Goal: Task Accomplishment & Management: Manage account settings

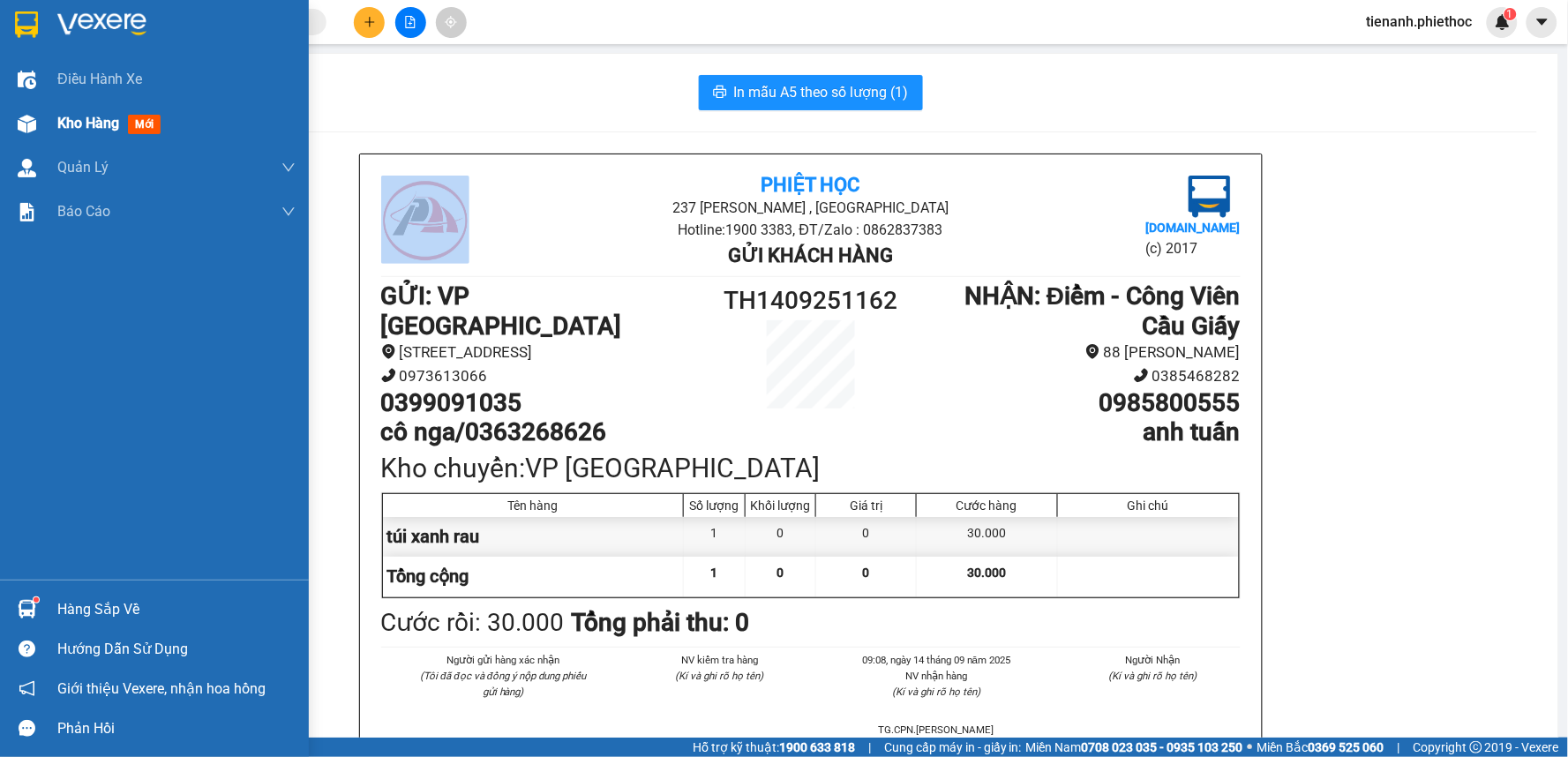
click at [82, 133] on div "Kho hàng mới" at bounding box center [113, 123] width 111 height 22
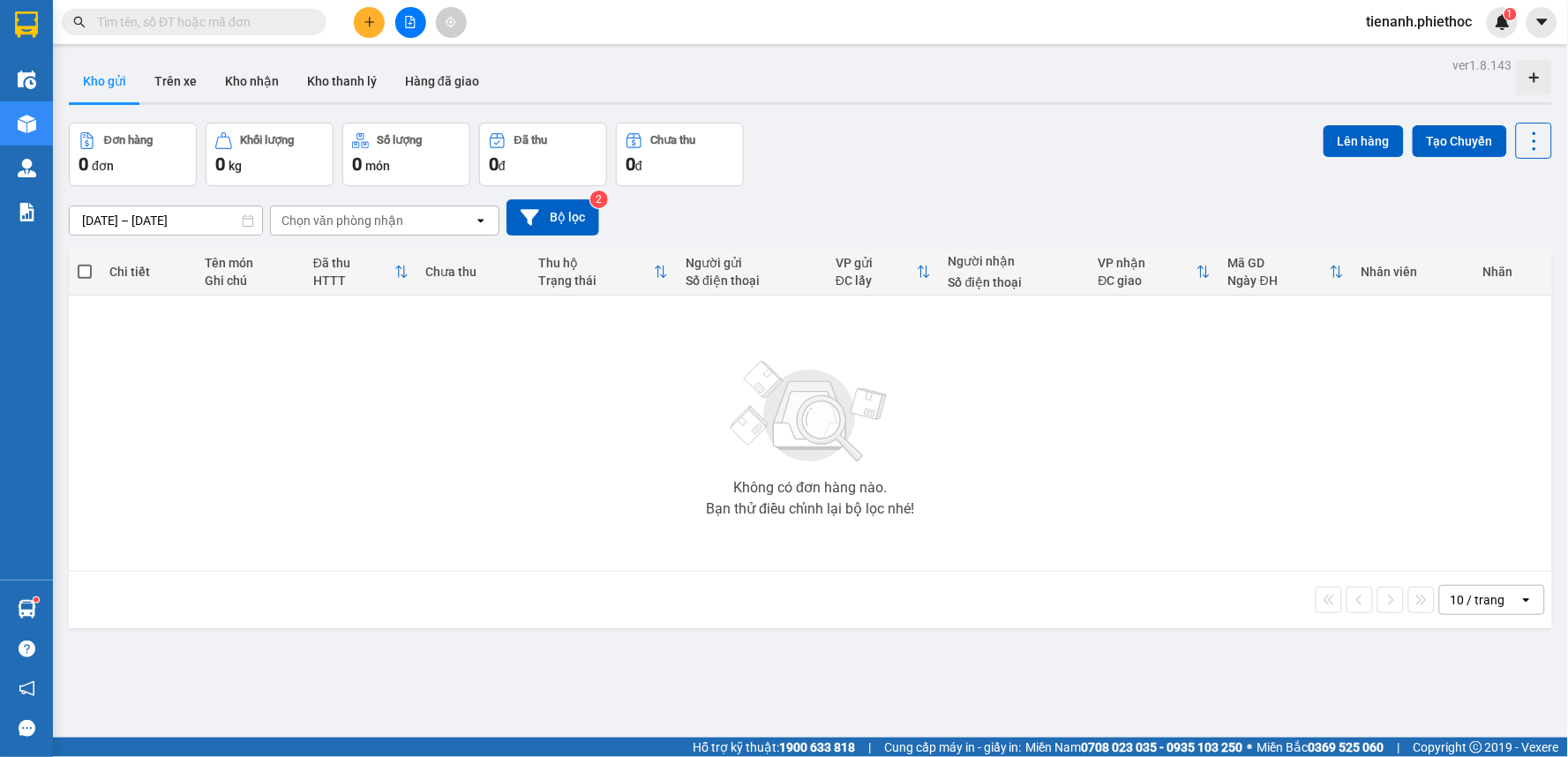
click at [366, 26] on icon "plus" at bounding box center [370, 23] width 13 height 13
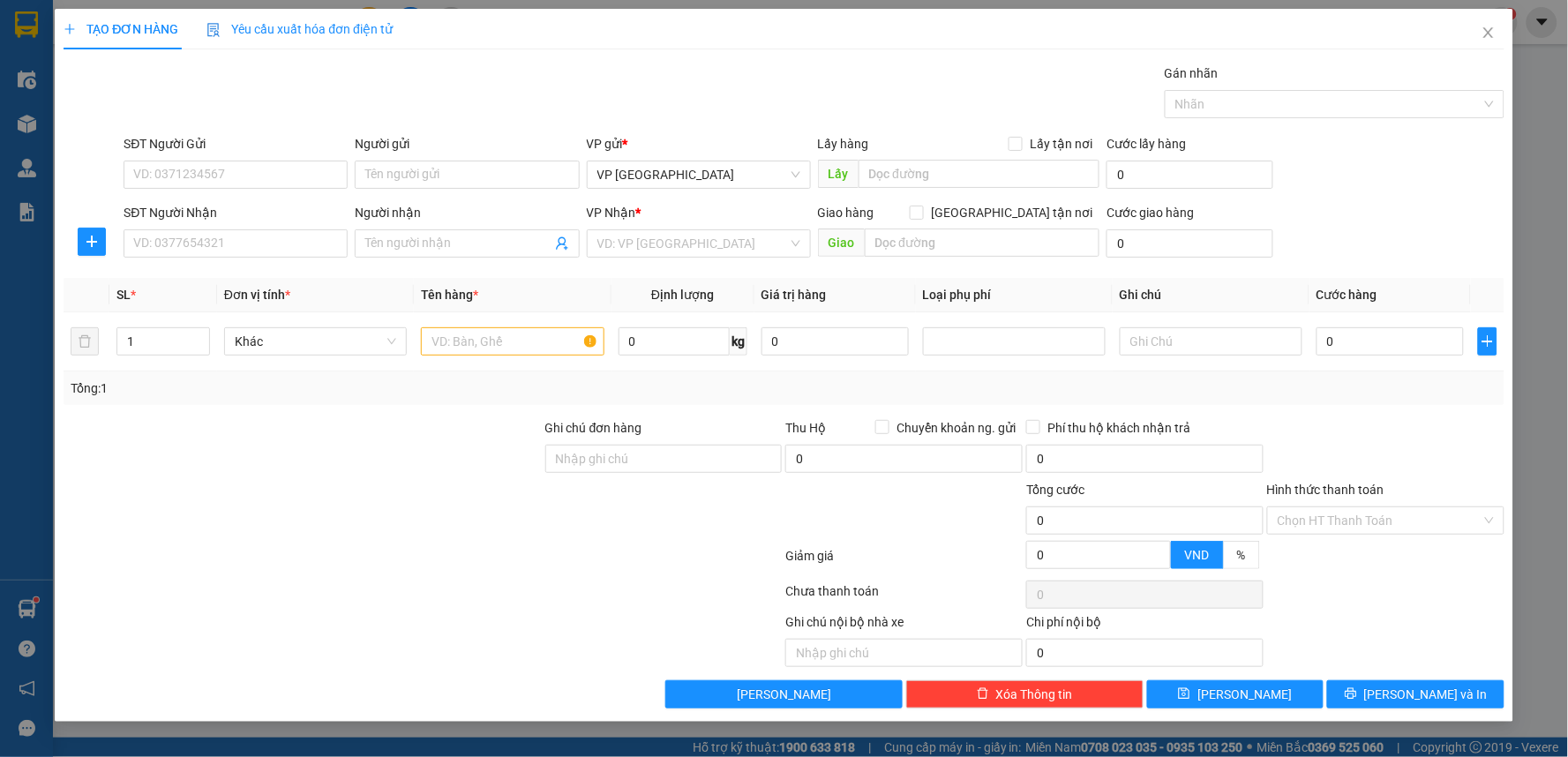
click at [108, 240] on div at bounding box center [92, 241] width 56 height 28
click at [99, 241] on icon "plus" at bounding box center [92, 242] width 15 height 15
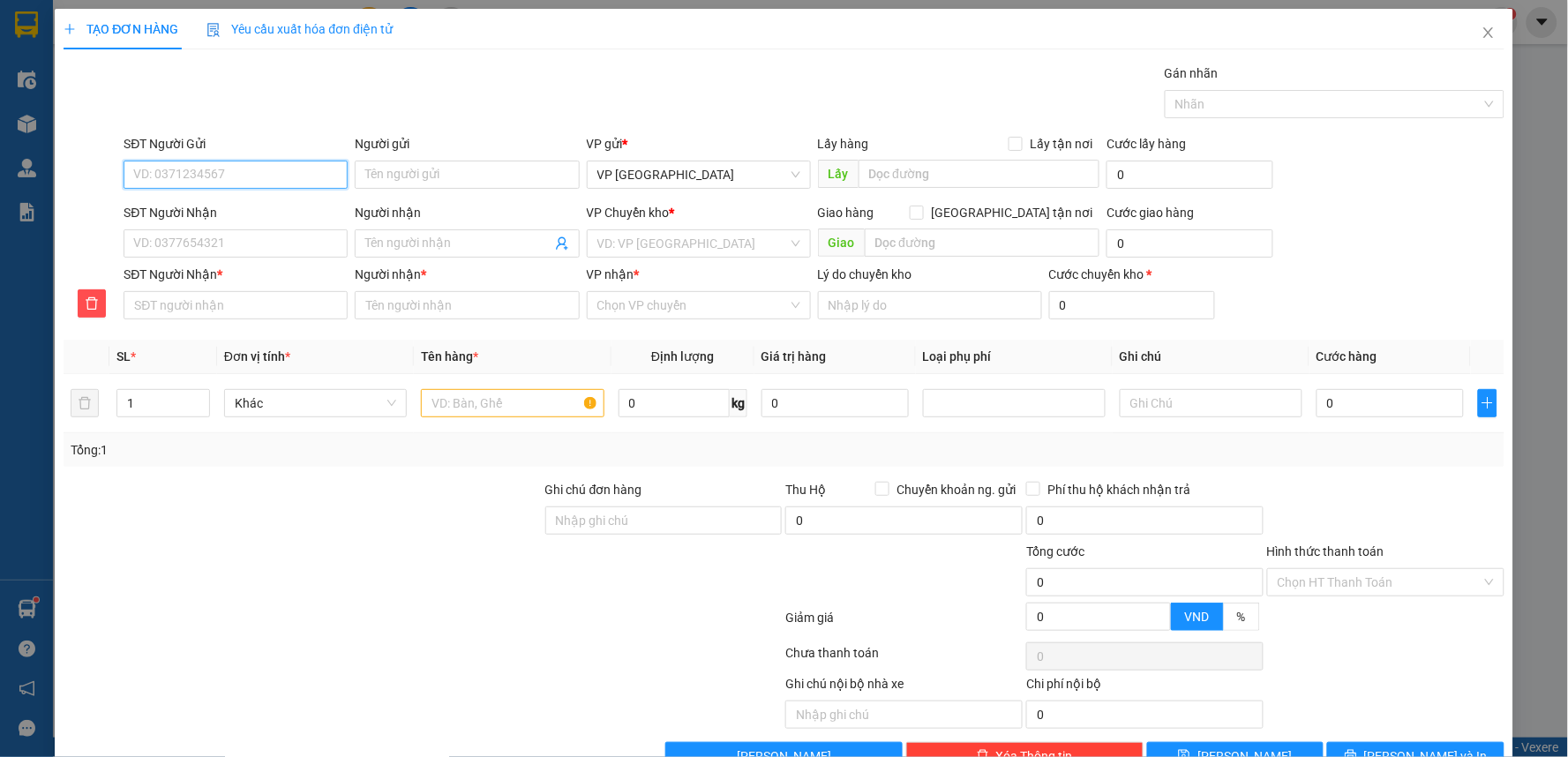
click at [228, 170] on input "SĐT Người Gửi" at bounding box center [235, 174] width 224 height 28
type input "0975679399"
click at [221, 206] on div "0975679399 - a huy" at bounding box center [234, 210] width 201 height 19
type input "a huy"
type input "0975679399"
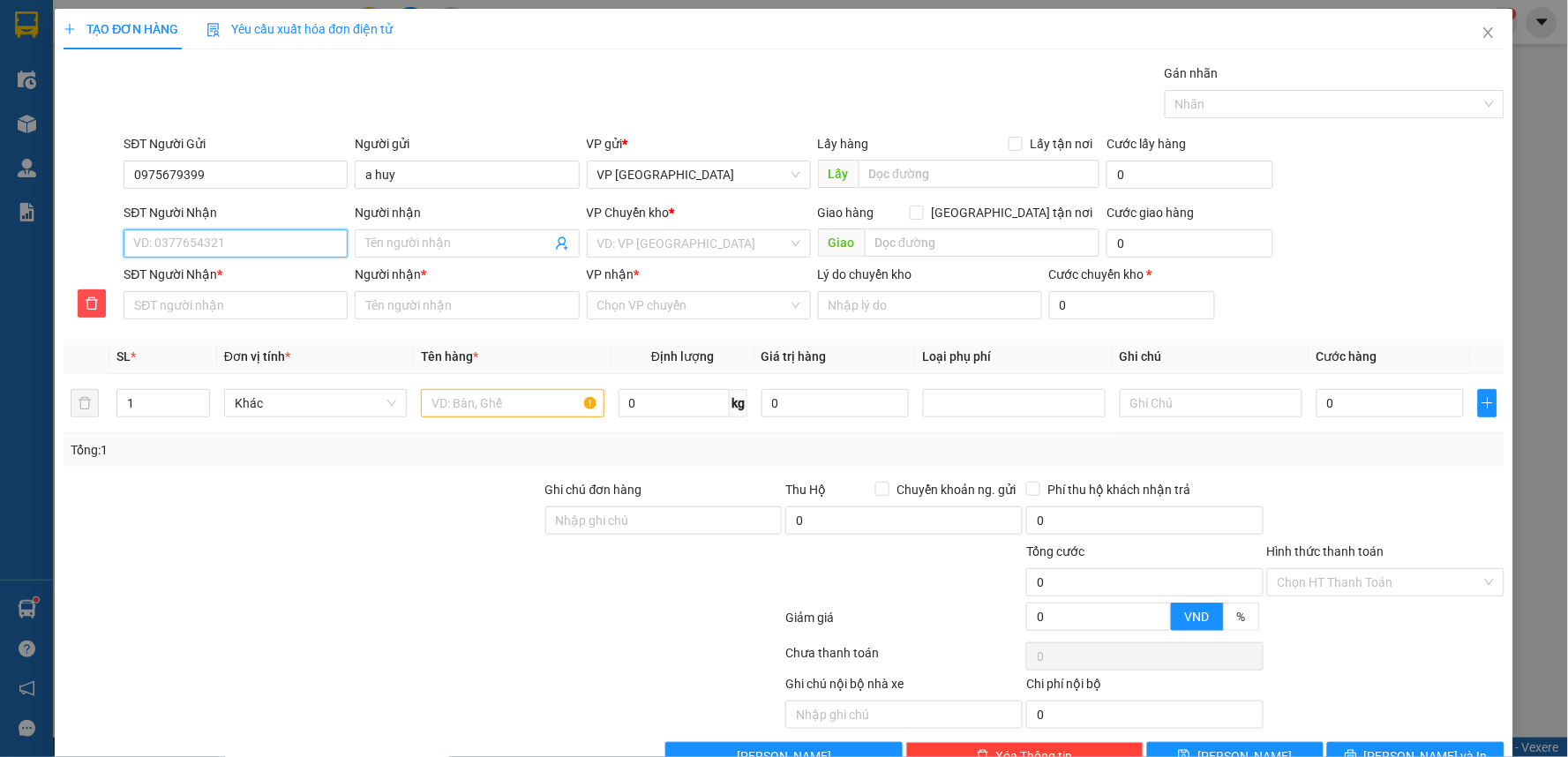
click at [259, 242] on input "SĐT Người Nhận" at bounding box center [235, 243] width 224 height 28
click at [230, 337] on div "0984108999 - a hài" at bounding box center [234, 335] width 201 height 19
type input "0984108999"
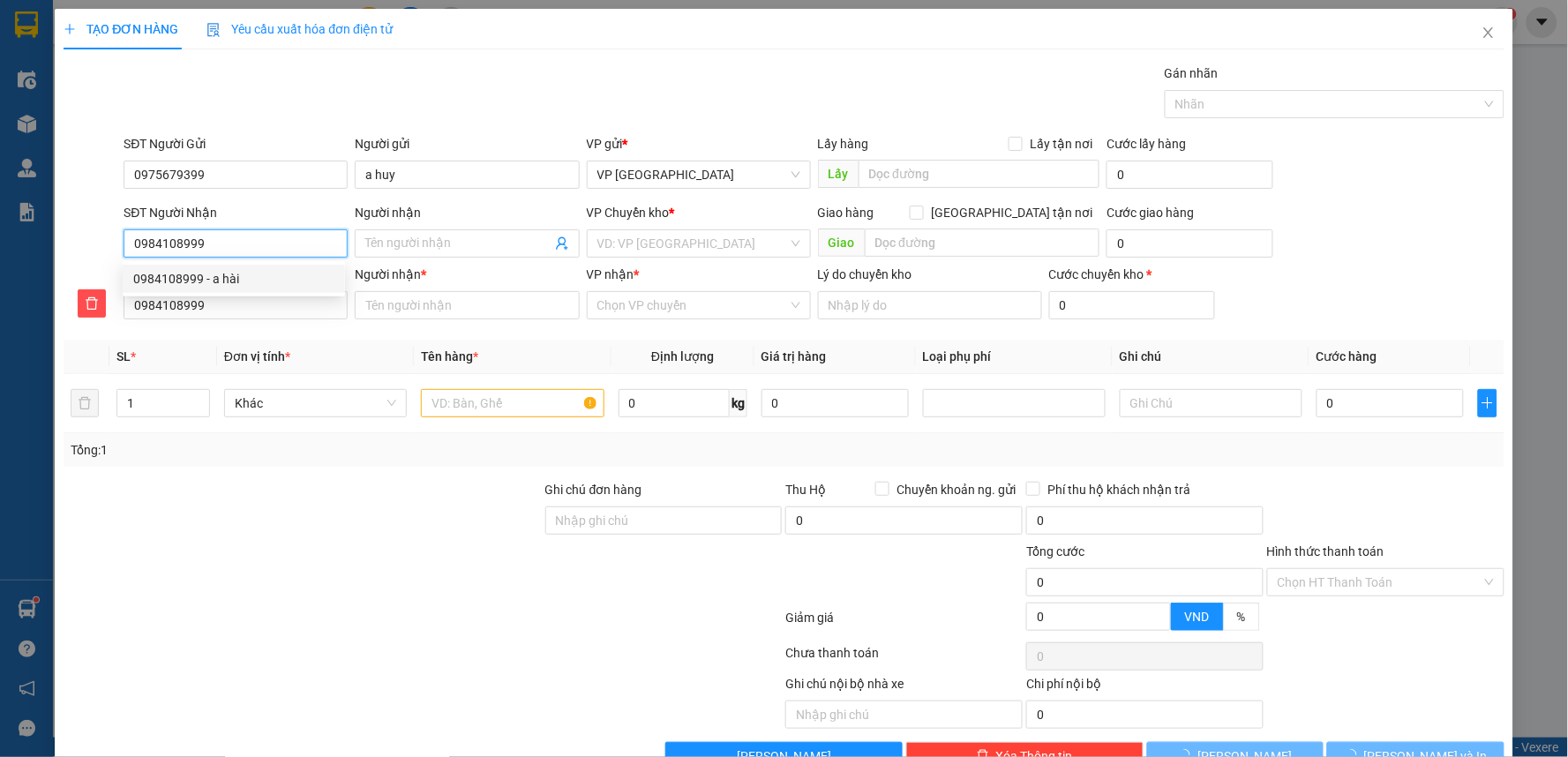
type input "a hài"
type input "."
type input "a hài"
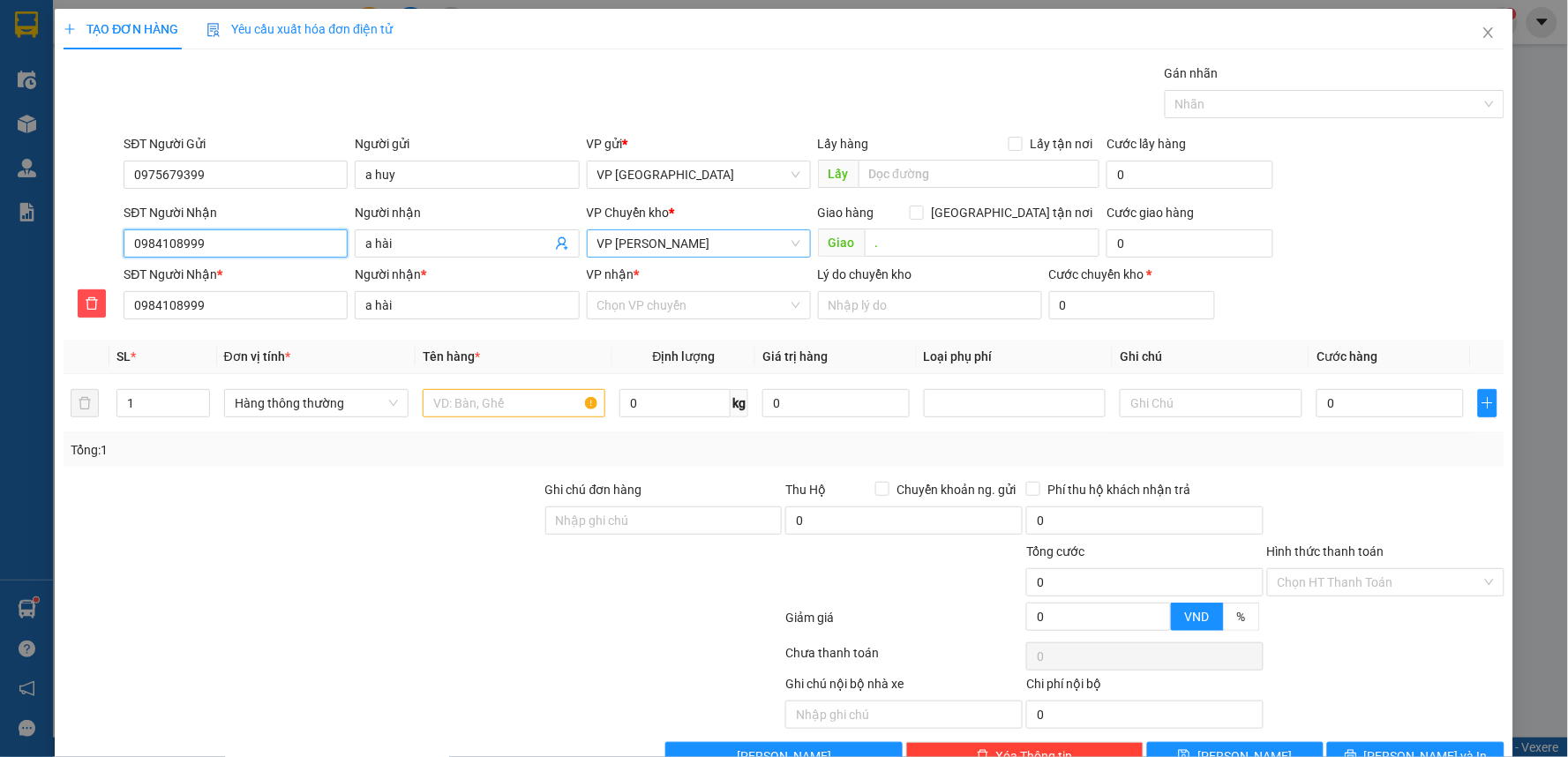
click at [641, 242] on span "VP [PERSON_NAME]" at bounding box center [699, 243] width 203 height 26
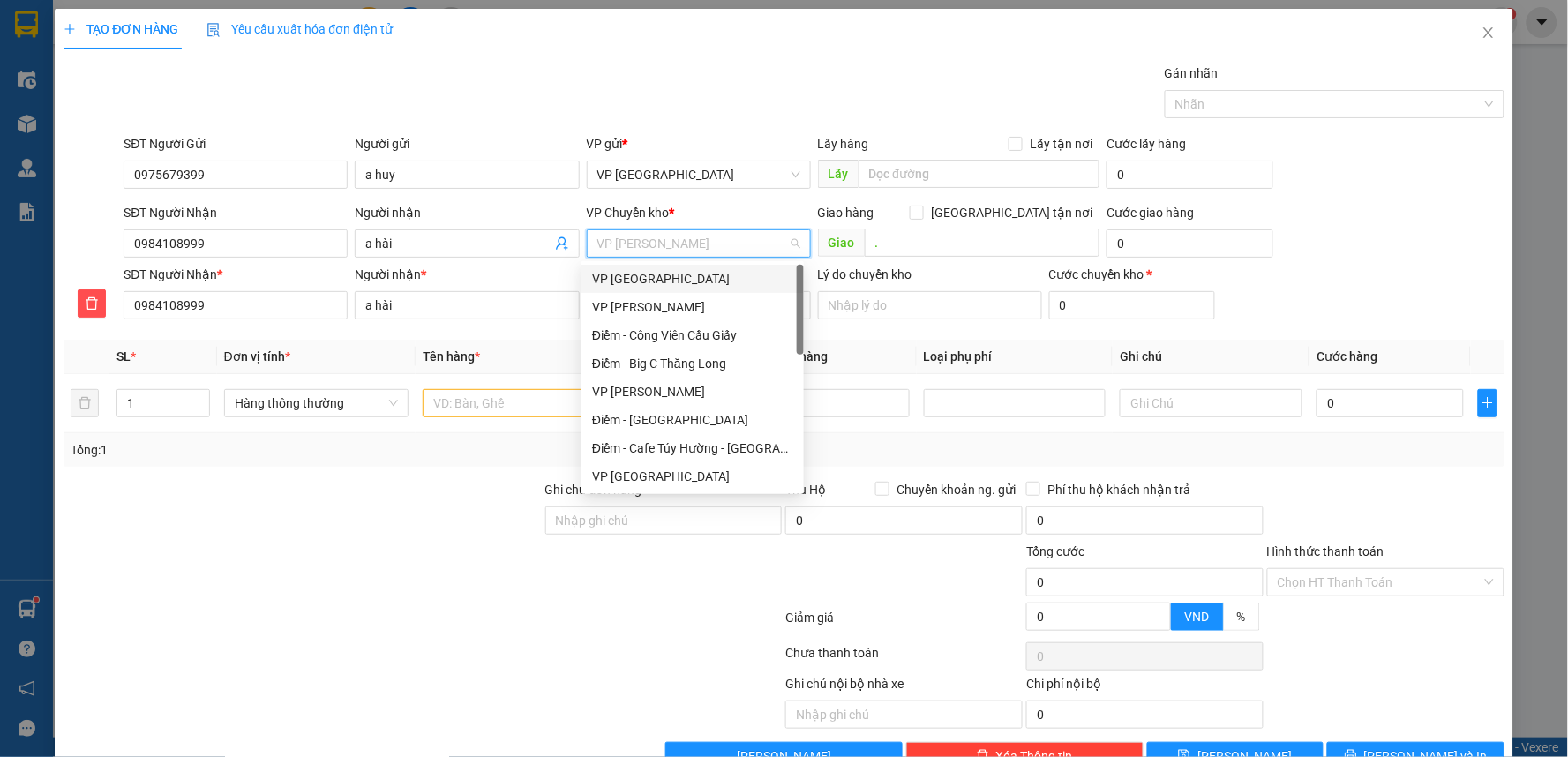
click at [676, 280] on div "VP [GEOGRAPHIC_DATA]" at bounding box center [692, 279] width 201 height 19
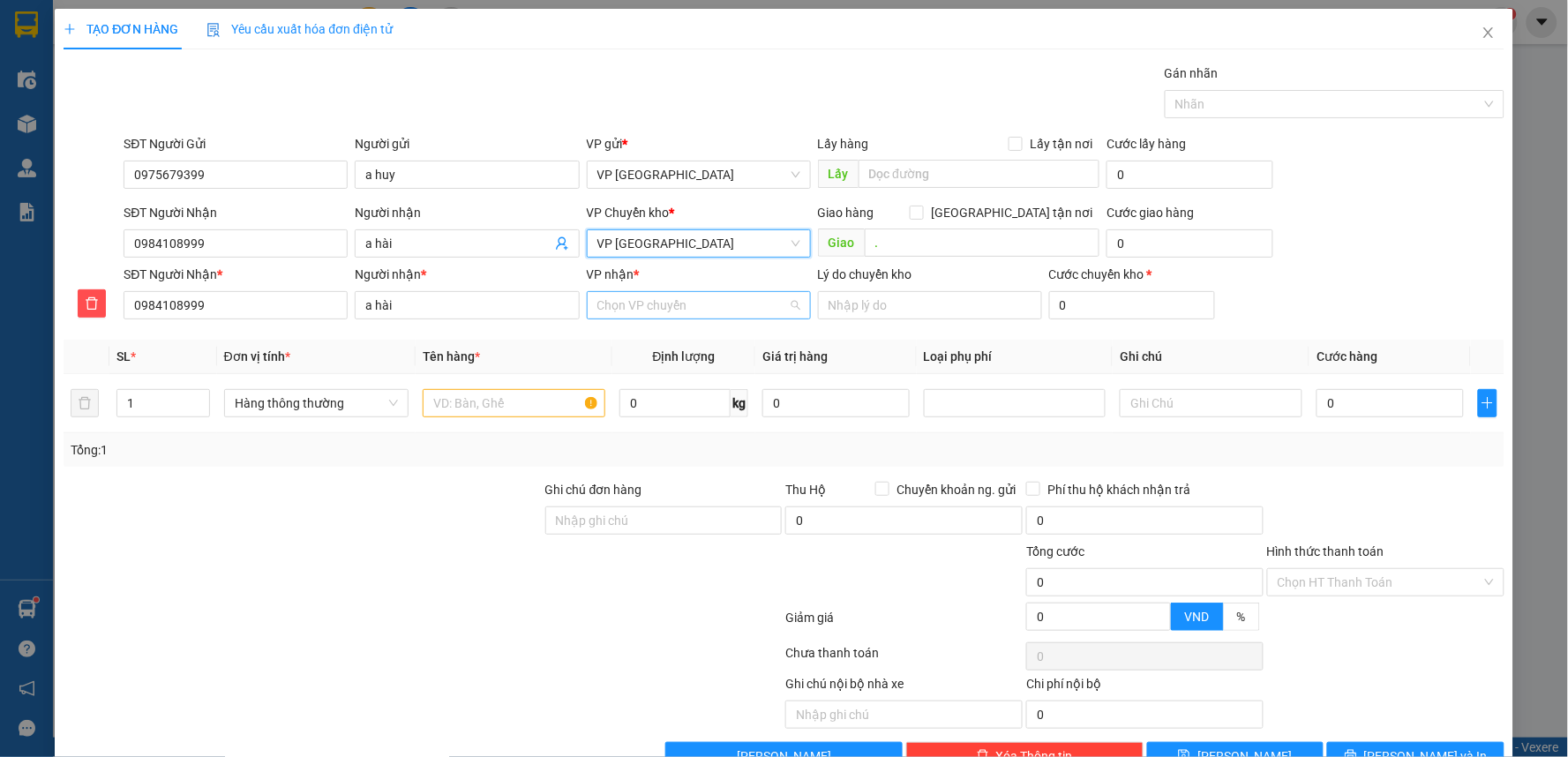
click at [646, 307] on input "VP nhận *" at bounding box center [692, 305] width 191 height 26
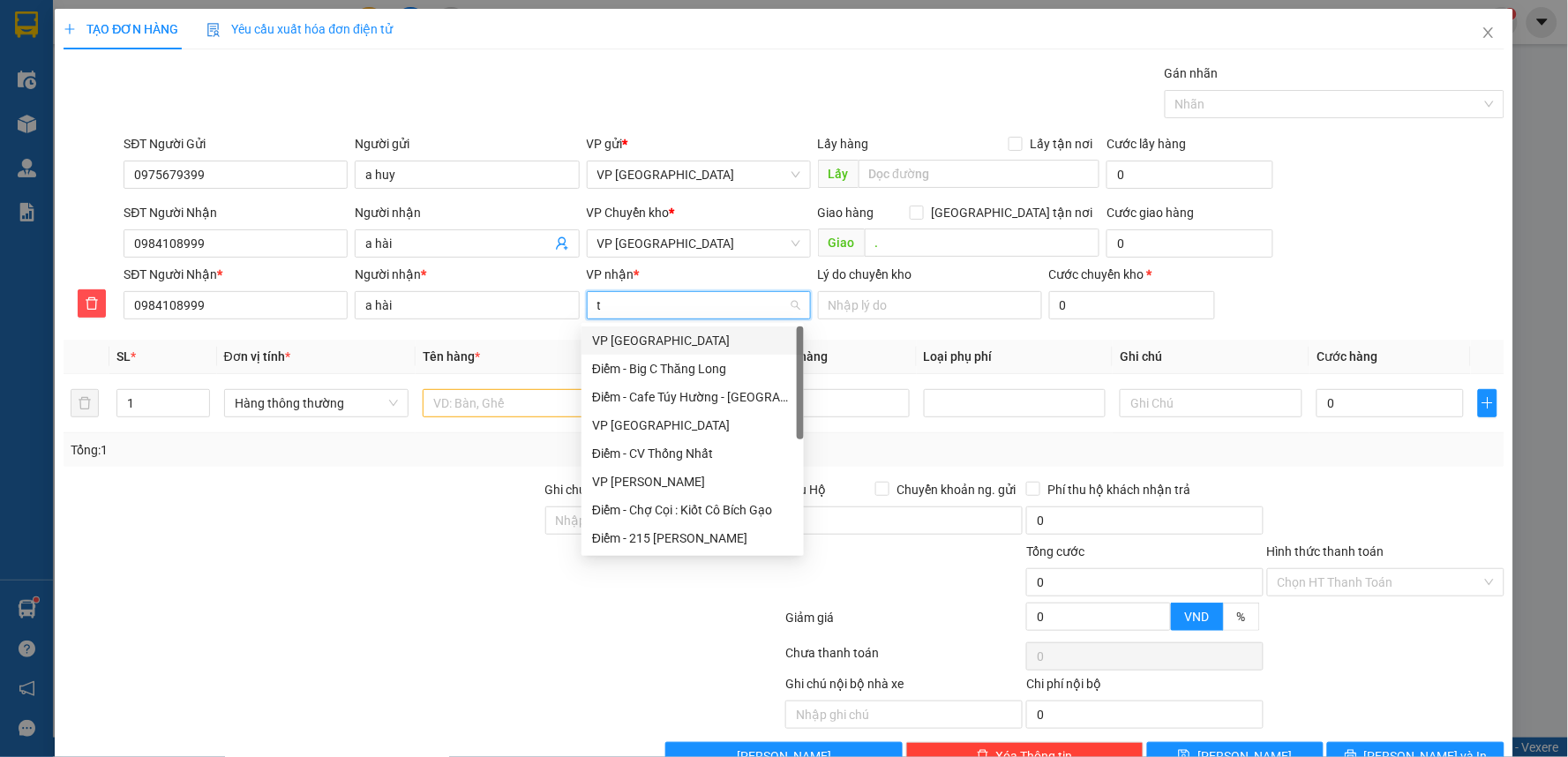
type input "tr"
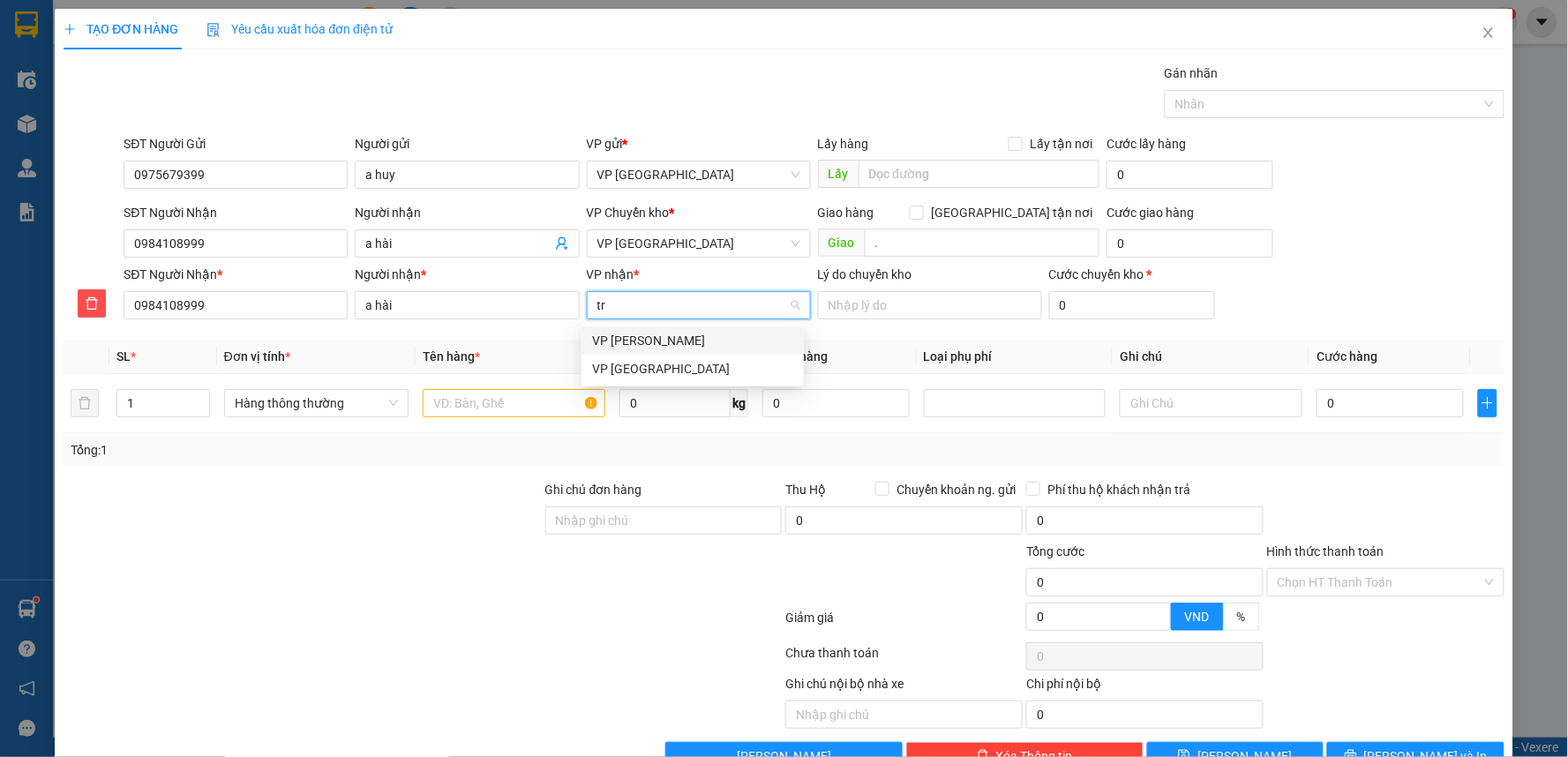
click at [667, 340] on div "VP [PERSON_NAME]" at bounding box center [692, 340] width 201 height 19
click at [491, 400] on input "text" at bounding box center [514, 403] width 182 height 28
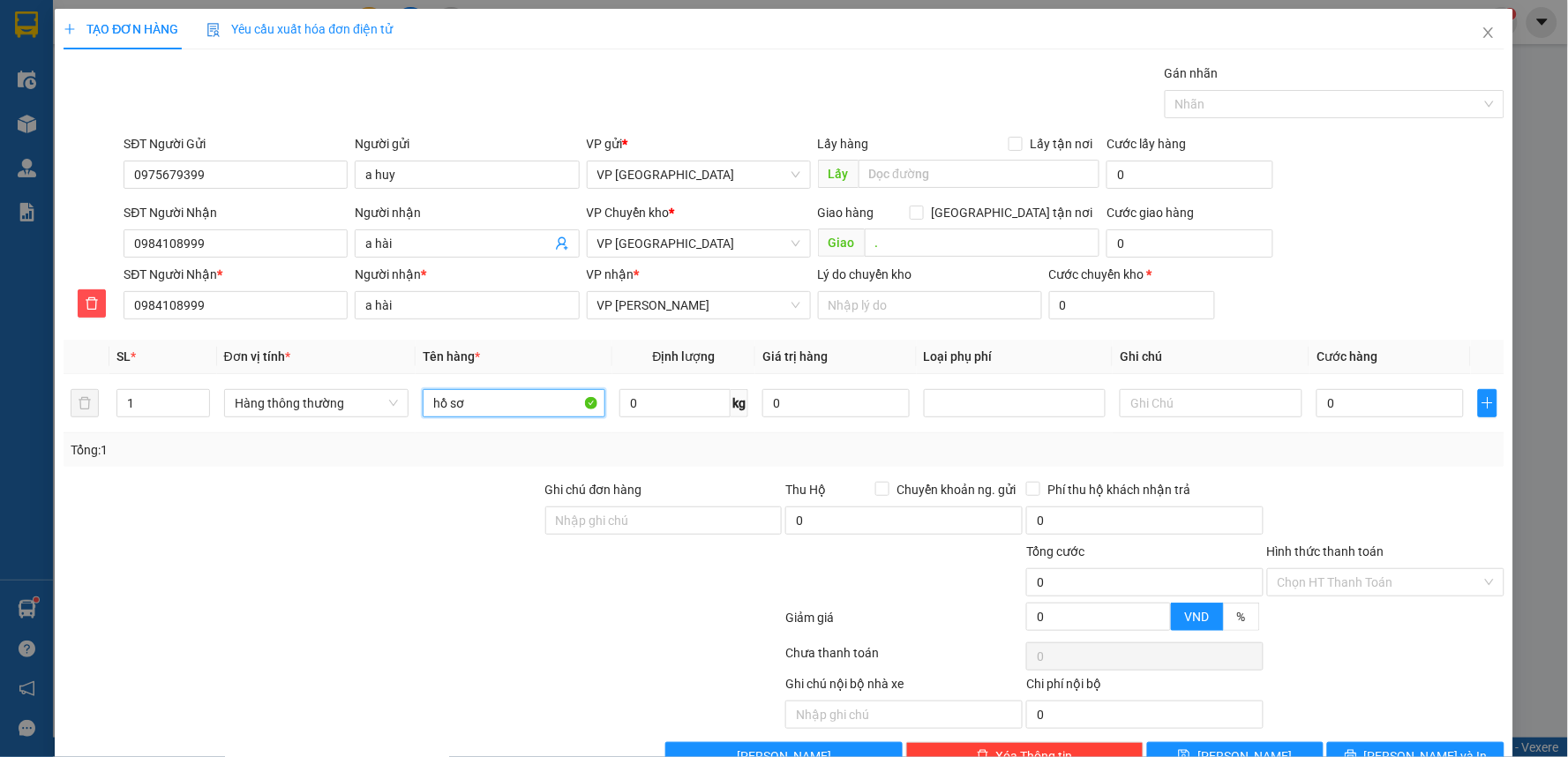
type input "hồ sơ"
click at [1324, 398] on input "0" at bounding box center [1389, 403] width 146 height 28
type input "3"
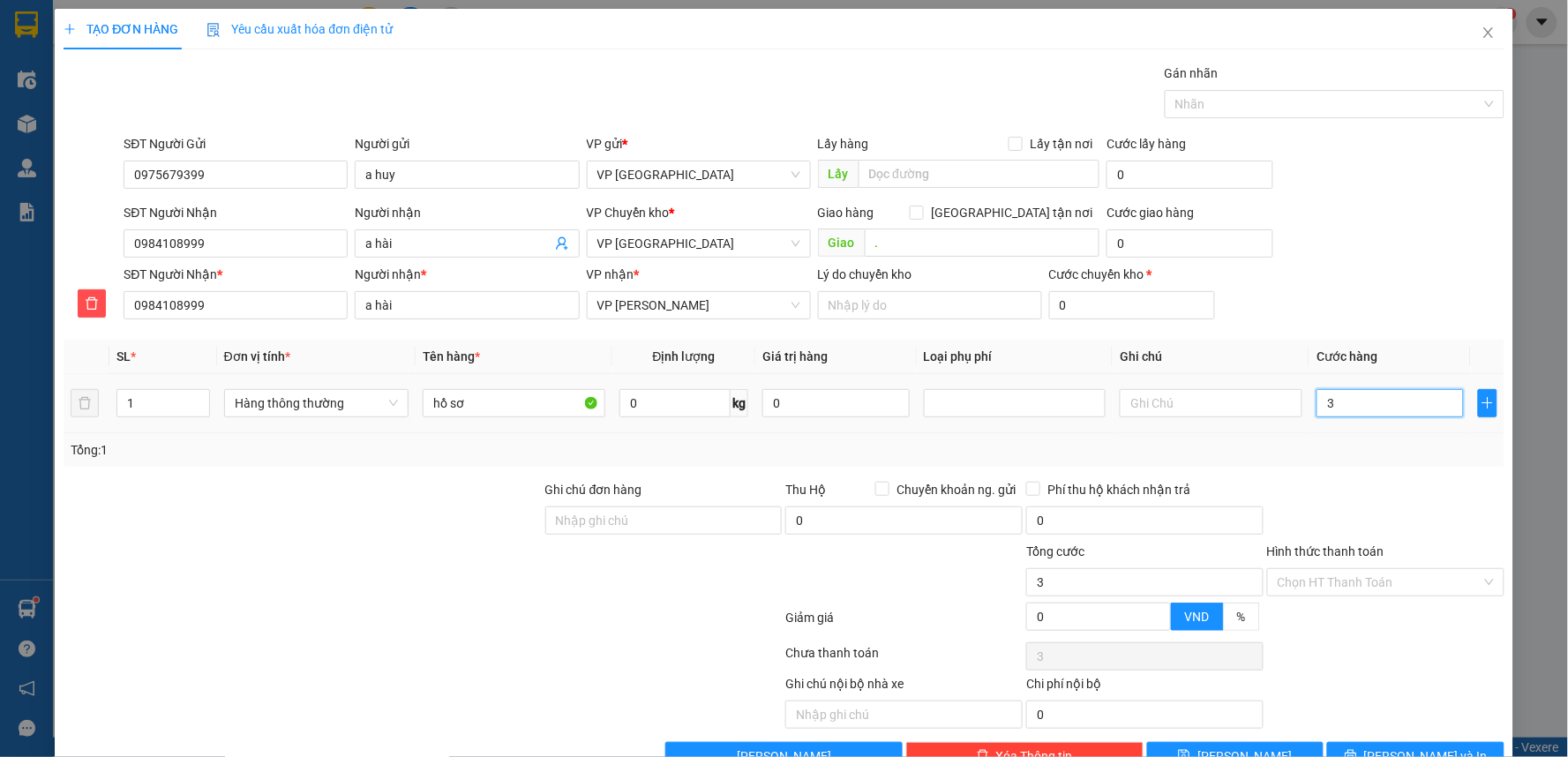
type input "30"
type input "30.000"
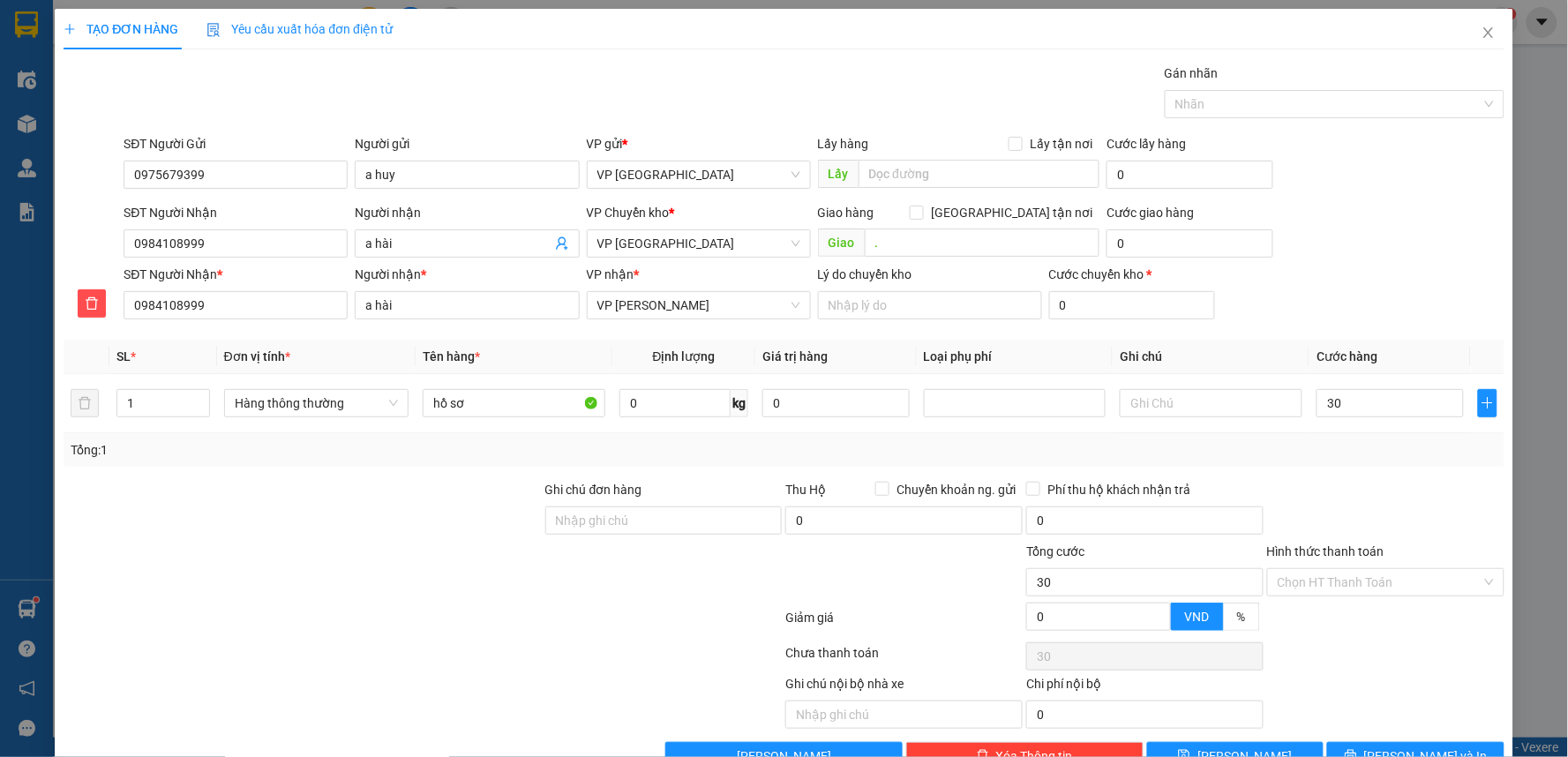
type input "30.000"
click at [1357, 531] on div at bounding box center [1385, 511] width 240 height 62
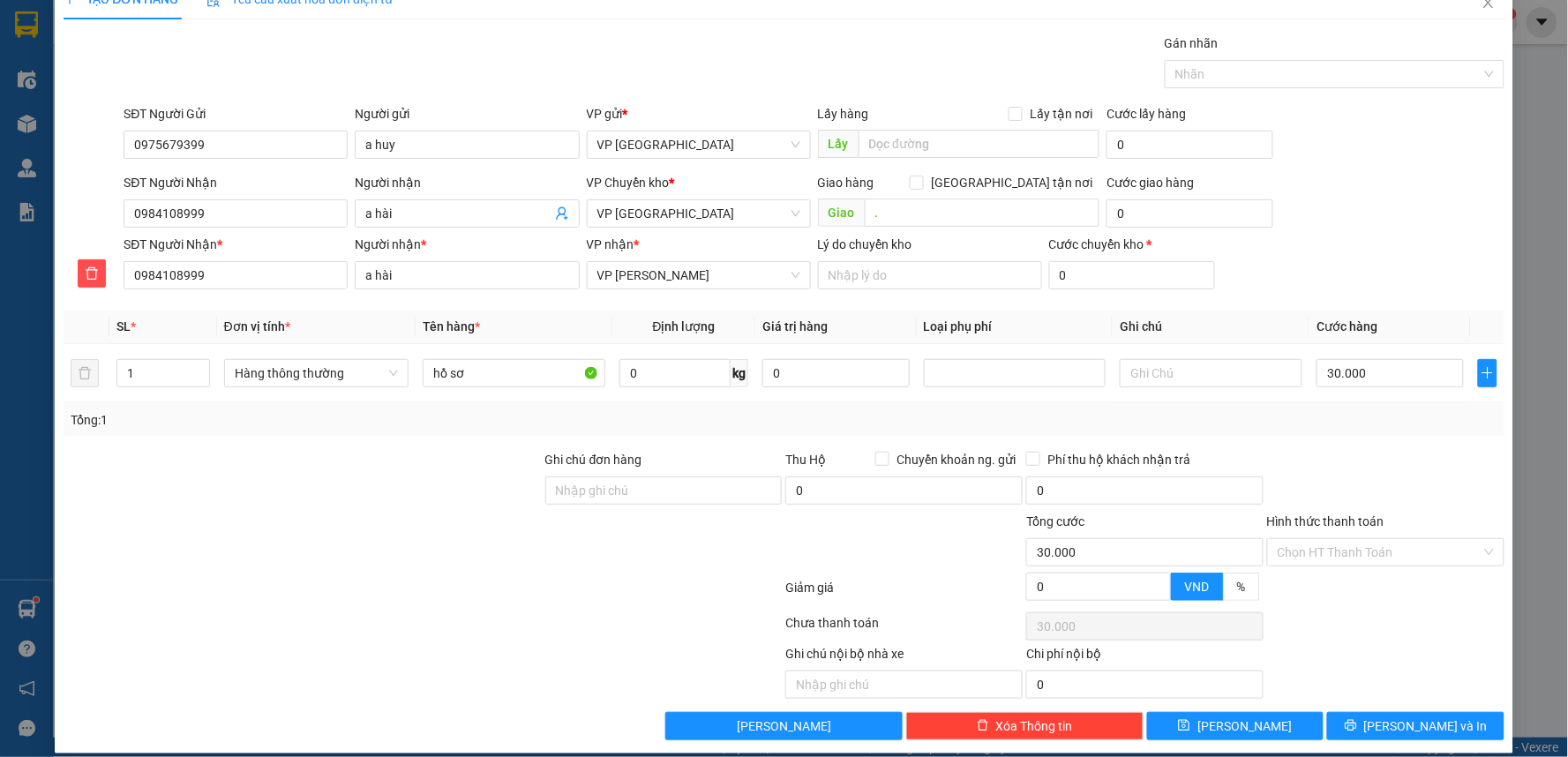
scroll to position [47, 0]
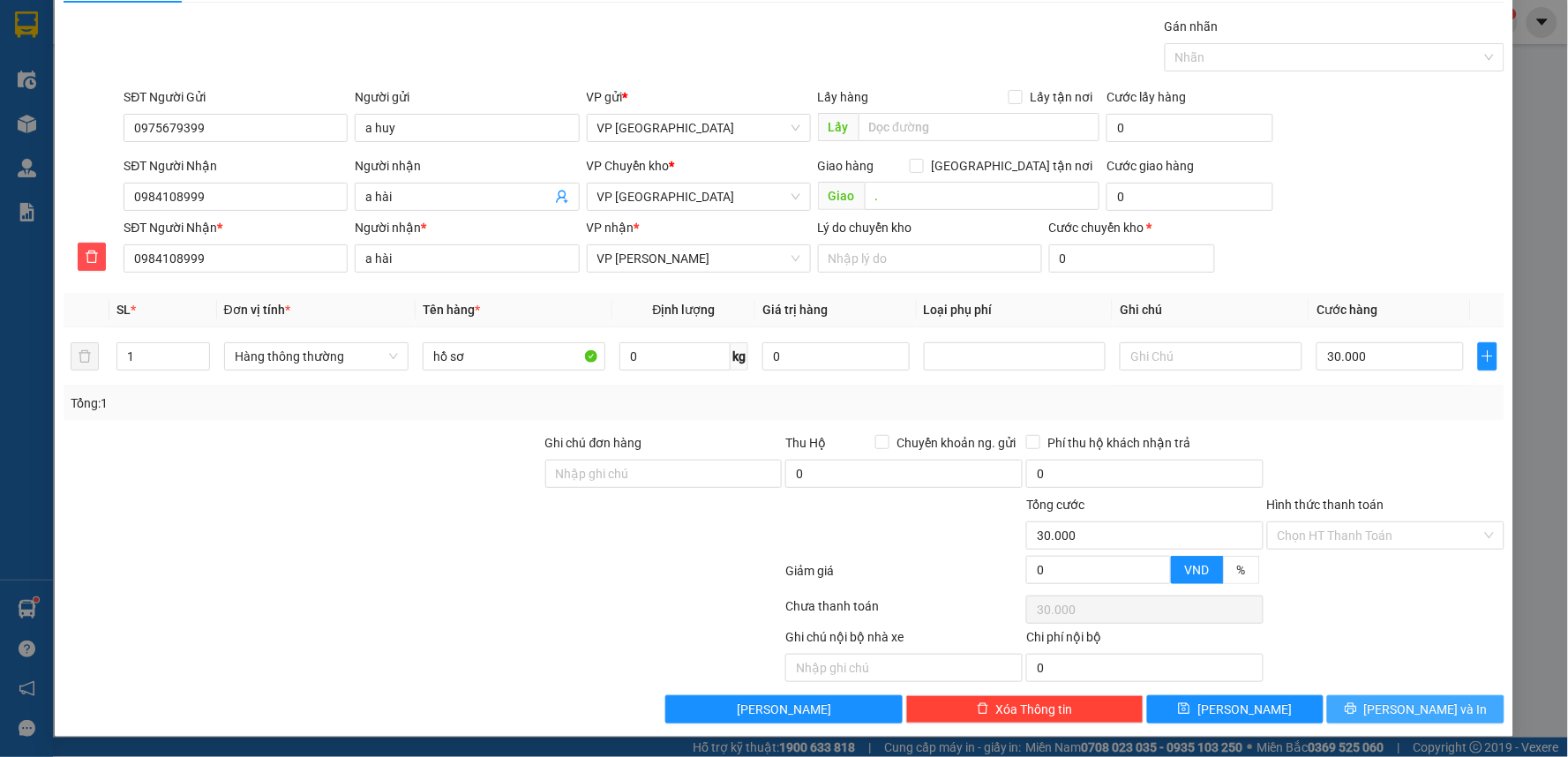
click at [1409, 703] on span "[PERSON_NAME] và In" at bounding box center [1426, 709] width 123 height 19
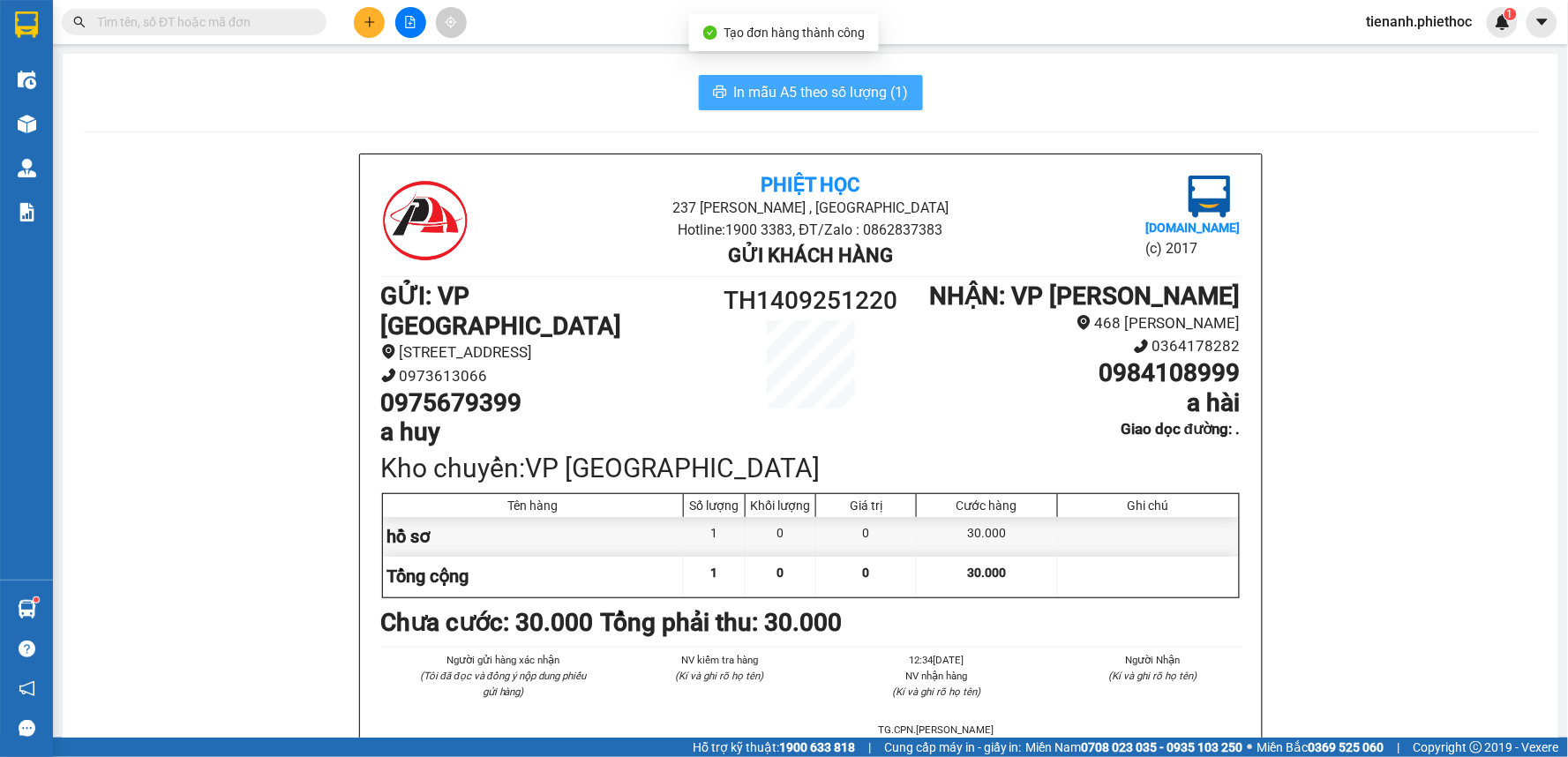
click at [835, 100] on span "In mẫu A5 theo số lượng (1)" at bounding box center [821, 92] width 175 height 22
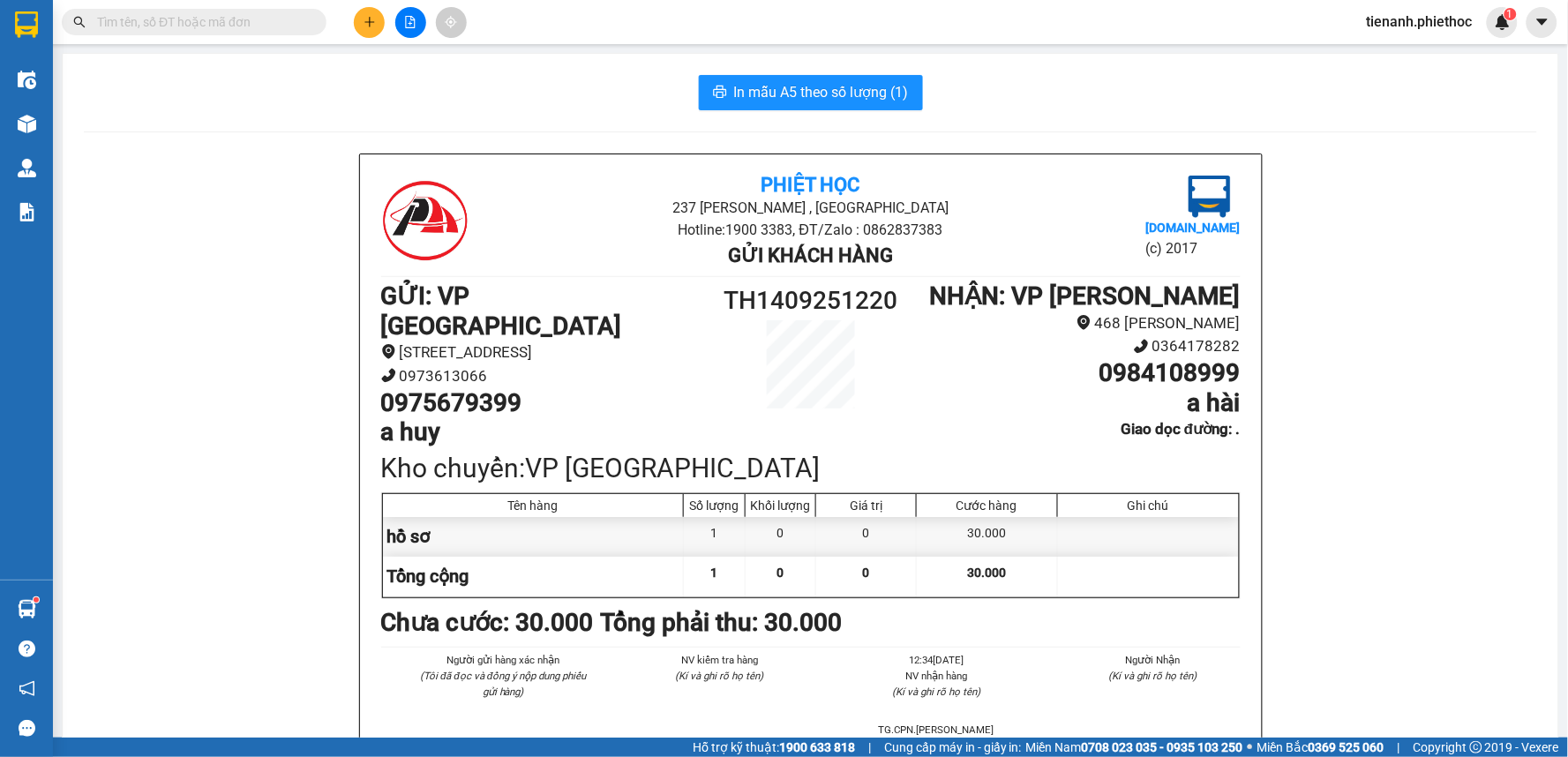
click at [93, 120] on span "Kho hàng" at bounding box center [88, 123] width 62 height 16
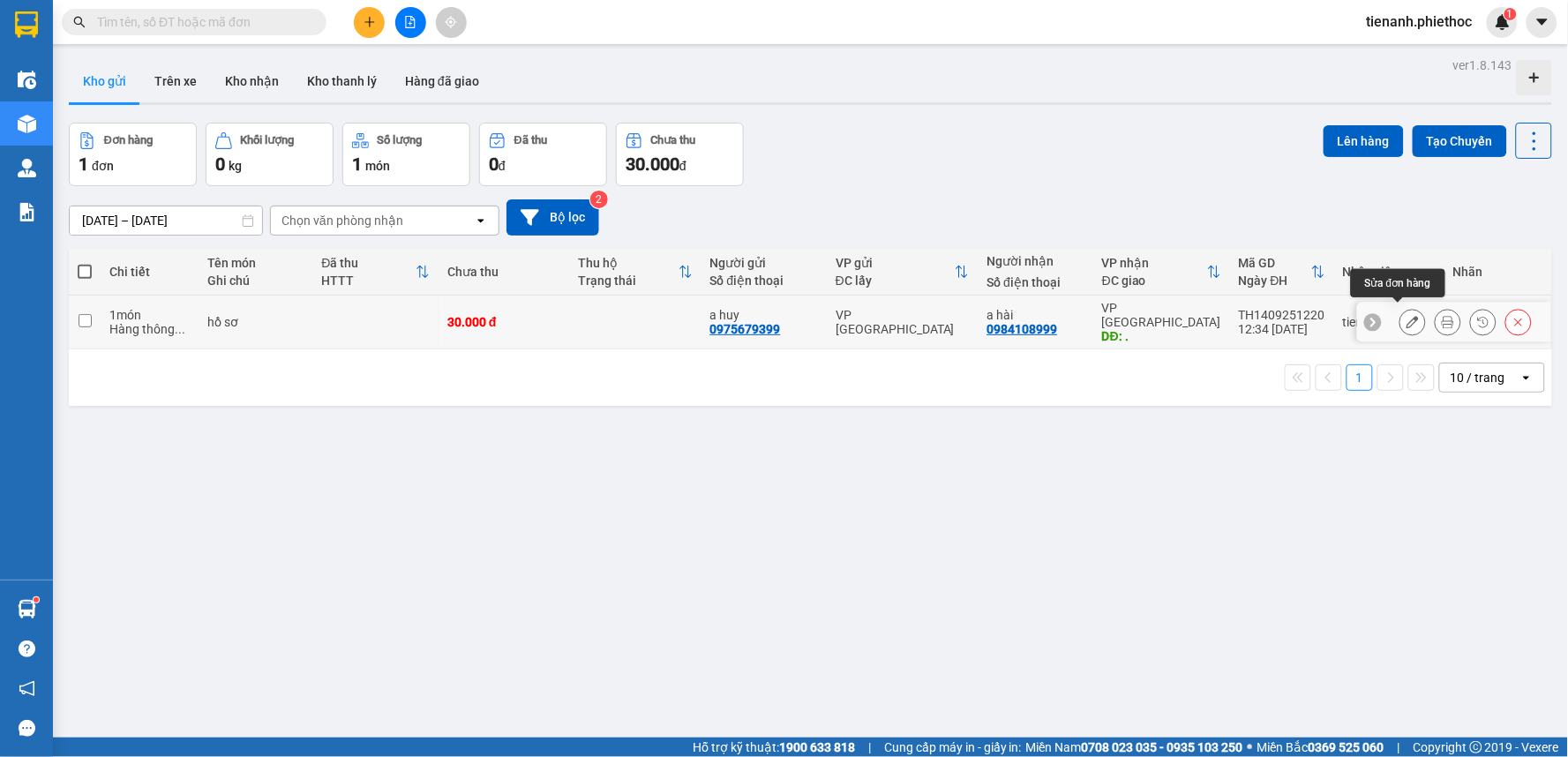
click at [1406, 316] on icon at bounding box center [1413, 322] width 13 height 13
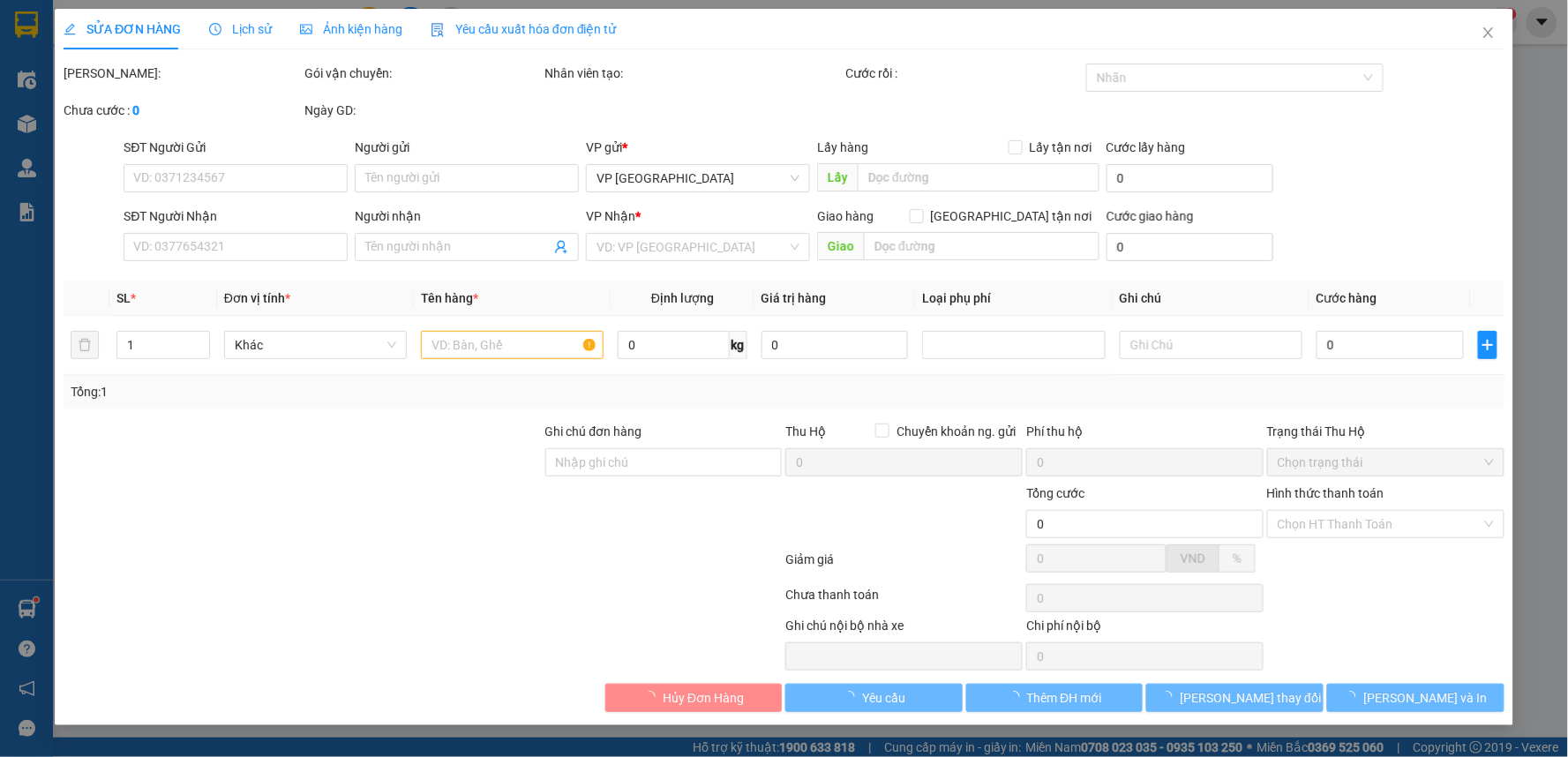
type input "0975679399"
type input "a huy"
type input "0984108999"
type input "a hài"
type input "."
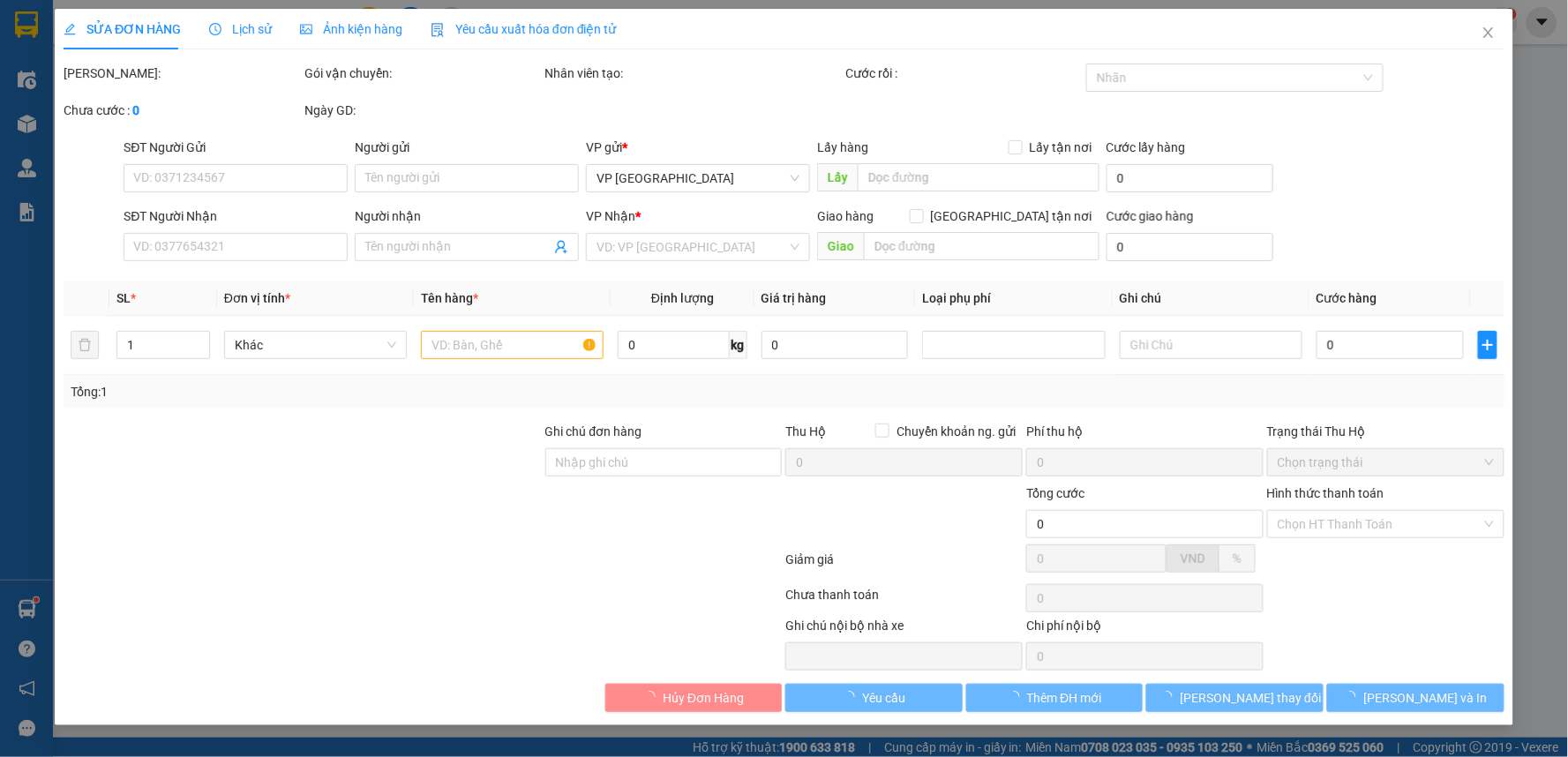
type input "30.000"
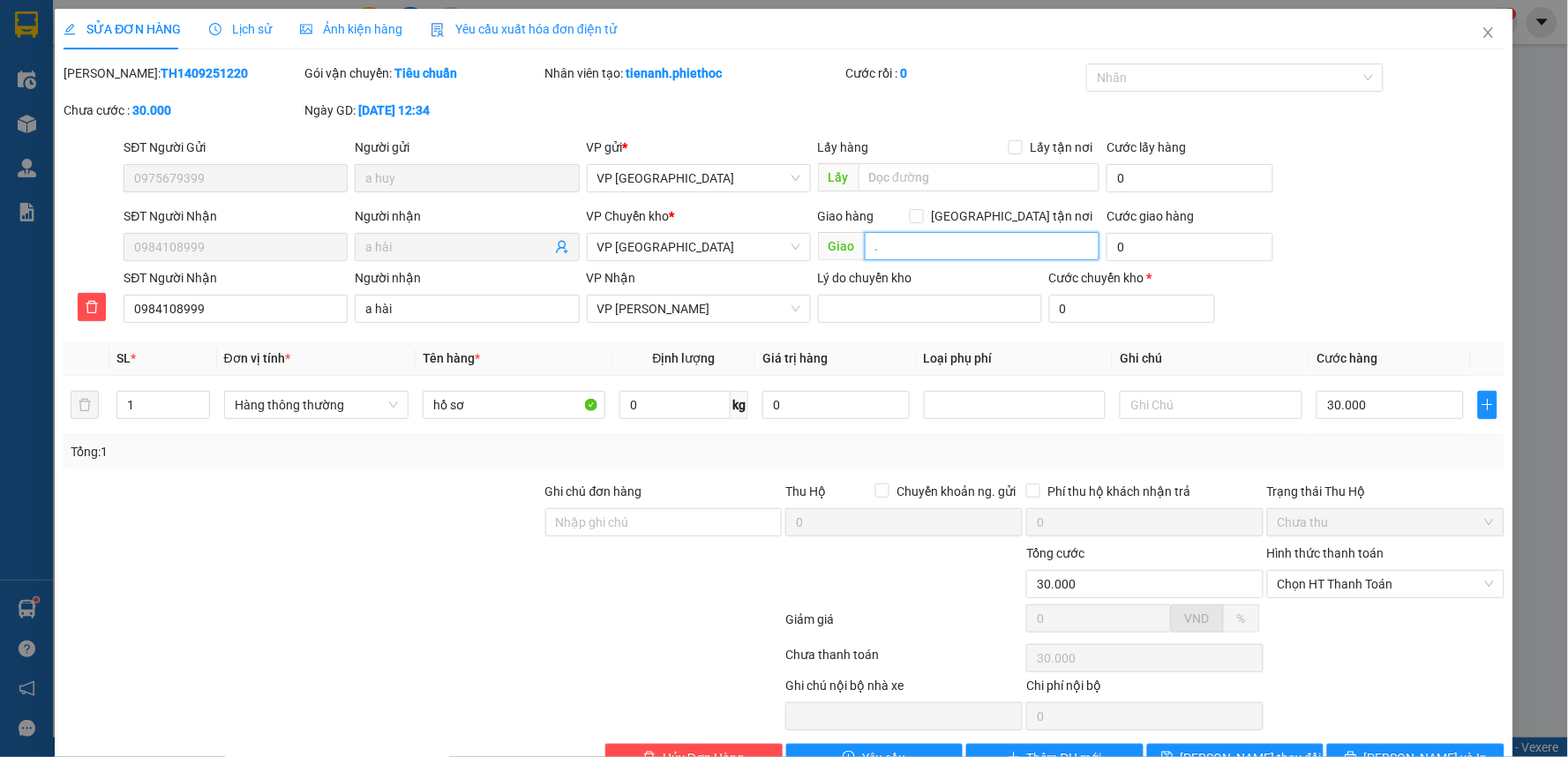
click at [997, 254] on input "." at bounding box center [983, 246] width 236 height 28
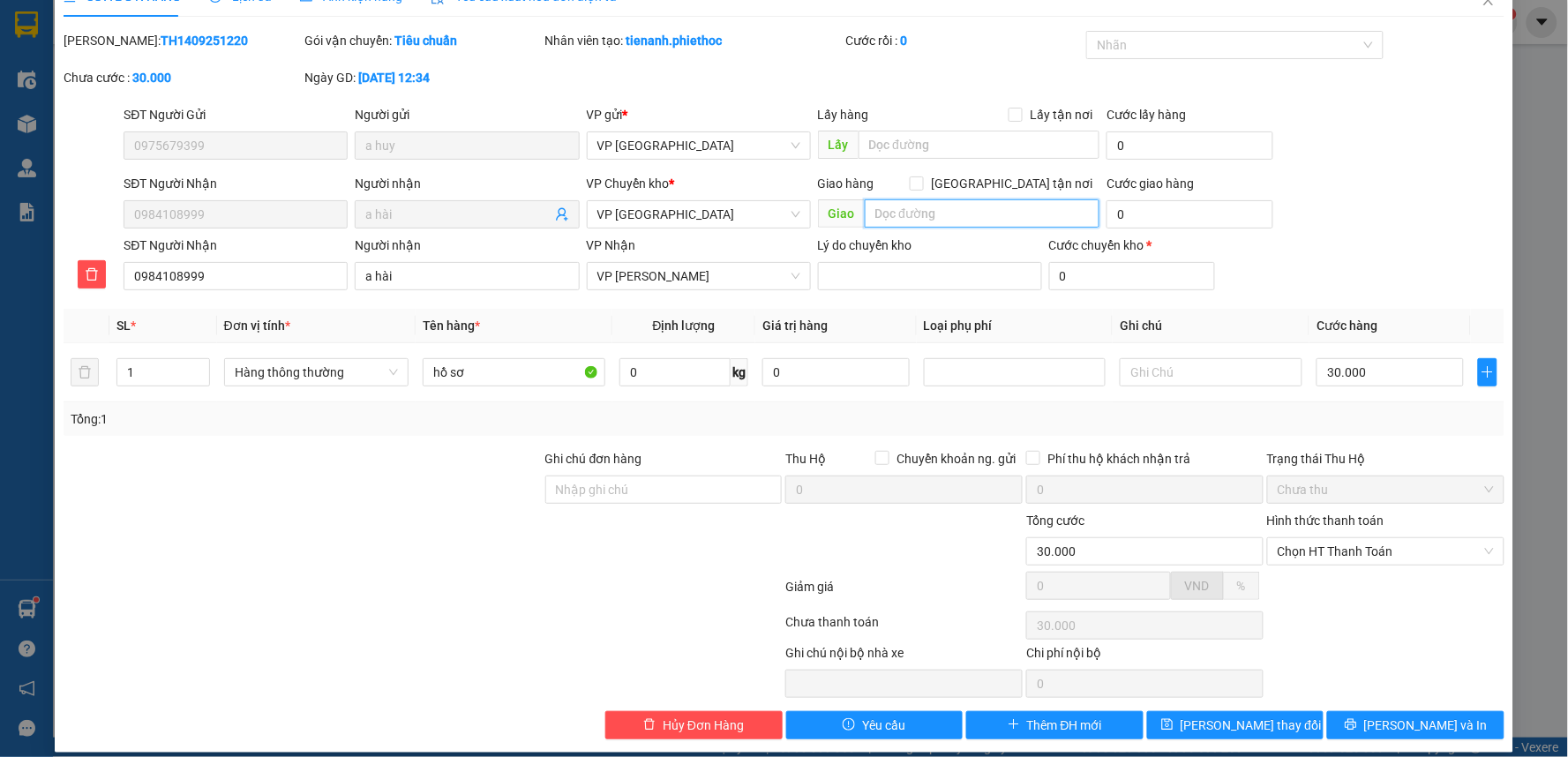
scroll to position [48, 0]
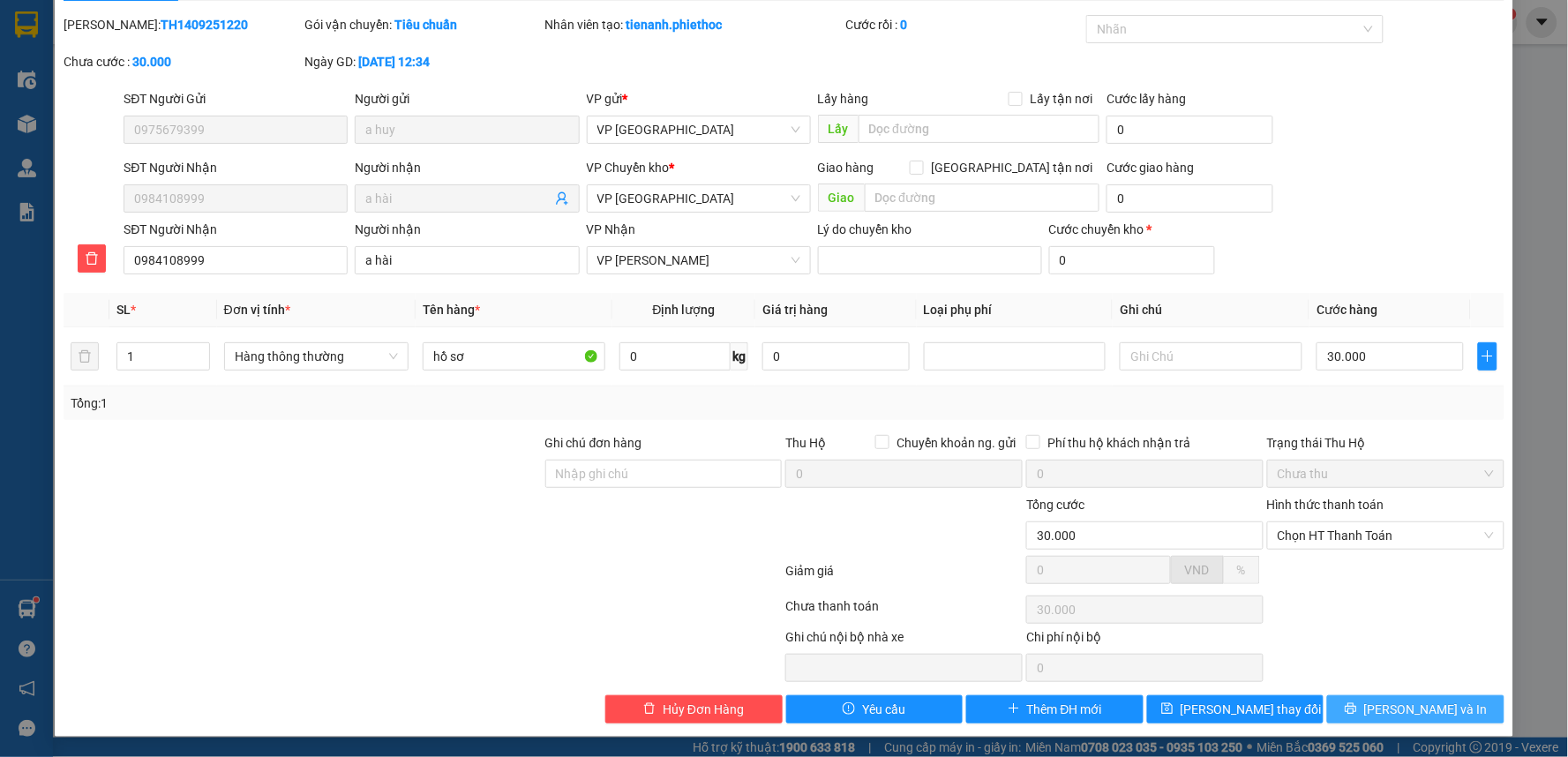
click at [1387, 712] on span "[PERSON_NAME] và In" at bounding box center [1426, 709] width 123 height 19
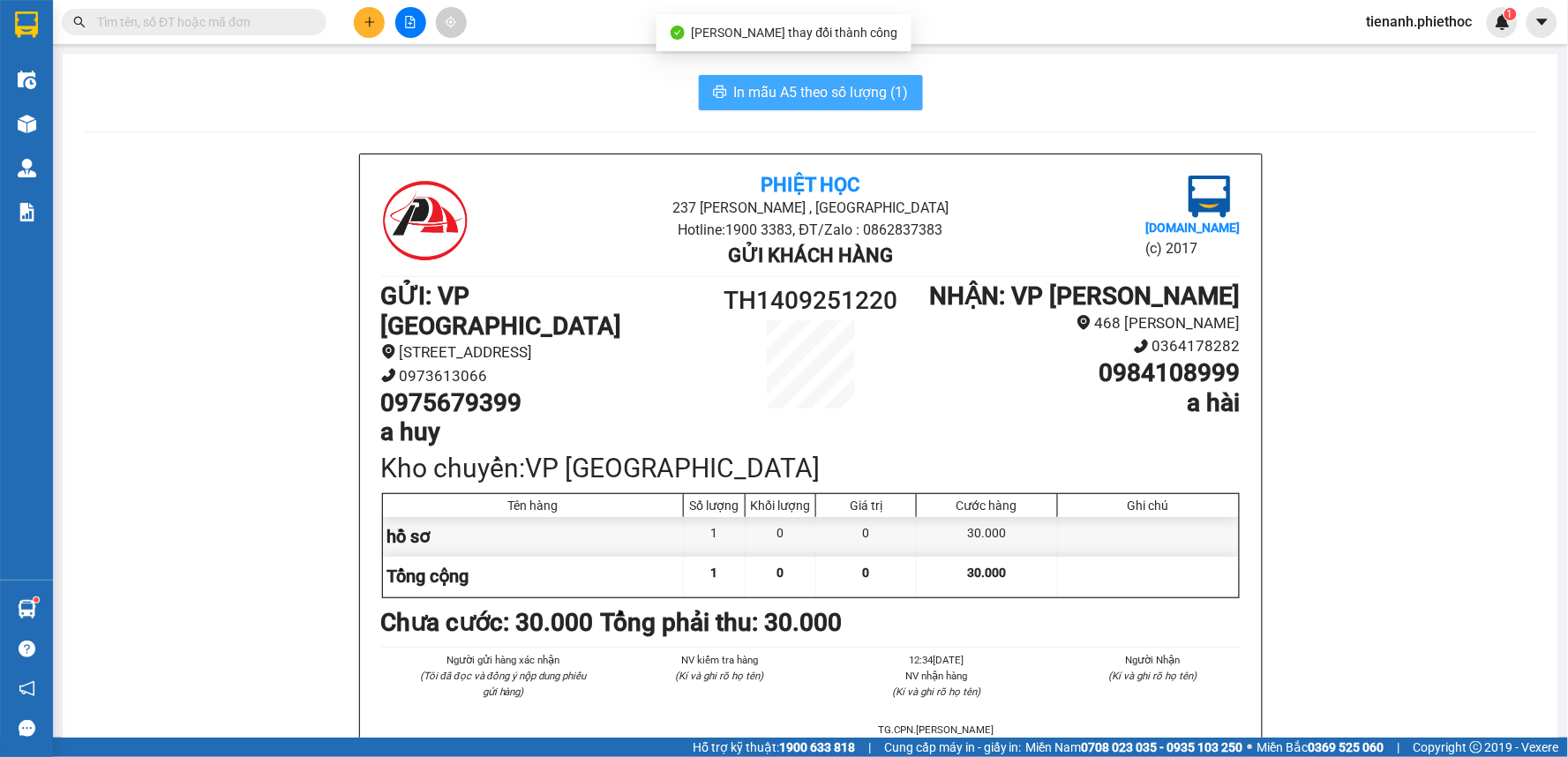
click at [834, 97] on span "In mẫu A5 theo số lượng (1)" at bounding box center [821, 92] width 175 height 22
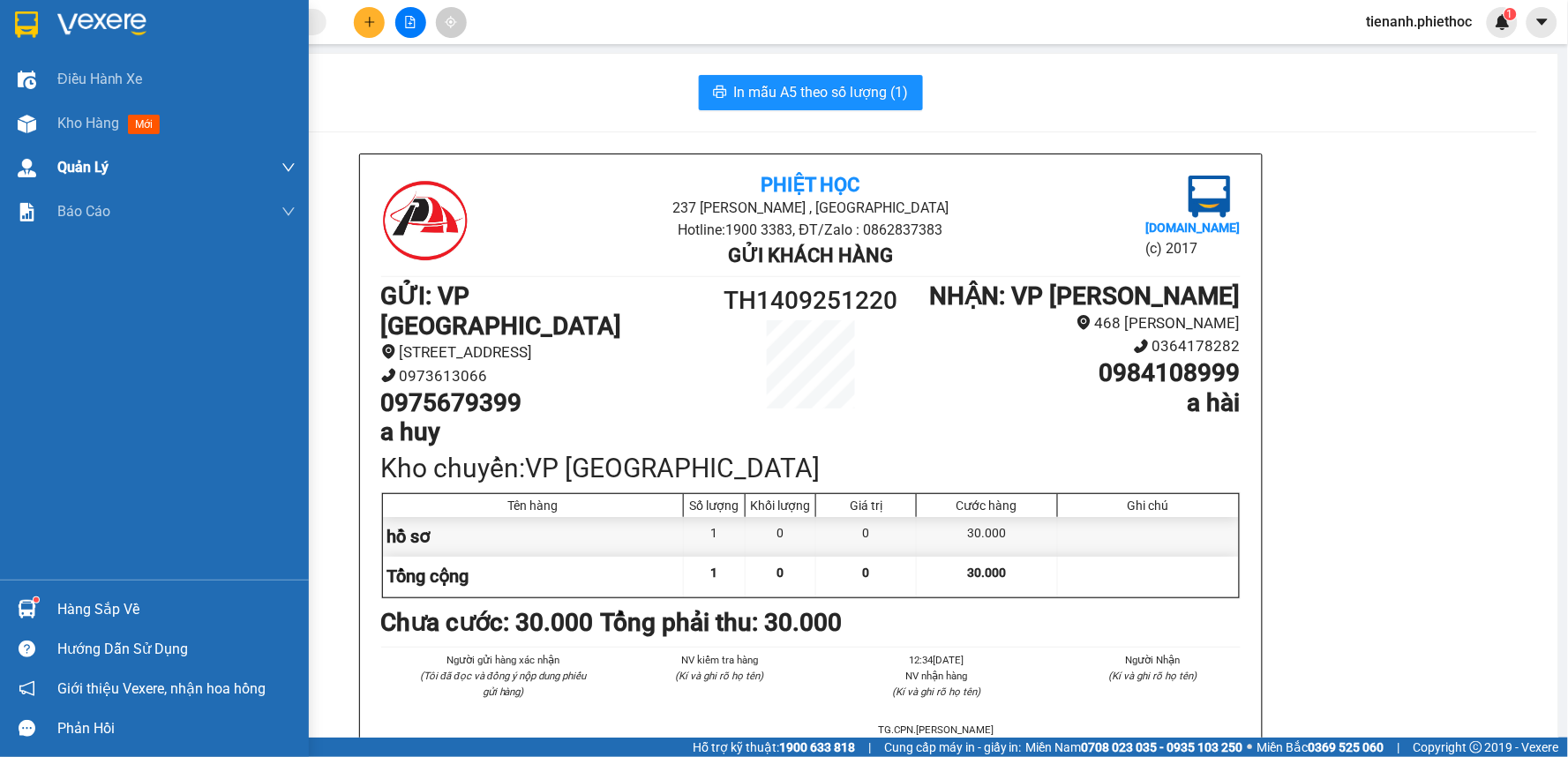
click at [85, 125] on span "Kho hàng" at bounding box center [88, 123] width 62 height 16
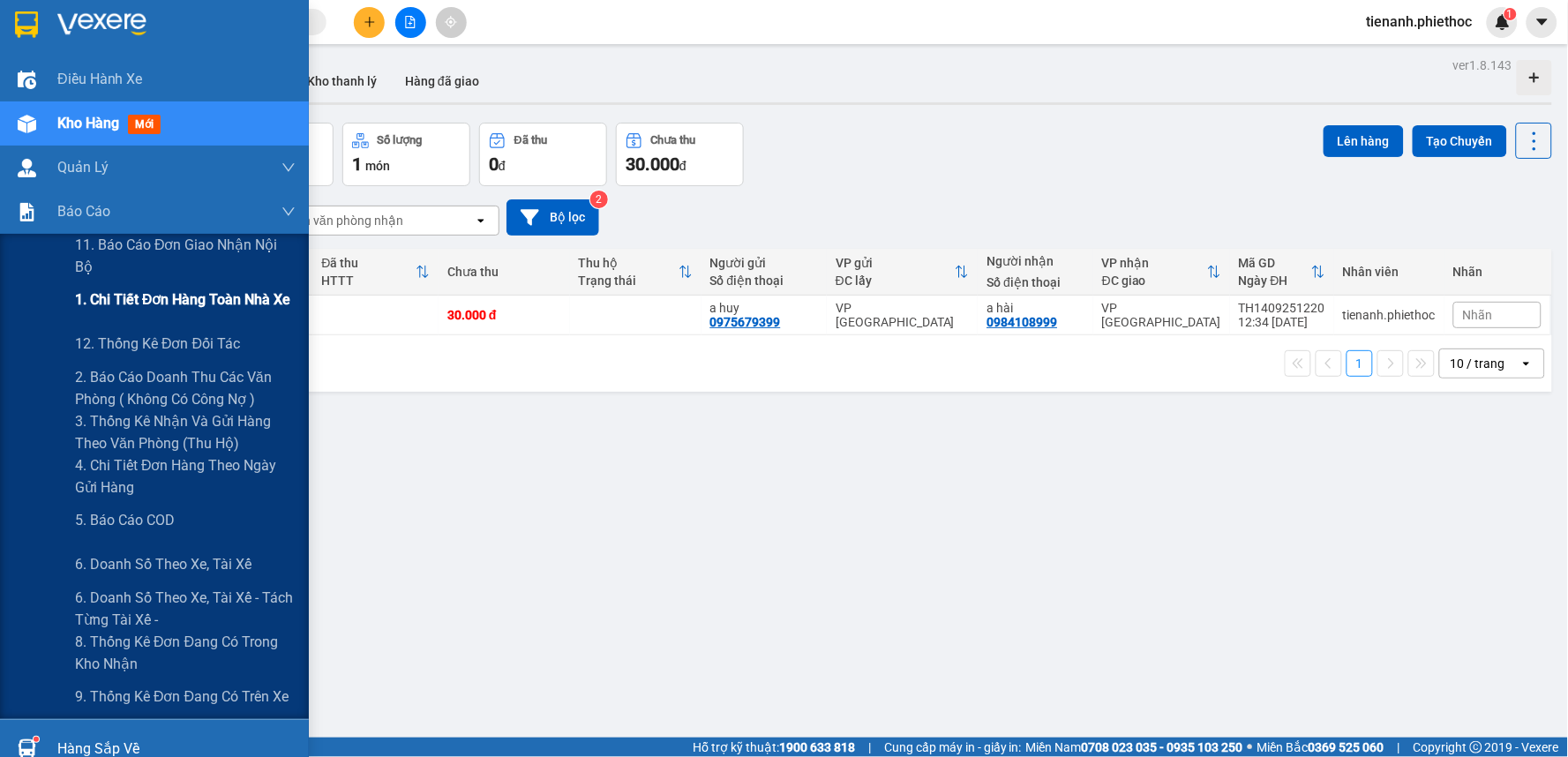
click at [94, 310] on span "1. Chi tiết đơn hàng toàn nhà xe" at bounding box center [183, 300] width 216 height 22
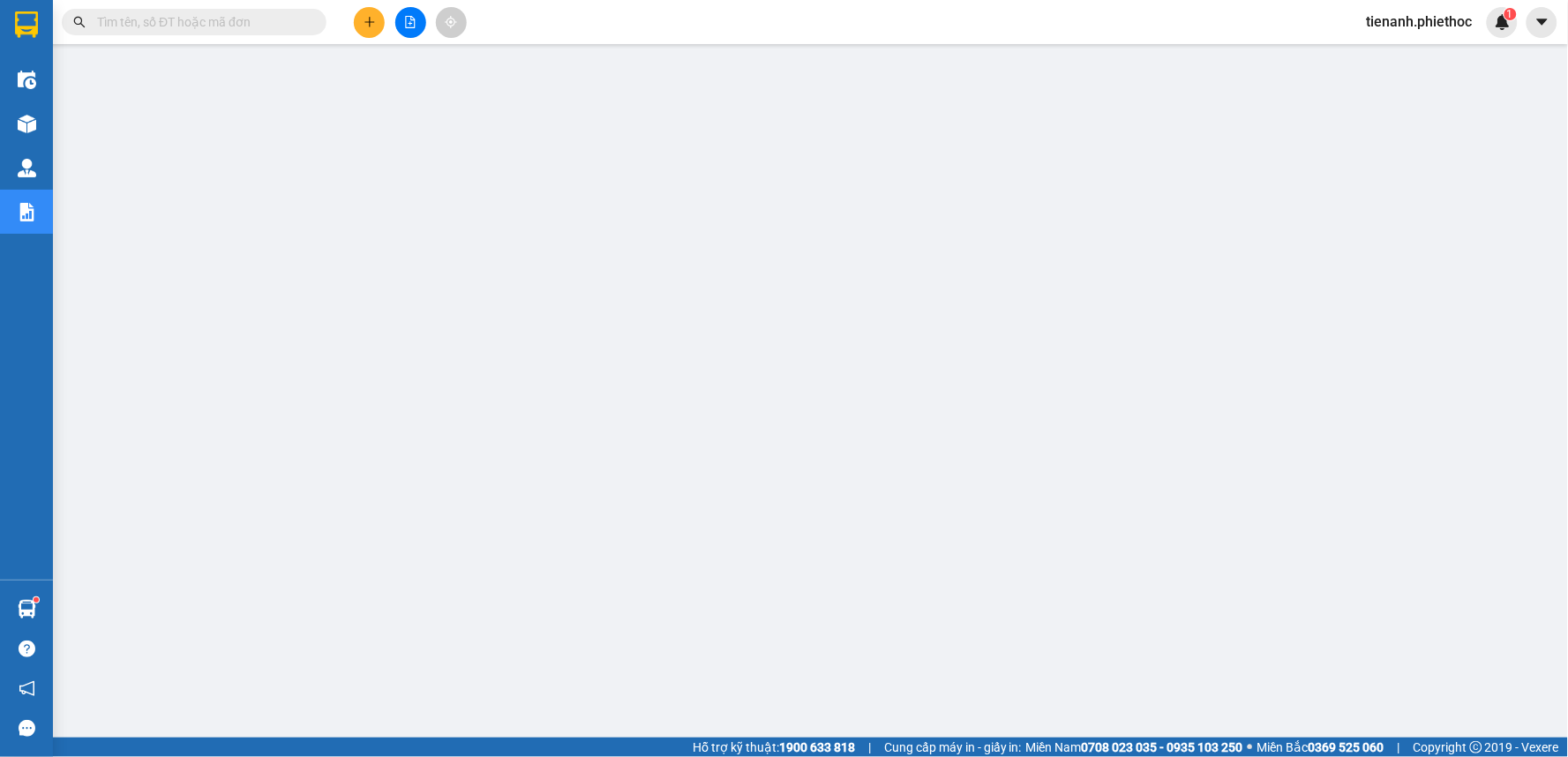
click at [285, 22] on input "text" at bounding box center [201, 22] width 208 height 19
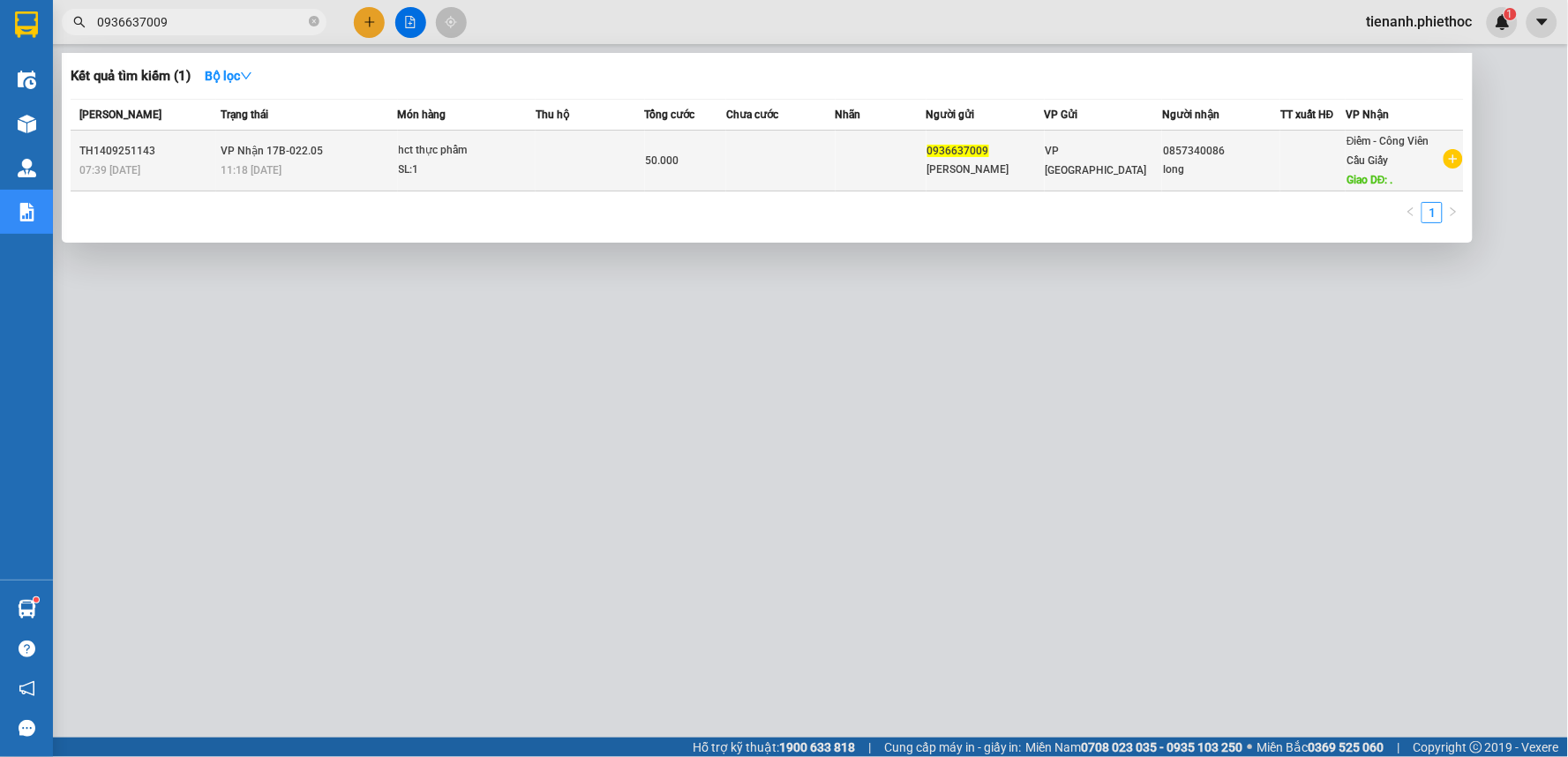
type input "0936637009"
click at [329, 174] on div "11:18 [DATE]" at bounding box center [309, 170] width 176 height 19
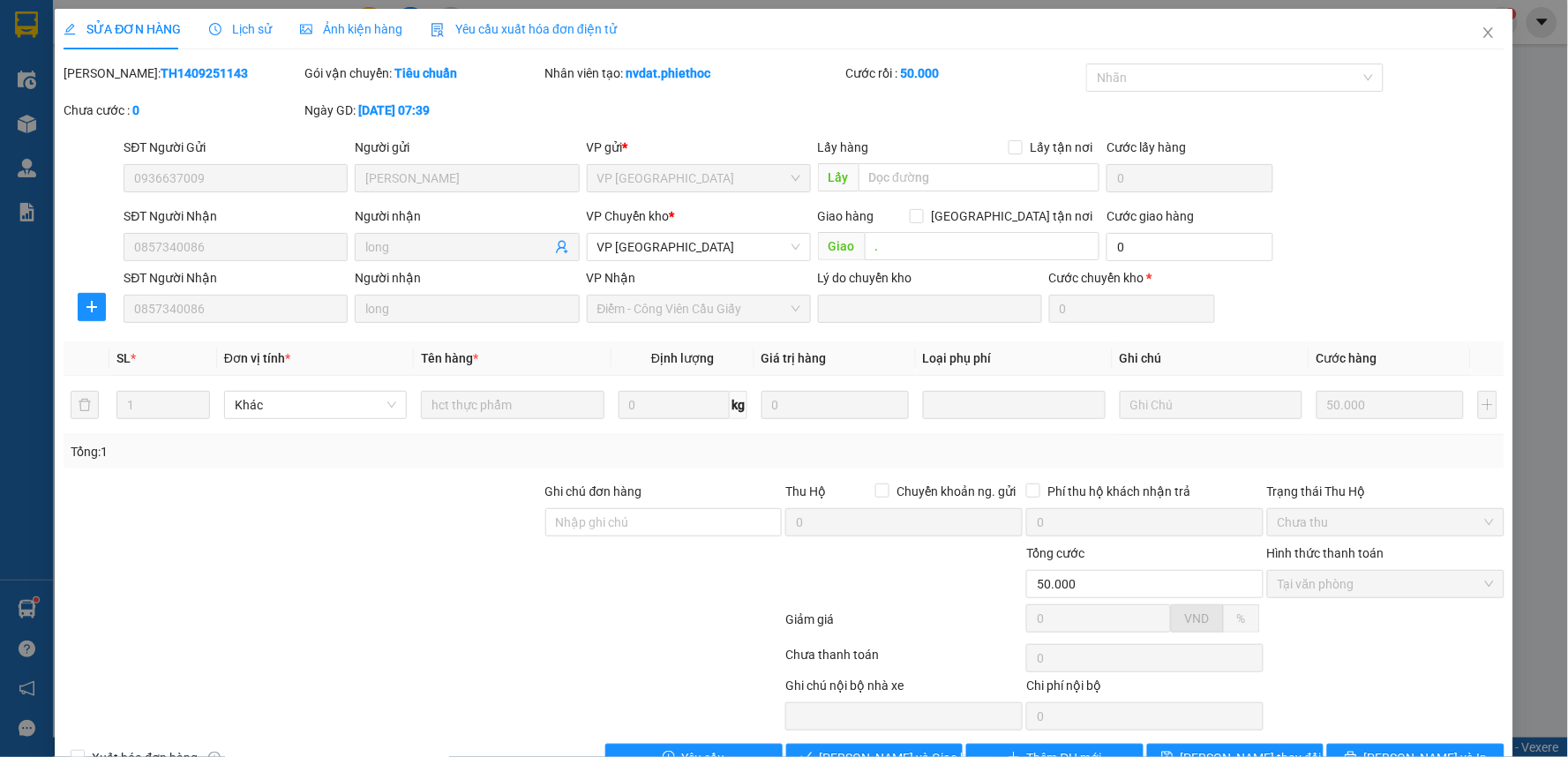
type input "0936637009"
type input "[PERSON_NAME]"
type input "0857340086"
type input "long"
type input "."
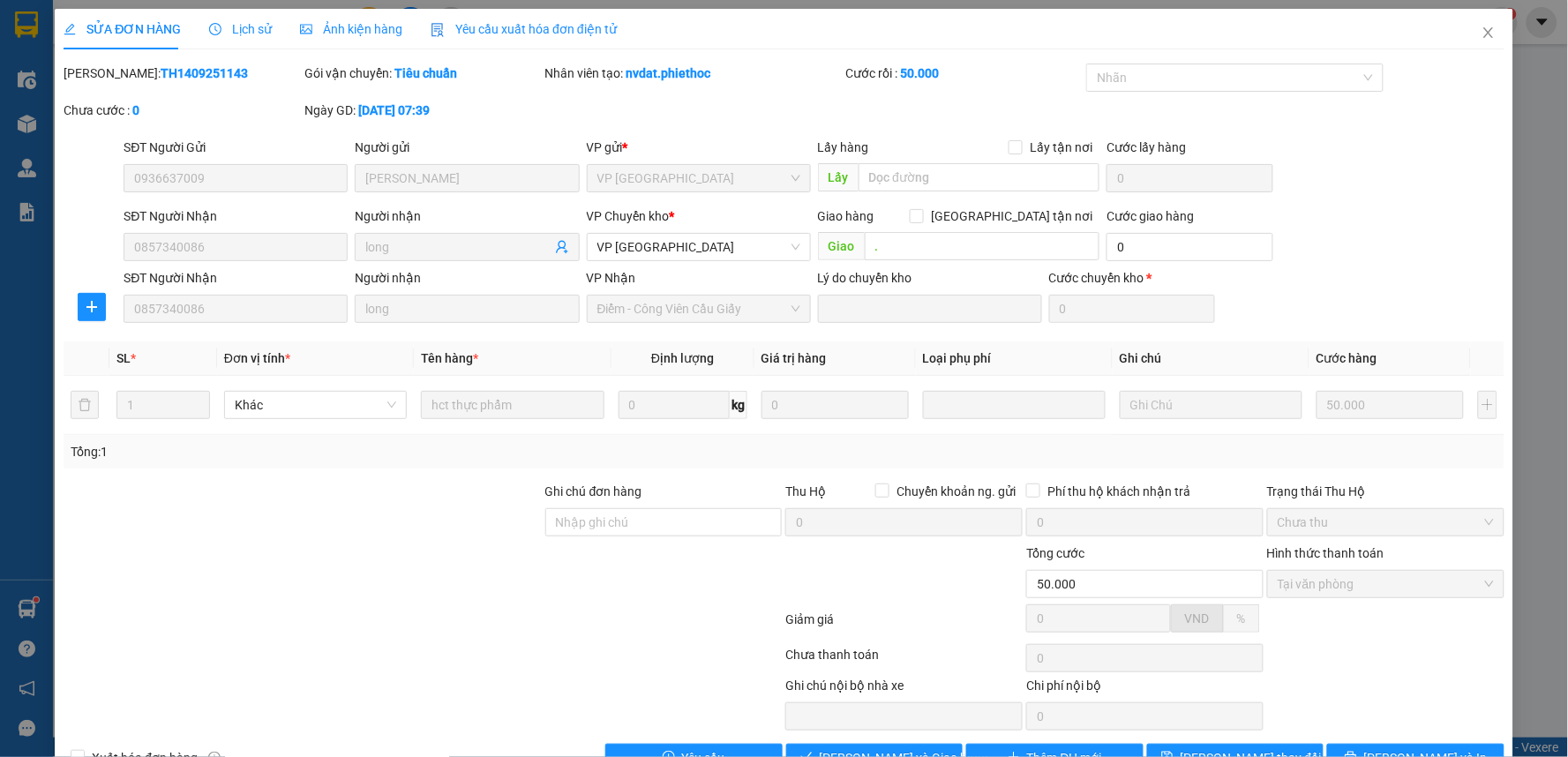
type input "50.000"
click at [249, 33] on span "Lịch sử" at bounding box center [240, 29] width 63 height 15
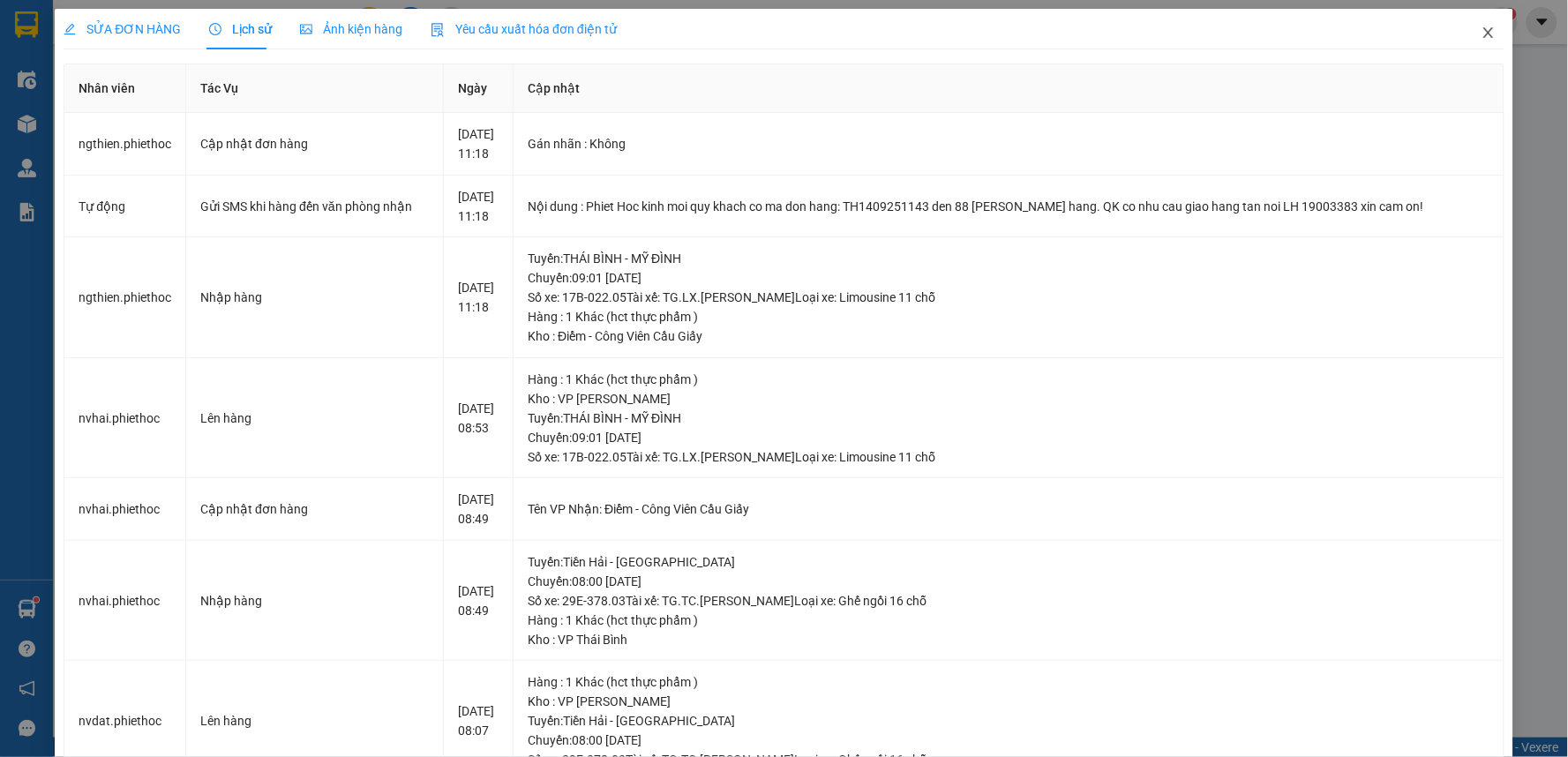
click at [1466, 34] on span "Close" at bounding box center [1488, 34] width 49 height 49
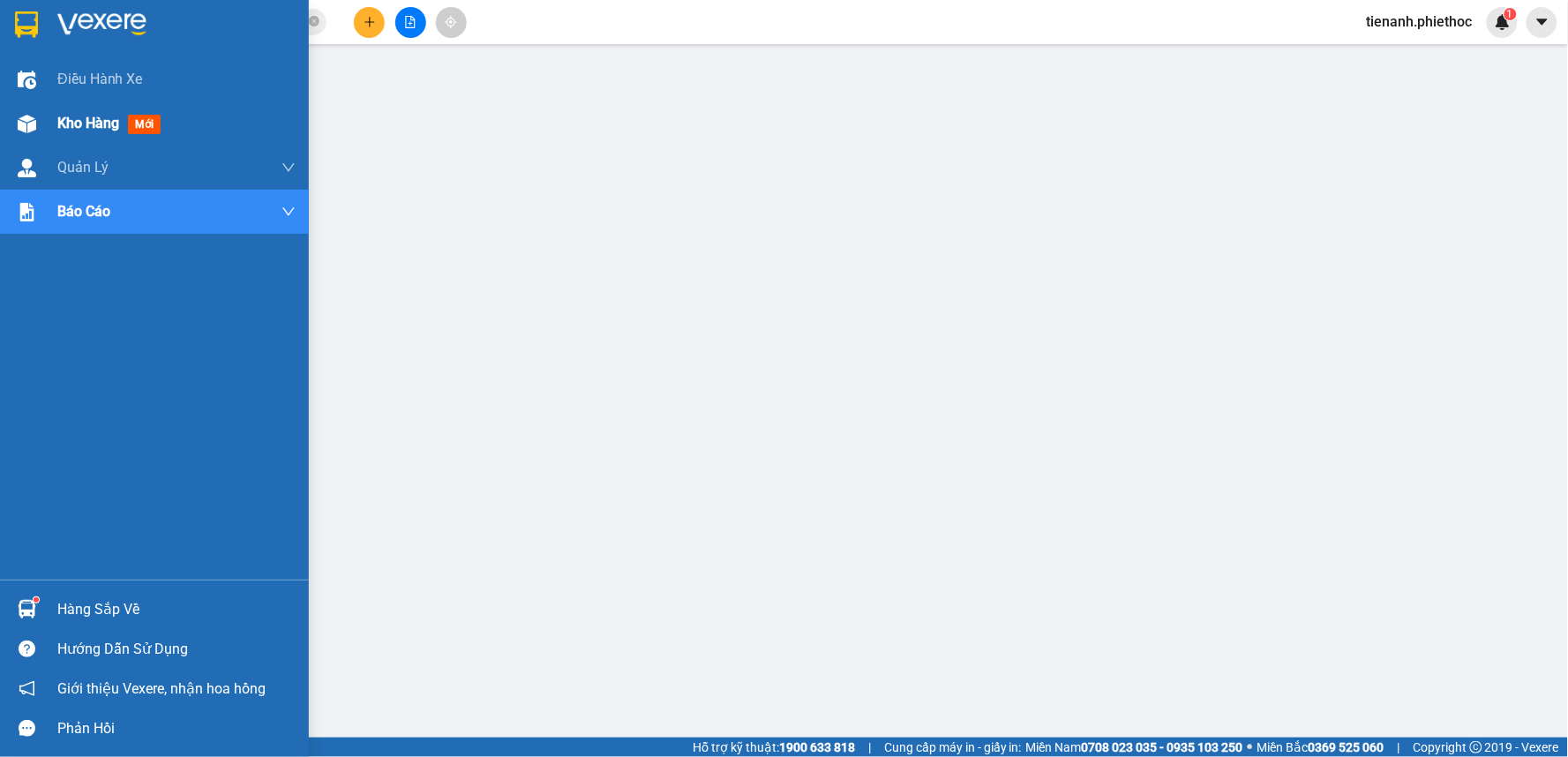
click at [71, 132] on span "Kho hàng" at bounding box center [88, 123] width 62 height 16
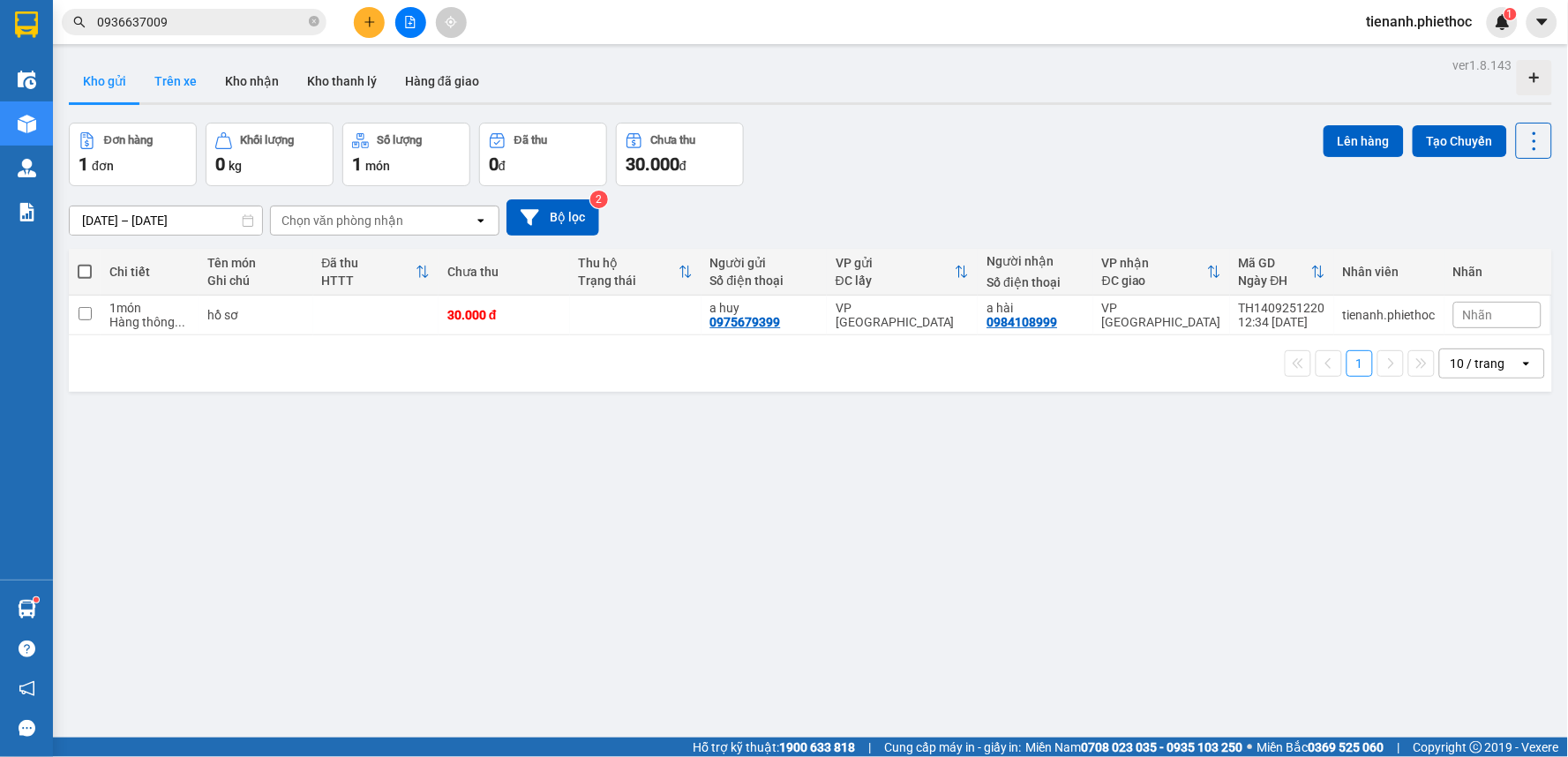
drag, startPoint x: 201, startPoint y: 75, endPoint x: 254, endPoint y: 99, distance: 58.2
click at [201, 75] on button "Trên xe" at bounding box center [176, 81] width 71 height 43
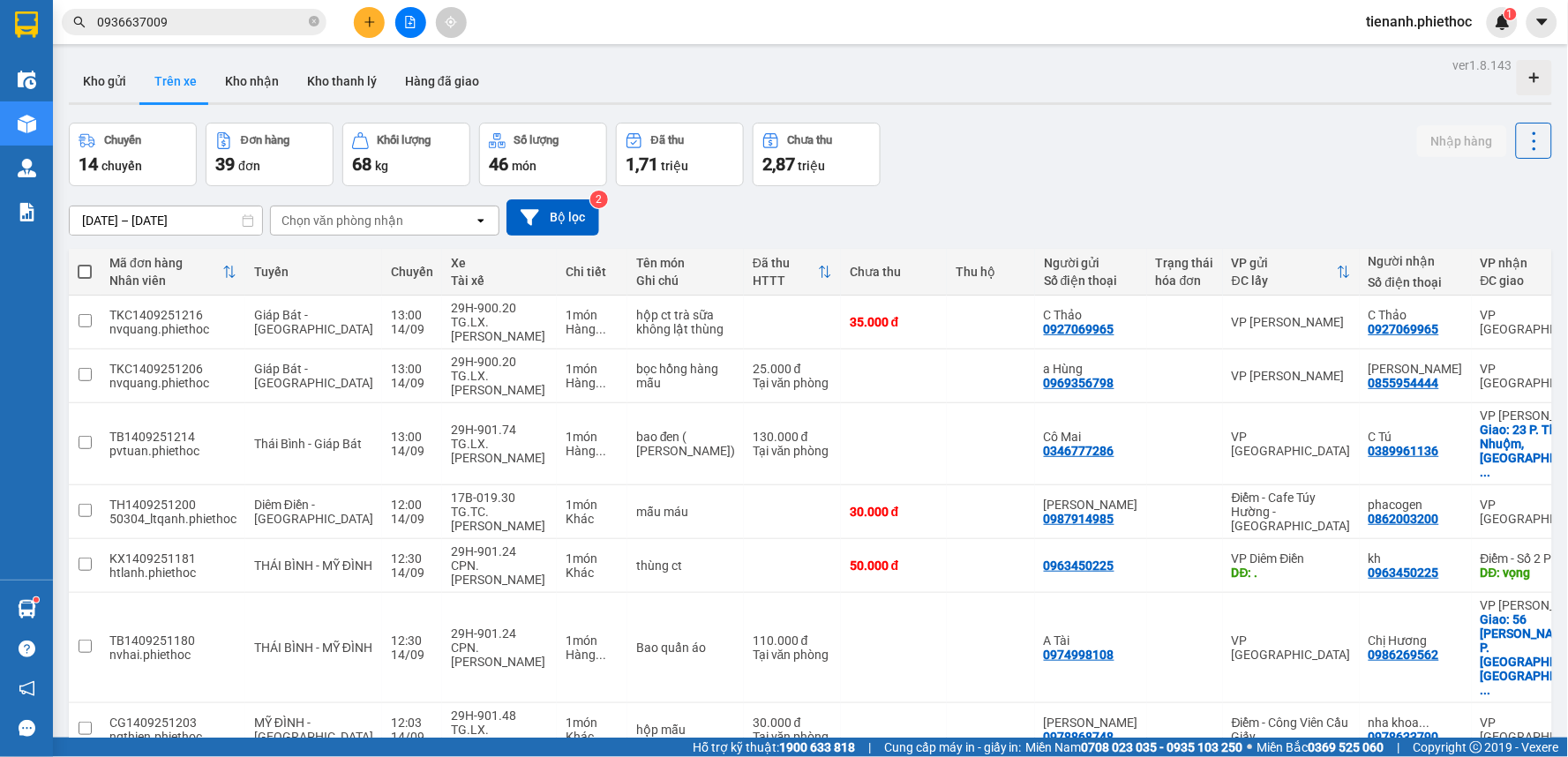
click at [355, 221] on div "Chọn văn phòng nhận" at bounding box center [342, 220] width 122 height 17
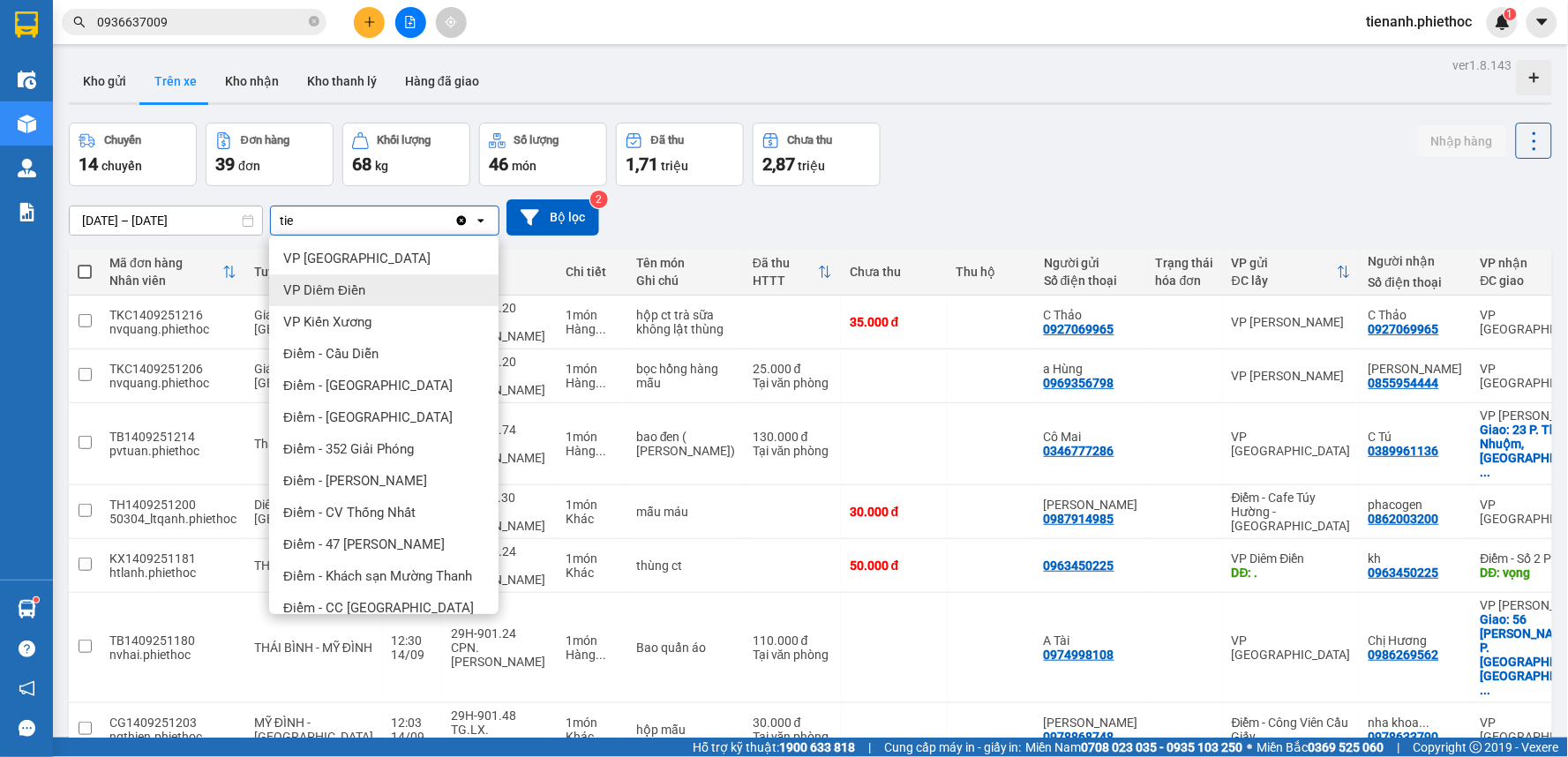
type input "tie"
click at [347, 261] on span "VP [GEOGRAPHIC_DATA]" at bounding box center [357, 258] width 147 height 17
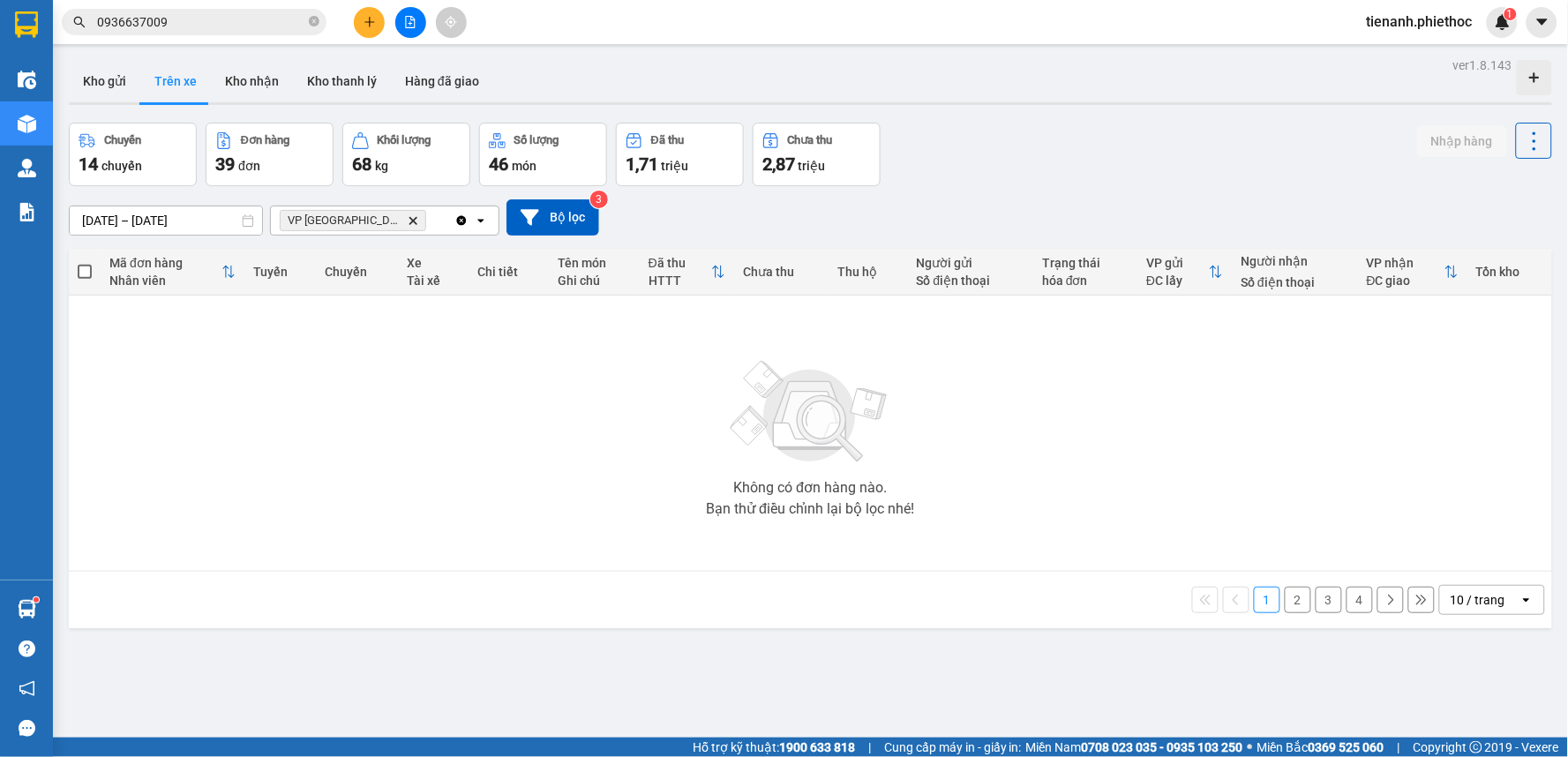
click at [1481, 595] on div "10 / trang" at bounding box center [1478, 599] width 54 height 17
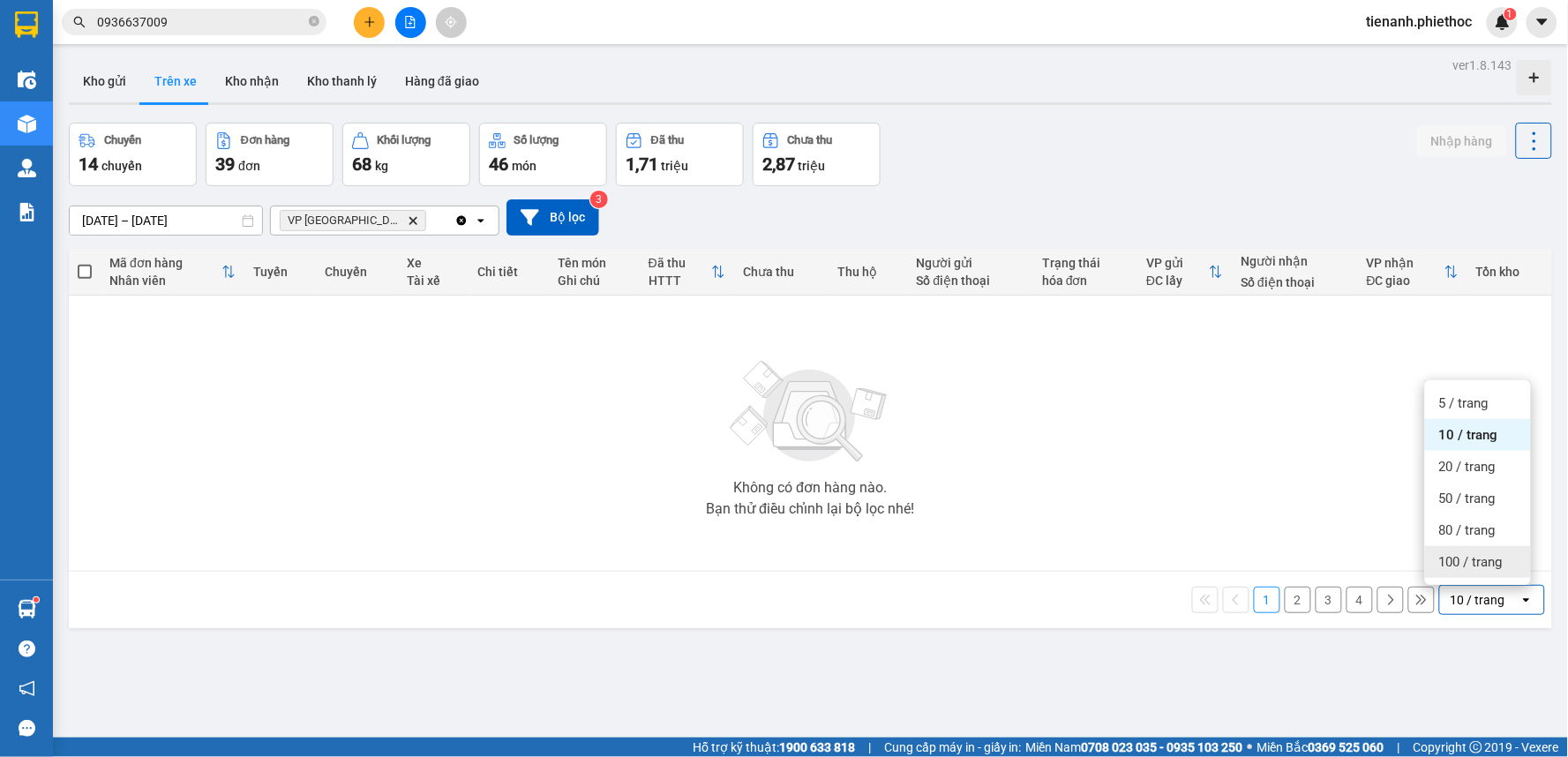
click at [1463, 567] on span "100 / trang" at bounding box center [1471, 562] width 64 height 17
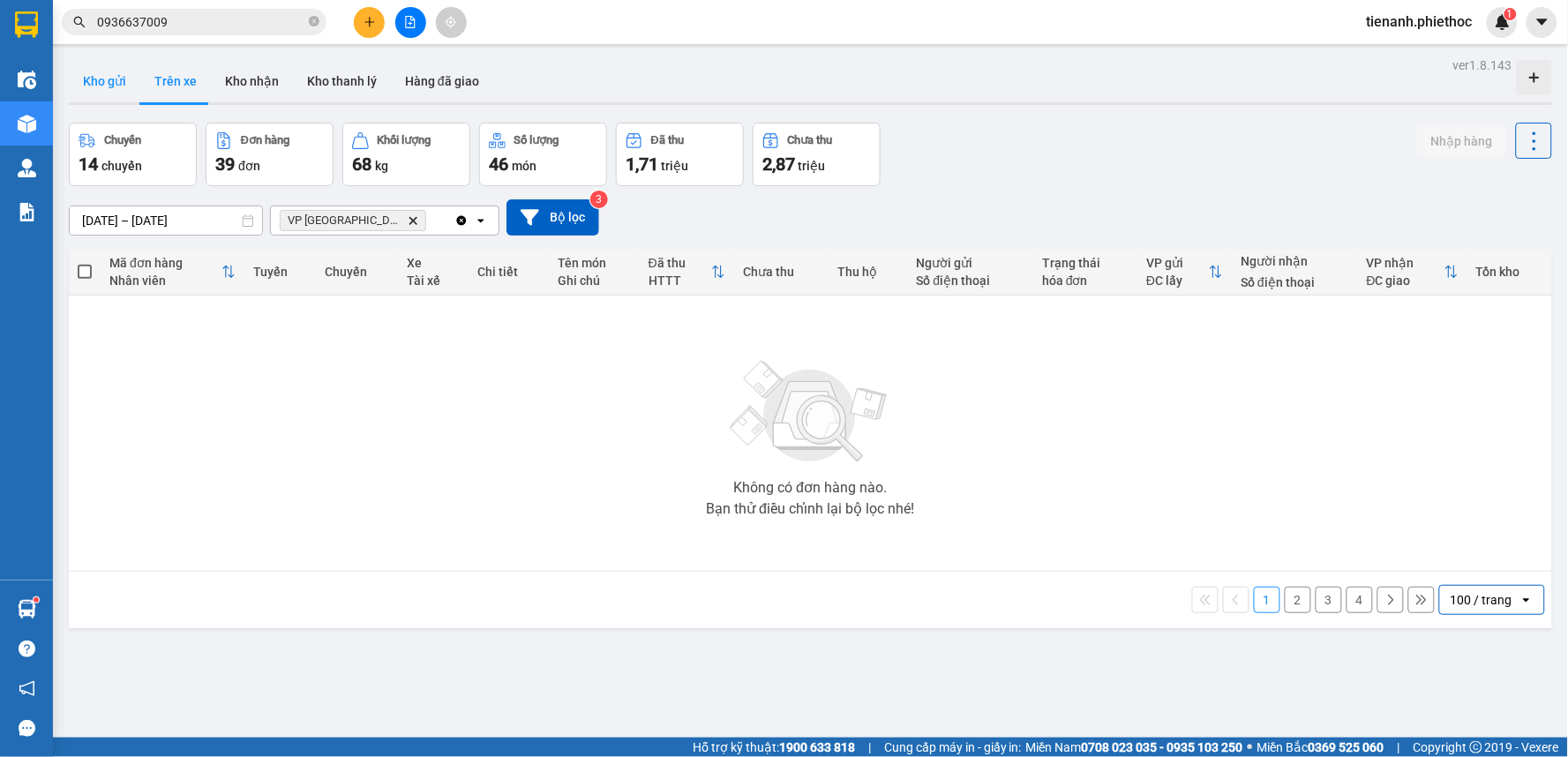
click at [111, 84] on button "Kho gửi" at bounding box center [104, 81] width 72 height 43
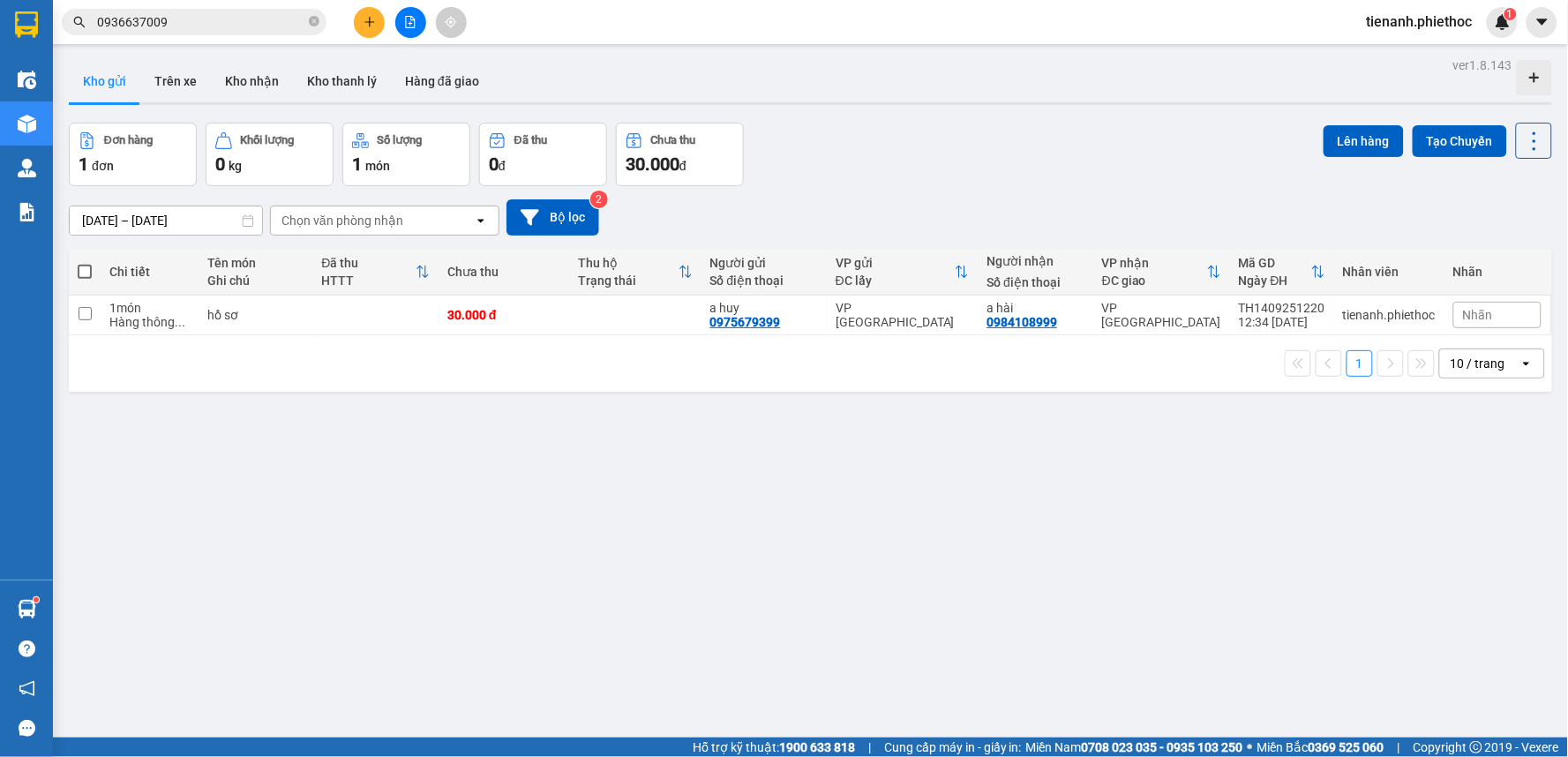
click at [1475, 354] on div "10 / trang" at bounding box center [1480, 363] width 80 height 28
click at [1457, 557] on span "100 / trang" at bounding box center [1471, 560] width 64 height 17
click at [263, 88] on button "Kho nhận" at bounding box center [251, 81] width 82 height 43
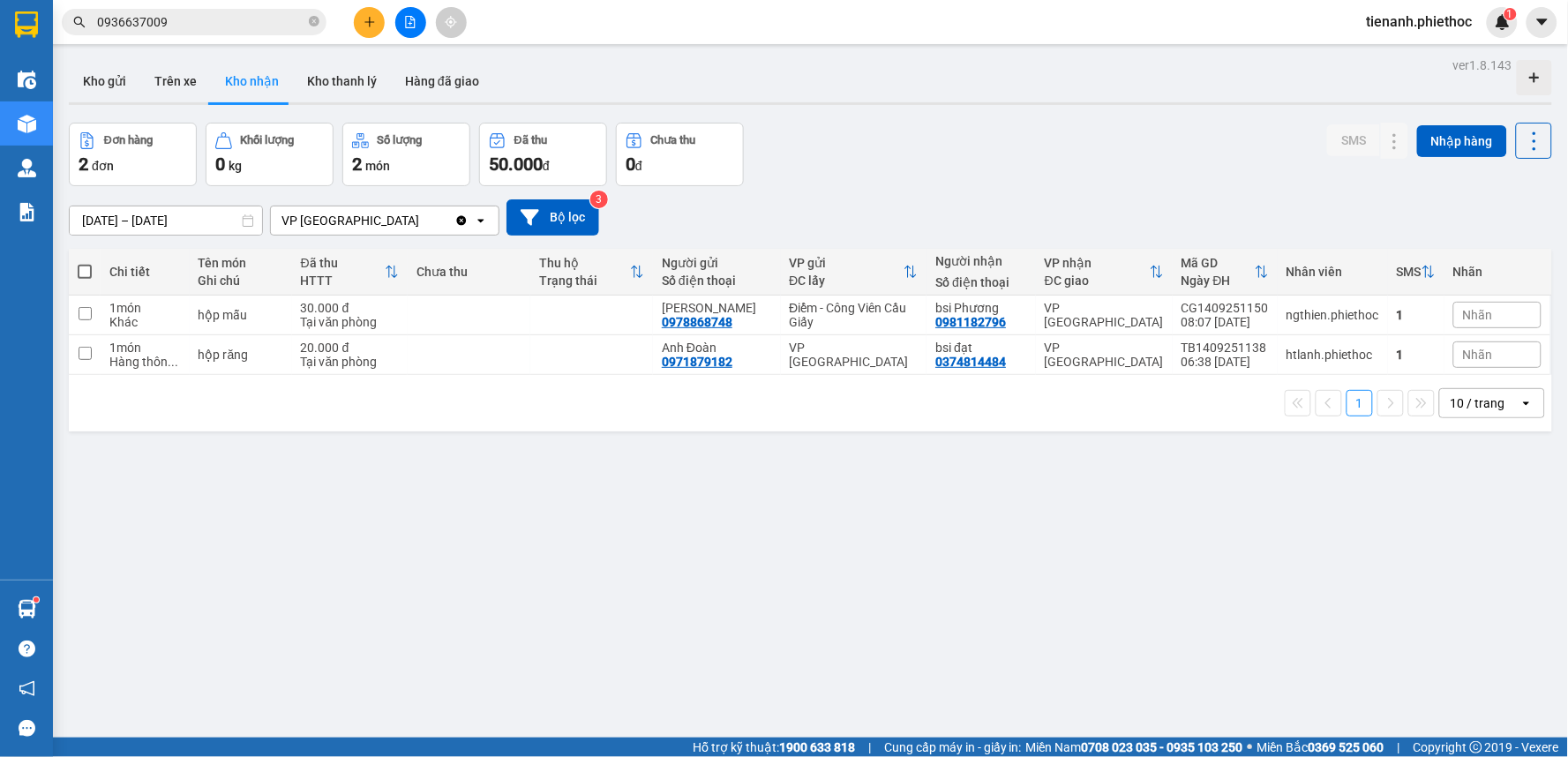
click at [1451, 404] on div "10 / trang" at bounding box center [1478, 403] width 54 height 17
click at [1427, 592] on div "100 / trang" at bounding box center [1477, 601] width 106 height 32
click at [376, 32] on button at bounding box center [369, 23] width 31 height 31
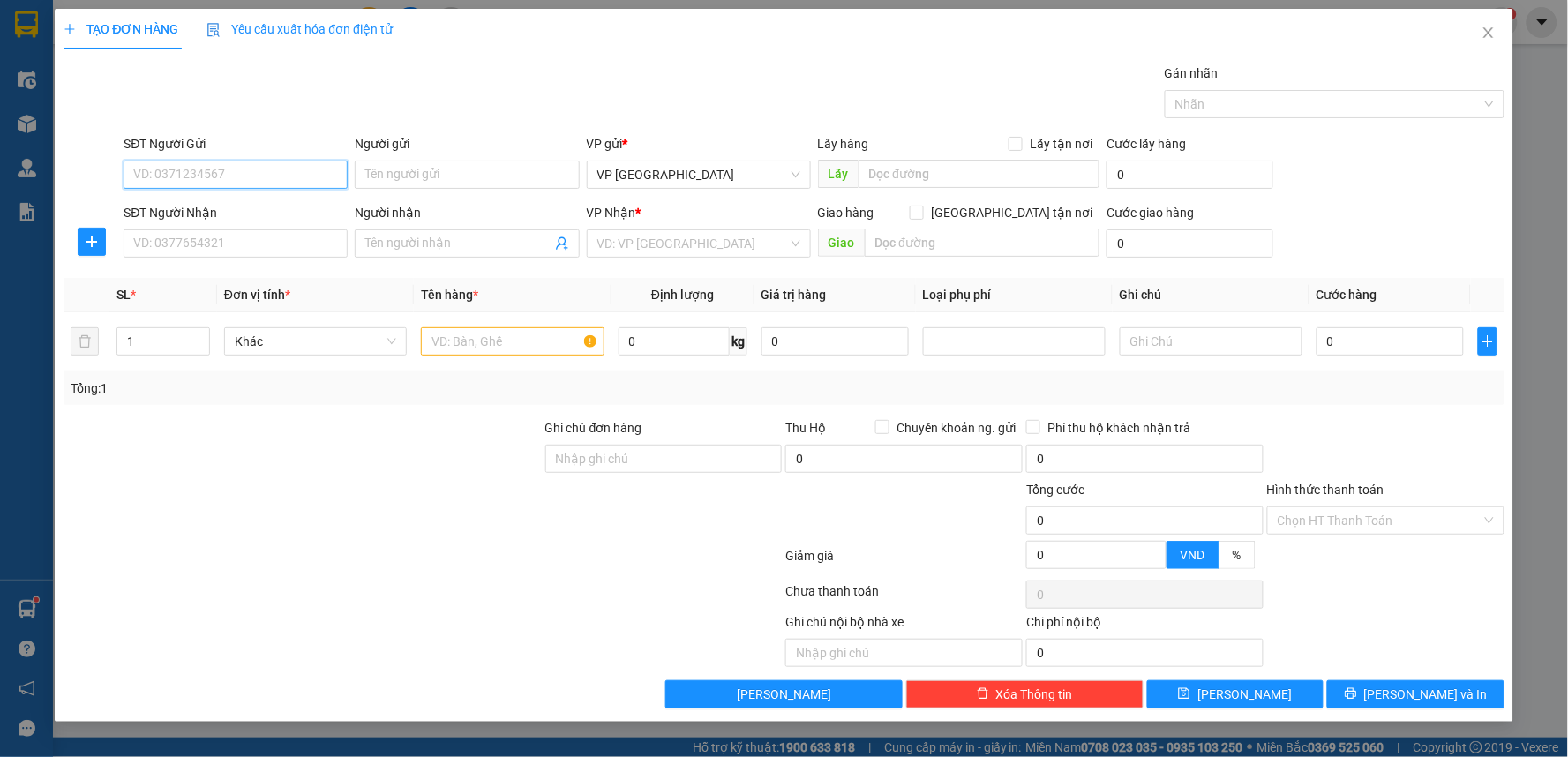
click at [287, 175] on input "SĐT Người Gửi" at bounding box center [235, 174] width 224 height 28
click at [82, 242] on span "plus" at bounding box center [92, 242] width 26 height 15
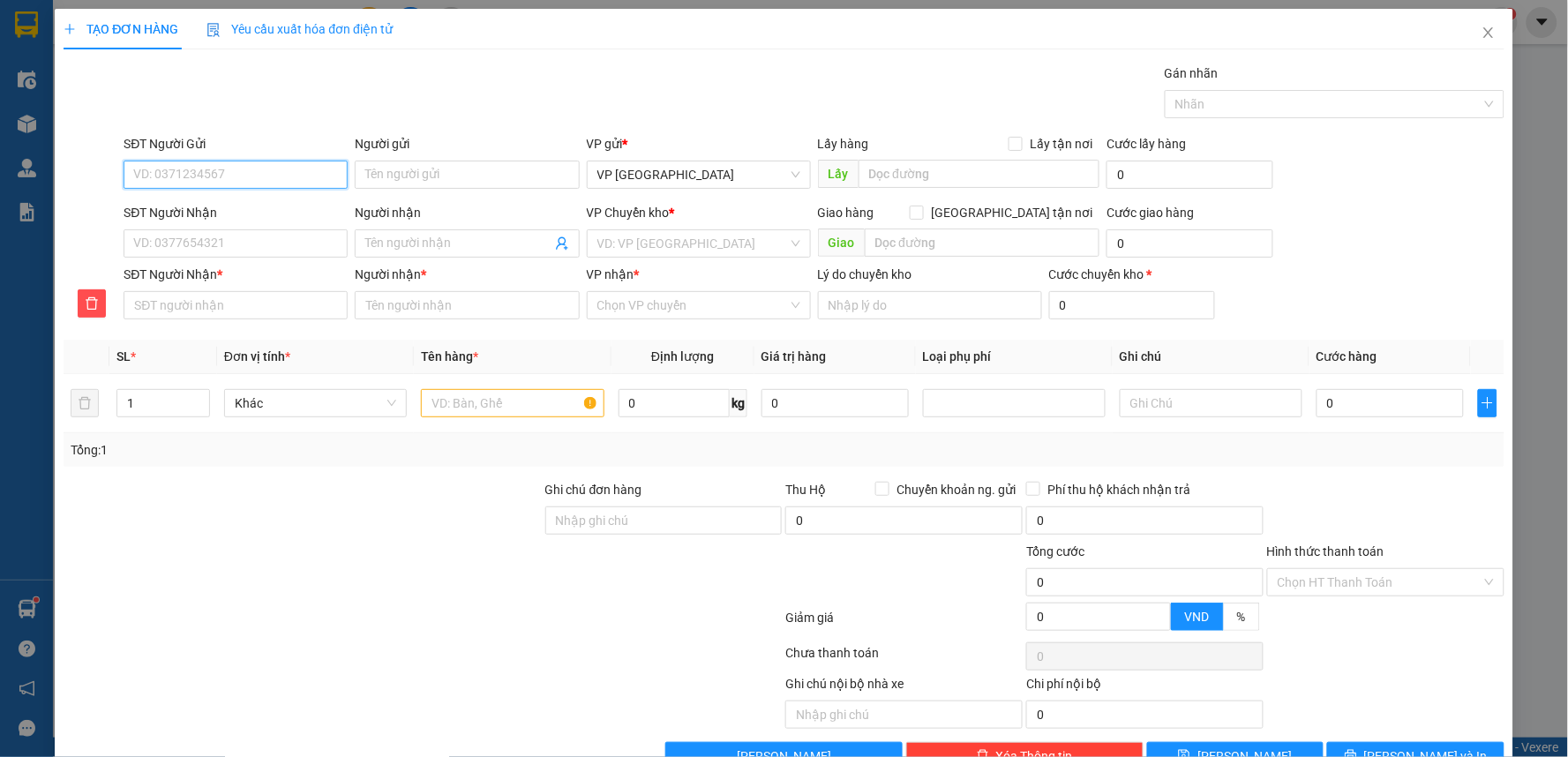
click at [185, 177] on input "SĐT Người Gửi" at bounding box center [235, 174] width 224 height 28
click at [195, 209] on div "0981691263 - Annh Chiến" at bounding box center [234, 210] width 201 height 19
type input "0981691263"
type input "Annh Chiến"
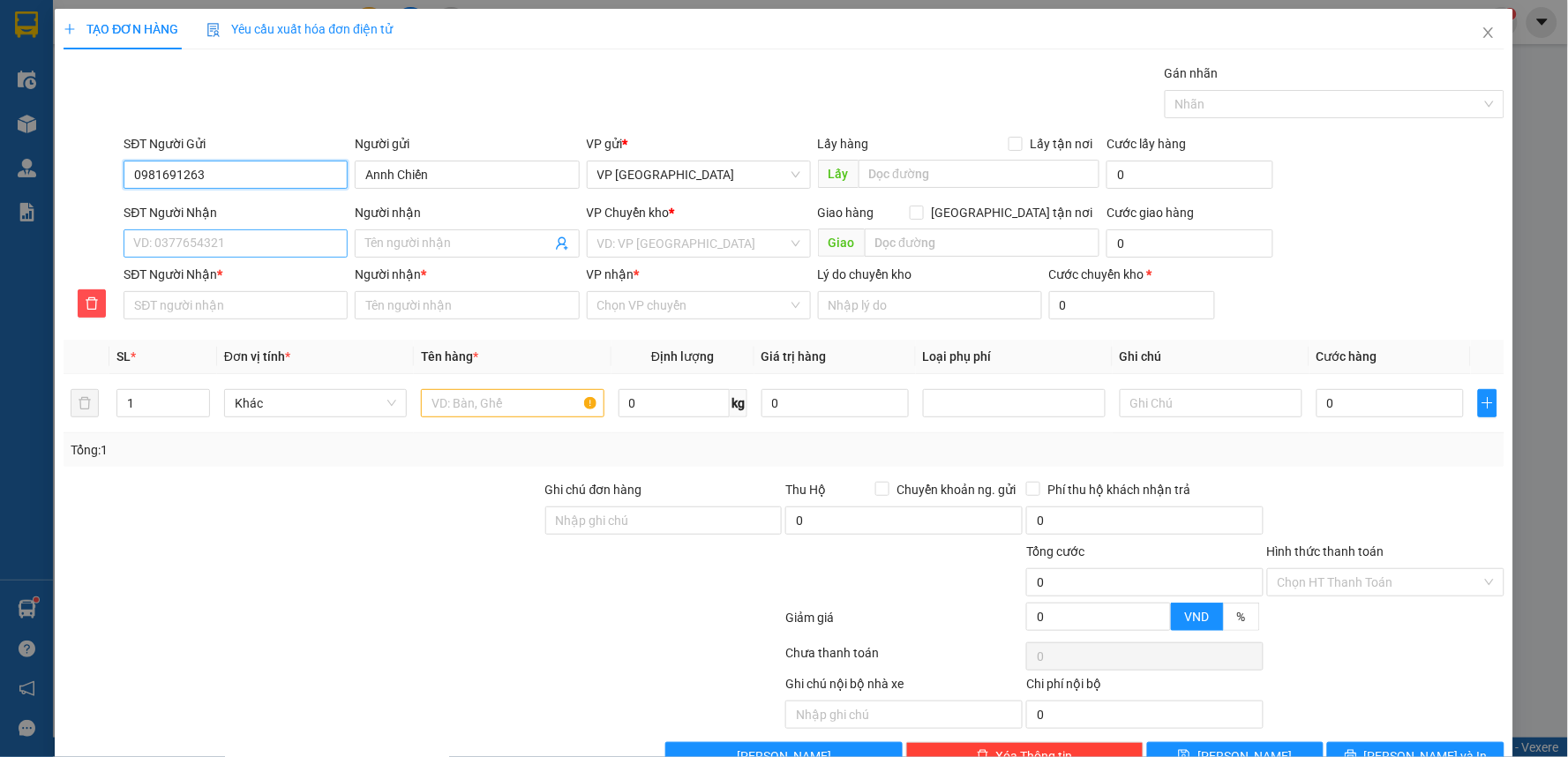
type input "0981691263"
click at [199, 251] on input "SĐT Người Nhận" at bounding box center [235, 243] width 224 height 28
click at [205, 277] on div "0962866318 - Chị Mai" at bounding box center [234, 279] width 201 height 19
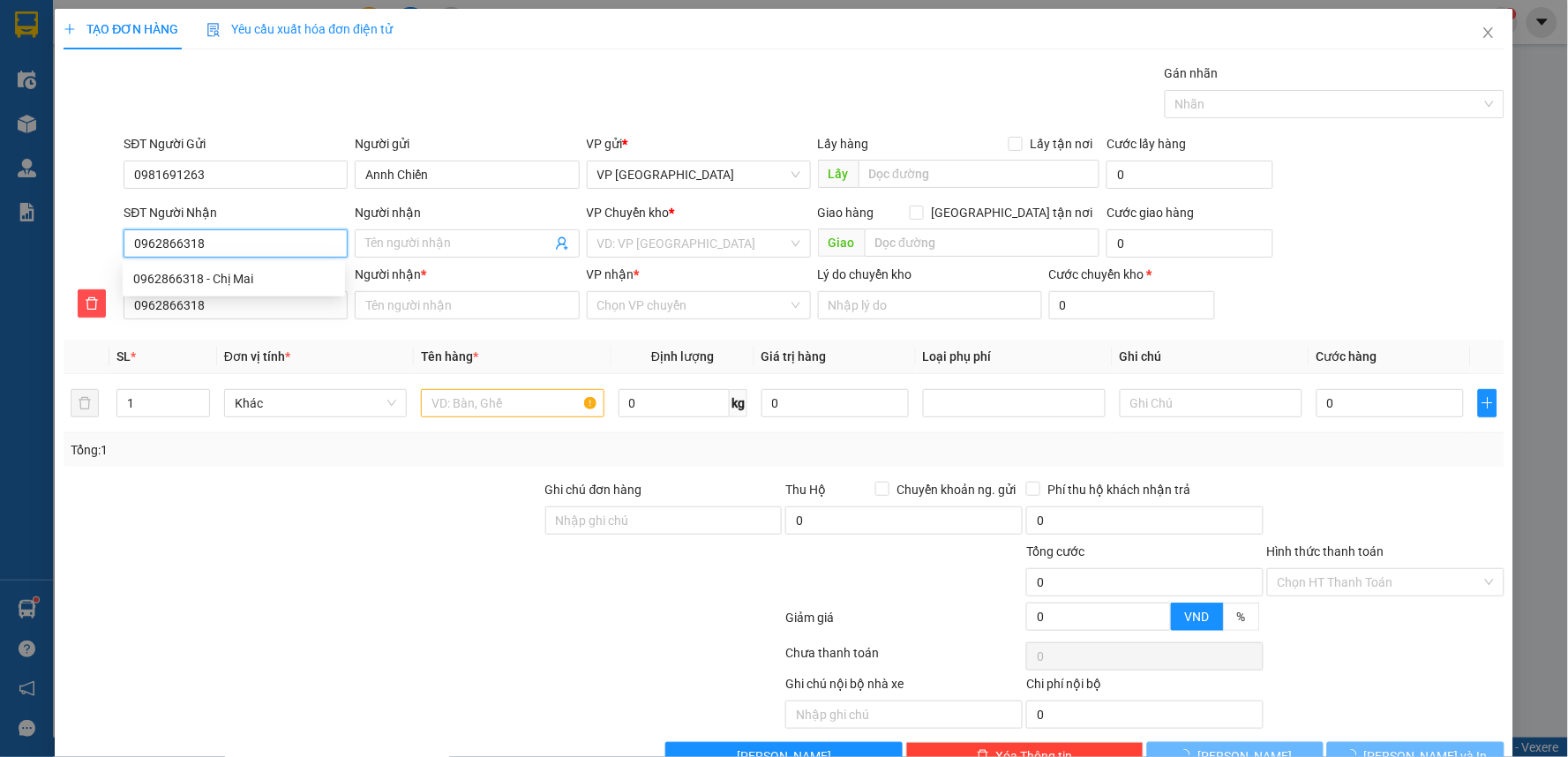
type input "0962866318"
type input "Chị Mai"
checkbox input "true"
type input "Chung cư [GEOGRAPHIC_DATA], Ng.67 Đ. [GEOGRAPHIC_DATA], [GEOGRAPHIC_DATA], [GEO…"
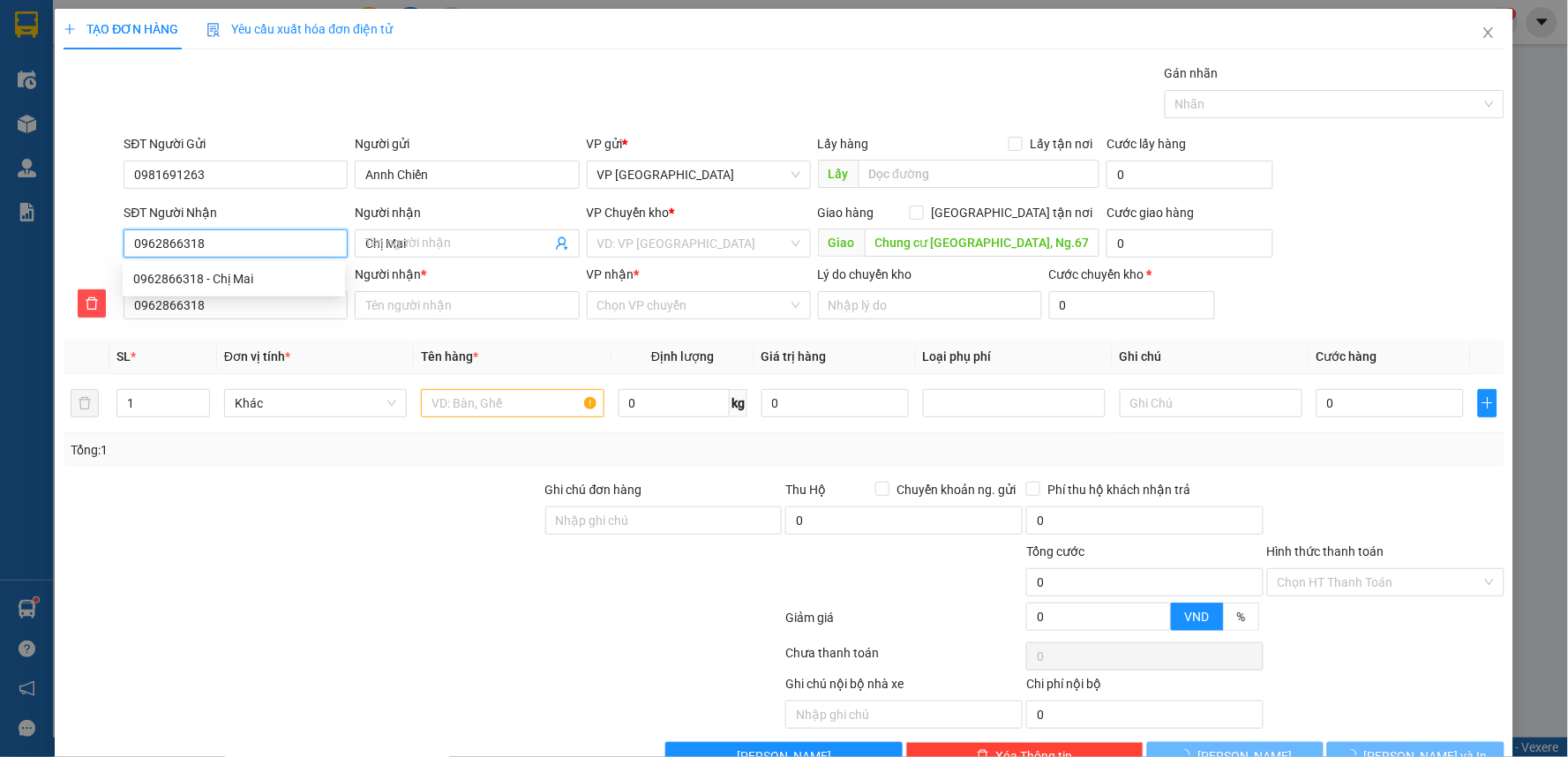
type input "70.000"
type input "Chị Mai"
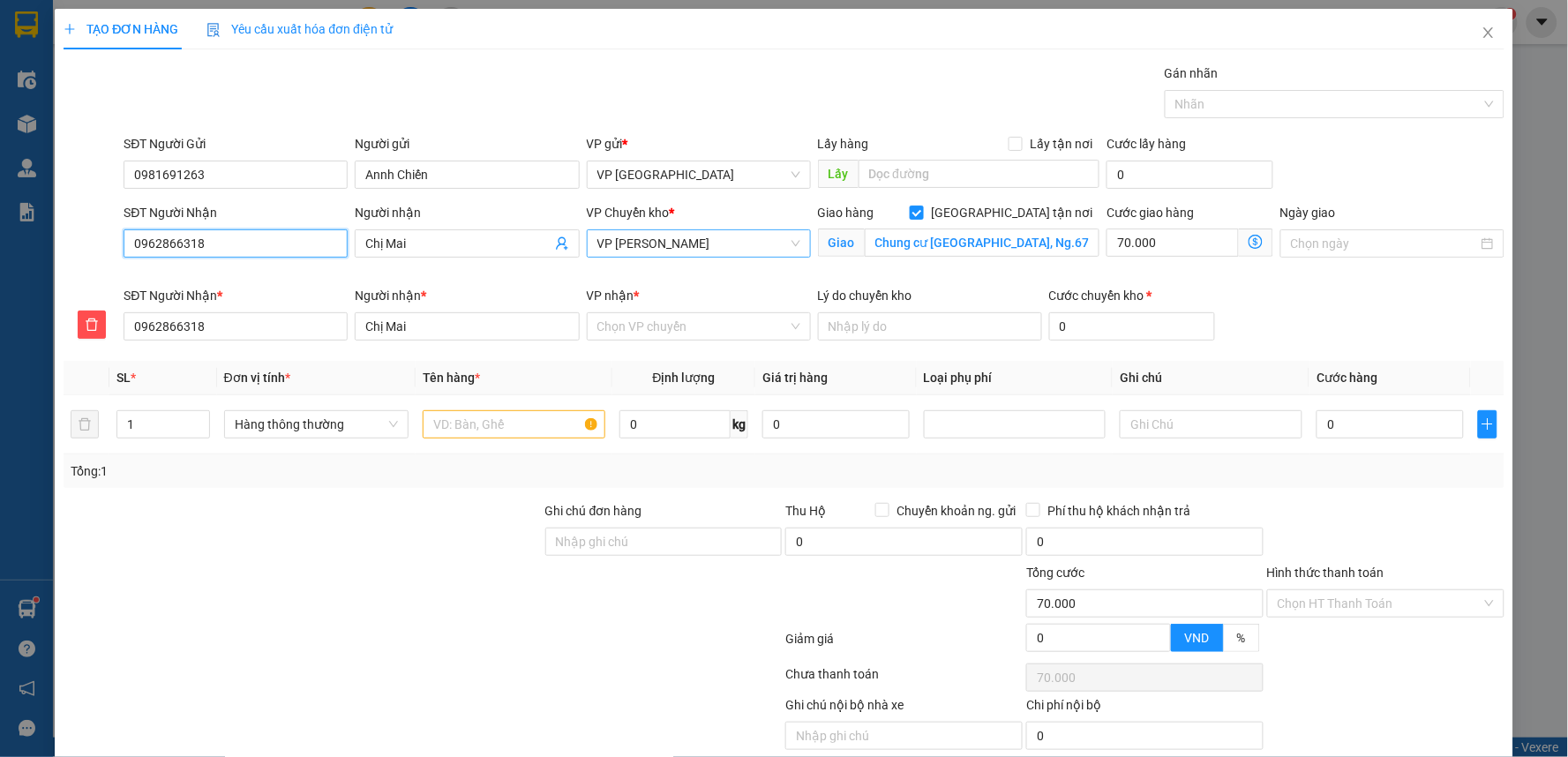
click at [691, 248] on span "VP [PERSON_NAME]" at bounding box center [699, 243] width 203 height 26
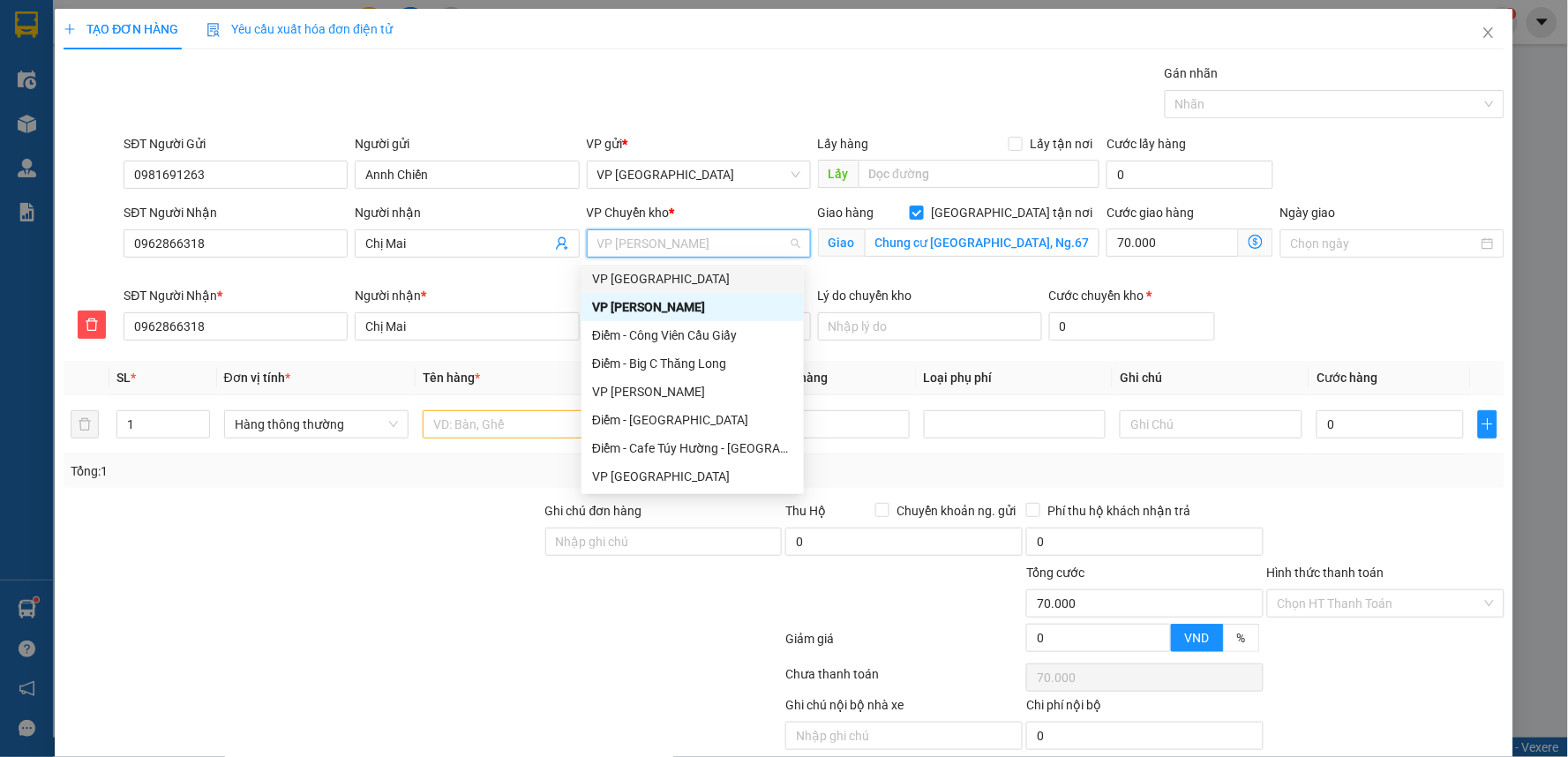
click at [668, 275] on div "VP [GEOGRAPHIC_DATA]" at bounding box center [692, 279] width 201 height 19
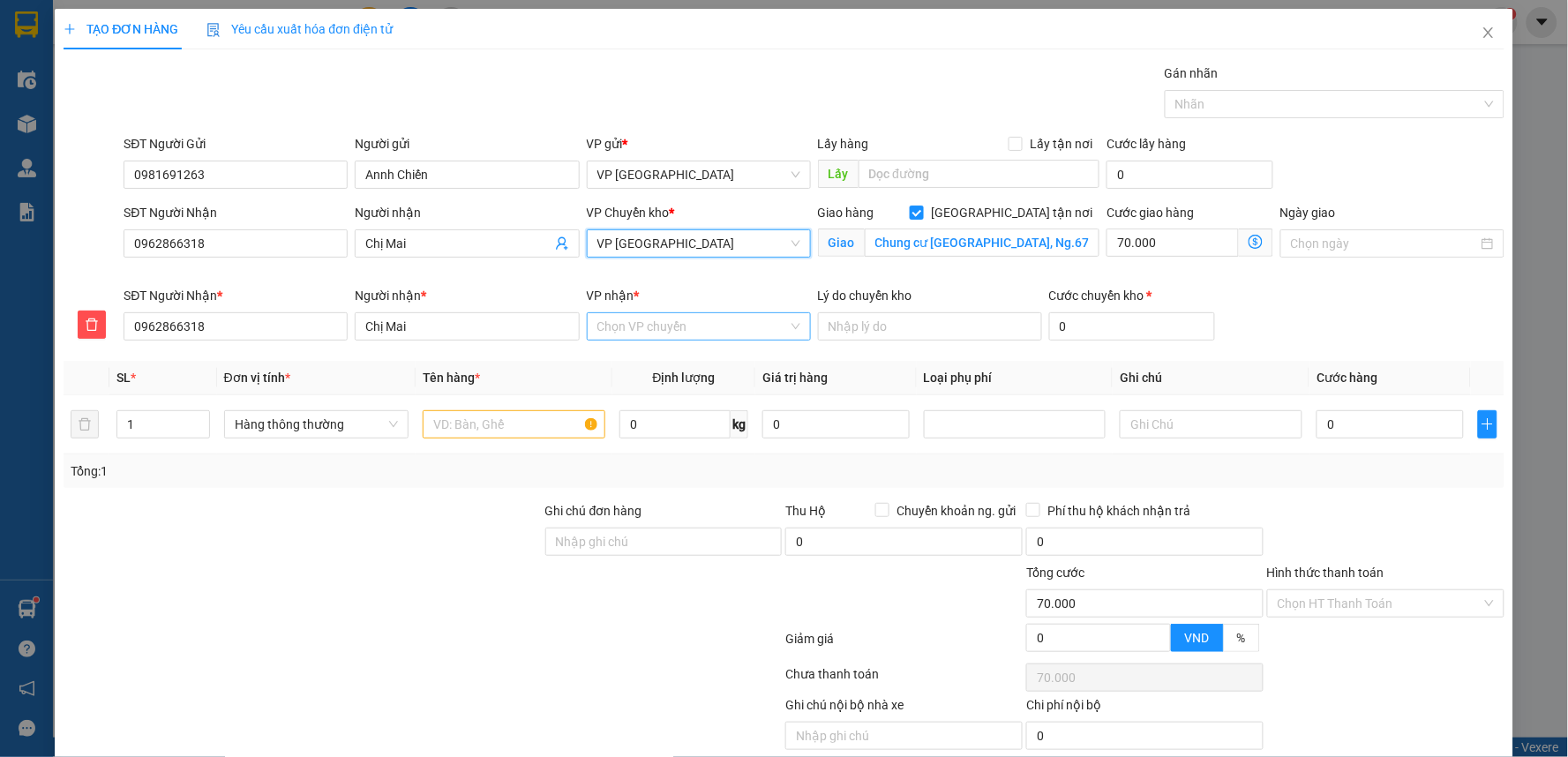
click at [665, 328] on input "VP nhận *" at bounding box center [692, 326] width 191 height 26
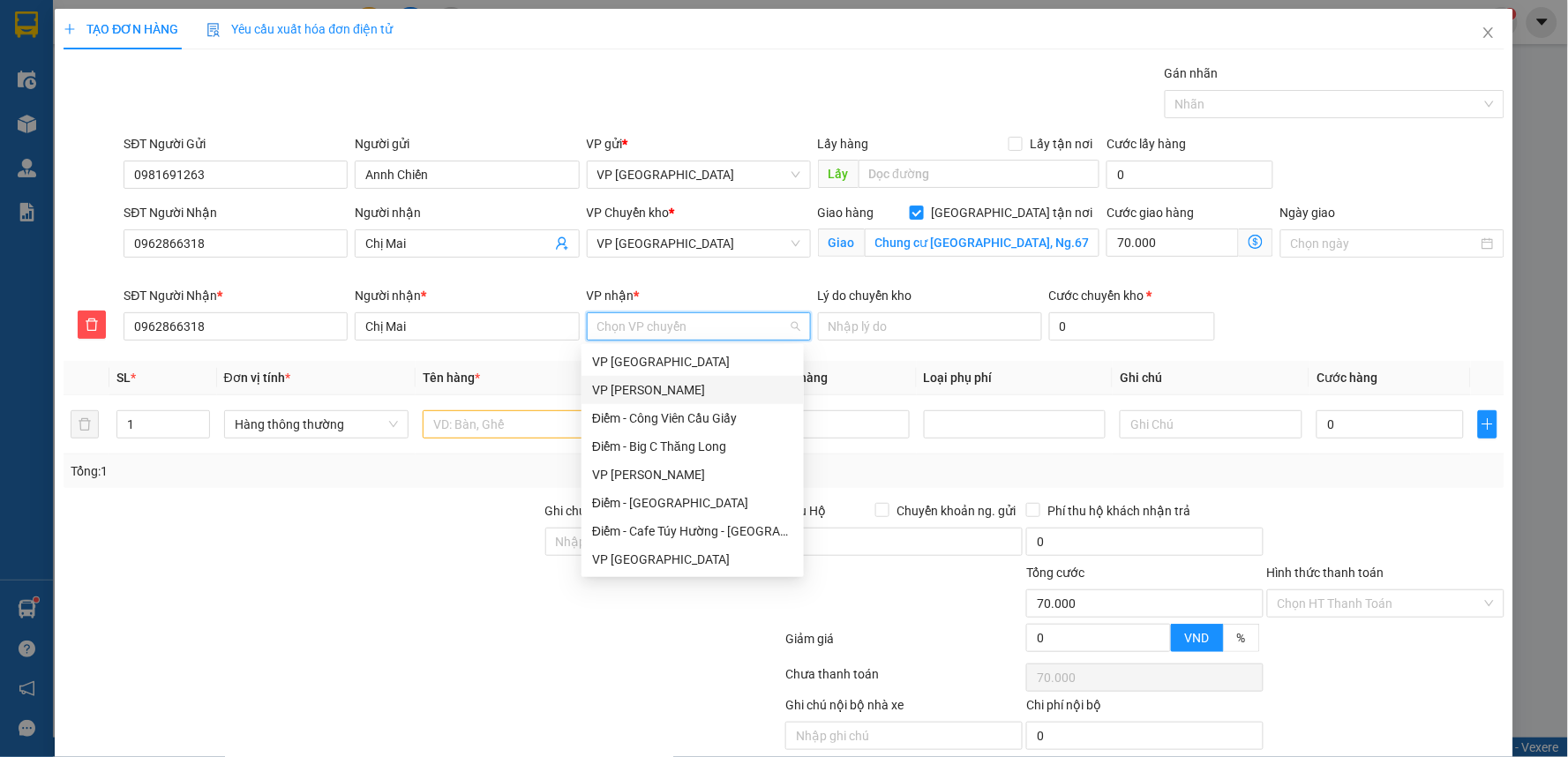
click at [665, 393] on div "VP [PERSON_NAME]" at bounding box center [692, 389] width 201 height 19
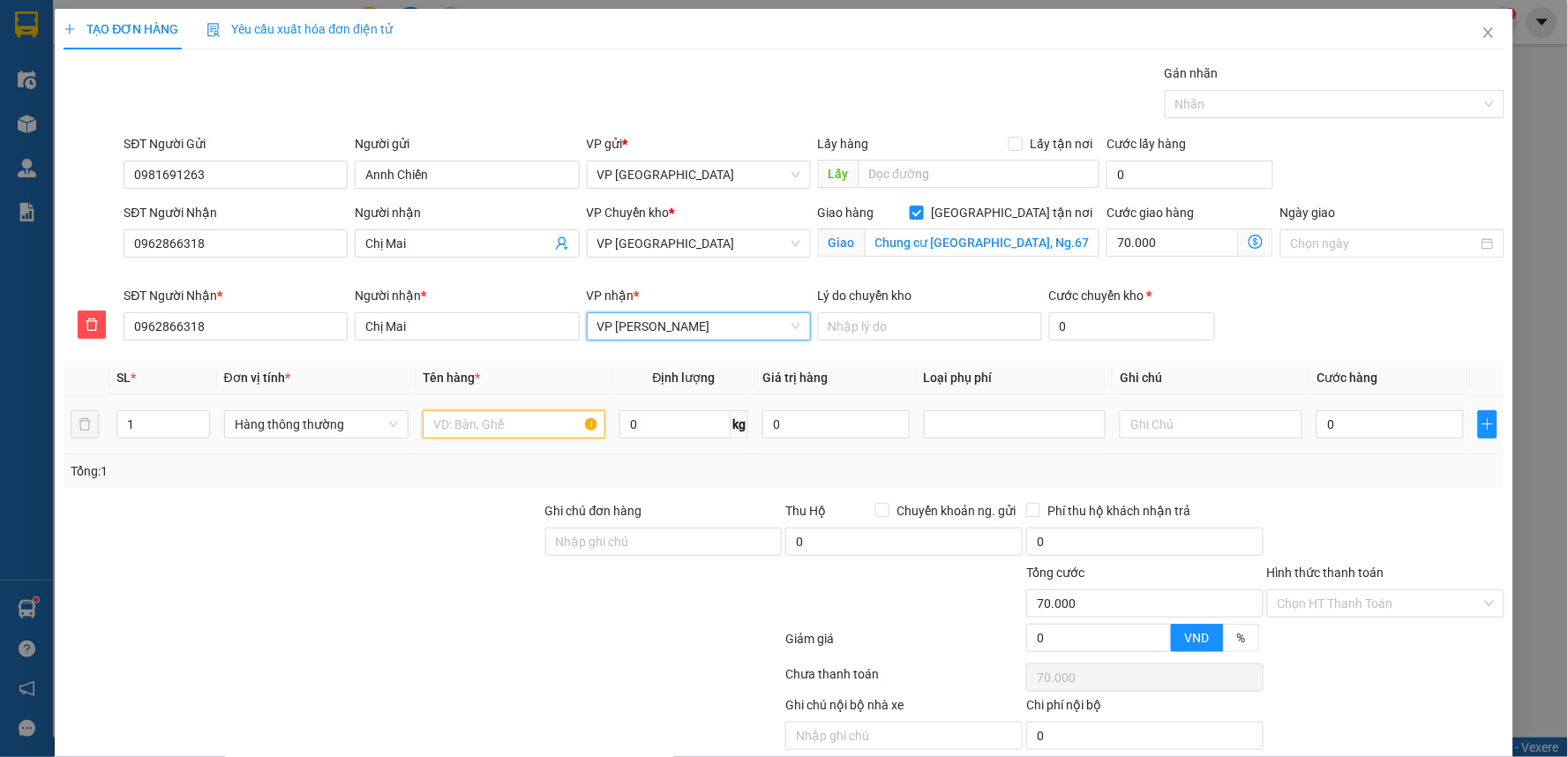
click at [519, 434] on input "text" at bounding box center [514, 424] width 182 height 28
click at [521, 435] on input "text" at bounding box center [514, 424] width 182 height 28
click at [526, 429] on input "text" at bounding box center [514, 424] width 182 height 28
type input "bọc trắng"
click at [1335, 419] on input "0" at bounding box center [1389, 424] width 146 height 28
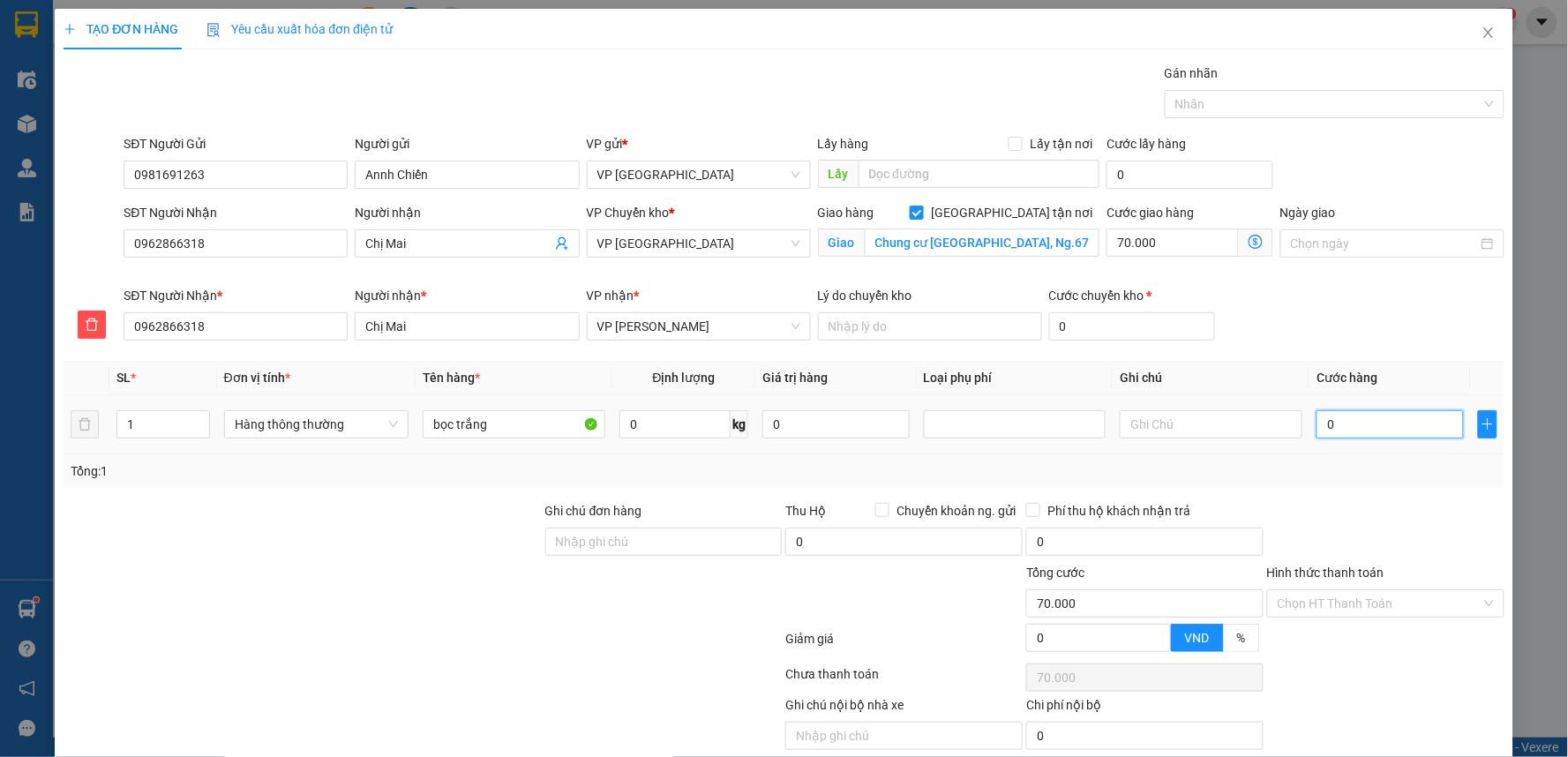
type input "4"
type input "70.004"
type input "40"
type input "70.040"
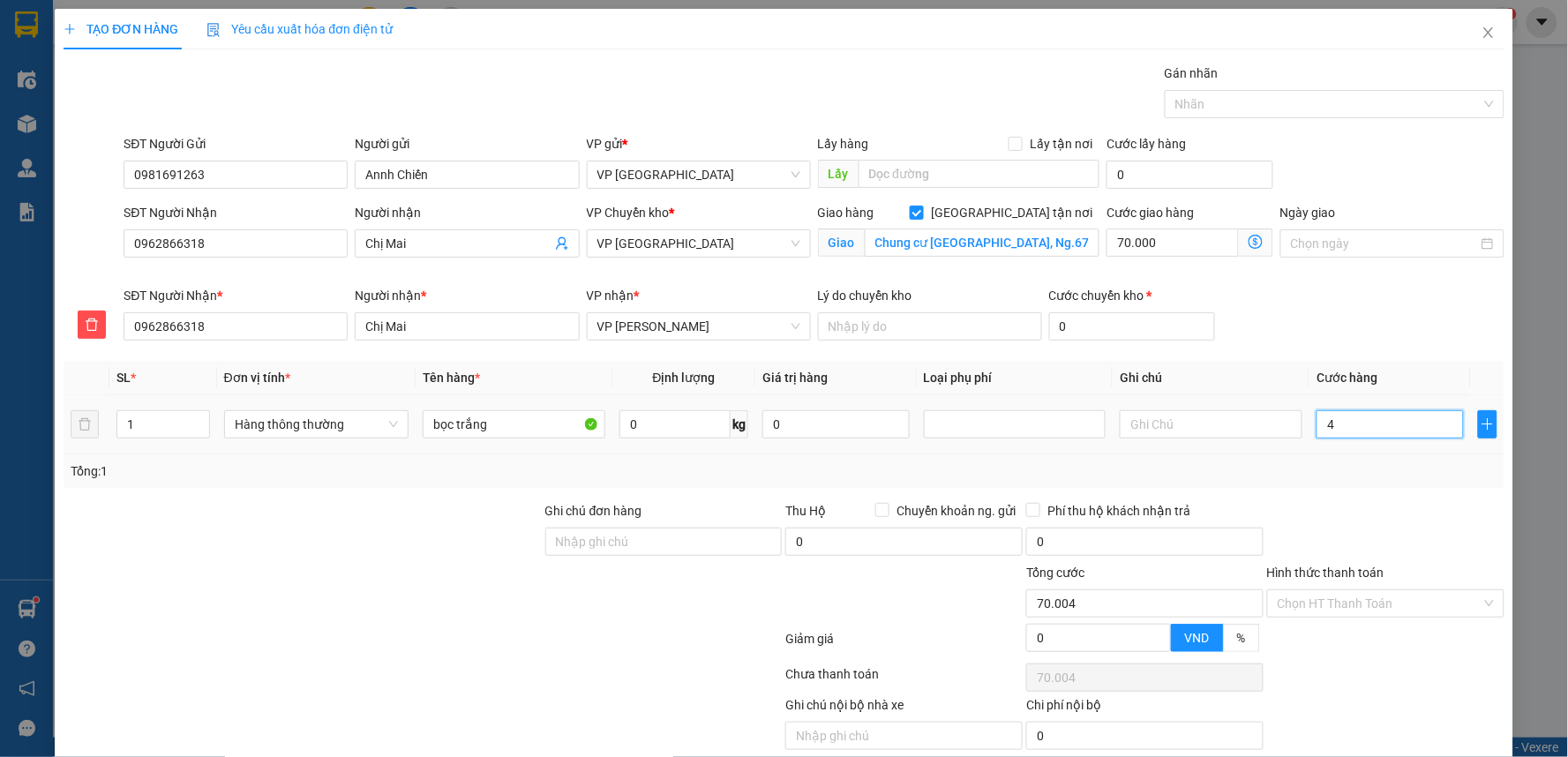
type input "70.040"
type input "40.000"
type input "110.000"
click at [1382, 506] on div at bounding box center [1385, 532] width 240 height 62
click at [1390, 603] on input "Hình thức thanh toán" at bounding box center [1379, 603] width 204 height 26
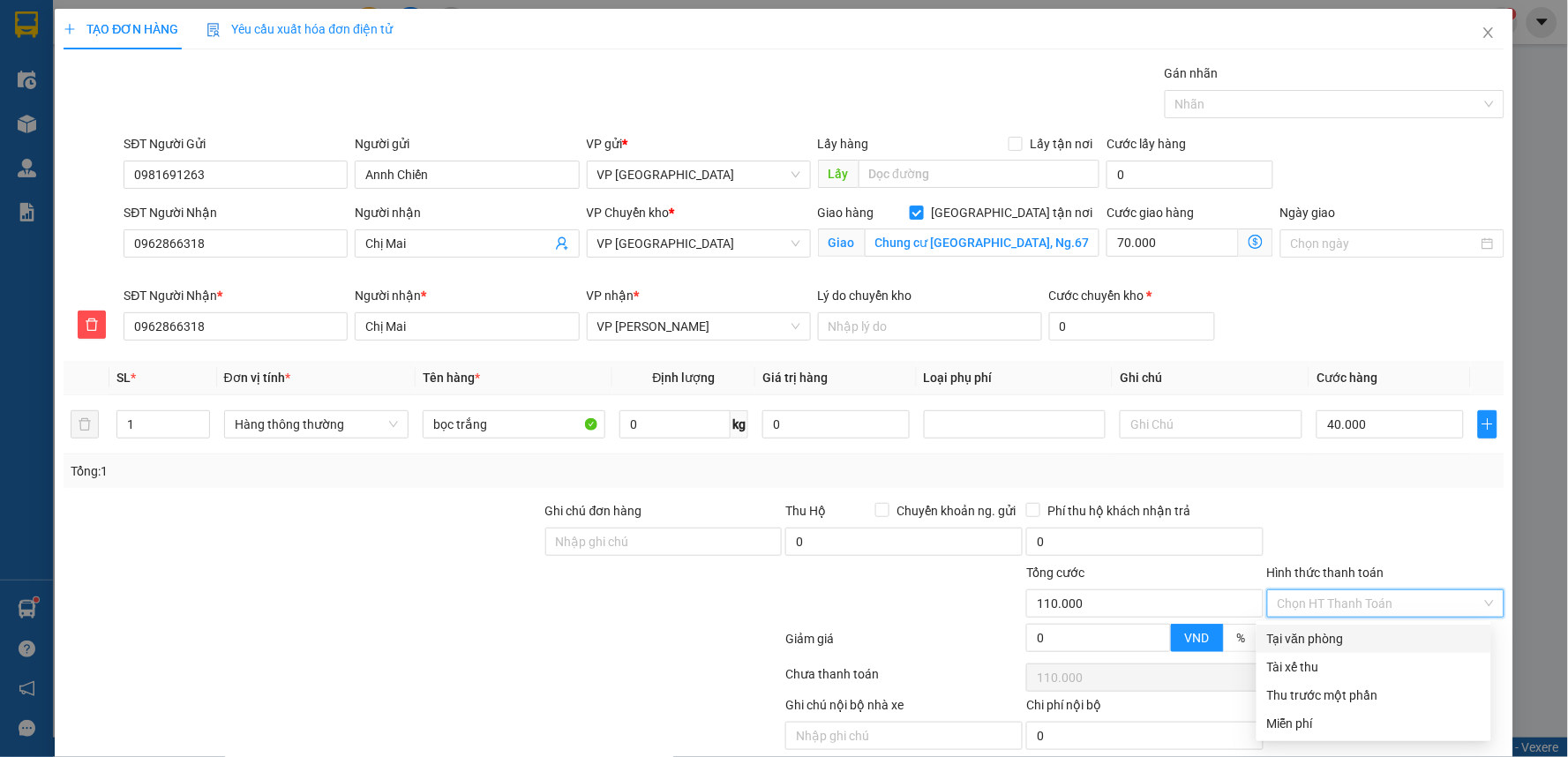
click at [1342, 647] on div "Tại văn phòng" at bounding box center [1373, 638] width 213 height 19
type input "0"
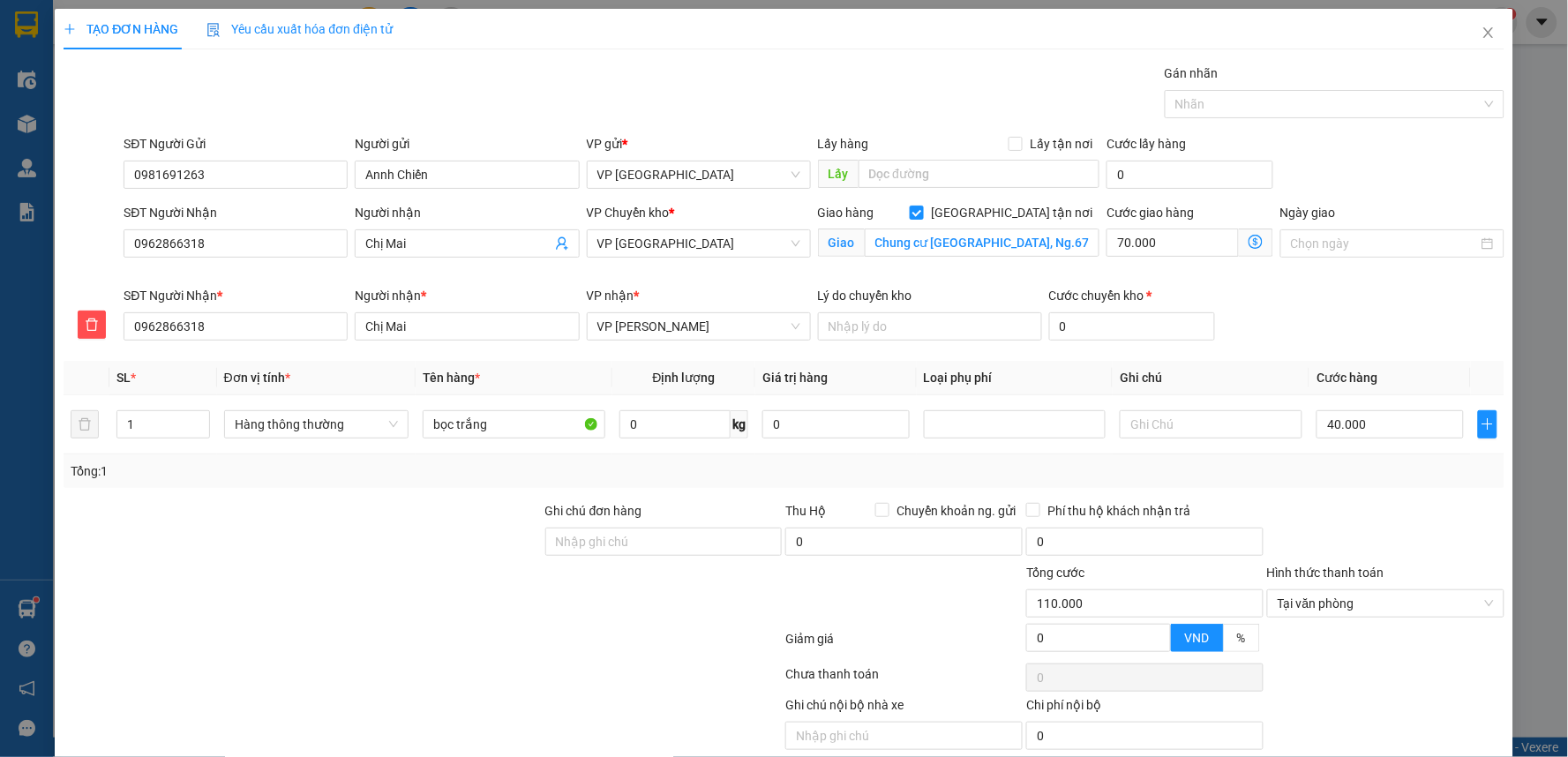
click at [1249, 247] on icon "dollar-circle" at bounding box center [1256, 242] width 15 height 15
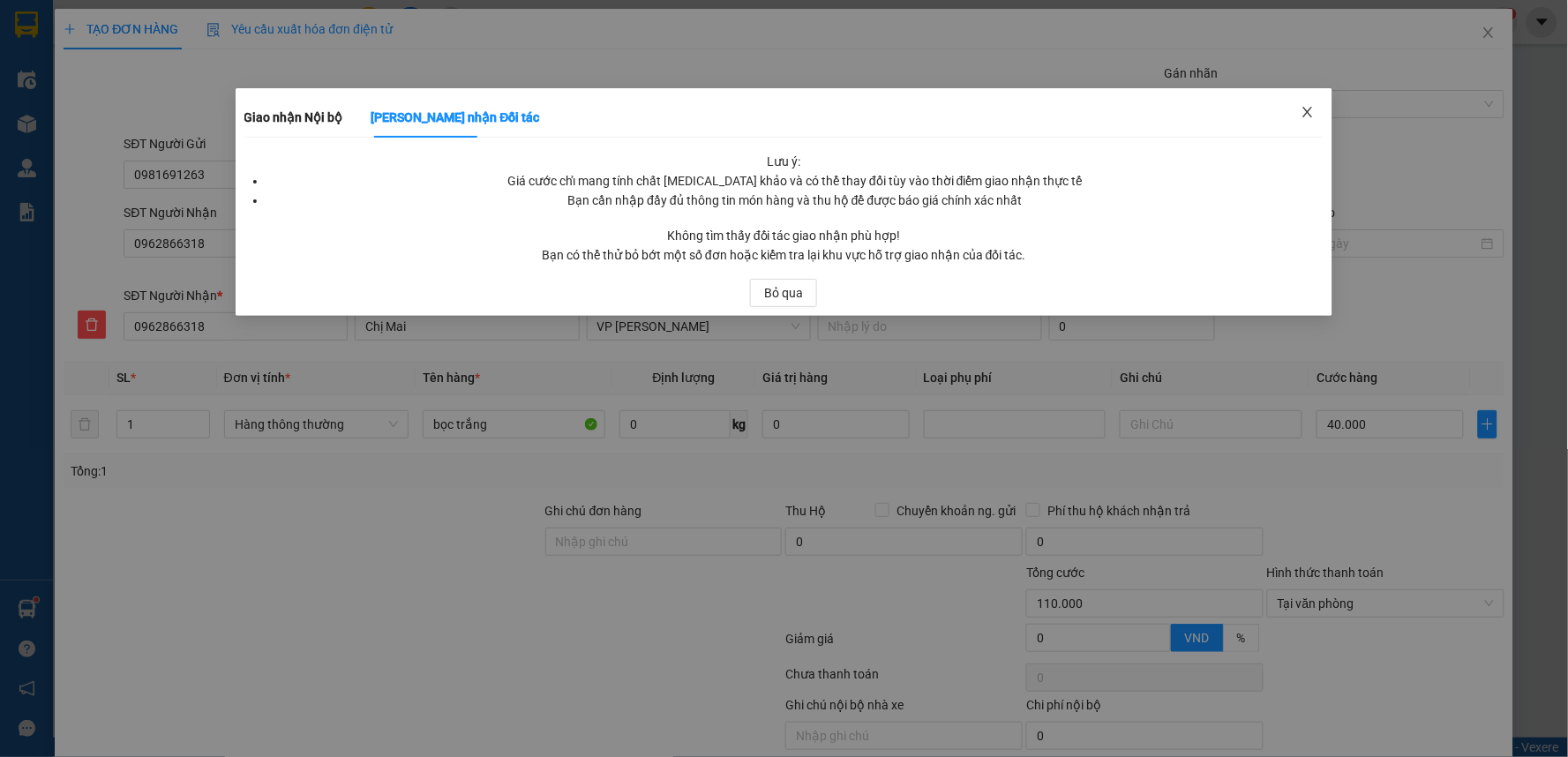
click at [1311, 111] on icon "close" at bounding box center [1308, 113] width 15 height 15
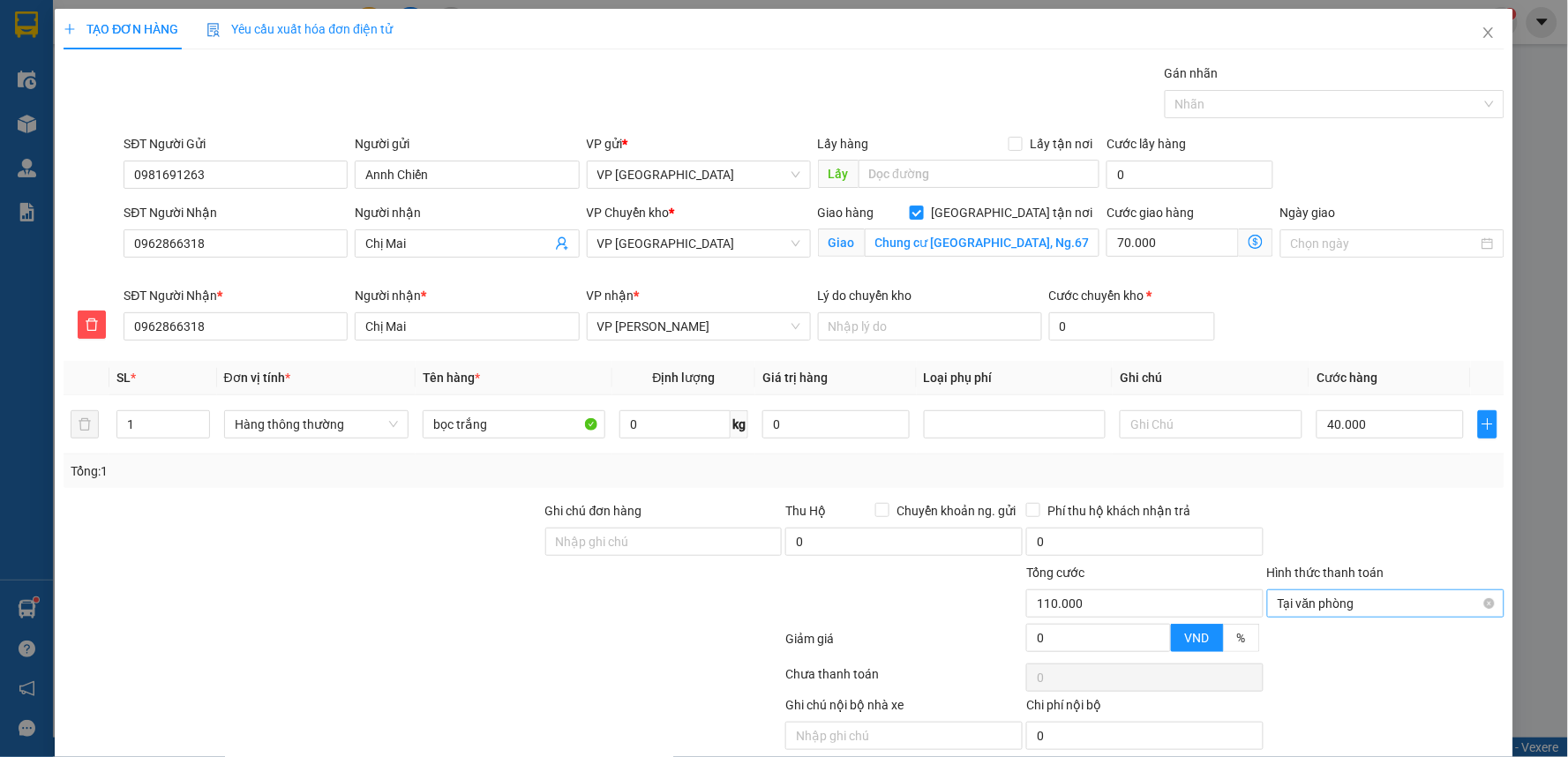
click at [1336, 598] on span "Tại văn phòng" at bounding box center [1386, 603] width 216 height 26
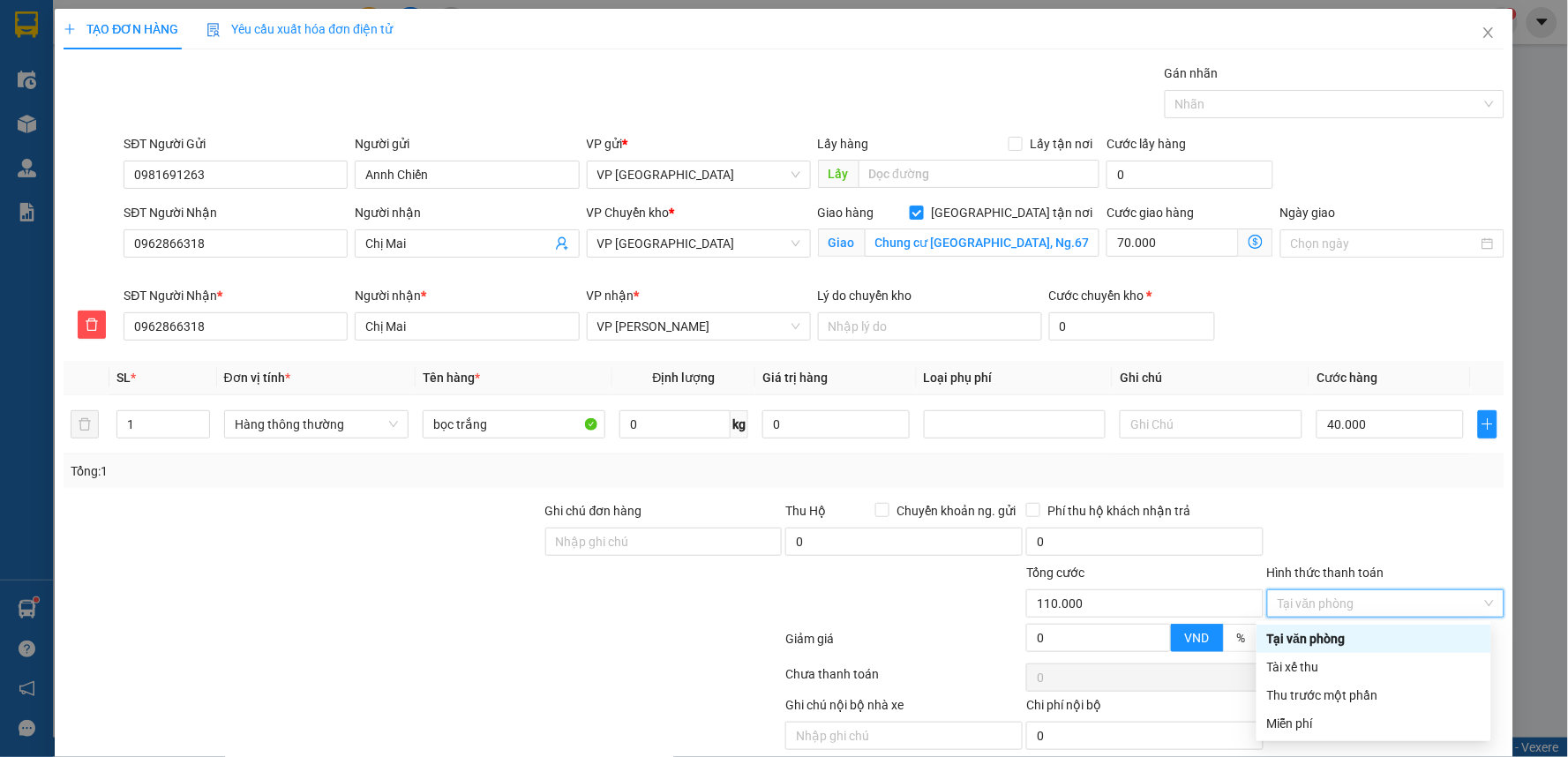
click at [1330, 644] on div "Tại văn phòng" at bounding box center [1373, 638] width 213 height 19
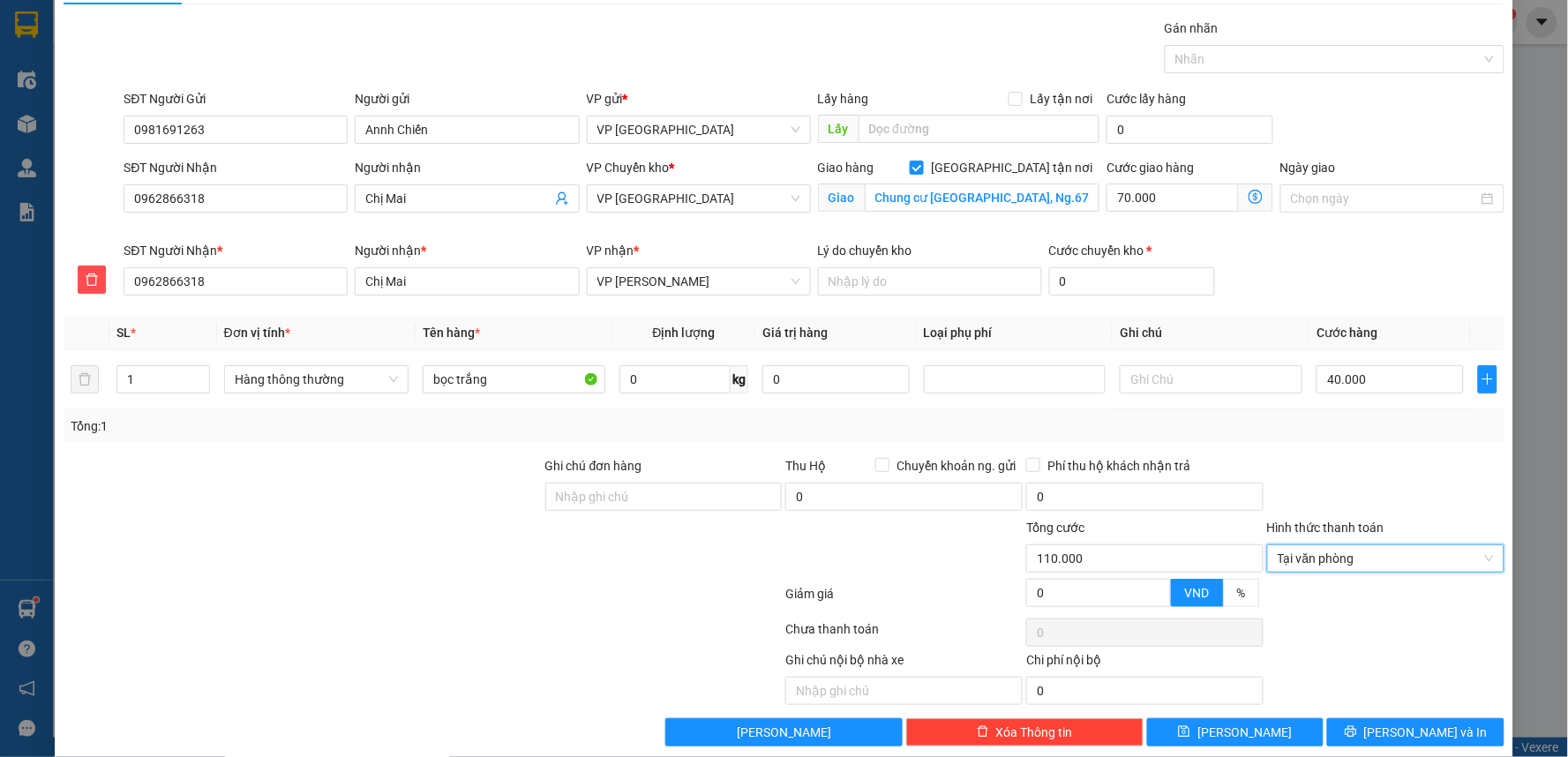
scroll to position [68, 0]
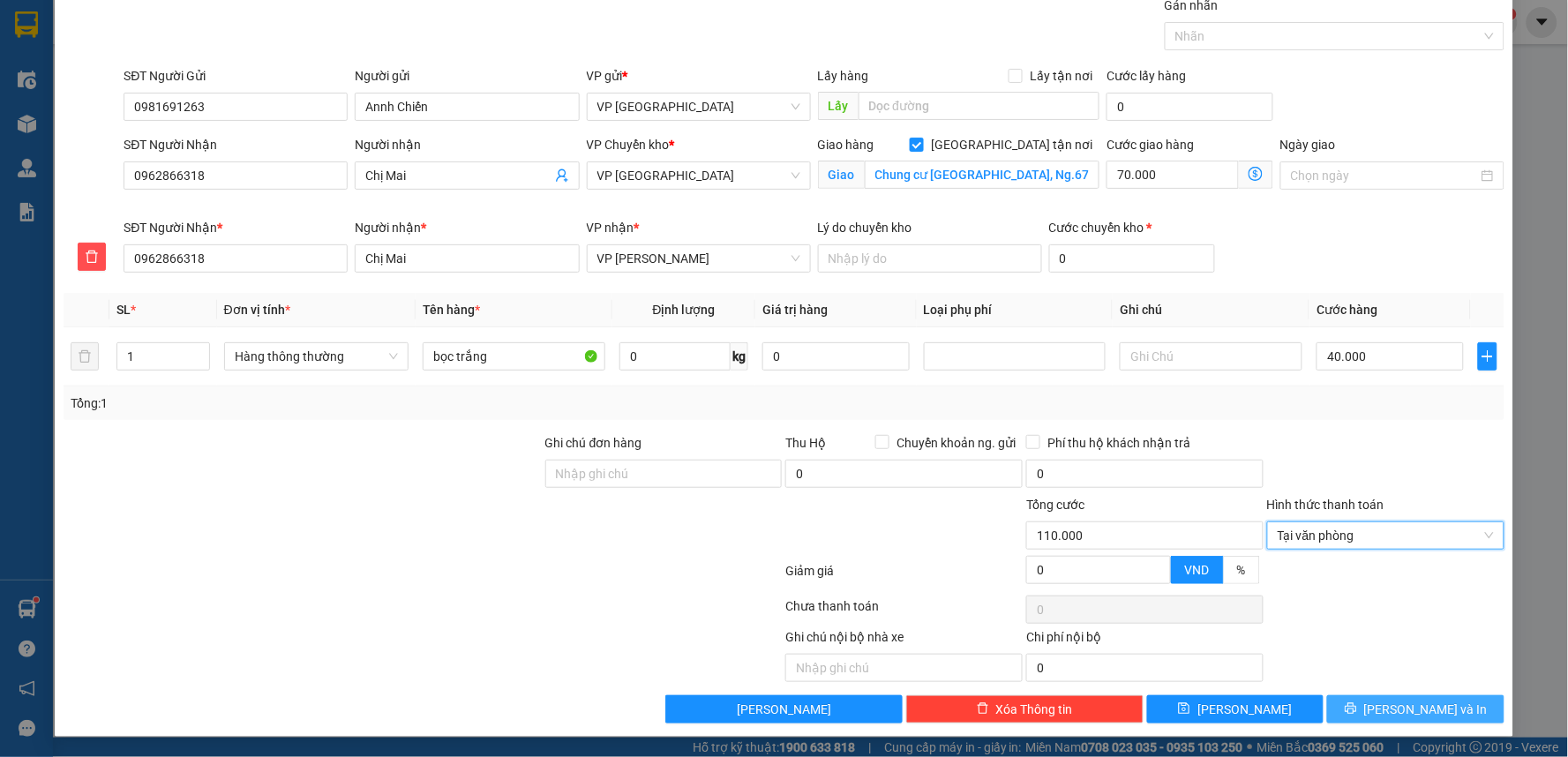
click at [1388, 713] on span "[PERSON_NAME] và In" at bounding box center [1426, 709] width 123 height 19
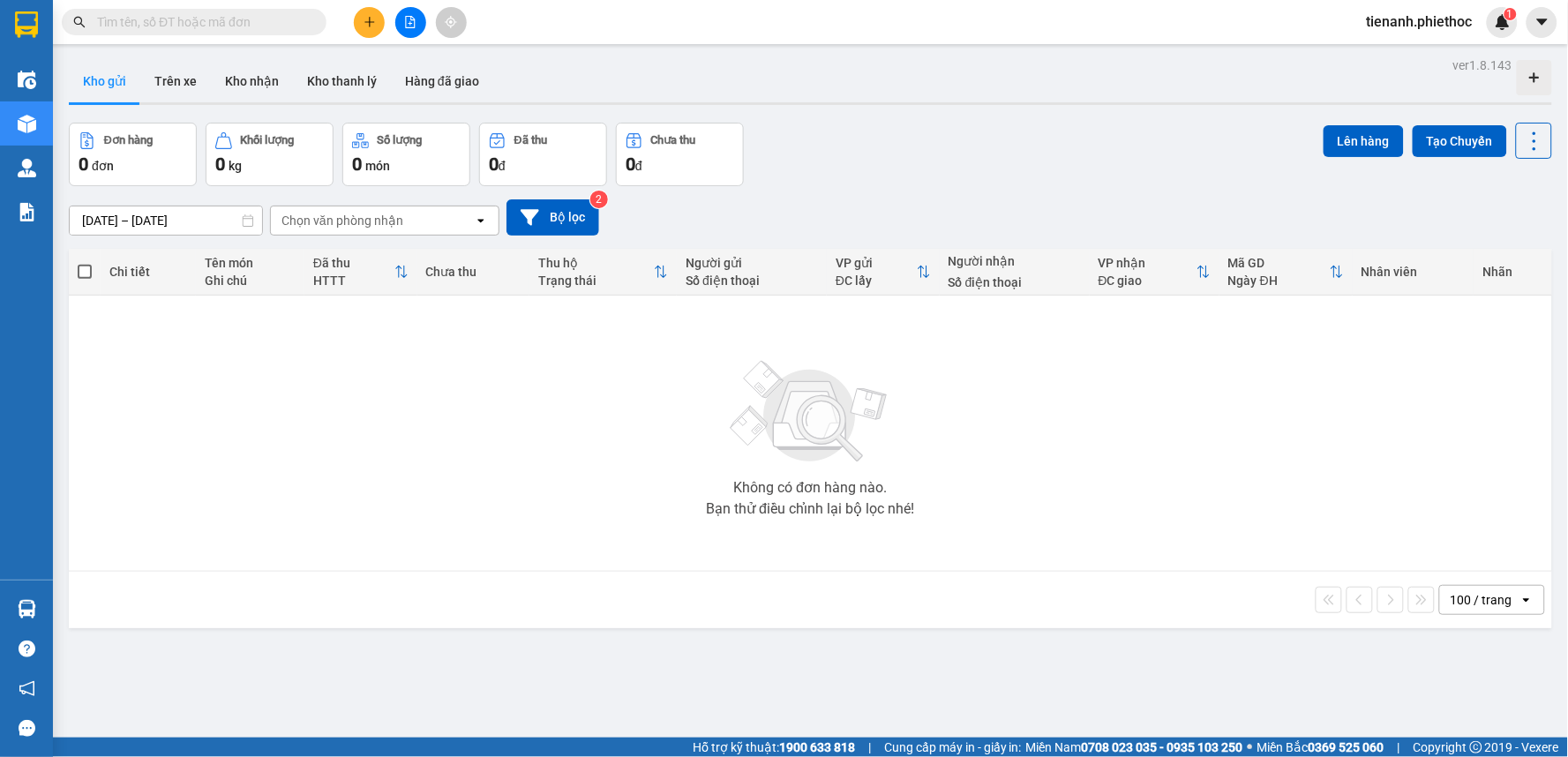
click at [371, 26] on icon "plus" at bounding box center [370, 23] width 13 height 13
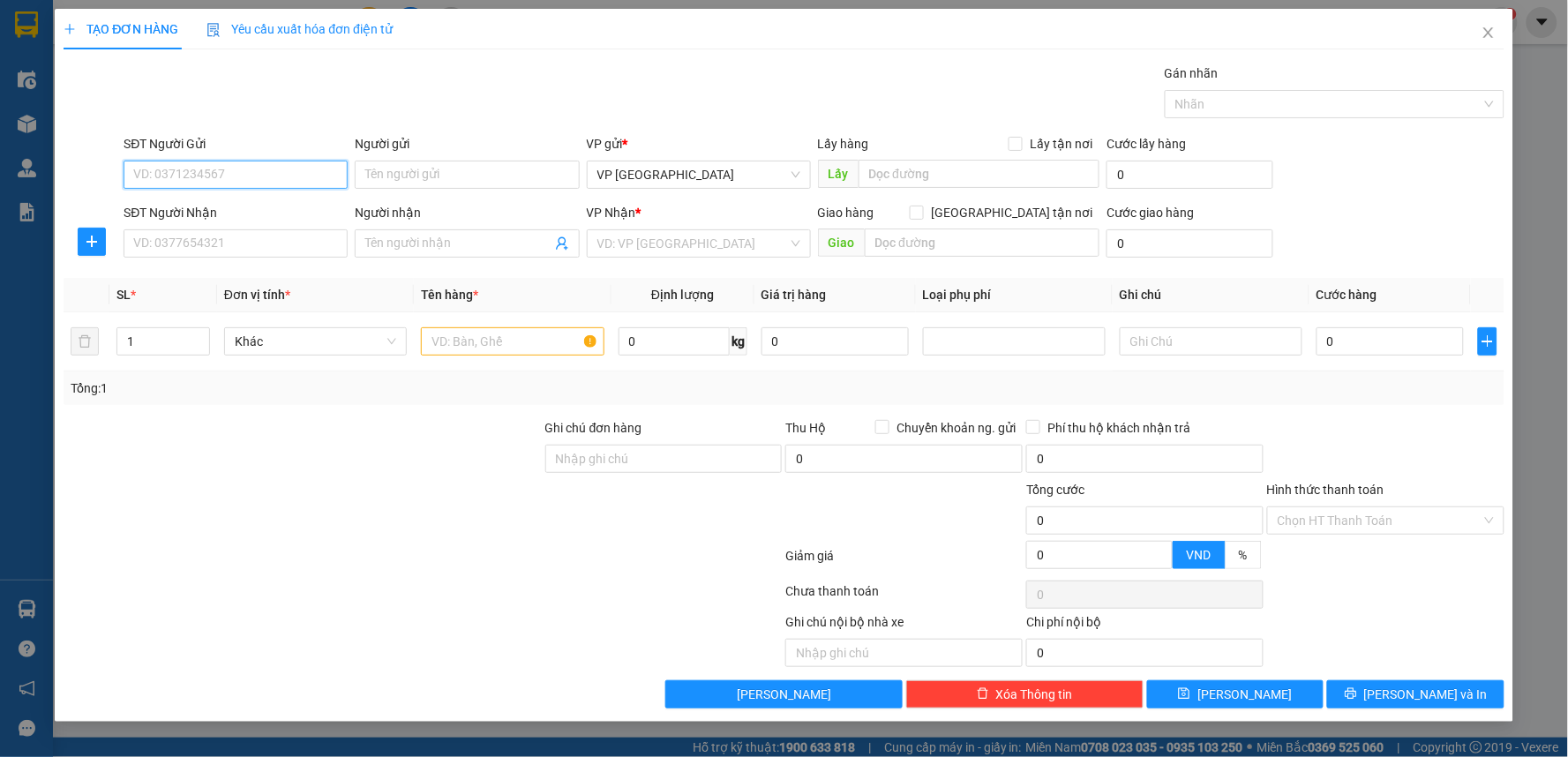
click at [303, 175] on input "SĐT Người Gửi" at bounding box center [235, 174] width 224 height 28
click at [100, 240] on span "plus" at bounding box center [92, 242] width 26 height 15
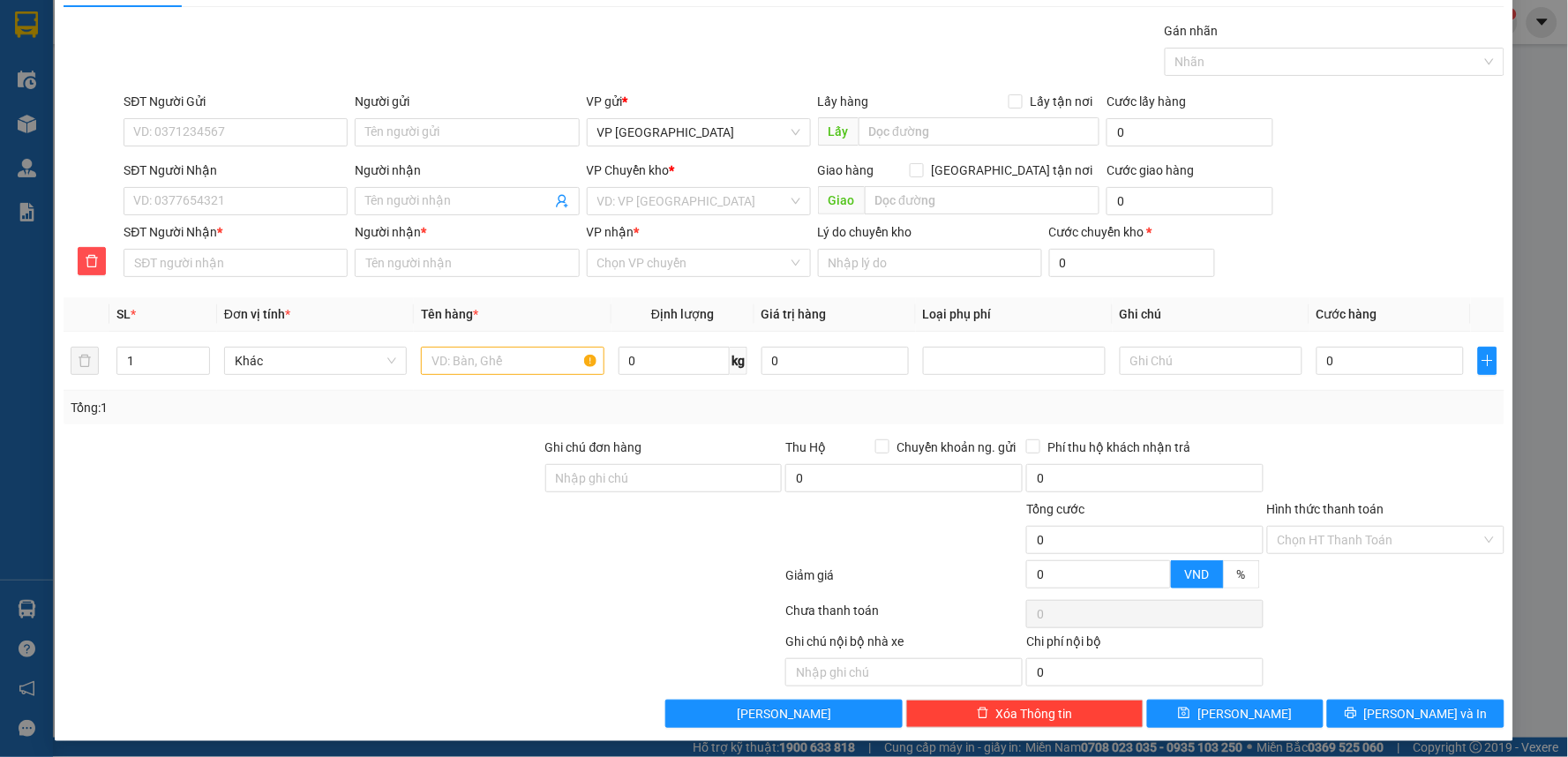
scroll to position [47, 0]
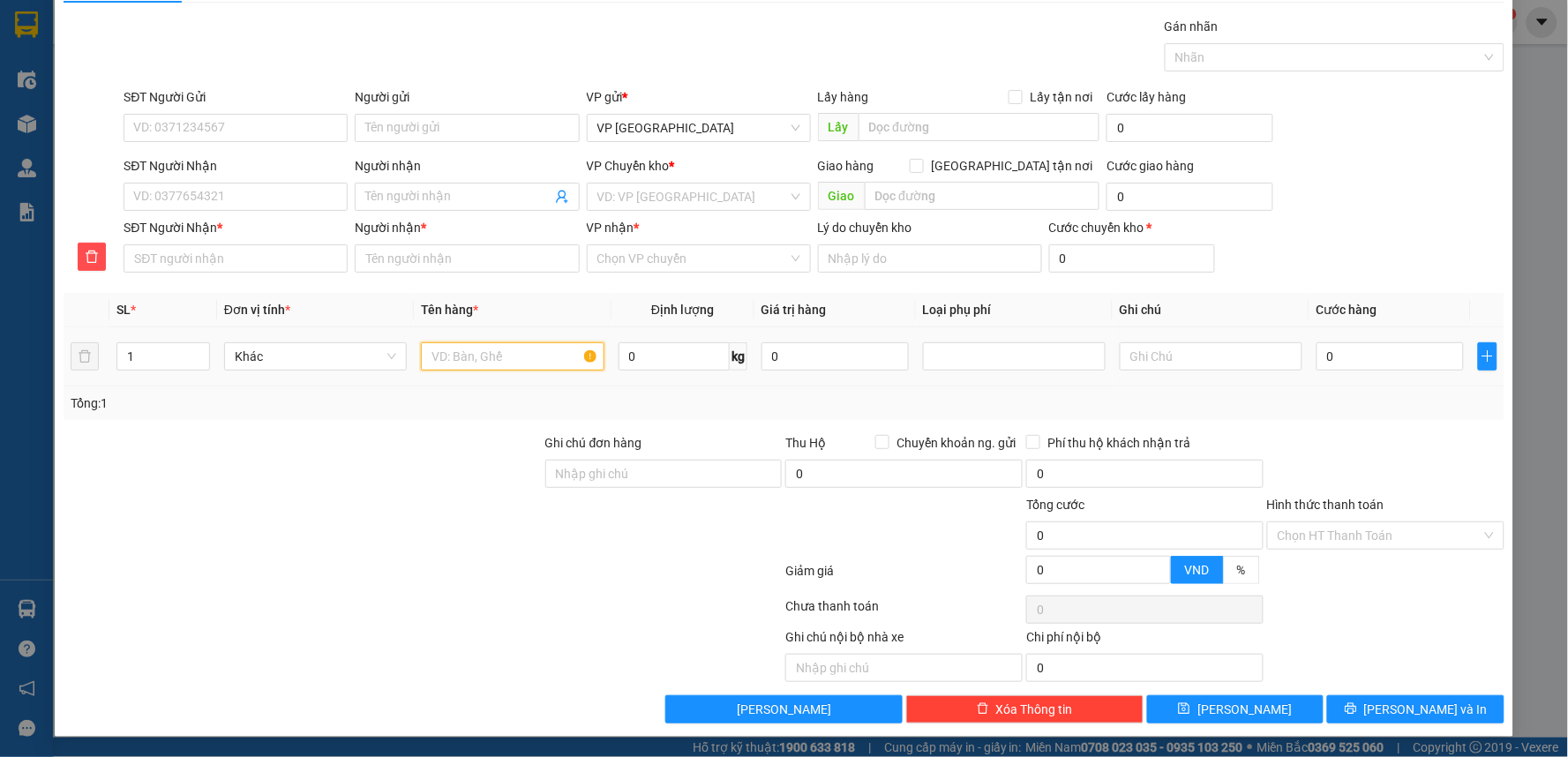
click at [506, 366] on input "text" at bounding box center [512, 356] width 182 height 28
click at [248, 140] on input "SĐT Người Gửi" at bounding box center [235, 127] width 224 height 28
type input "0981691263"
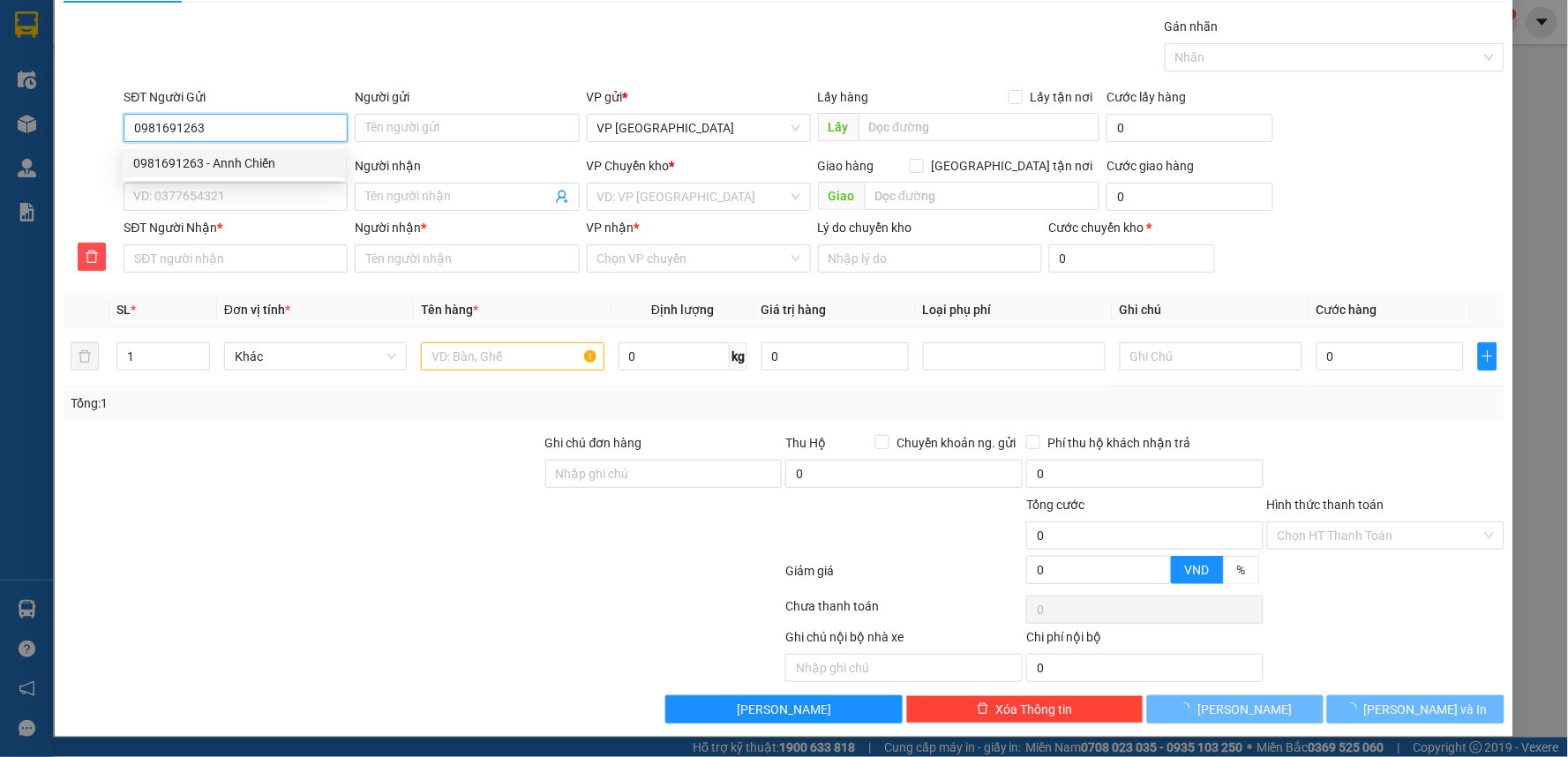
click at [242, 172] on div "0981691263 - Annh Chiến" at bounding box center [234, 162] width 201 height 19
type input "Annh Chiến"
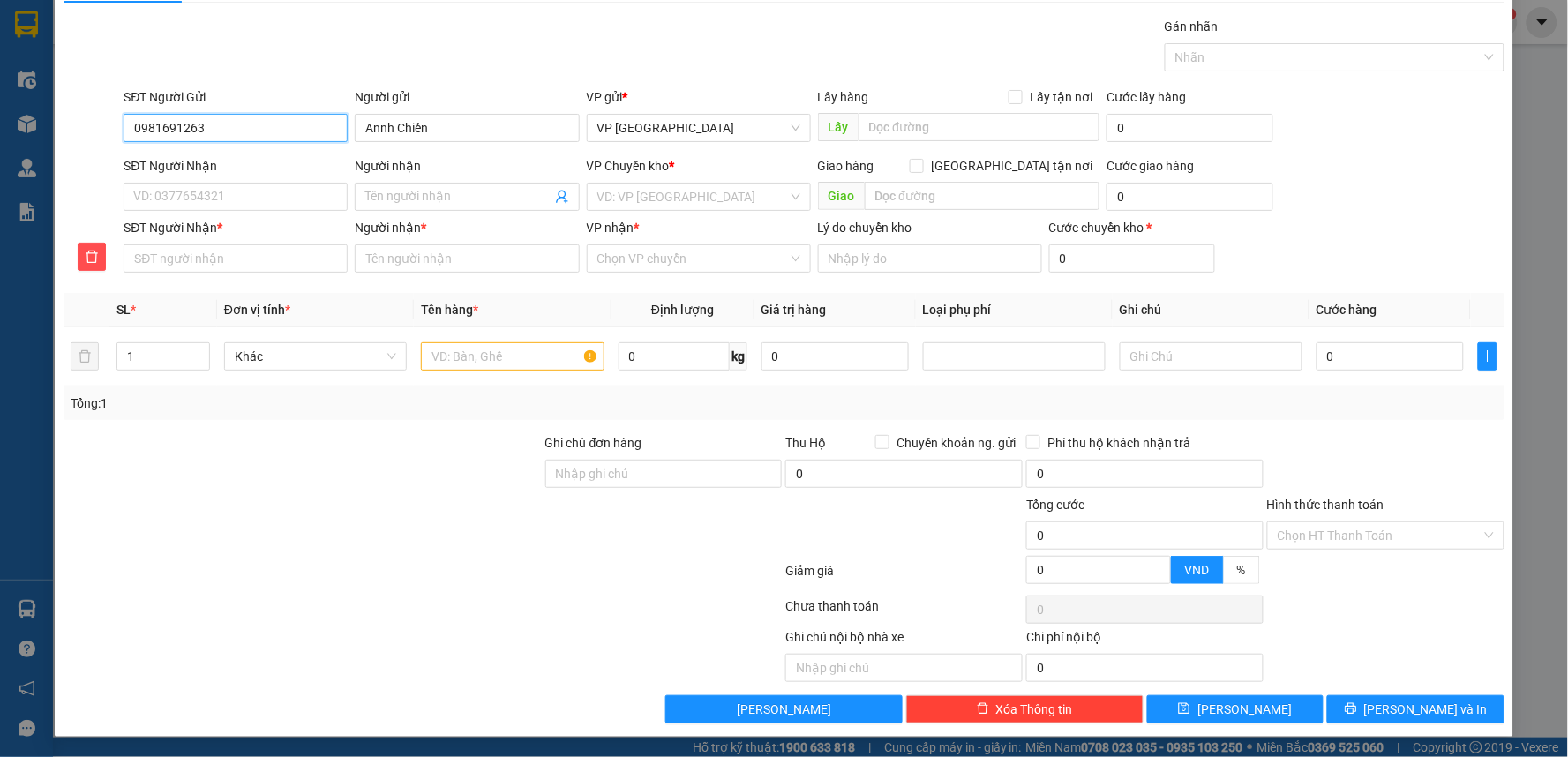
type input "0981691263"
click at [254, 173] on div "SĐT Người Nhận" at bounding box center [235, 165] width 224 height 19
click at [254, 182] on input "SĐT Người Nhận" at bounding box center [235, 196] width 224 height 28
click at [225, 210] on input "SĐT Người Nhận" at bounding box center [235, 196] width 224 height 28
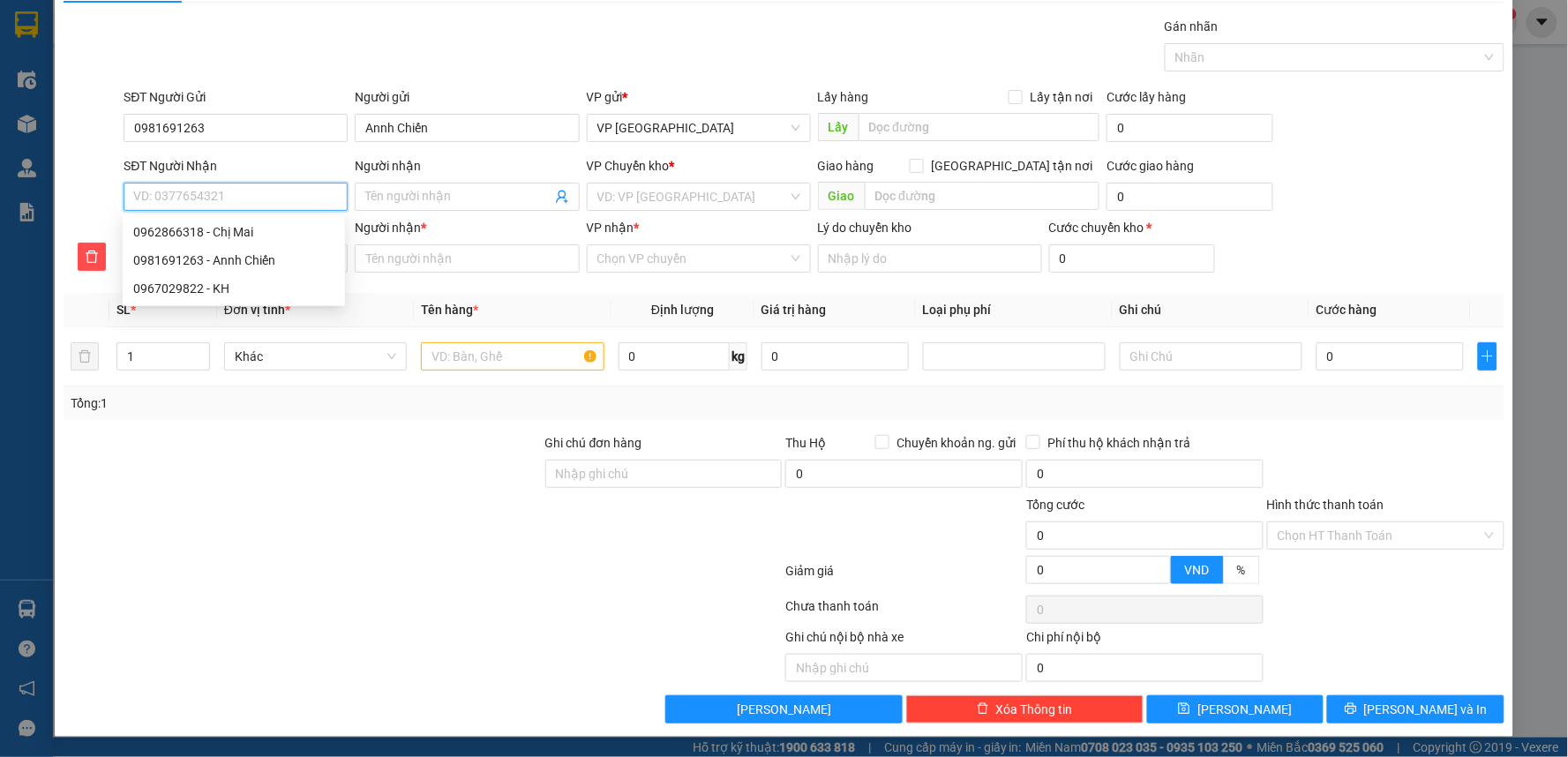
click at [230, 207] on input "SĐT Người Nhận" at bounding box center [235, 196] width 224 height 28
type input "0"
type input "09"
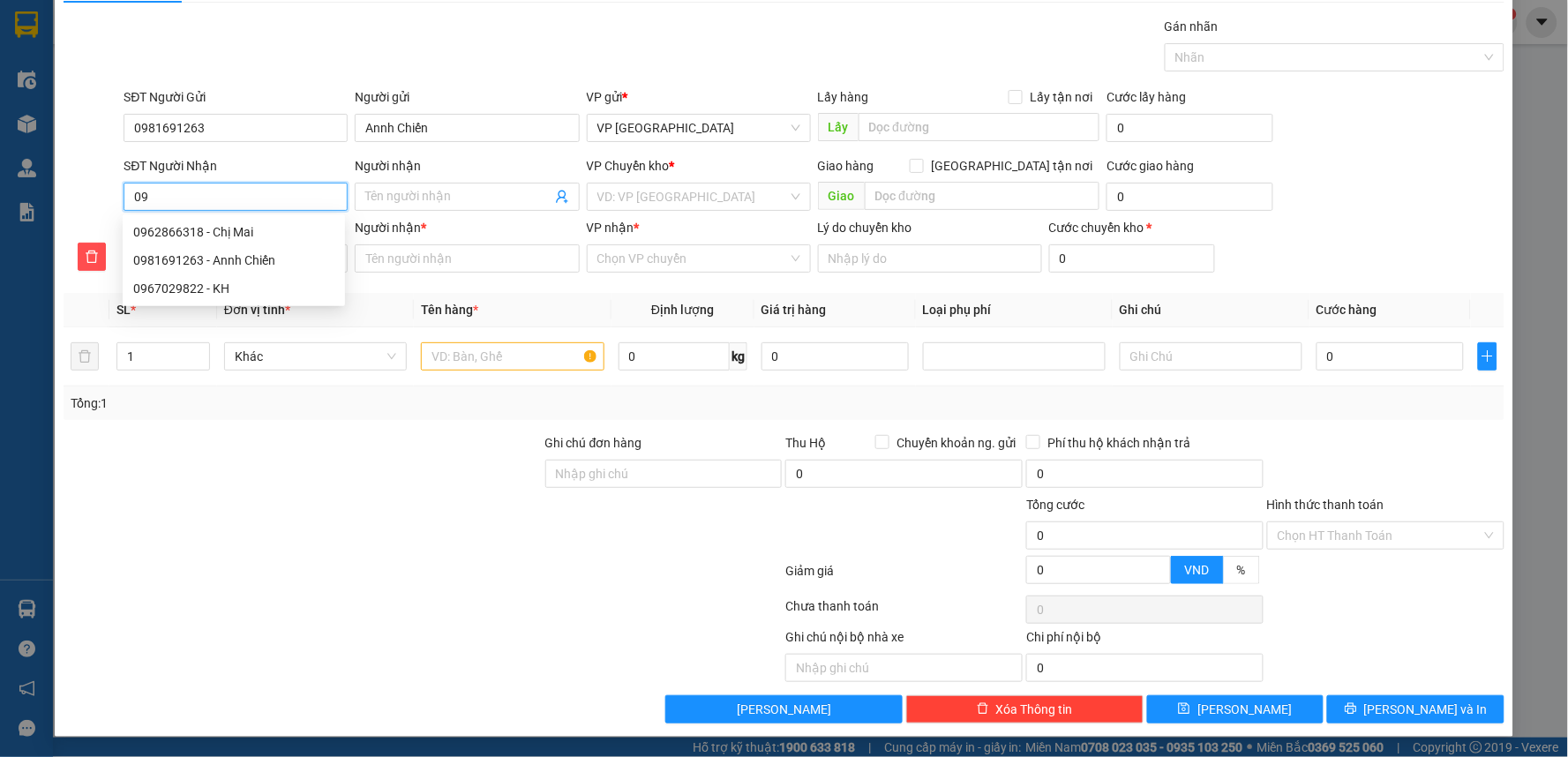
type input "096"
type input "0962"
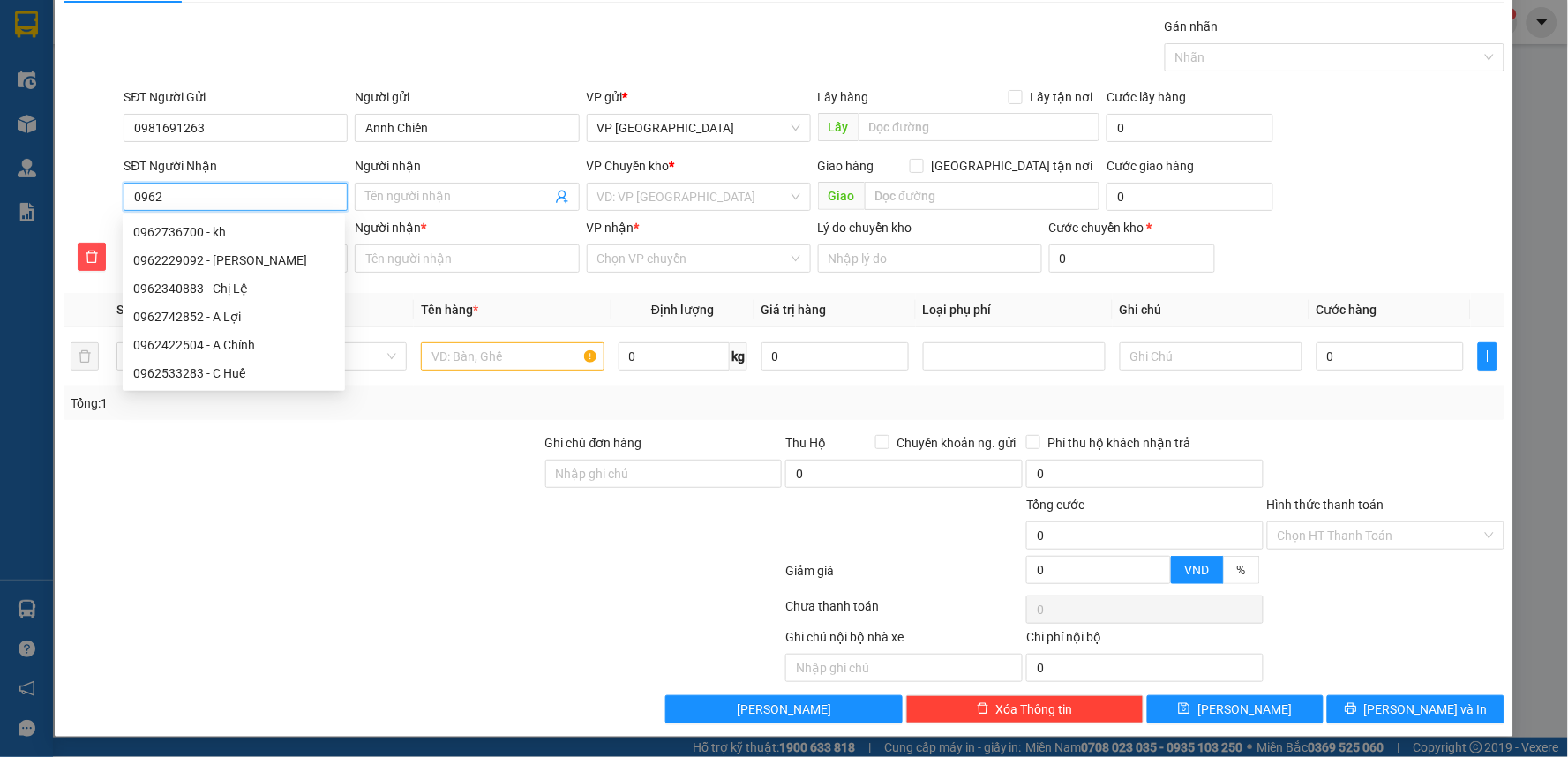
type input "09628"
type input "096286"
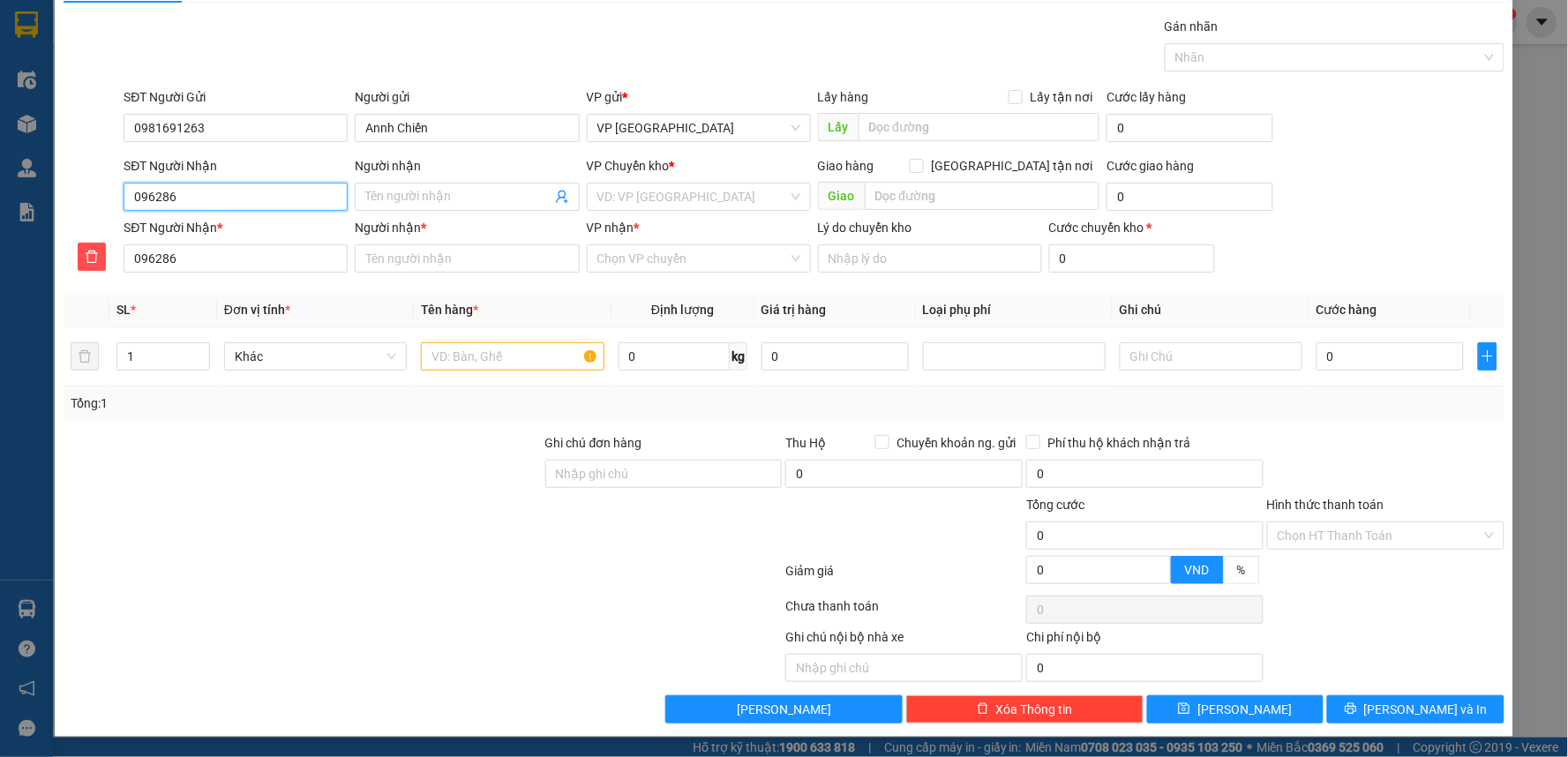
type input "0962866"
type input "09628663"
type input "096286631"
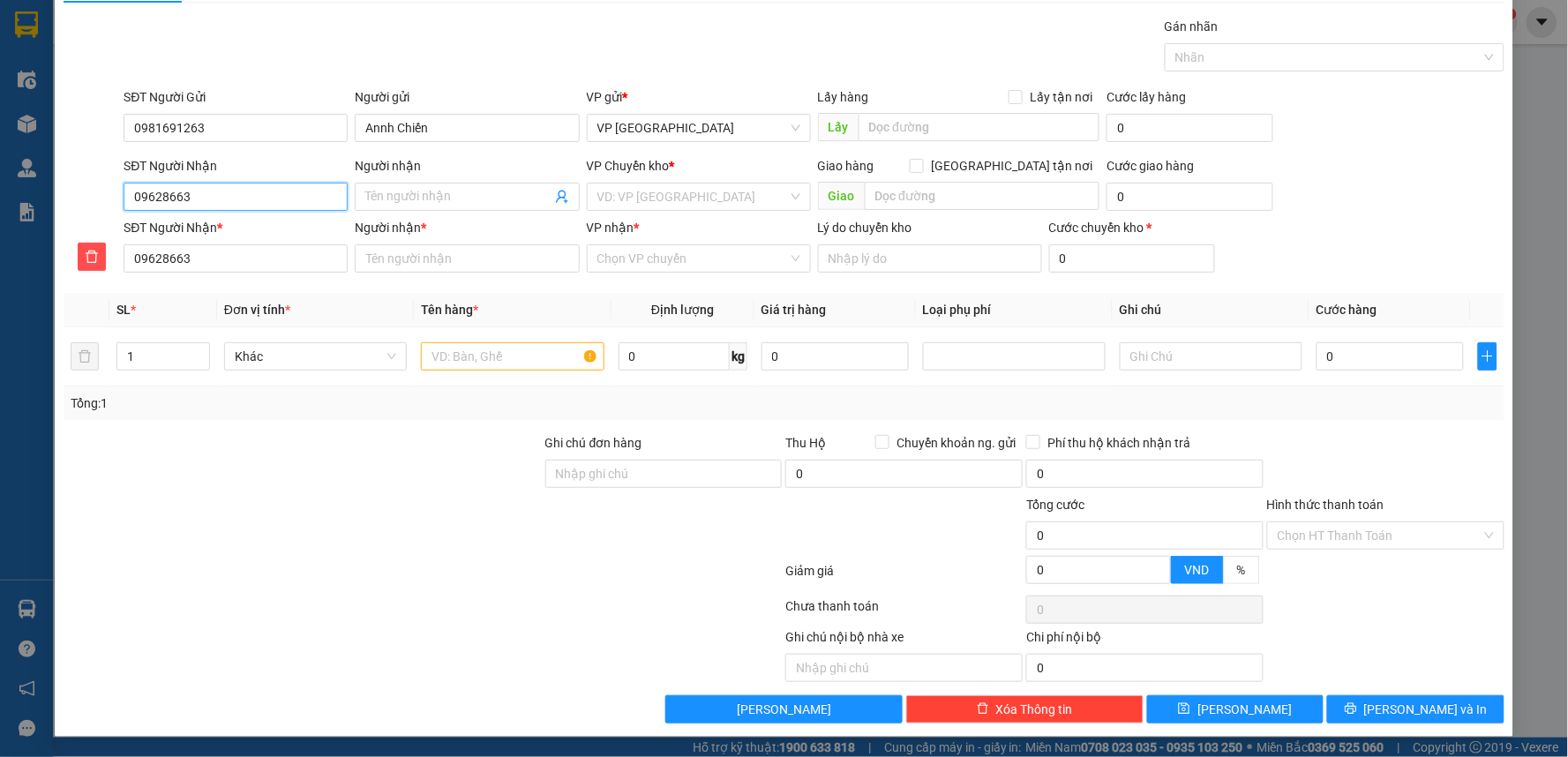
type input "096286631"
click at [260, 228] on div "0962866318 - Chị Mai" at bounding box center [234, 231] width 201 height 19
type input "0962866318"
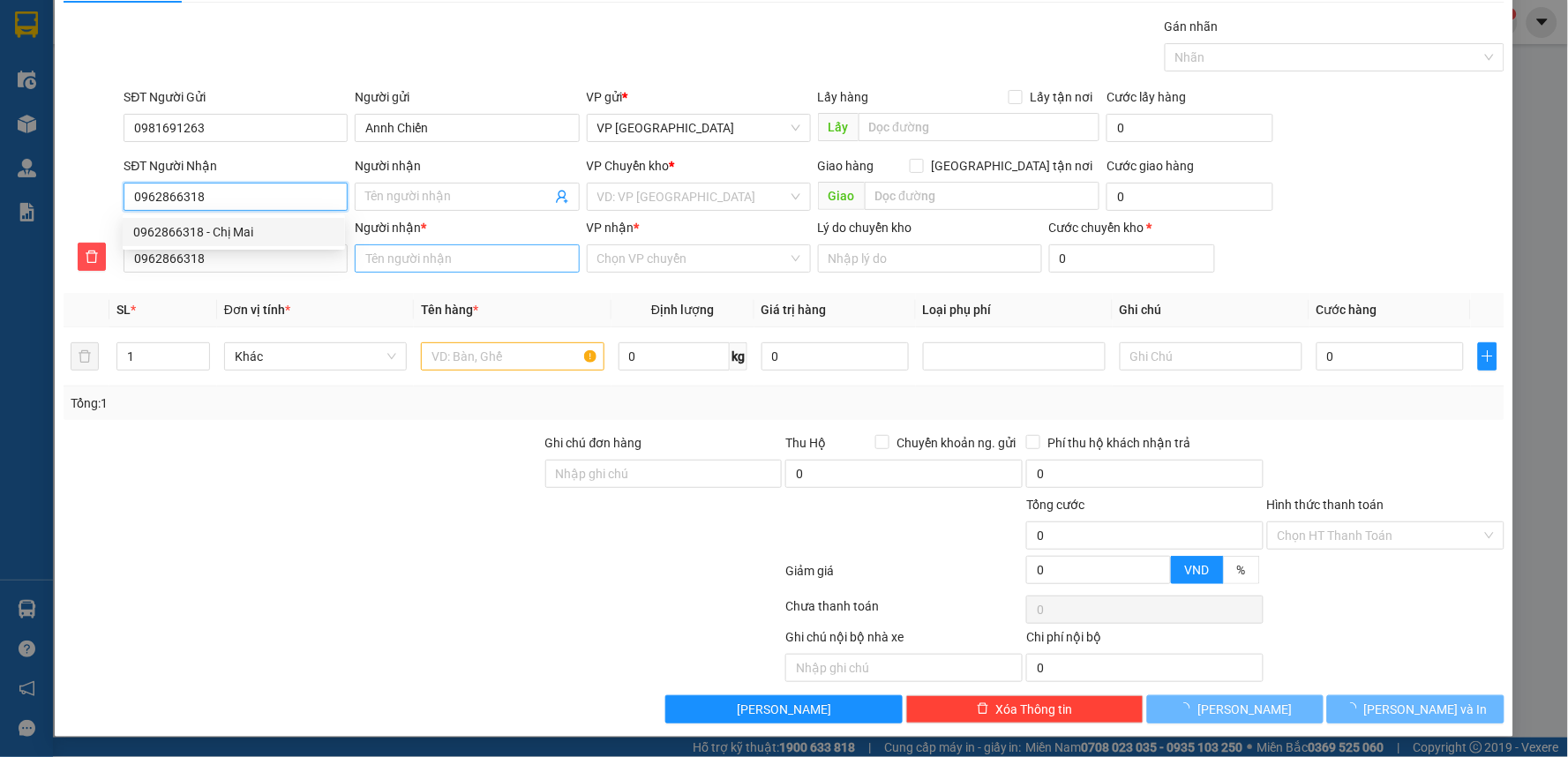
type input "Chị Mai"
checkbox input "true"
type input "Chung cư [GEOGRAPHIC_DATA], Ng.67 Đ. [GEOGRAPHIC_DATA], [GEOGRAPHIC_DATA], [GEO…"
type input "70.000"
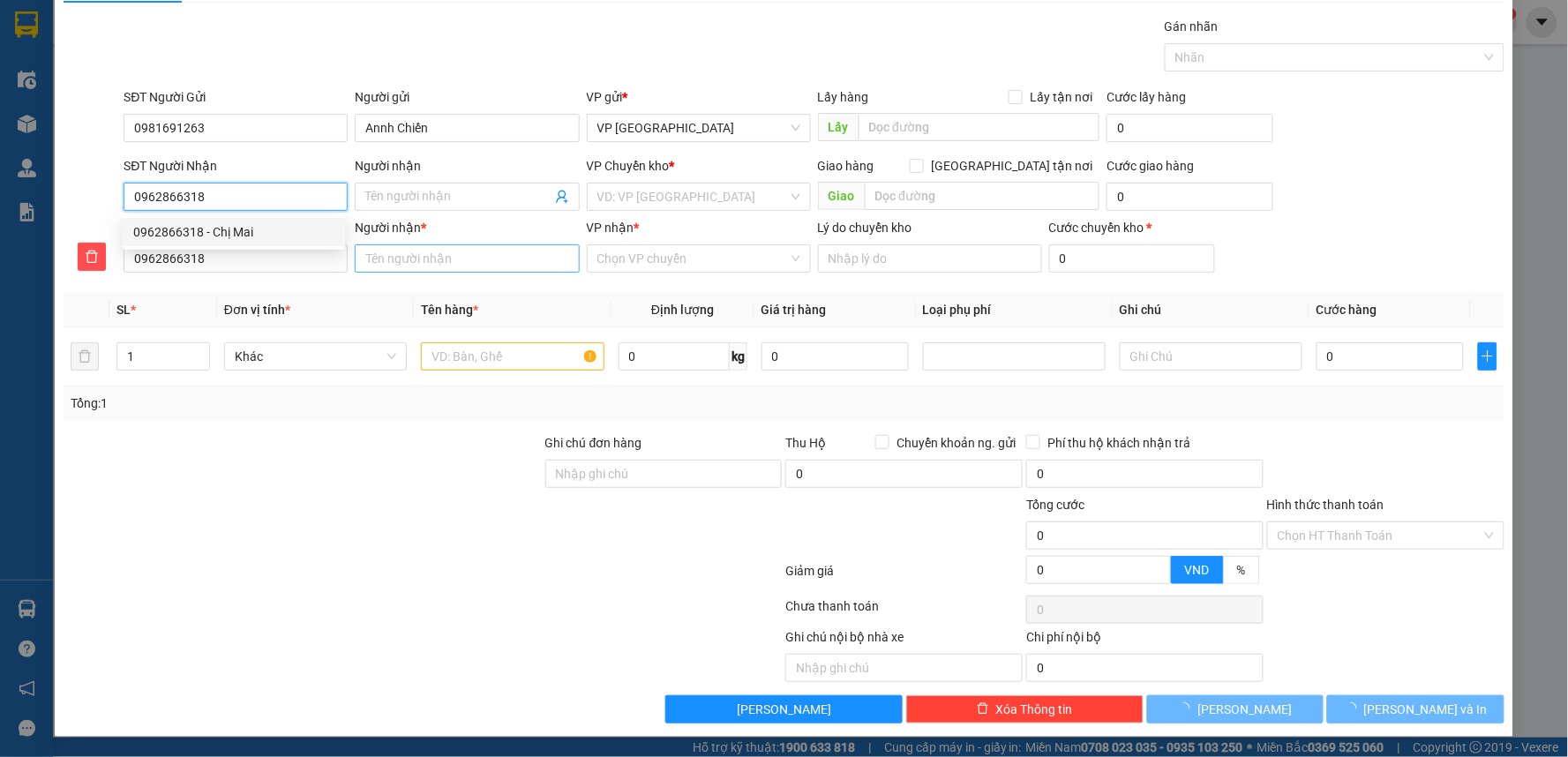
type input "Chị Mai"
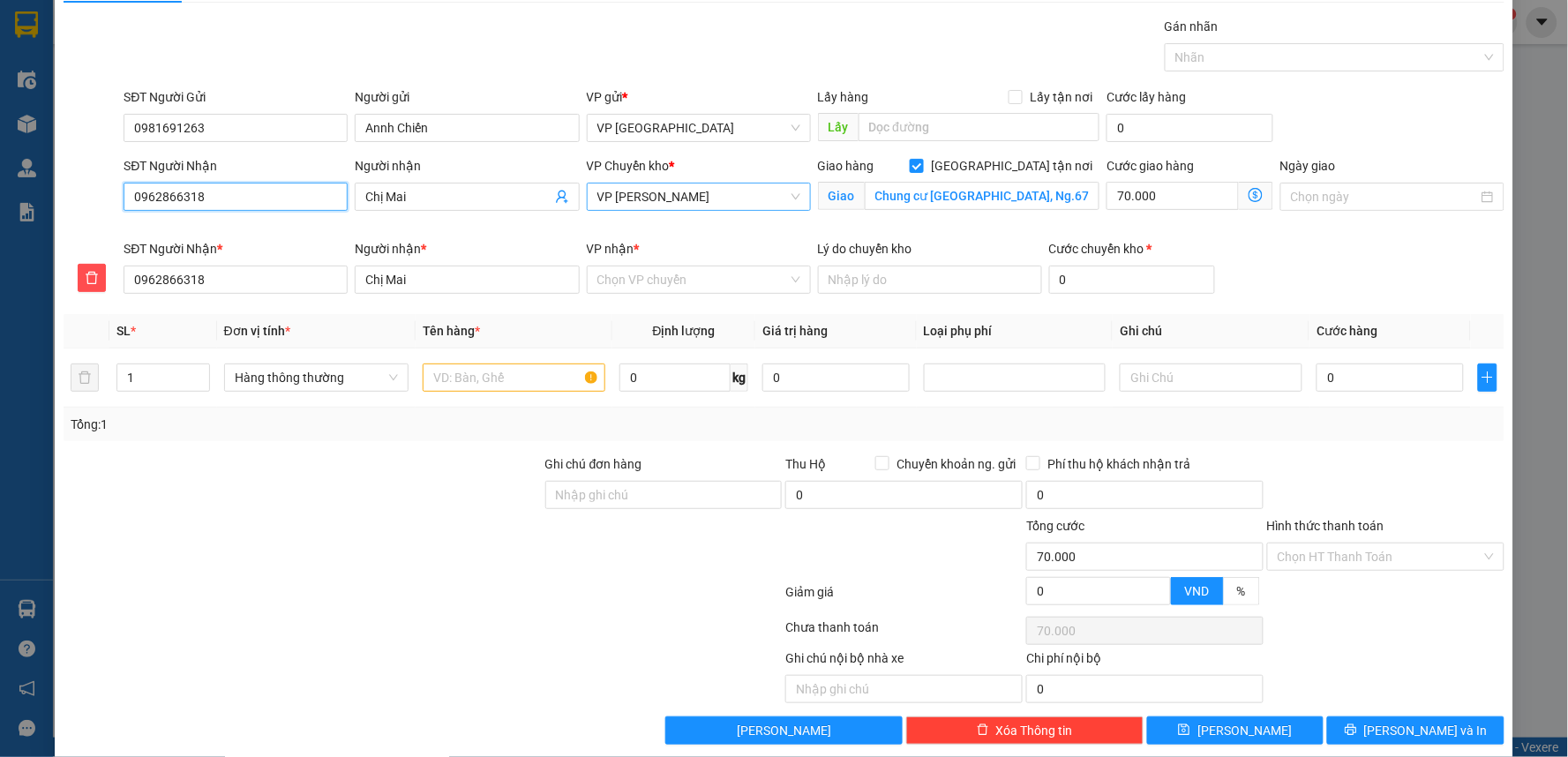
click at [739, 201] on span "VP [PERSON_NAME]" at bounding box center [699, 196] width 203 height 26
type input "0962866318"
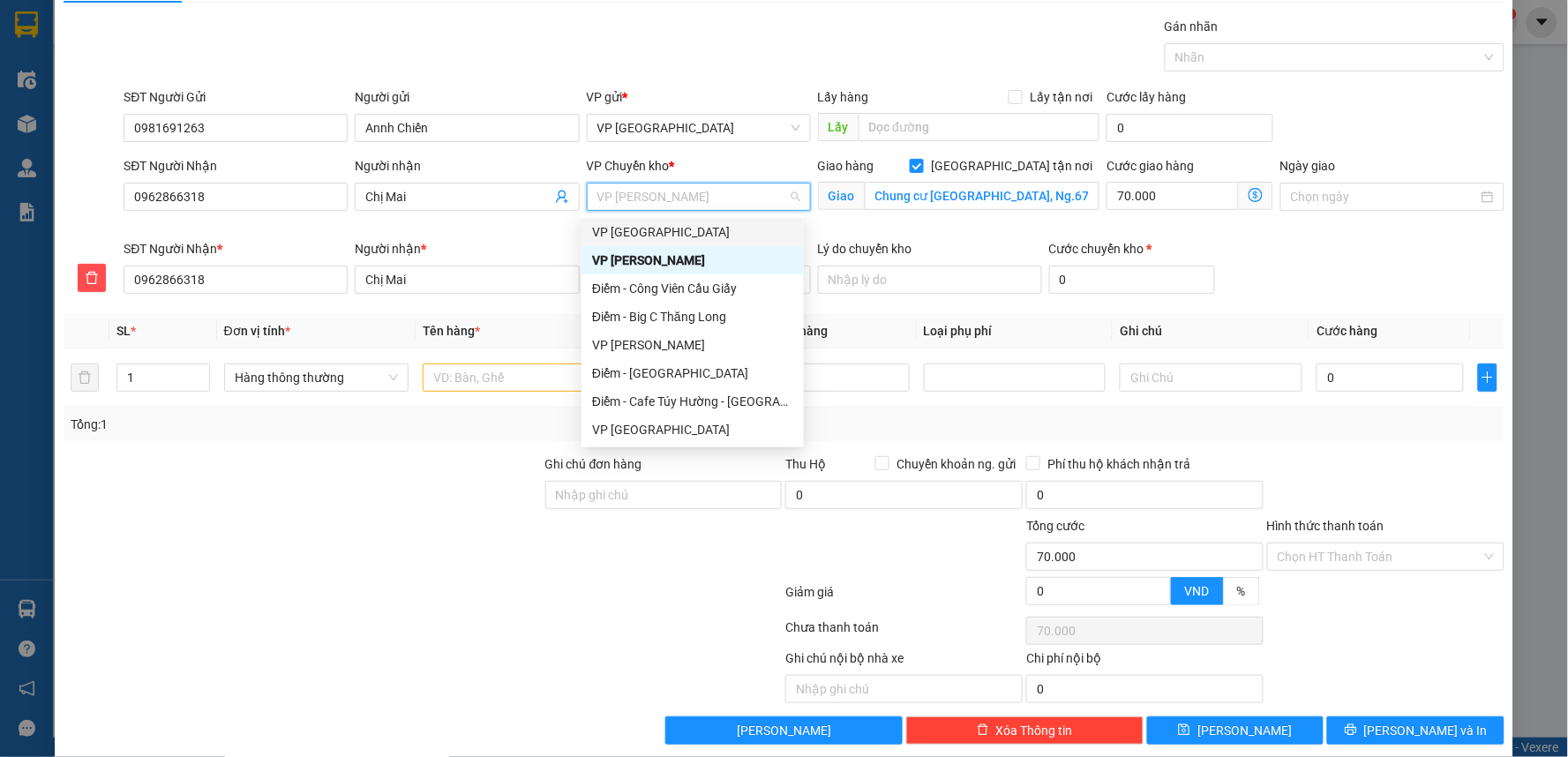
click at [662, 232] on div "VP [GEOGRAPHIC_DATA]" at bounding box center [692, 231] width 201 height 19
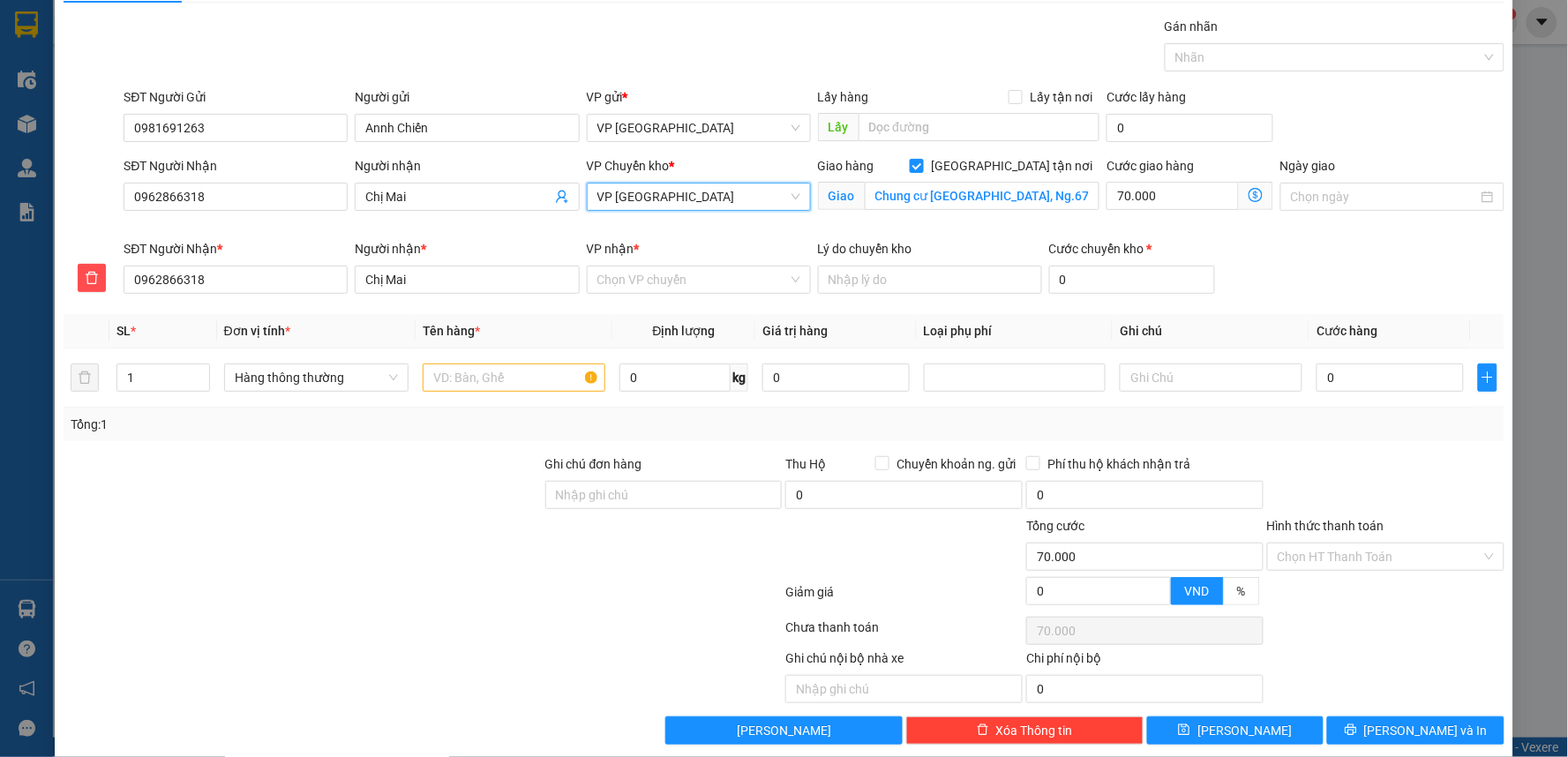
click at [678, 261] on div "VP nhận *" at bounding box center [699, 252] width 224 height 26
click at [677, 270] on input "VP nhận *" at bounding box center [692, 280] width 191 height 26
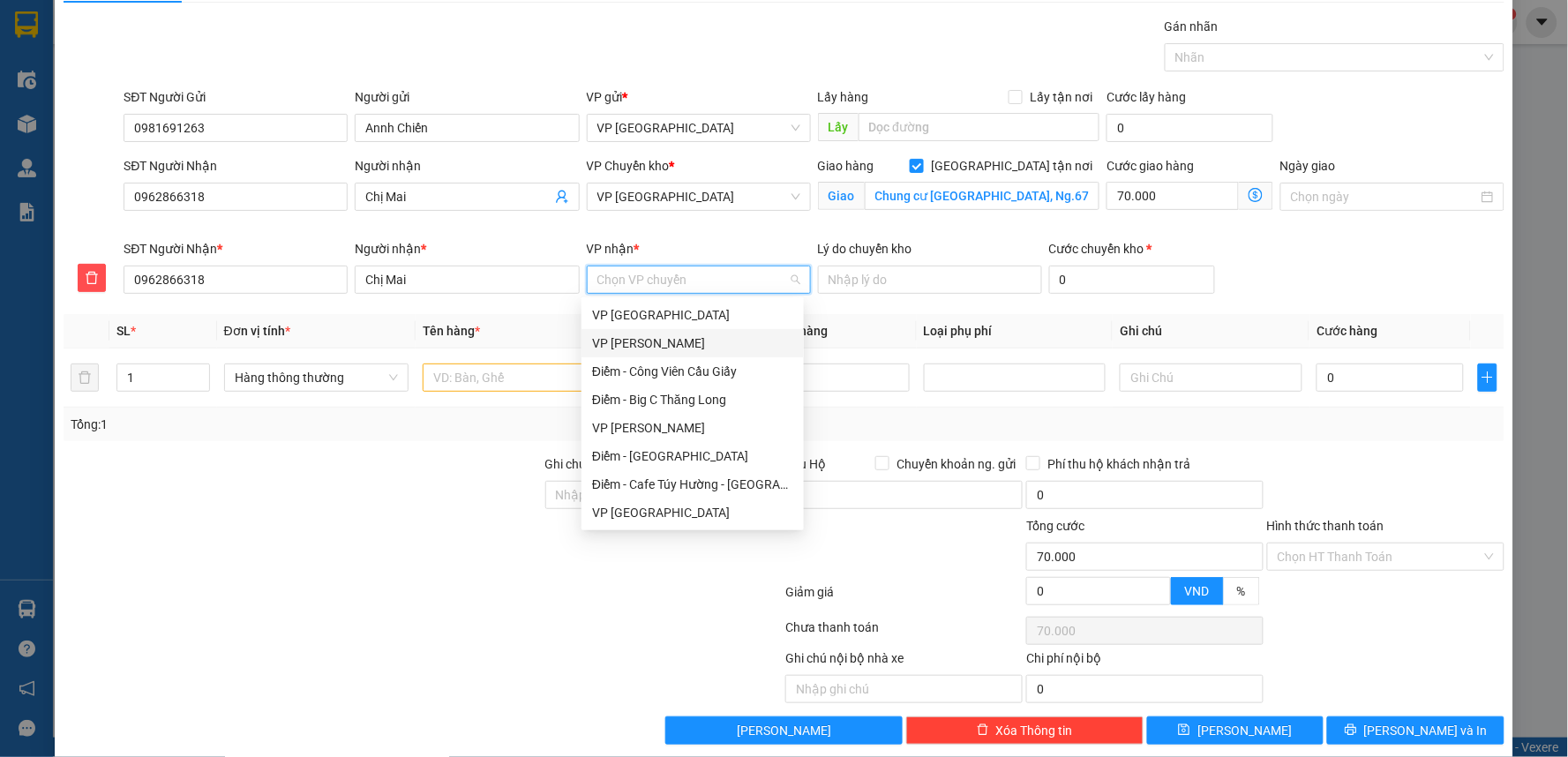
click at [657, 345] on div "VP [PERSON_NAME]" at bounding box center [692, 343] width 201 height 19
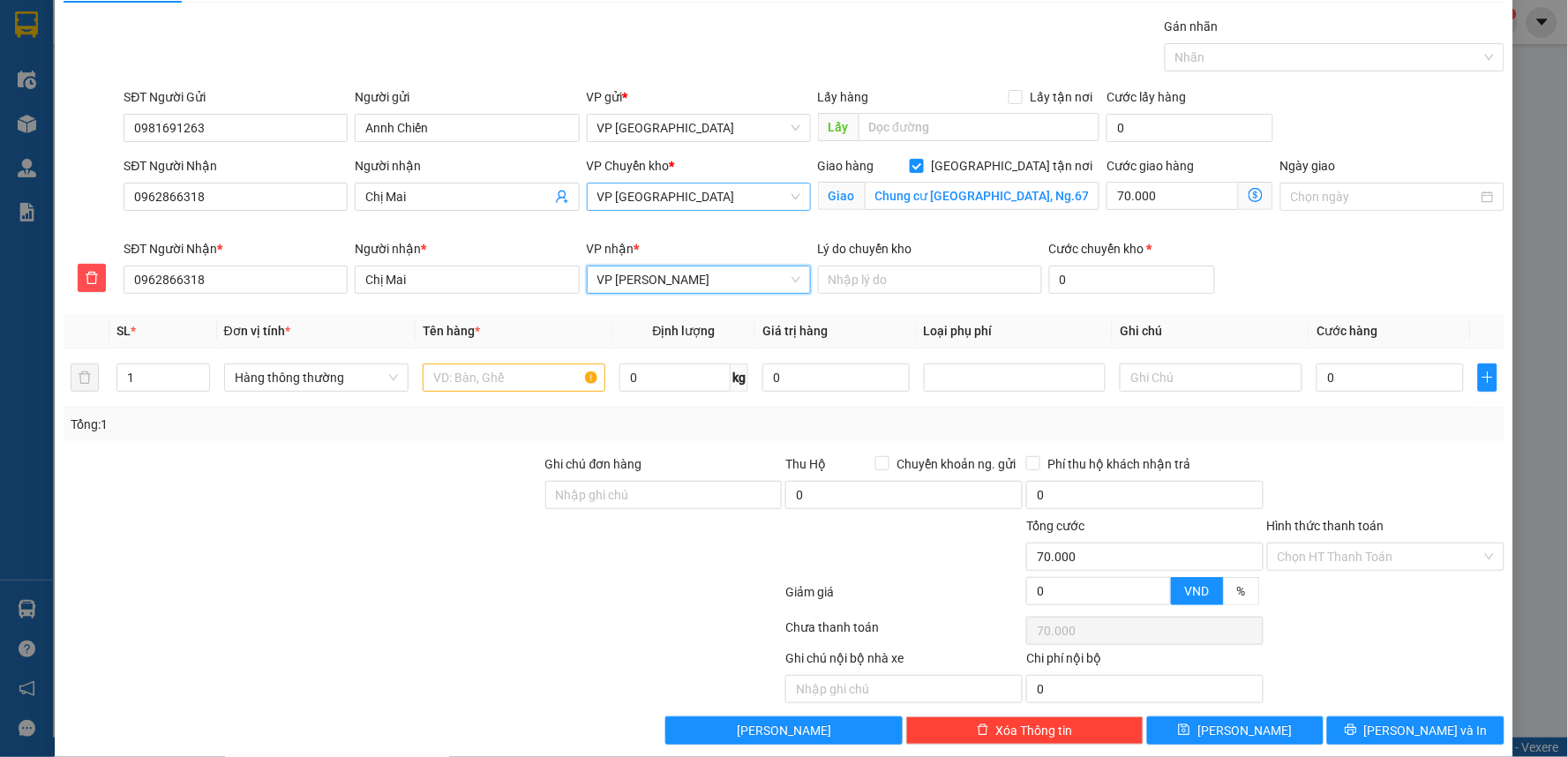
click at [736, 203] on span "VP [GEOGRAPHIC_DATA]" at bounding box center [699, 196] width 203 height 26
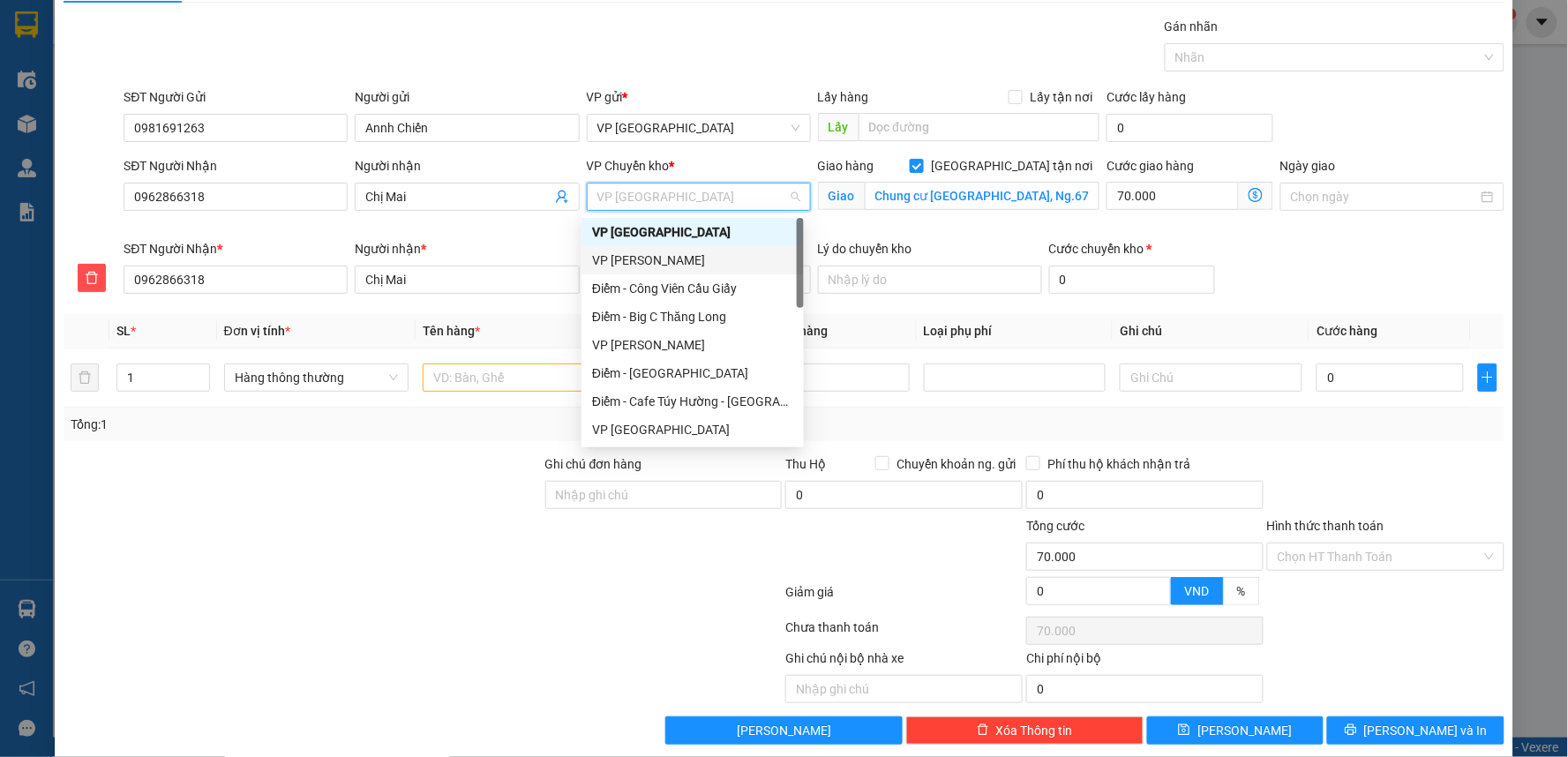
click at [707, 257] on div "VP [PERSON_NAME]" at bounding box center [692, 260] width 201 height 19
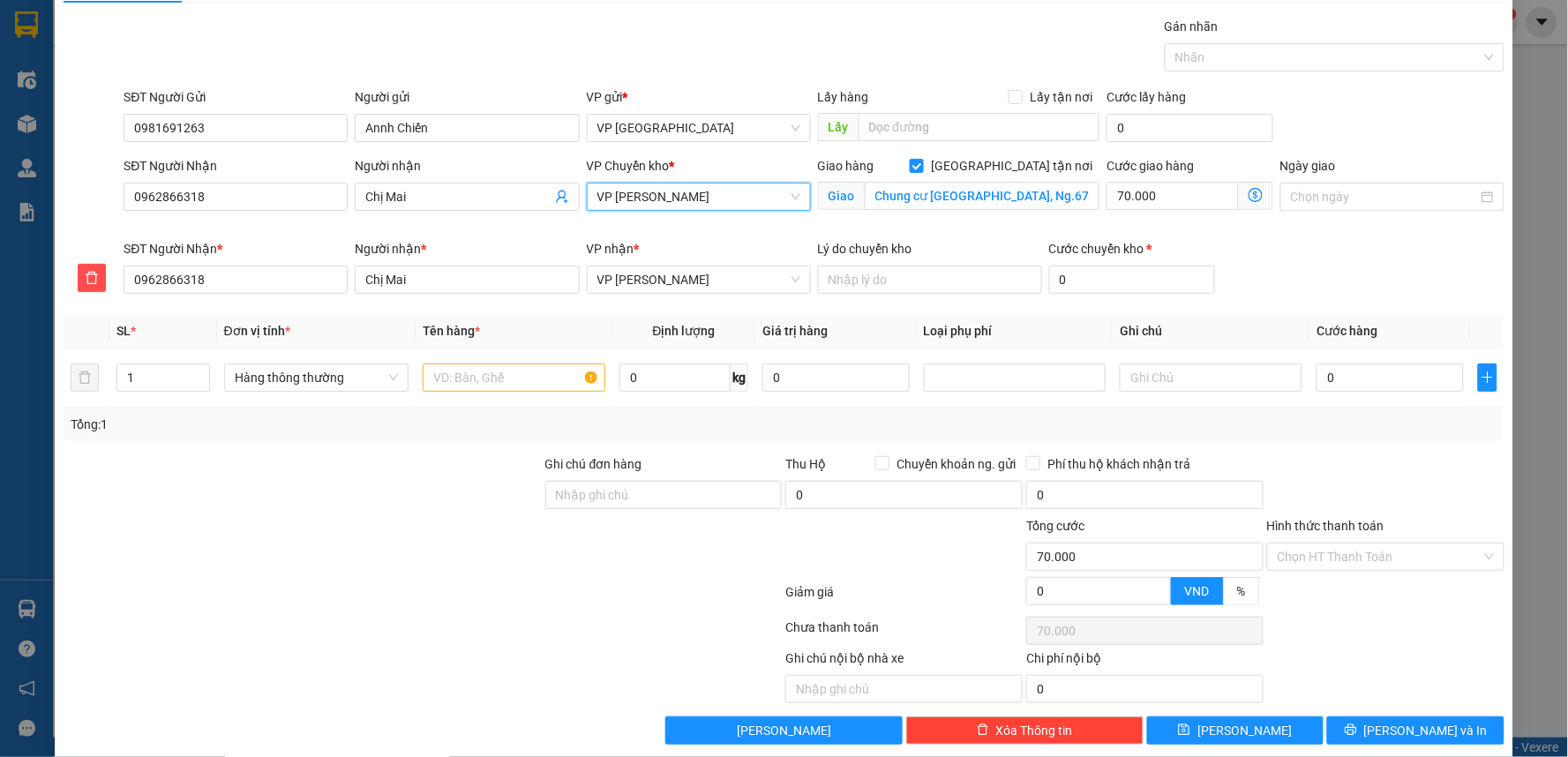
click at [1249, 197] on icon "dollar-circle" at bounding box center [1256, 195] width 15 height 15
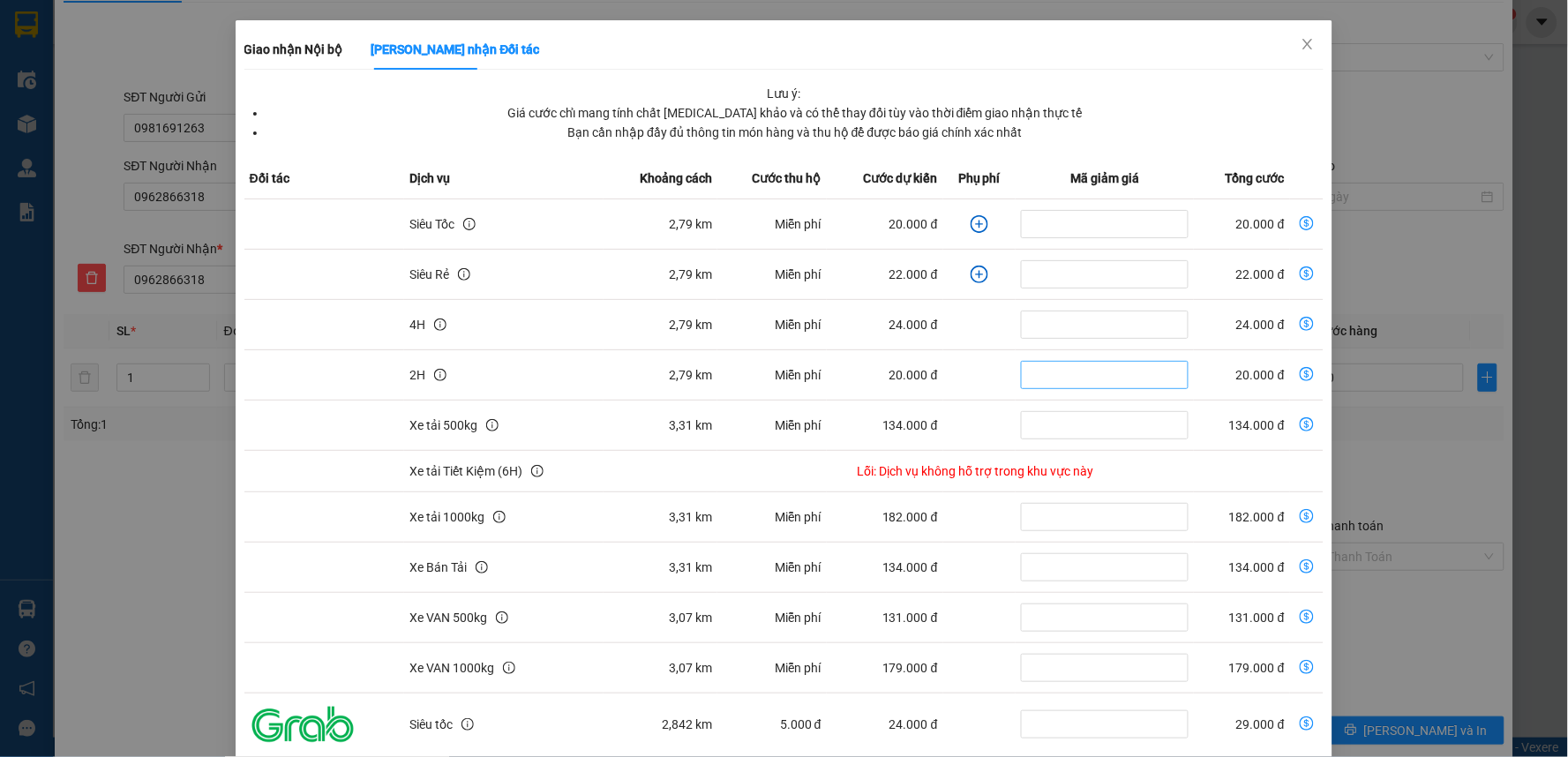
scroll to position [0, 0]
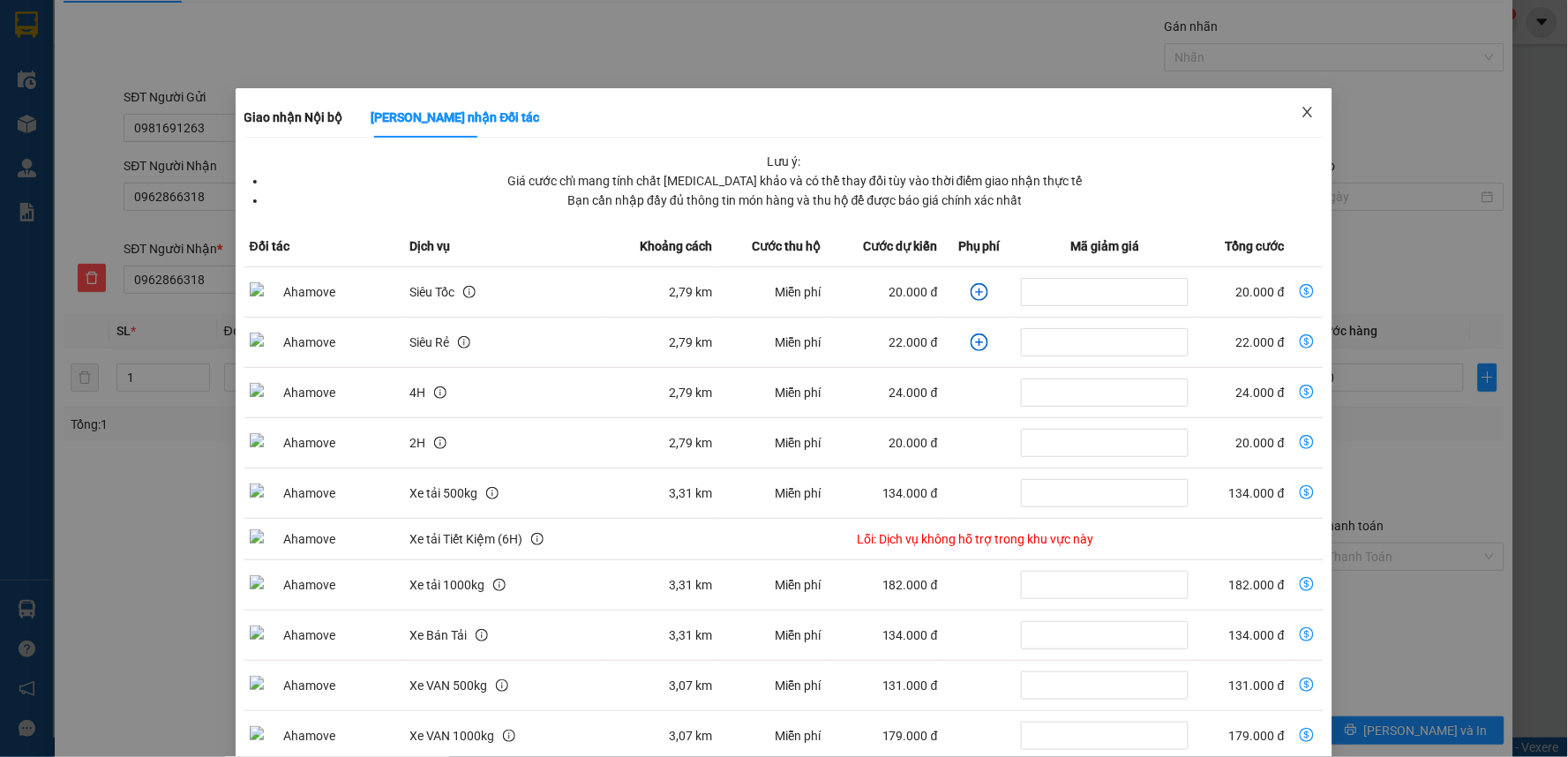
click at [1303, 111] on icon "close" at bounding box center [1308, 113] width 10 height 11
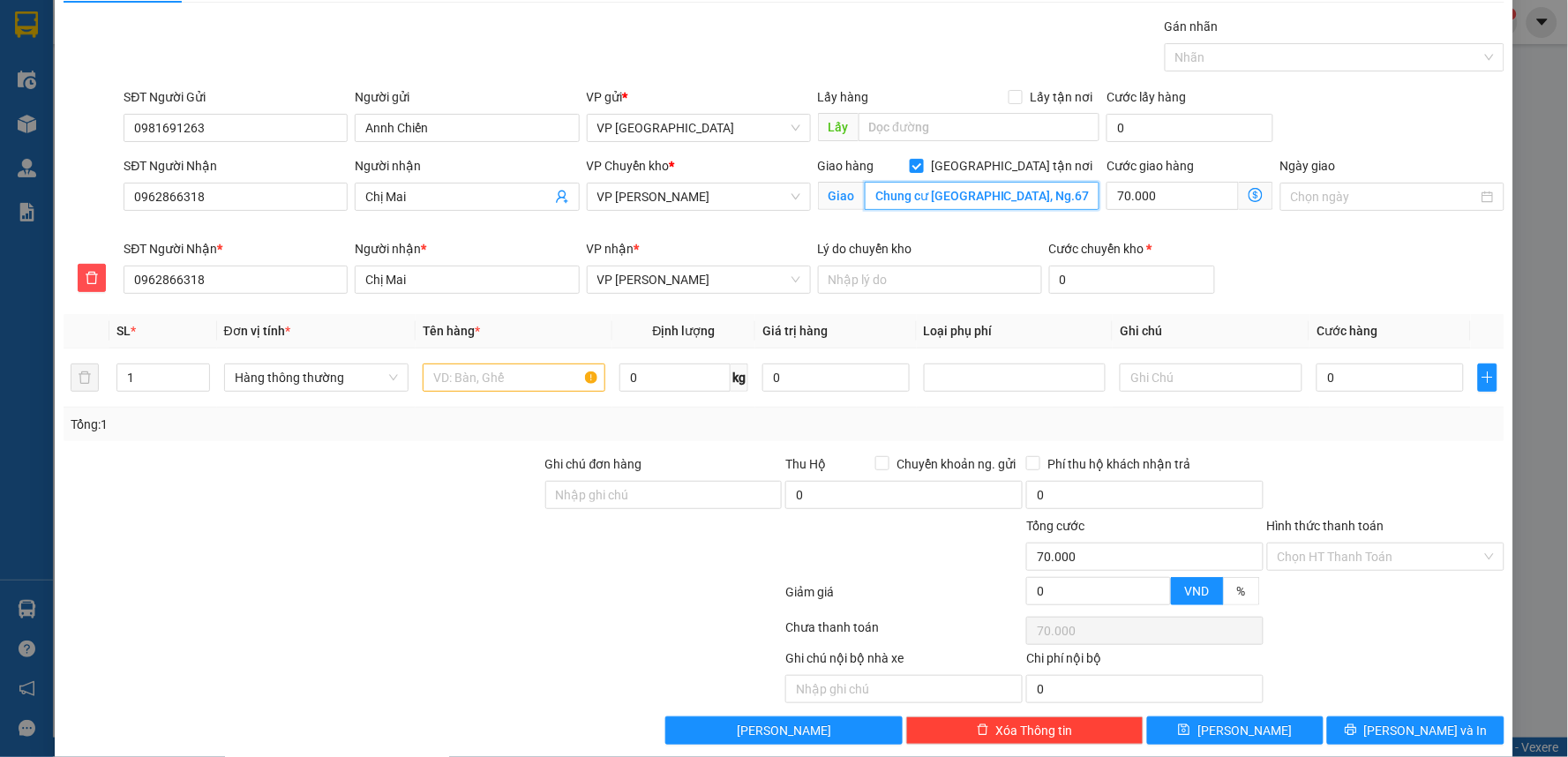
click at [1060, 198] on input "Chung cư [GEOGRAPHIC_DATA], Ng.67 Đ. [GEOGRAPHIC_DATA], [GEOGRAPHIC_DATA], [GEO…" at bounding box center [983, 195] width 236 height 28
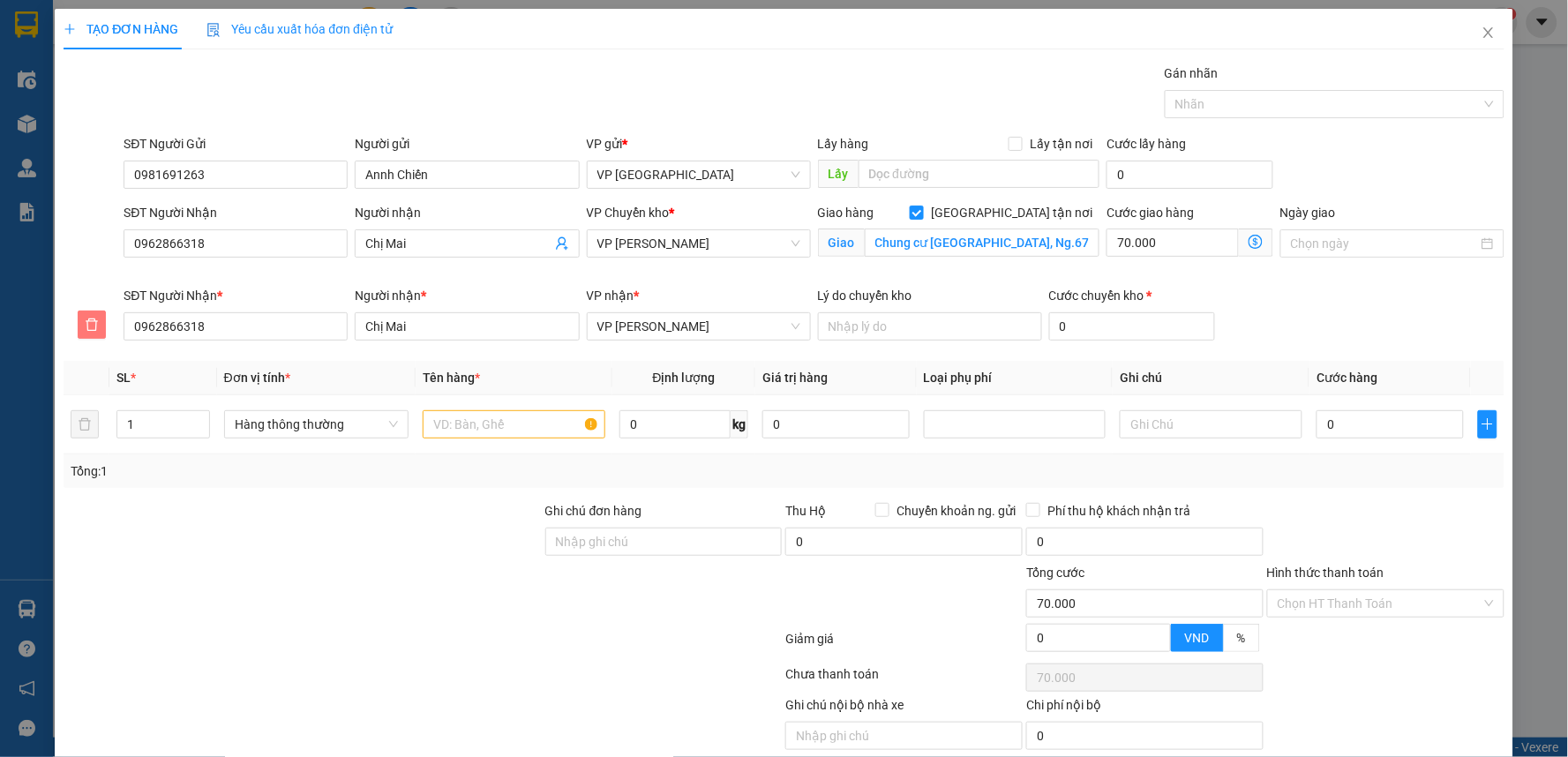
click at [90, 320] on icon "delete" at bounding box center [92, 325] width 15 height 15
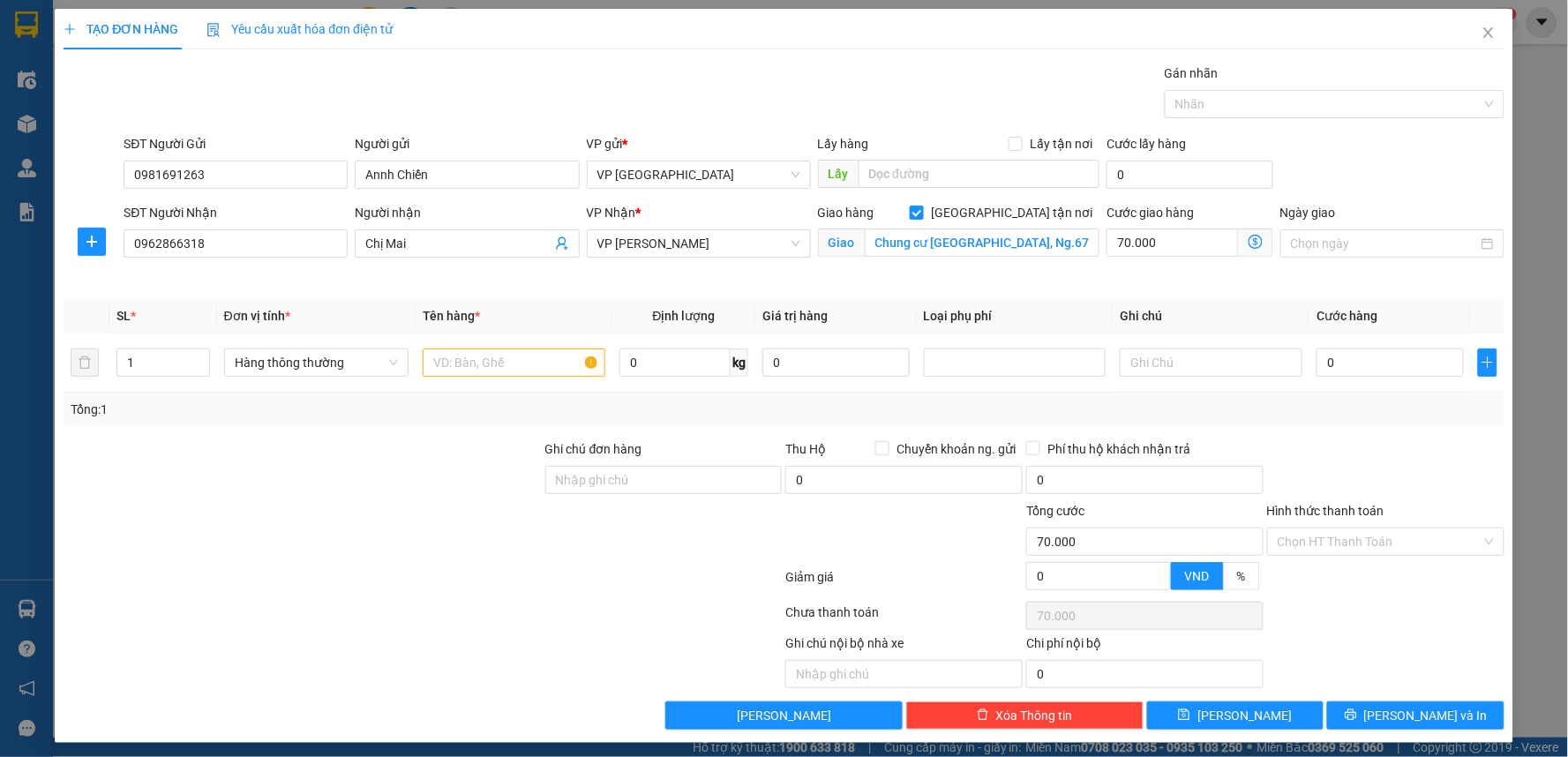
click at [1249, 243] on icon "dollar-circle" at bounding box center [1256, 242] width 15 height 15
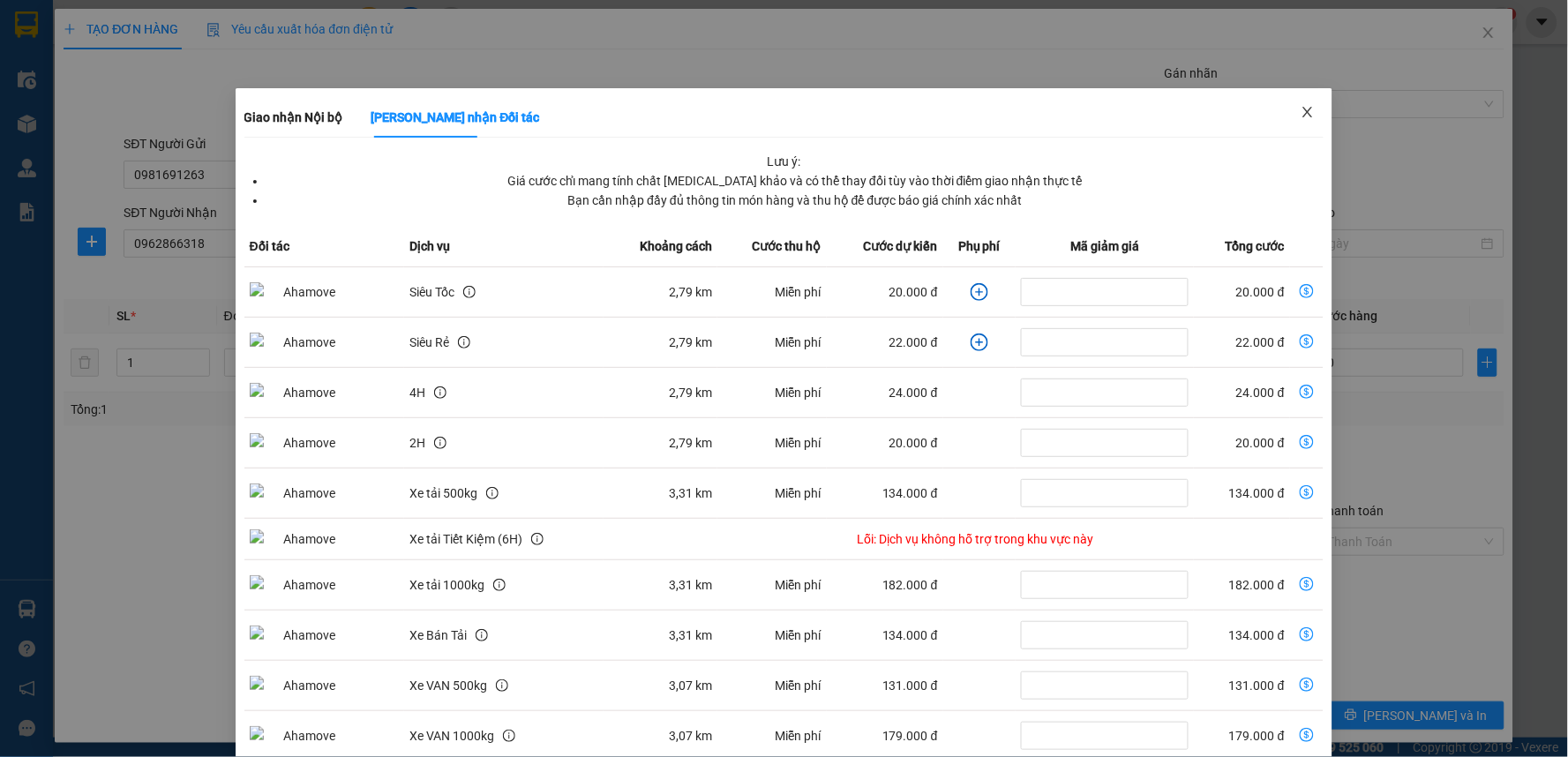
click at [1301, 114] on icon "close" at bounding box center [1308, 113] width 15 height 15
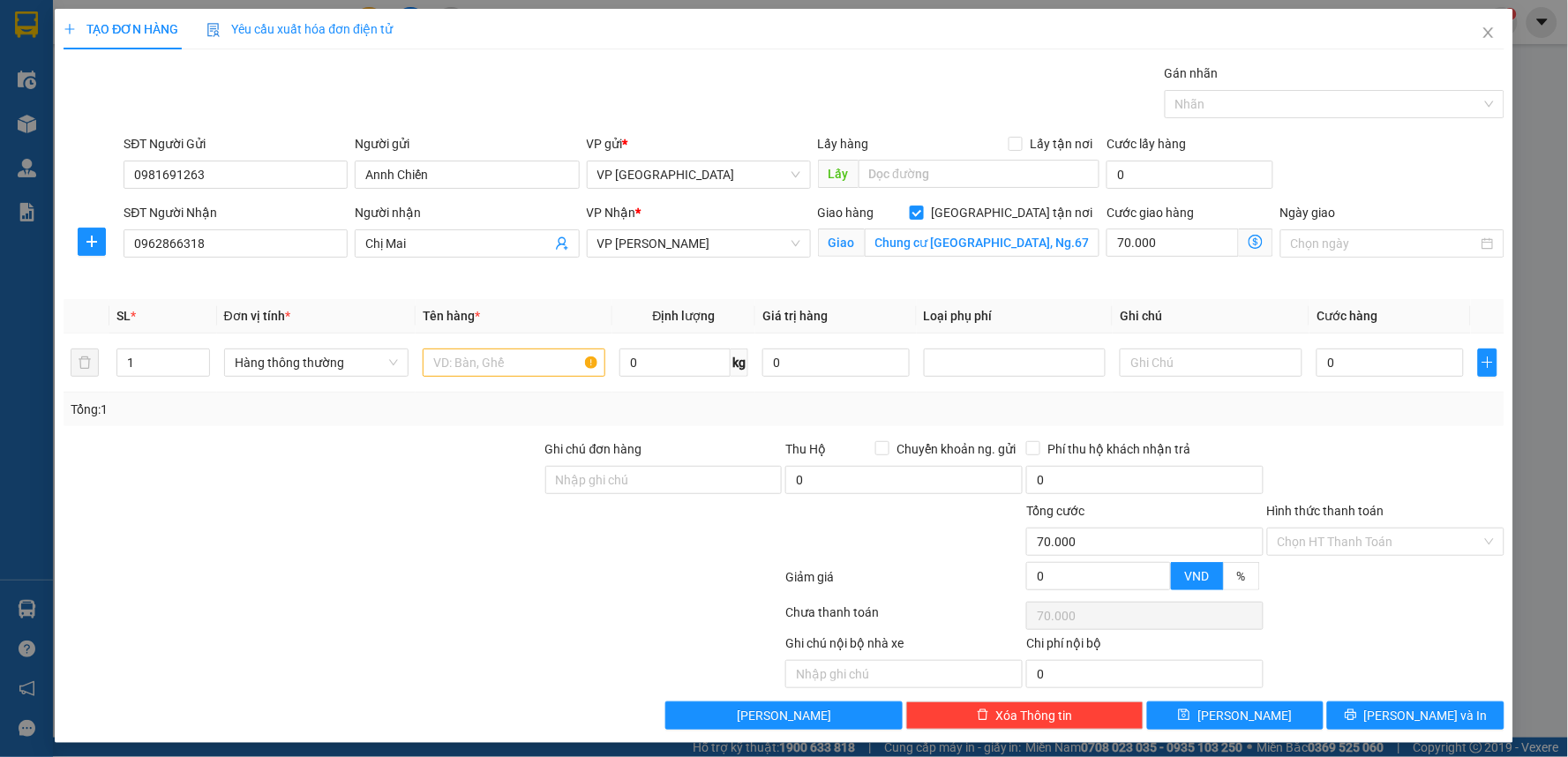
click at [1239, 250] on span "Giao nhận Nội bộ Giao nhận Đối tác Lưu ý: Giá cước chỉ mang tính chất tham khảo…" at bounding box center [1256, 242] width 34 height 28
click at [1249, 241] on icon "dollar-circle" at bounding box center [1256, 242] width 15 height 15
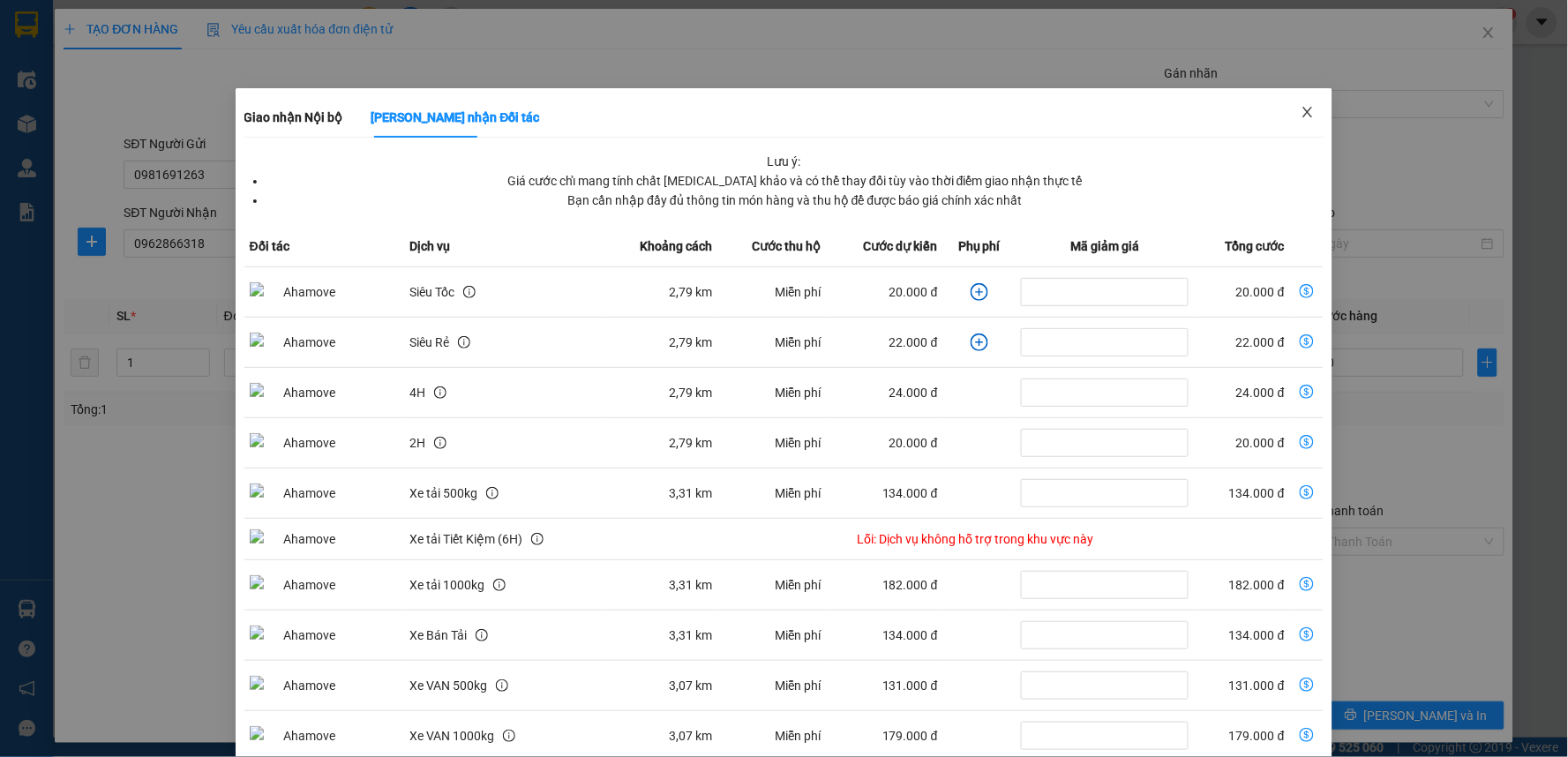
click at [1298, 104] on span "Close" at bounding box center [1308, 113] width 49 height 49
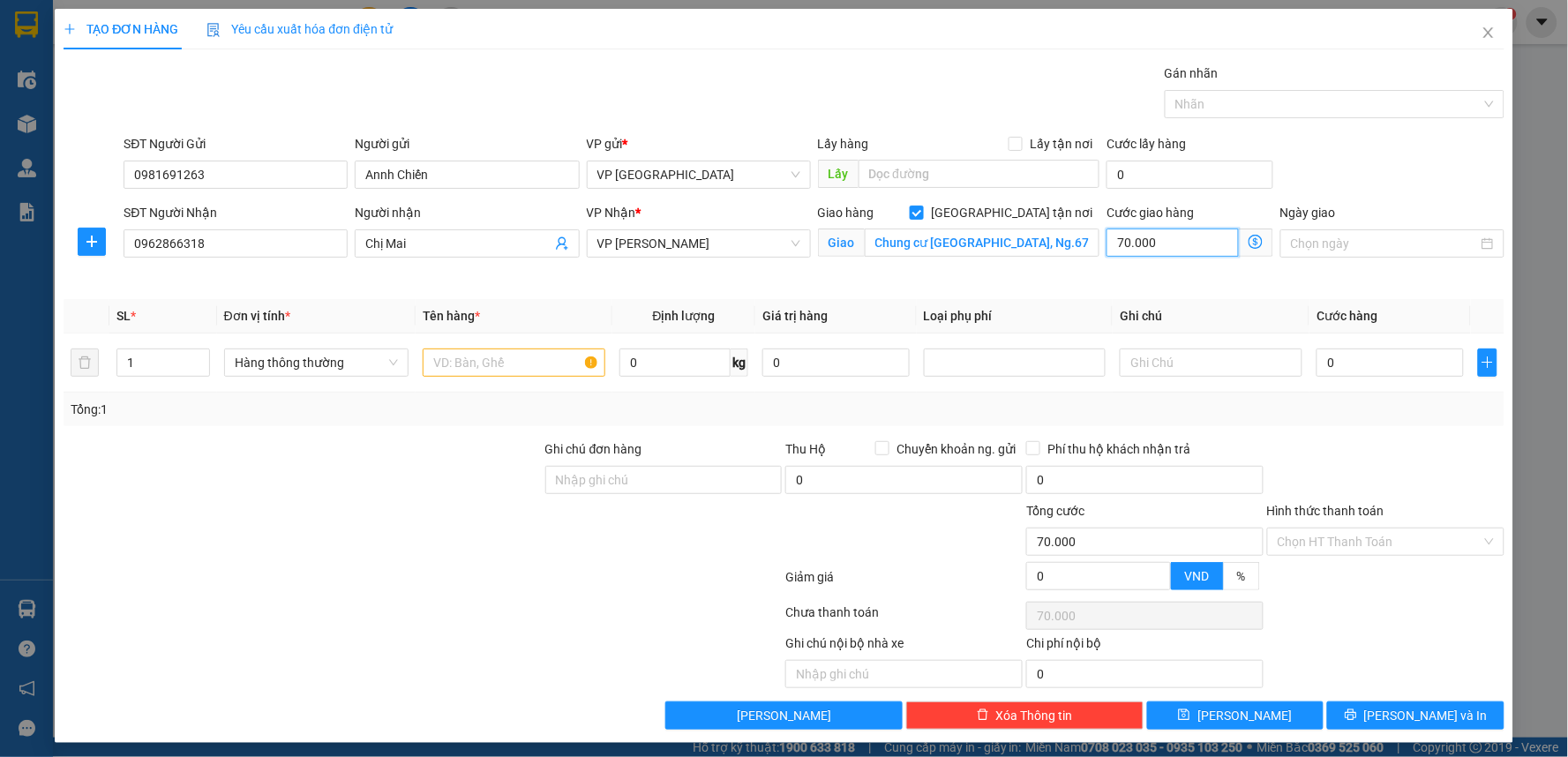
click at [1159, 242] on input "70.000" at bounding box center [1172, 242] width 132 height 28
type input "0"
type input "4"
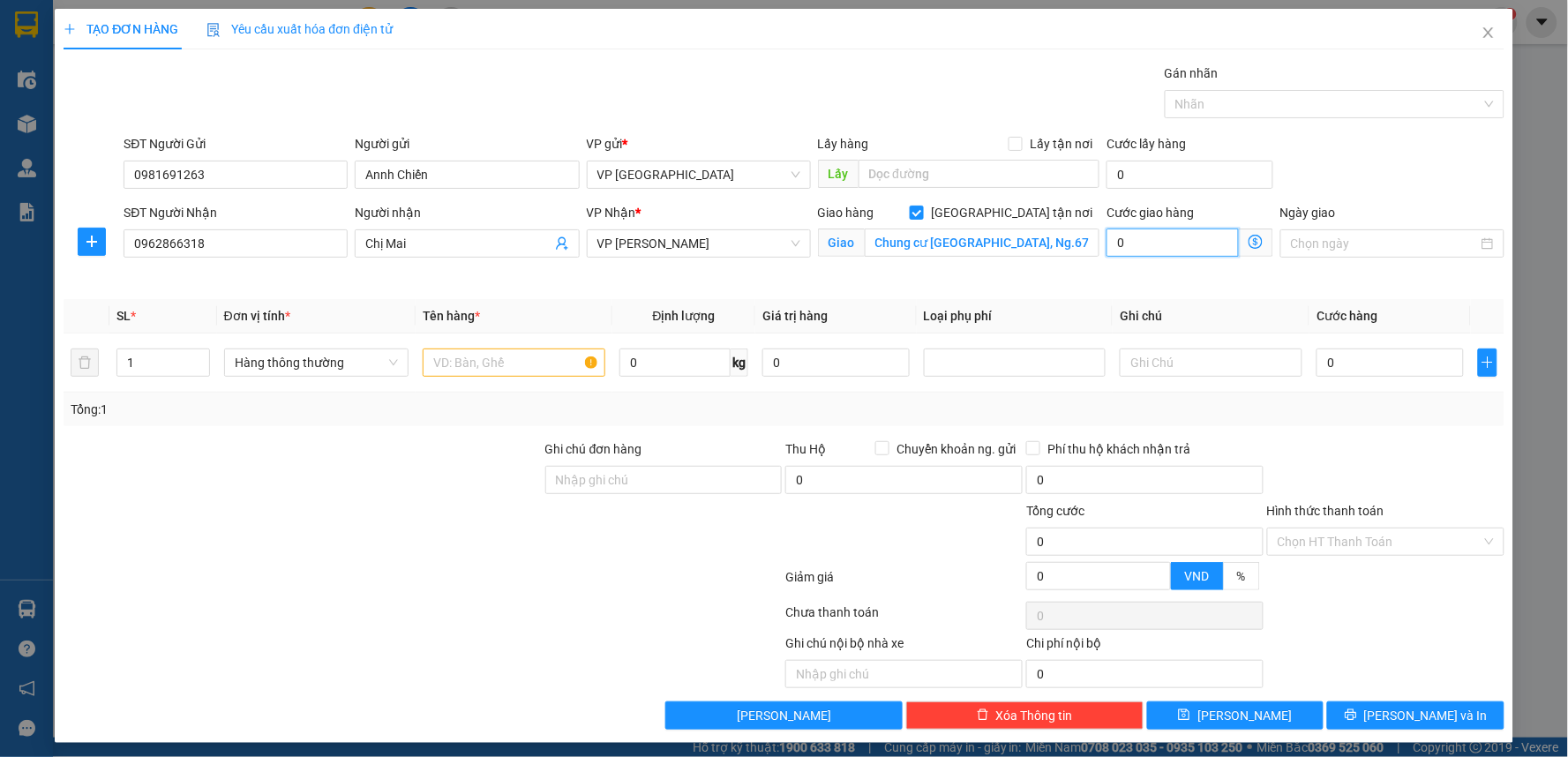
type input "4"
type input "40"
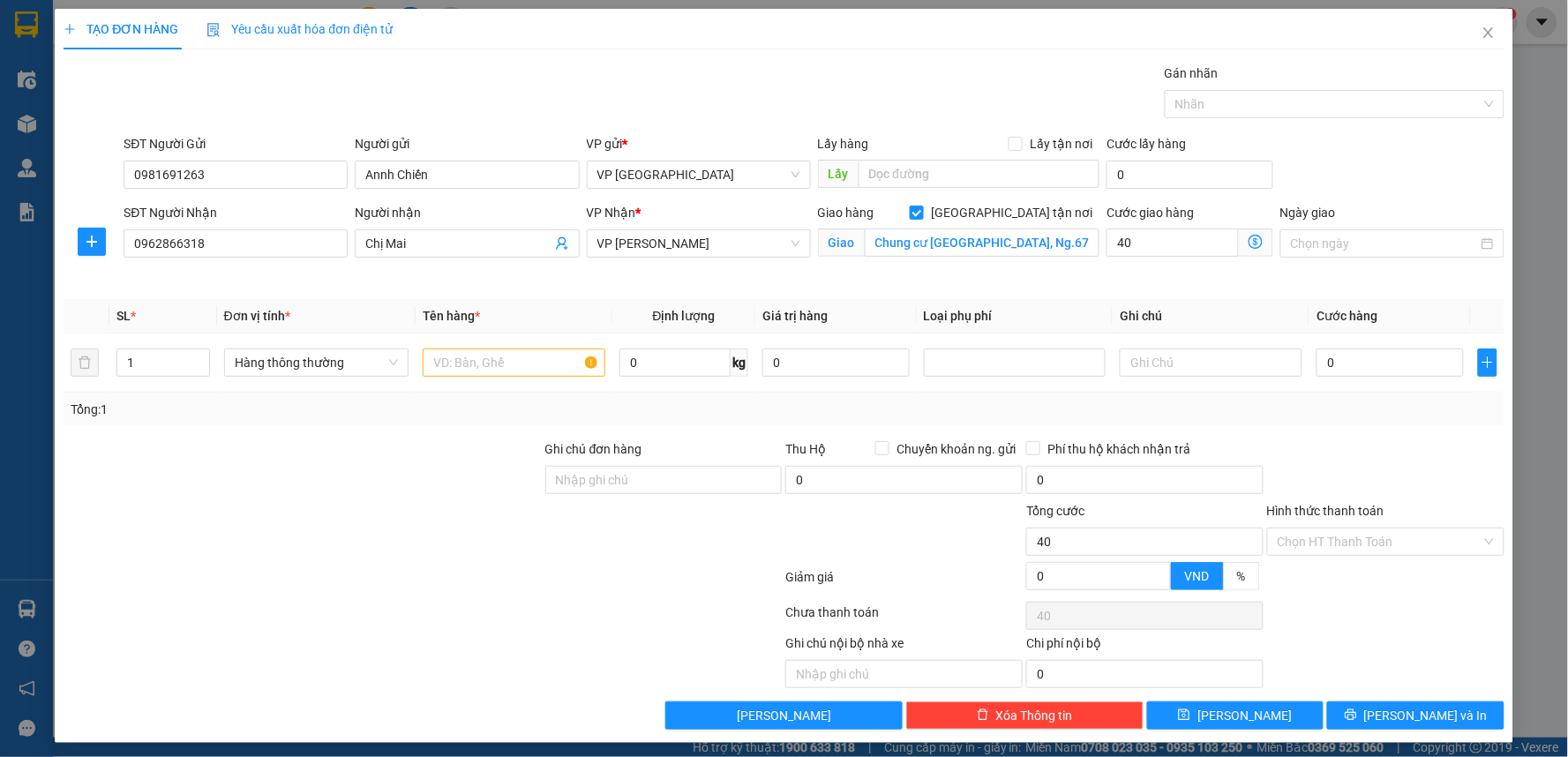
type input "40.000"
click at [1356, 464] on div at bounding box center [1385, 470] width 240 height 62
click at [1355, 544] on input "Hình thức thanh toán" at bounding box center [1379, 541] width 204 height 26
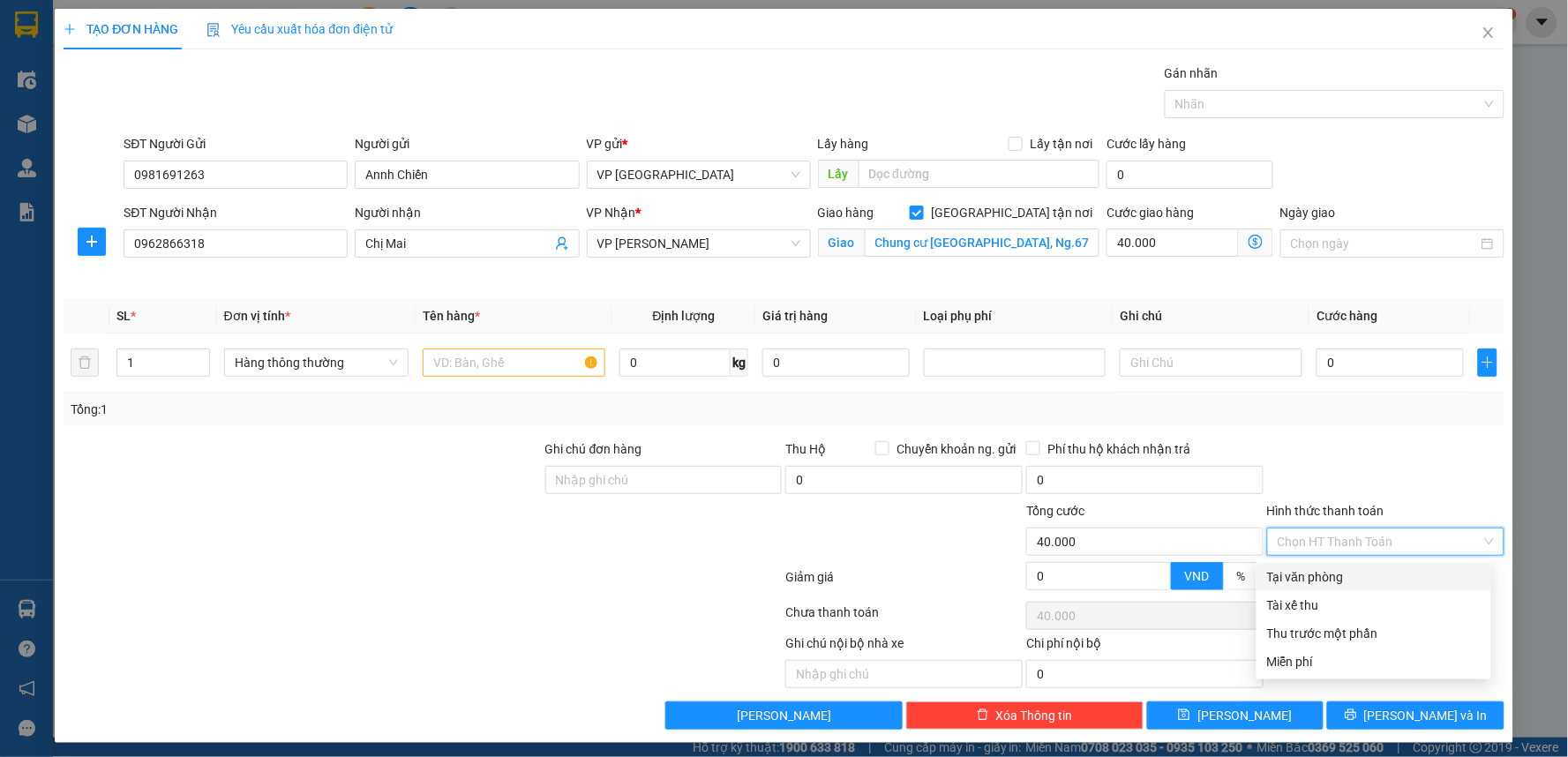
click at [1320, 581] on div "Tại văn phòng" at bounding box center [1373, 576] width 213 height 19
type input "0"
click at [1342, 542] on span "Tại văn phòng" at bounding box center [1386, 541] width 216 height 26
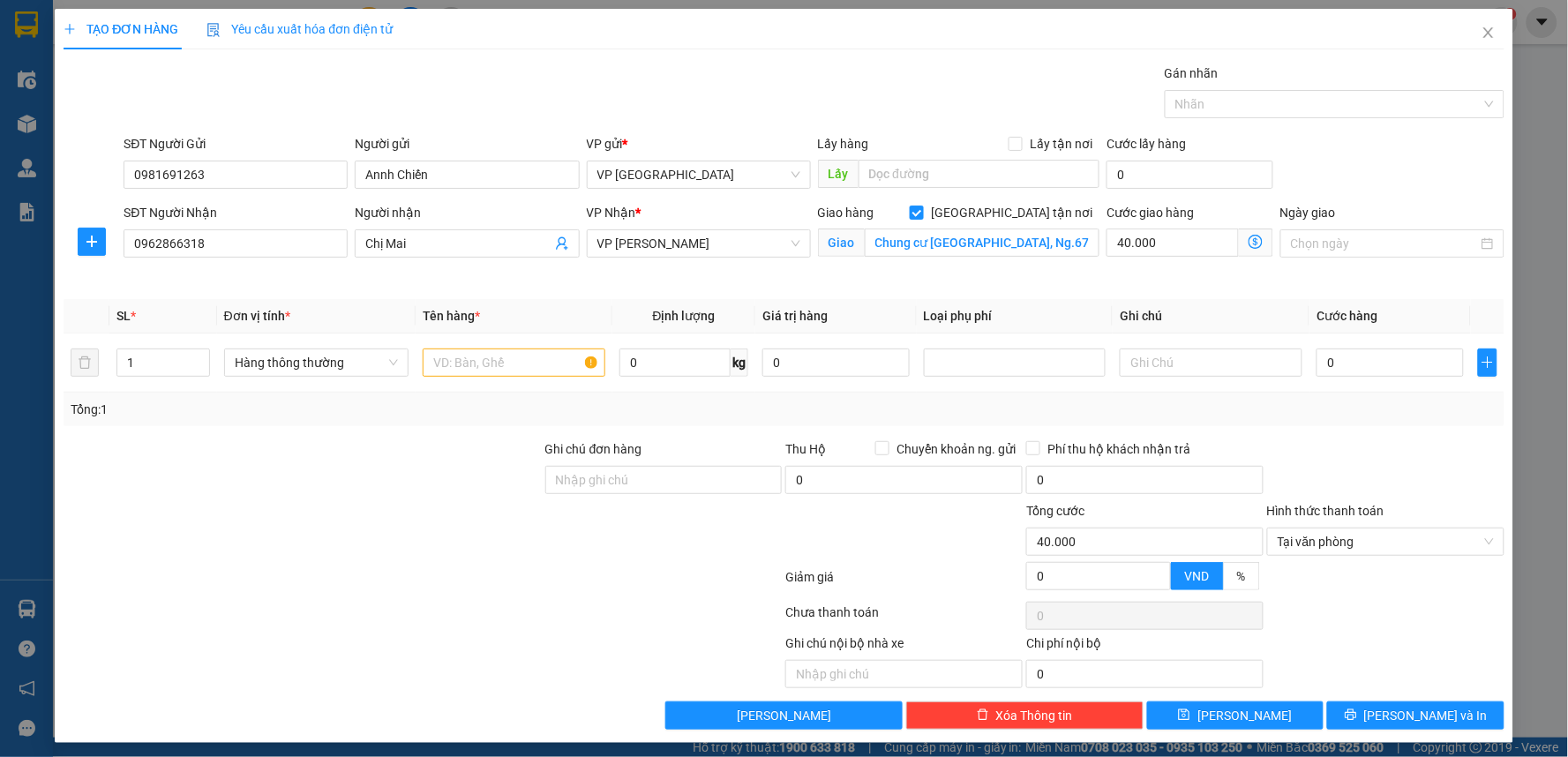
click at [1350, 482] on div at bounding box center [1385, 470] width 240 height 62
click at [97, 248] on icon "plus" at bounding box center [92, 242] width 15 height 15
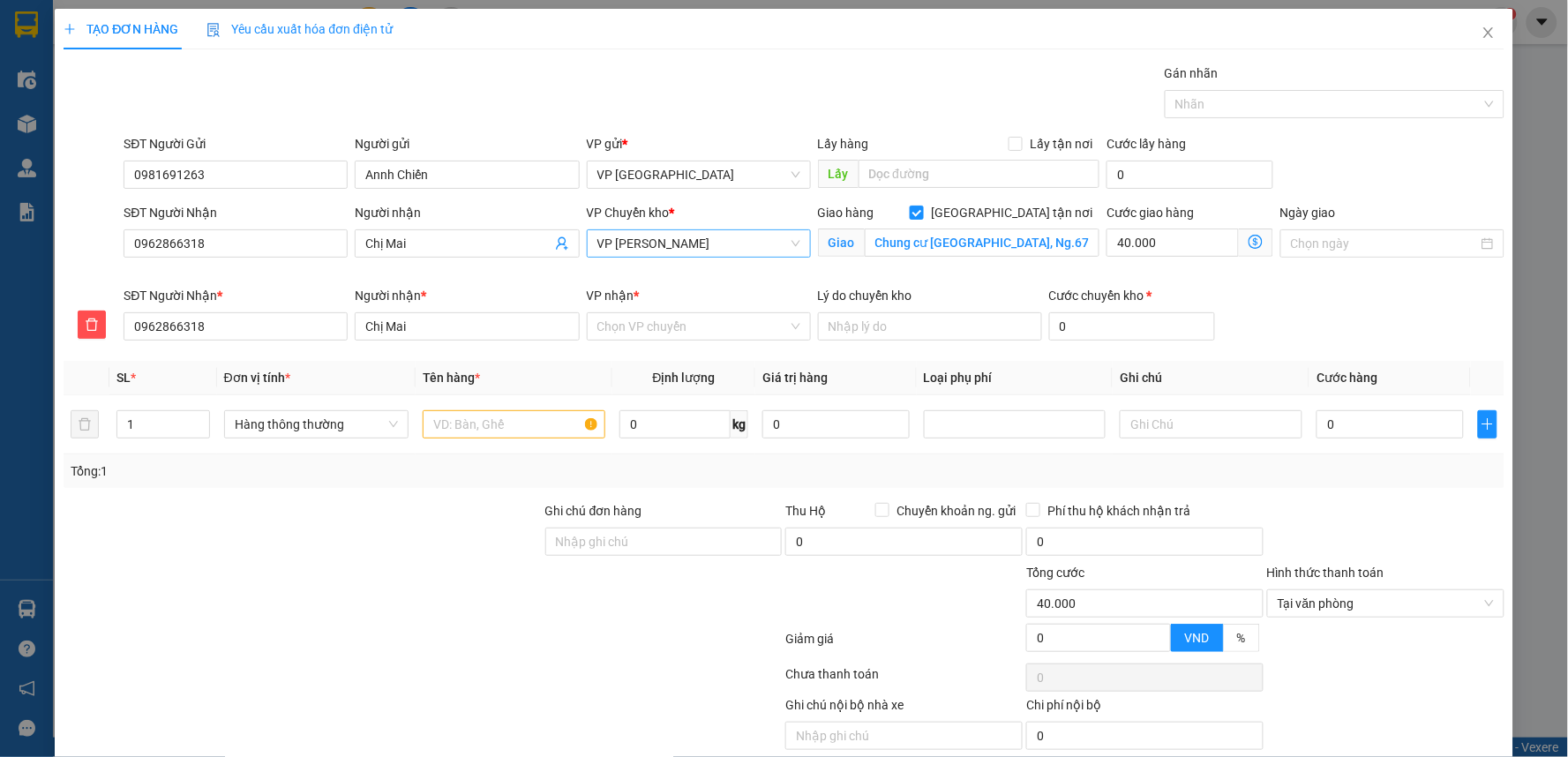
click at [681, 247] on span "VP [PERSON_NAME]" at bounding box center [699, 243] width 203 height 26
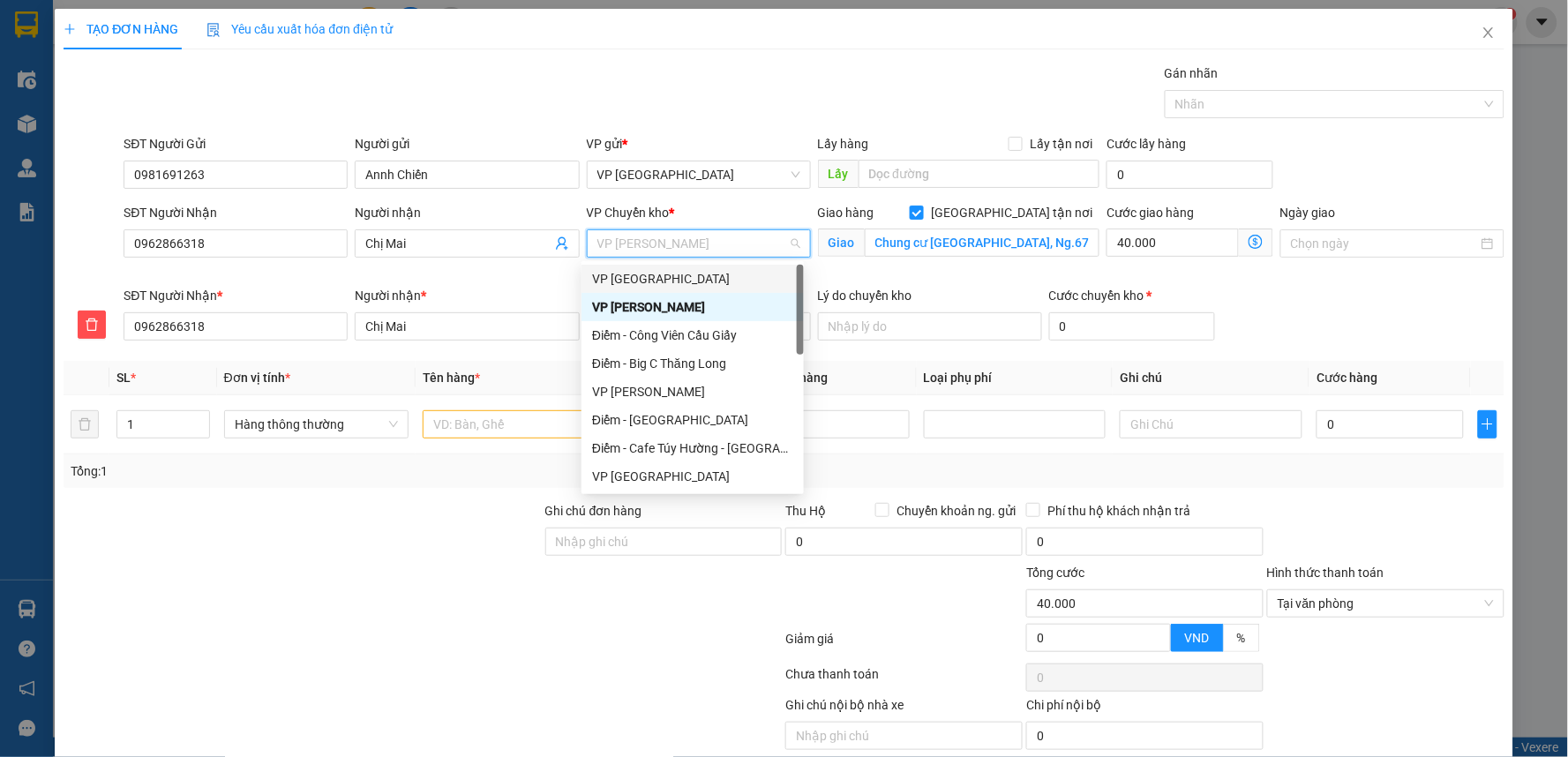
click at [656, 274] on div "VP [GEOGRAPHIC_DATA]" at bounding box center [692, 279] width 201 height 19
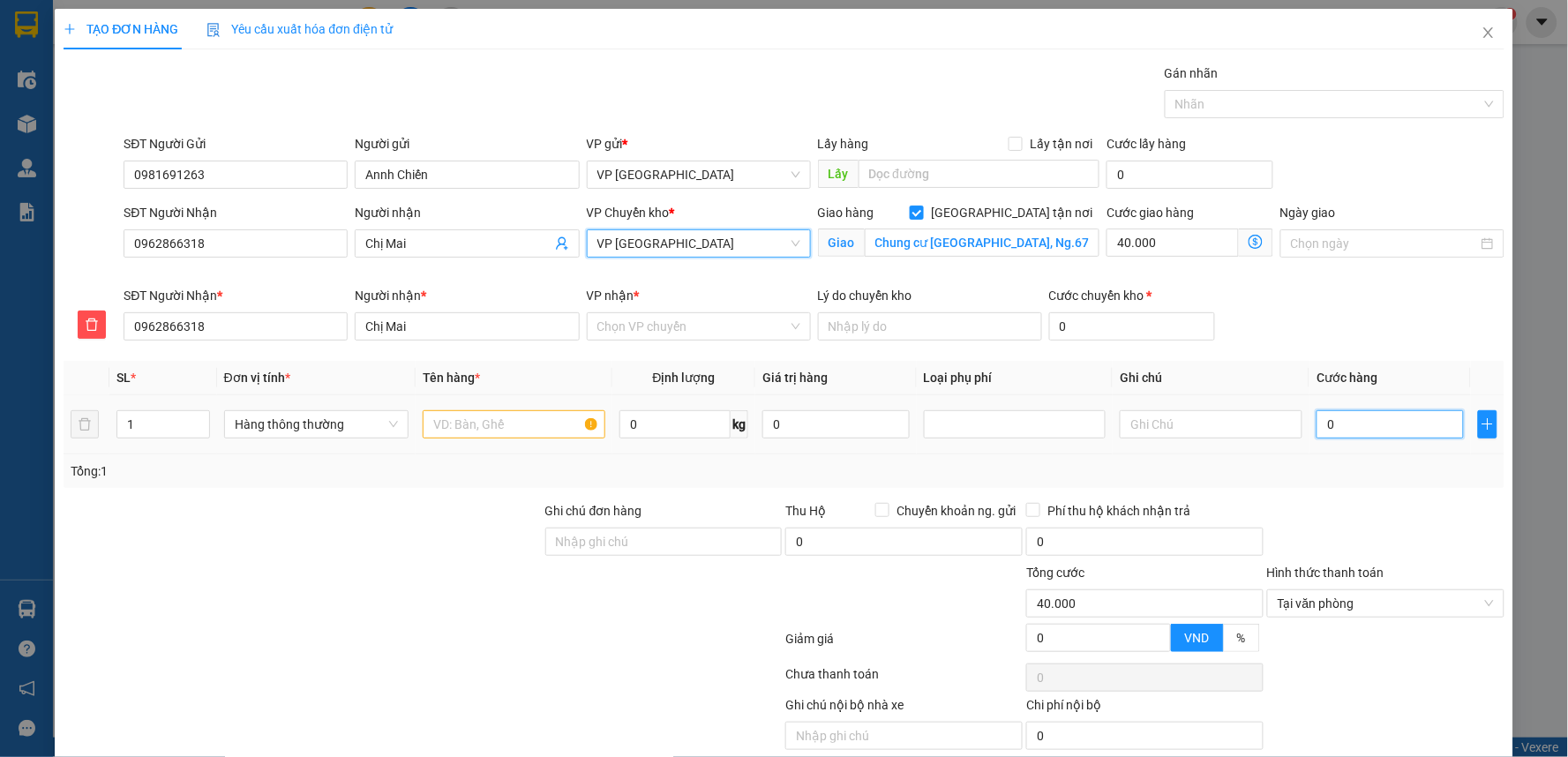
click at [1344, 432] on input "0" at bounding box center [1389, 424] width 146 height 28
type input "4"
type input "40.004"
type input "40"
type input "40.040"
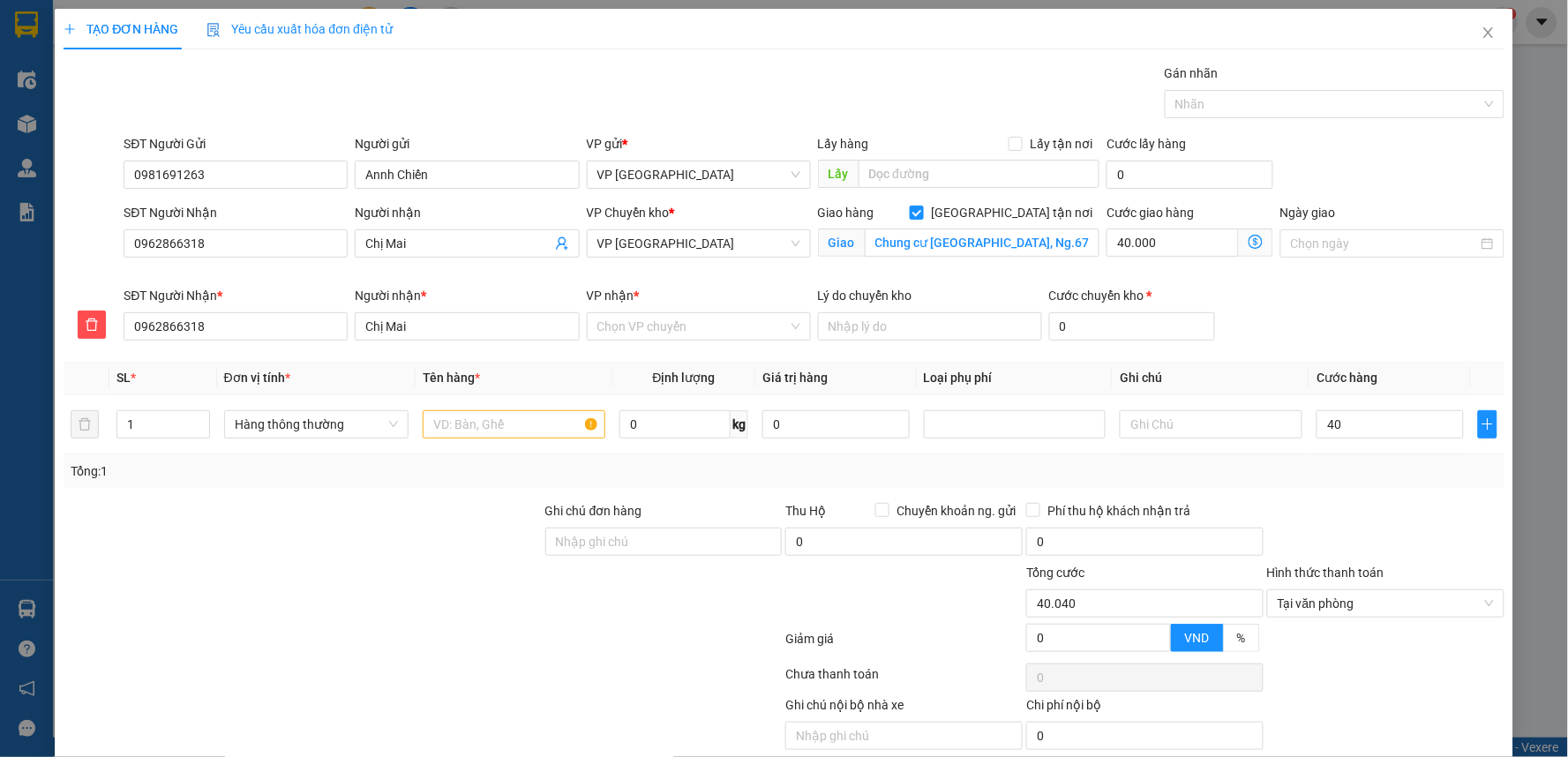
click at [1336, 480] on div "Tổng: 1" at bounding box center [784, 471] width 1426 height 19
type input "40.000"
type input "80.000"
click at [676, 323] on input "VP nhận *" at bounding box center [692, 326] width 191 height 26
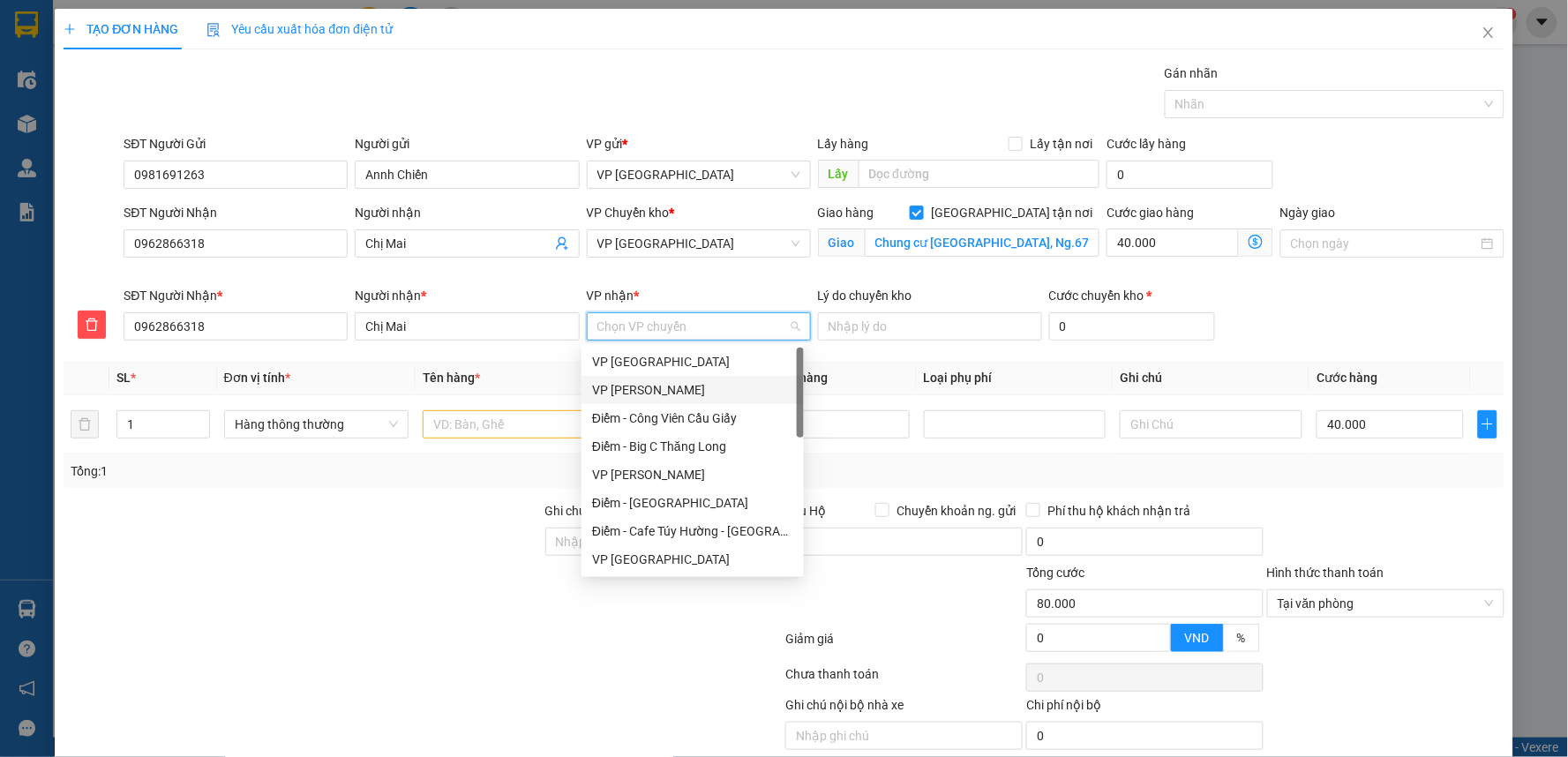
click at [671, 391] on div "VP [PERSON_NAME]" at bounding box center [692, 389] width 201 height 19
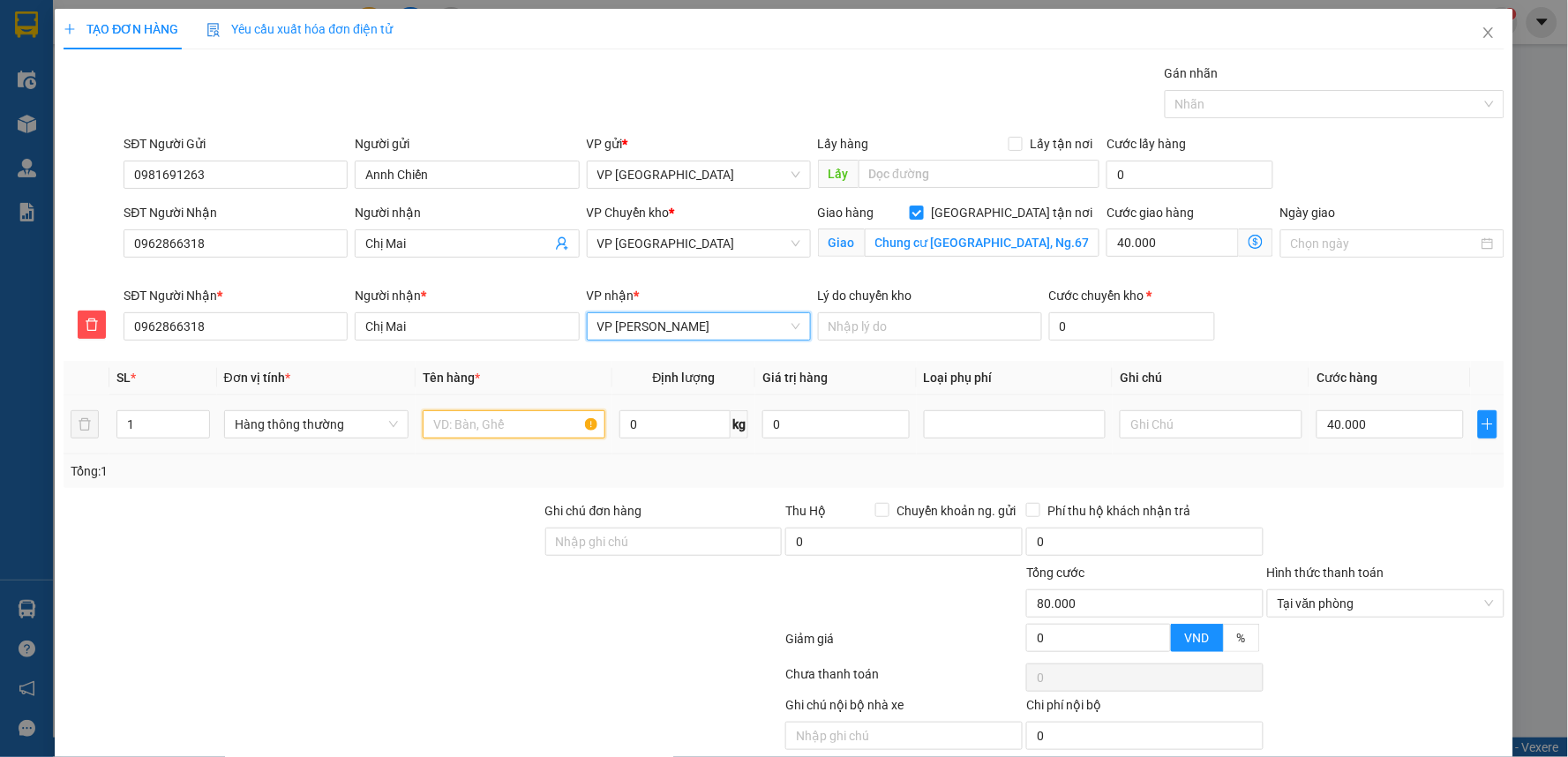
click at [491, 430] on input "text" at bounding box center [514, 424] width 182 height 28
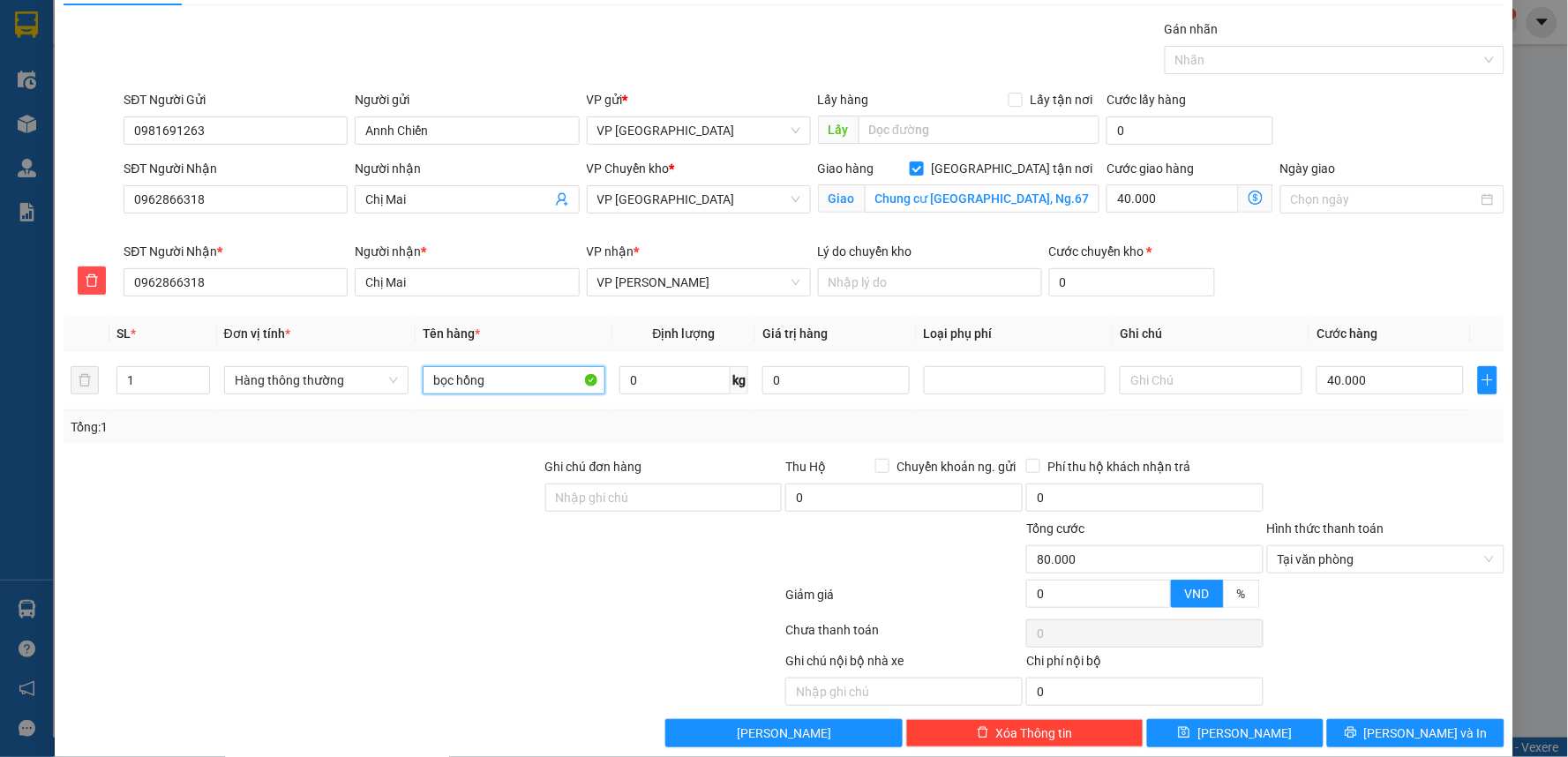
scroll to position [68, 0]
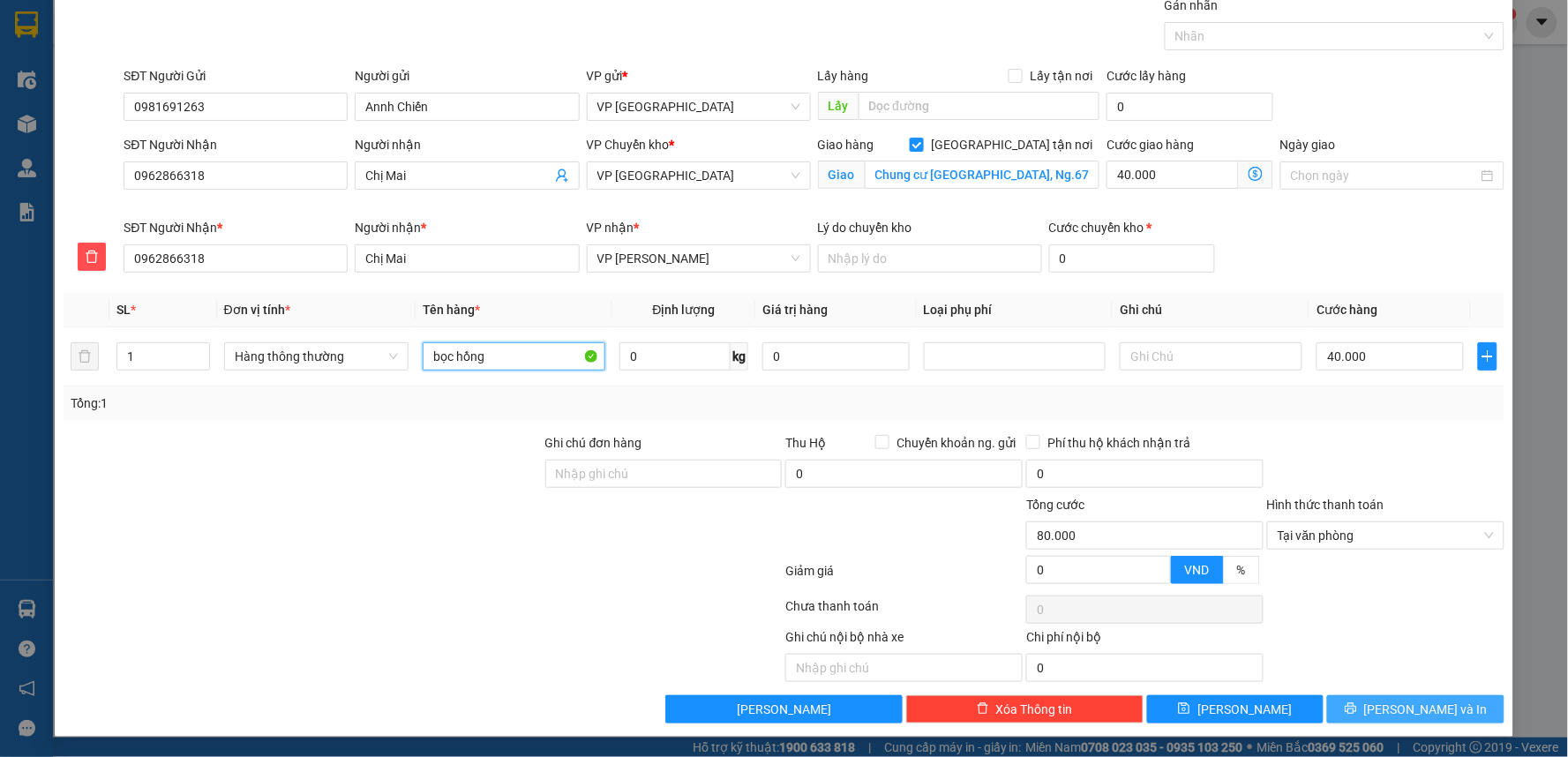
type input "bọc hồng"
click at [1360, 709] on button "[PERSON_NAME] và In" at bounding box center [1415, 709] width 177 height 28
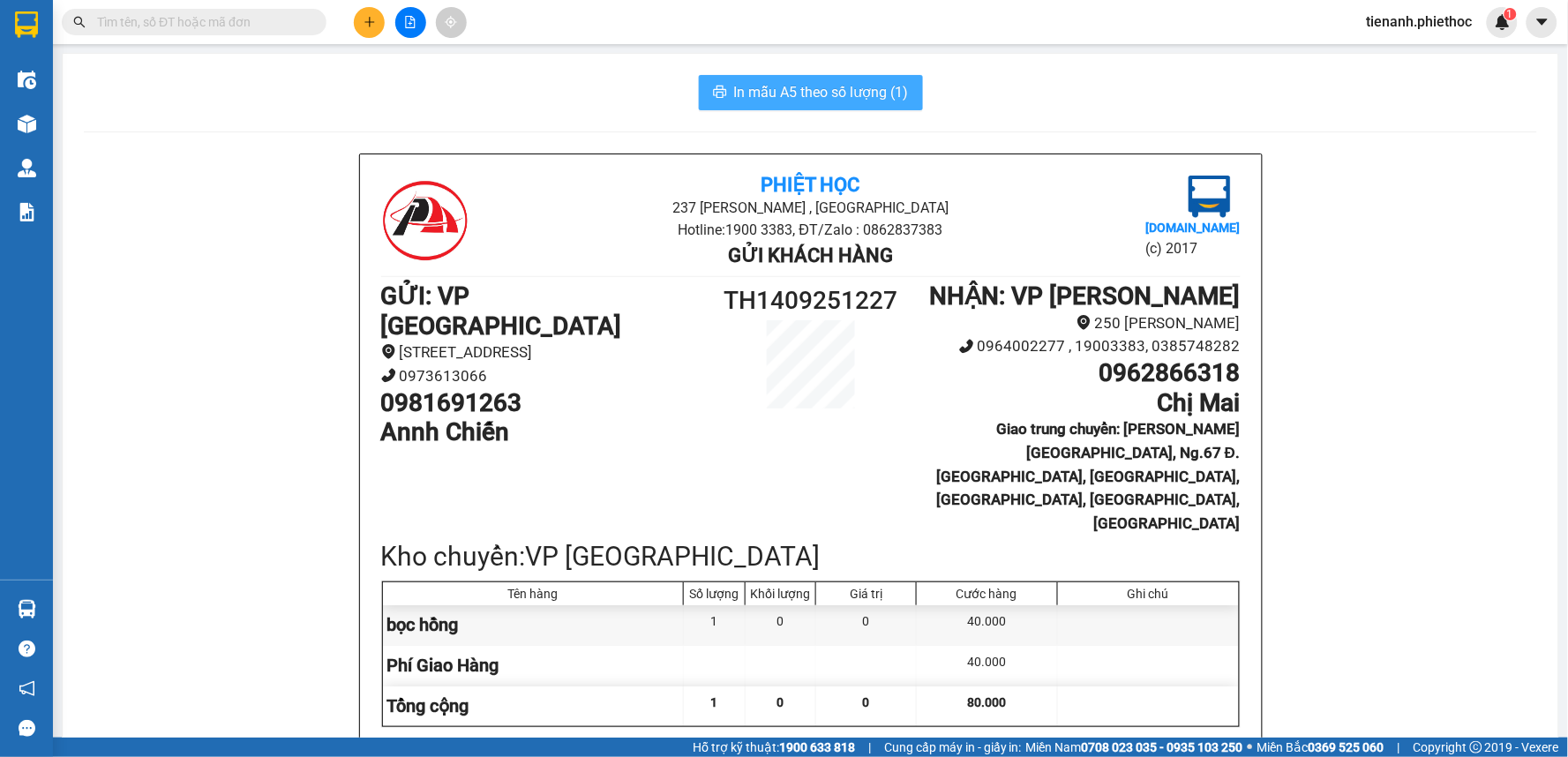
click at [789, 89] on span "In mẫu A5 theo số lượng (1)" at bounding box center [821, 92] width 175 height 22
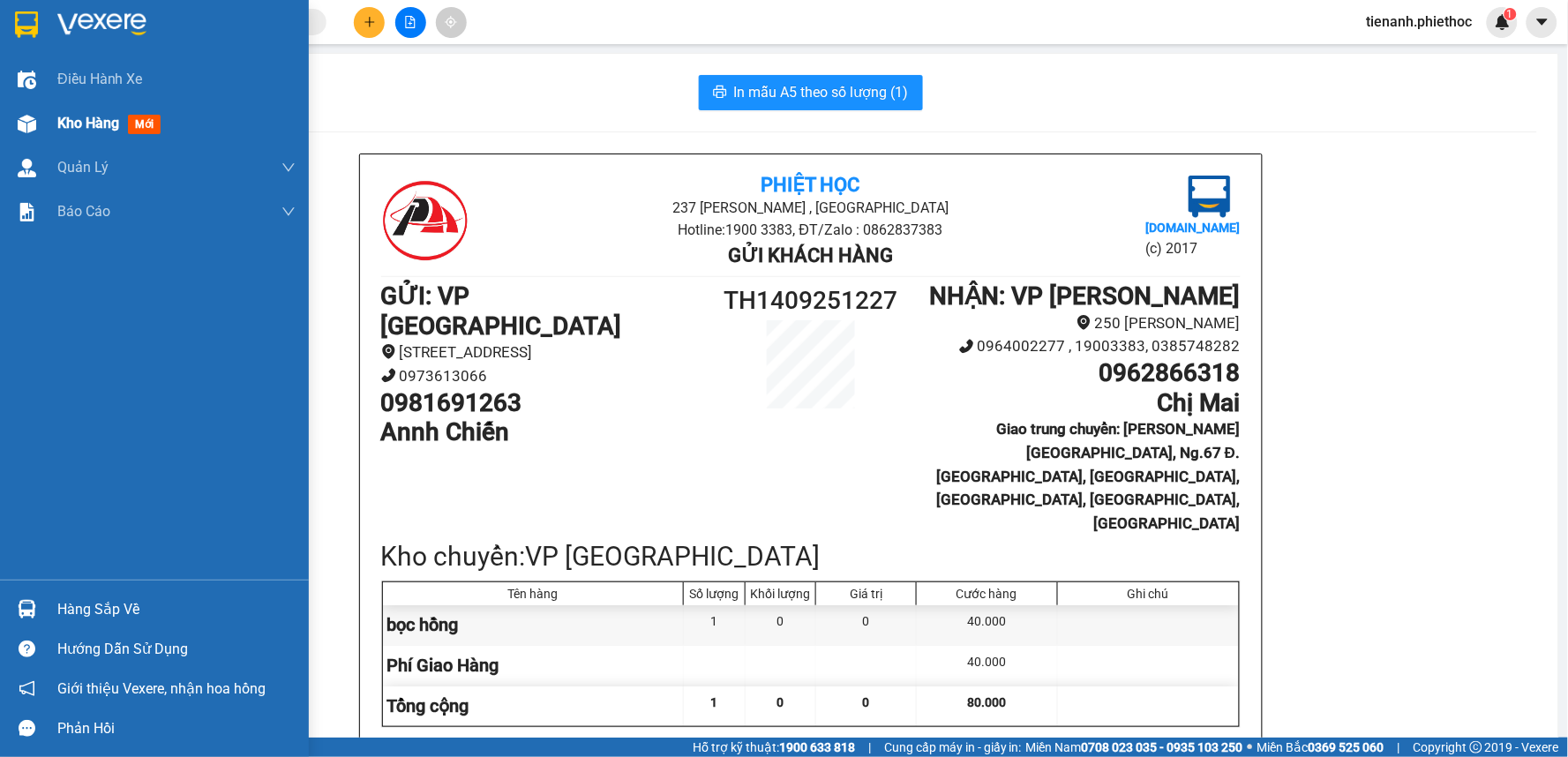
click at [103, 121] on span "Kho hàng" at bounding box center [88, 123] width 62 height 16
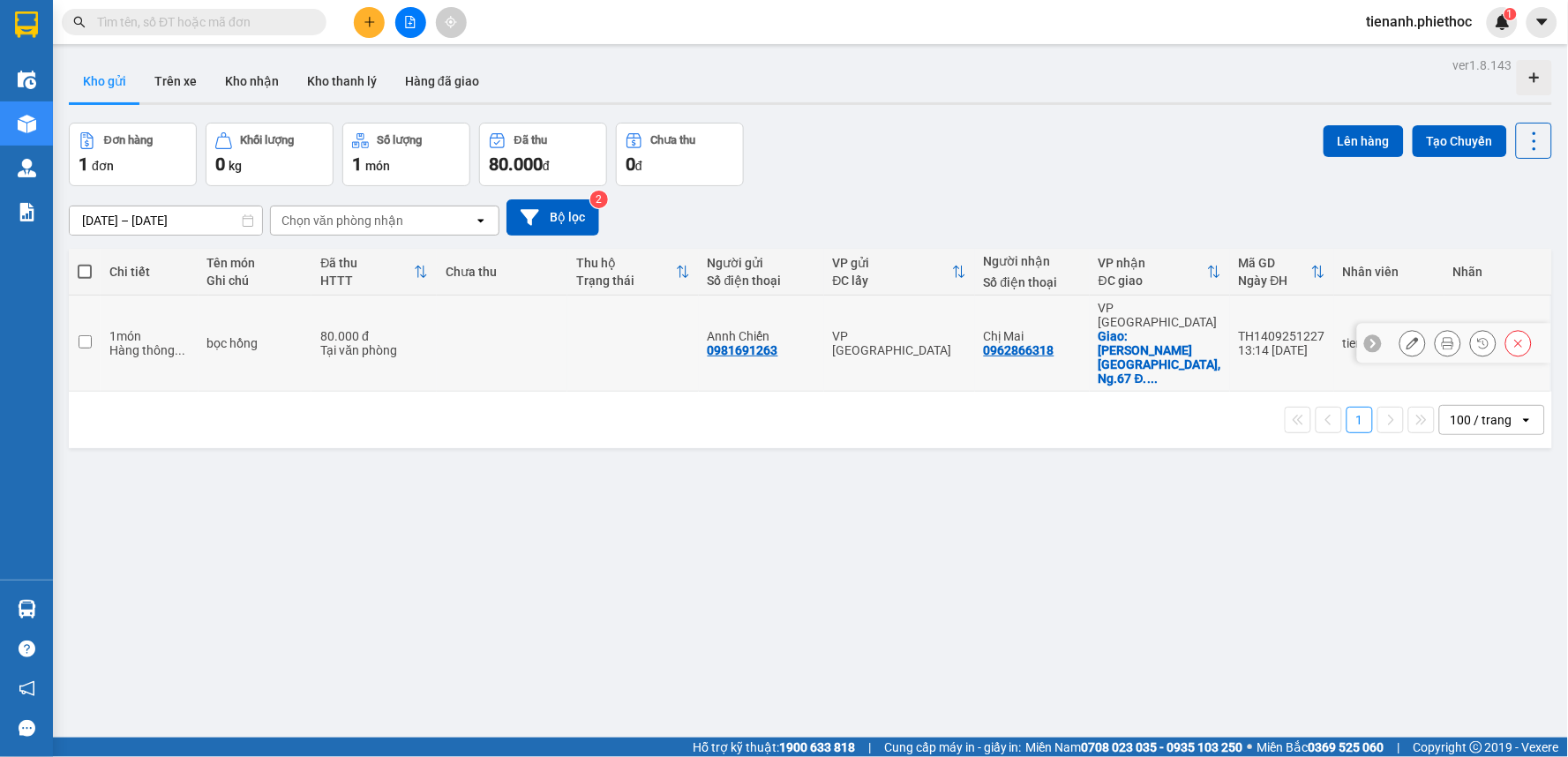
click at [407, 343] on div "Tại văn phòng" at bounding box center [374, 350] width 108 height 15
checkbox input "true"
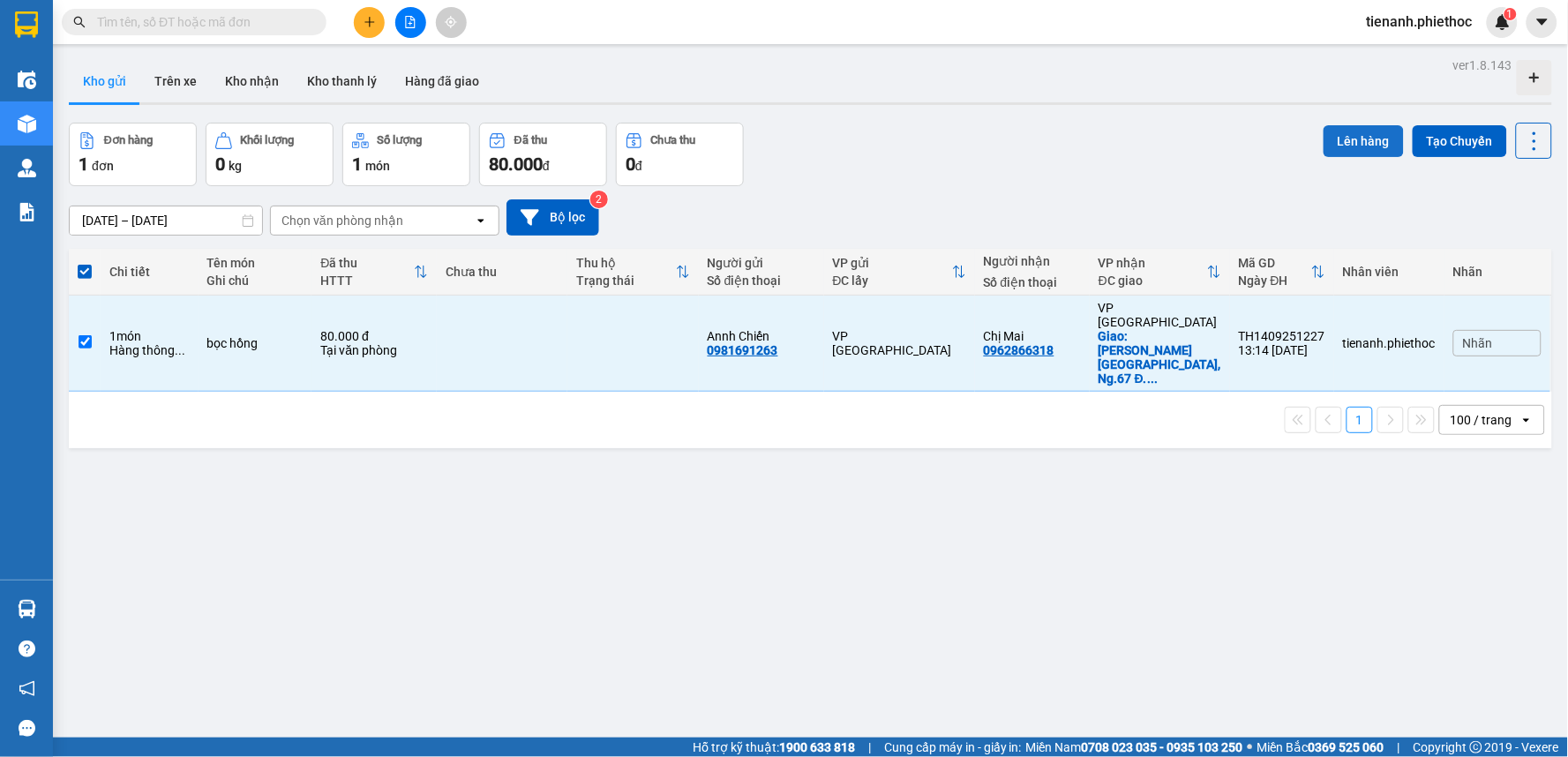
click at [1338, 137] on button "Lên hàng" at bounding box center [1363, 141] width 80 height 32
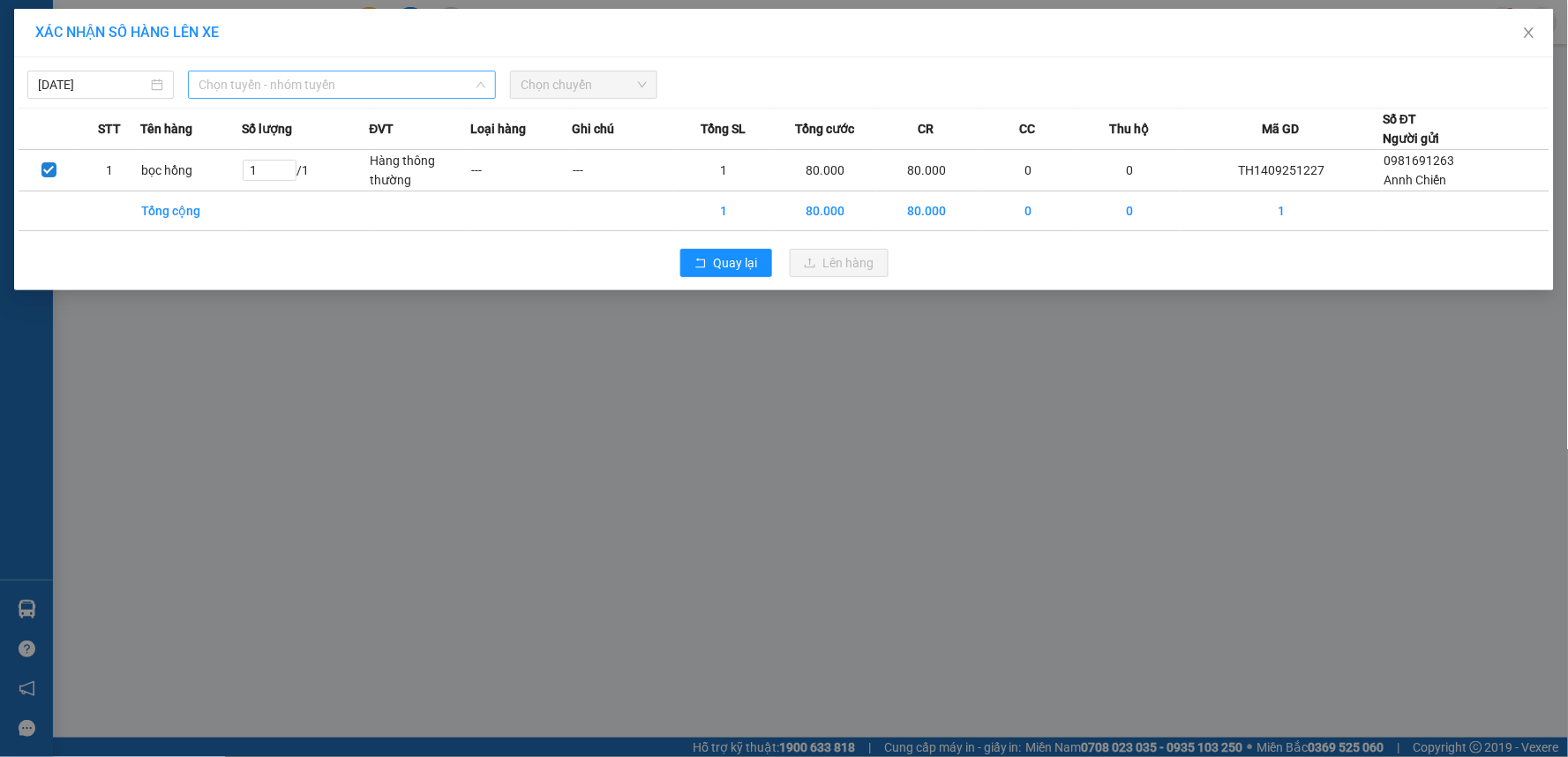
click at [318, 91] on span "Chọn tuyến - nhóm tuyến" at bounding box center [342, 84] width 287 height 26
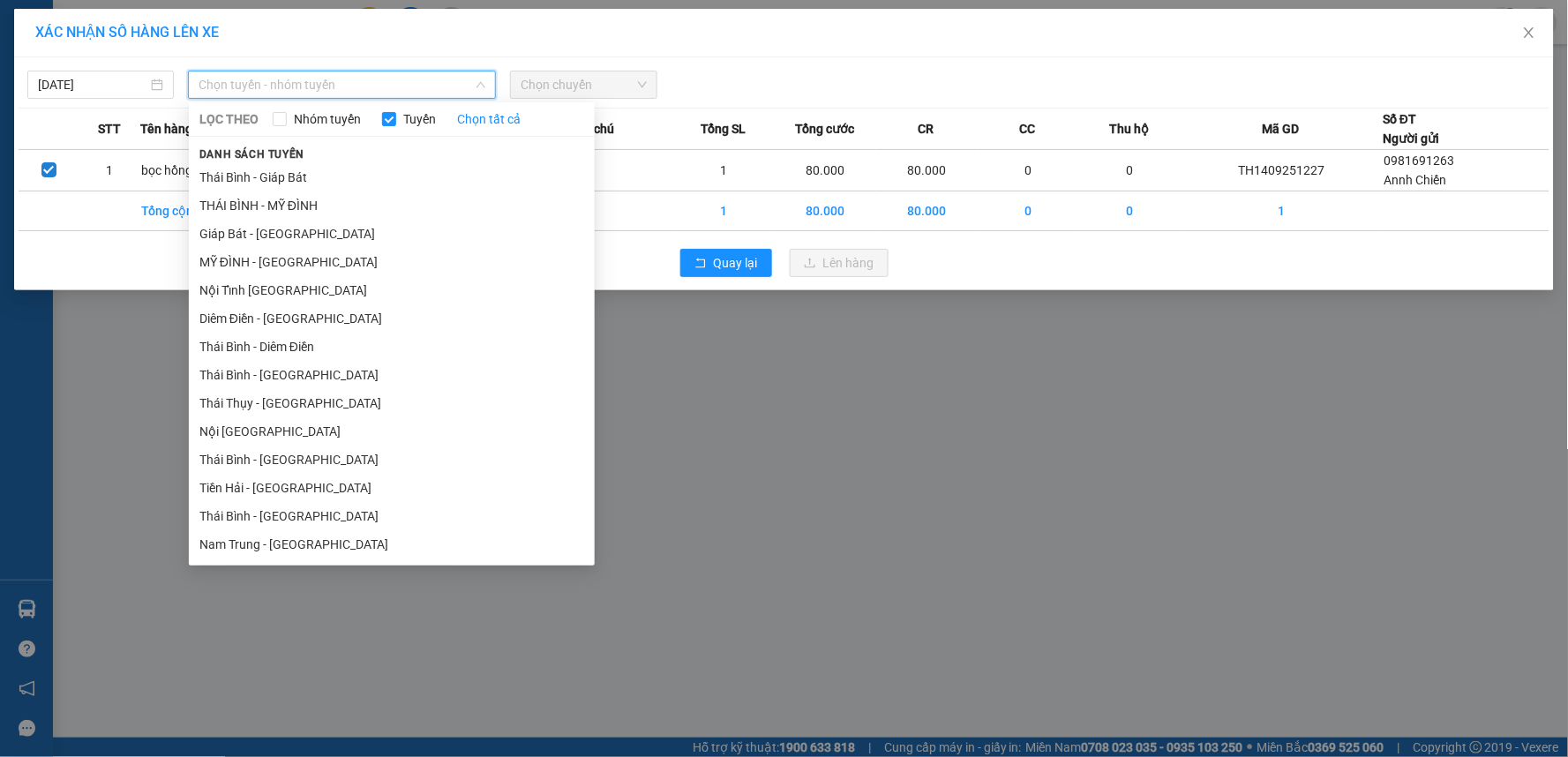
click at [754, 351] on div "XÁC NHẬN SỐ HÀNG LÊN XE 14/09/2025 Chọn tuyến - nhóm tuyến LỌC THEO Nhóm tuyến …" at bounding box center [784, 378] width 1568 height 757
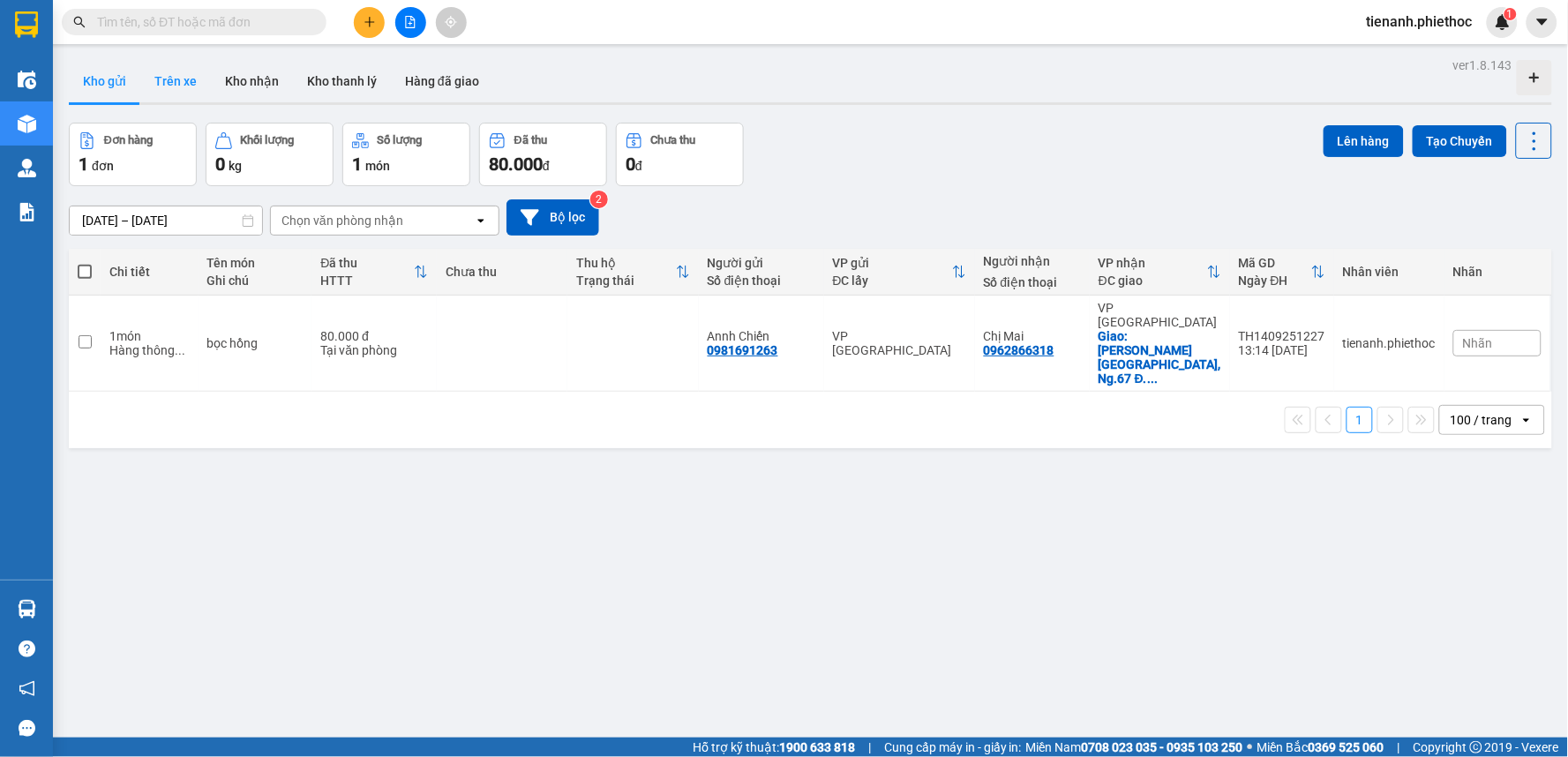
click at [196, 71] on button "Trên xe" at bounding box center [176, 81] width 71 height 43
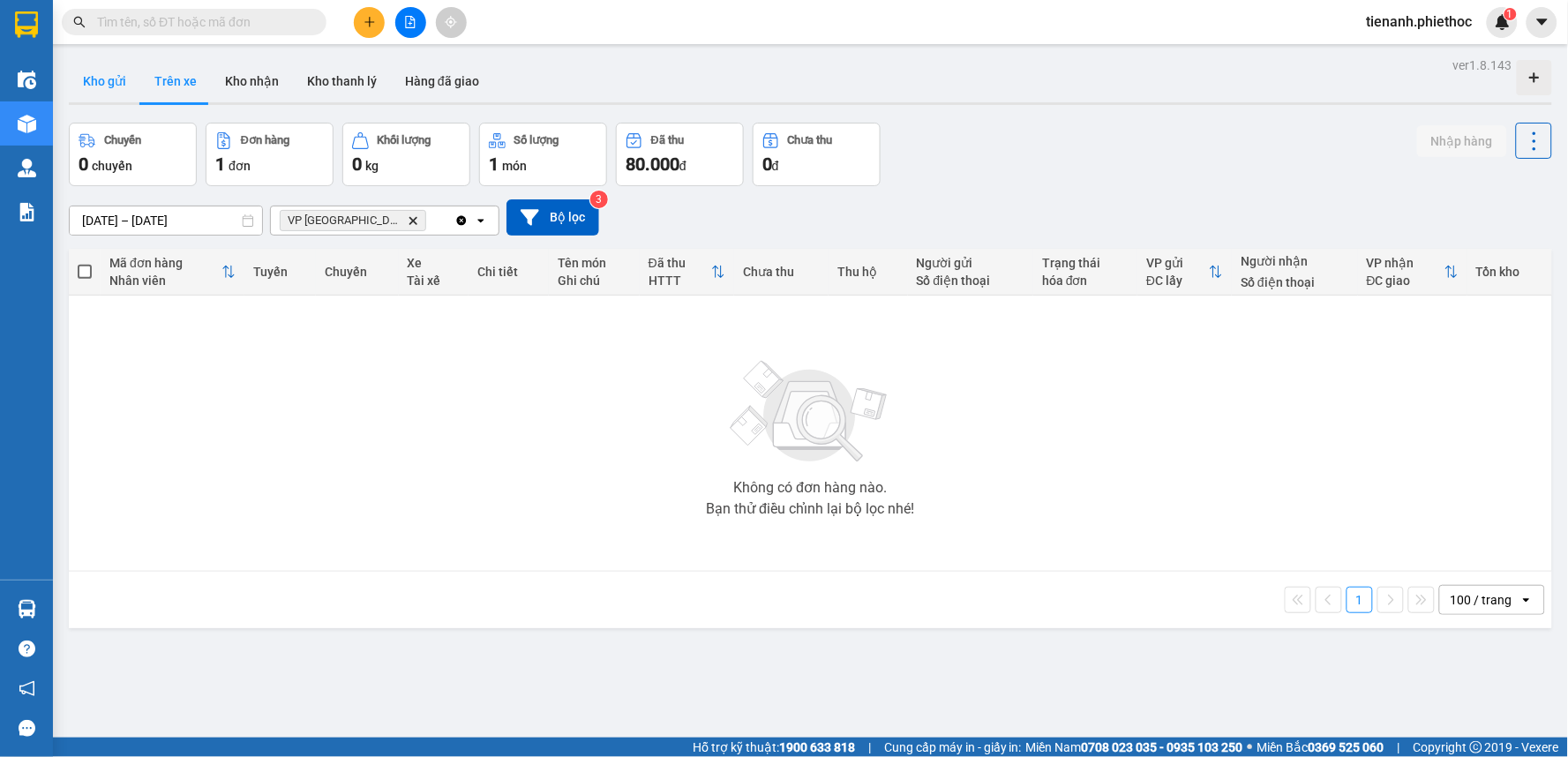
click at [124, 86] on button "Kho gửi" at bounding box center [104, 81] width 72 height 43
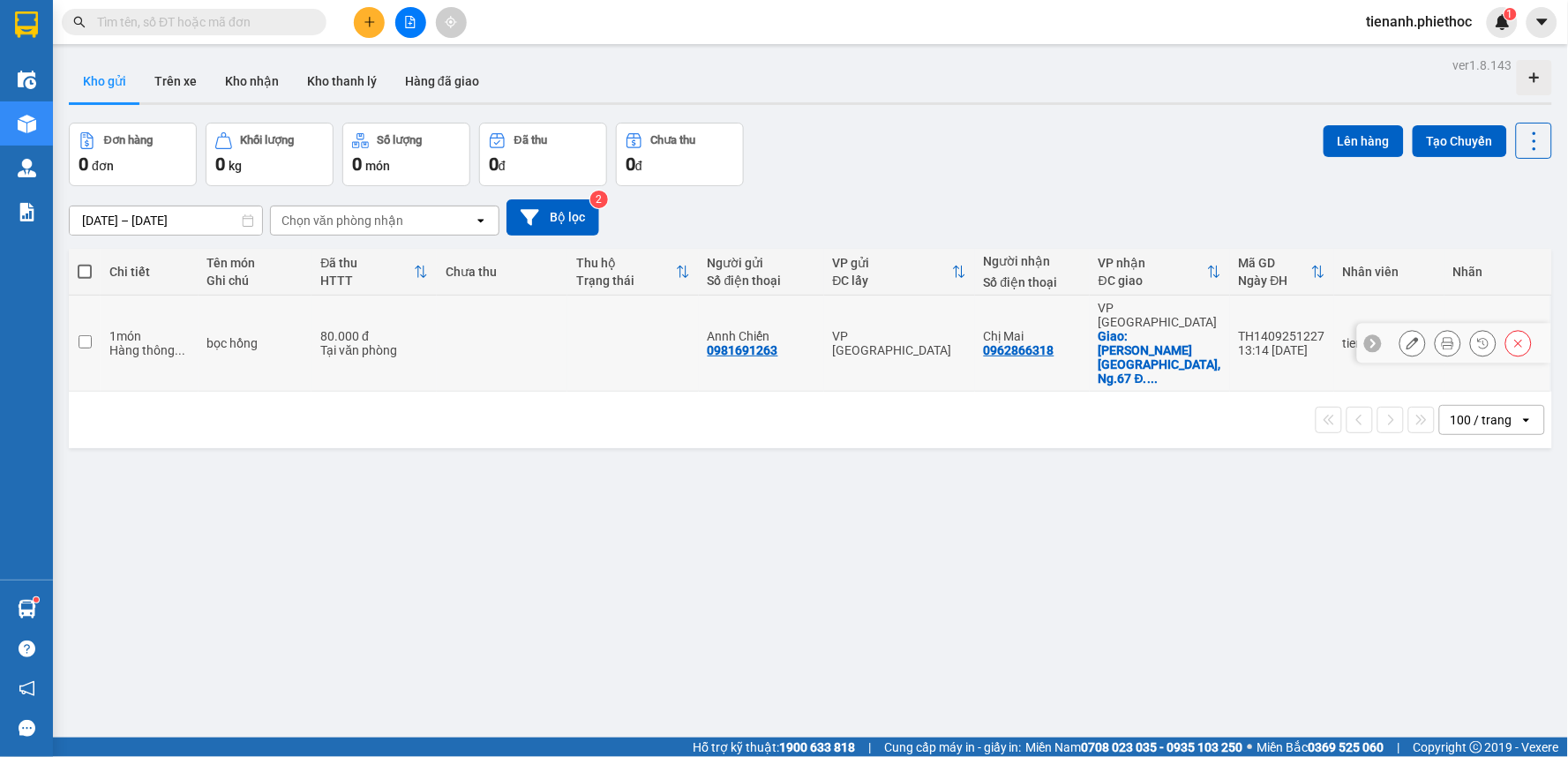
click at [435, 327] on td "80.000 đ Tại văn phòng" at bounding box center [374, 344] width 125 height 96
checkbox input "true"
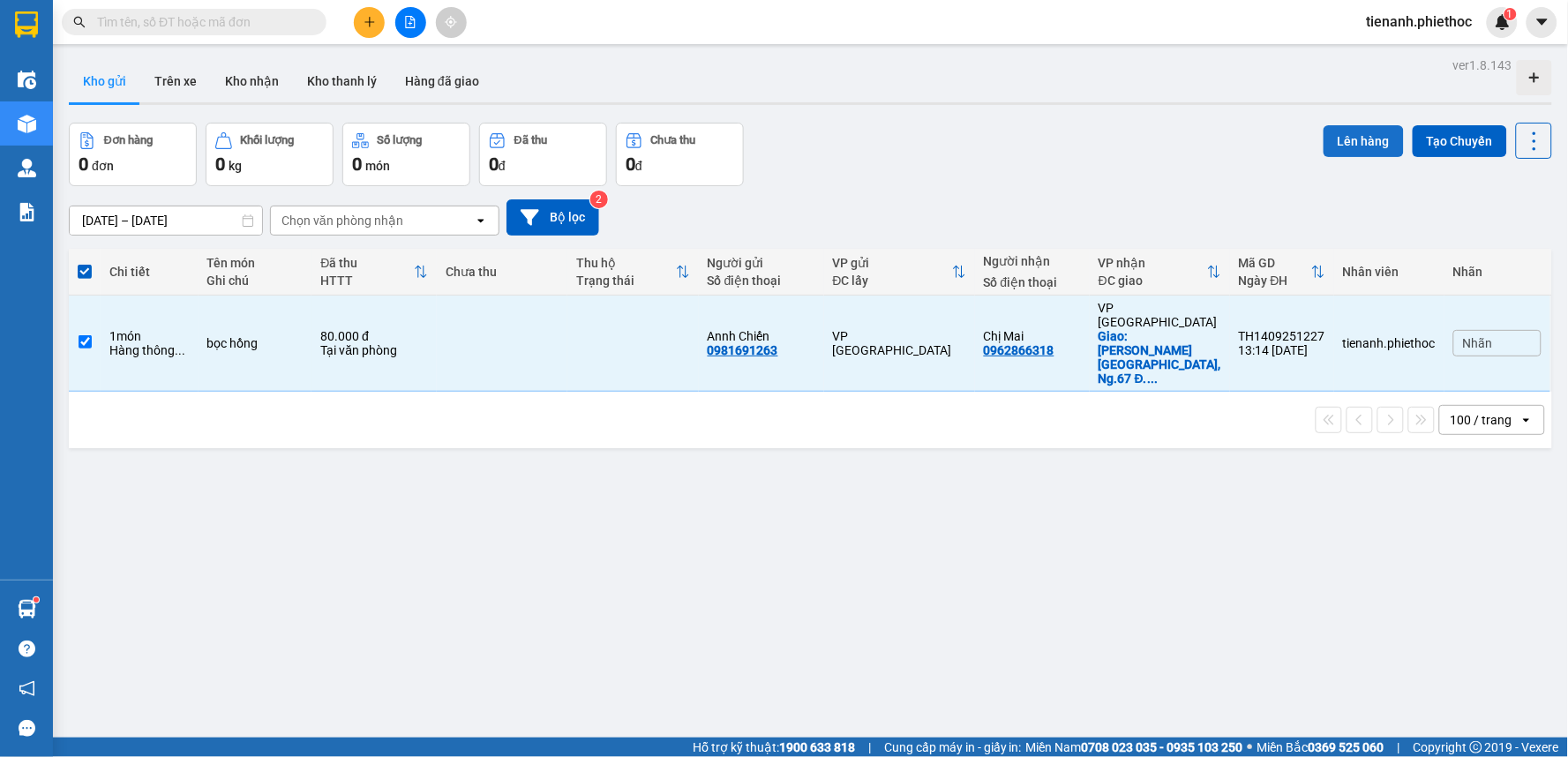
click at [1341, 142] on button "Lên hàng" at bounding box center [1363, 141] width 80 height 32
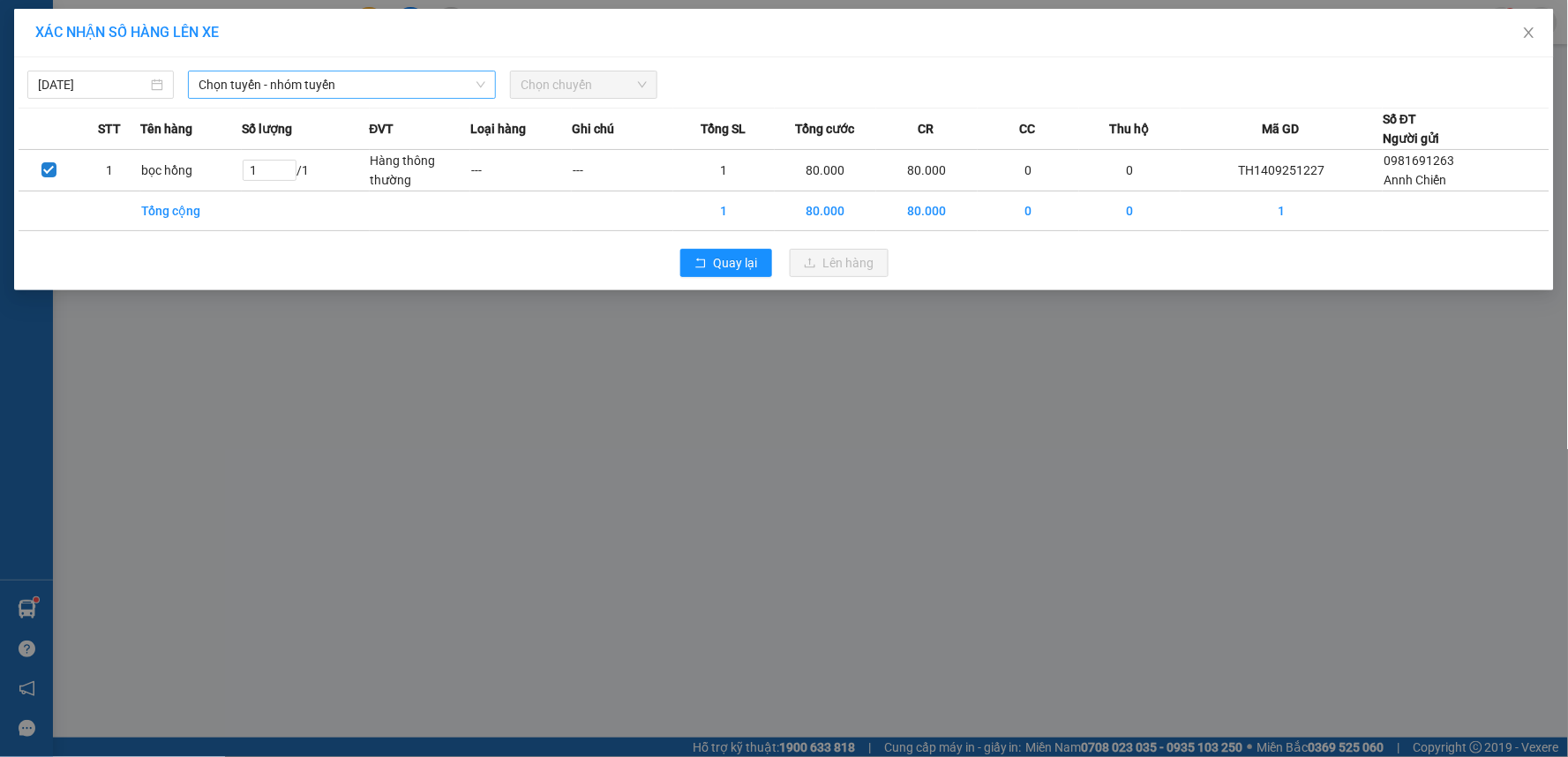
click at [320, 84] on span "Chọn tuyến - nhóm tuyến" at bounding box center [342, 84] width 287 height 26
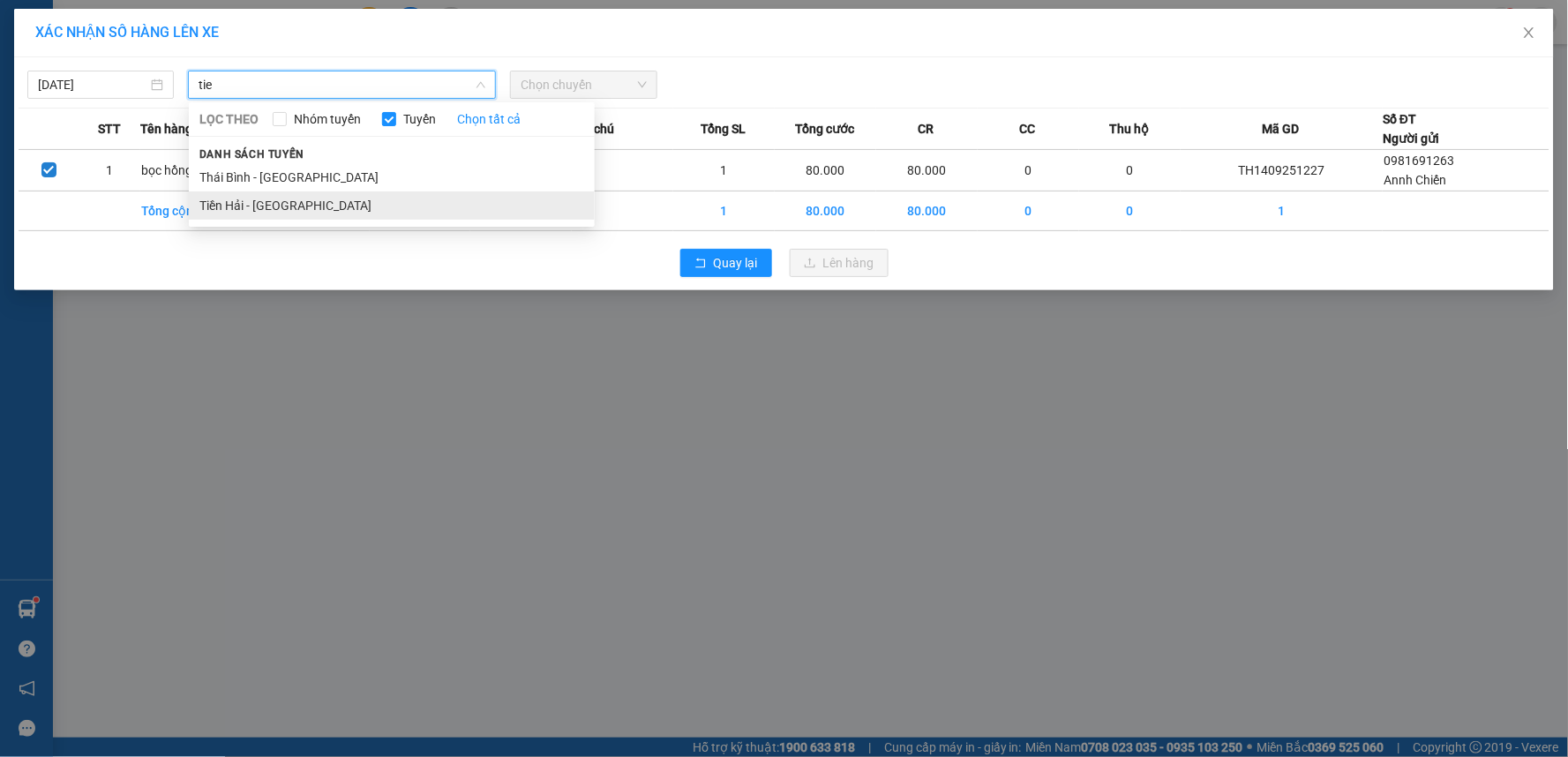
type input "tie"
click at [321, 207] on li "Tiền Hải - [GEOGRAPHIC_DATA]" at bounding box center [391, 205] width 406 height 28
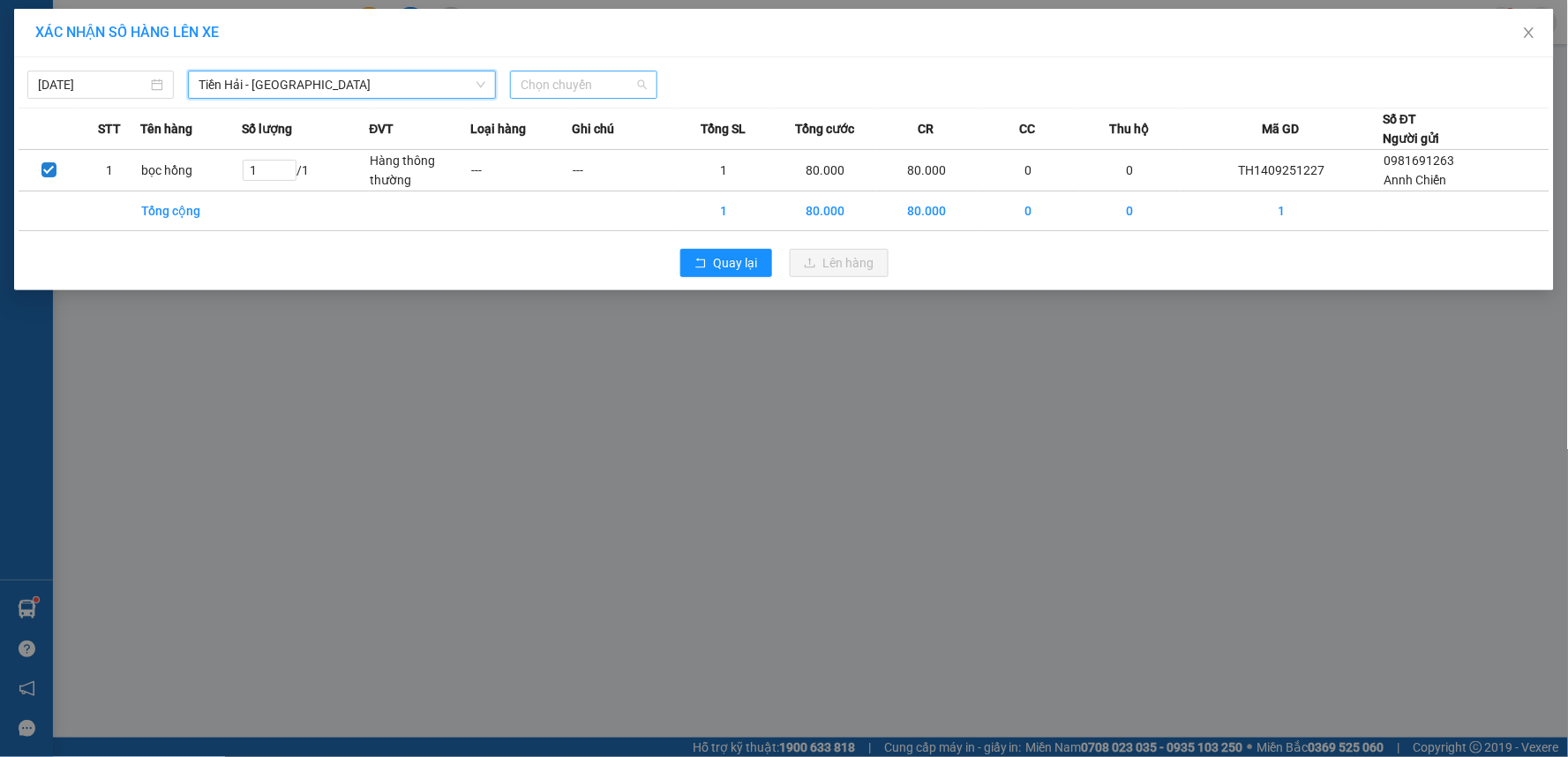
click at [561, 88] on span "Chọn chuyến" at bounding box center [583, 84] width 125 height 26
type input "14"
click at [610, 145] on div "Thêm chuyến " 14:00 "" at bounding box center [604, 149] width 188 height 30
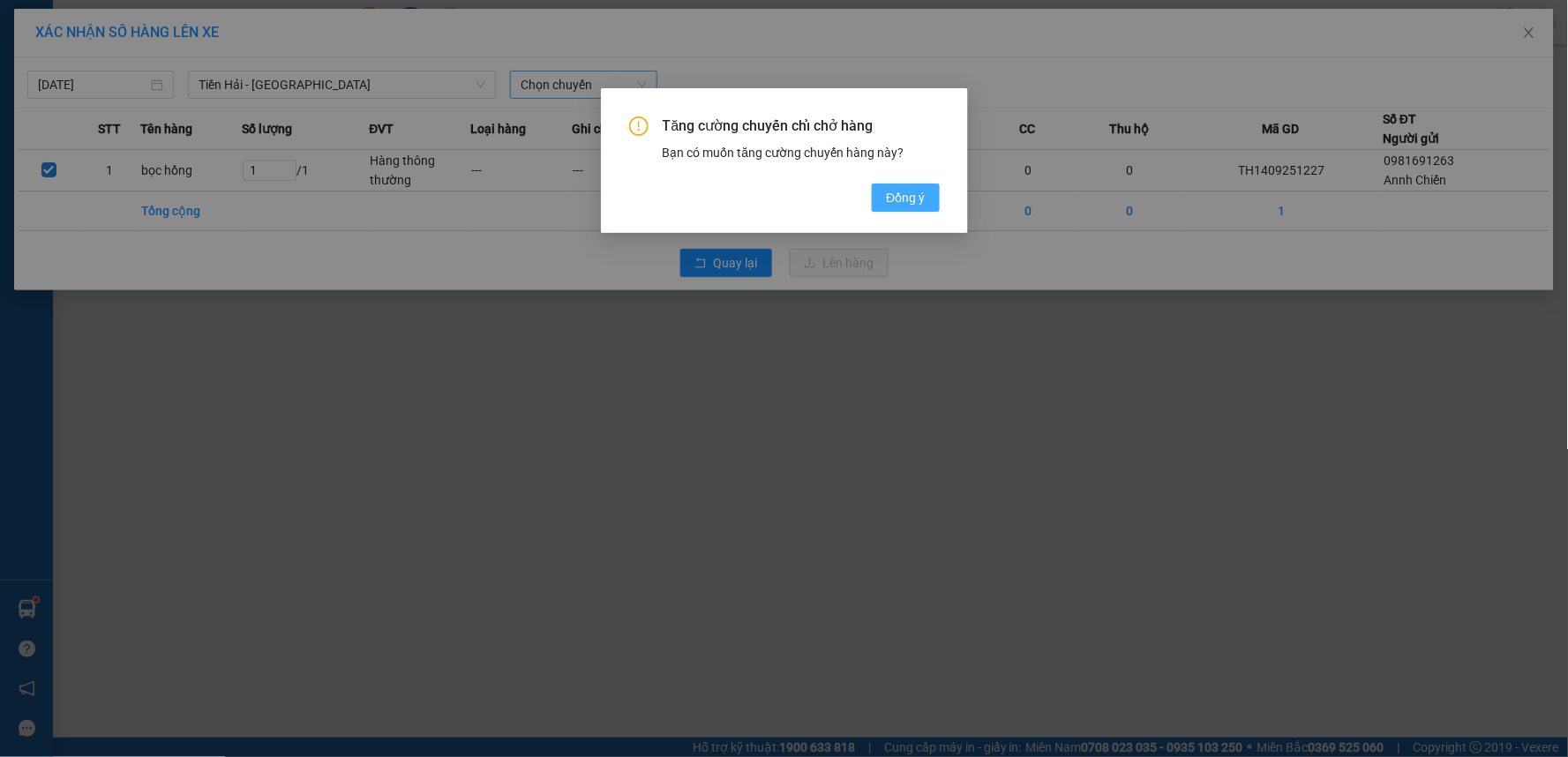
click at [901, 195] on span "Đồng ý" at bounding box center [905, 197] width 39 height 19
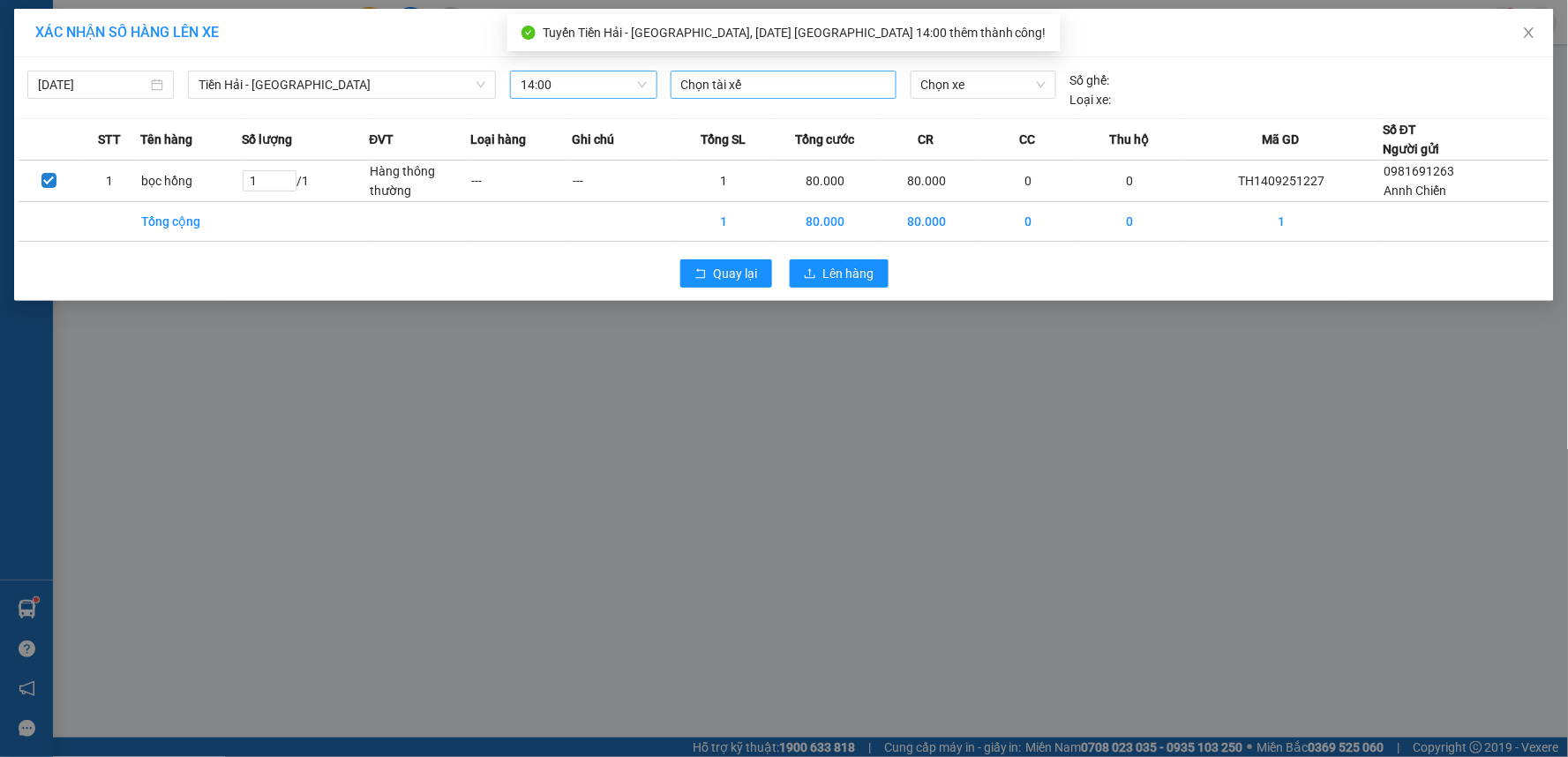
click at [765, 80] on div at bounding box center [783, 84] width 217 height 21
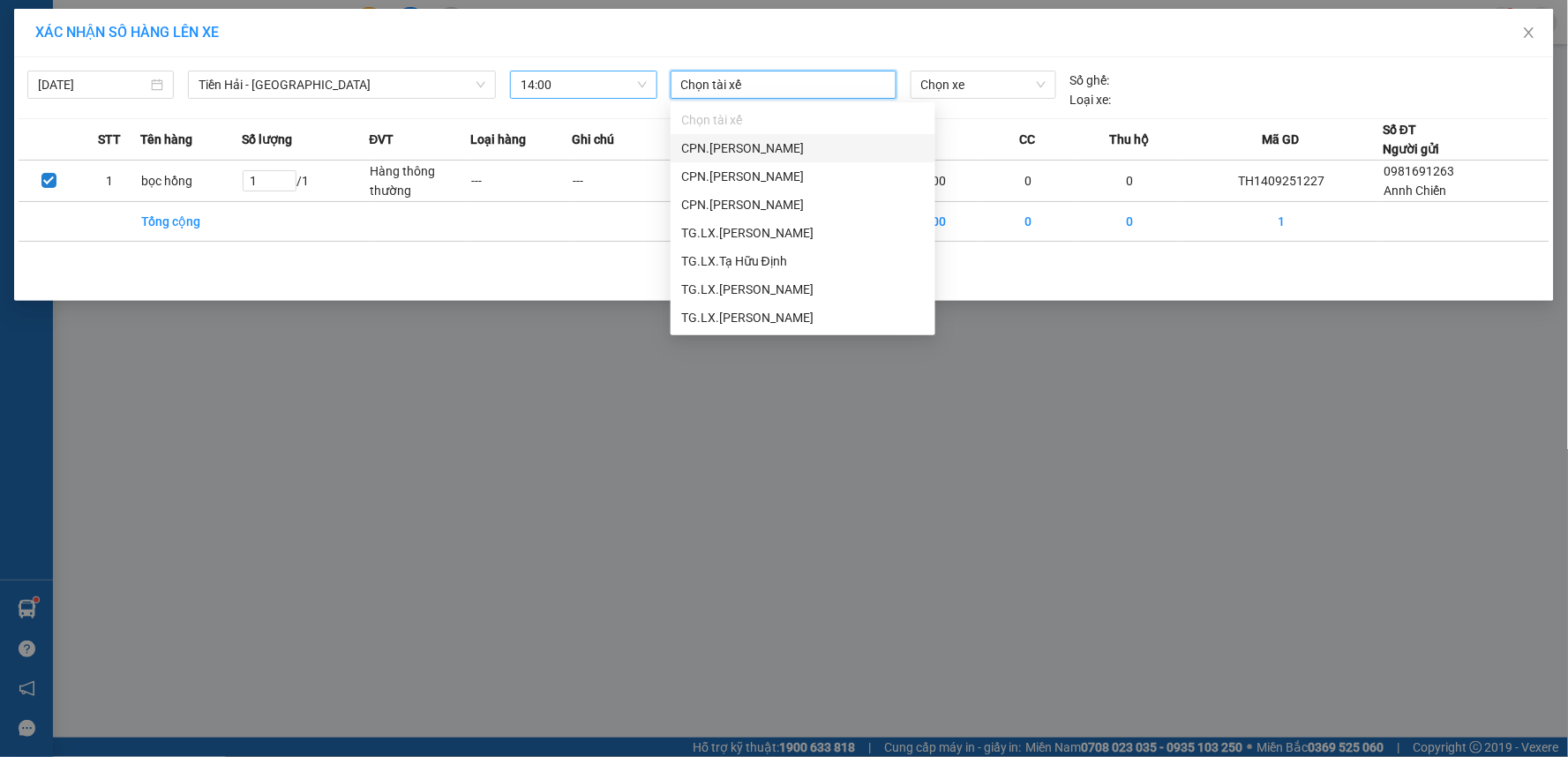
type input "d"
type input "phi"
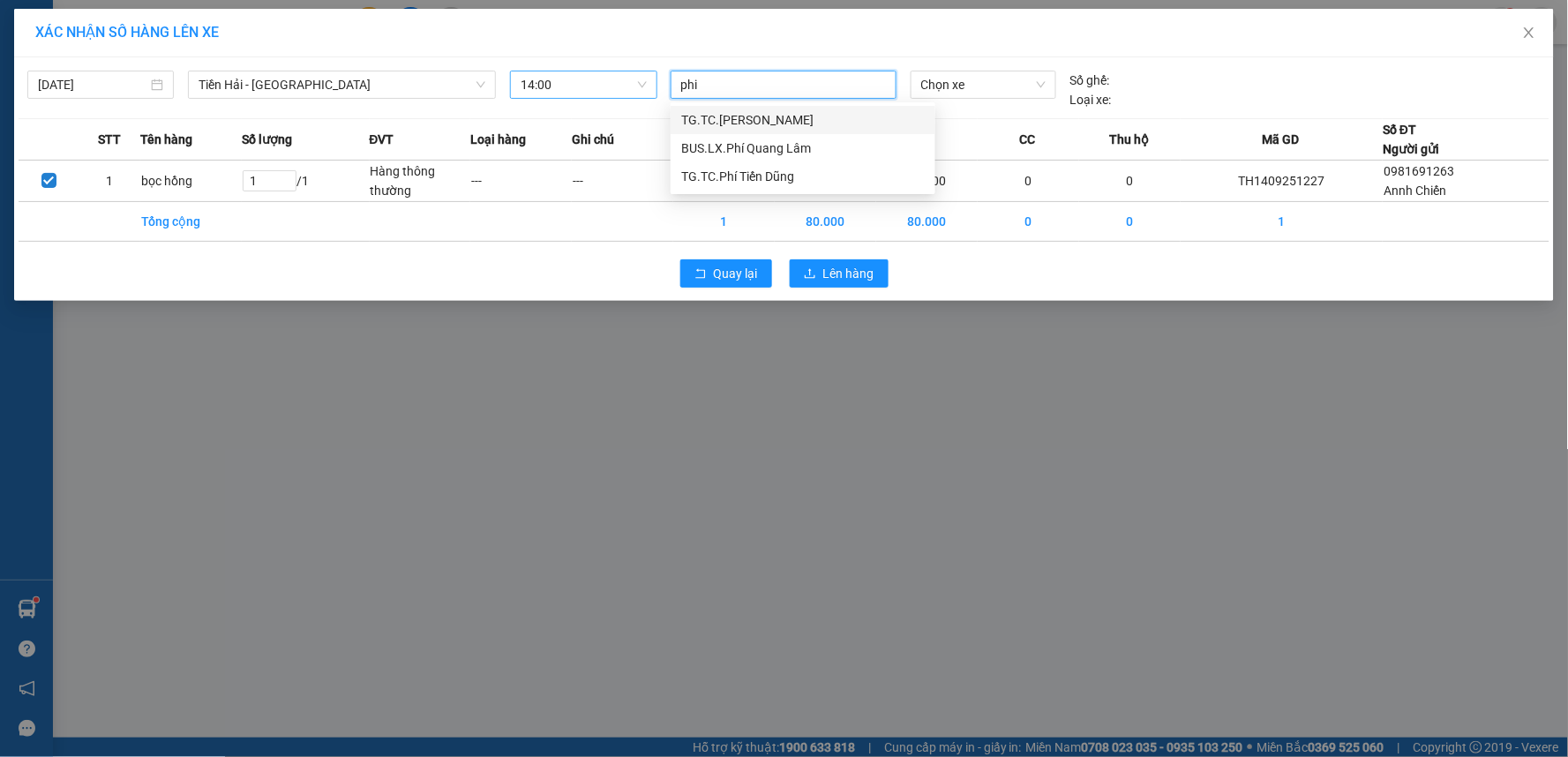
click at [770, 112] on div "TG.TC.Trương Văn Phi" at bounding box center [803, 120] width 243 height 19
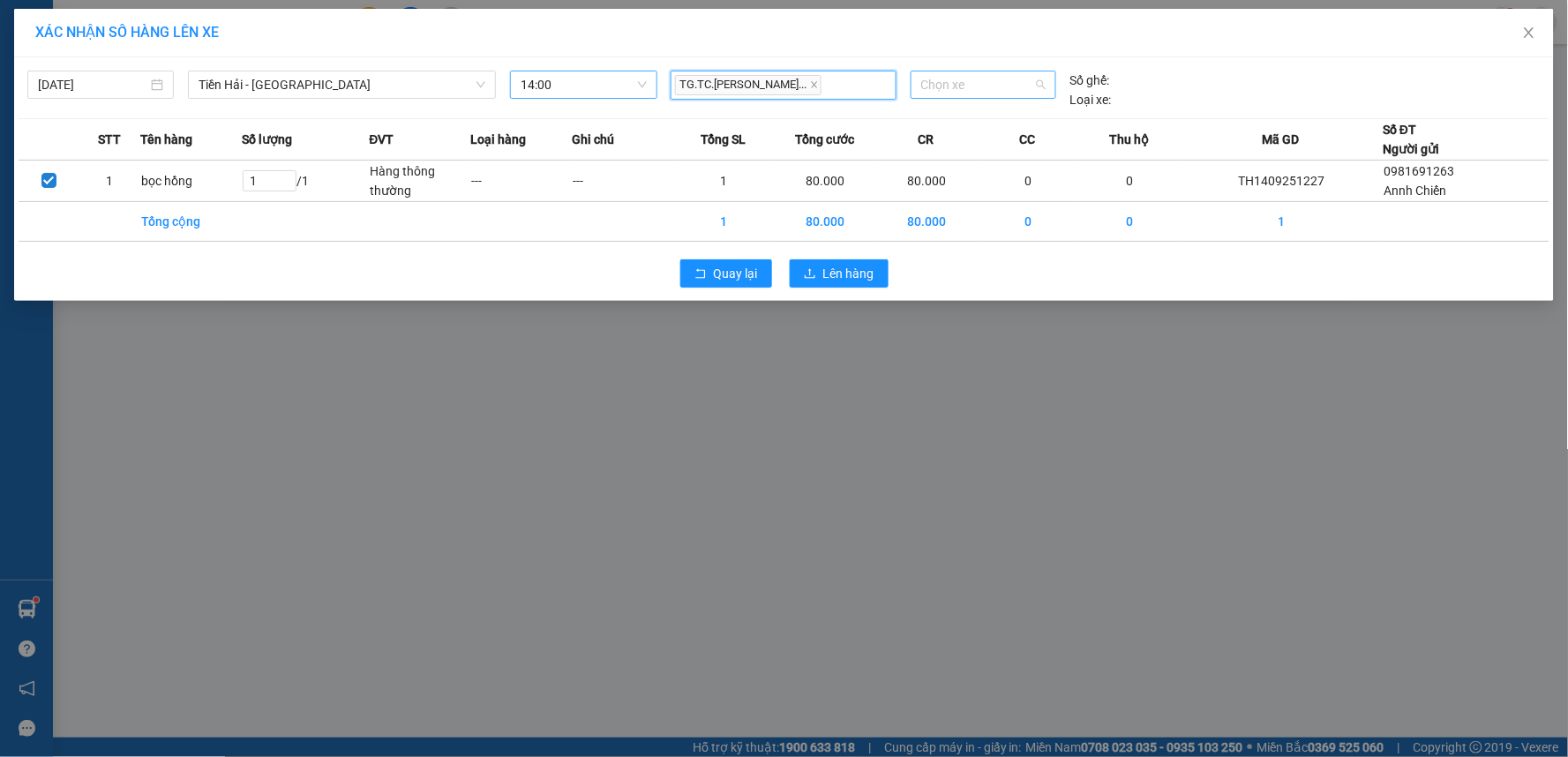
click at [995, 80] on span "Chọn xe" at bounding box center [983, 84] width 124 height 26
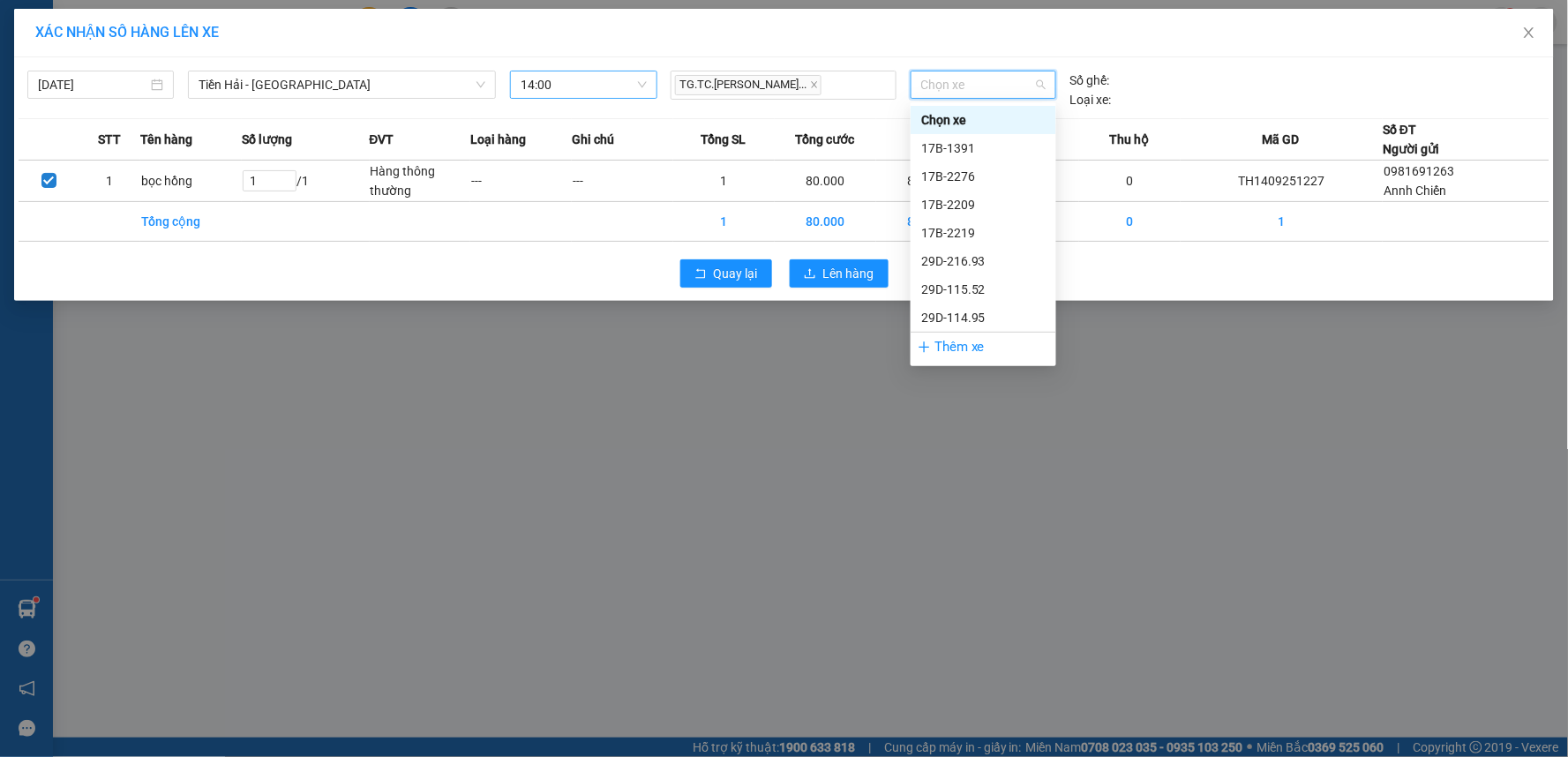
click at [995, 80] on span "Chọn xe" at bounding box center [983, 84] width 124 height 26
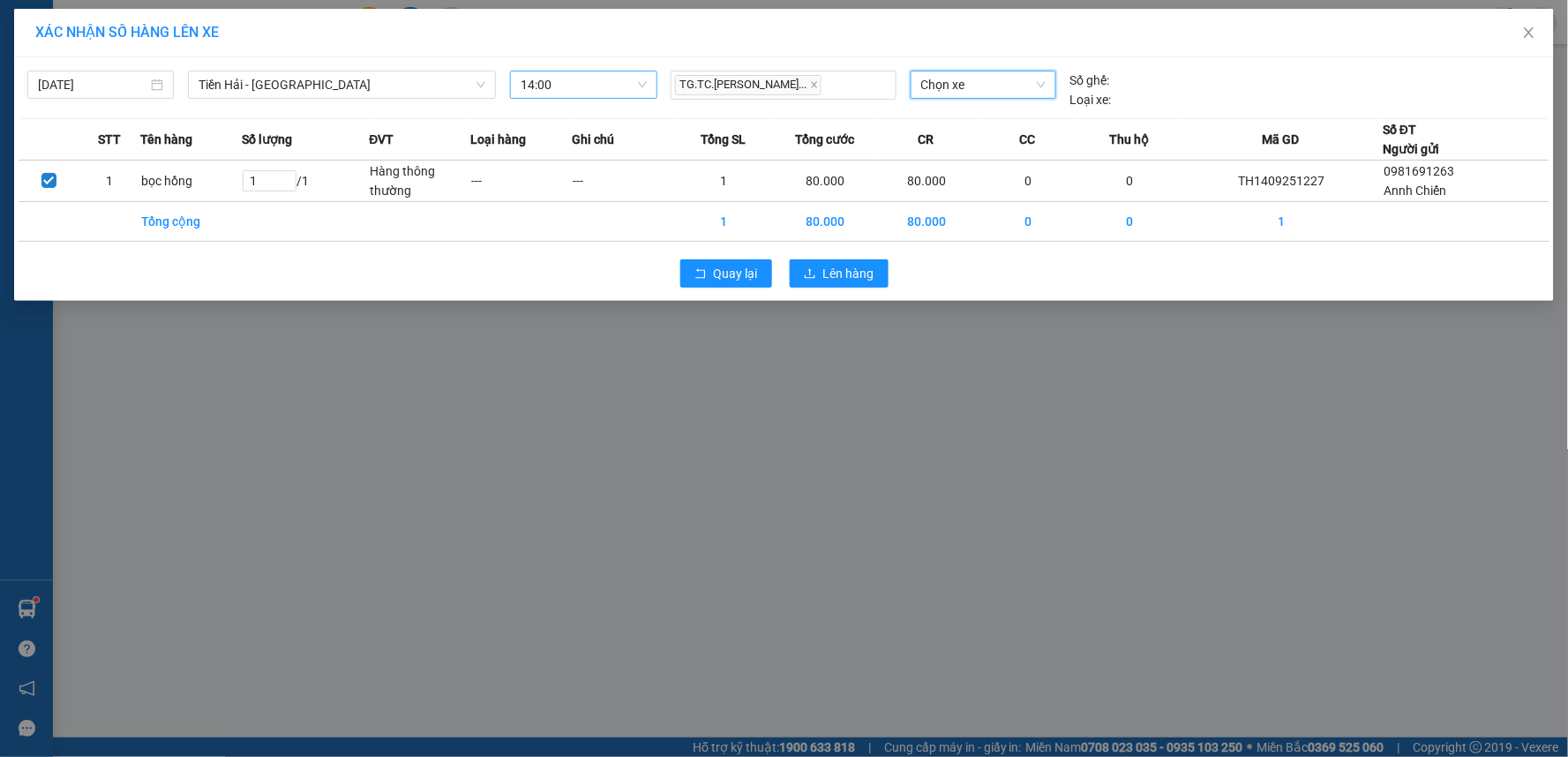
click at [995, 80] on span "Chọn xe" at bounding box center [983, 84] width 124 height 26
type input "3044"
click at [984, 124] on div "17H-030.44" at bounding box center [983, 120] width 124 height 19
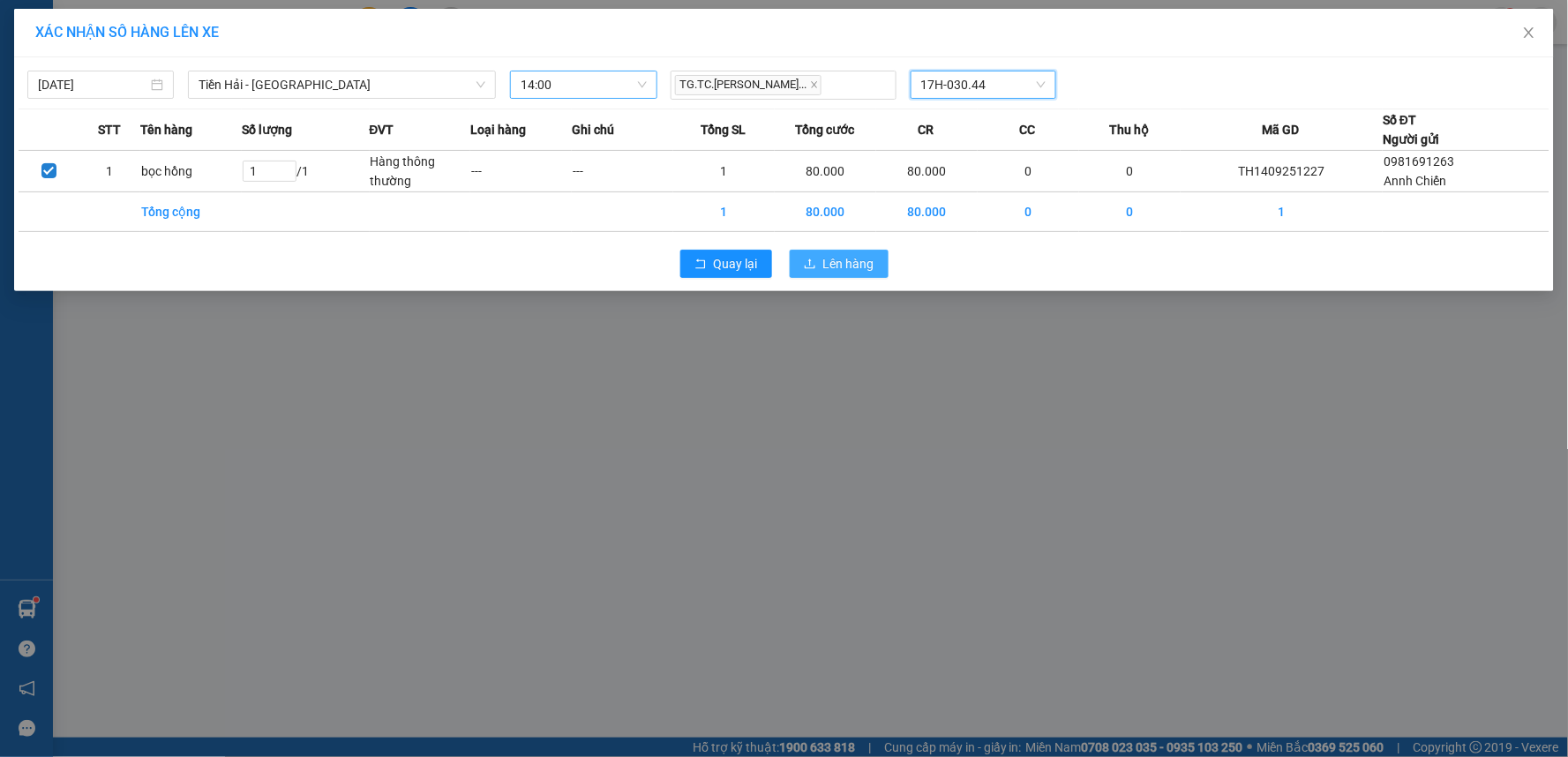
click at [840, 270] on span "Lên hàng" at bounding box center [848, 263] width 51 height 19
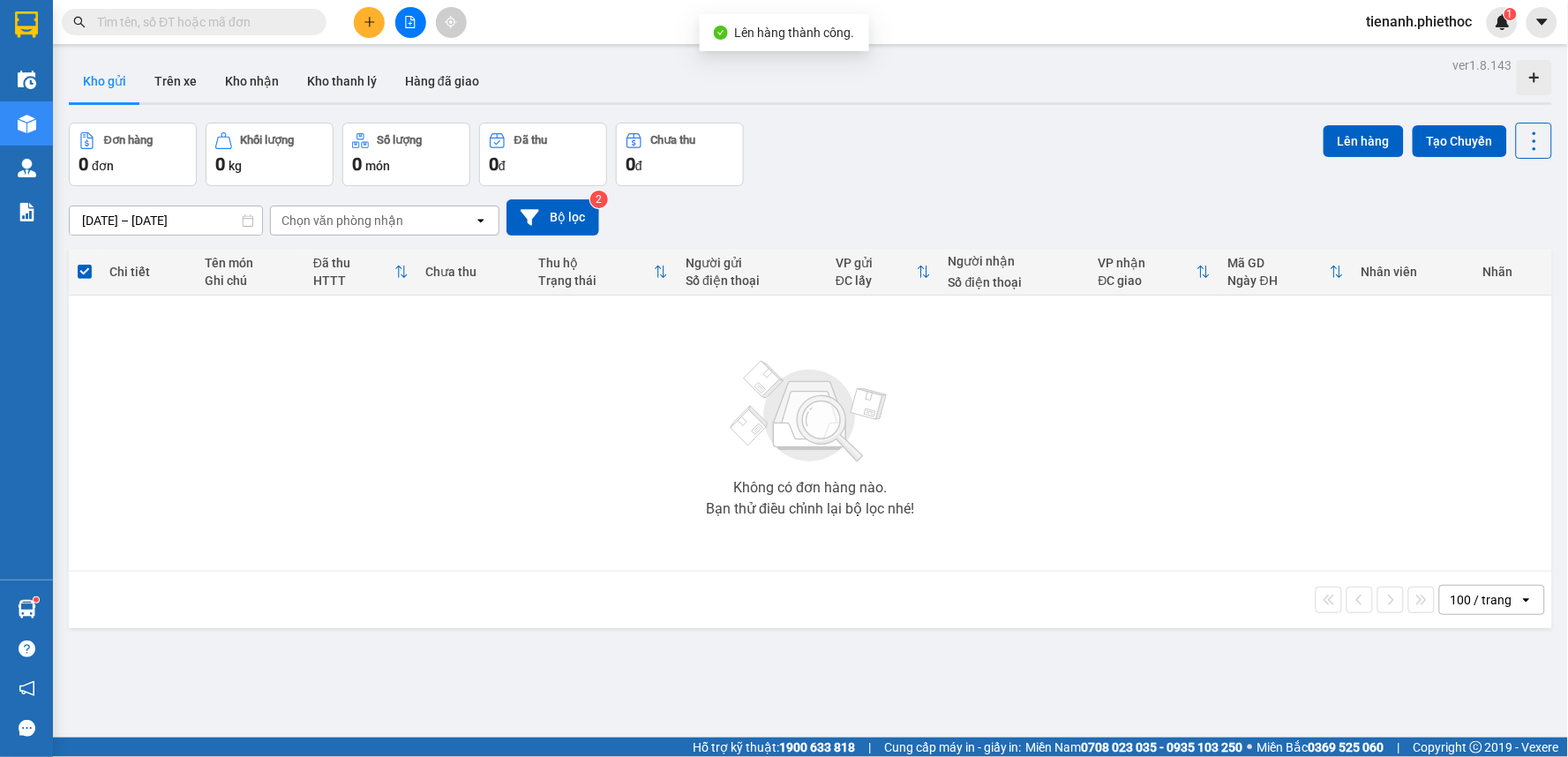
click at [946, 200] on div "14/09/2025 – 14/09/2025 Press the down arrow key to interact with the calendar …" at bounding box center [810, 218] width 1483 height 36
click at [374, 22] on icon "plus" at bounding box center [370, 23] width 13 height 13
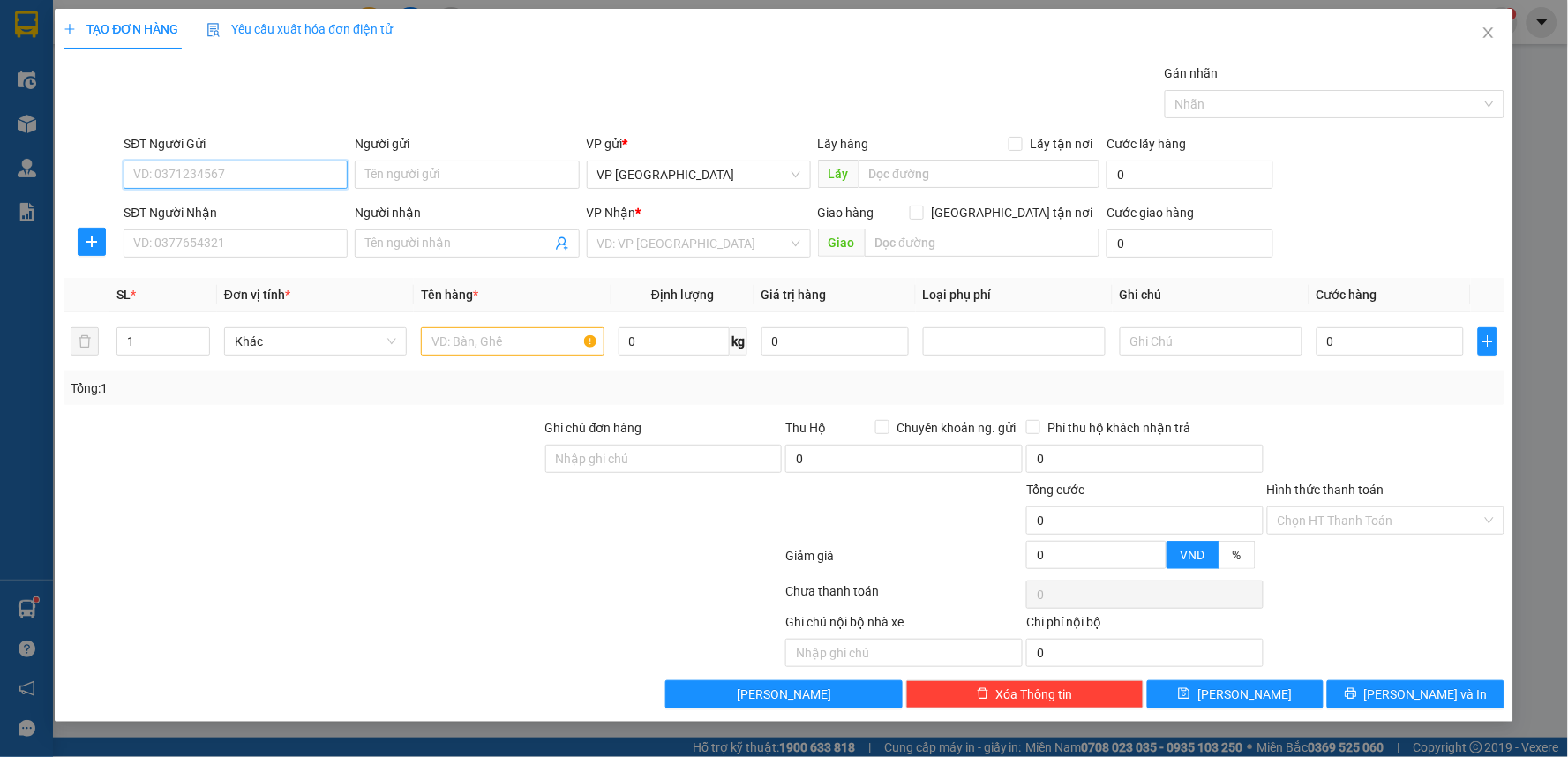
click at [216, 169] on input "SĐT Người Gửi" at bounding box center [235, 174] width 224 height 28
click at [217, 172] on input "SĐT Người Gửi" at bounding box center [235, 174] width 224 height 28
type input "0915952888"
click at [252, 209] on div "0915952888 - Anh Phương" at bounding box center [236, 210] width 203 height 19
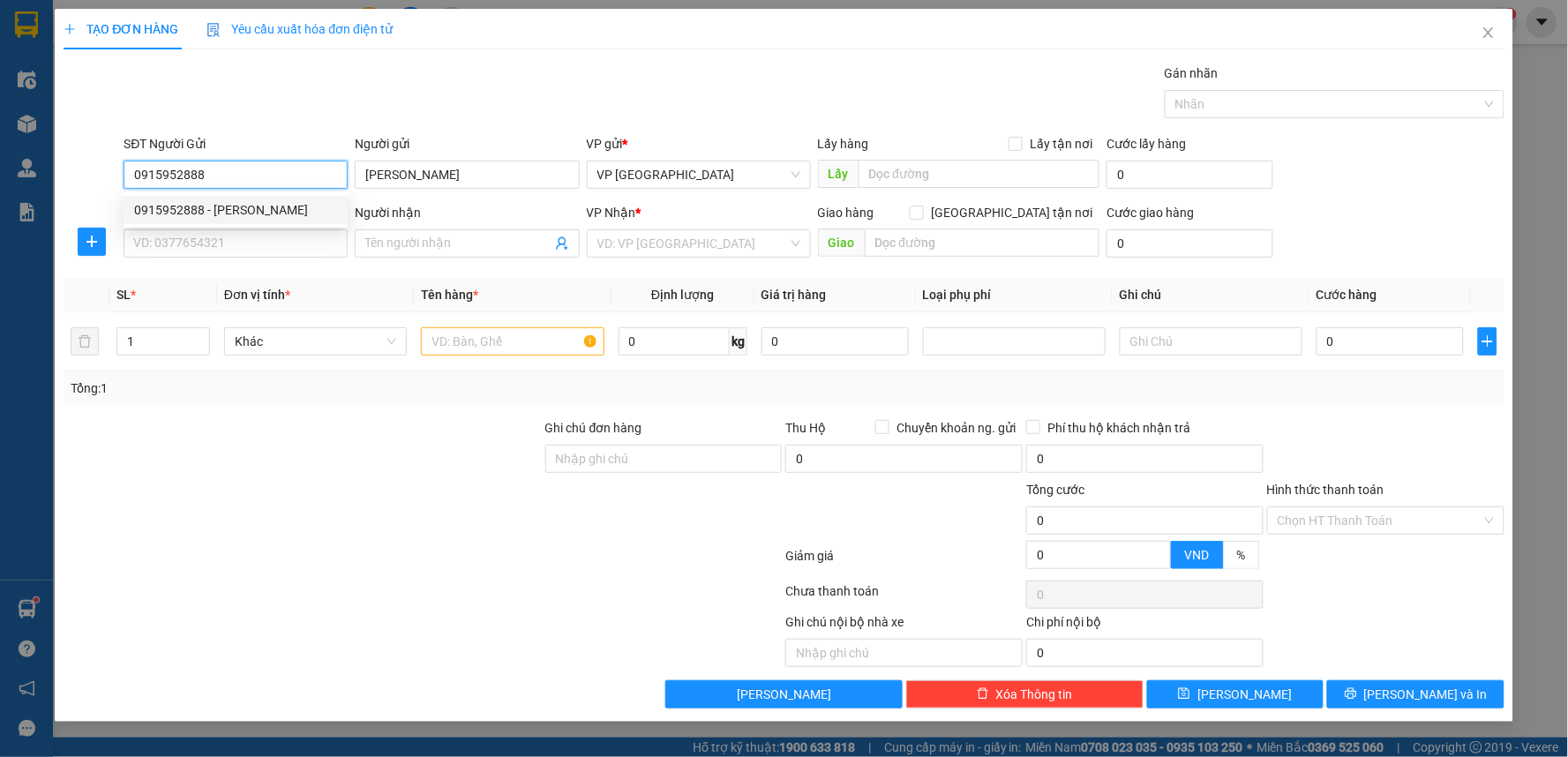
type input "Anh Phương"
type input "0915952888"
drag, startPoint x: 387, startPoint y: 173, endPoint x: 320, endPoint y: 188, distance: 68.7
click at [321, 188] on div "SĐT Người Gửi 0915952888 Người gửi Anh Phương Anh Phương VP gửi * VP Tiền Hải L…" at bounding box center [813, 165] width 1387 height 62
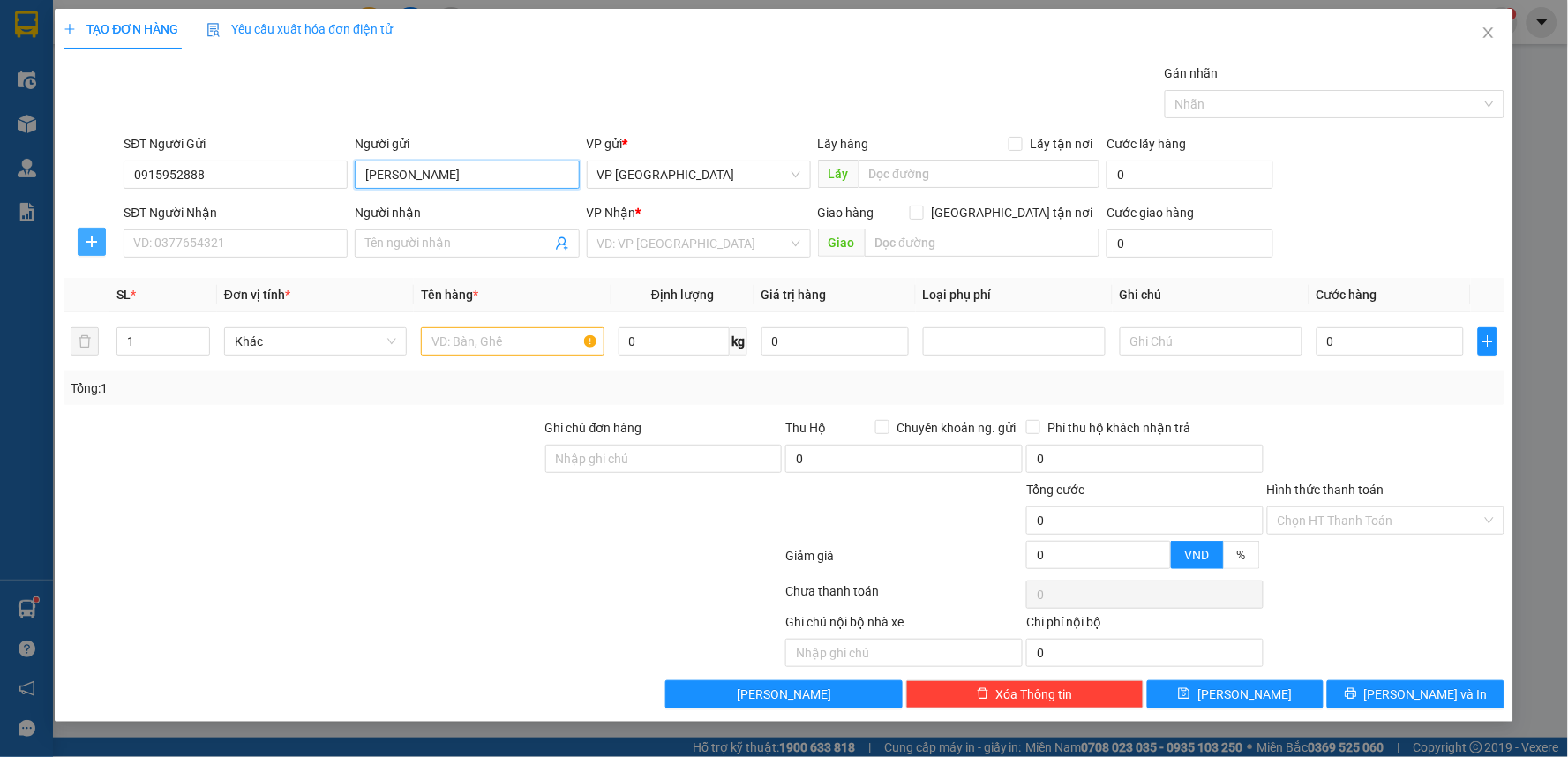
type input "chú Phương"
click at [103, 250] on button "button" at bounding box center [92, 241] width 28 height 28
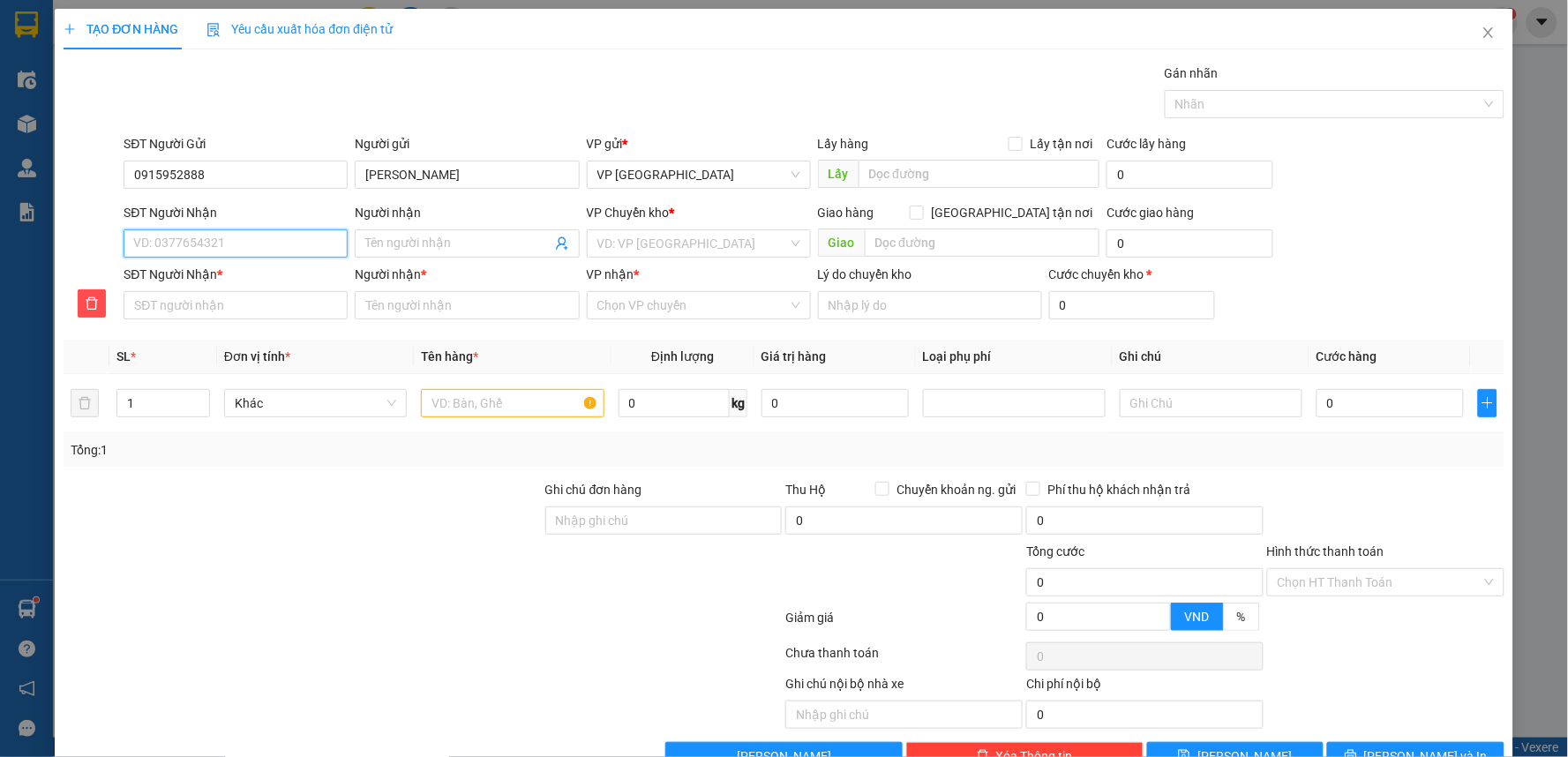
click at [176, 241] on input "SĐT Người Nhận" at bounding box center [235, 243] width 224 height 28
type input "0"
type input "08"
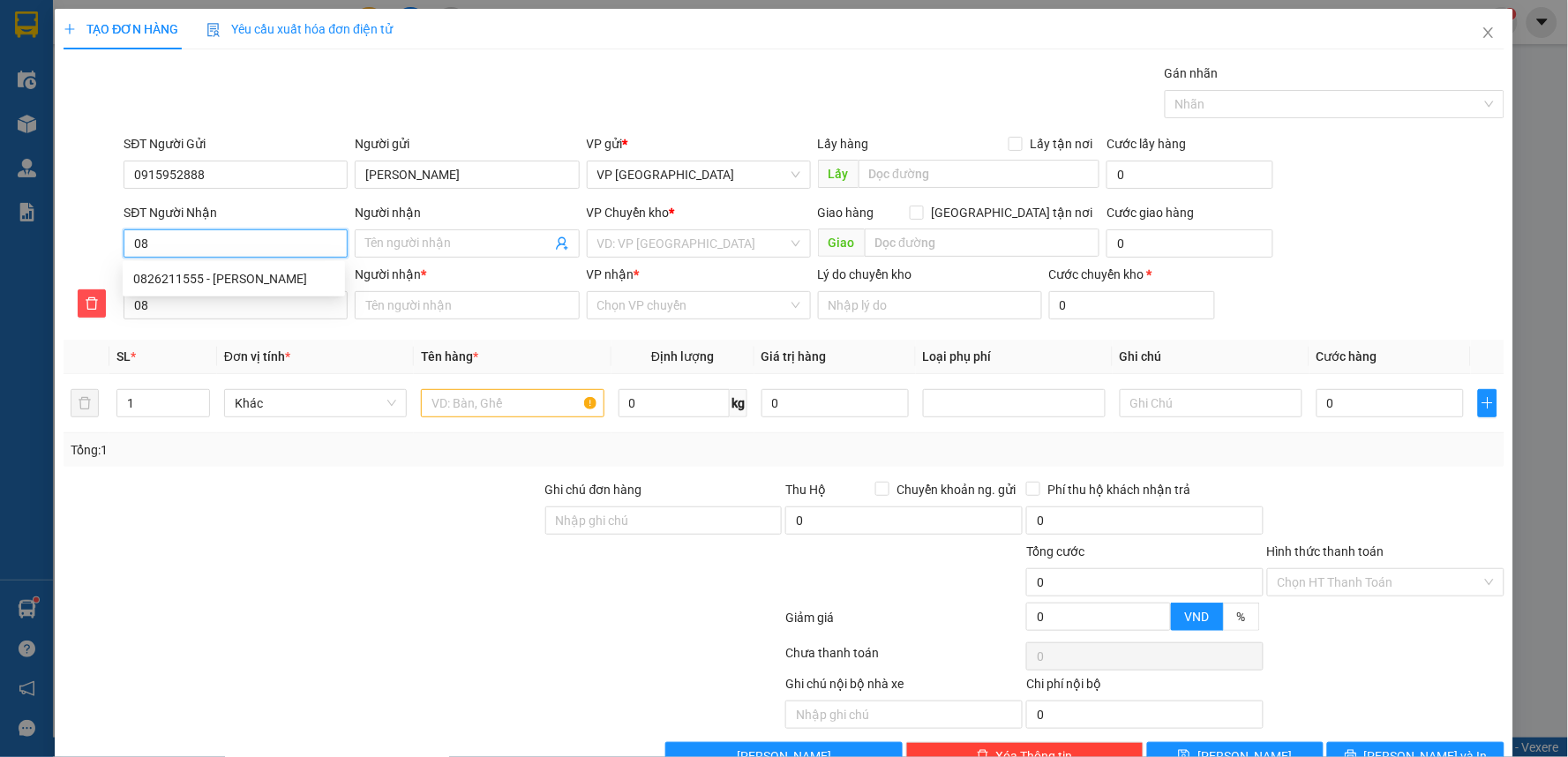
type input "082"
type input "0826"
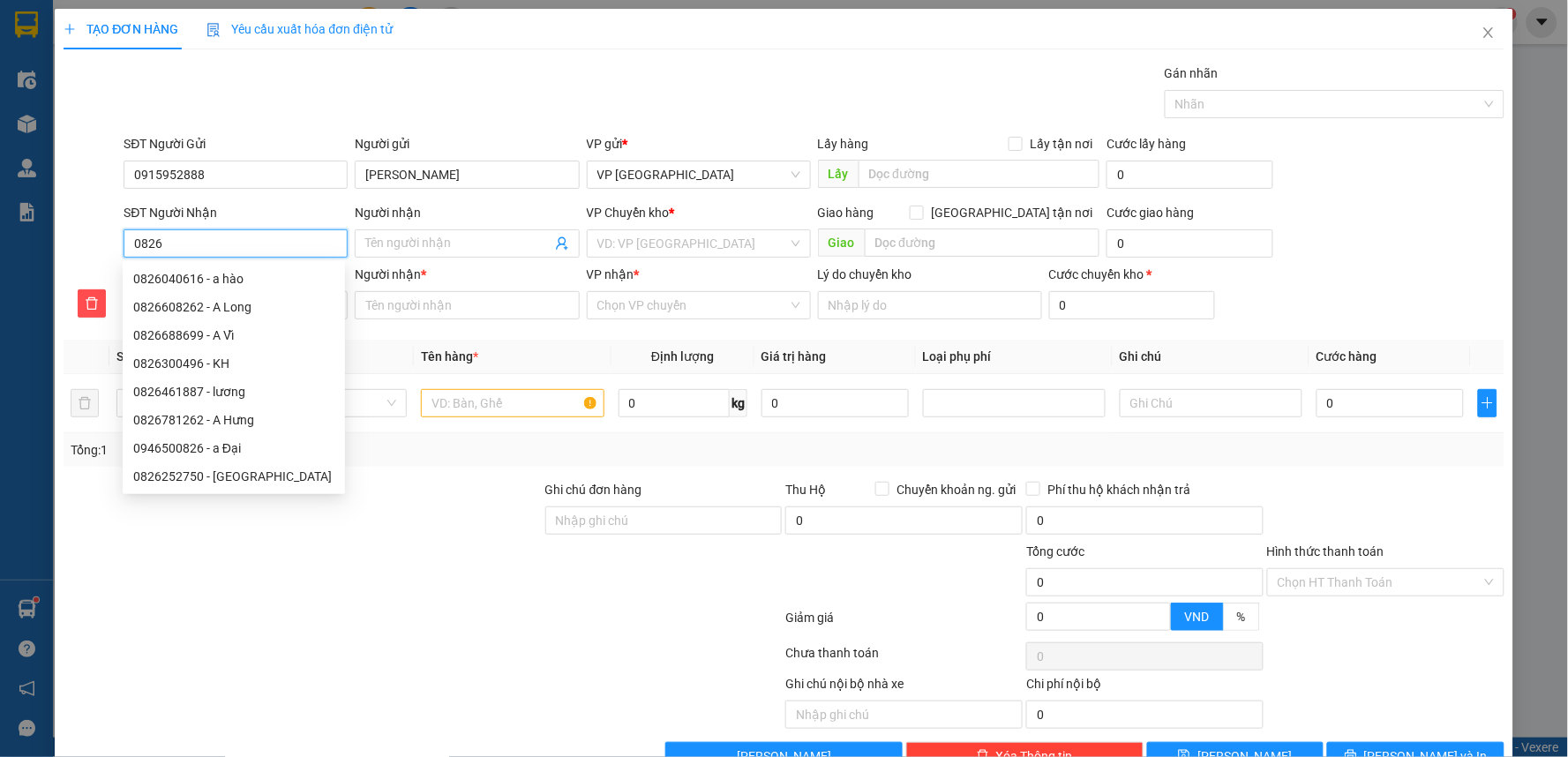
type input "08262"
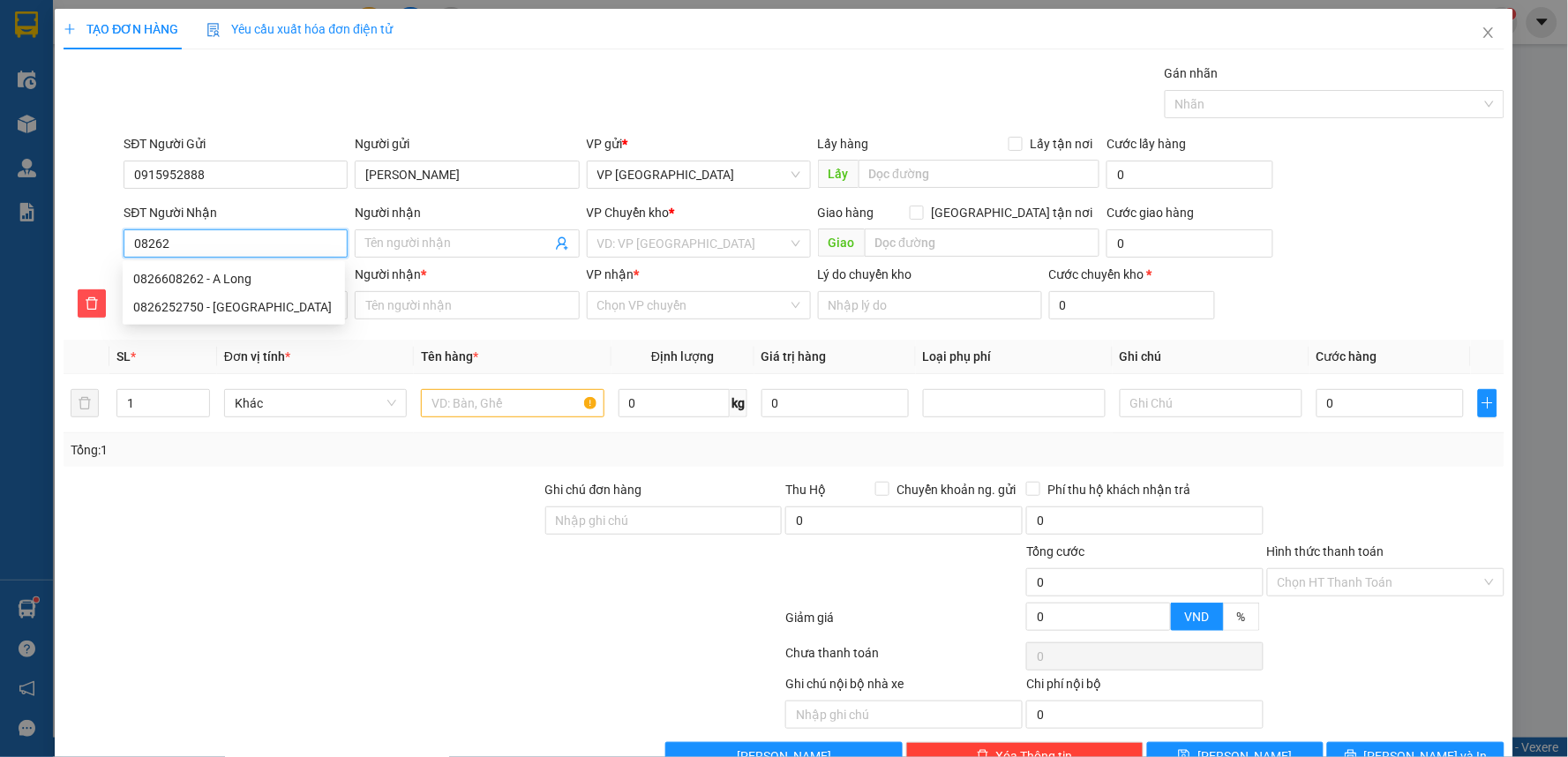
type input "082621"
type input "0826211"
type input "08262115"
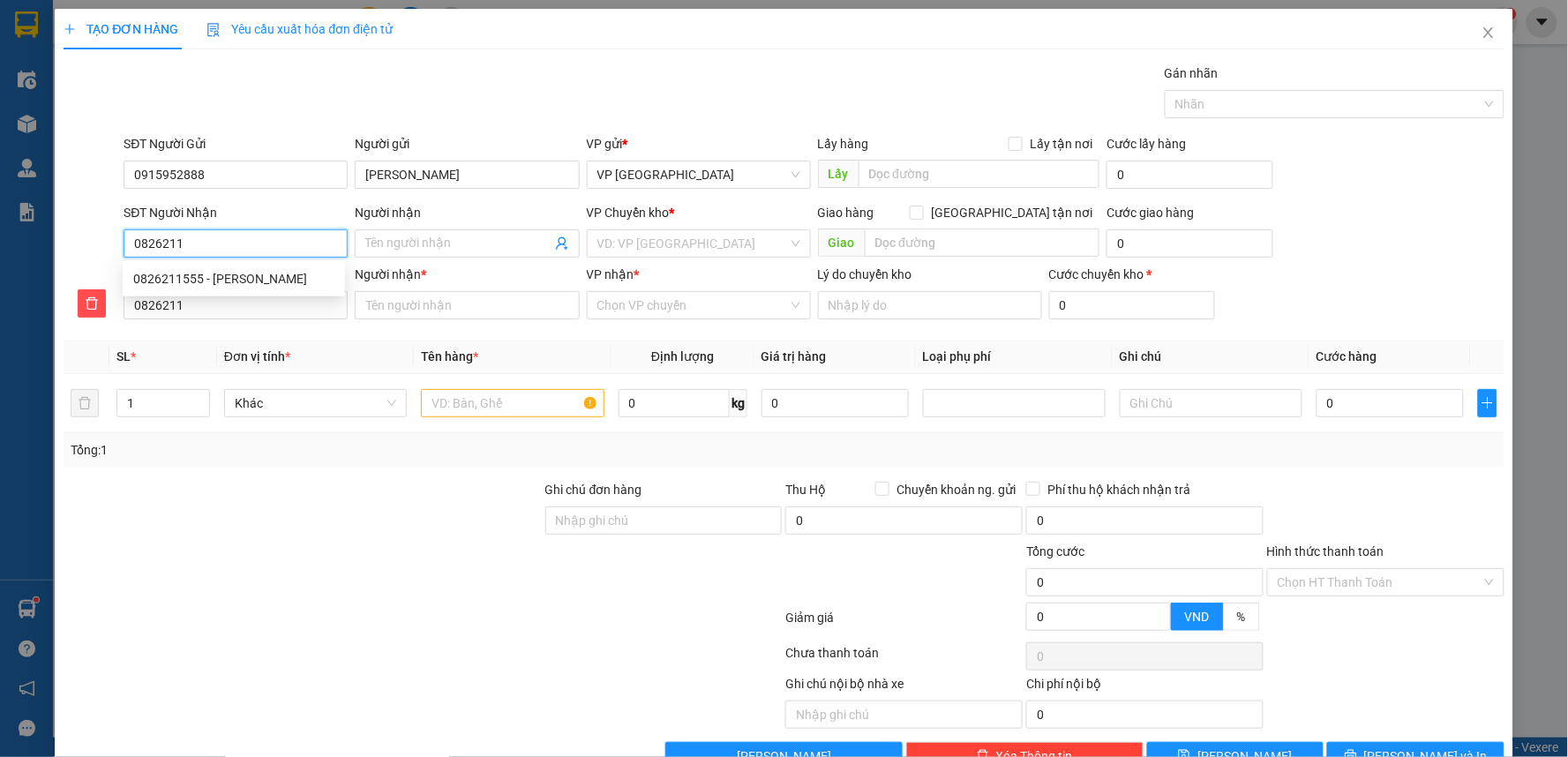
type input "08262115"
type input "082621155"
type input "0826211555"
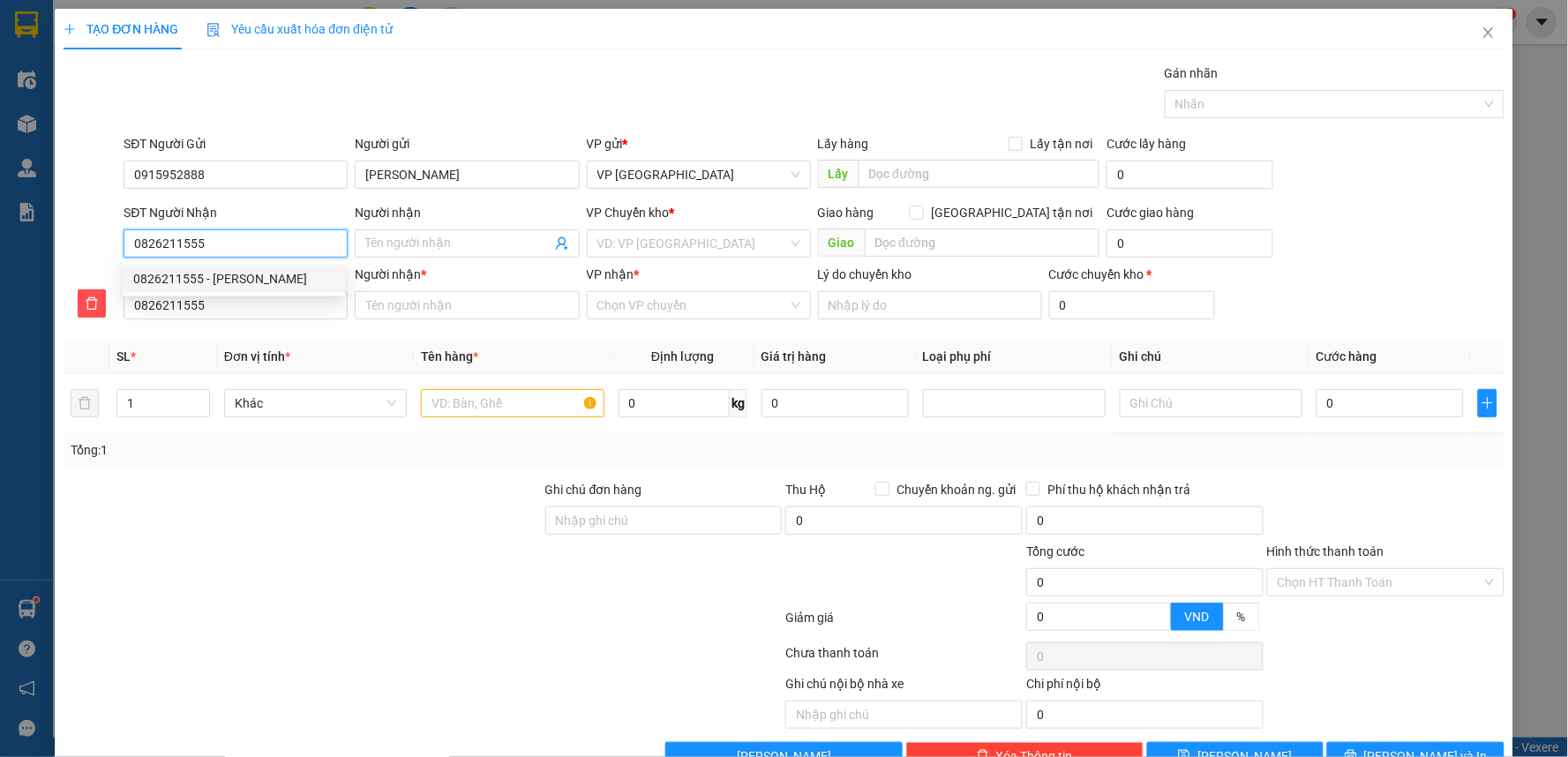
click at [228, 285] on div "0826211555 - Phạm Yến Nhi" at bounding box center [234, 279] width 201 height 19
type input "Phạm Yến Nhi"
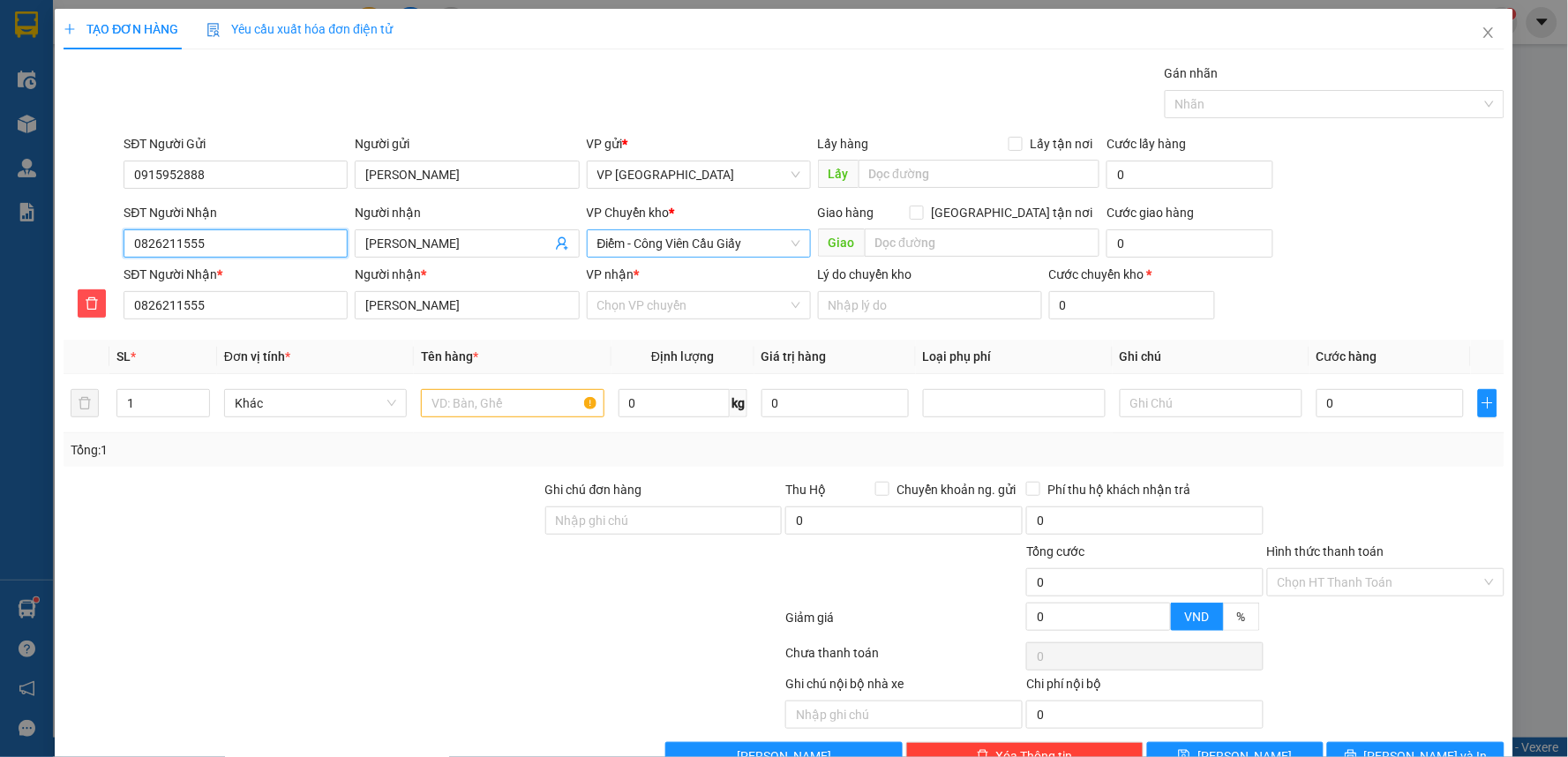
click at [710, 251] on span "Điểm - Công Viên Cầu Giấy" at bounding box center [699, 243] width 203 height 26
type input "0826211555"
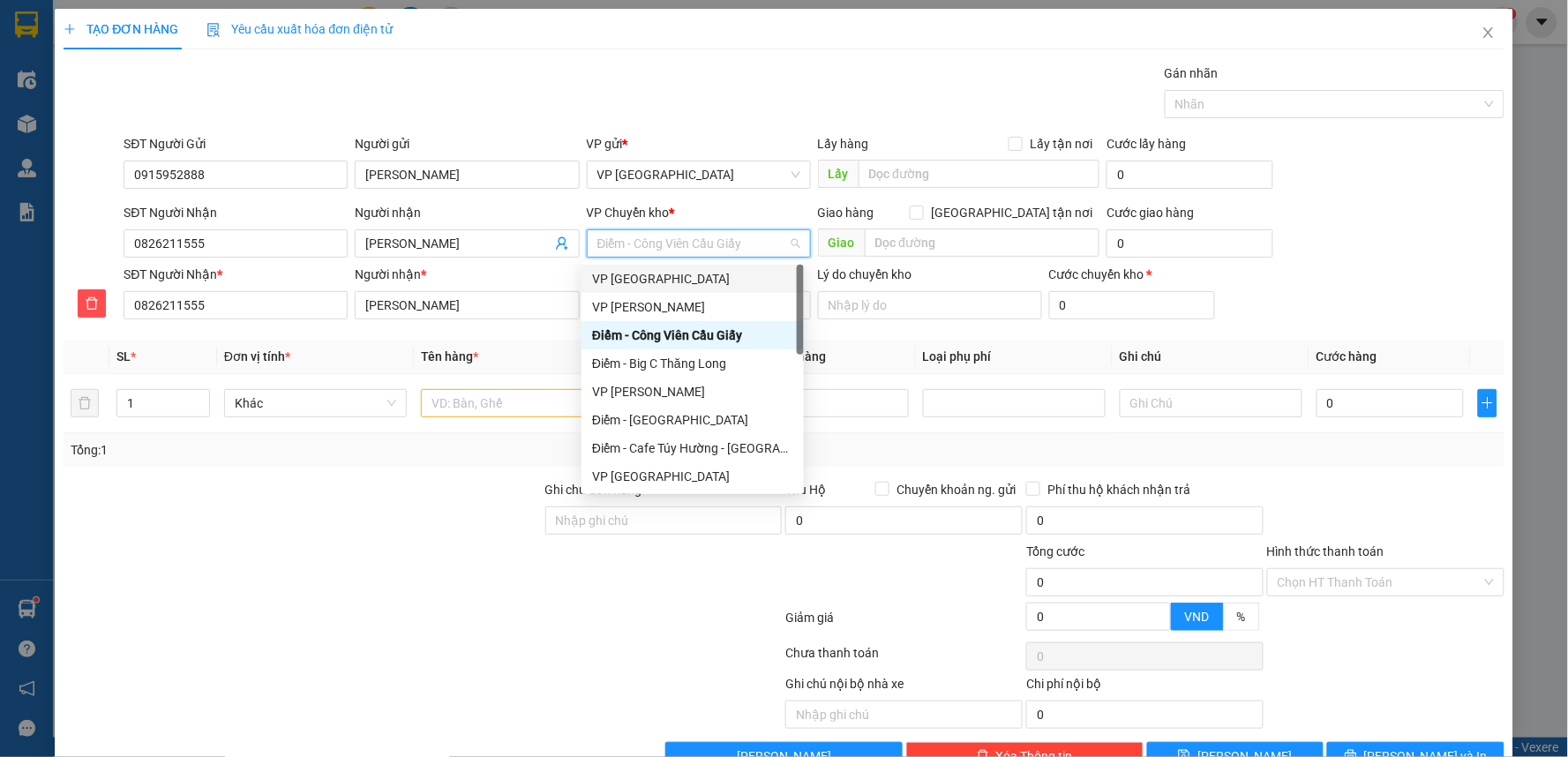
click at [662, 280] on div "VP [GEOGRAPHIC_DATA]" at bounding box center [692, 279] width 201 height 19
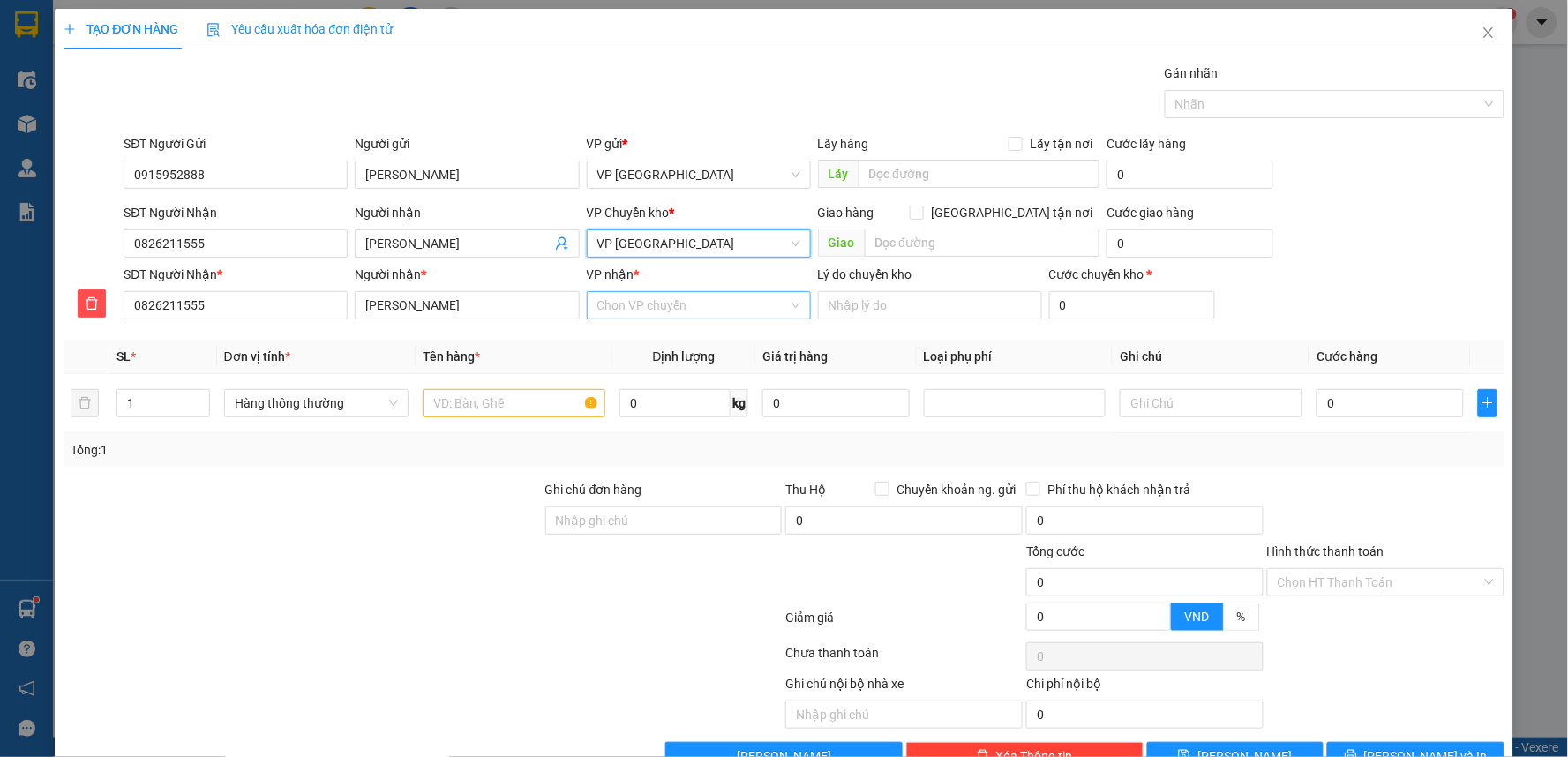
click at [676, 309] on input "VP nhận *" at bounding box center [692, 305] width 191 height 26
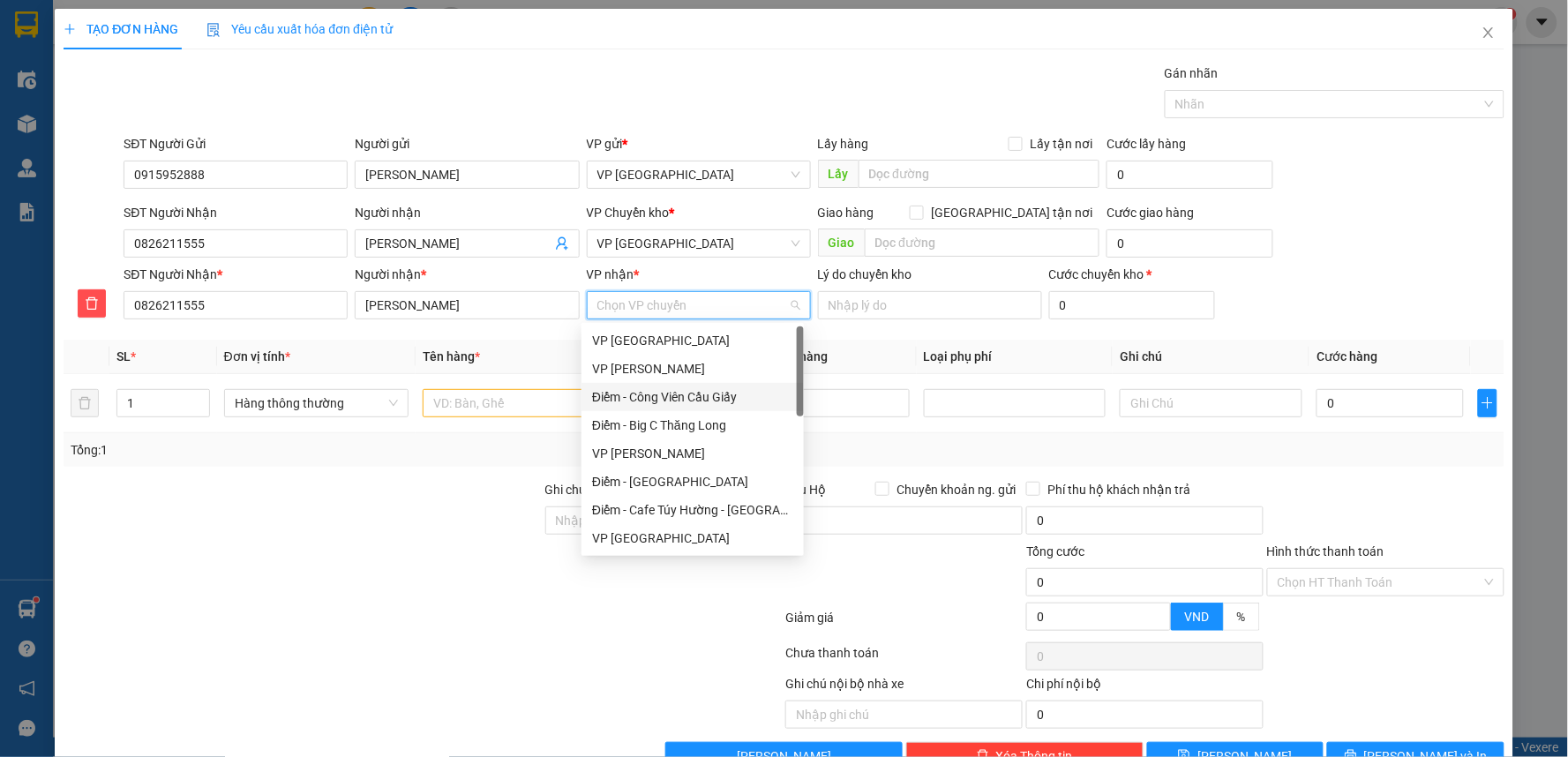
click at [669, 398] on div "Điểm - Công Viên Cầu Giấy" at bounding box center [692, 397] width 201 height 19
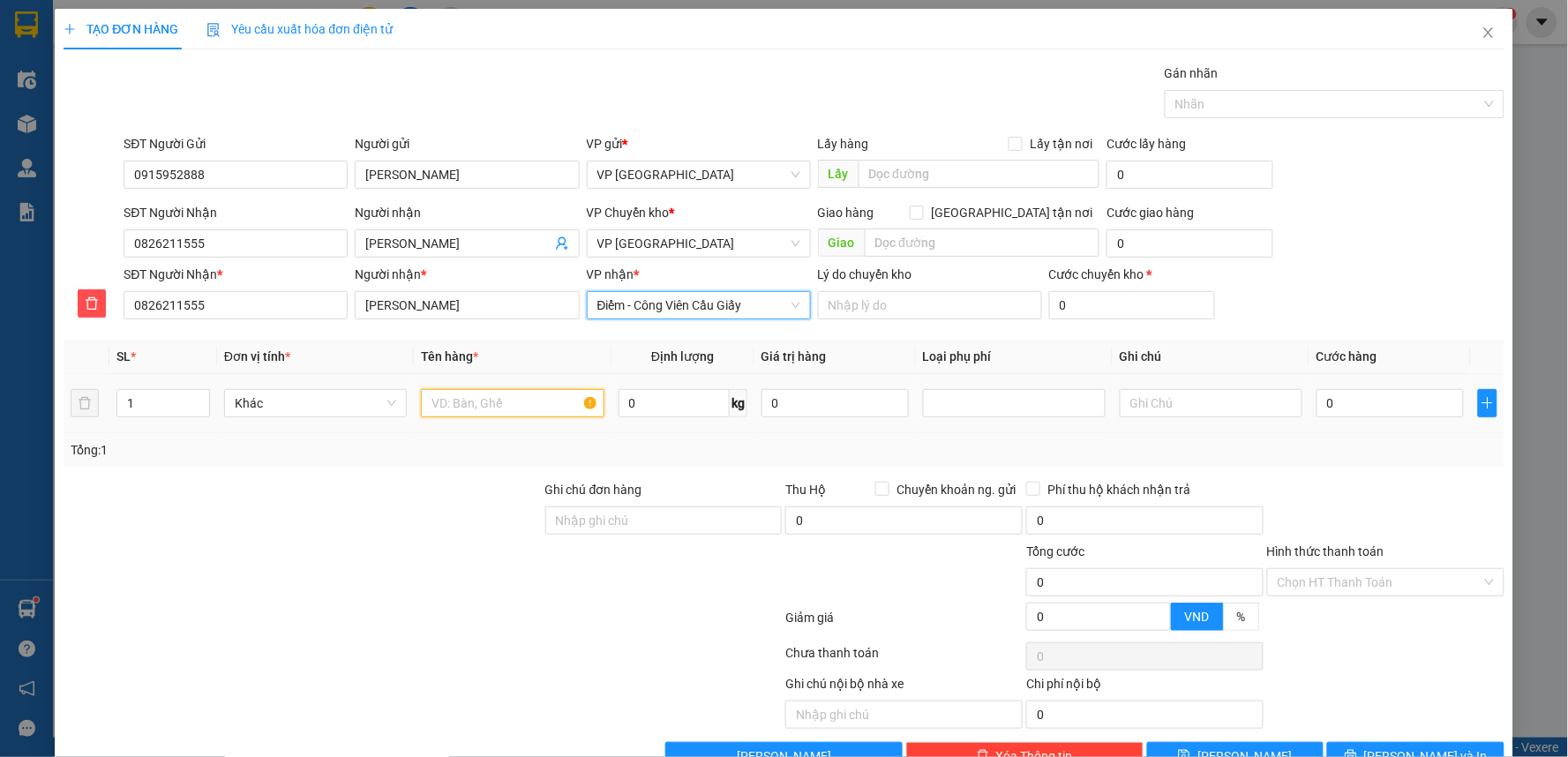
click at [519, 402] on input "text" at bounding box center [512, 403] width 182 height 28
type input "b"
type input "v"
type input "bao gạo trắng"
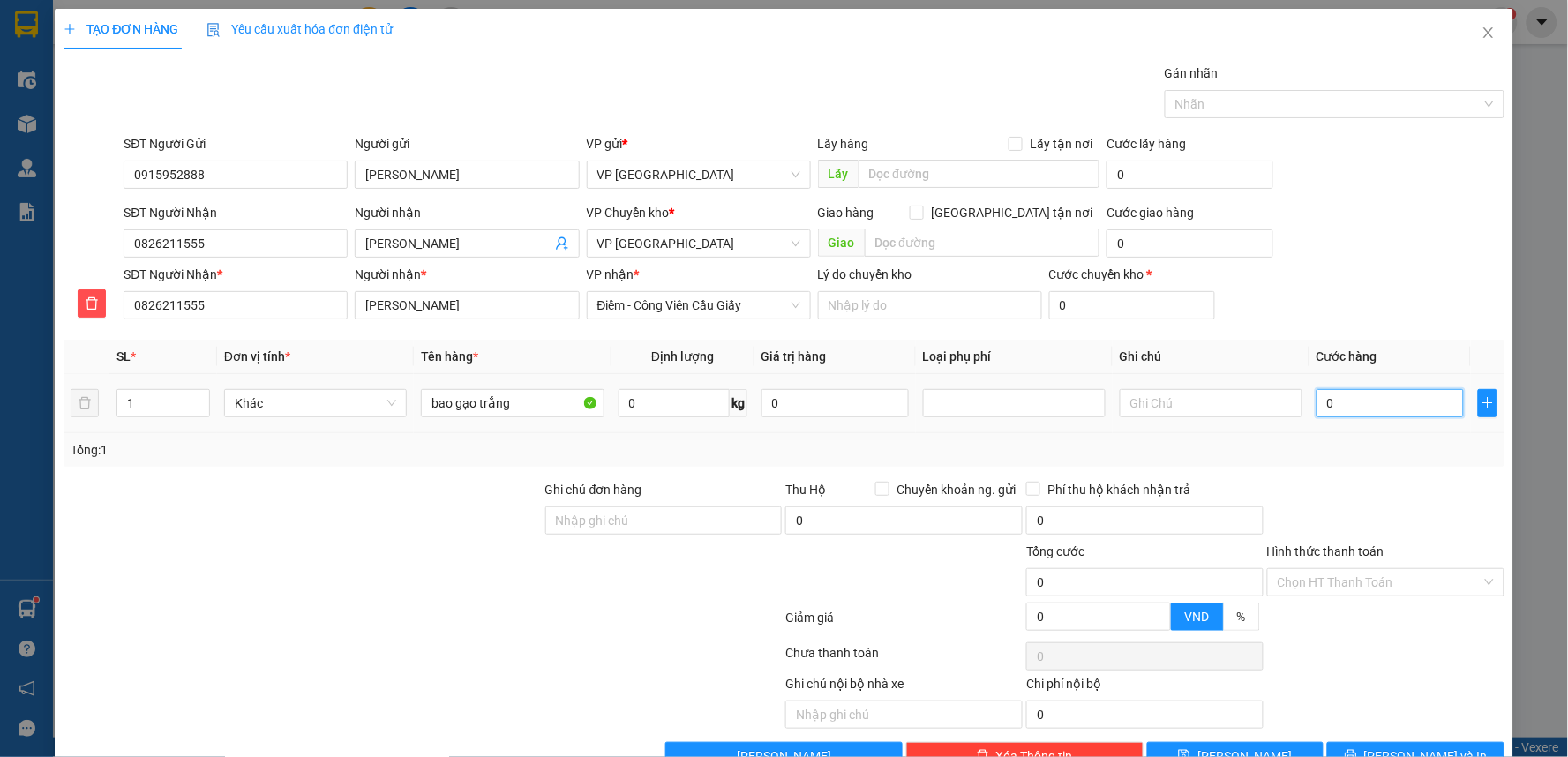
click at [1384, 403] on input "0" at bounding box center [1390, 403] width 147 height 28
type input "5"
type input "50"
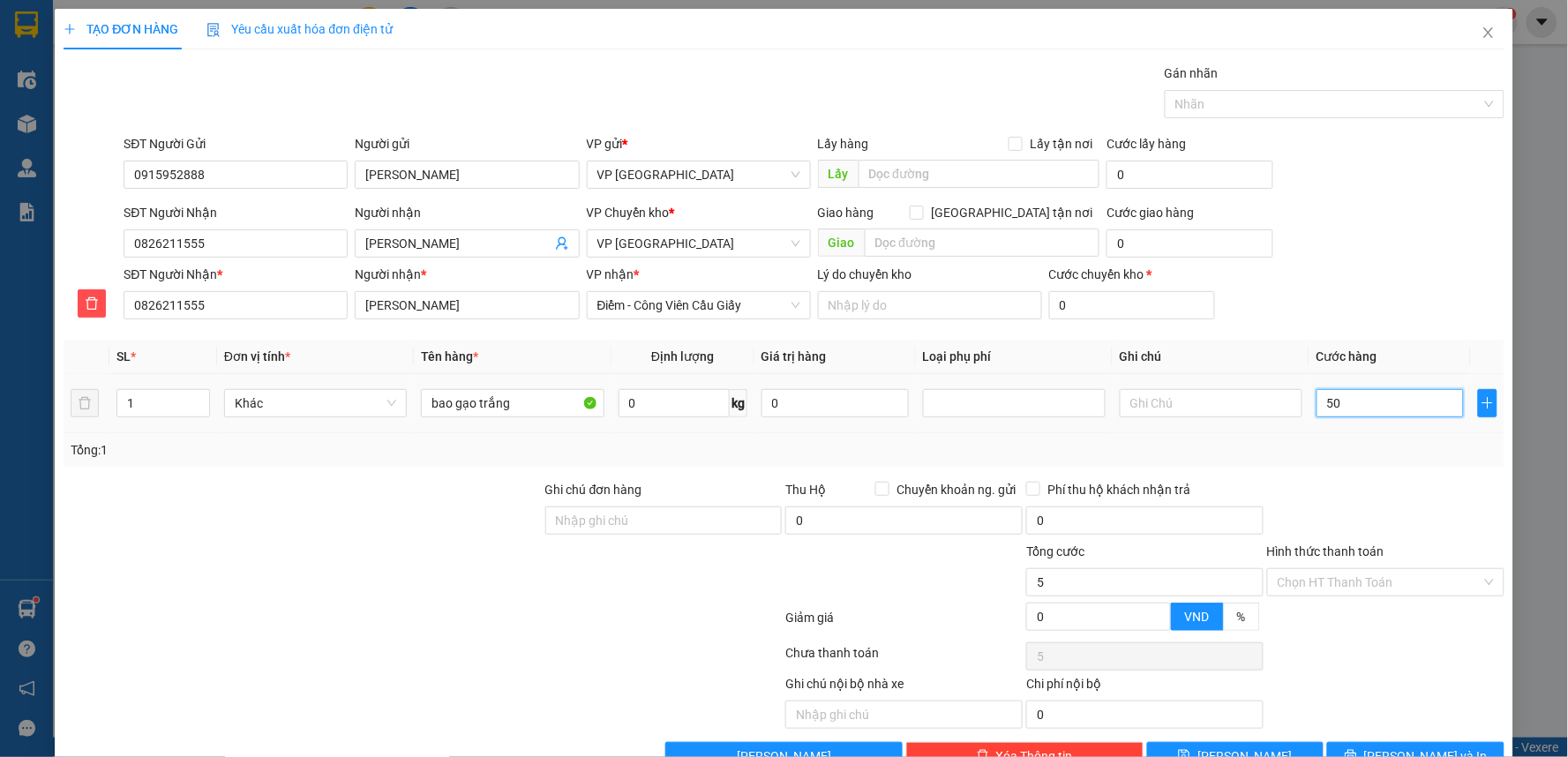
type input "50"
type input "50.000"
click at [1290, 578] on input "Hình thức thanh toán" at bounding box center [1379, 582] width 204 height 26
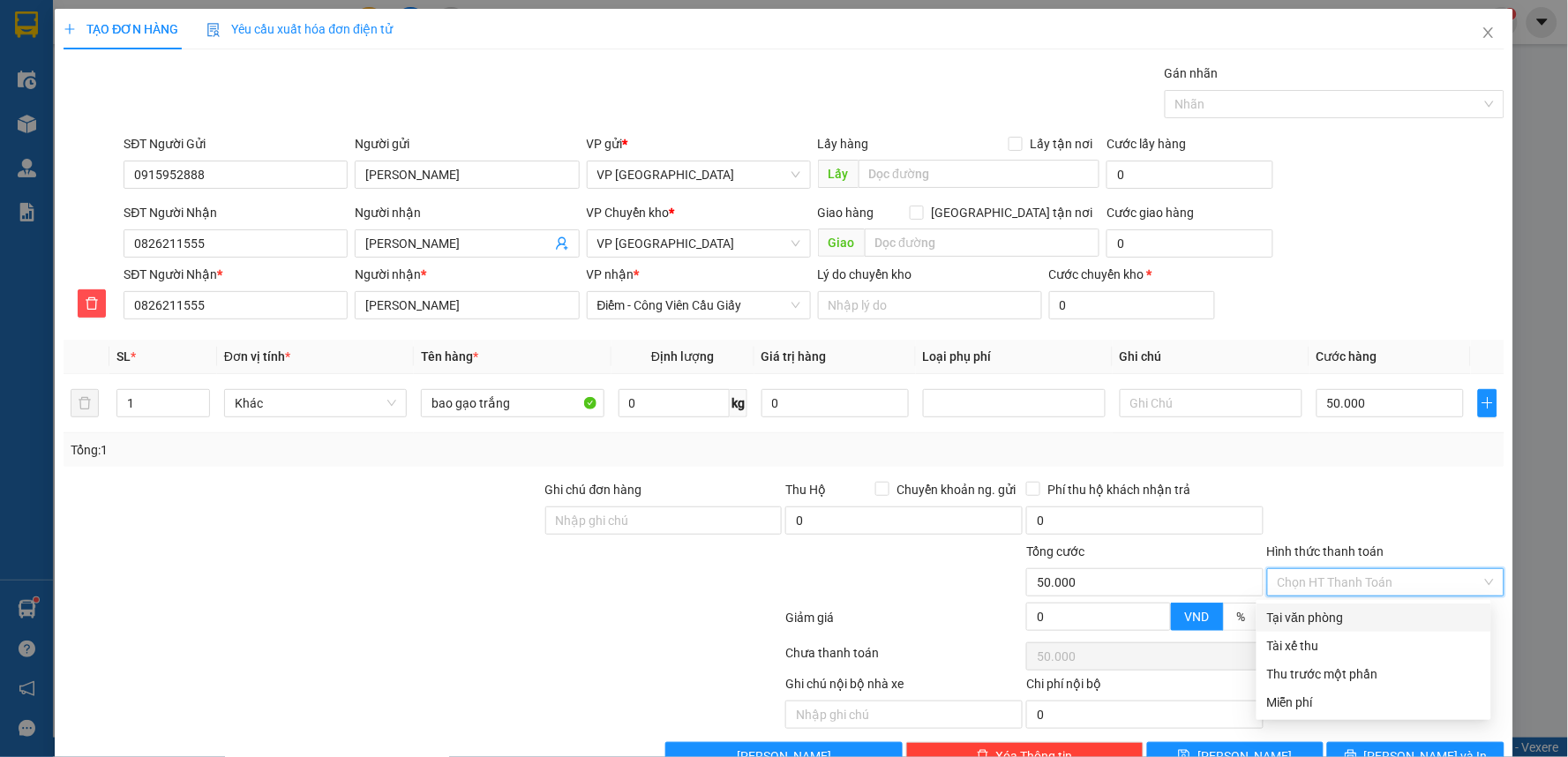
click at [1284, 615] on div "Tại văn phòng" at bounding box center [1373, 617] width 213 height 19
type input "0"
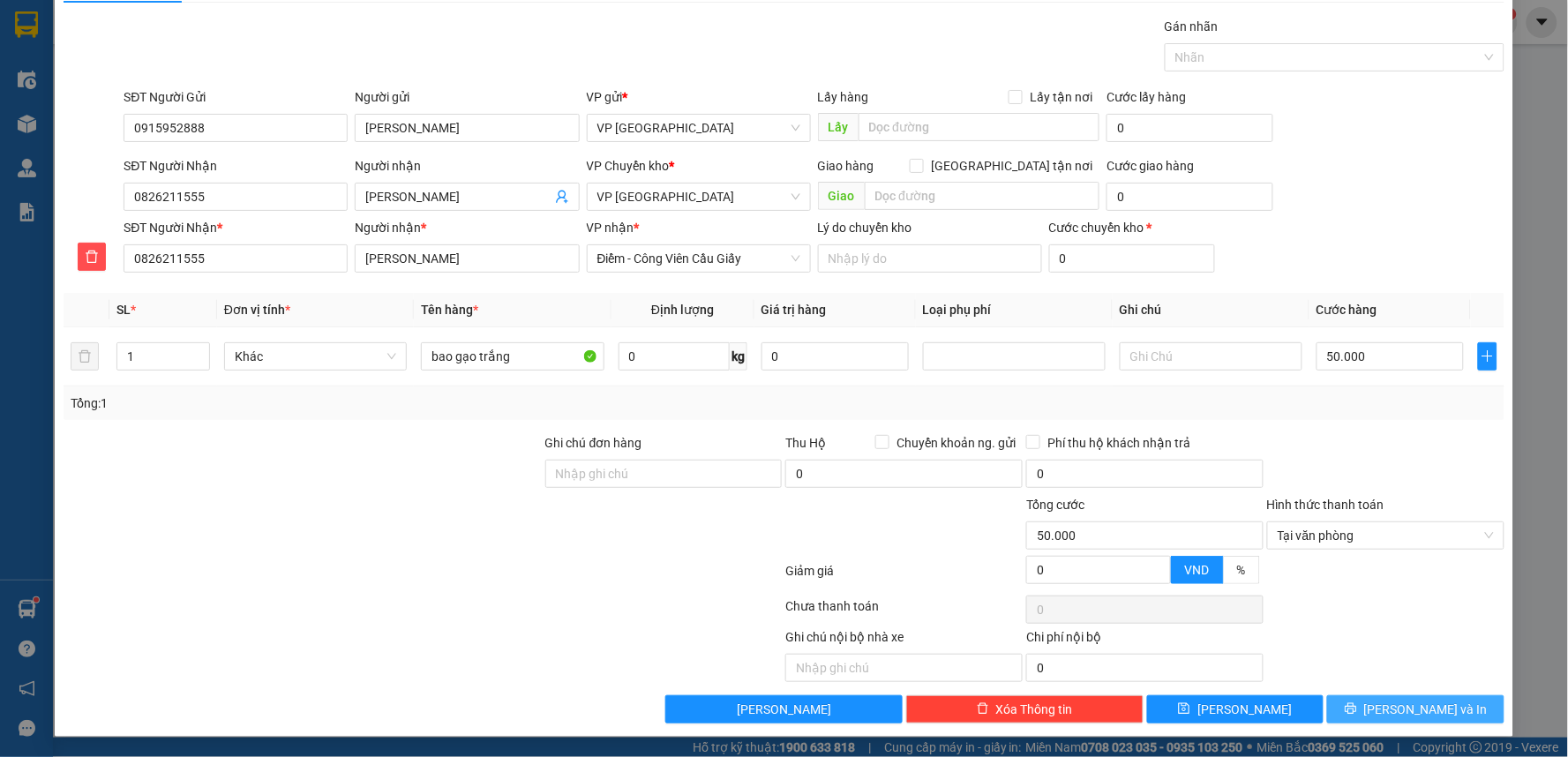
click at [1386, 712] on button "[PERSON_NAME] và In" at bounding box center [1415, 709] width 177 height 28
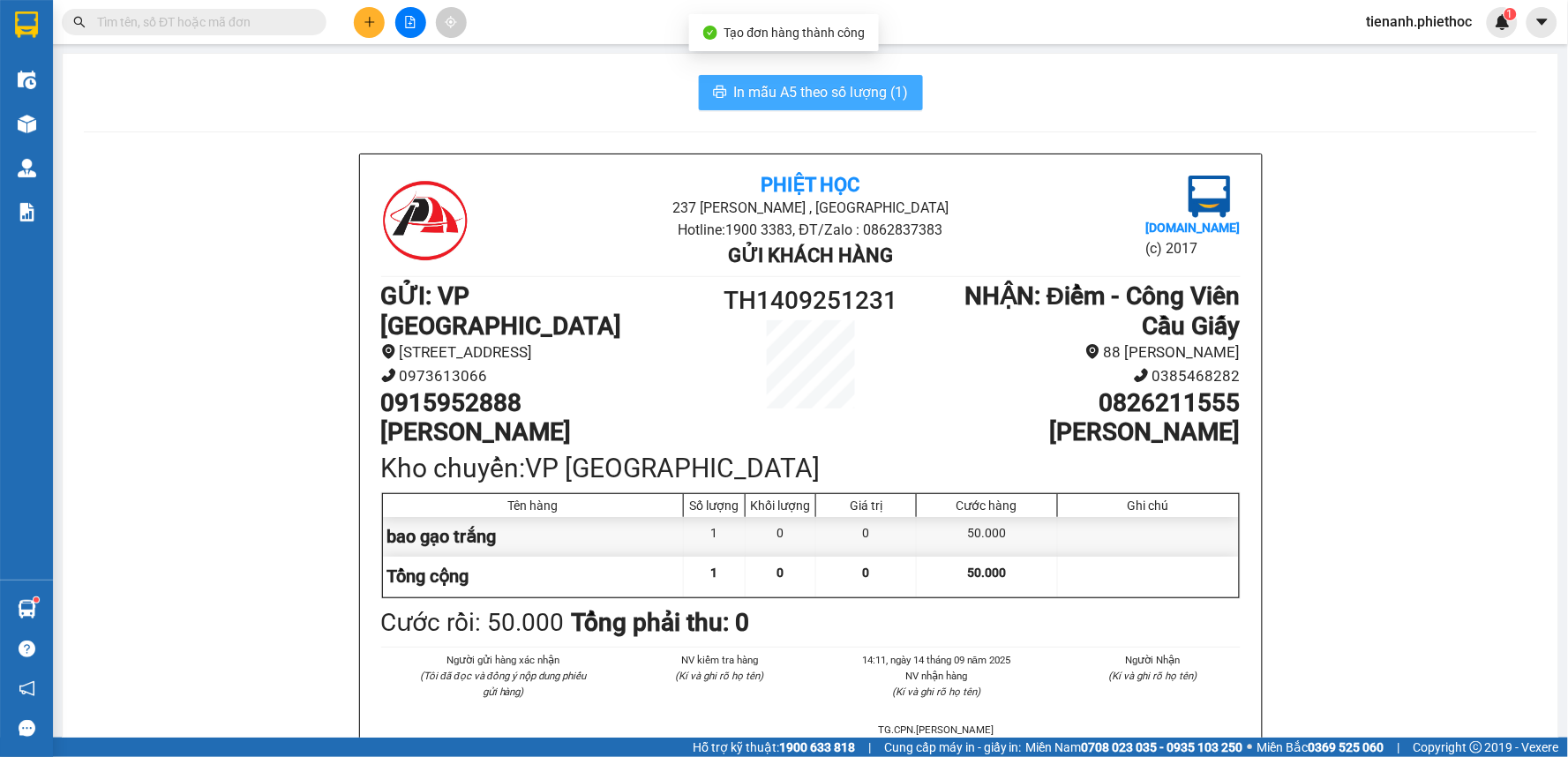
click at [810, 104] on button "In mẫu A5 theo số lượng (1)" at bounding box center [810, 93] width 224 height 35
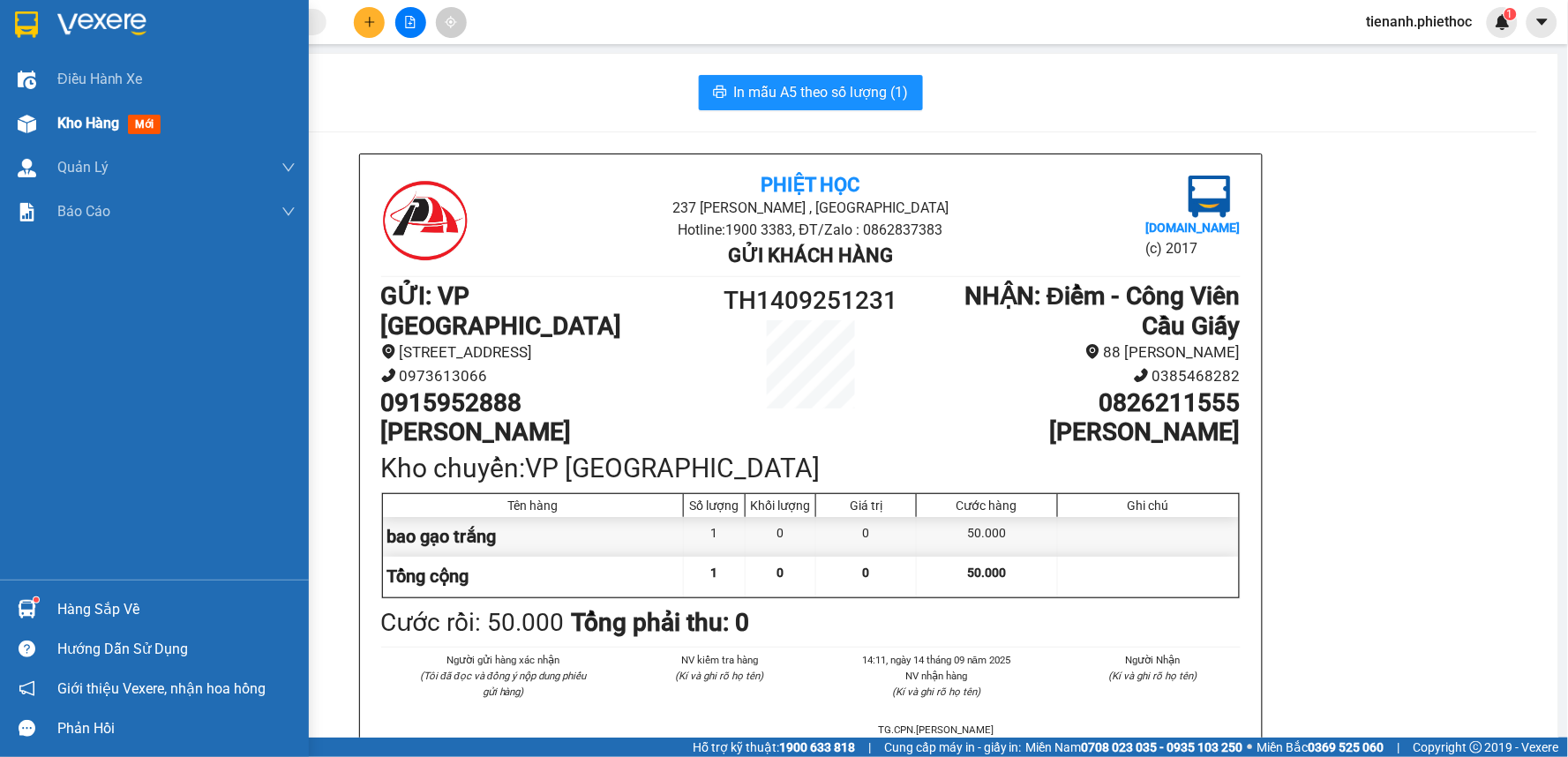
click at [132, 124] on span "mới" at bounding box center [144, 123] width 33 height 19
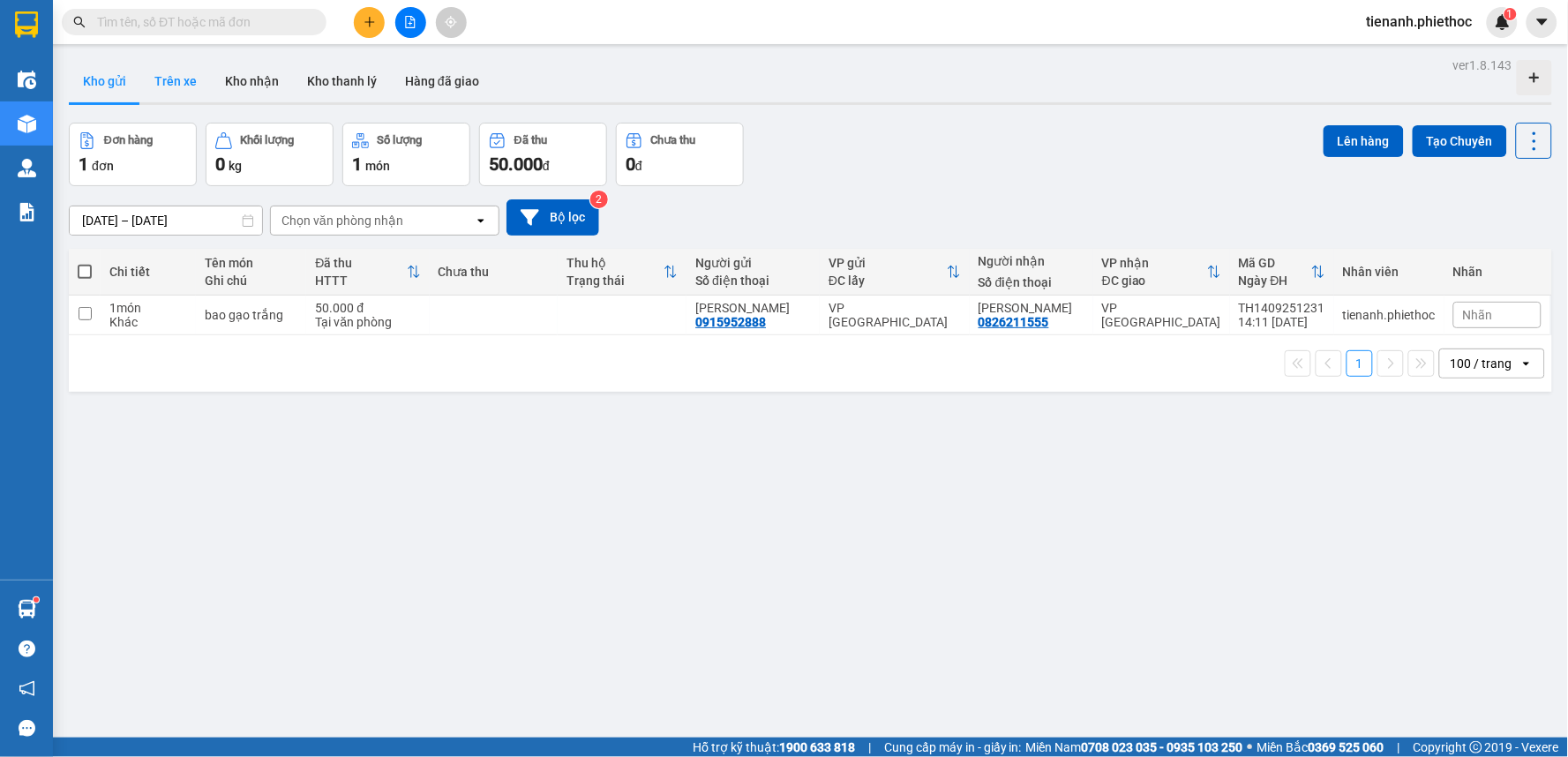
click at [181, 80] on button "Trên xe" at bounding box center [176, 81] width 71 height 43
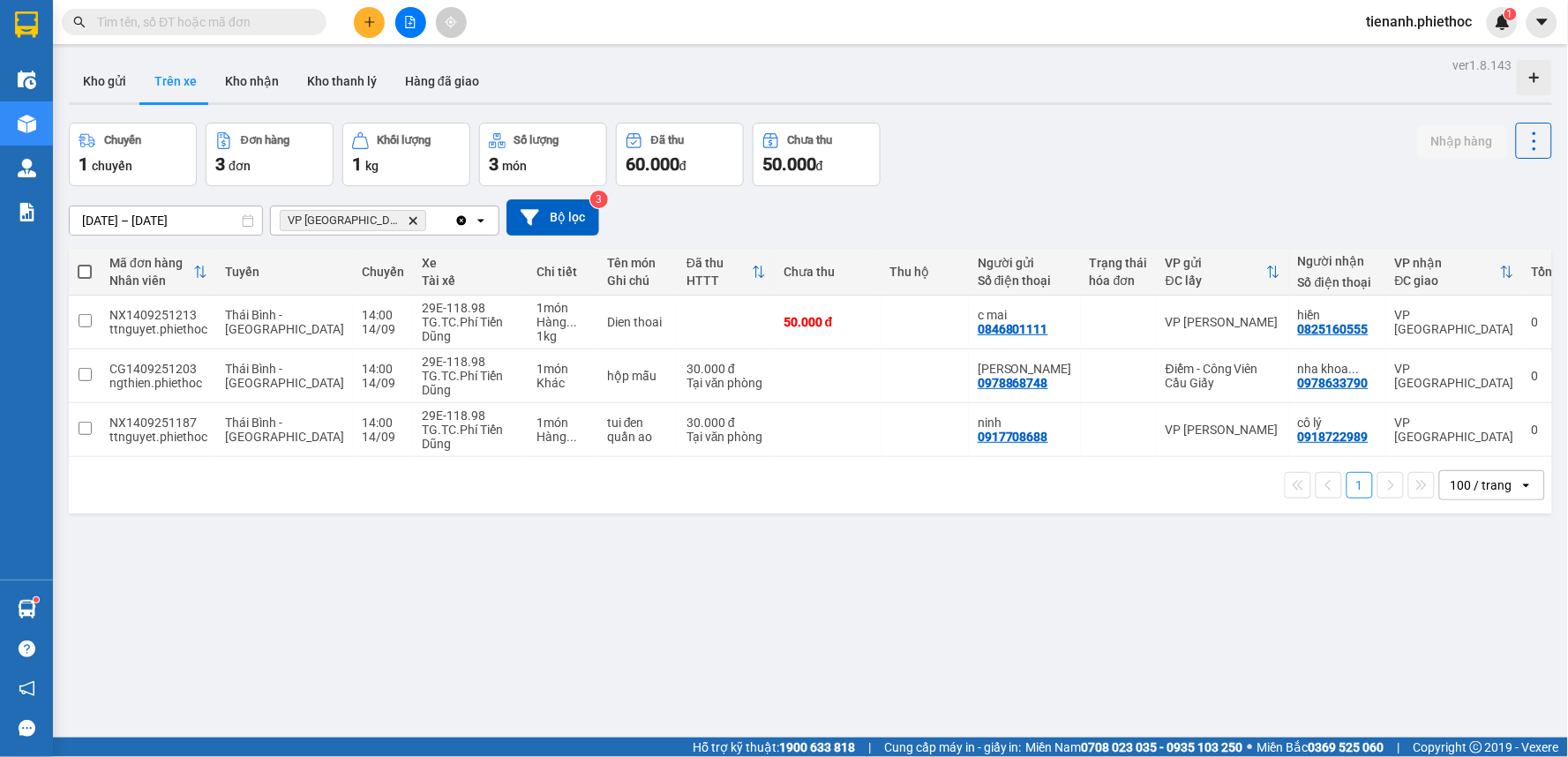
click at [366, 23] on icon "plus" at bounding box center [370, 23] width 13 height 13
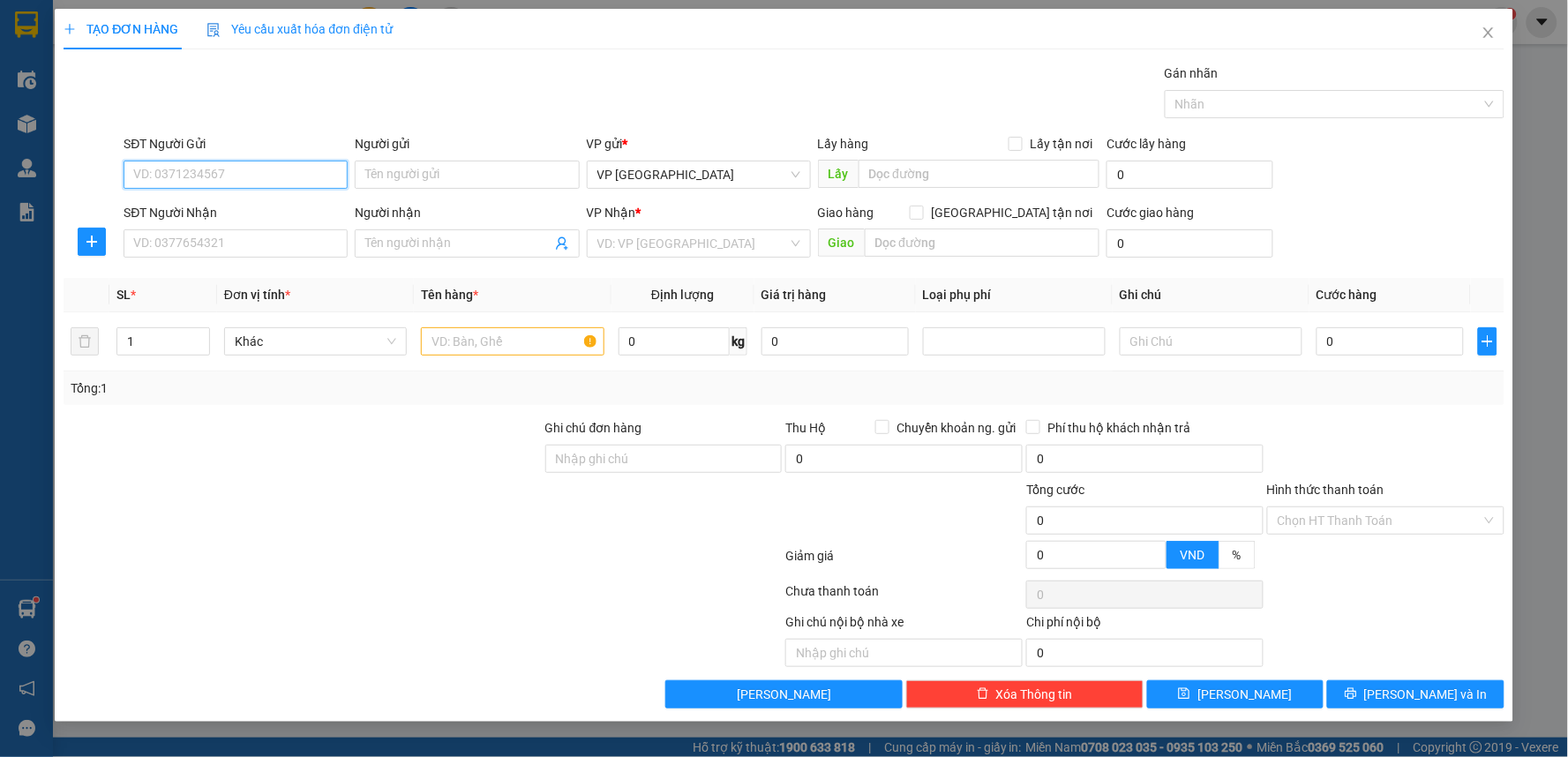
click at [222, 176] on input "SĐT Người Gửi" at bounding box center [235, 174] width 224 height 28
type input "0974750489"
click at [256, 207] on div "0974750489 - chị hà" at bounding box center [236, 210] width 203 height 19
type input "chị hà"
type input "0974750489"
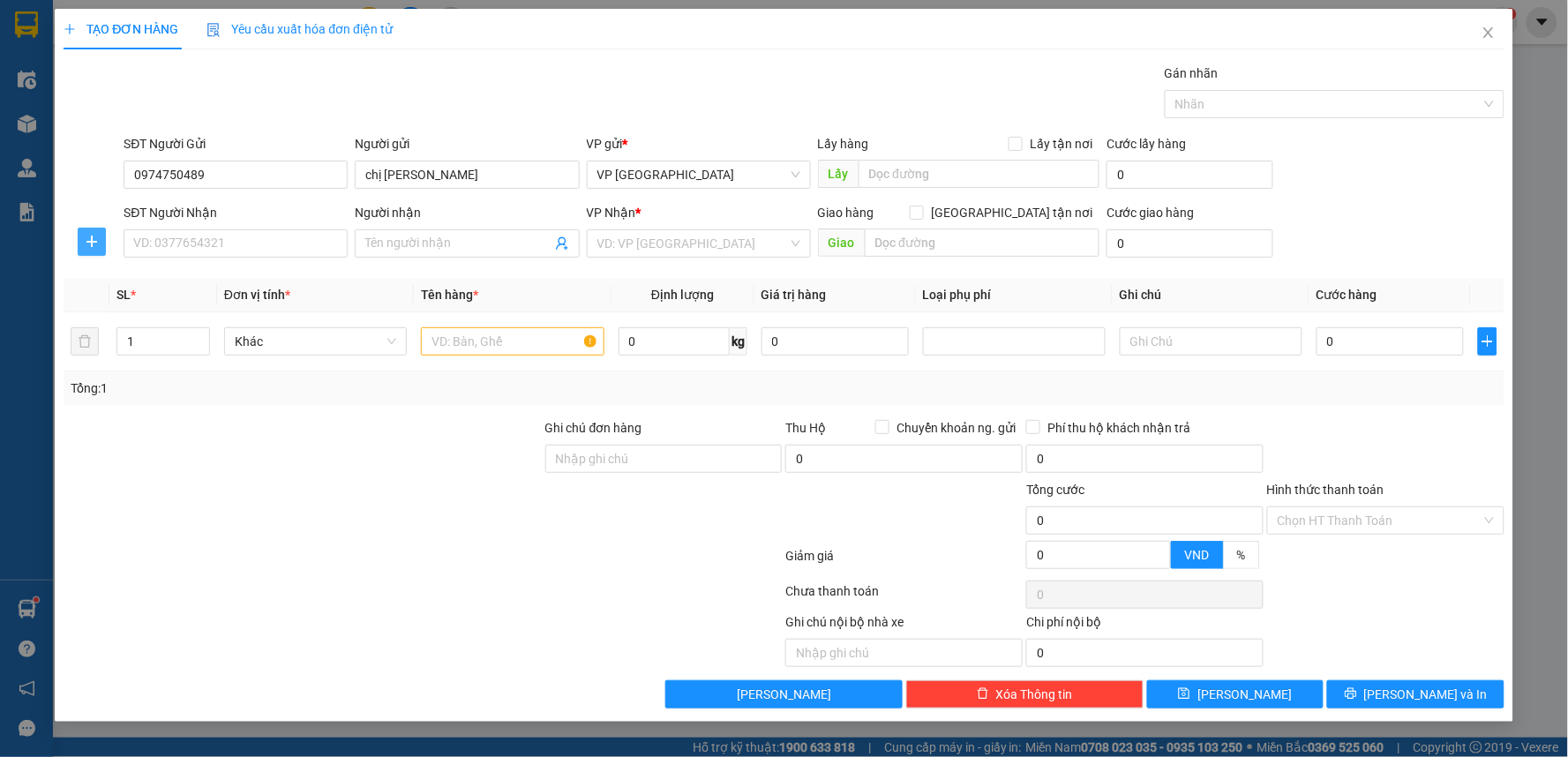
click at [88, 256] on button "button" at bounding box center [92, 241] width 28 height 28
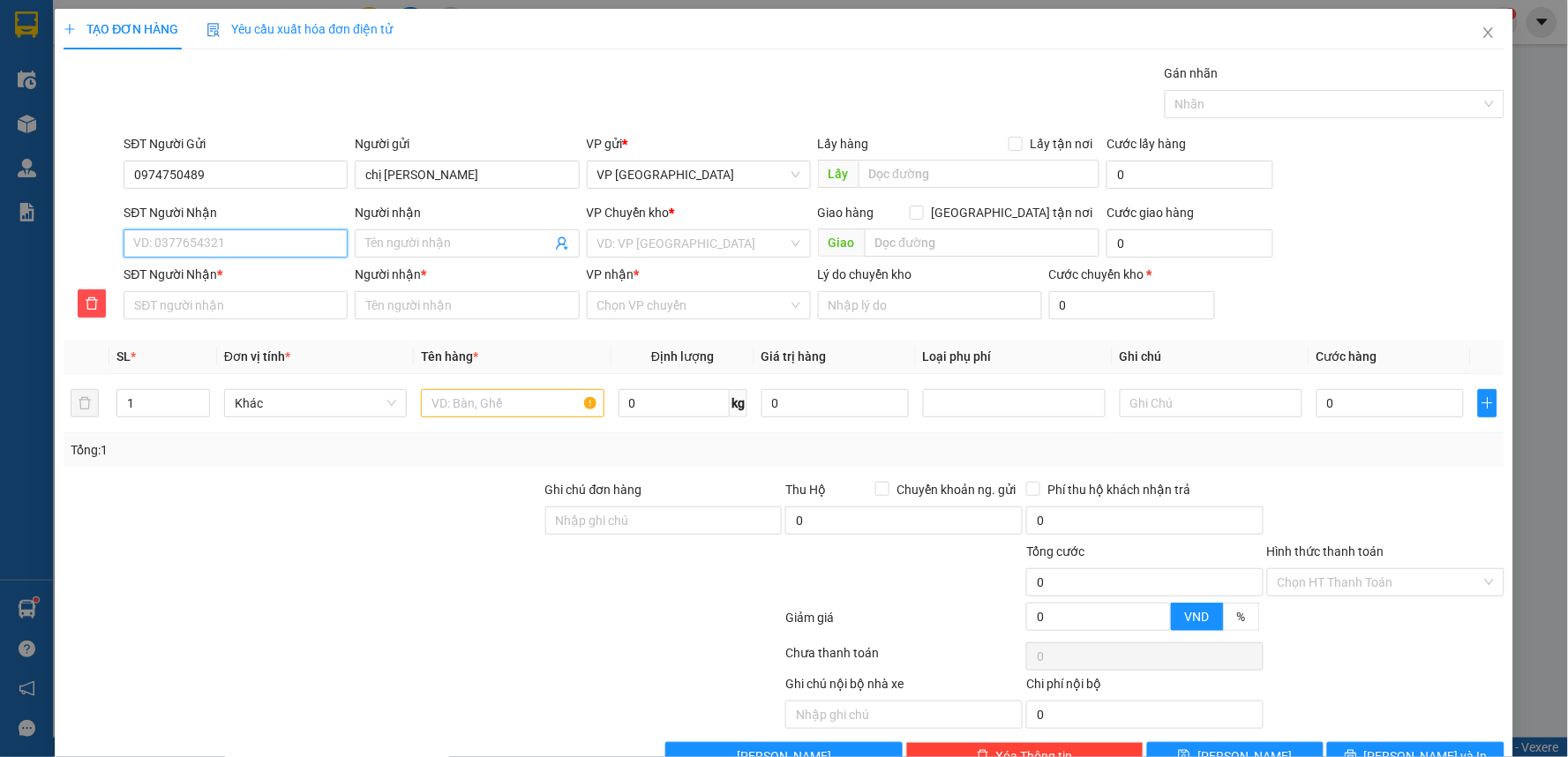
click at [190, 258] on input "SĐT Người Nhận" at bounding box center [235, 243] width 224 height 28
click at [197, 252] on input "SĐT Người Nhận" at bounding box center [235, 243] width 224 height 28
click at [205, 249] on input "SĐT Người Nhận" at bounding box center [235, 243] width 224 height 28
type input "0"
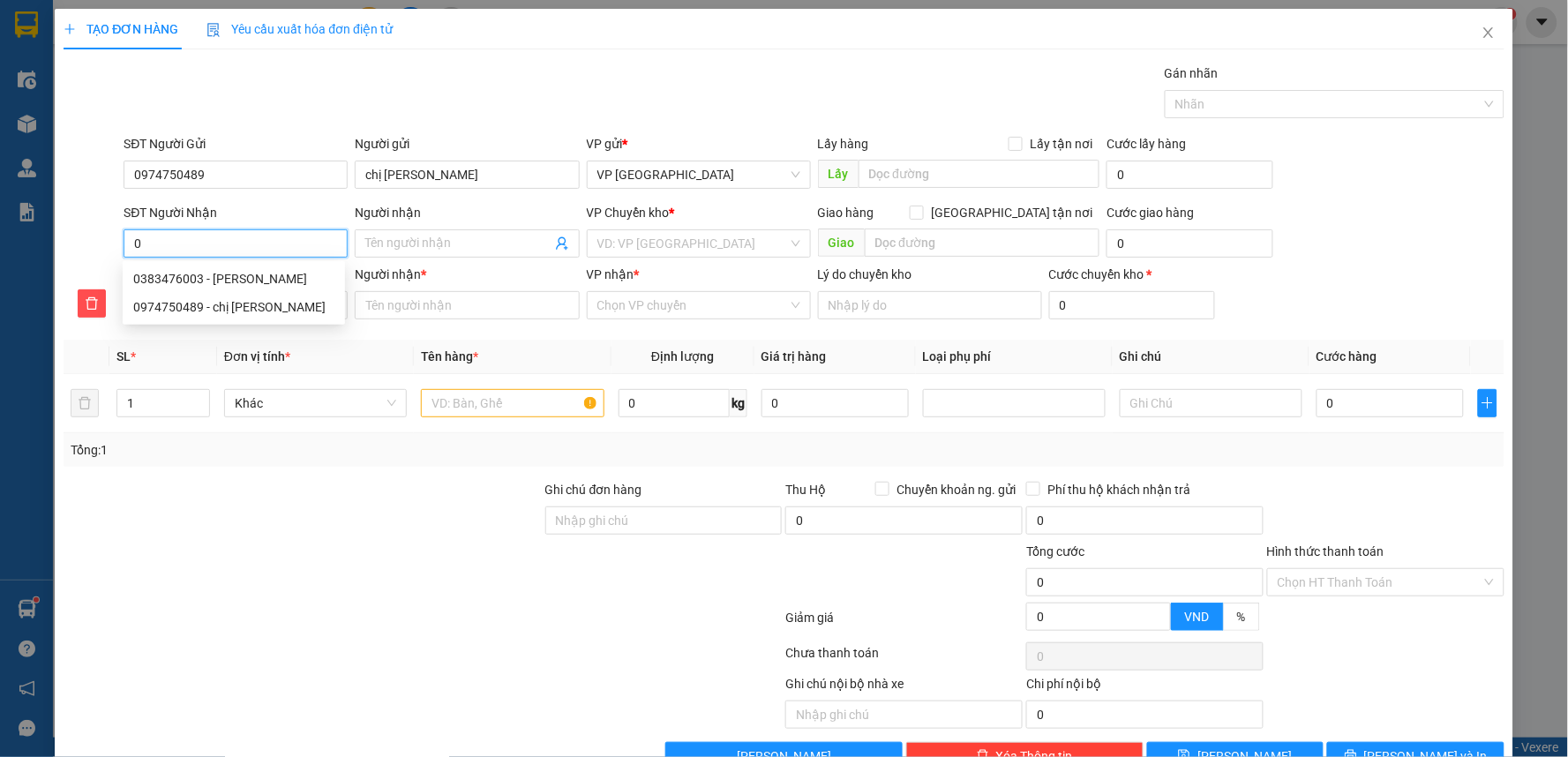
type input "03"
type input "035"
type input "0359"
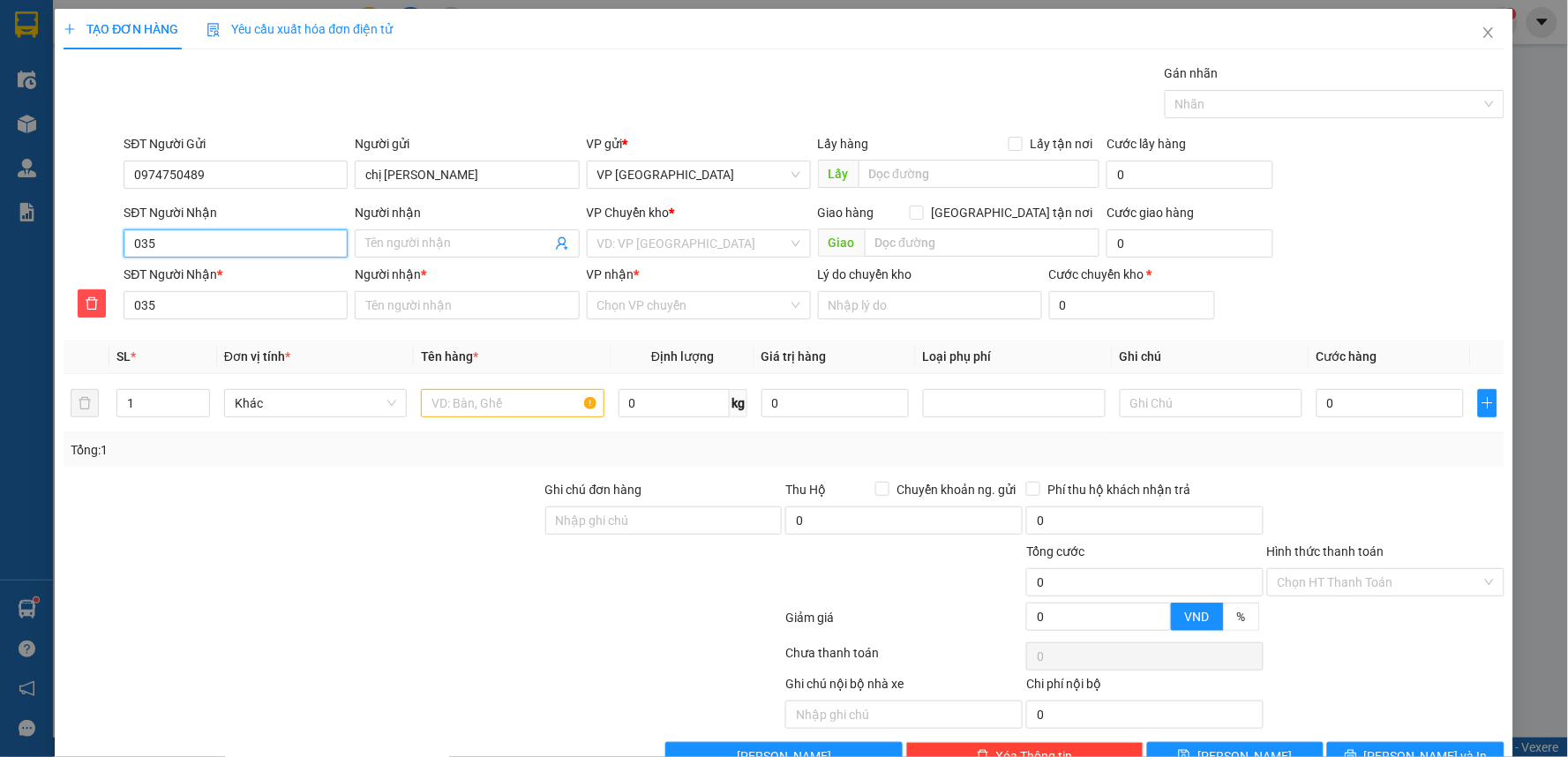
type input "0359"
type input "03590"
type input "035902"
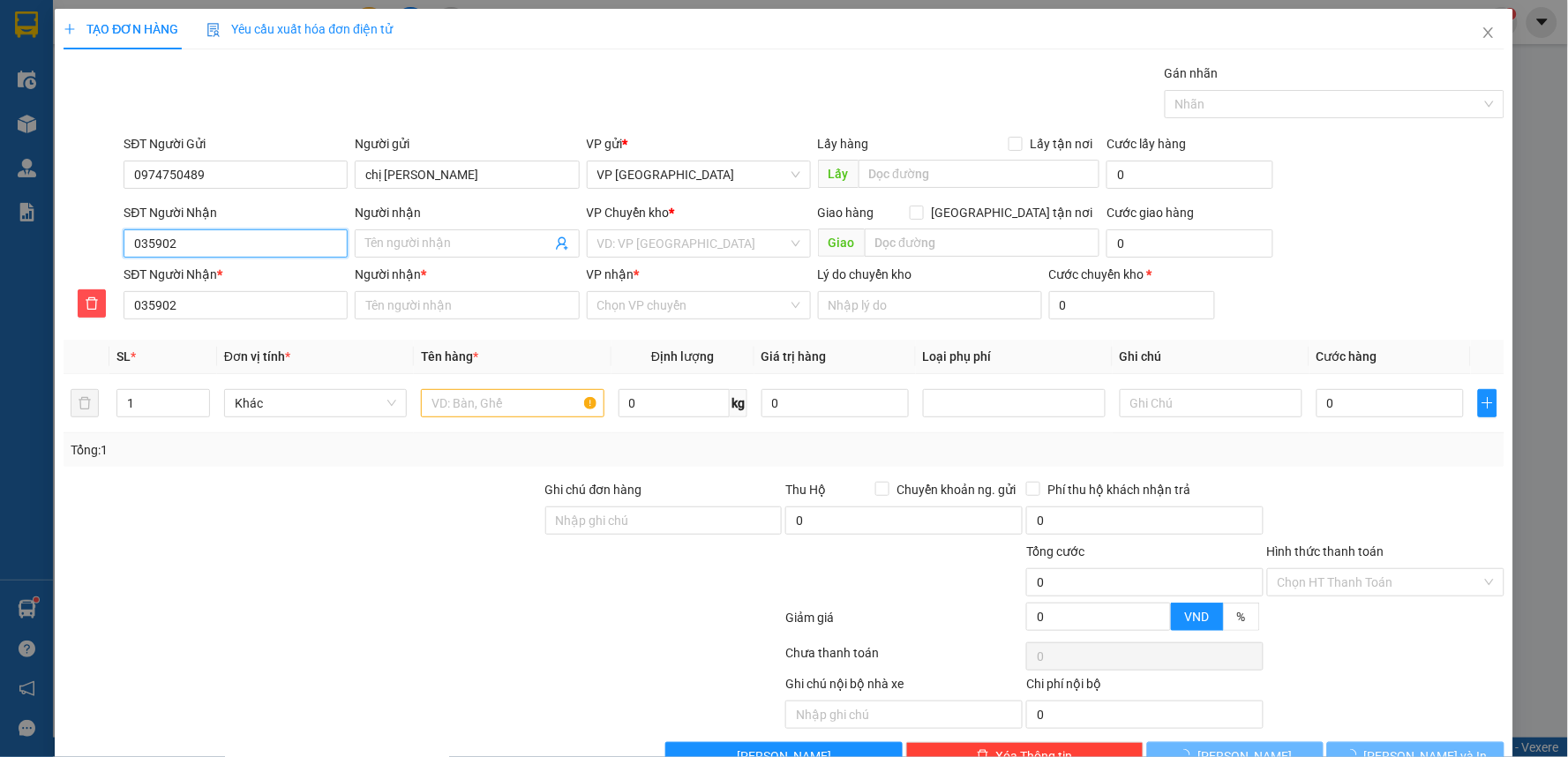
type input "0359021"
type input "03590213"
type input "035902134"
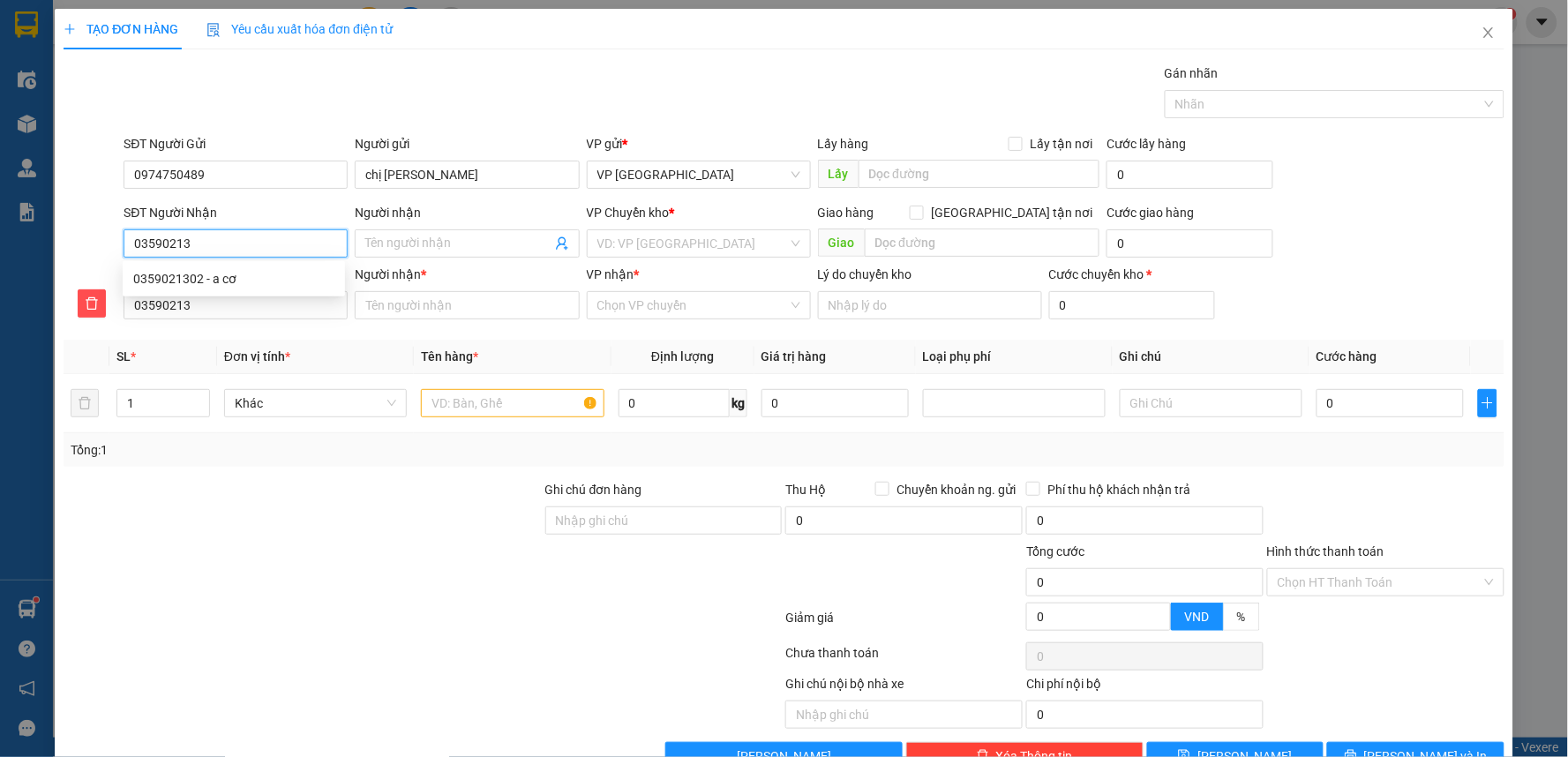
type input "035902134"
type input "0359021347"
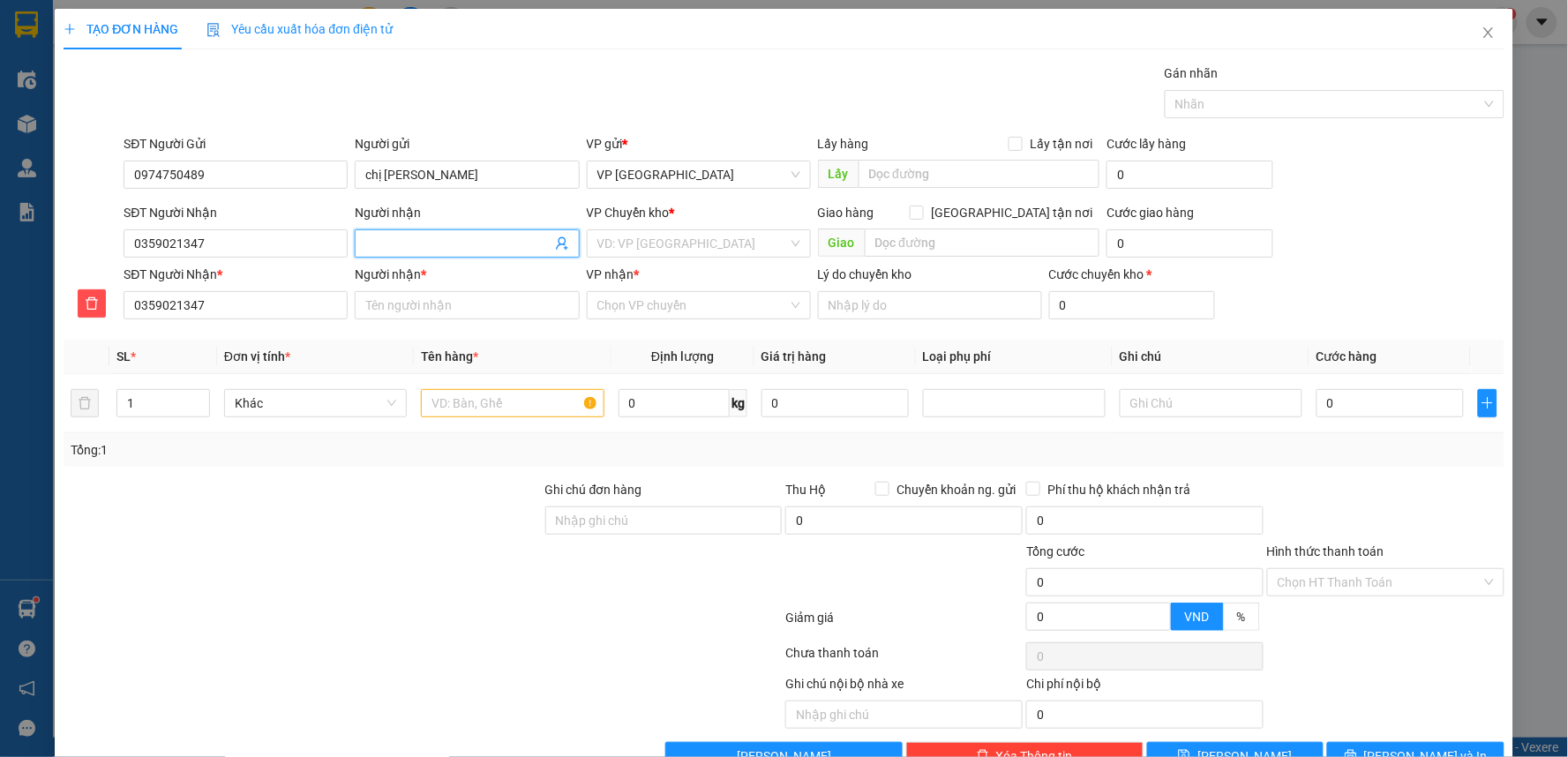
click at [404, 247] on input "Người nhận" at bounding box center [458, 243] width 185 height 19
click at [270, 249] on input "0359021347" at bounding box center [235, 243] width 224 height 28
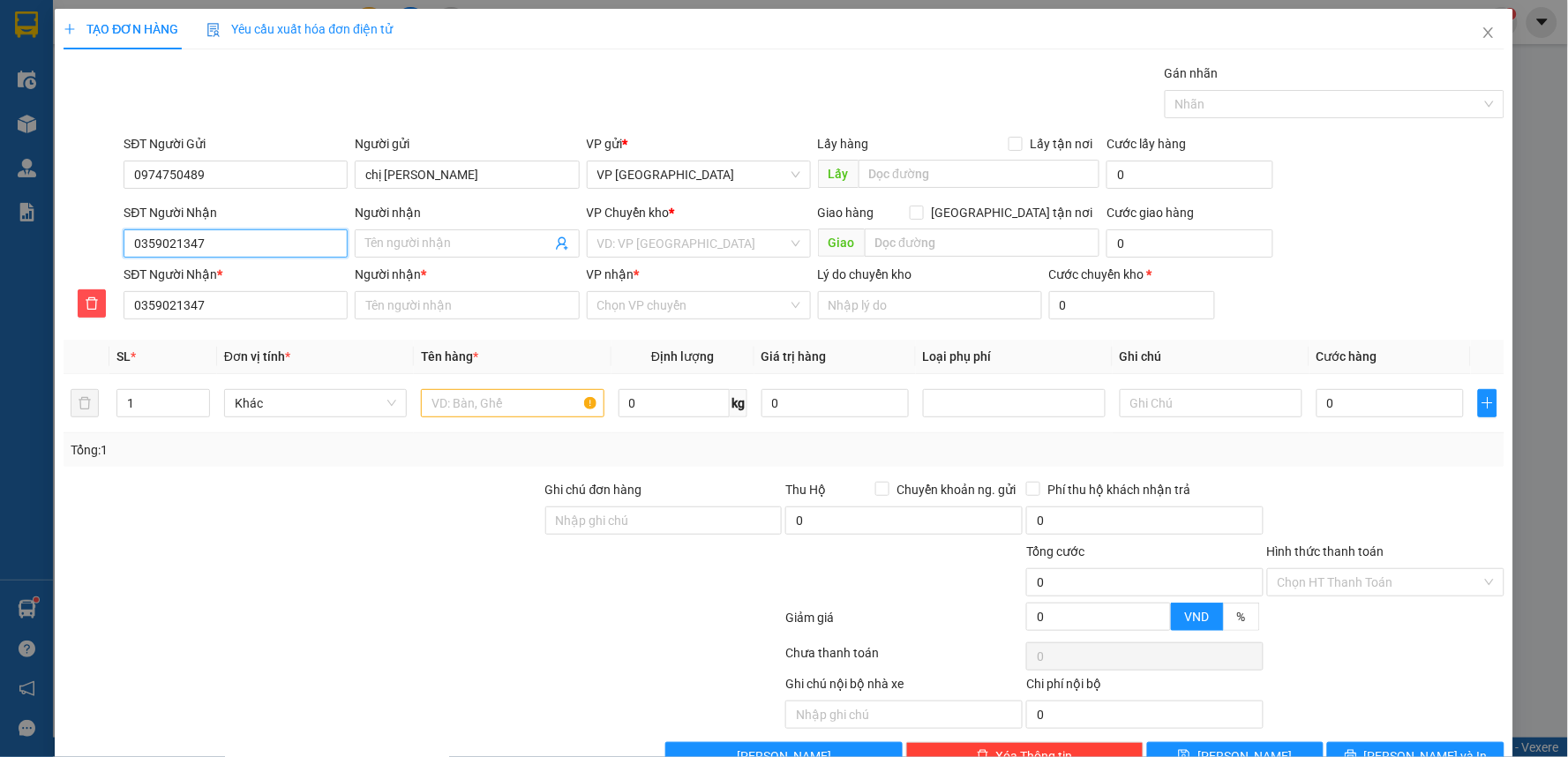
click at [270, 249] on input "0359021347" at bounding box center [235, 243] width 224 height 28
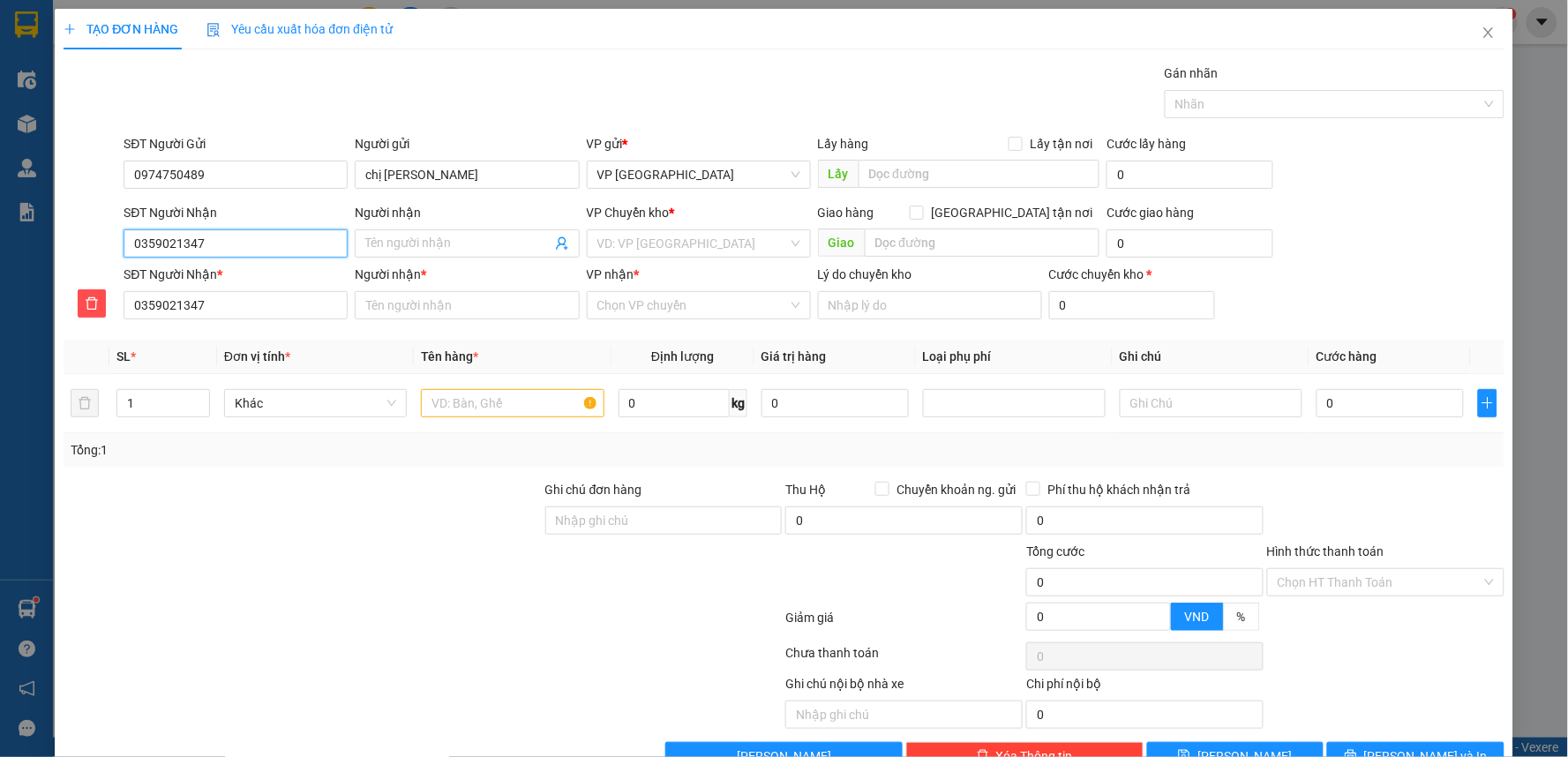
click at [270, 249] on input "0359021347" at bounding box center [235, 243] width 224 height 28
click at [277, 250] on input "0359021347" at bounding box center [235, 243] width 224 height 28
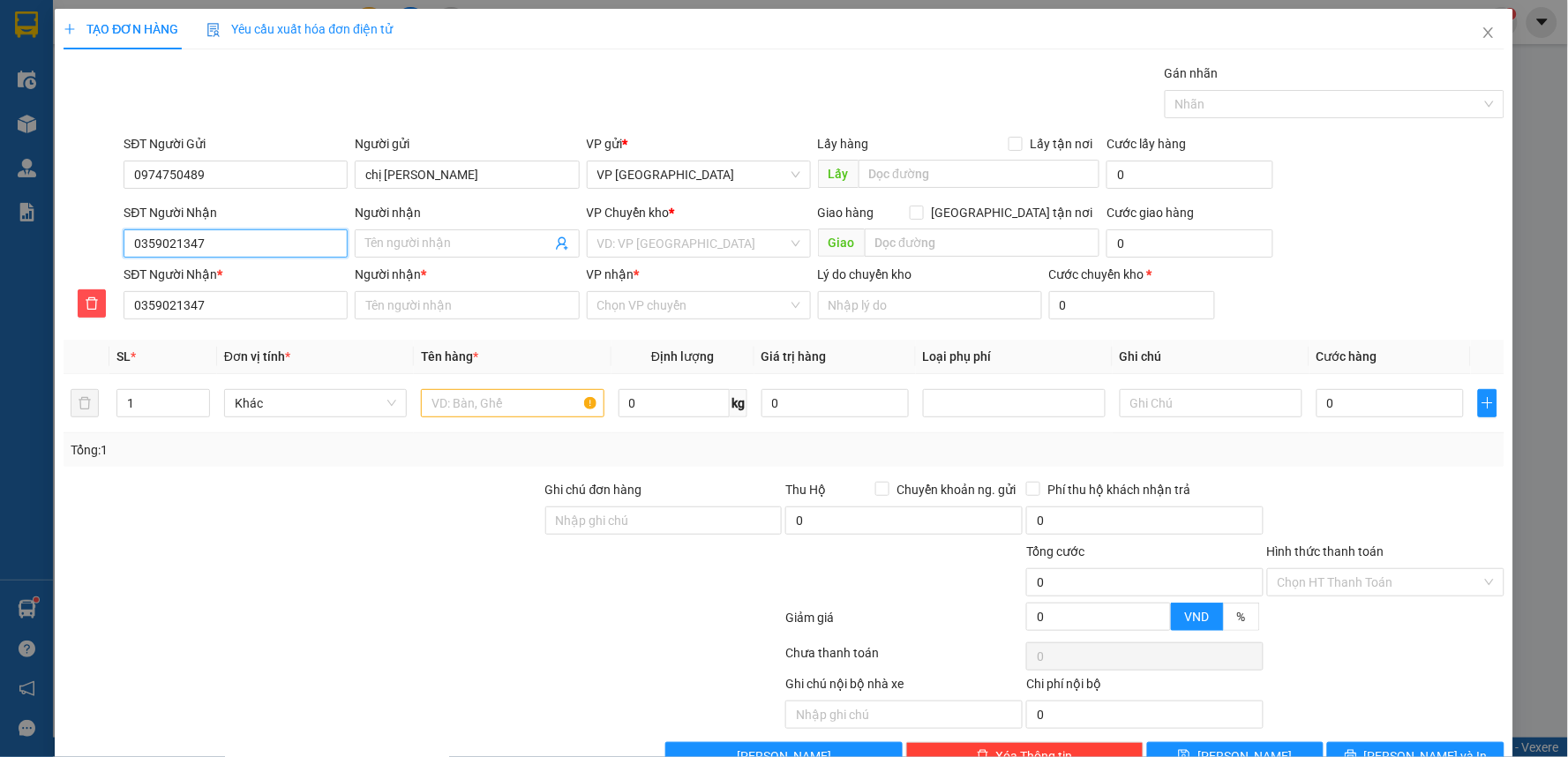
click at [277, 250] on input "0359021347" at bounding box center [235, 243] width 224 height 28
type input "0"
type input "03"
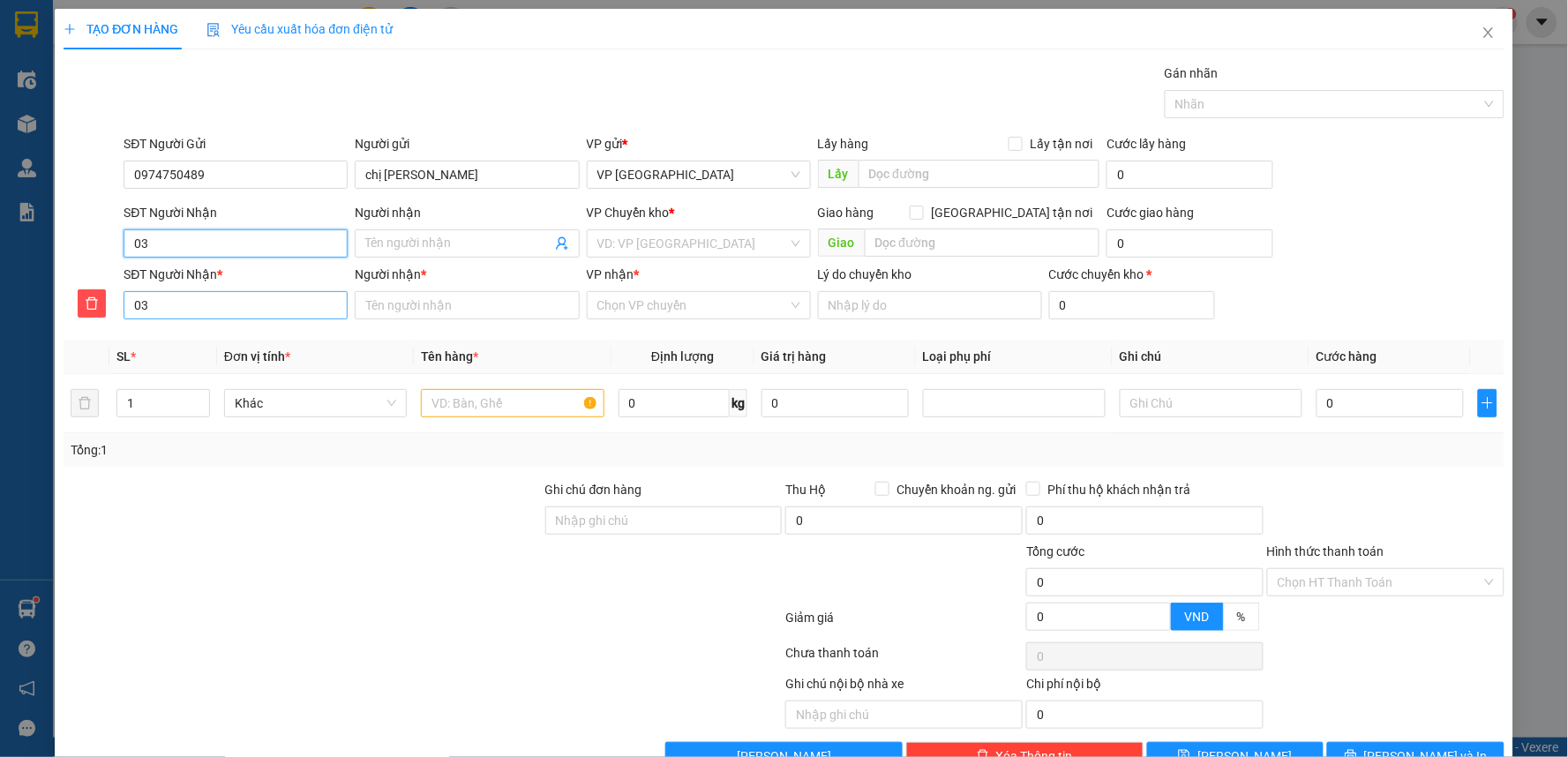
type input "038"
type input "0383"
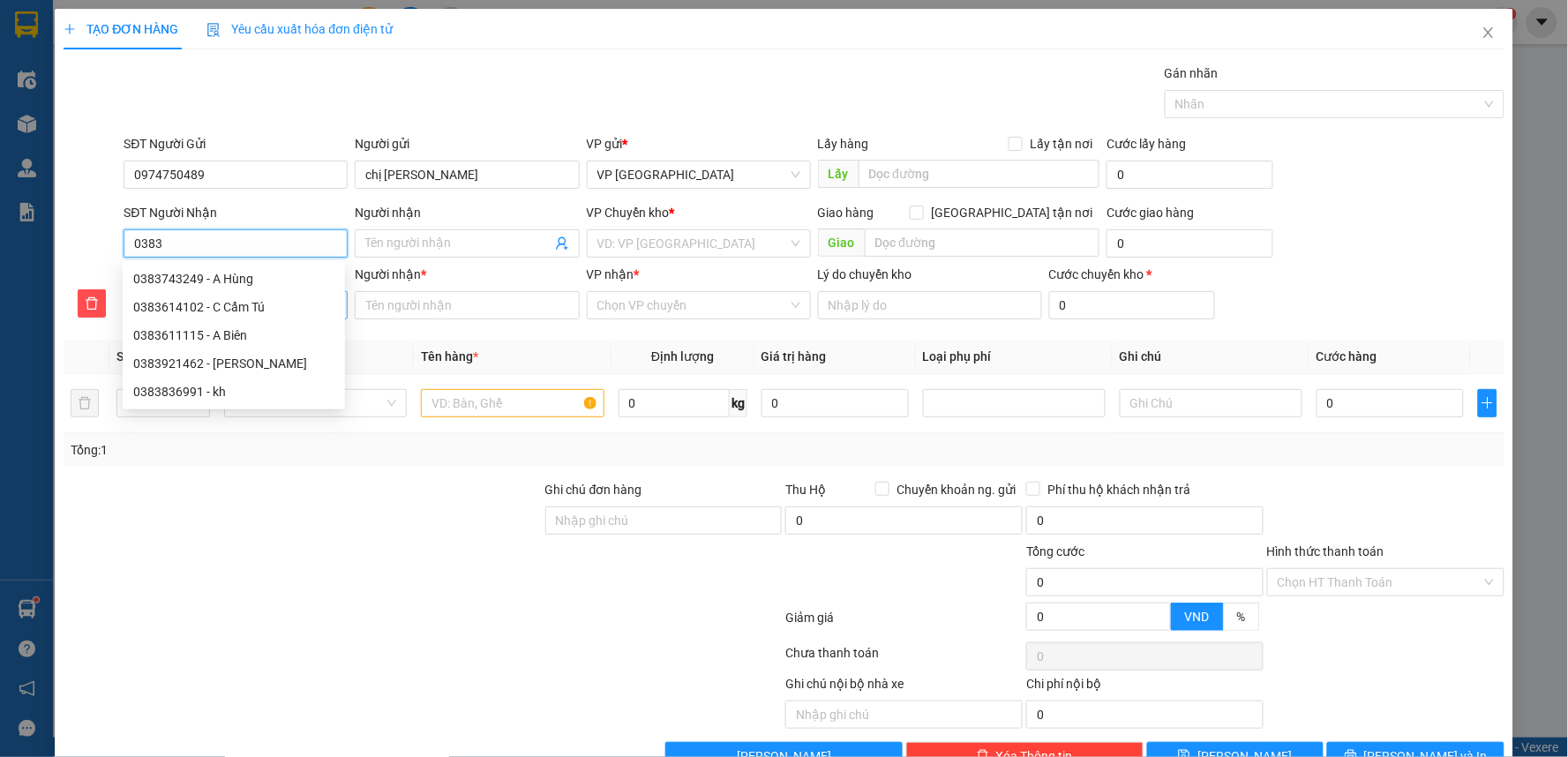
type input "03834"
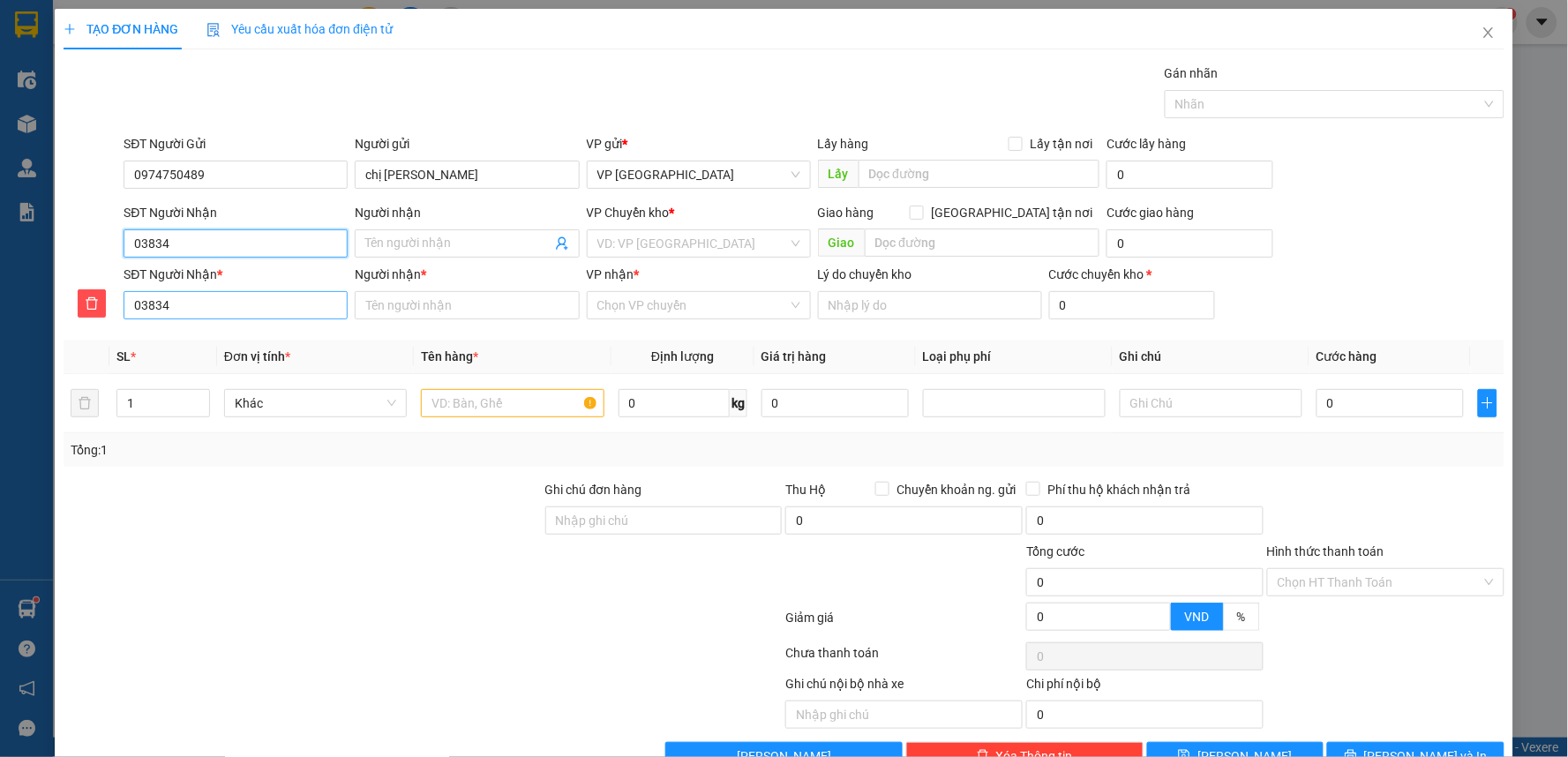
type input "038347"
type input "0383476"
type input "03834760"
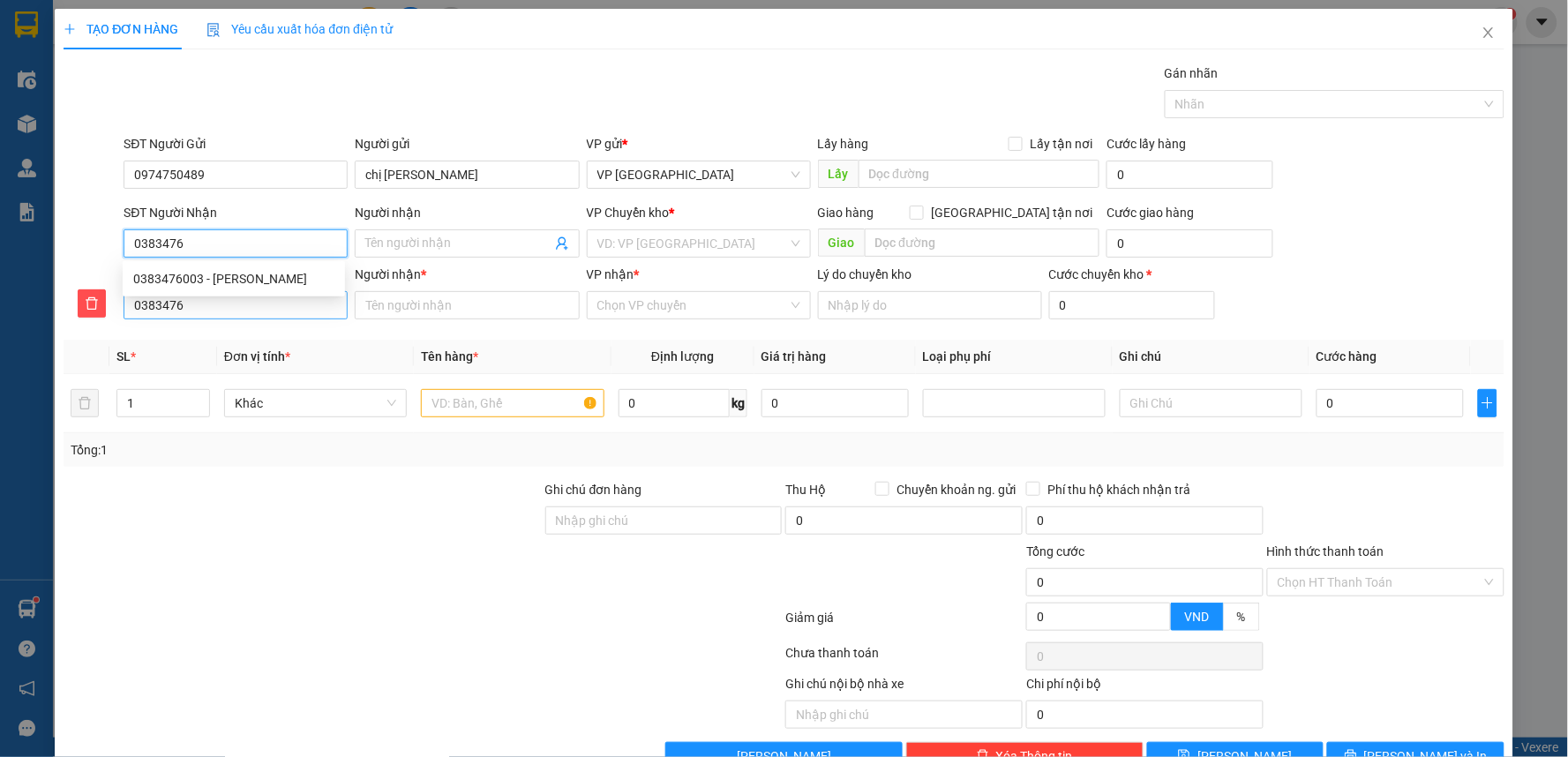
type input "03834760"
type input "038347600"
type input "0383476003"
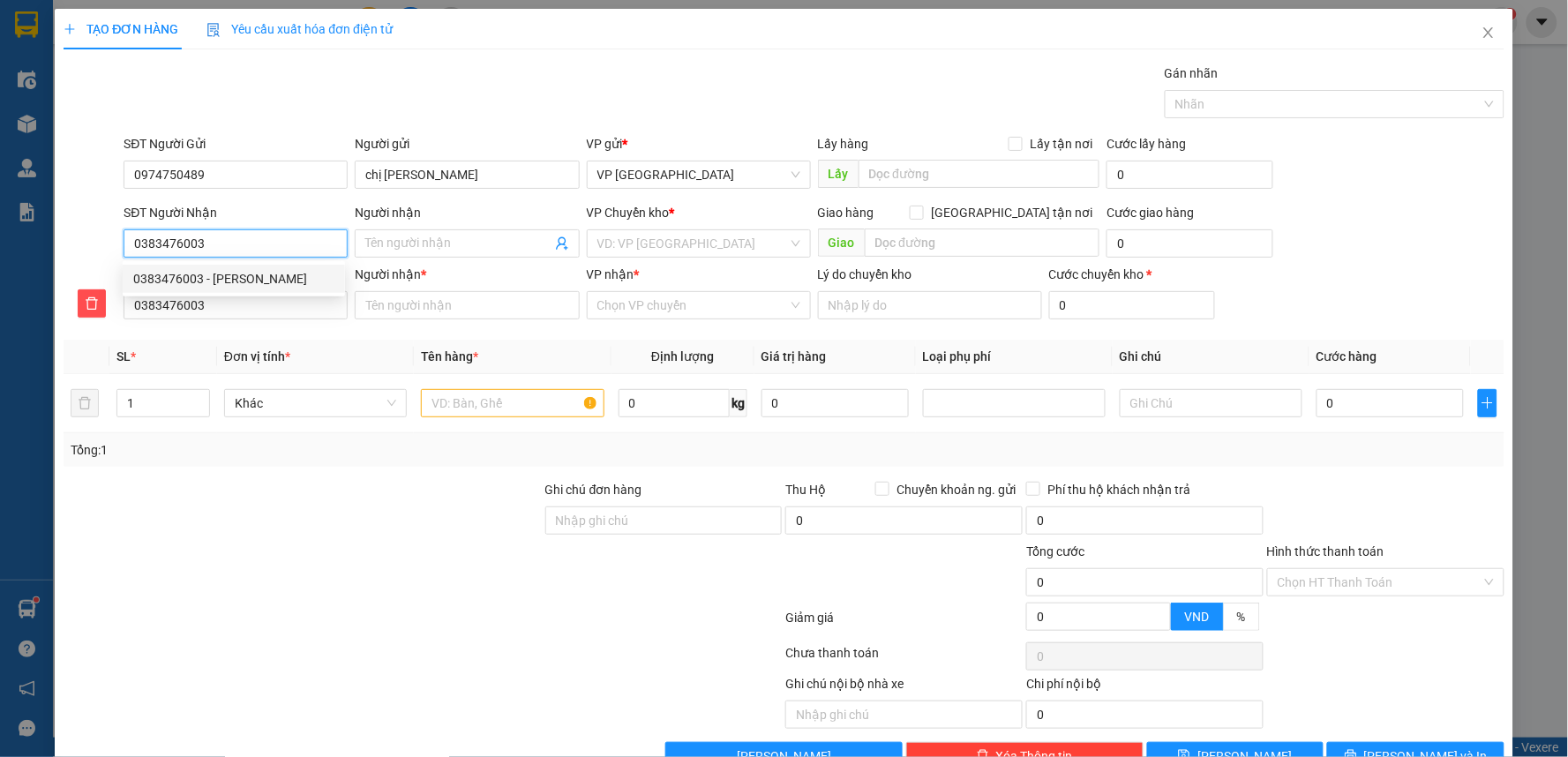
click at [279, 280] on div "0383476003 - nguyễn hồng hải" at bounding box center [234, 279] width 201 height 19
type input "nguyễn hồng hải"
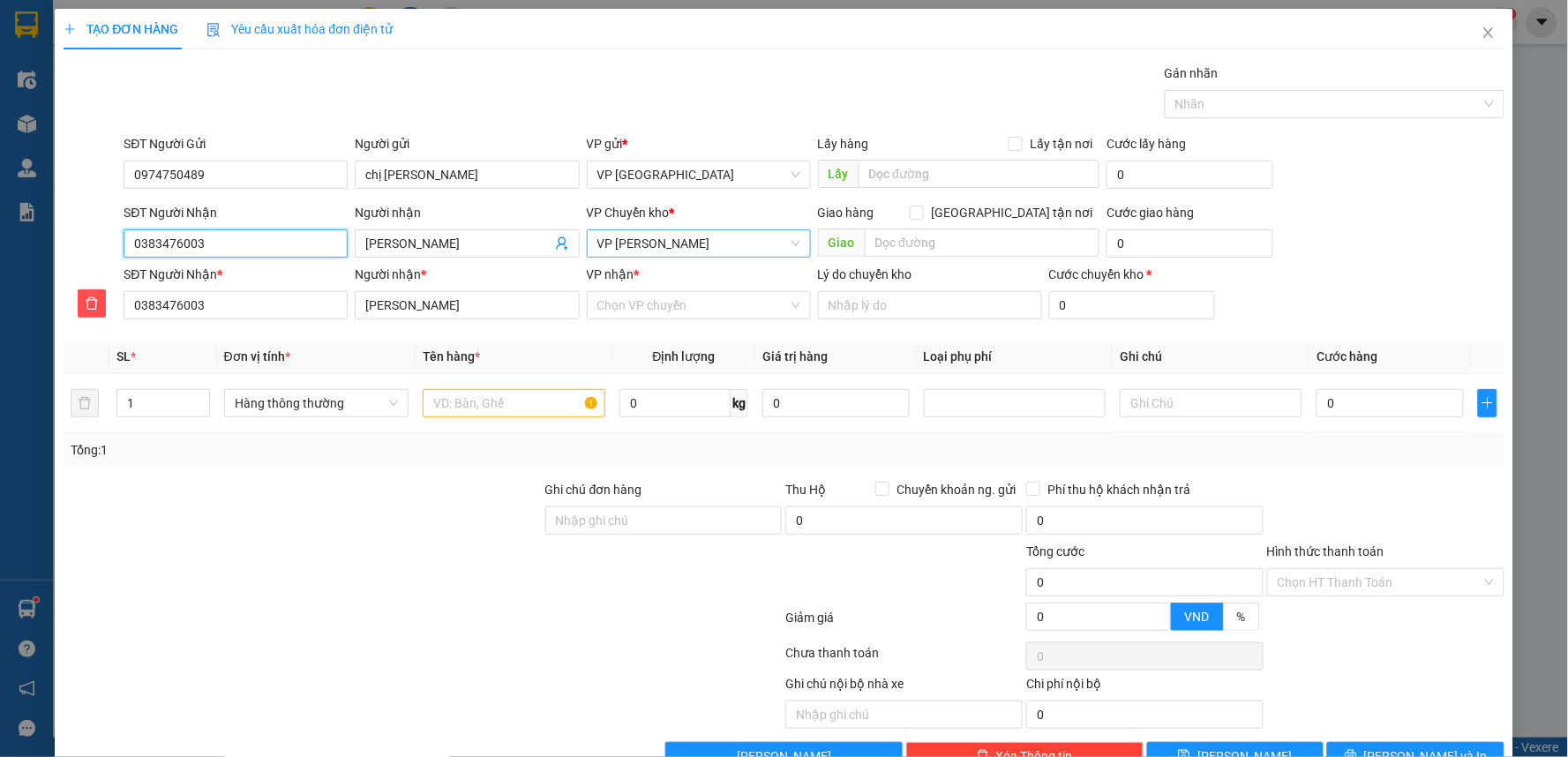
click at [695, 240] on span "VP [PERSON_NAME]" at bounding box center [699, 243] width 203 height 26
type input "0383476003"
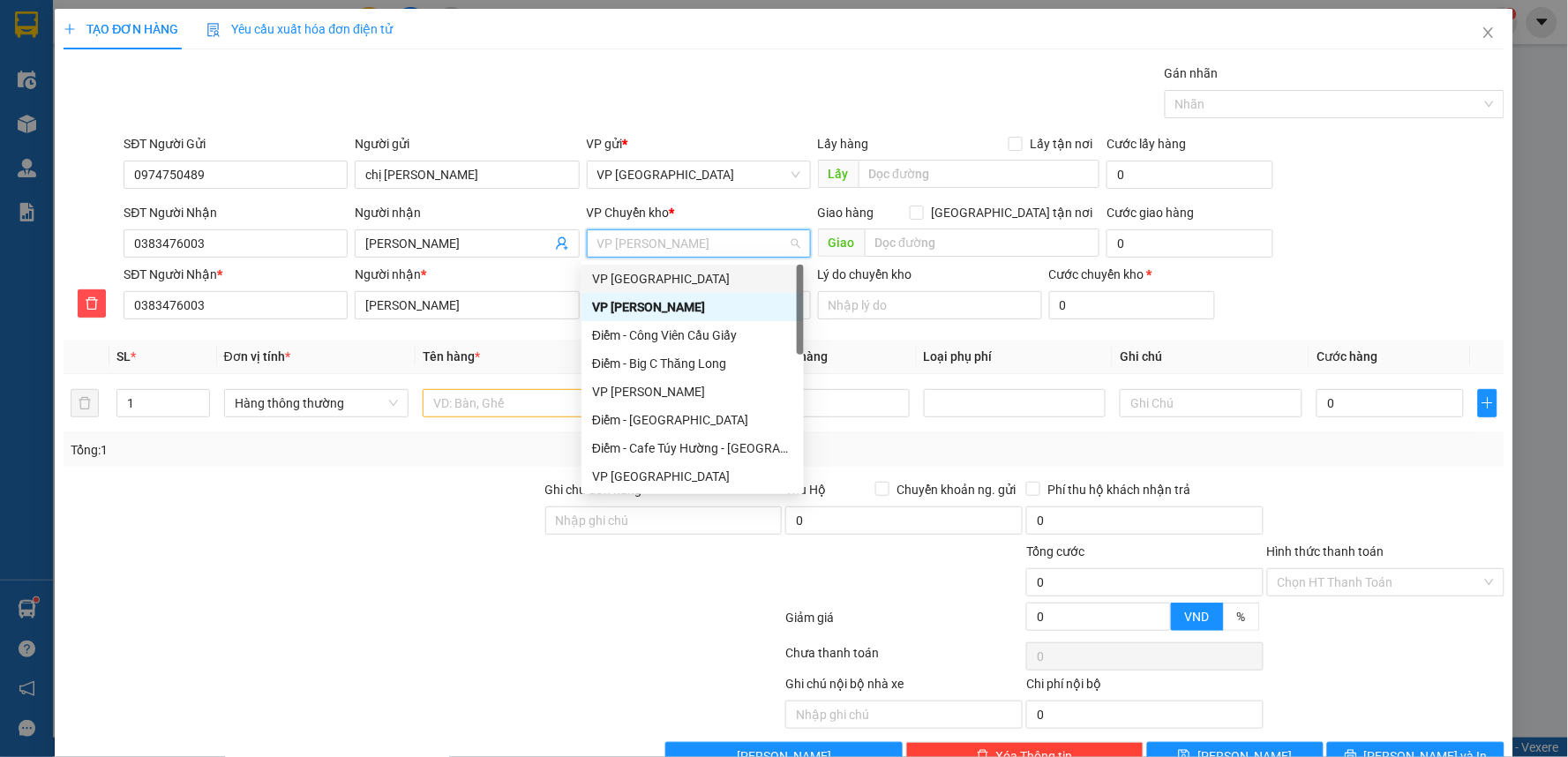
click at [647, 277] on div "VP [GEOGRAPHIC_DATA]" at bounding box center [692, 279] width 201 height 19
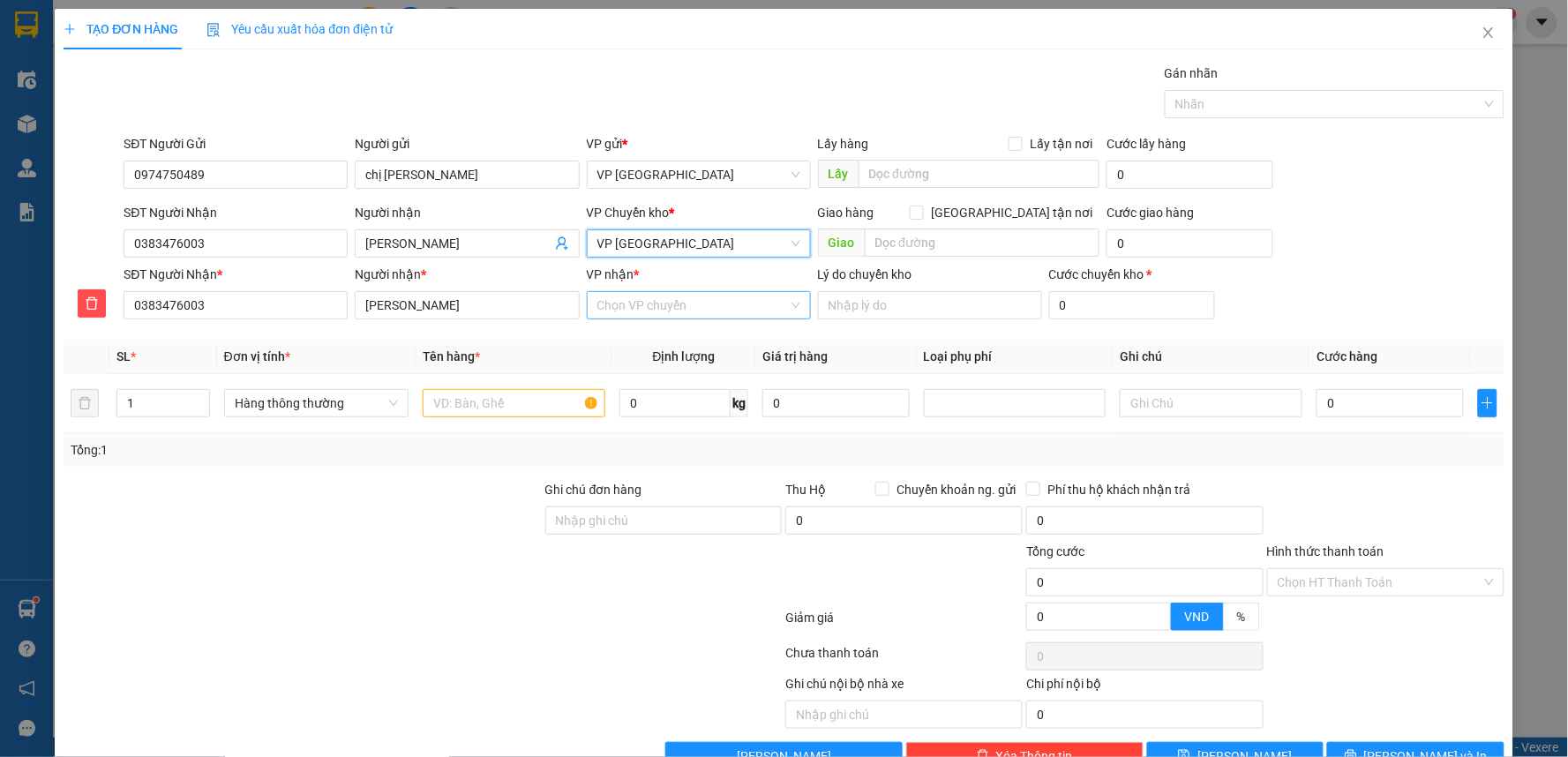
click at [652, 311] on input "VP nhận *" at bounding box center [692, 305] width 191 height 26
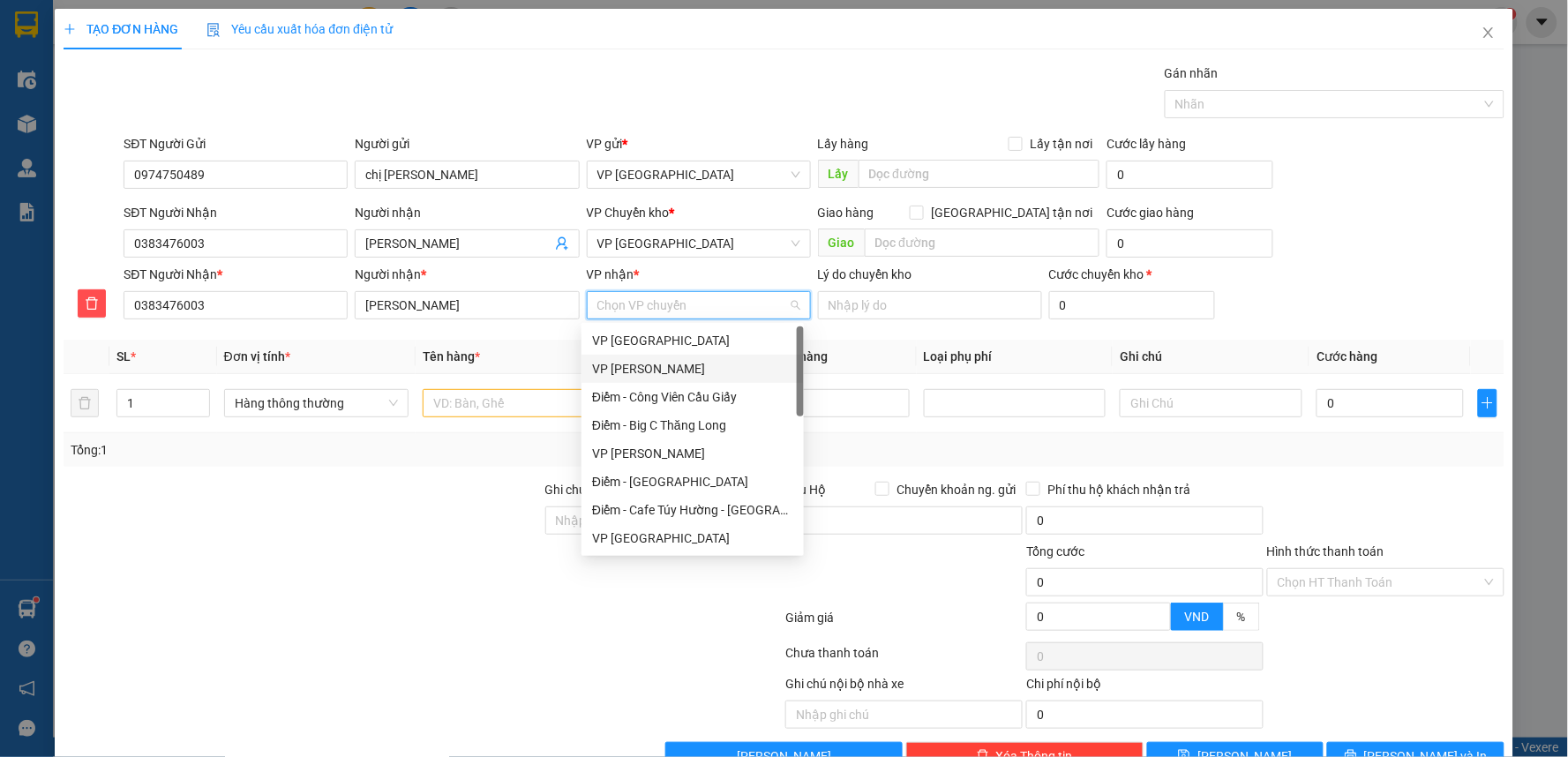
click at [673, 368] on div "VP [PERSON_NAME]" at bounding box center [692, 369] width 201 height 19
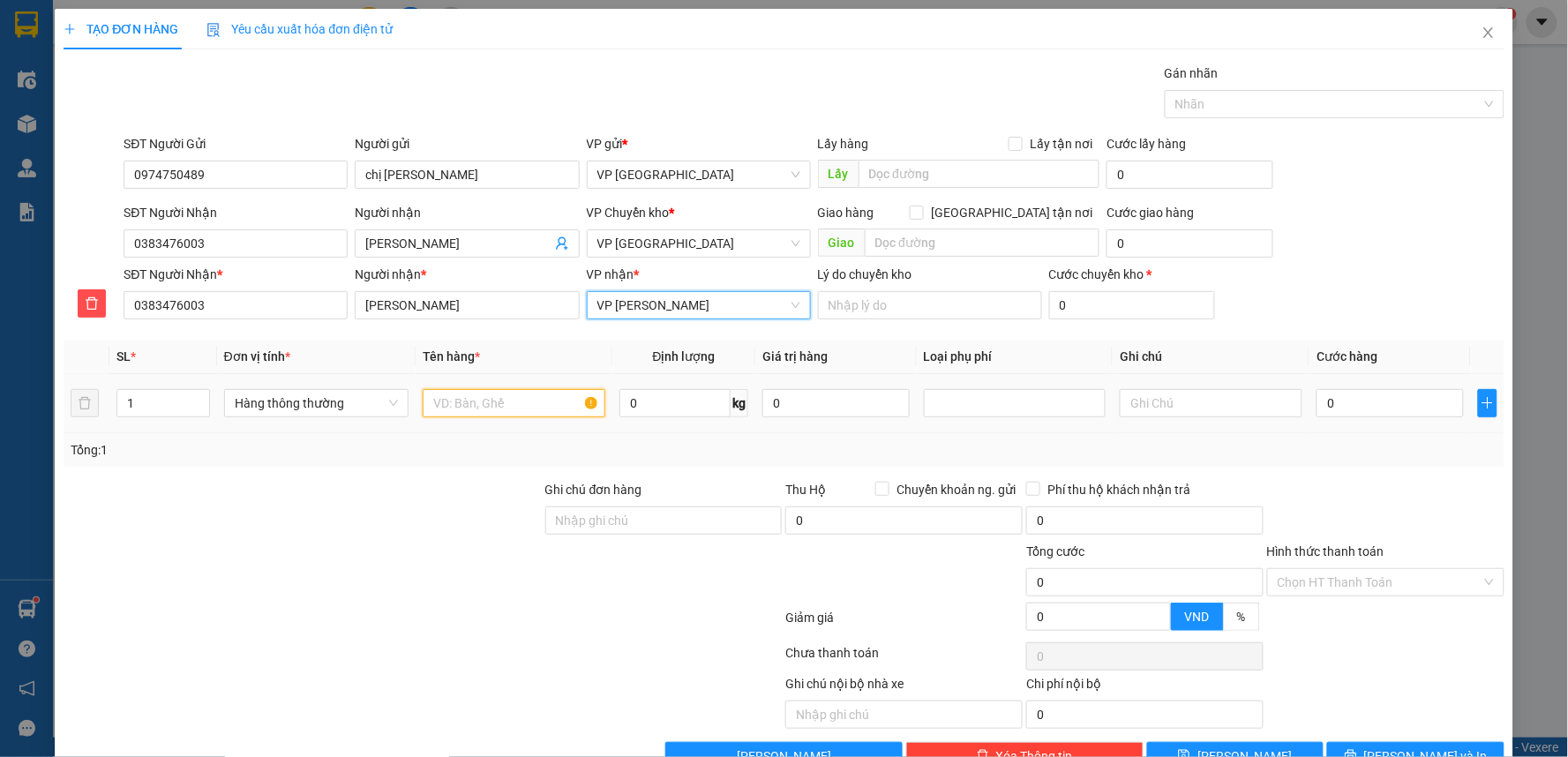
click at [490, 406] on input "text" at bounding box center [514, 403] width 182 height 28
type input "túi vàng thực phẩm"
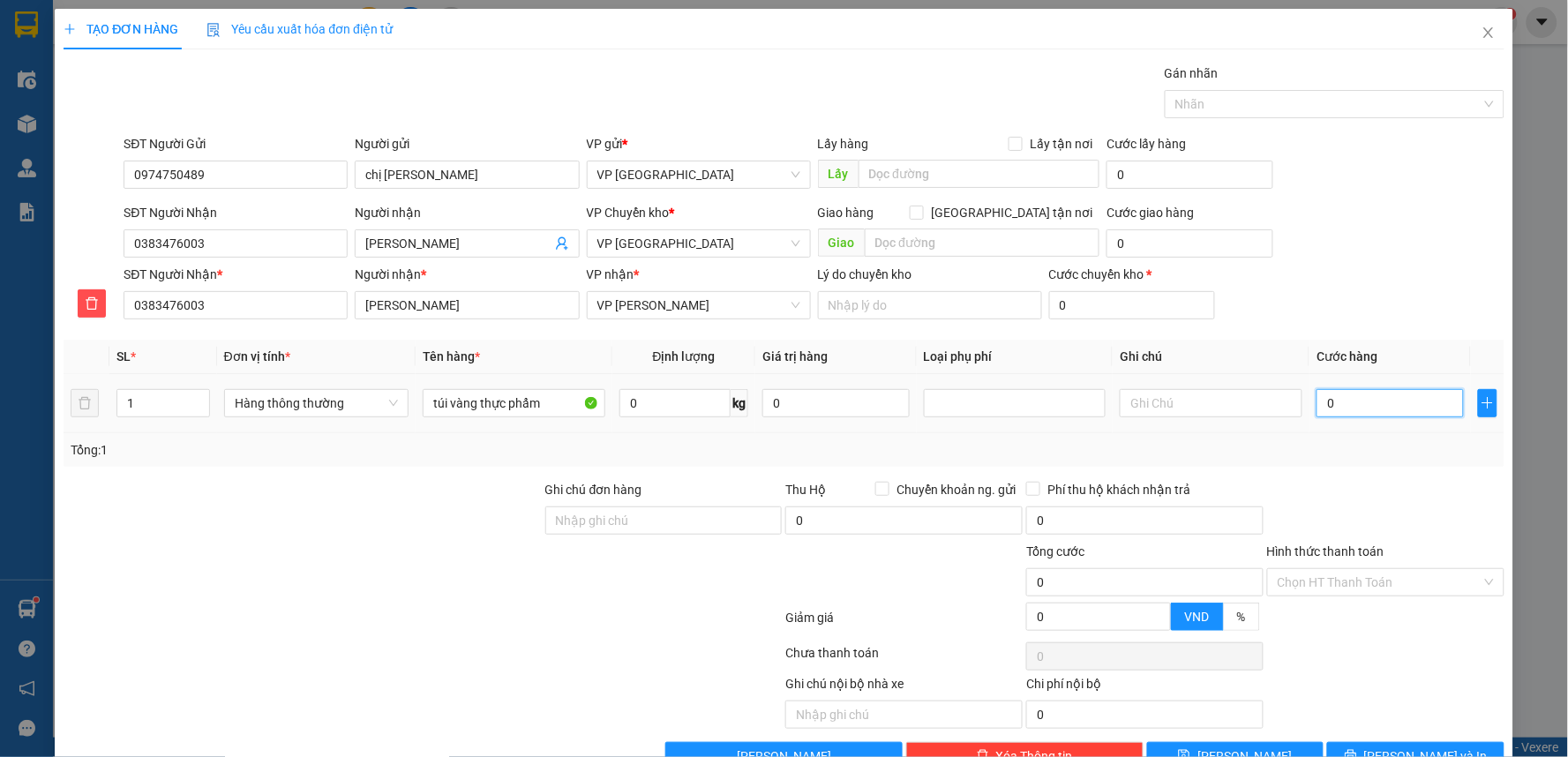
click at [1371, 412] on input "0" at bounding box center [1389, 403] width 146 height 28
type input "4"
type input "40"
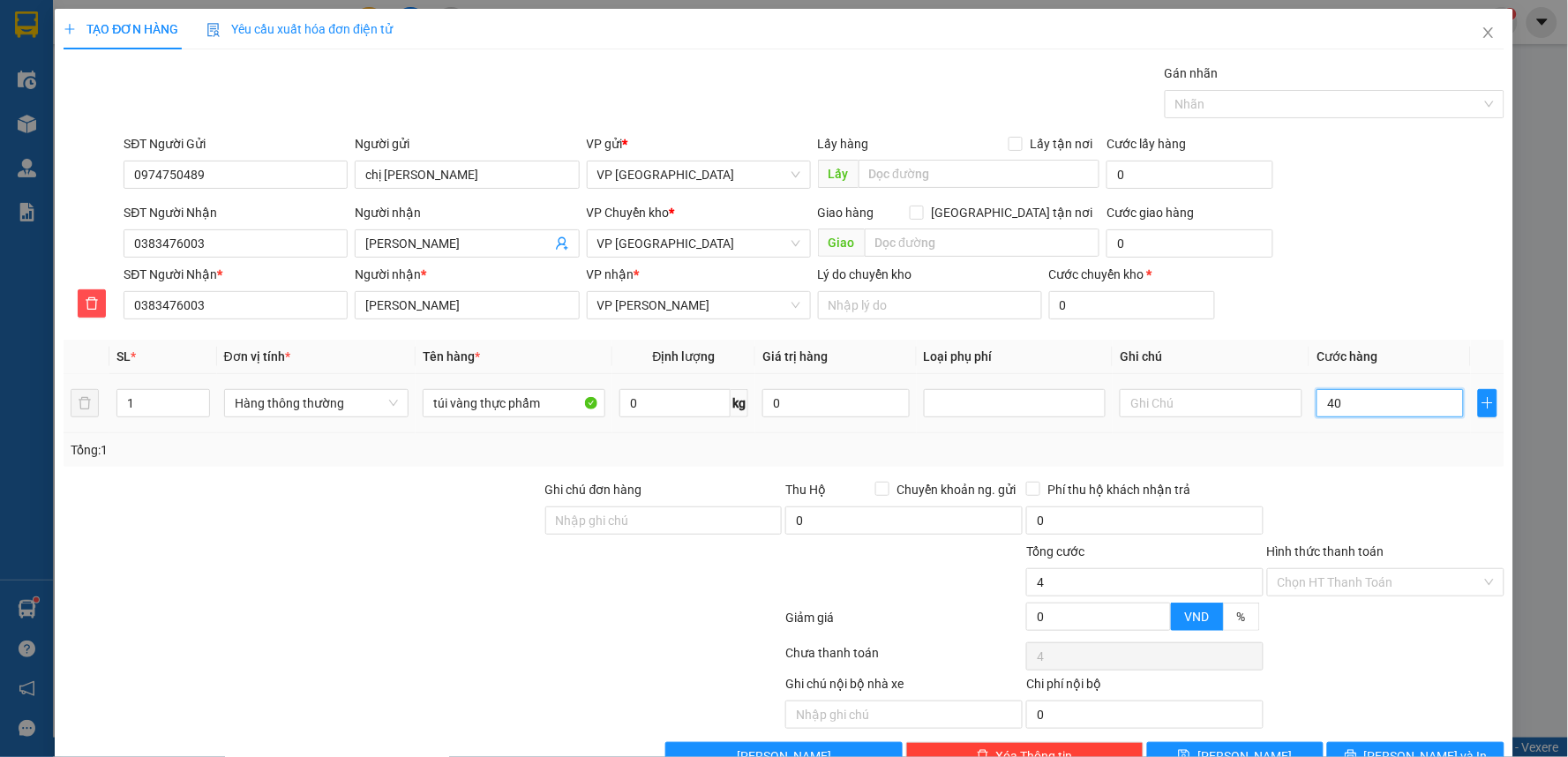
type input "40"
type input "40.000"
click at [1348, 463] on div "Tổng: 1" at bounding box center [784, 449] width 1441 height 34
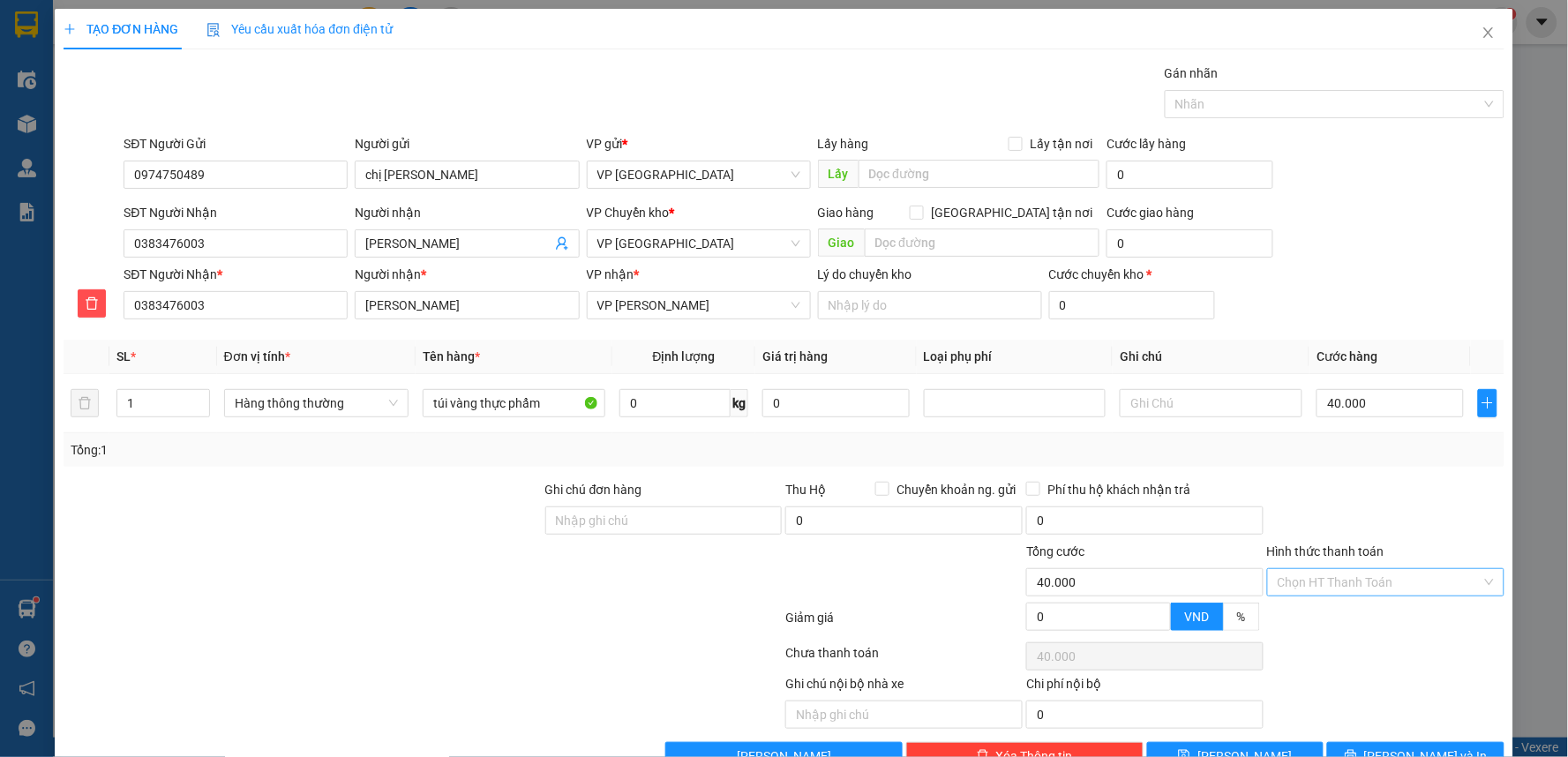
click at [1359, 570] on input "Hình thức thanh toán" at bounding box center [1379, 582] width 204 height 26
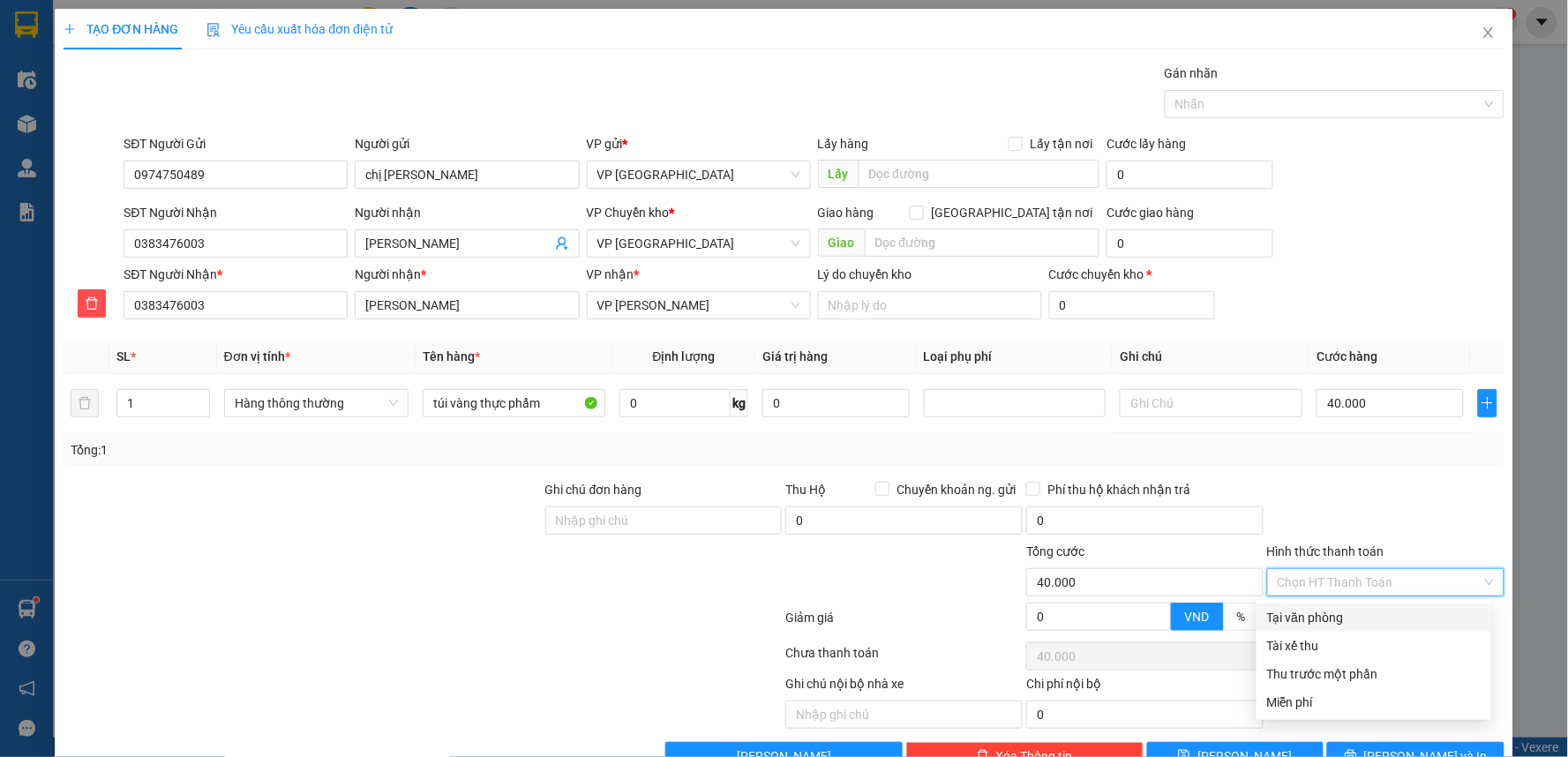
click at [1338, 619] on div "Tại văn phòng" at bounding box center [1373, 617] width 213 height 19
type input "0"
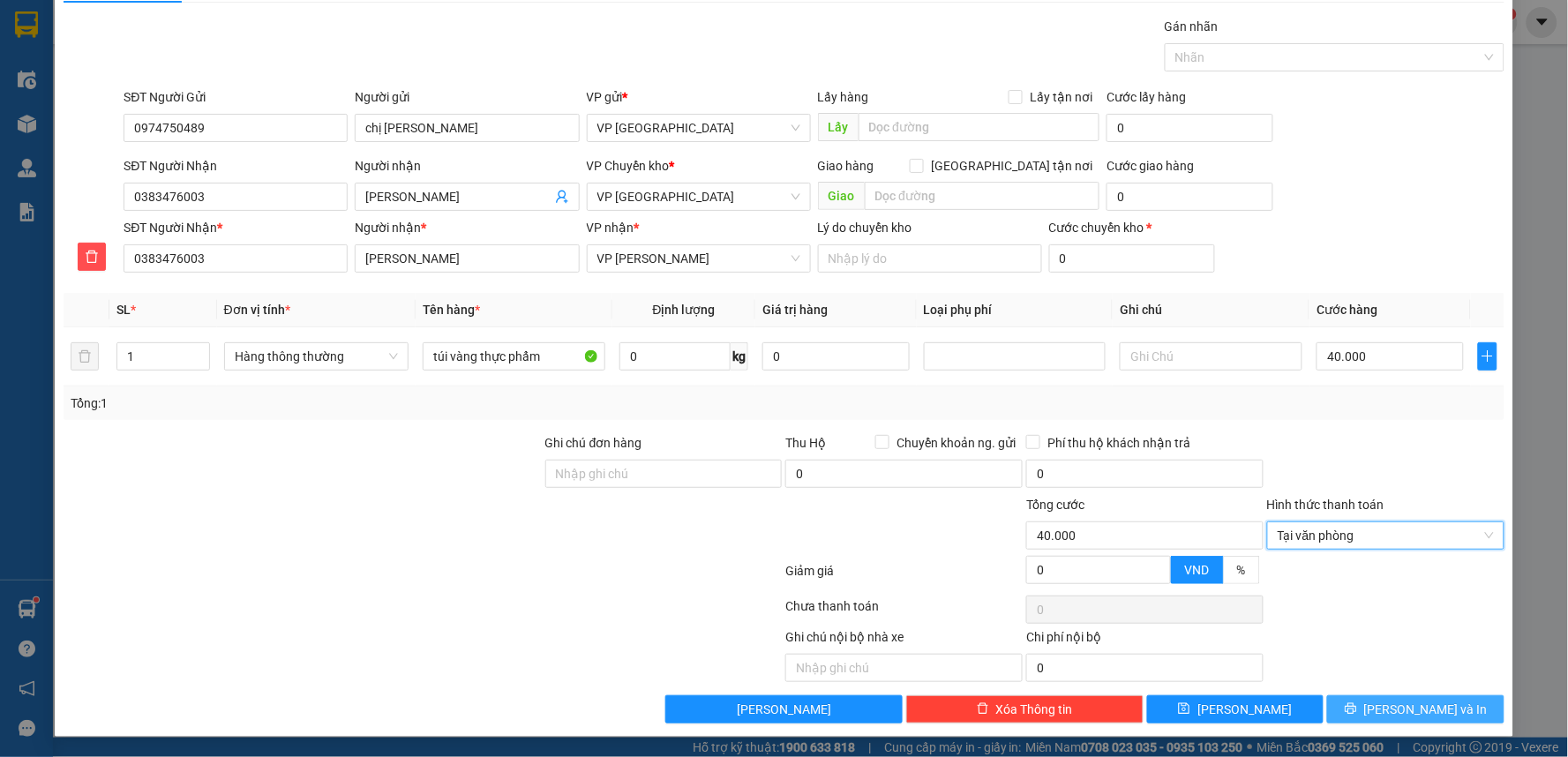
click at [1398, 703] on span "[PERSON_NAME] và In" at bounding box center [1426, 709] width 123 height 19
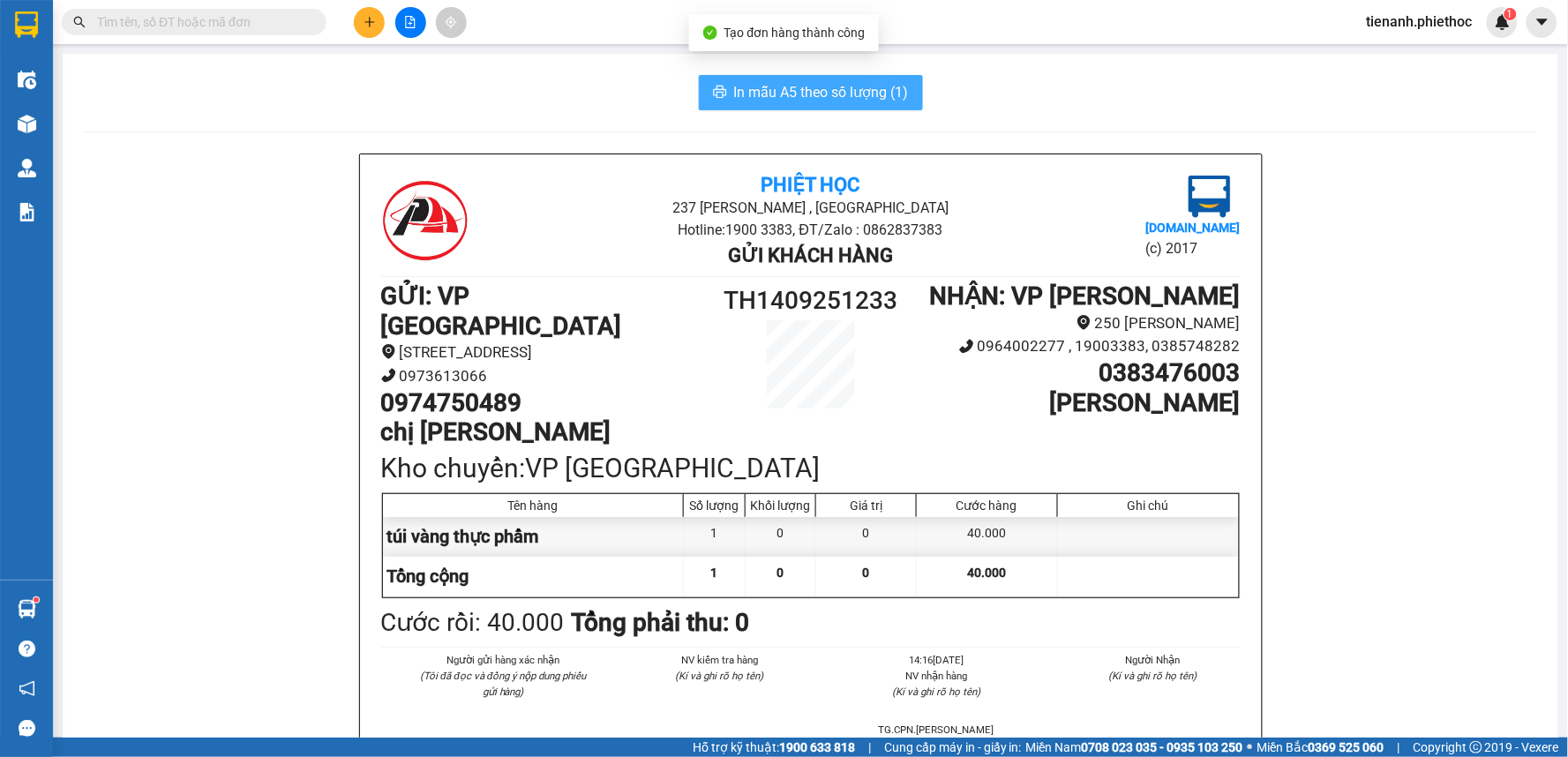
click at [766, 81] on span "In mẫu A5 theo số lượng (1)" at bounding box center [821, 92] width 175 height 22
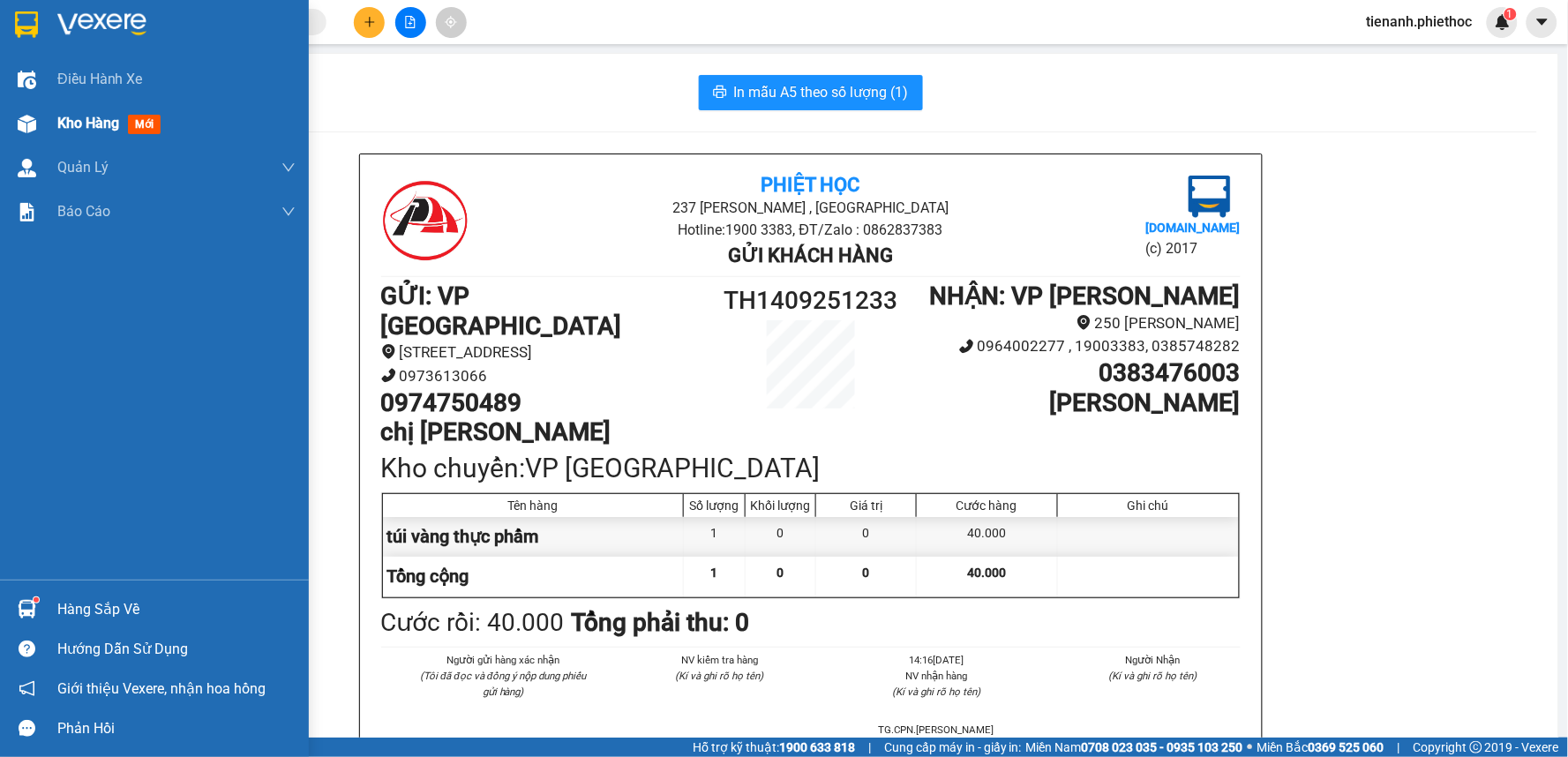
click at [74, 133] on div "Kho hàng mới" at bounding box center [113, 123] width 111 height 22
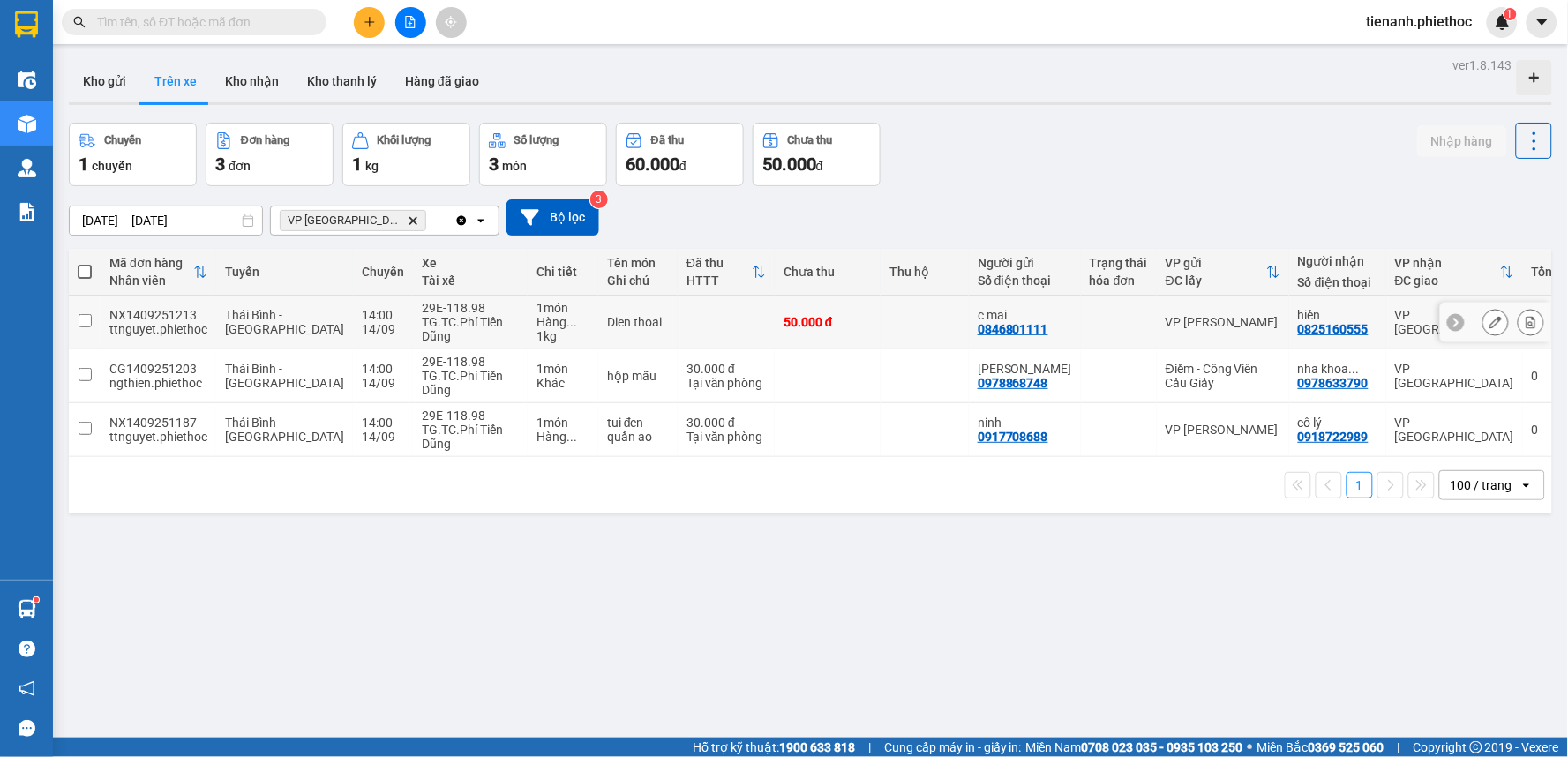
click at [680, 320] on td at bounding box center [726, 322] width 97 height 54
checkbox input "true"
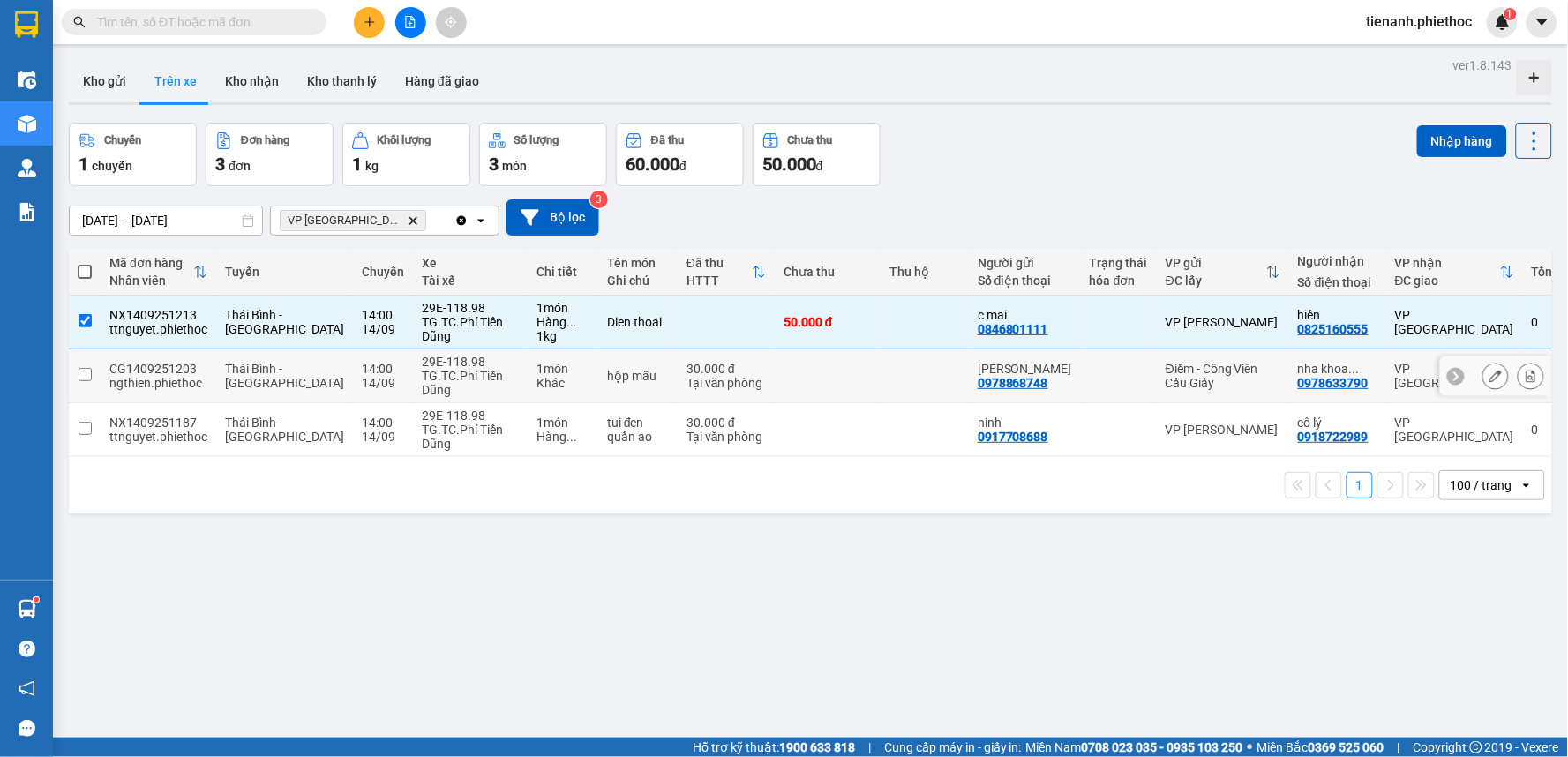
click at [686, 371] on div "30.000 đ" at bounding box center [726, 369] width 80 height 15
checkbox input "true"
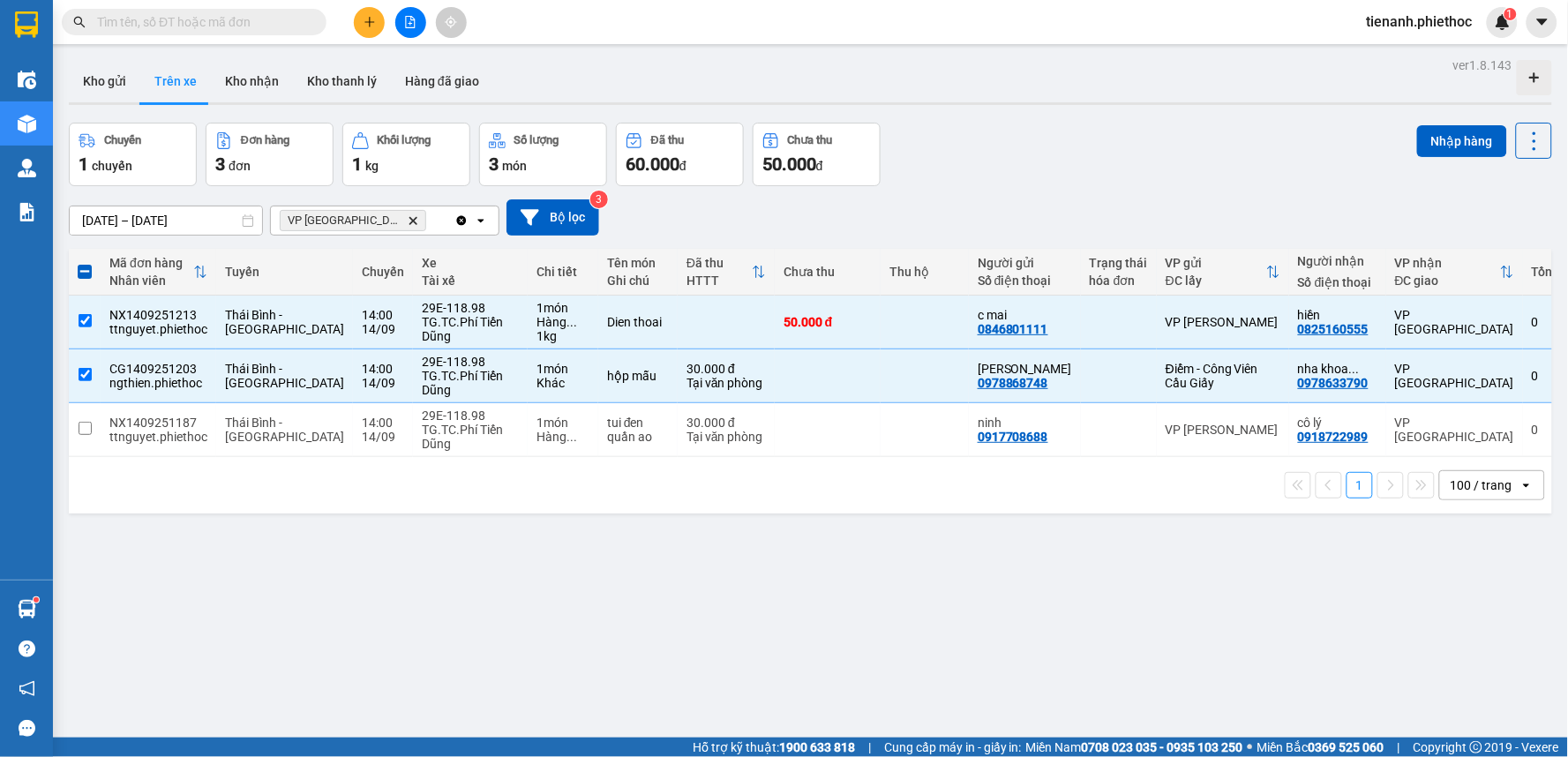
click at [667, 459] on div "1 100 / trang open" at bounding box center [810, 486] width 1483 height 56
click at [693, 447] on td "30.000 đ Tại văn phòng" at bounding box center [726, 429] width 97 height 54
checkbox input "true"
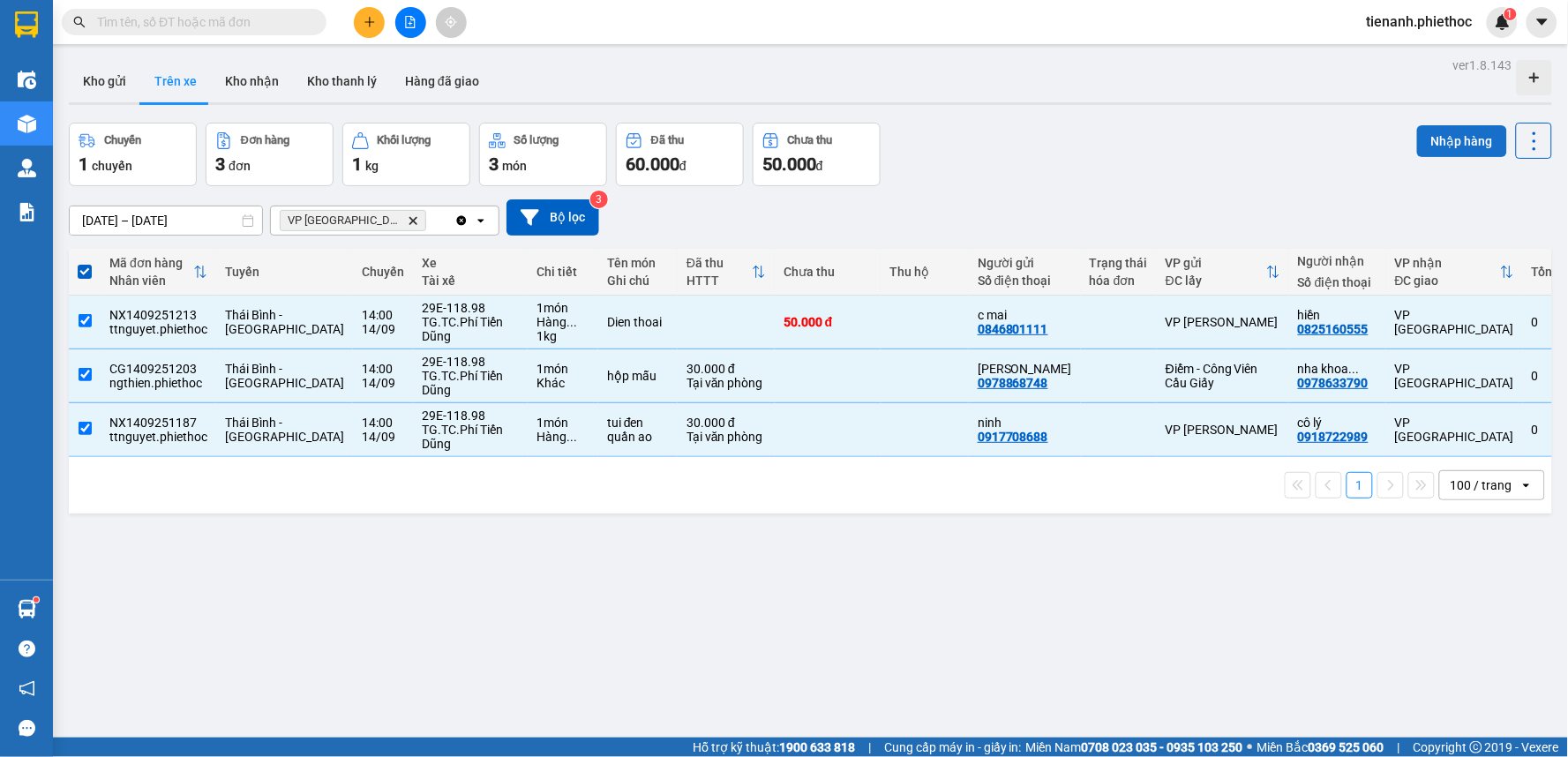
click at [1427, 144] on button "Nhập hàng" at bounding box center [1462, 141] width 90 height 32
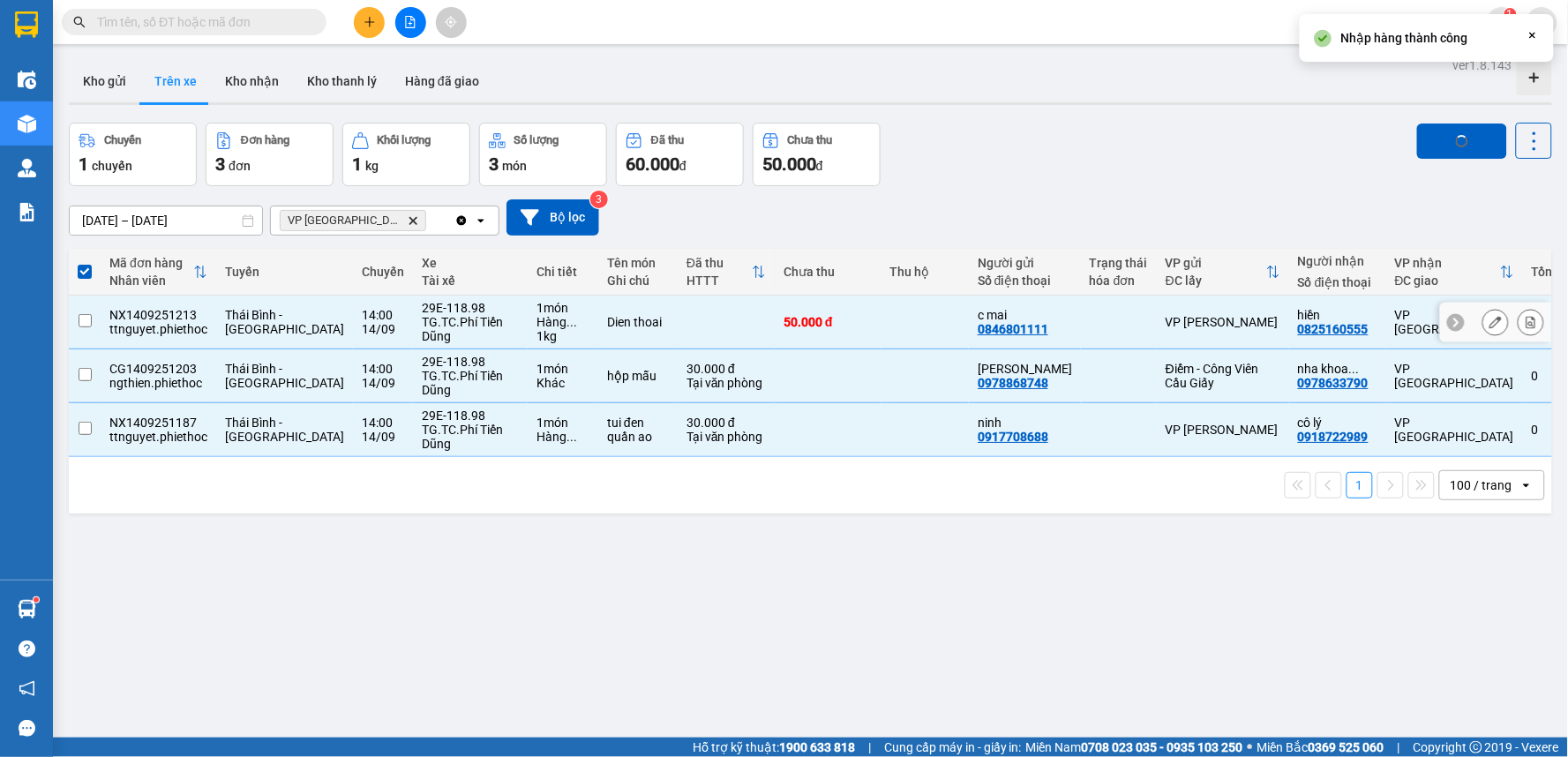
checkbox input "false"
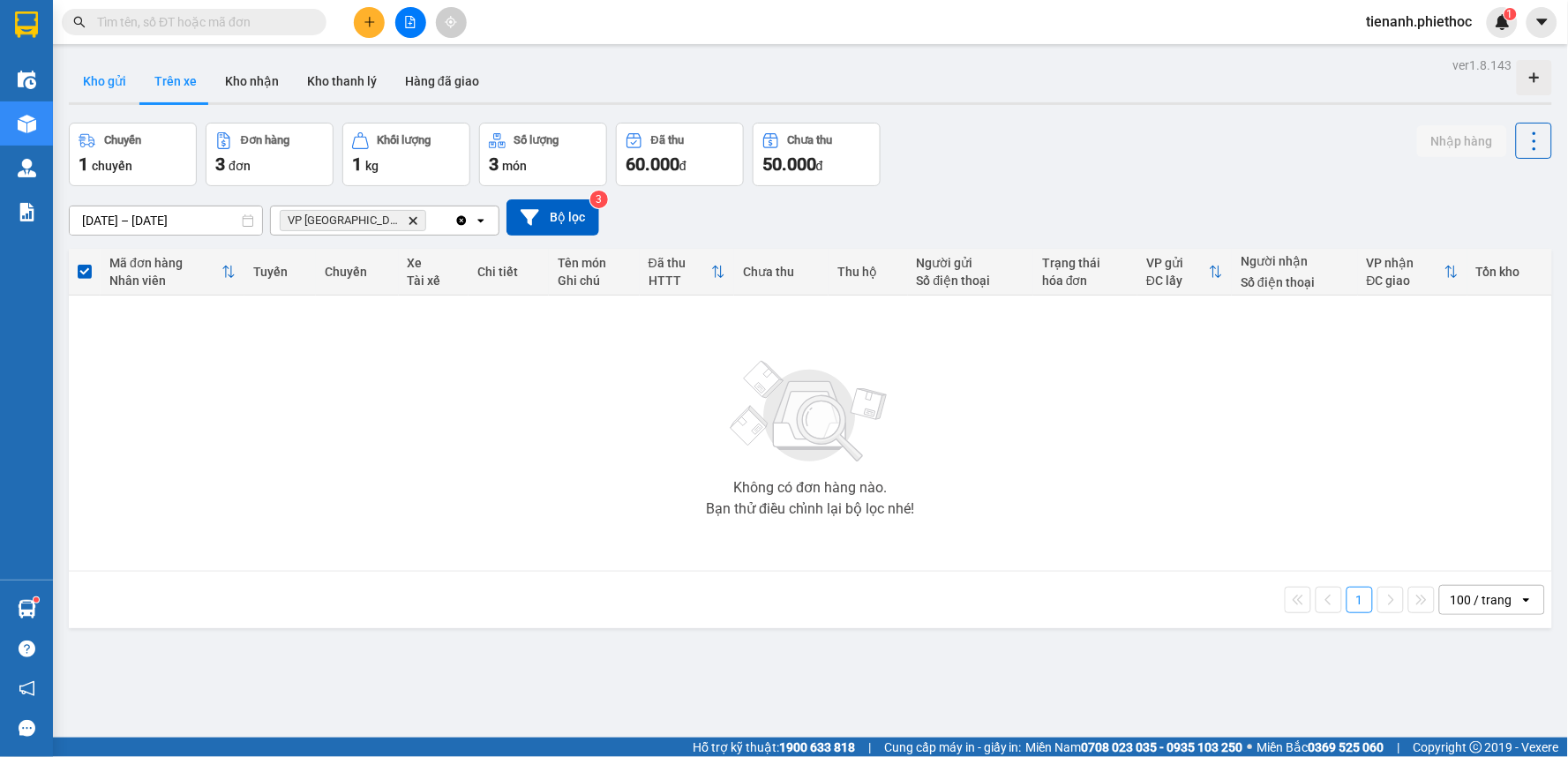
click at [118, 81] on button "Kho gửi" at bounding box center [104, 81] width 72 height 43
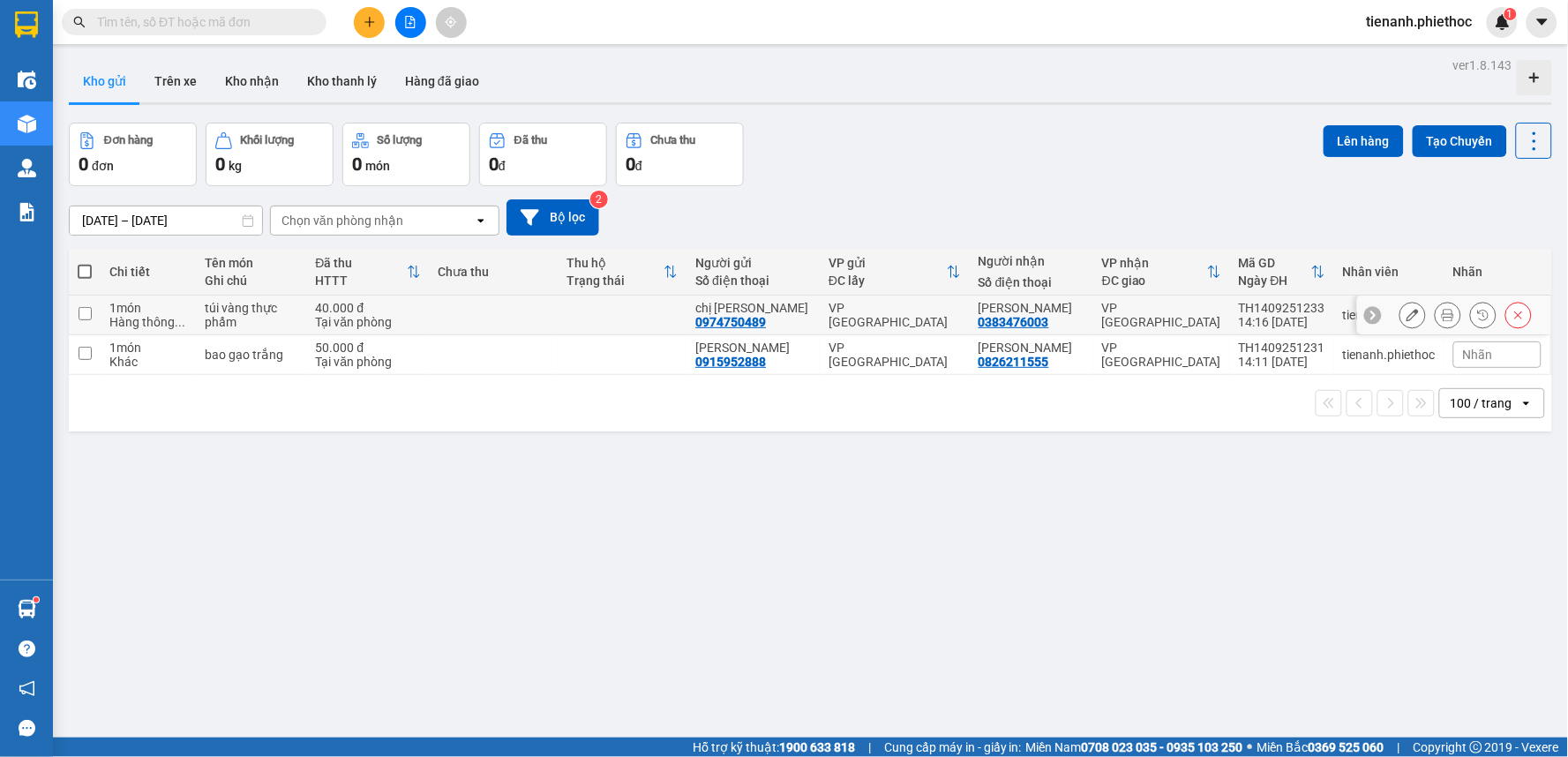
click at [455, 306] on td at bounding box center [495, 316] width 129 height 40
checkbox input "true"
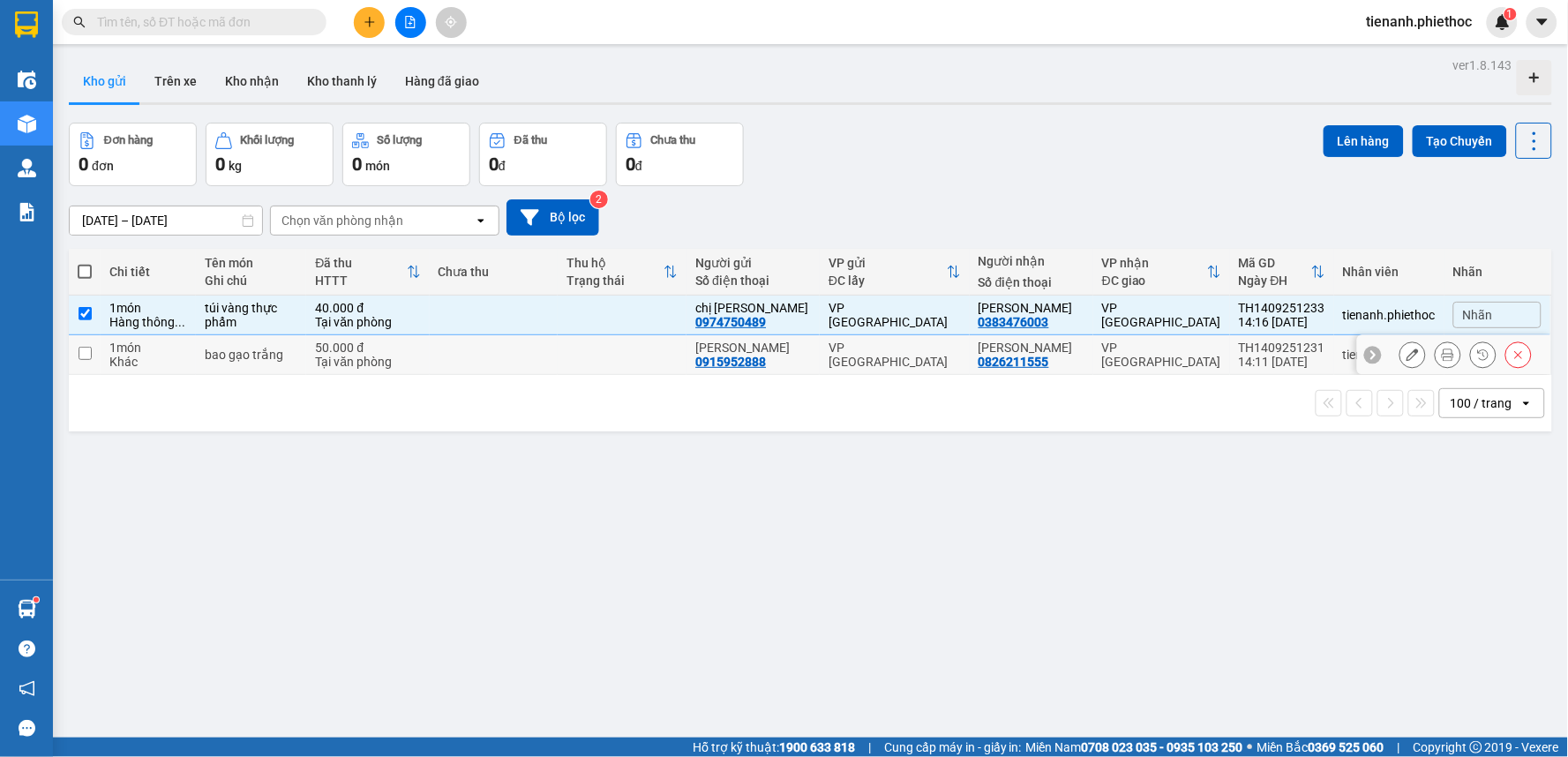
click at [459, 342] on td at bounding box center [495, 355] width 129 height 40
checkbox input "true"
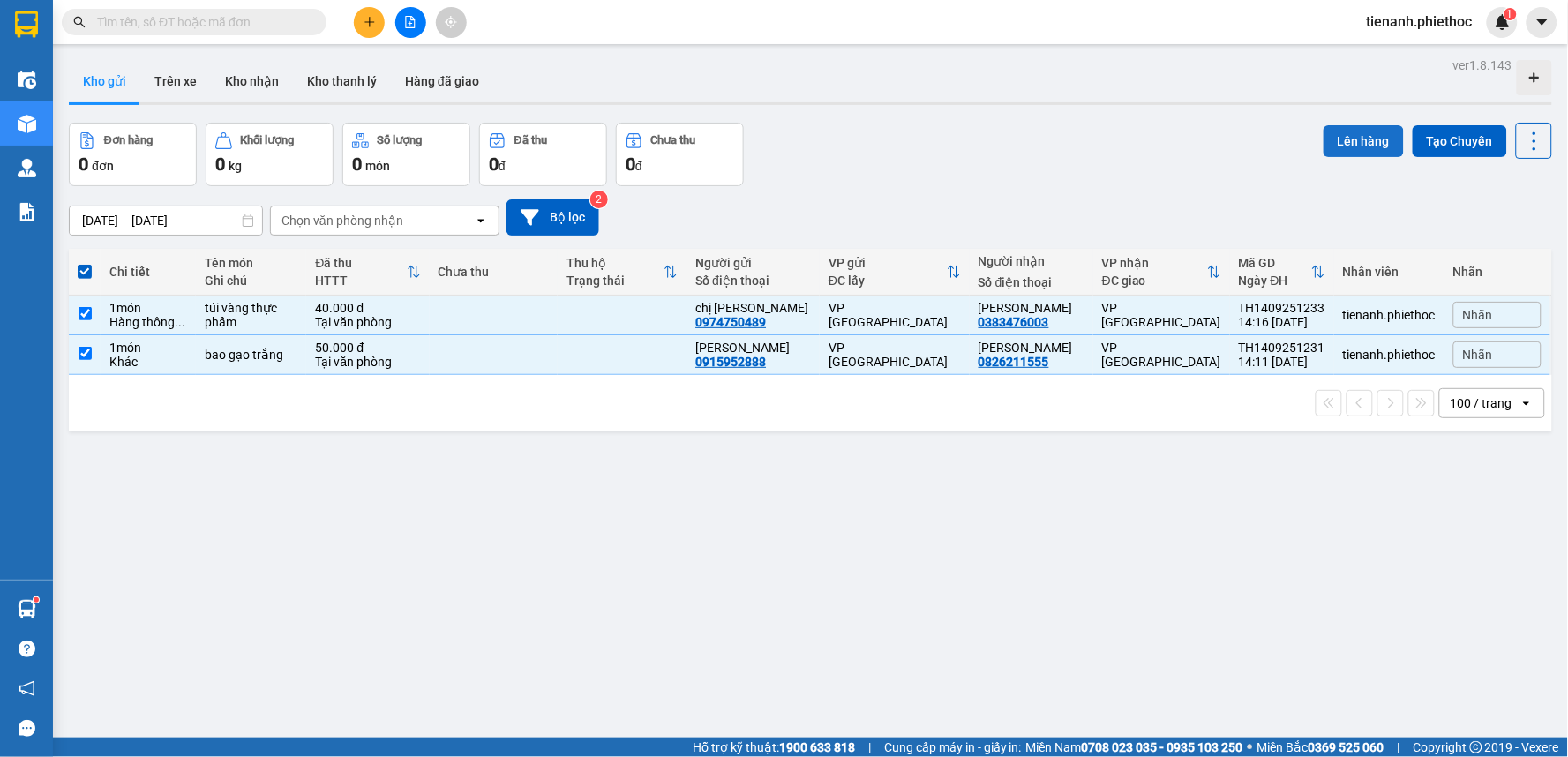
click at [1328, 145] on button "Lên hàng" at bounding box center [1363, 141] width 80 height 32
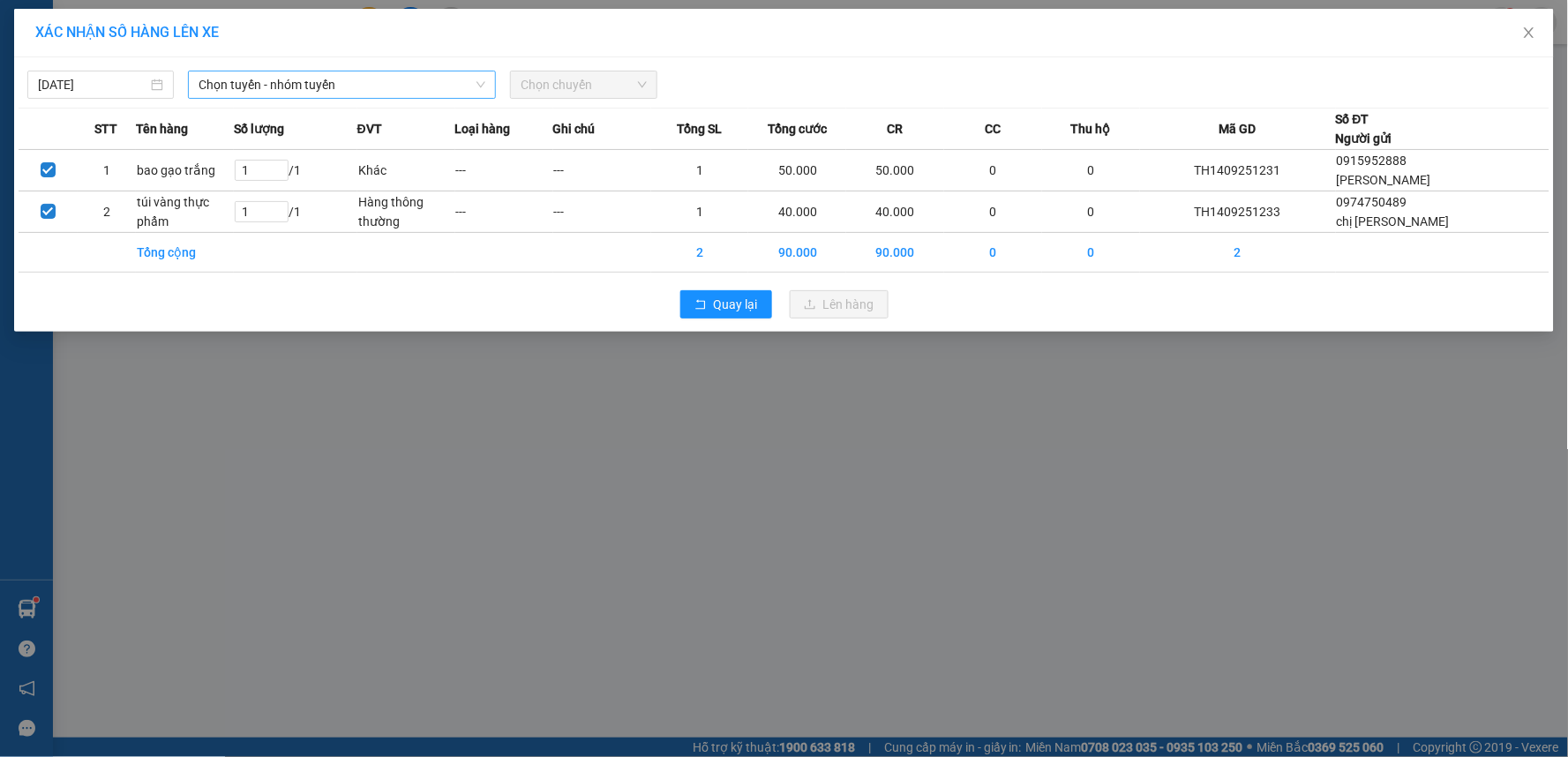
click at [348, 75] on span "Chọn tuyến - nhóm tuyến" at bounding box center [342, 84] width 287 height 26
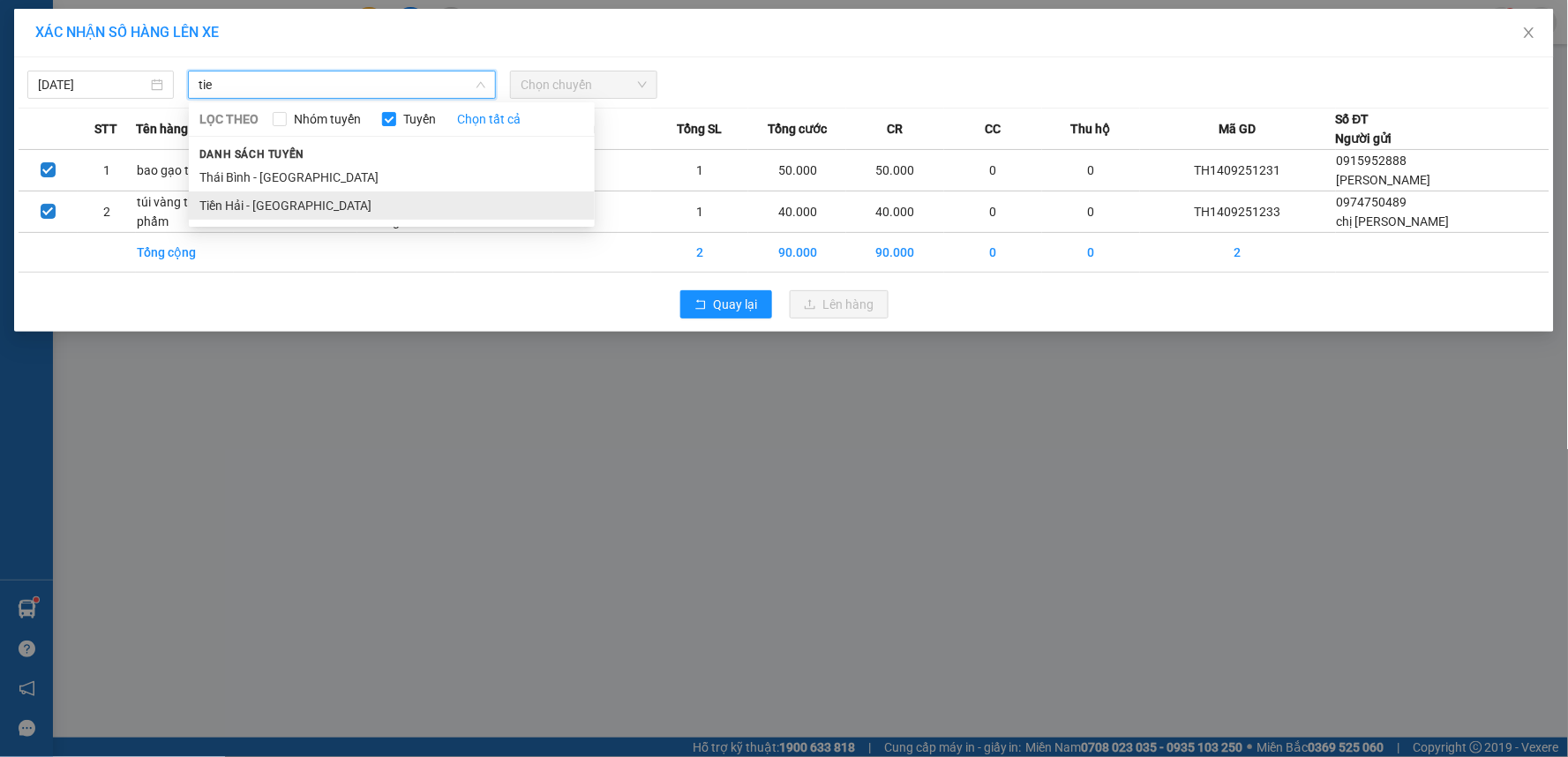
type input "tie"
click at [318, 214] on li "Tiền Hải - [GEOGRAPHIC_DATA]" at bounding box center [391, 205] width 406 height 28
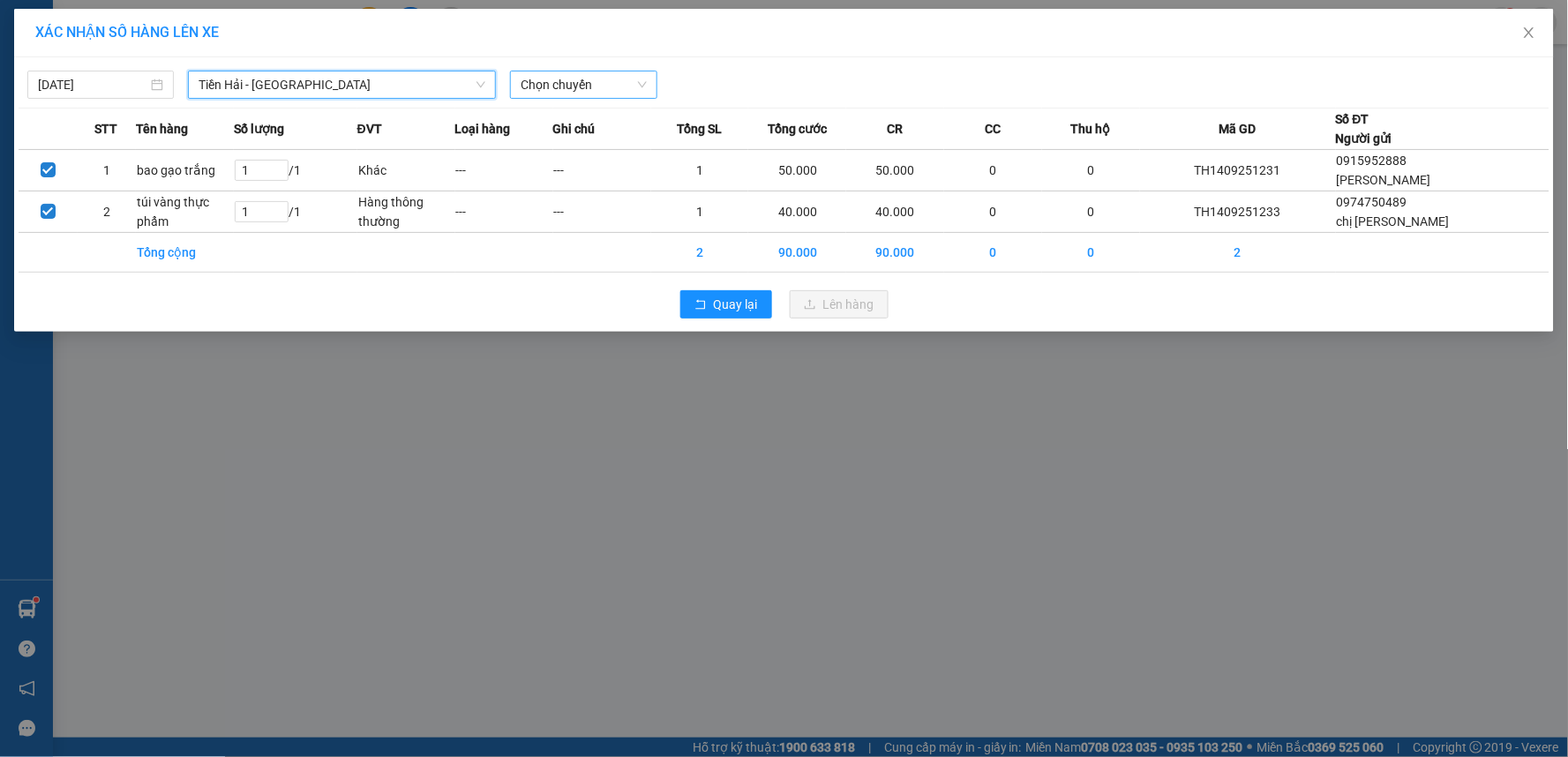
click at [568, 81] on span "Chọn chuyến" at bounding box center [583, 84] width 125 height 26
type input "15"
click at [583, 152] on div "Thêm chuyến " 15:00 "" at bounding box center [590, 149] width 159 height 30
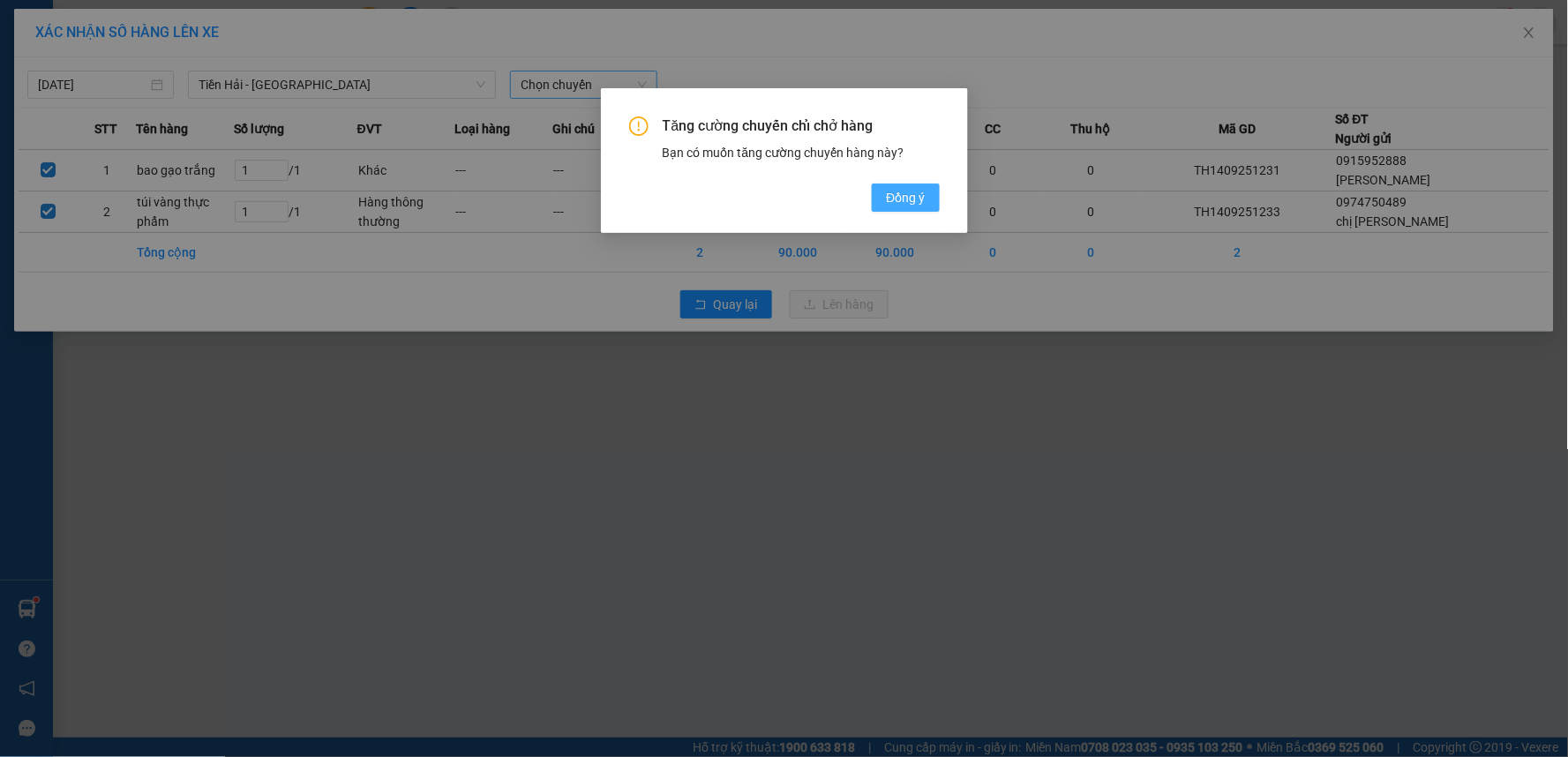
click at [888, 194] on span "Đồng ý" at bounding box center [905, 197] width 39 height 19
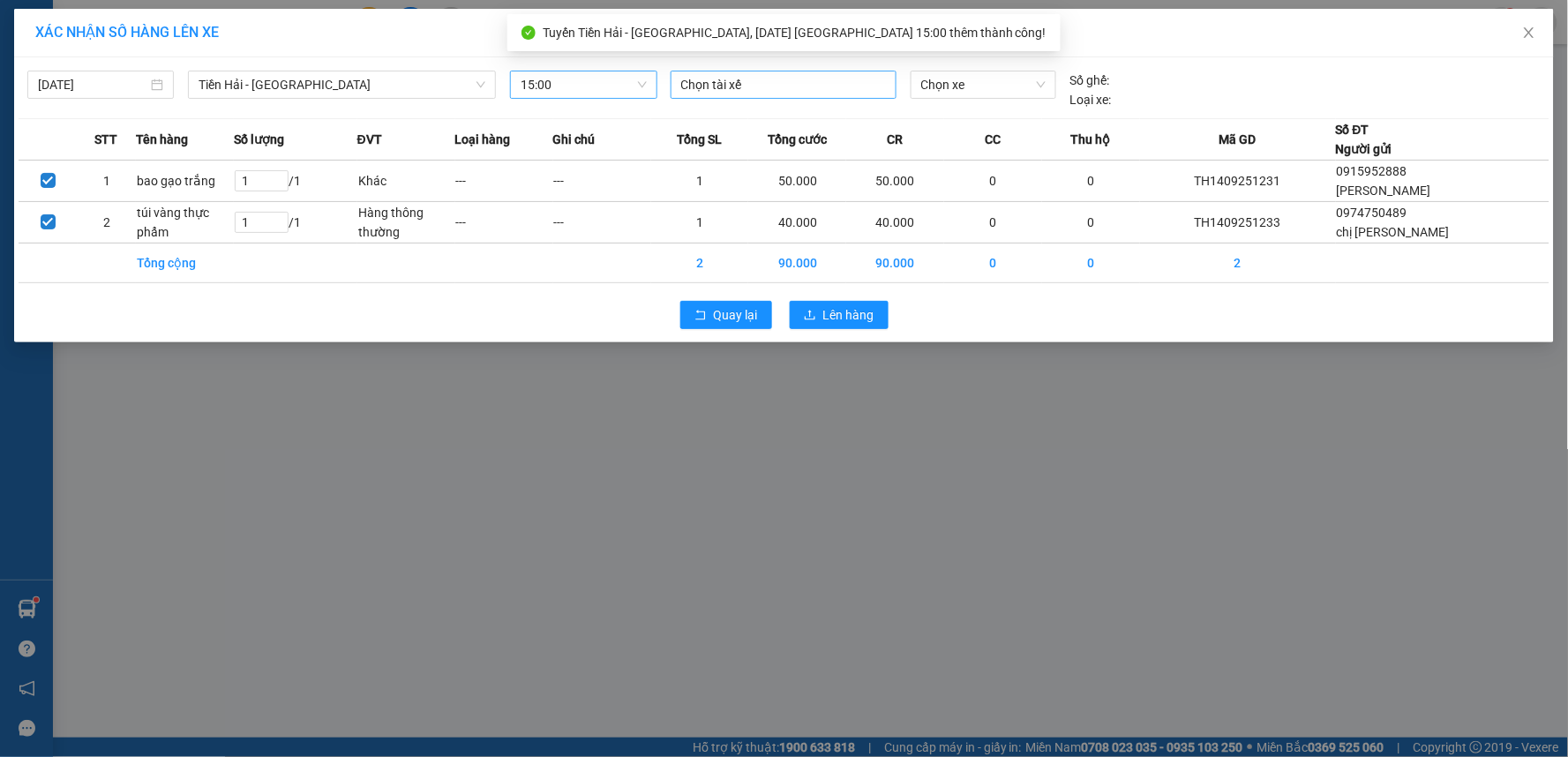
click at [790, 85] on div at bounding box center [783, 84] width 217 height 21
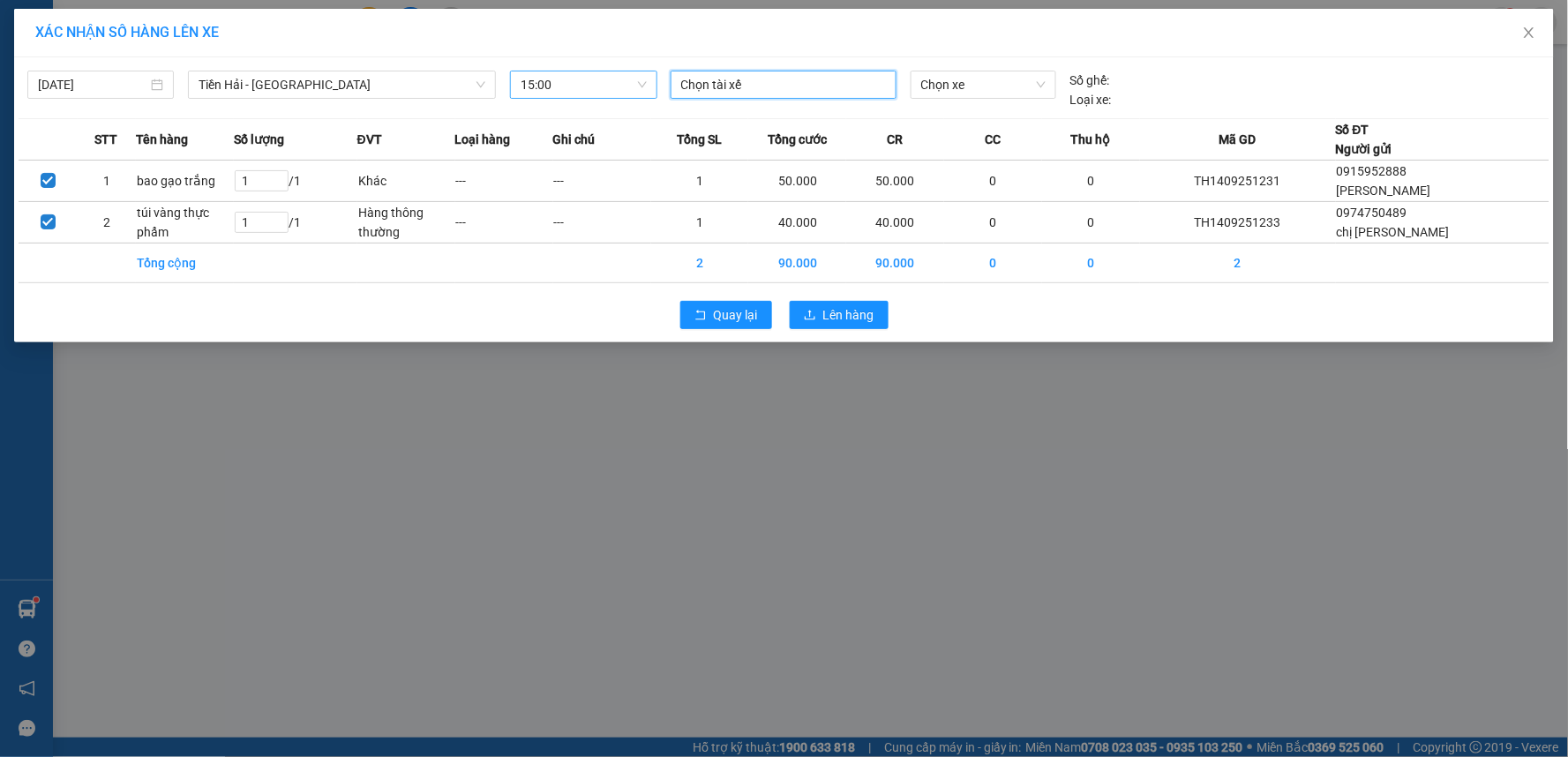
click at [848, 82] on div at bounding box center [783, 84] width 217 height 21
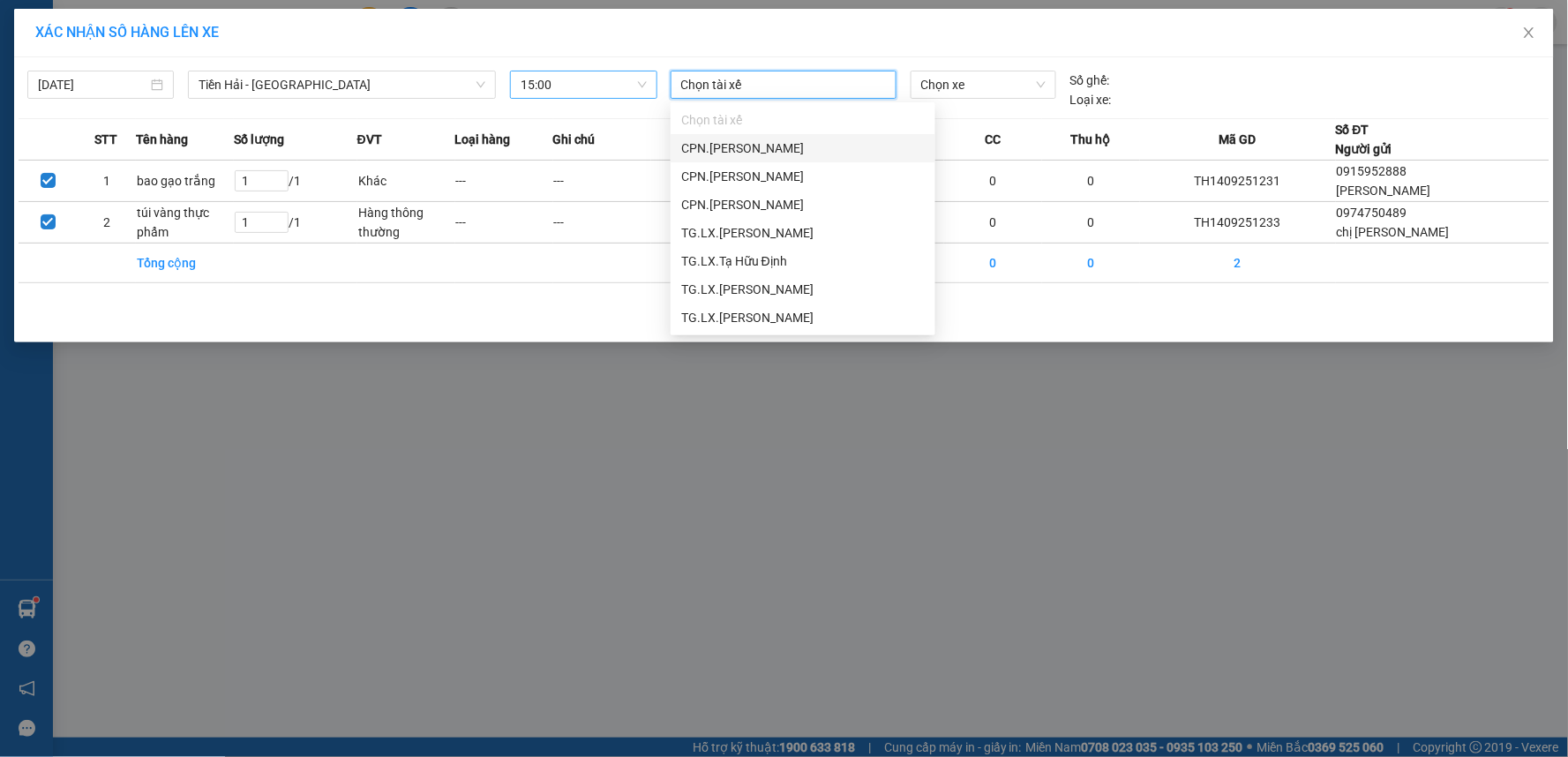
type input "d"
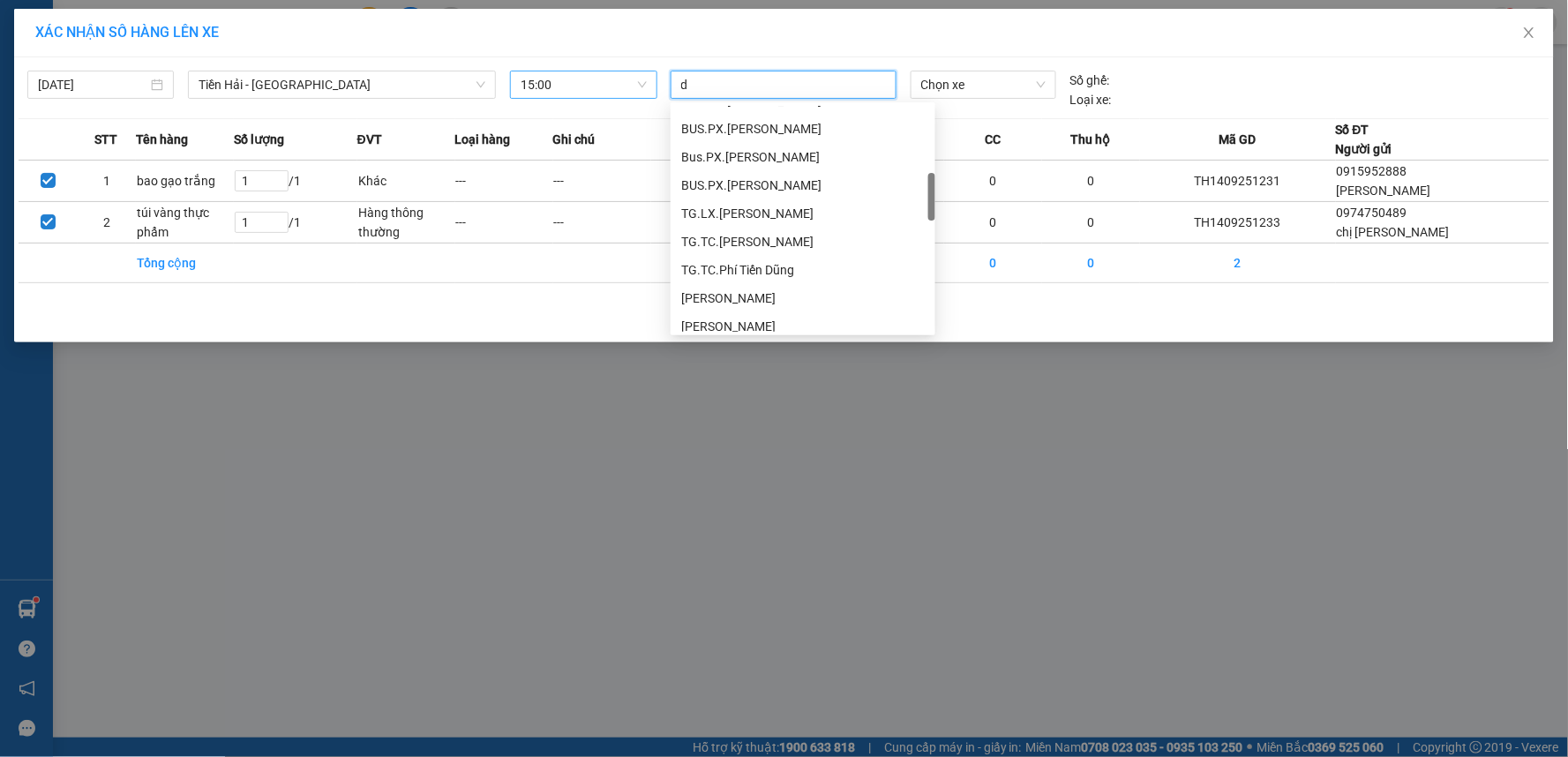
scroll to position [513, 0]
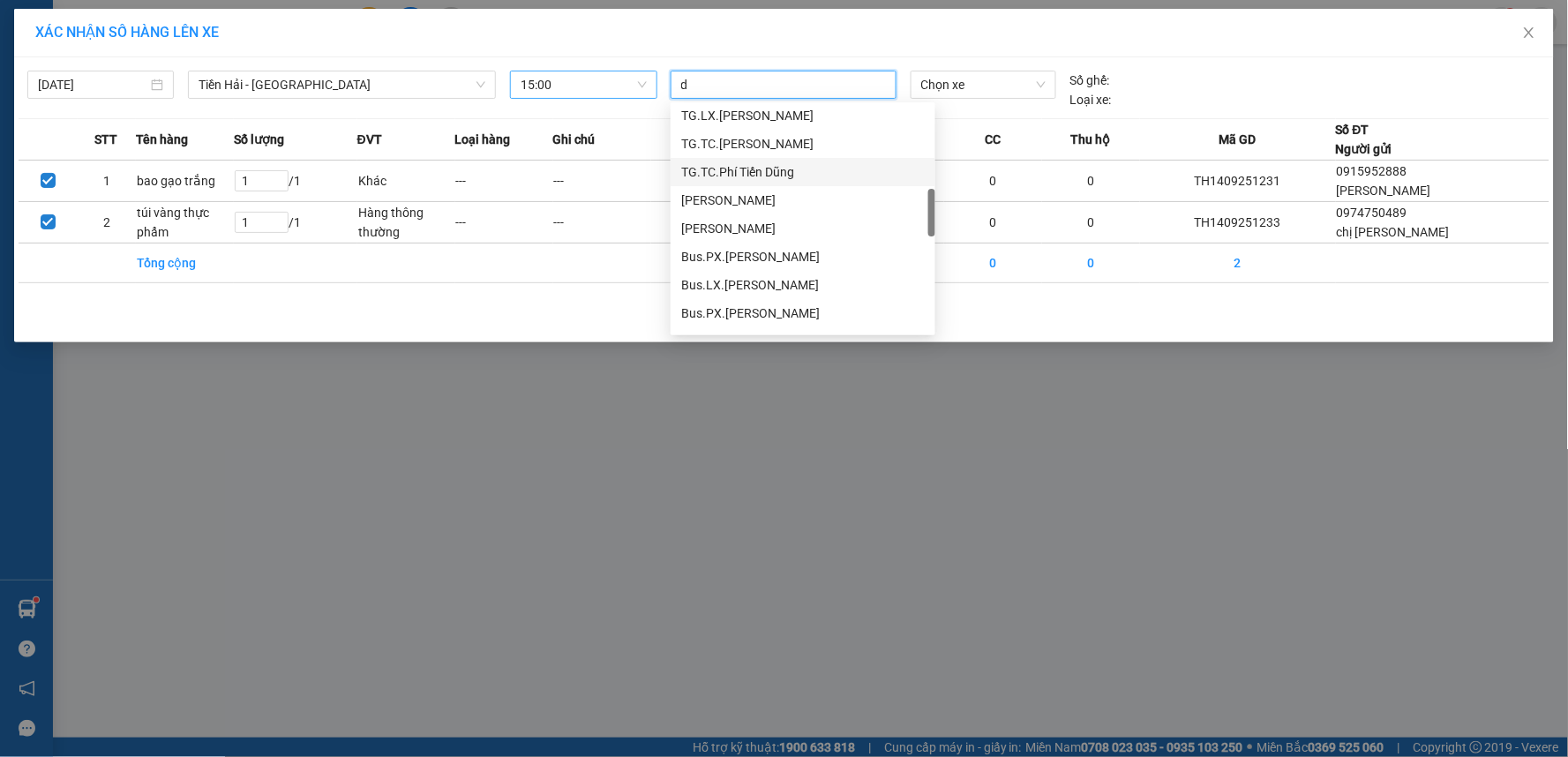
click at [833, 175] on div "TG.TC.Phí Tiến Dũng" at bounding box center [803, 172] width 243 height 19
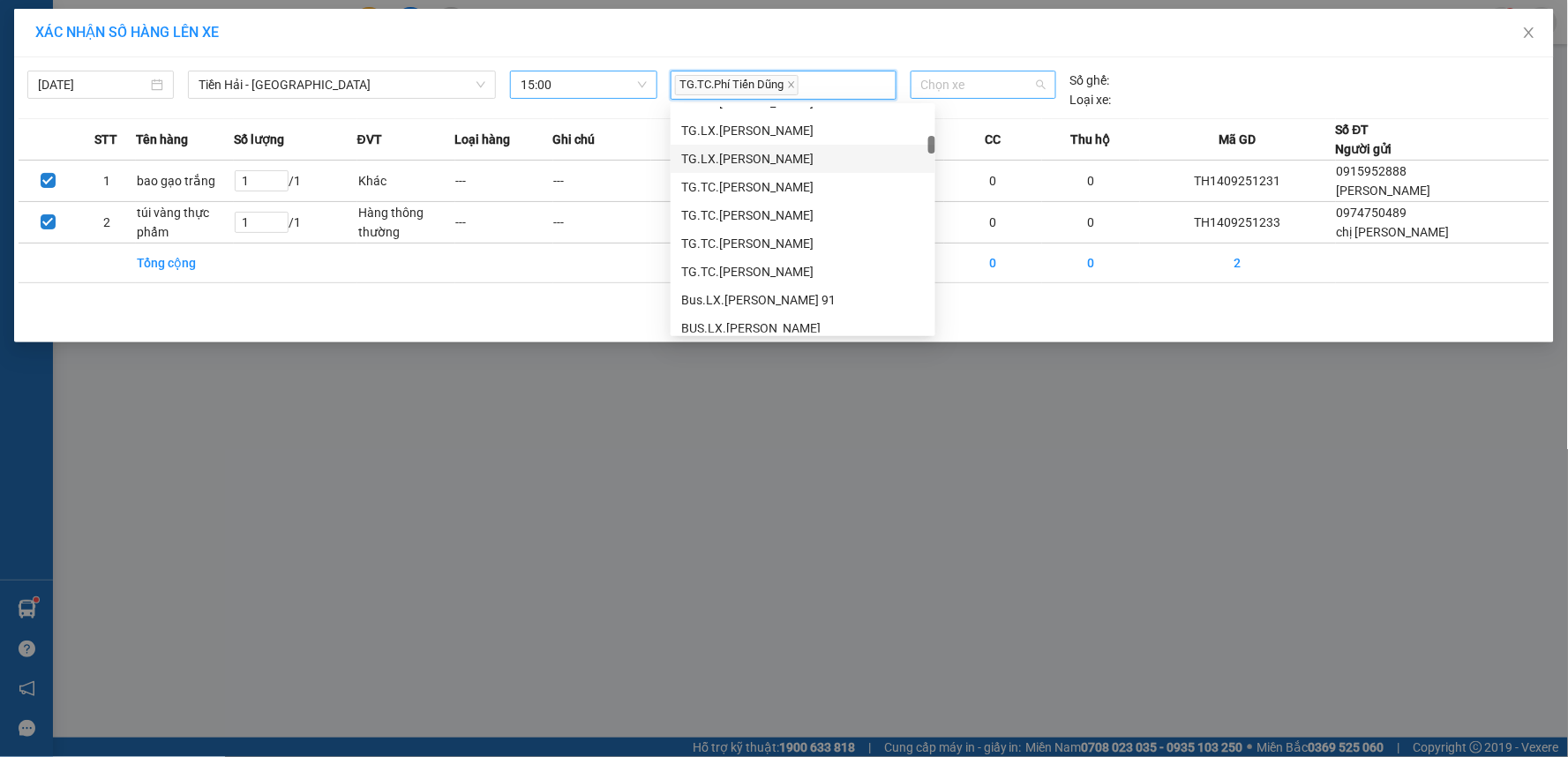
click at [1004, 97] on span "Chọn xe" at bounding box center [983, 84] width 124 height 26
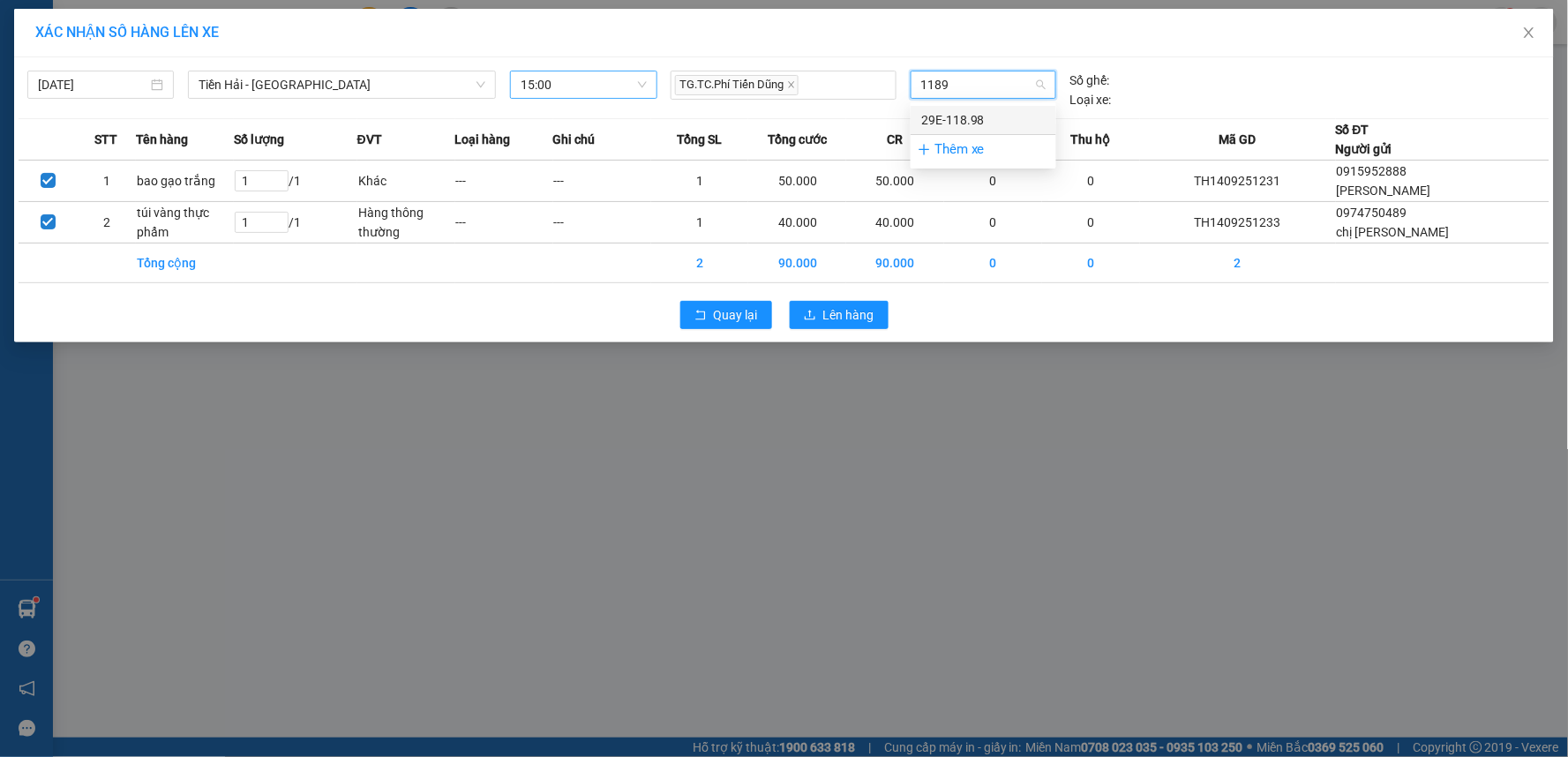
type input "11898"
click at [989, 112] on div "29E-118.98" at bounding box center [983, 120] width 124 height 19
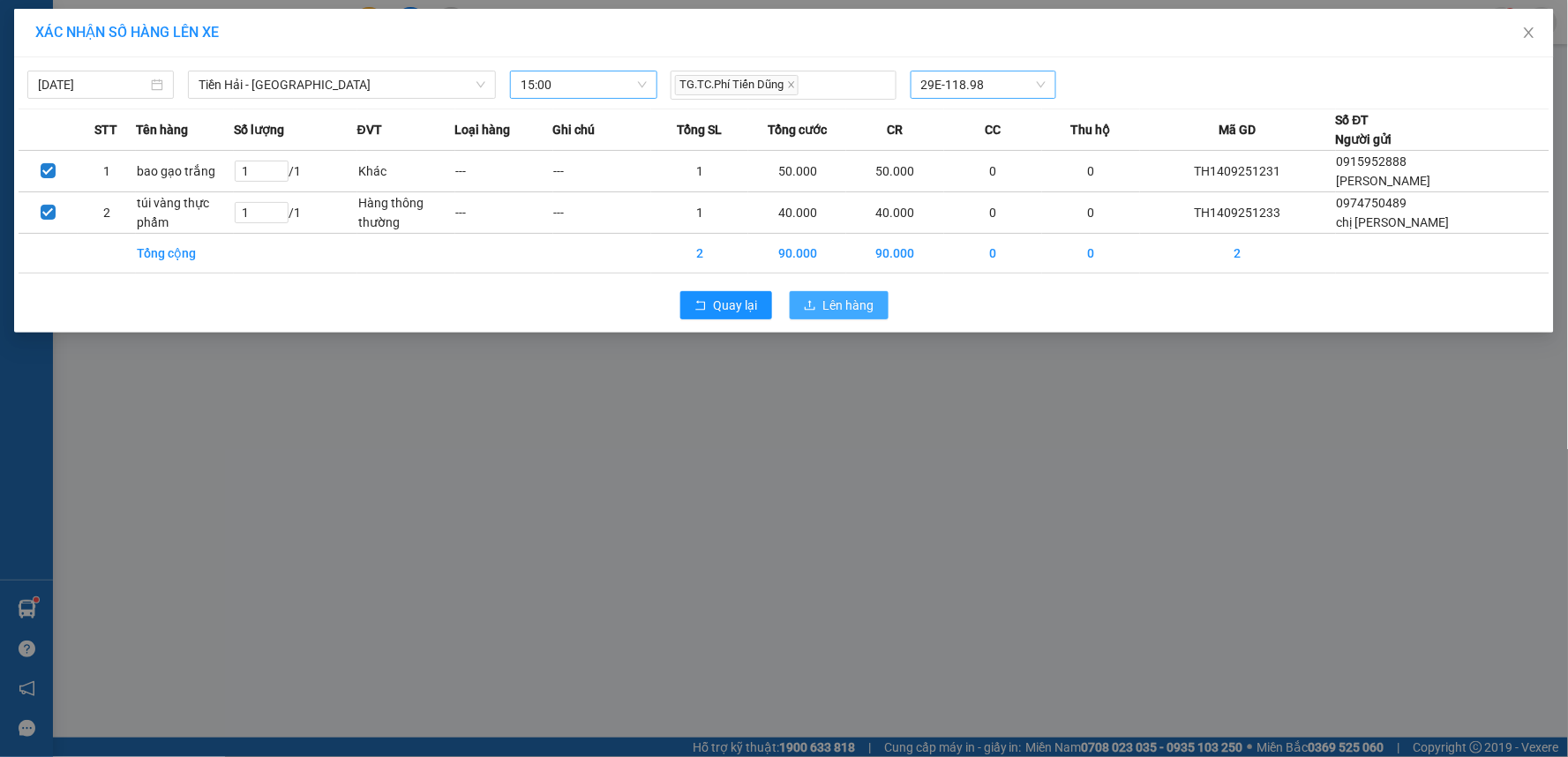
click at [820, 293] on button "Lên hàng" at bounding box center [838, 305] width 99 height 28
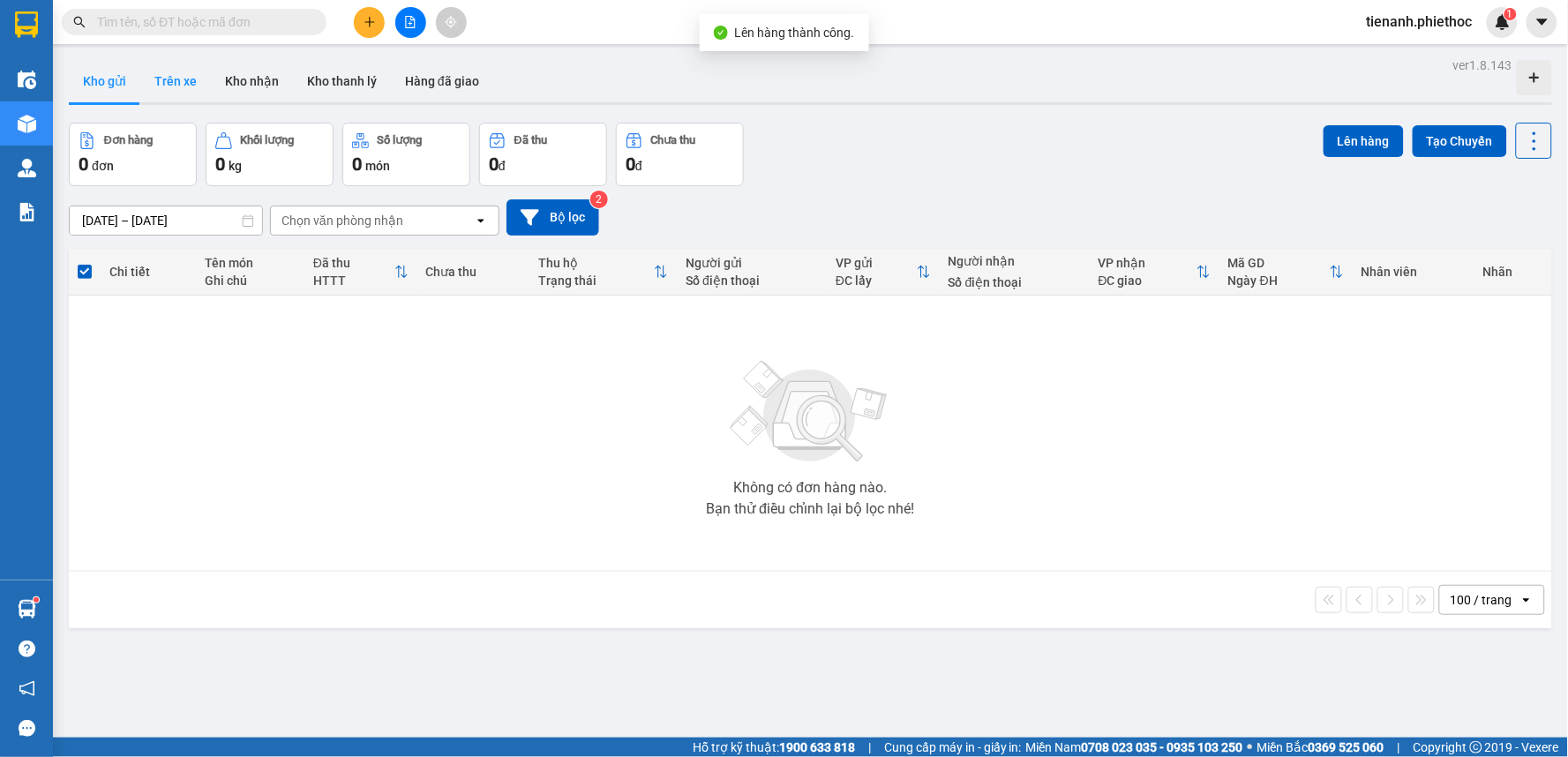
click at [194, 89] on button "Trên xe" at bounding box center [176, 81] width 71 height 43
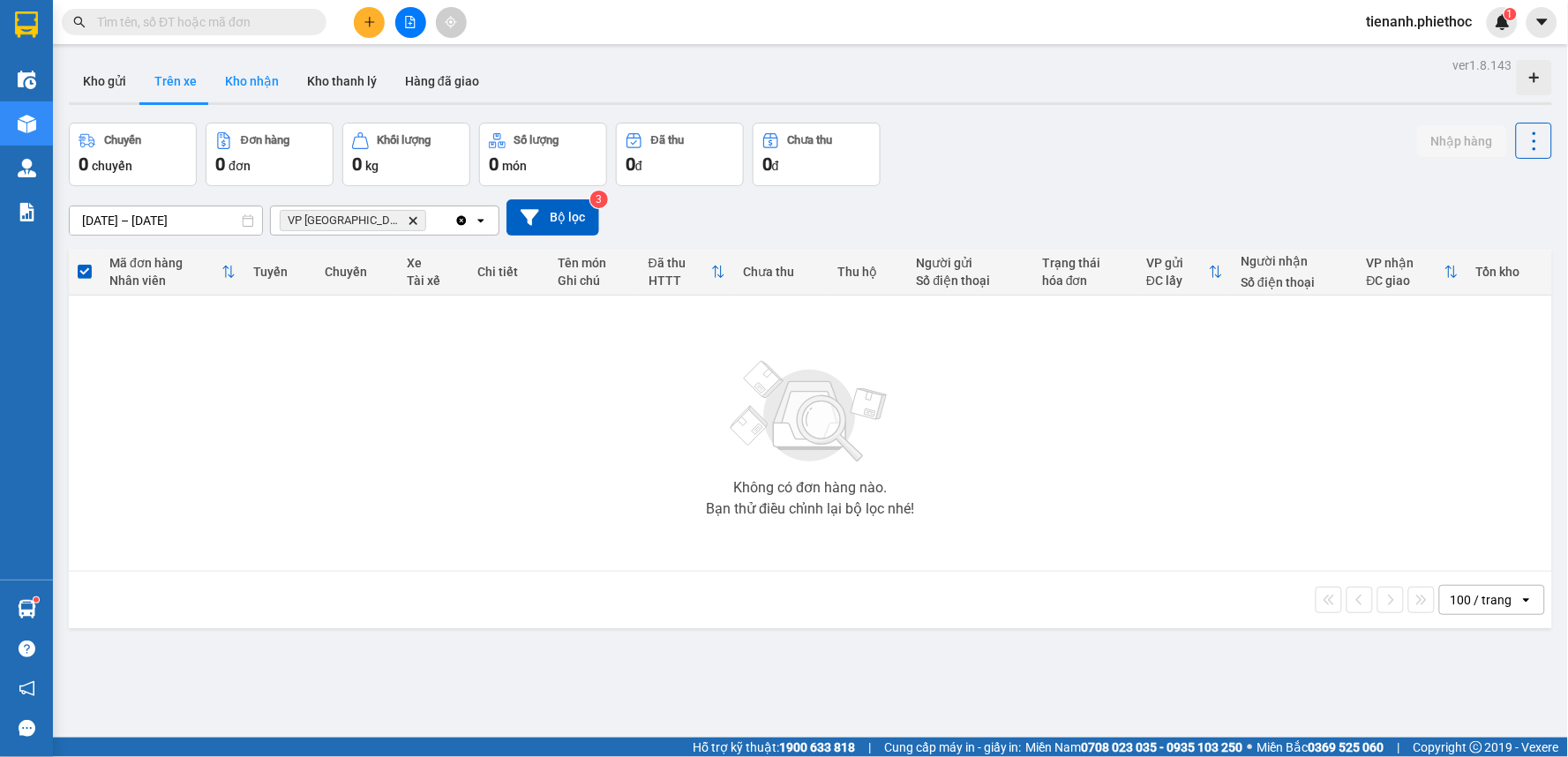
click at [267, 85] on button "Kho nhận" at bounding box center [251, 81] width 82 height 43
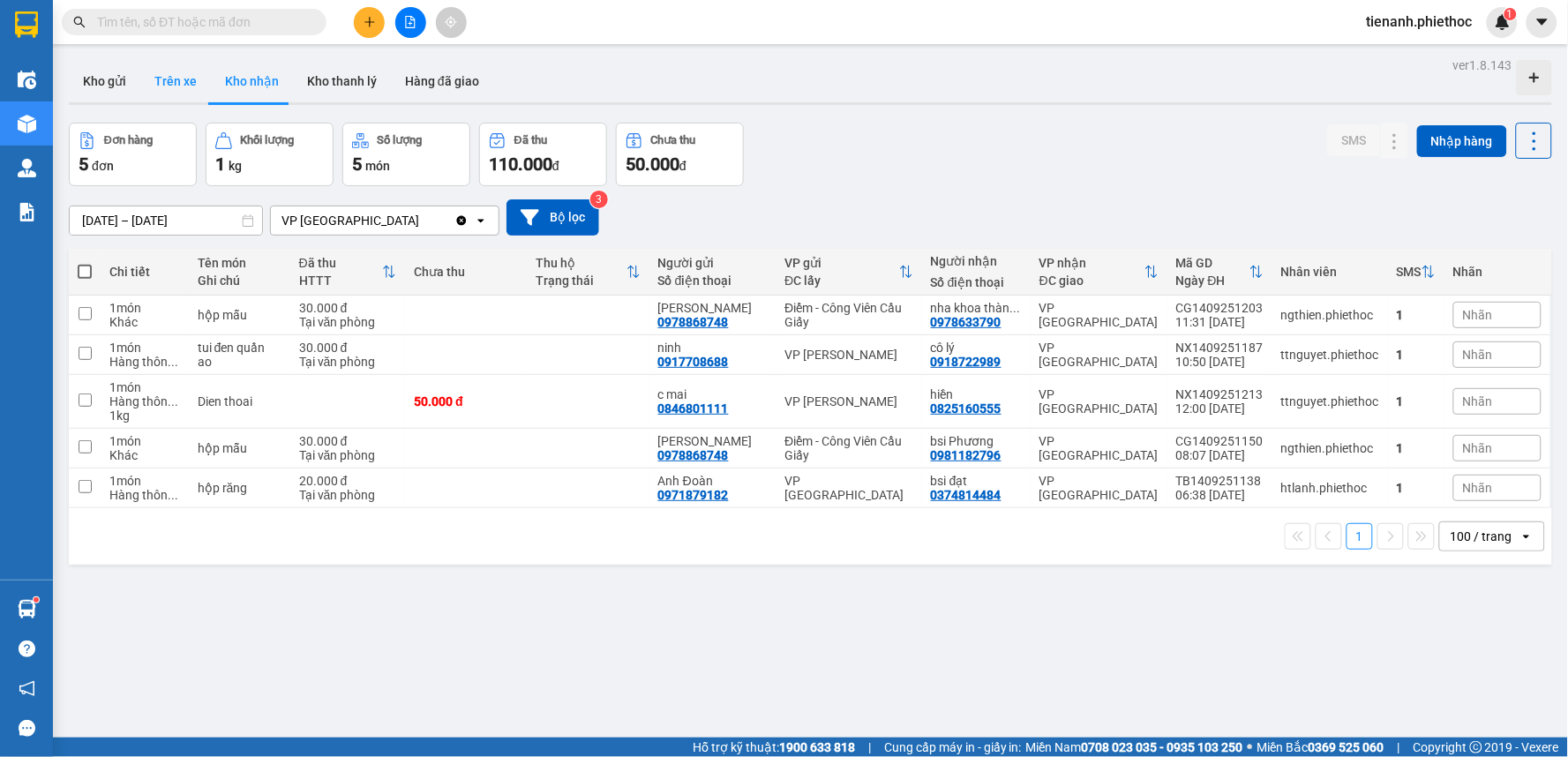
click at [181, 88] on button "Trên xe" at bounding box center [176, 81] width 71 height 43
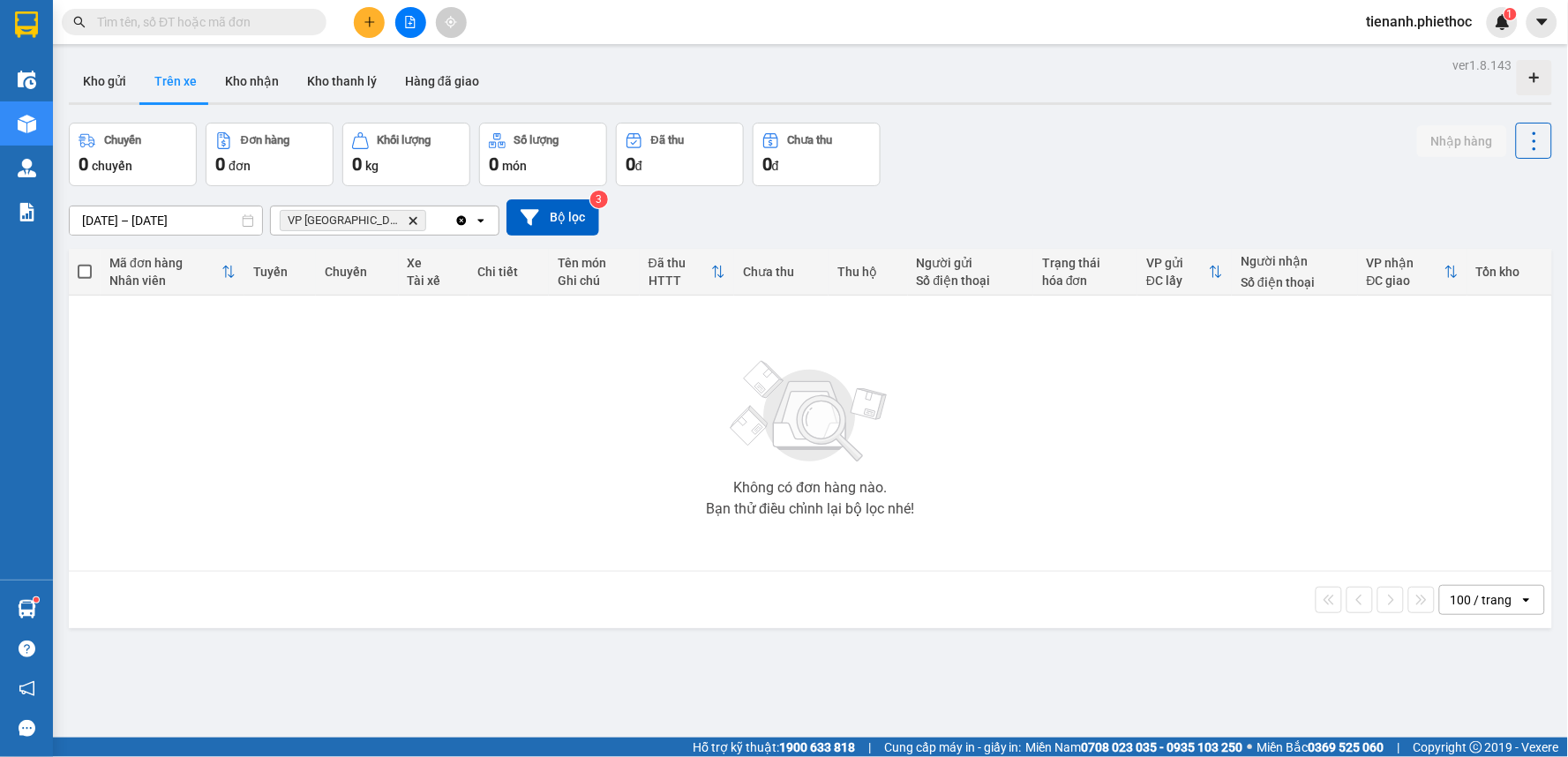
click at [463, 219] on icon "Clear all" at bounding box center [462, 221] width 15 height 15
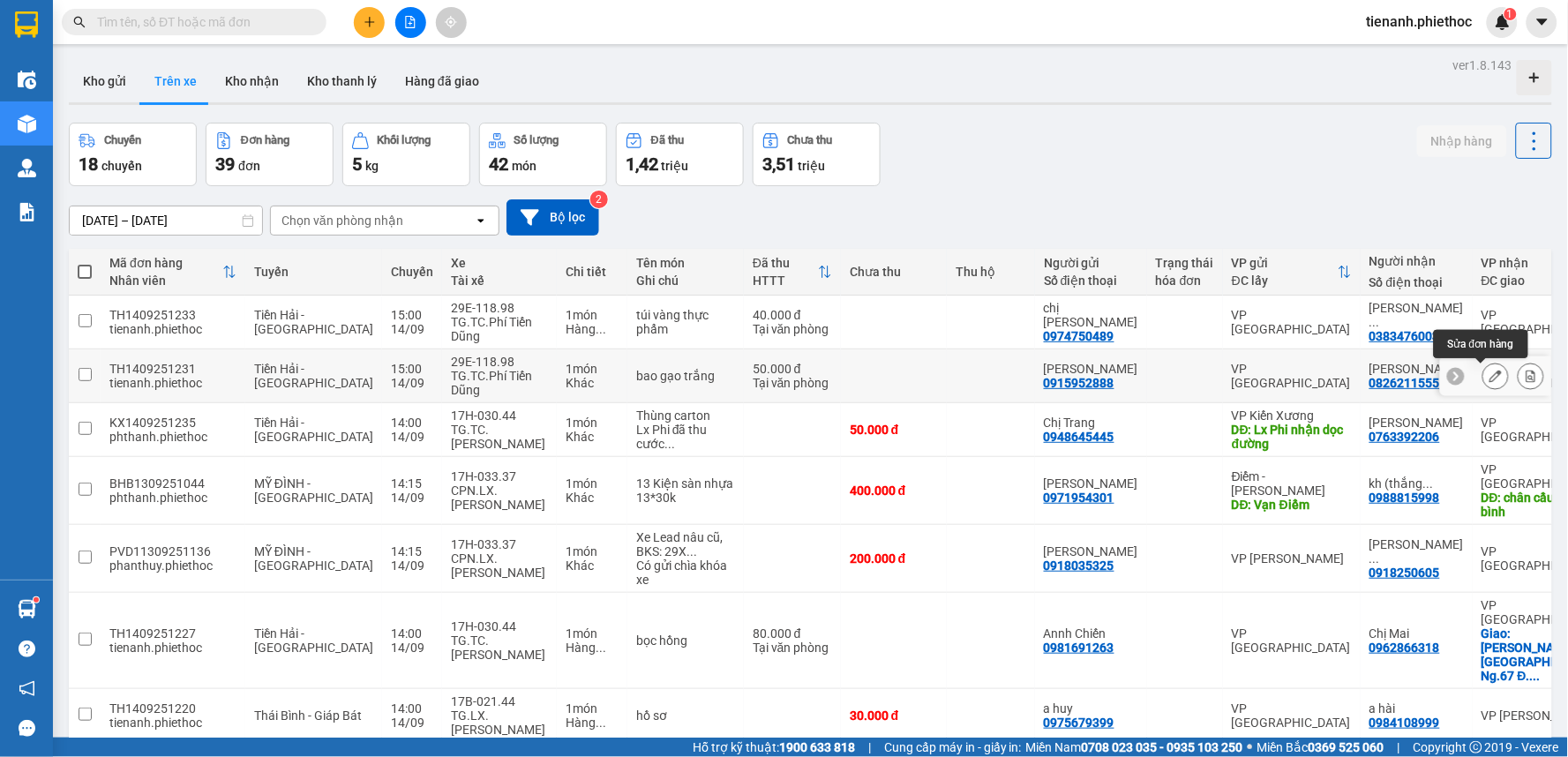
click at [1489, 374] on icon at bounding box center [1495, 376] width 13 height 13
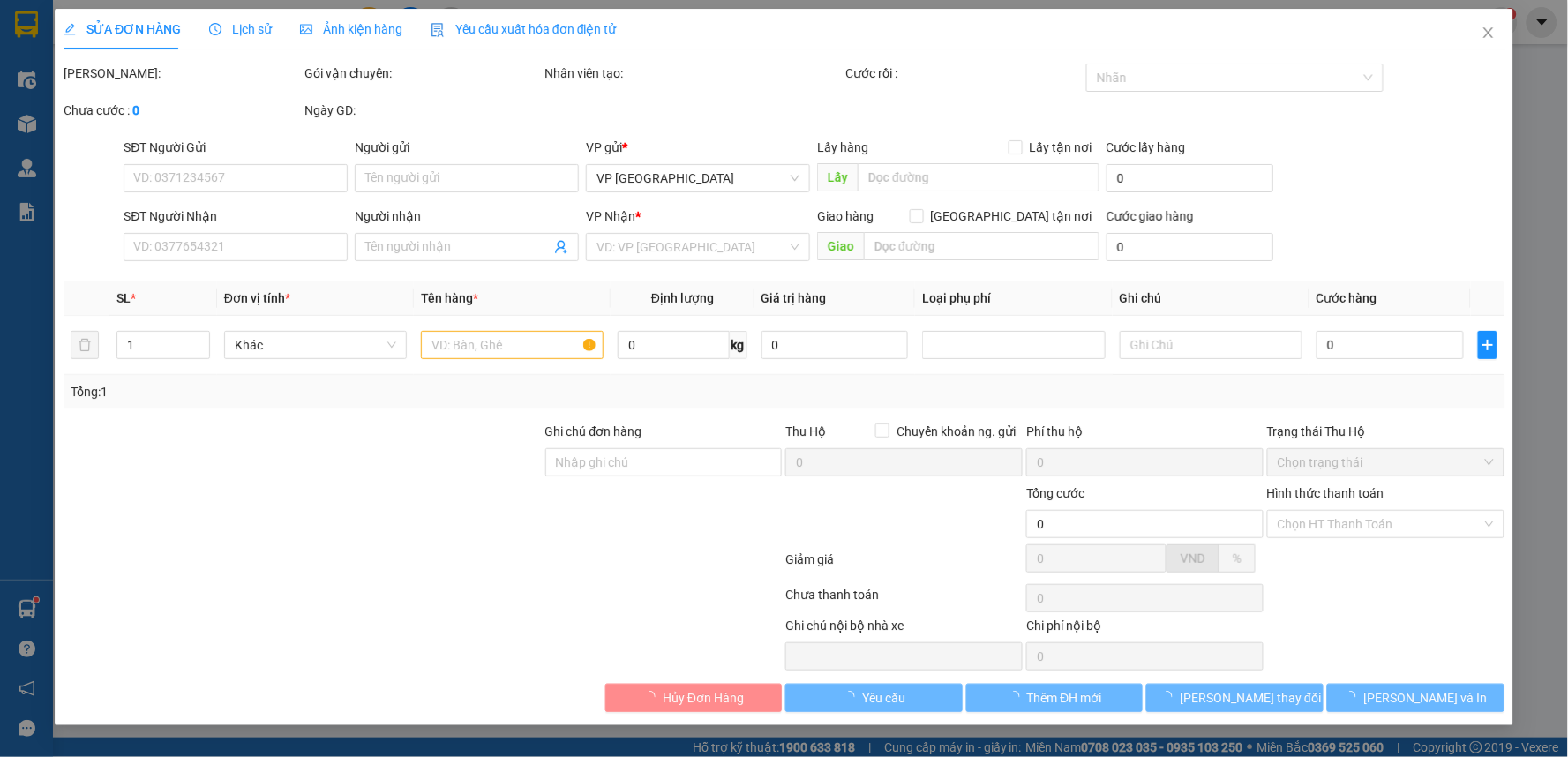
type input "0915952888"
type input "chú Phương"
type input "0826211555"
type input "Phạm Yến Nhi"
type input "50.000"
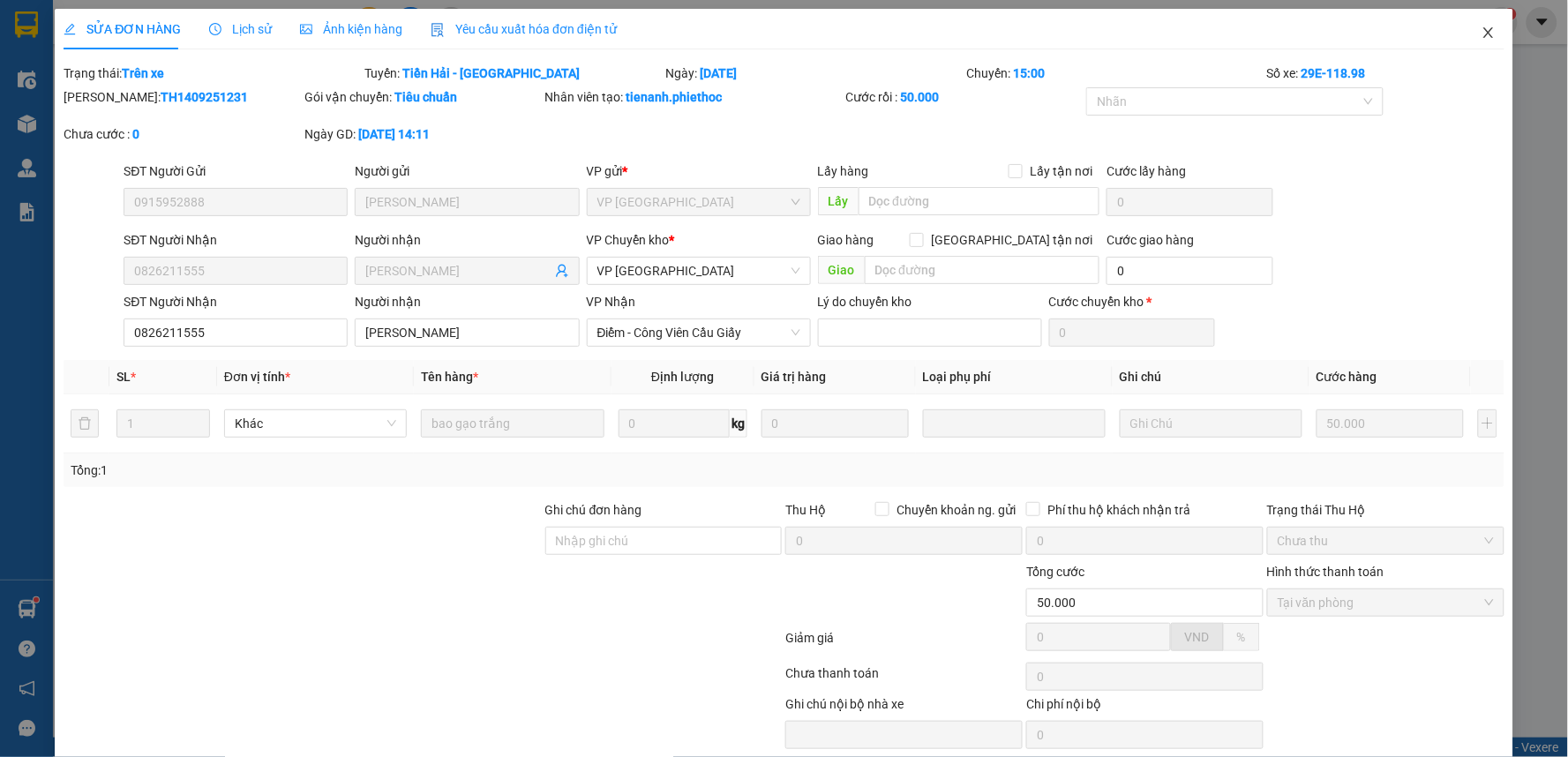
click at [1482, 29] on icon "close" at bounding box center [1489, 33] width 15 height 15
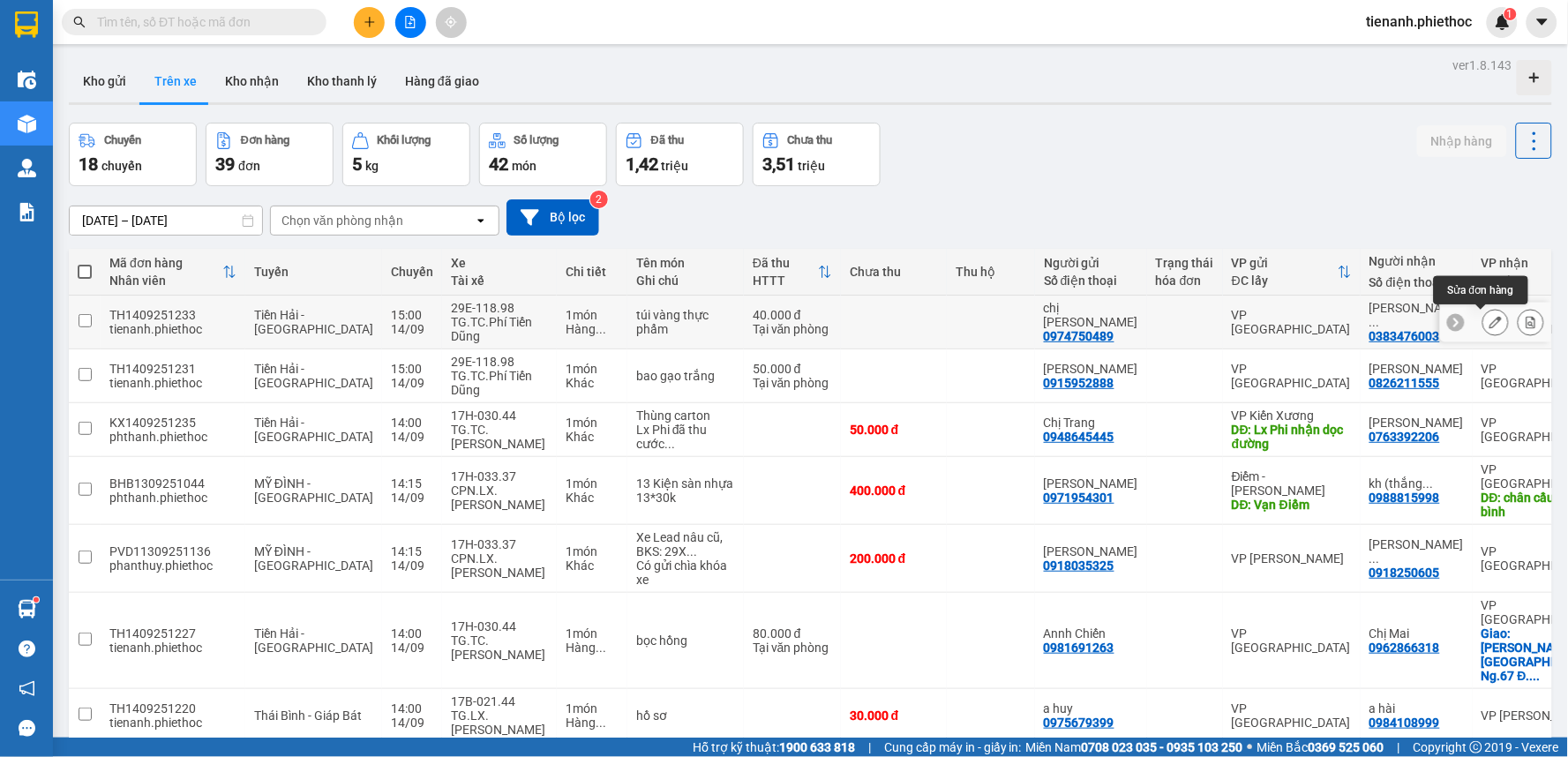
click at [1489, 320] on icon at bounding box center [1495, 322] width 13 height 13
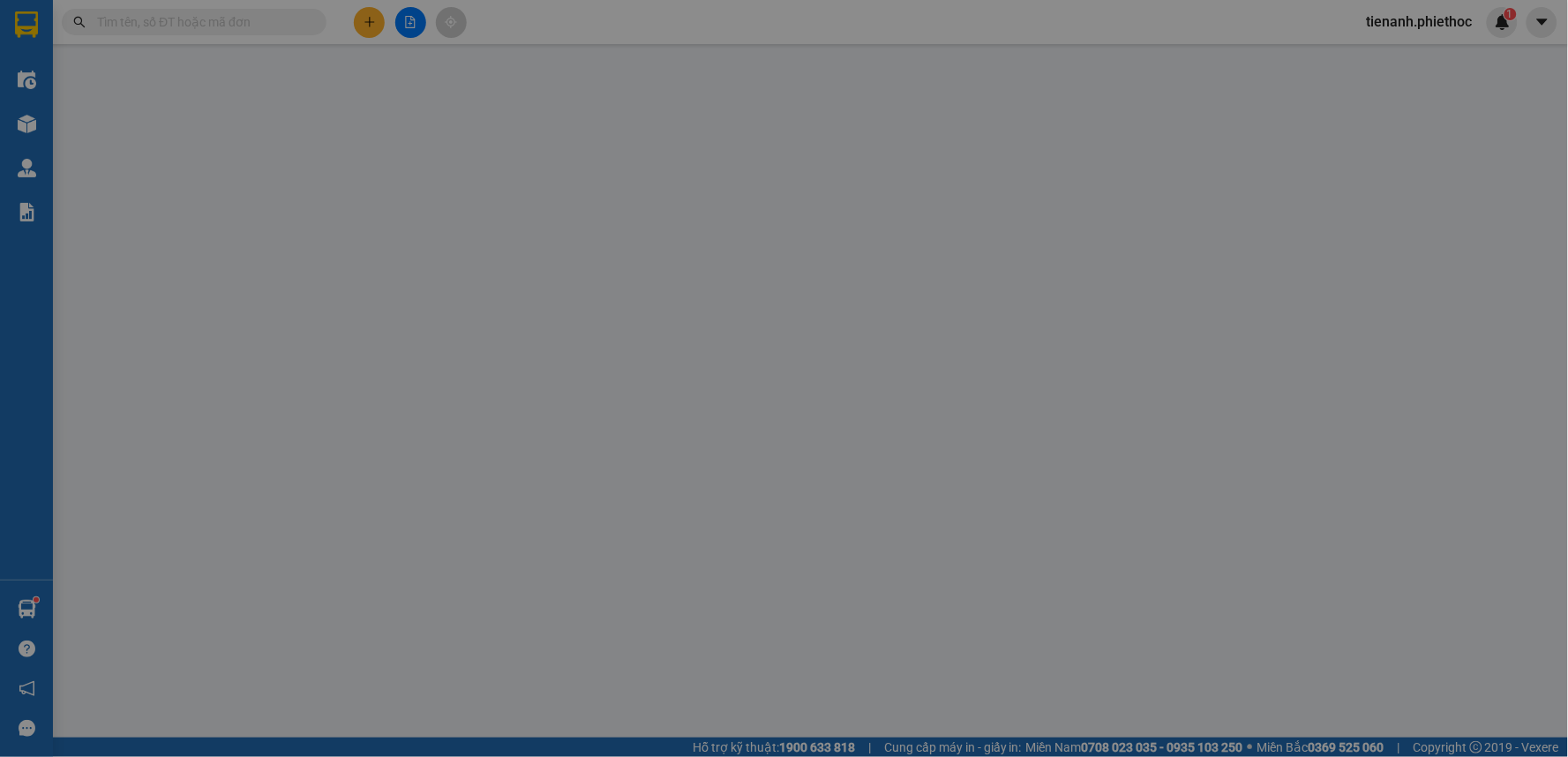
type input "0974750489"
type input "chị hà"
type input "0383476003"
type input "nguyễn hồng hải"
type input "40.000"
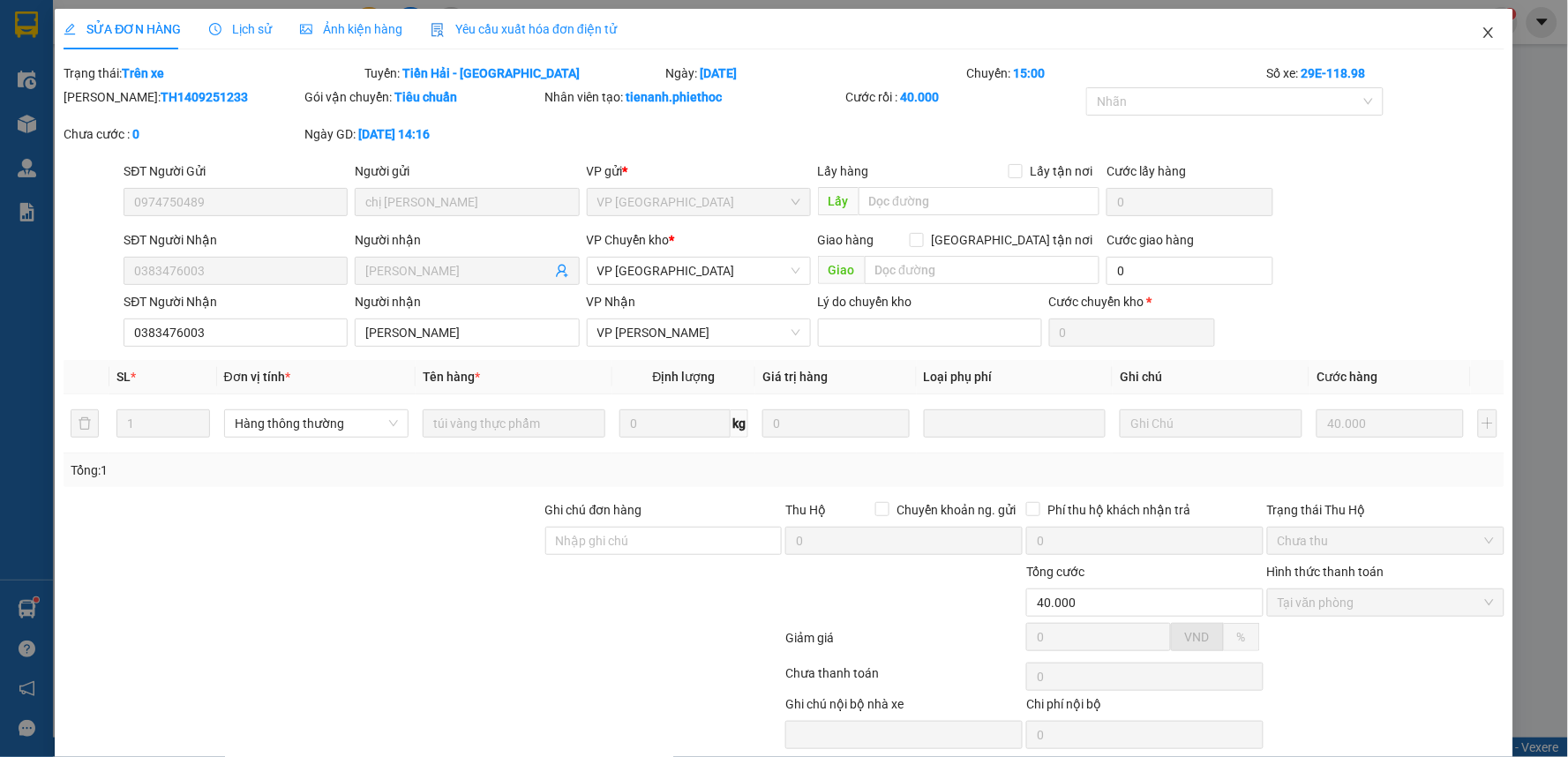
click at [1486, 31] on span "Close" at bounding box center [1488, 34] width 49 height 49
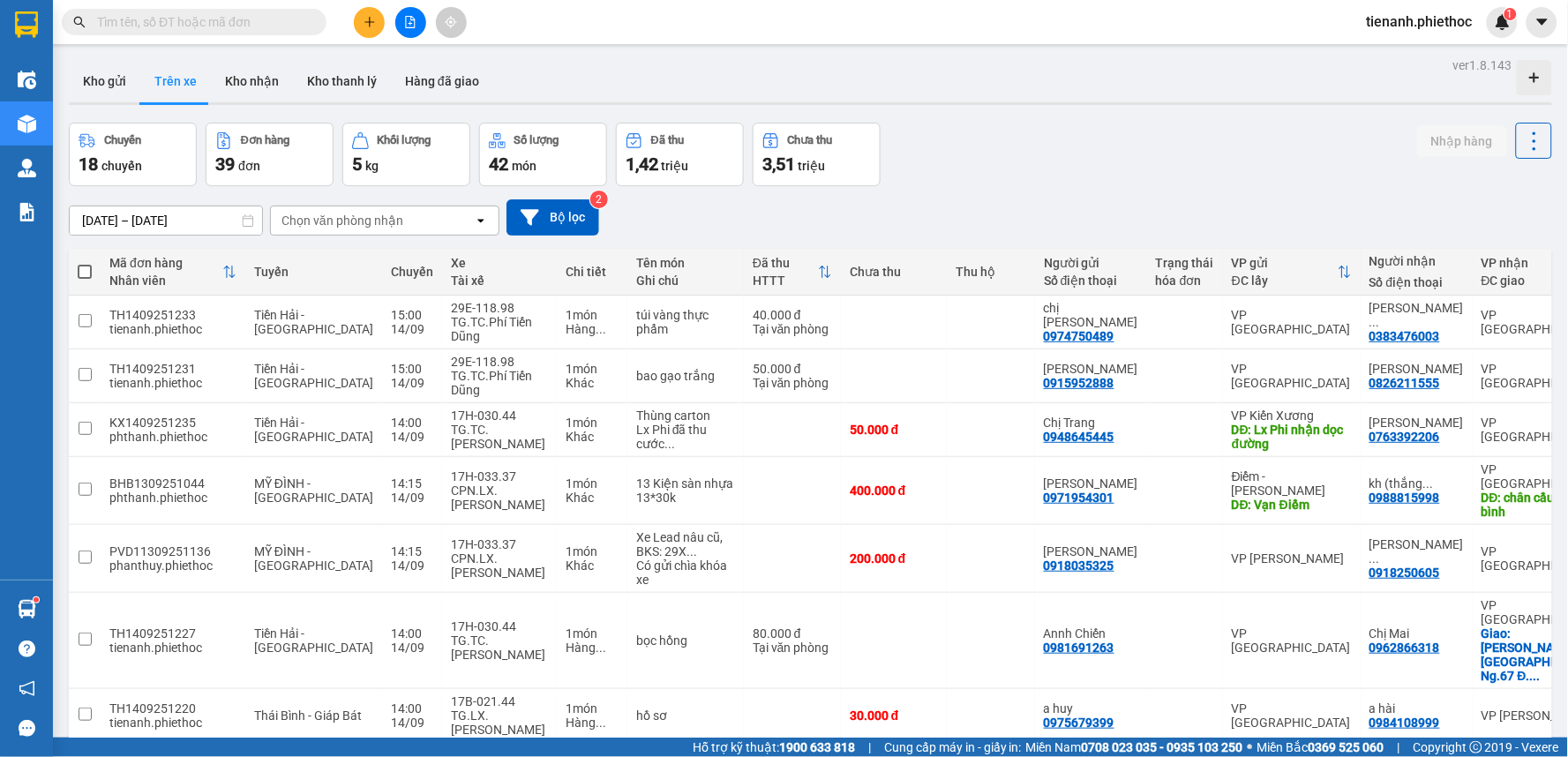
click at [387, 224] on div "Chọn văn phòng nhận" at bounding box center [342, 220] width 122 height 17
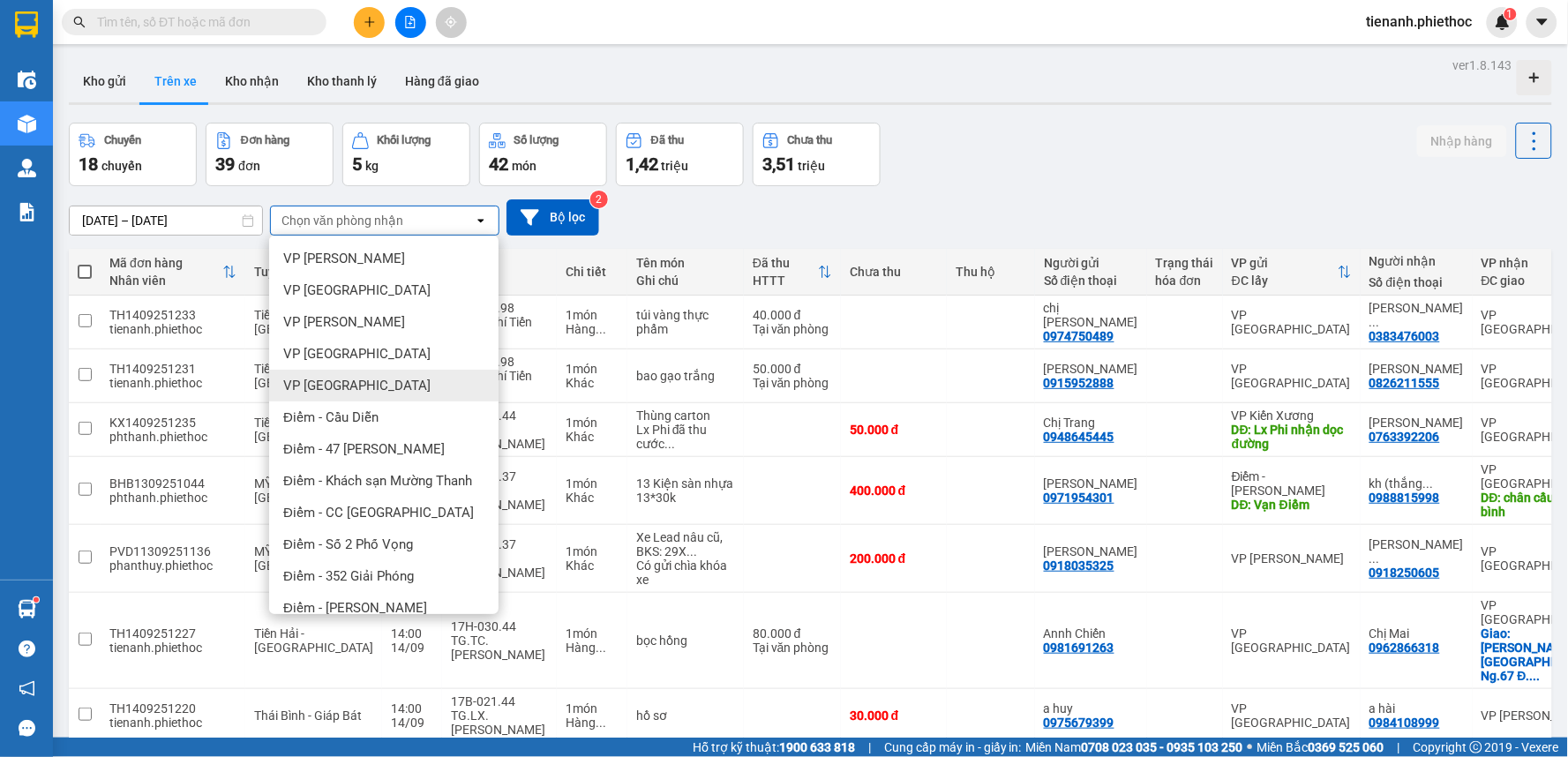
click at [340, 374] on div "VP [GEOGRAPHIC_DATA]" at bounding box center [384, 385] width 230 height 32
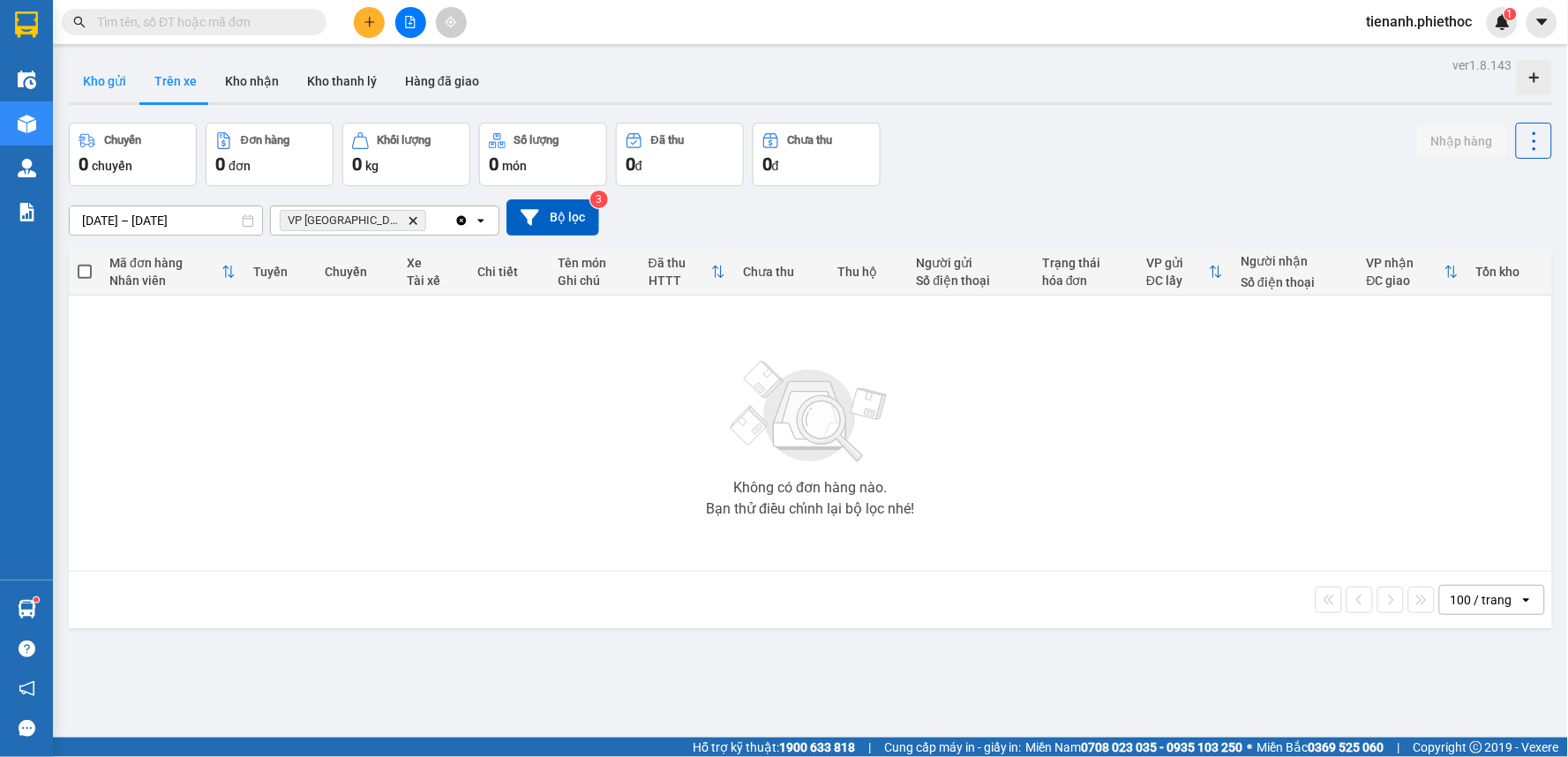
click at [124, 94] on button "Kho gửi" at bounding box center [104, 81] width 72 height 43
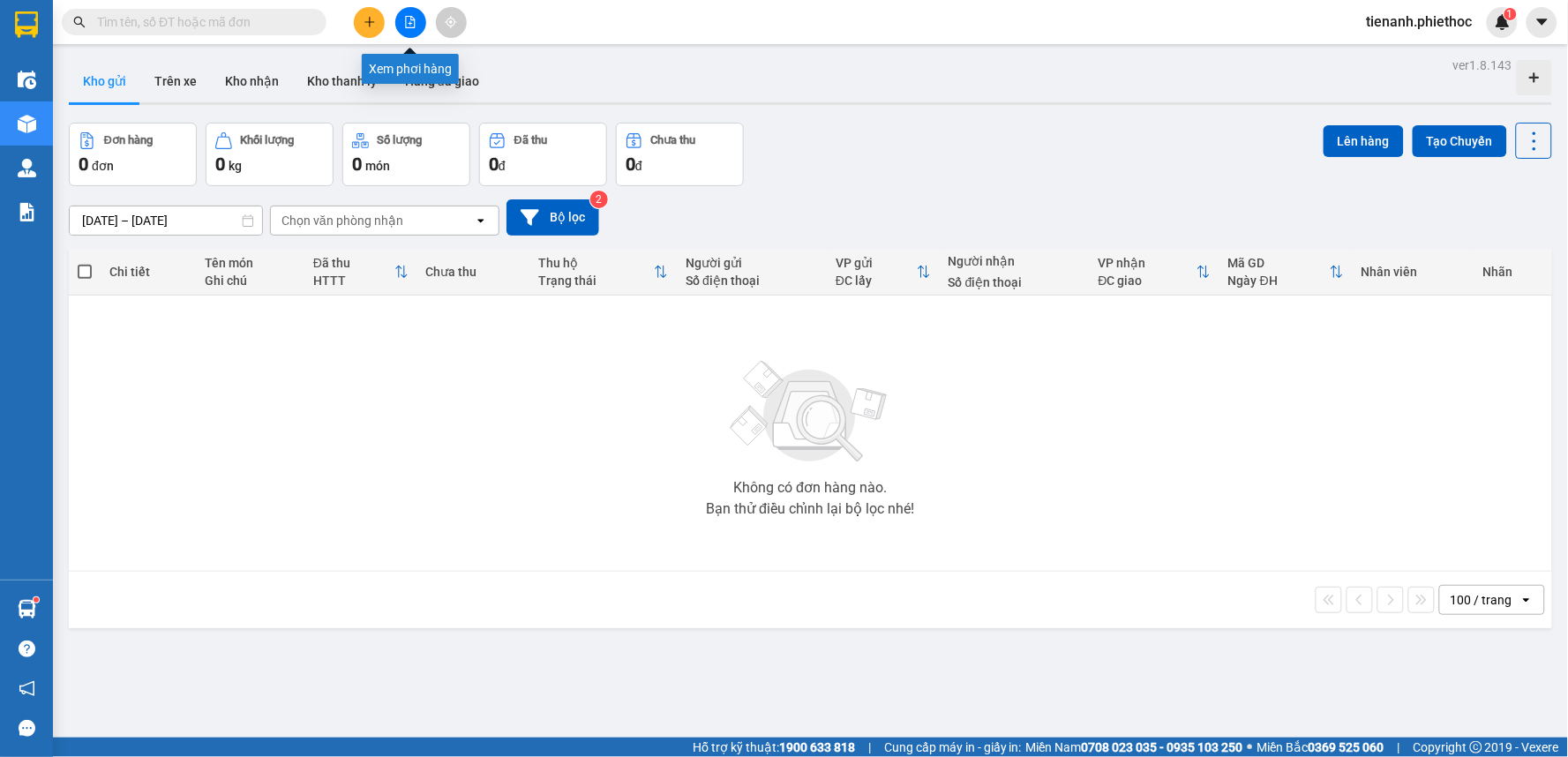
click at [356, 25] on button at bounding box center [369, 23] width 31 height 31
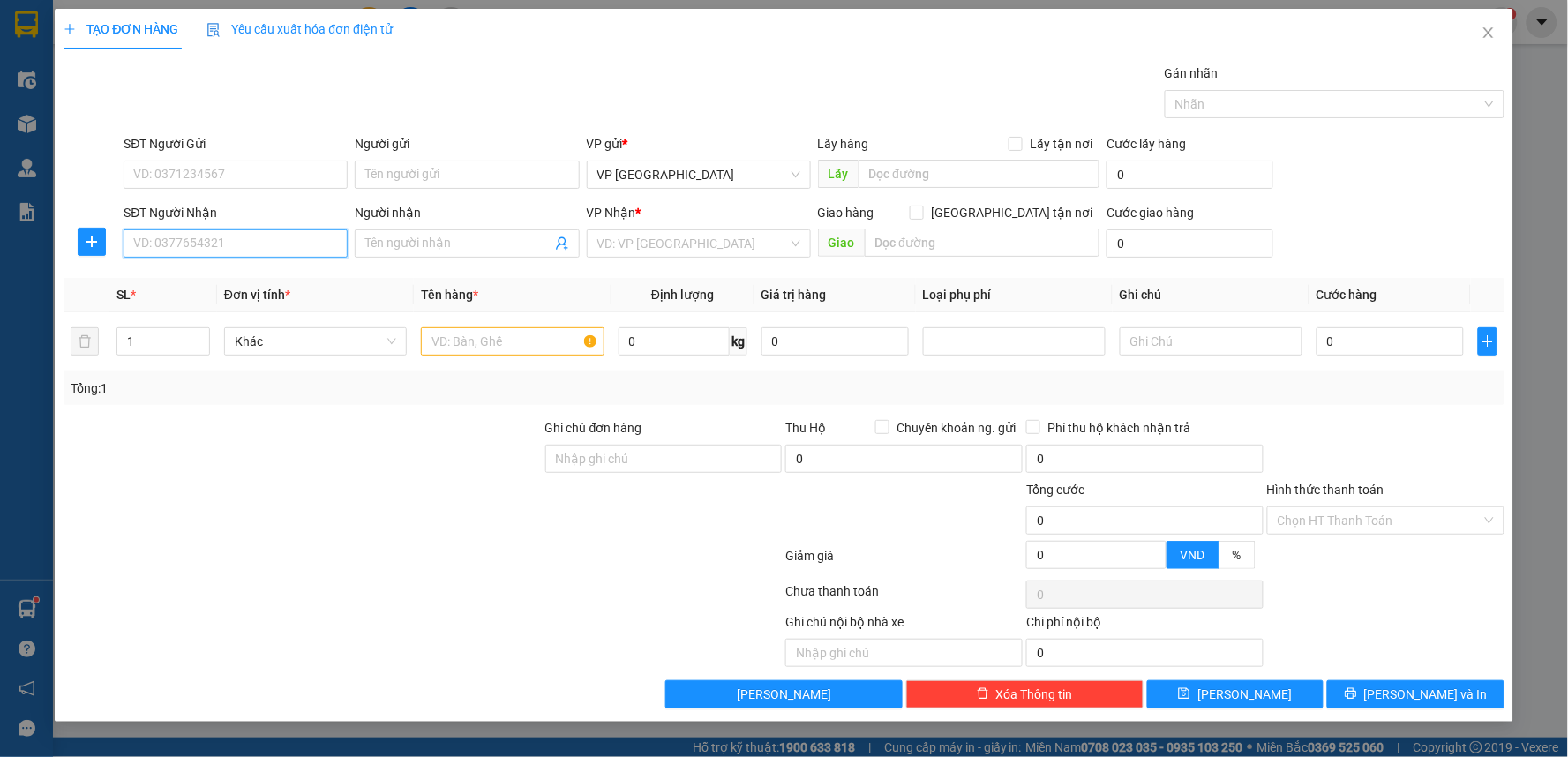
click at [191, 249] on input "SĐT Người Nhận" at bounding box center [235, 243] width 224 height 28
type input "0"
click at [212, 274] on div "0977067823 - A Hiếu" at bounding box center [236, 279] width 203 height 19
type input "0977067823"
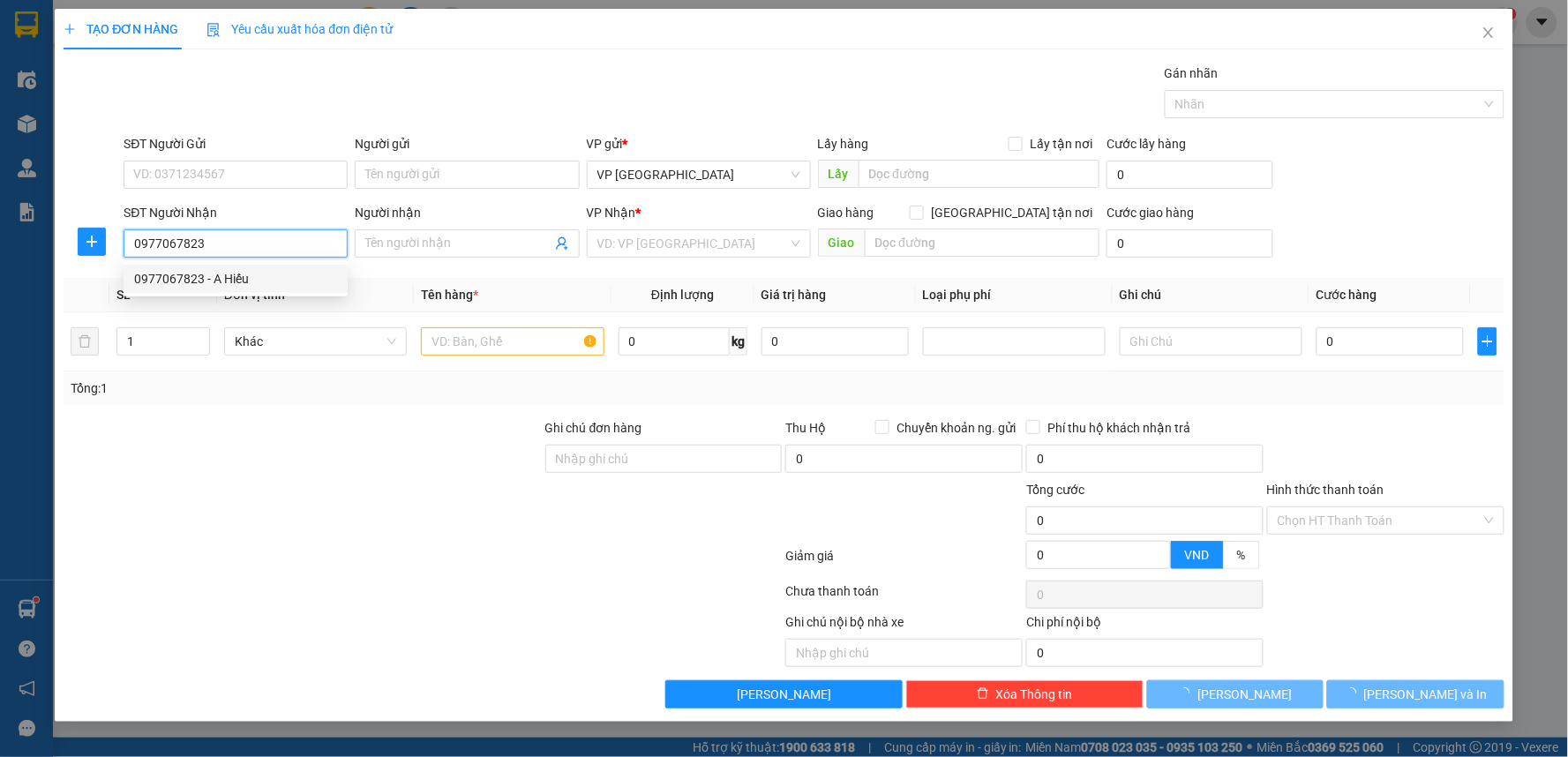
type input "A Hiếu"
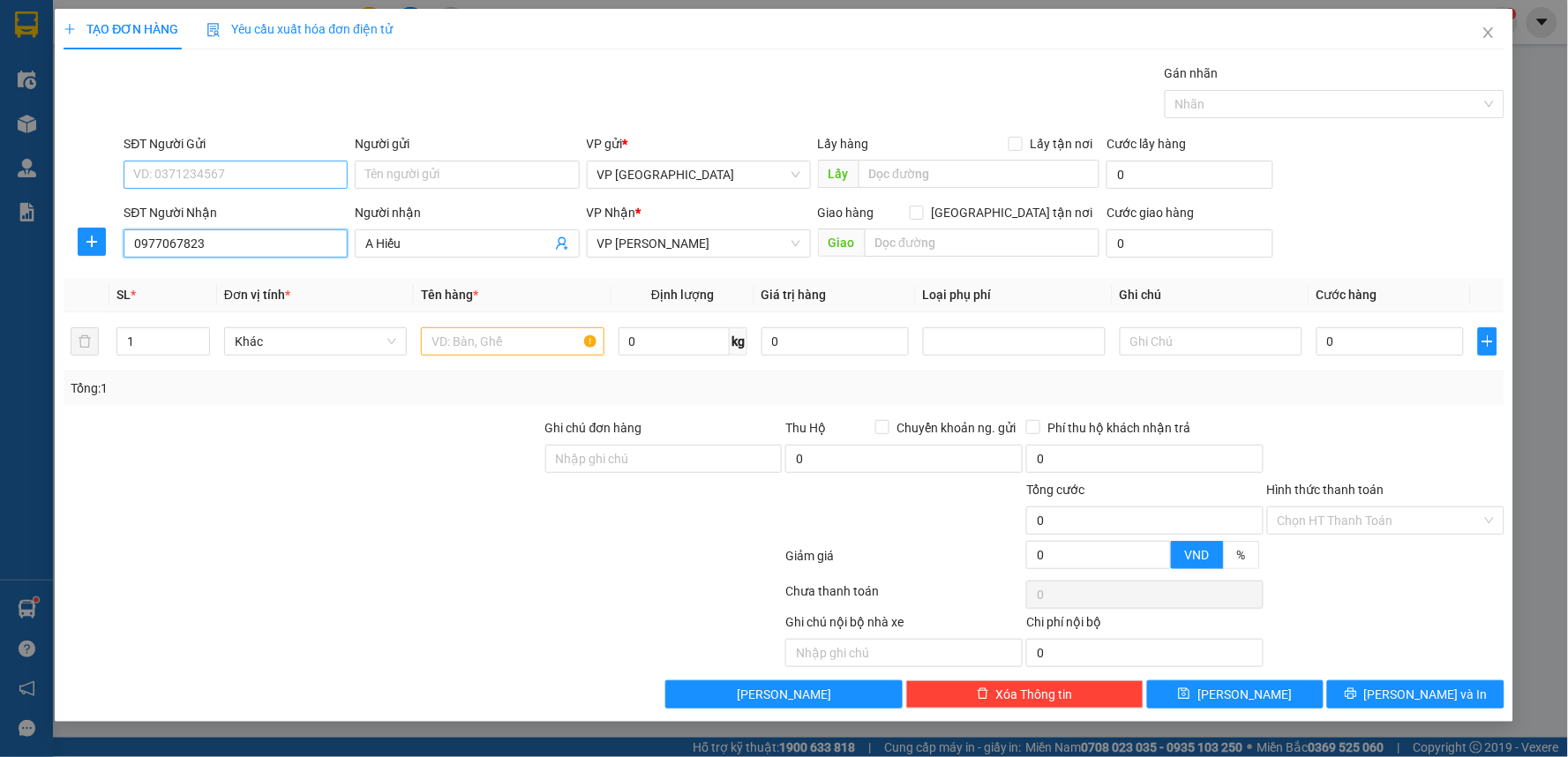
type input "0977067823"
click at [258, 179] on input "SĐT Người Gửi" at bounding box center [235, 174] width 224 height 28
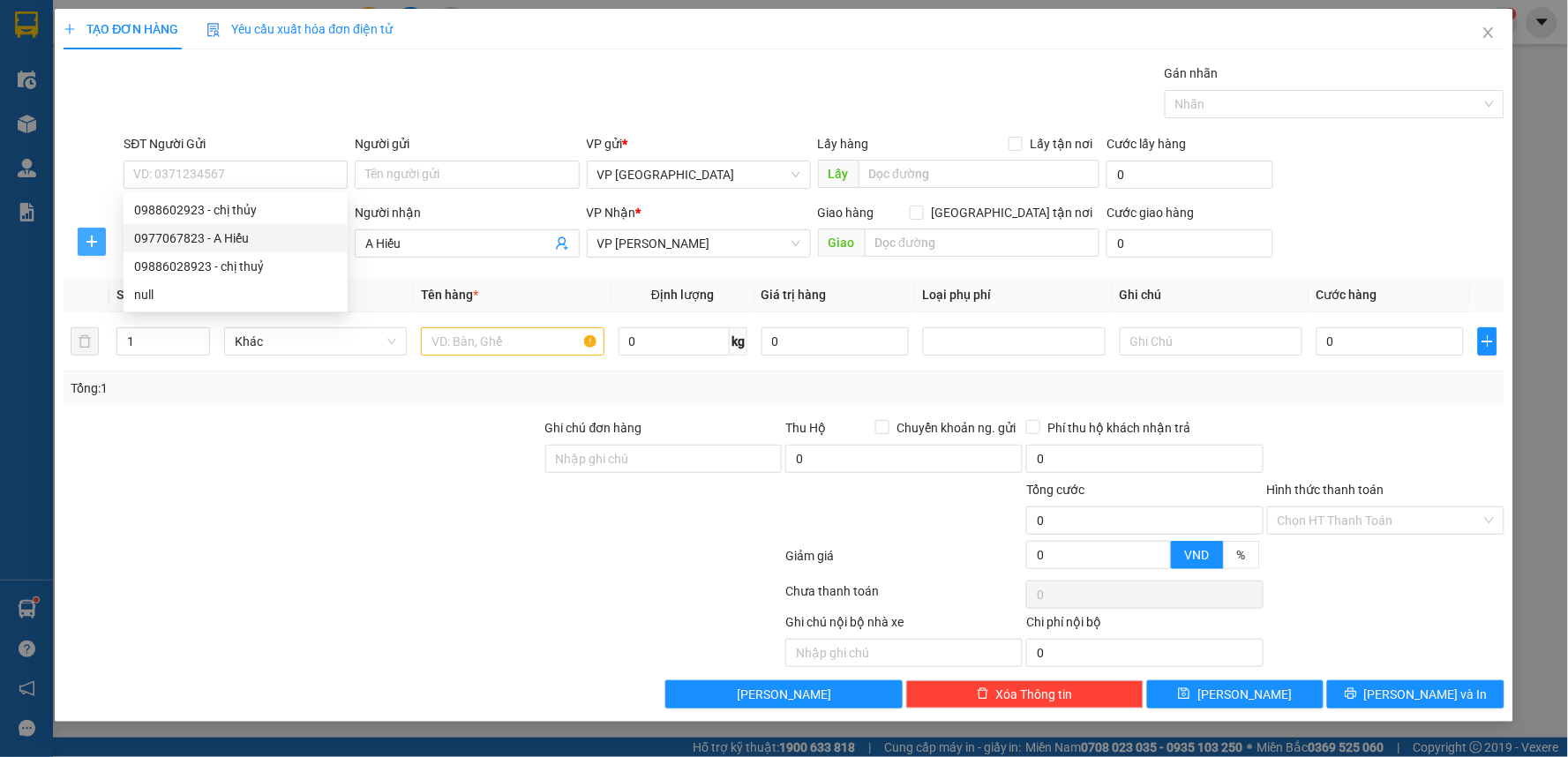
click at [98, 240] on icon "plus" at bounding box center [92, 242] width 15 height 15
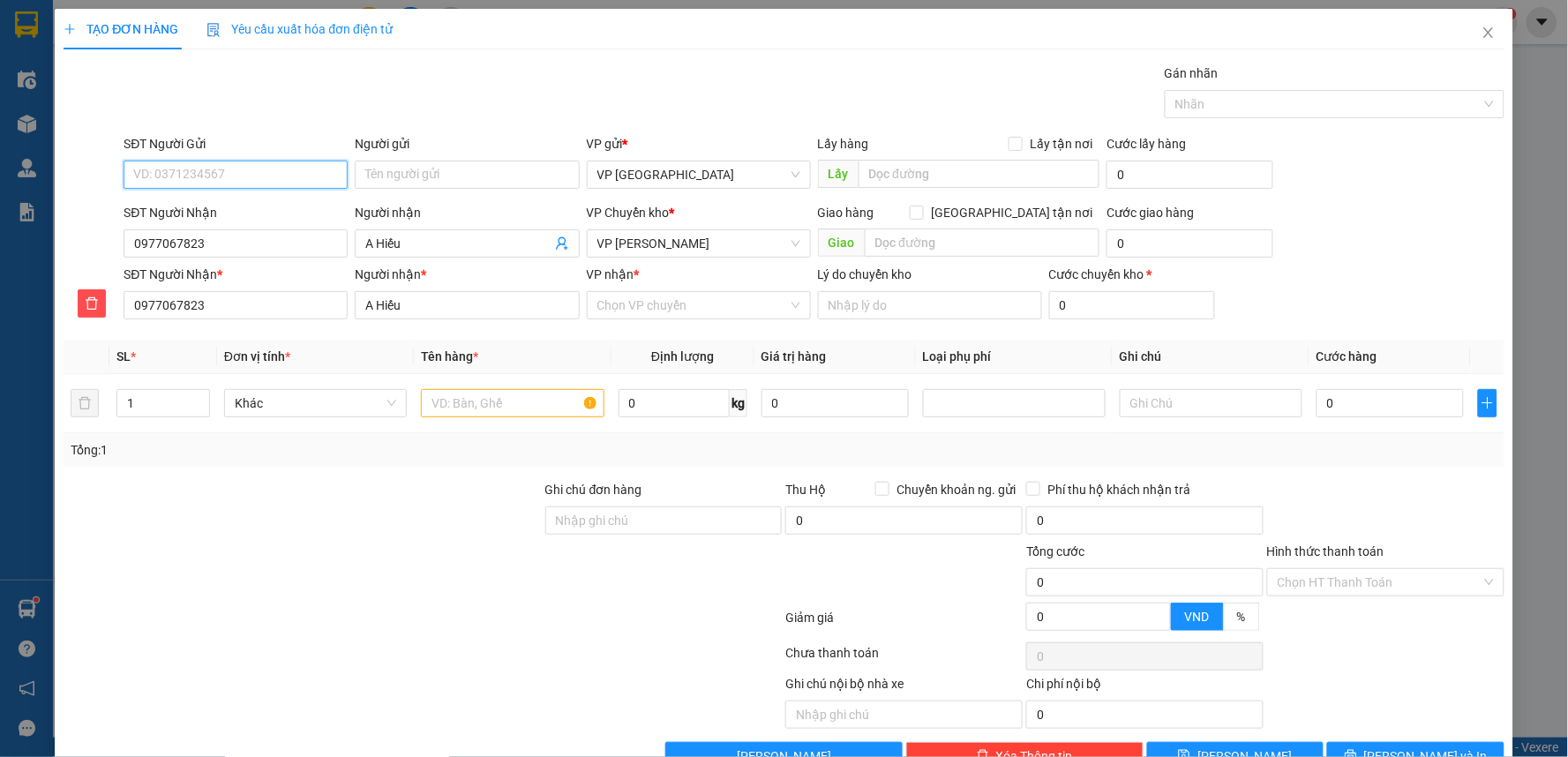
click at [251, 163] on input "SĐT Người Gửi" at bounding box center [235, 174] width 224 height 28
click at [240, 177] on input "SĐT Người Gửi" at bounding box center [235, 174] width 224 height 28
type input "0988602923"
drag, startPoint x: 215, startPoint y: 214, endPoint x: 299, endPoint y: 225, distance: 84.7
click at [220, 214] on div "0988602923 - chị thủy" at bounding box center [234, 210] width 201 height 19
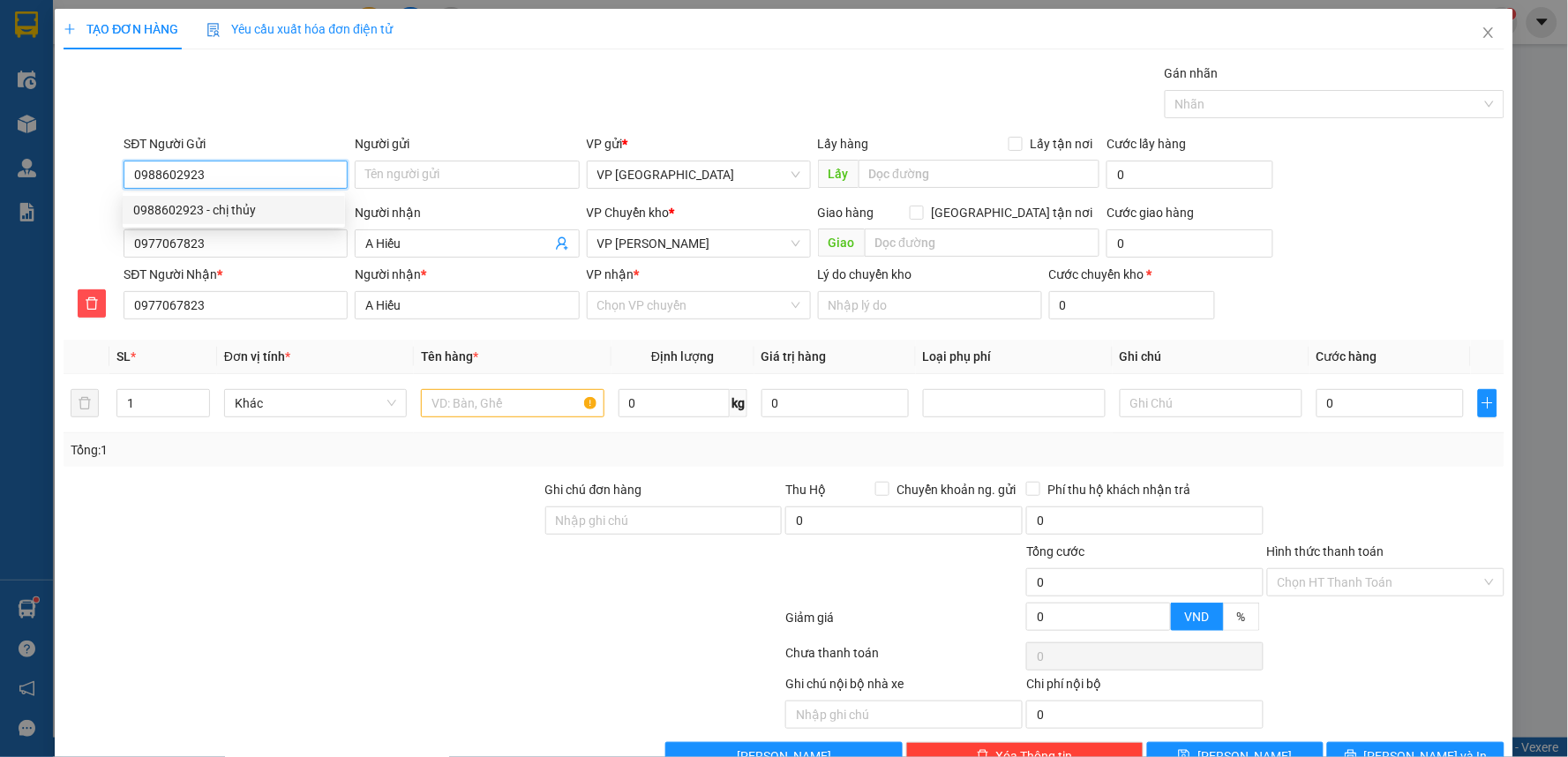
type input "chị thủy"
click at [719, 240] on span "VP [PERSON_NAME]" at bounding box center [699, 243] width 203 height 26
type input "0988602923"
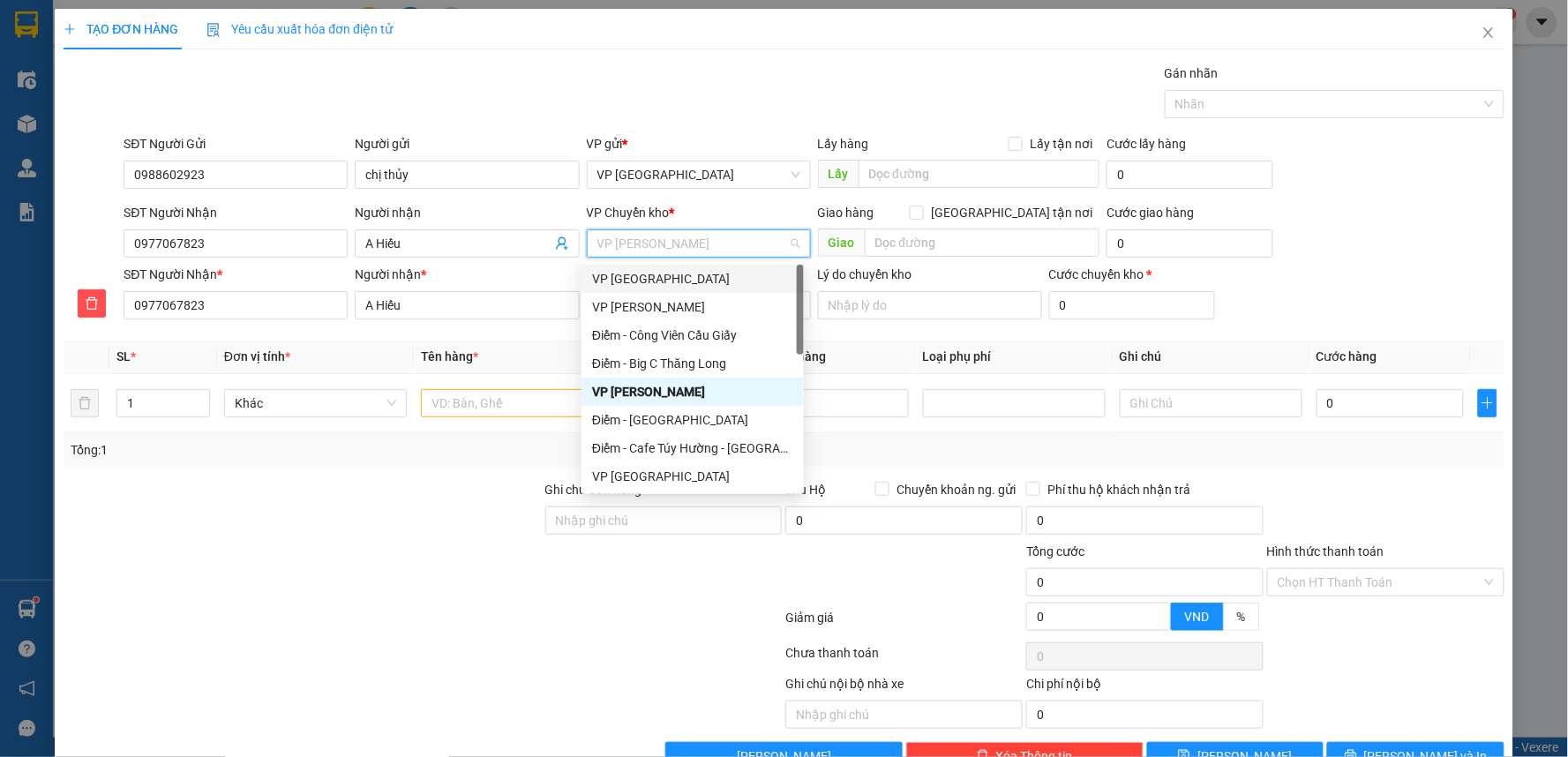
click at [667, 277] on div "VP [GEOGRAPHIC_DATA]" at bounding box center [692, 279] width 201 height 19
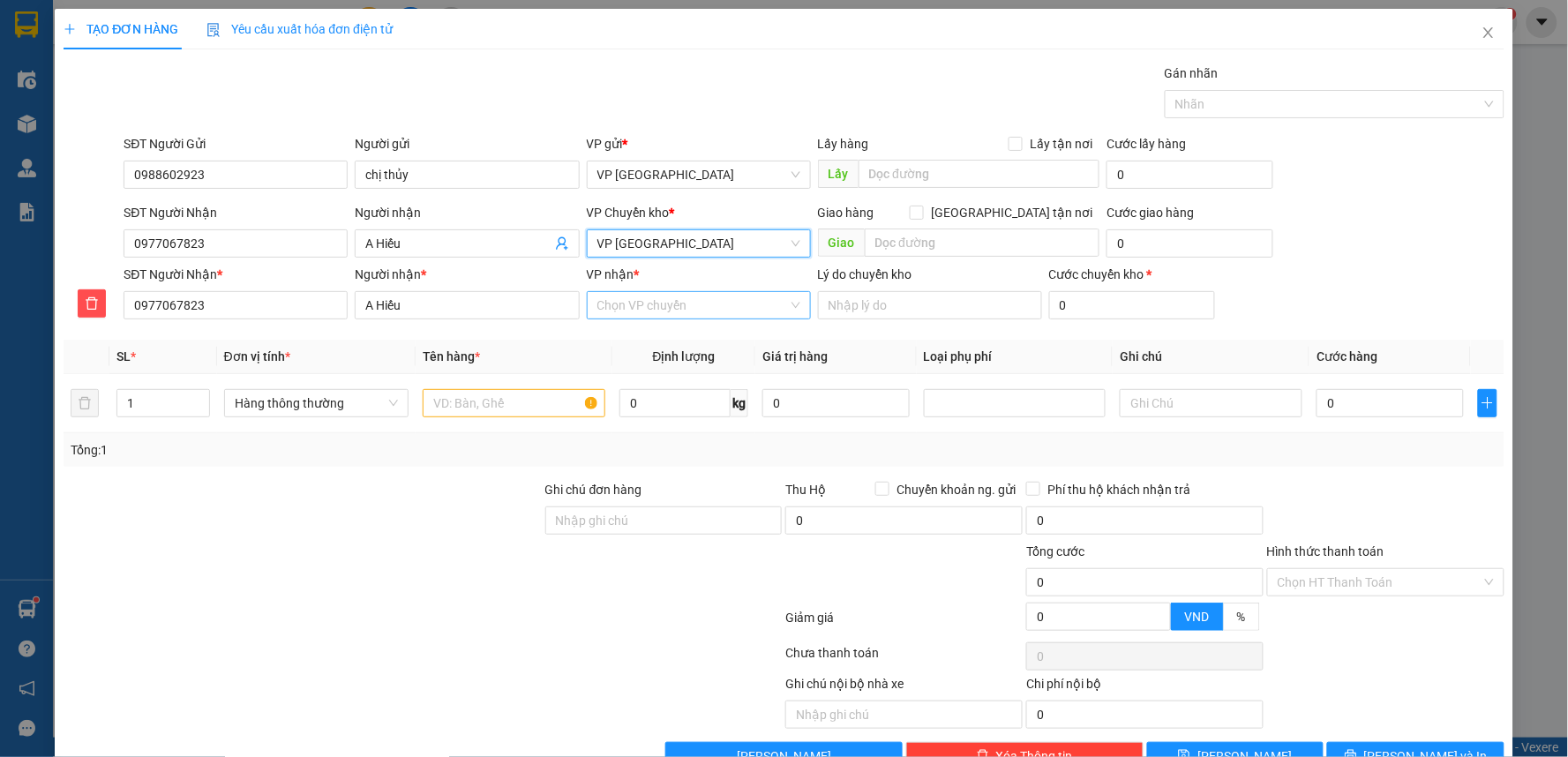
click at [678, 306] on input "VP nhận *" at bounding box center [692, 305] width 191 height 26
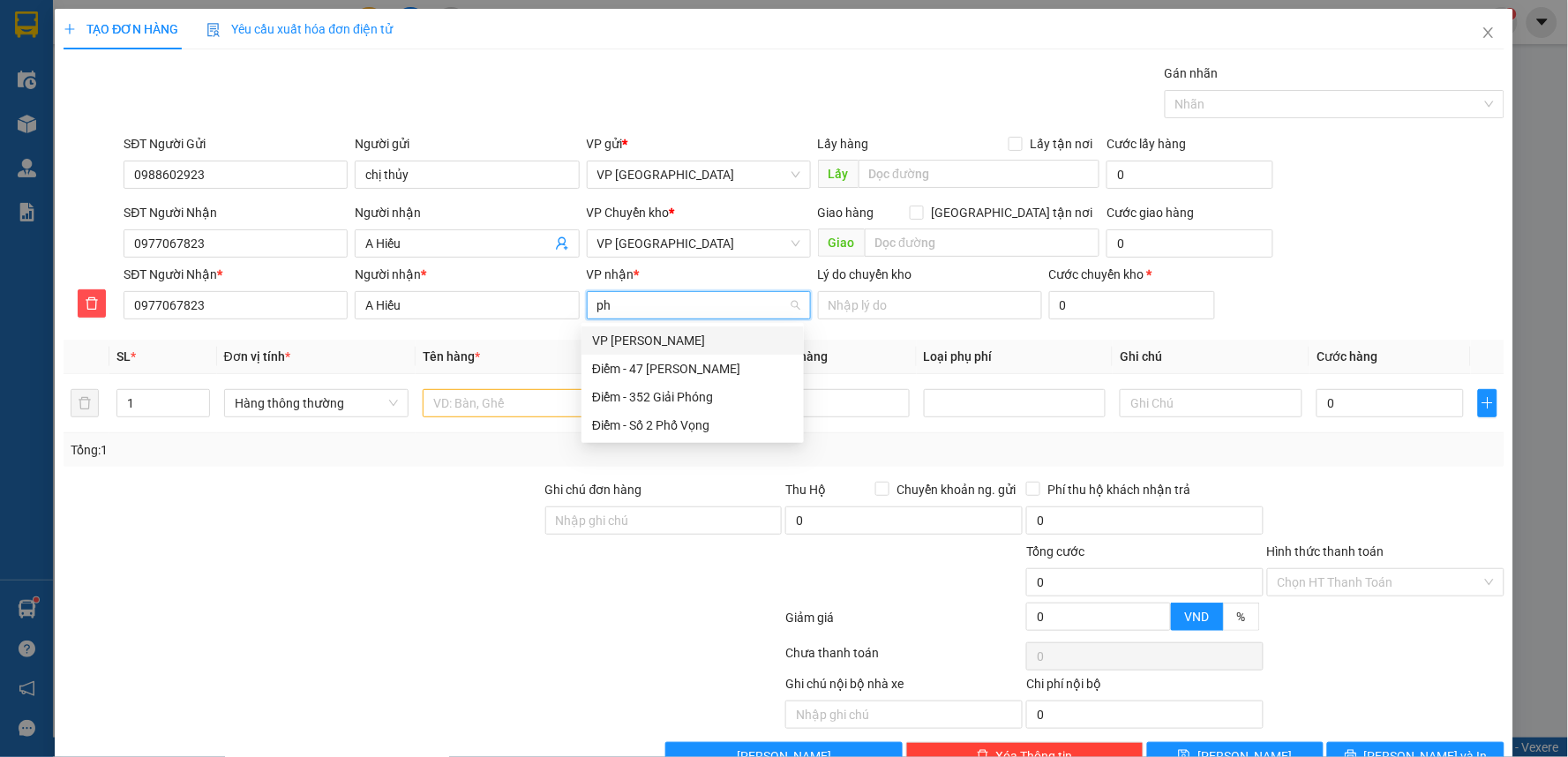
type input "p"
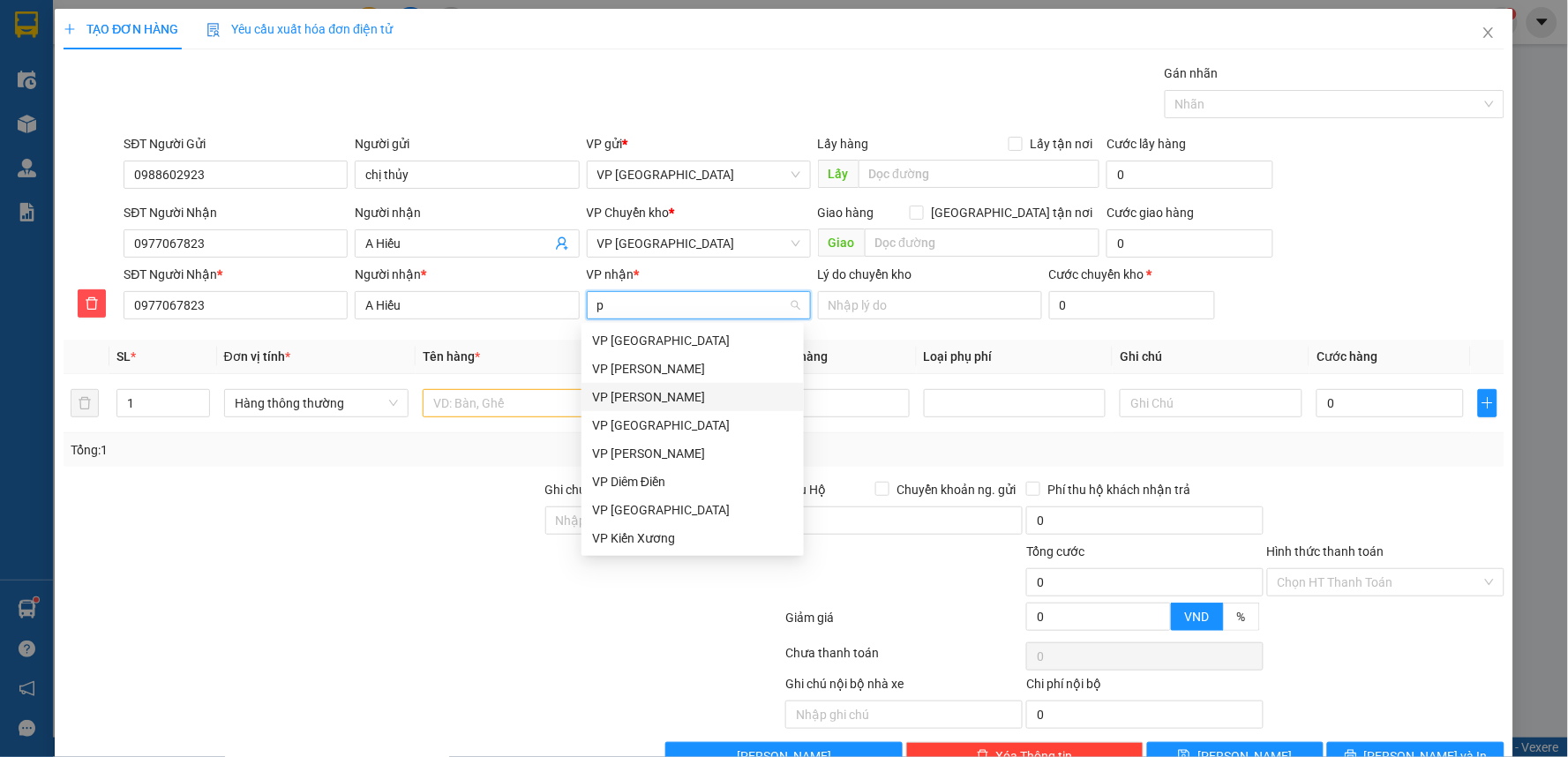
click at [672, 392] on div "VP [PERSON_NAME]" at bounding box center [692, 397] width 201 height 19
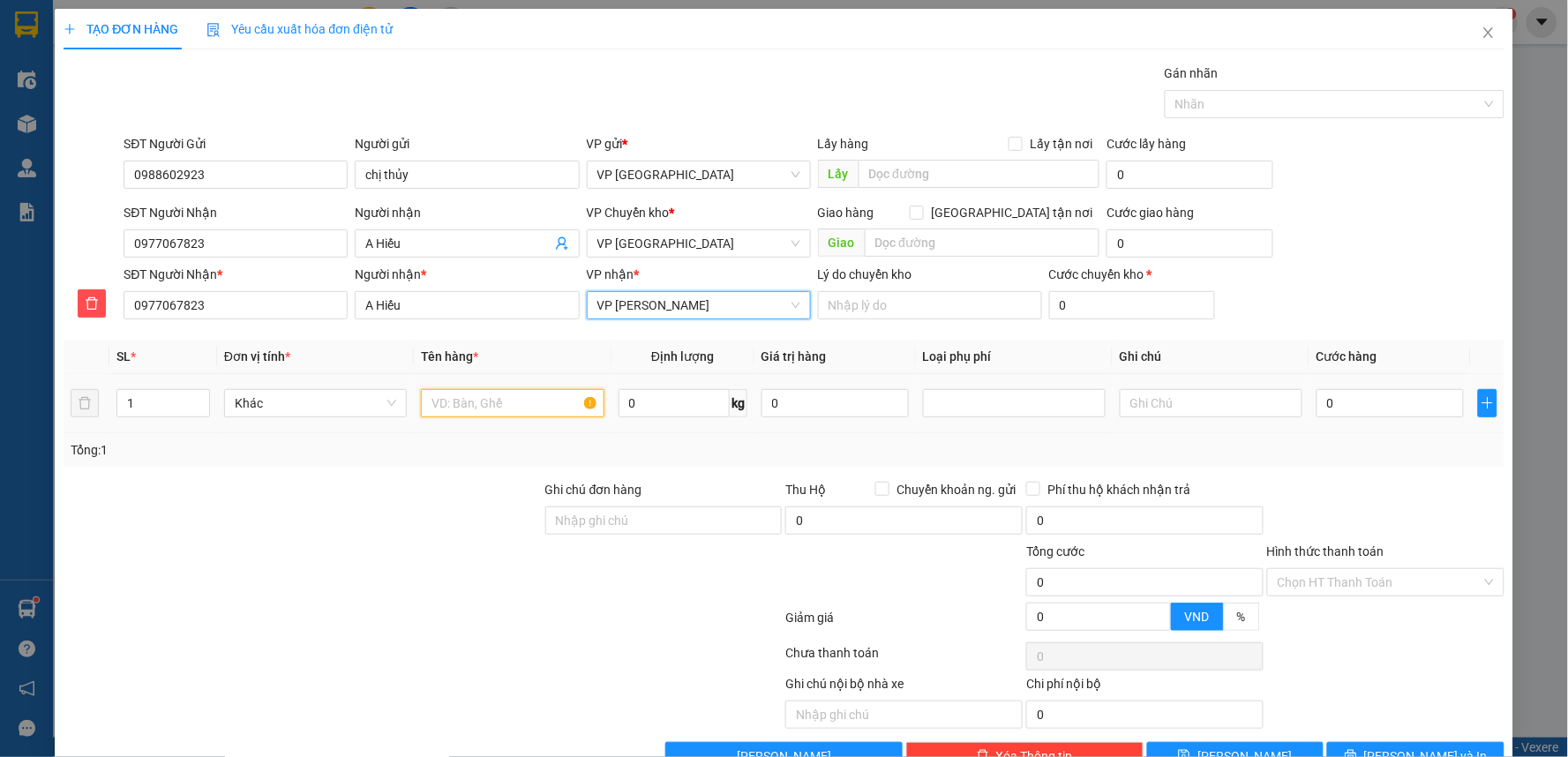
click at [550, 398] on input "text" at bounding box center [512, 403] width 182 height 28
type input "t"
type input "hct thực phẩm"
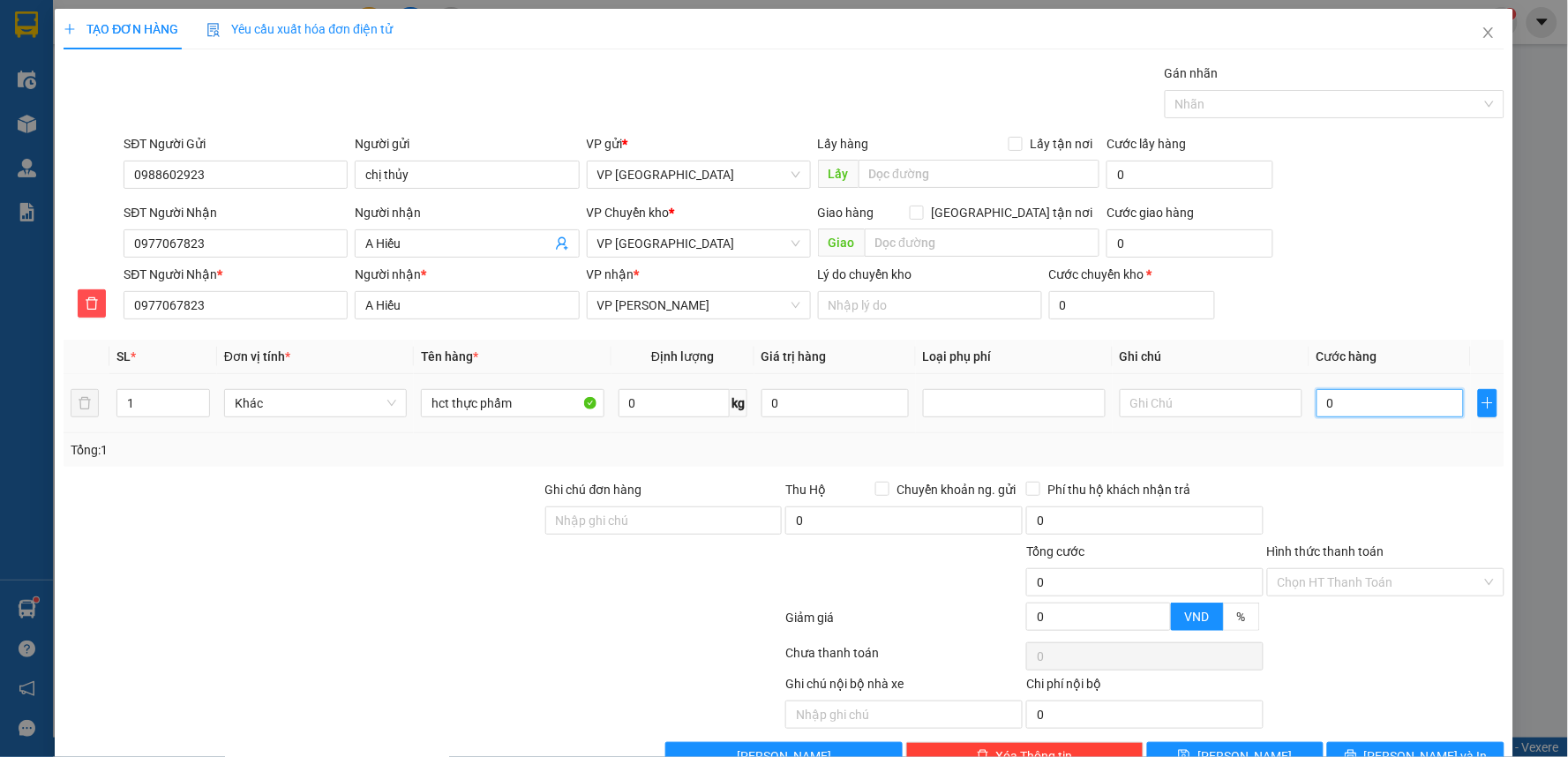
click at [1363, 408] on input "0" at bounding box center [1390, 403] width 147 height 28
type input "4"
type input "40"
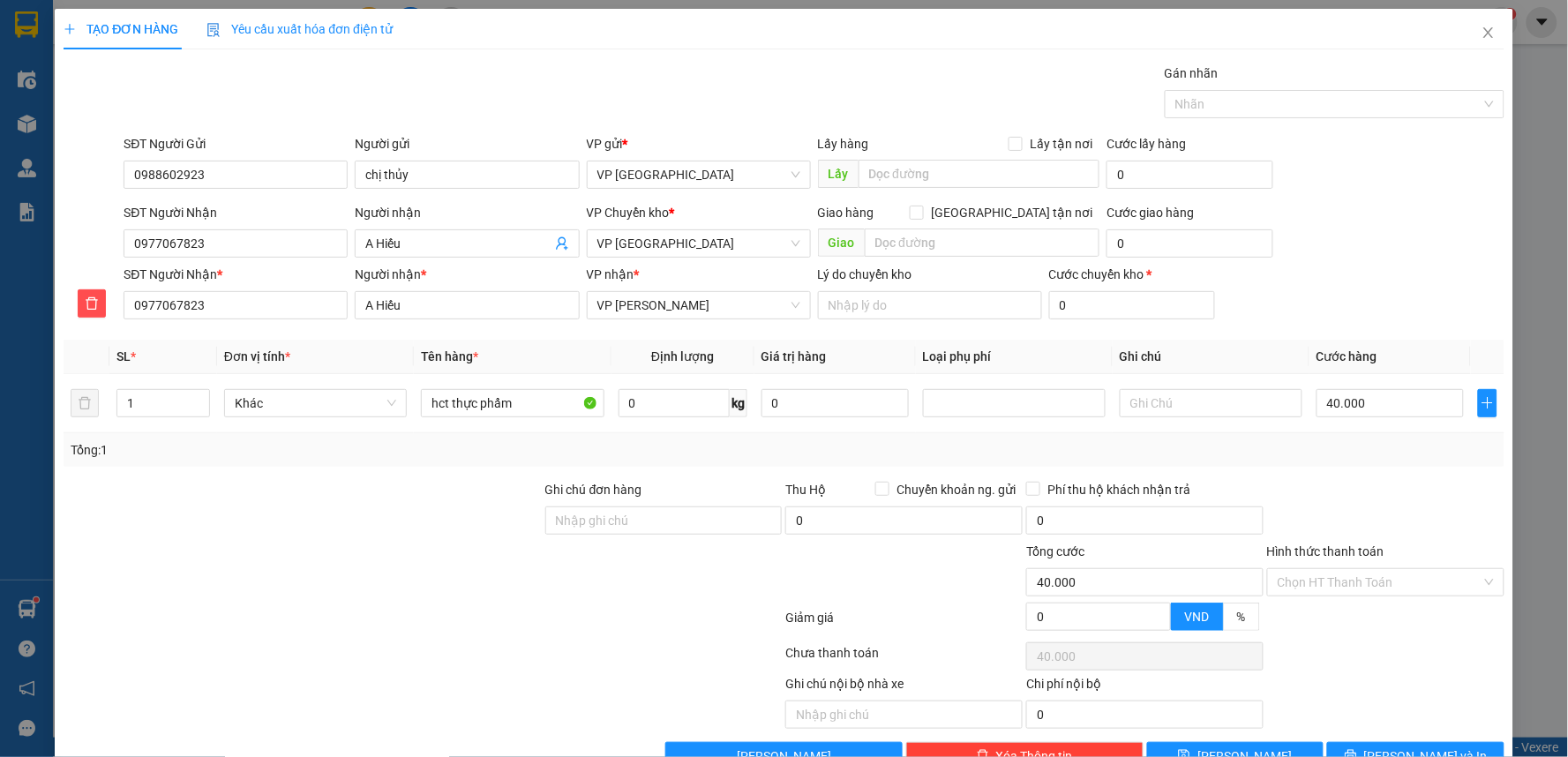
click at [1403, 500] on div at bounding box center [1385, 511] width 240 height 62
click at [1384, 589] on input "Hình thức thanh toán" at bounding box center [1379, 582] width 204 height 26
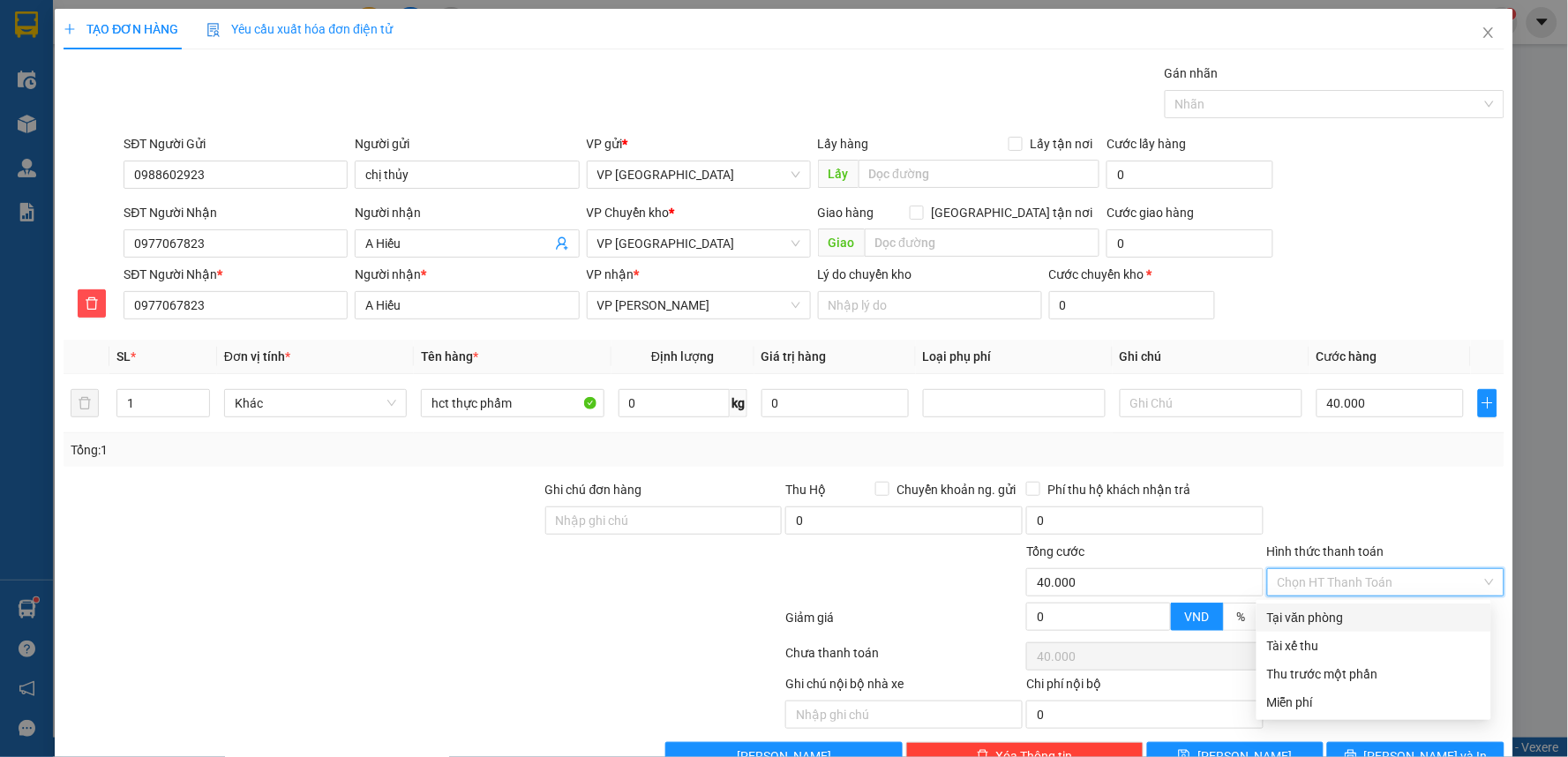
click at [1339, 622] on div "Tại văn phòng" at bounding box center [1373, 617] width 213 height 19
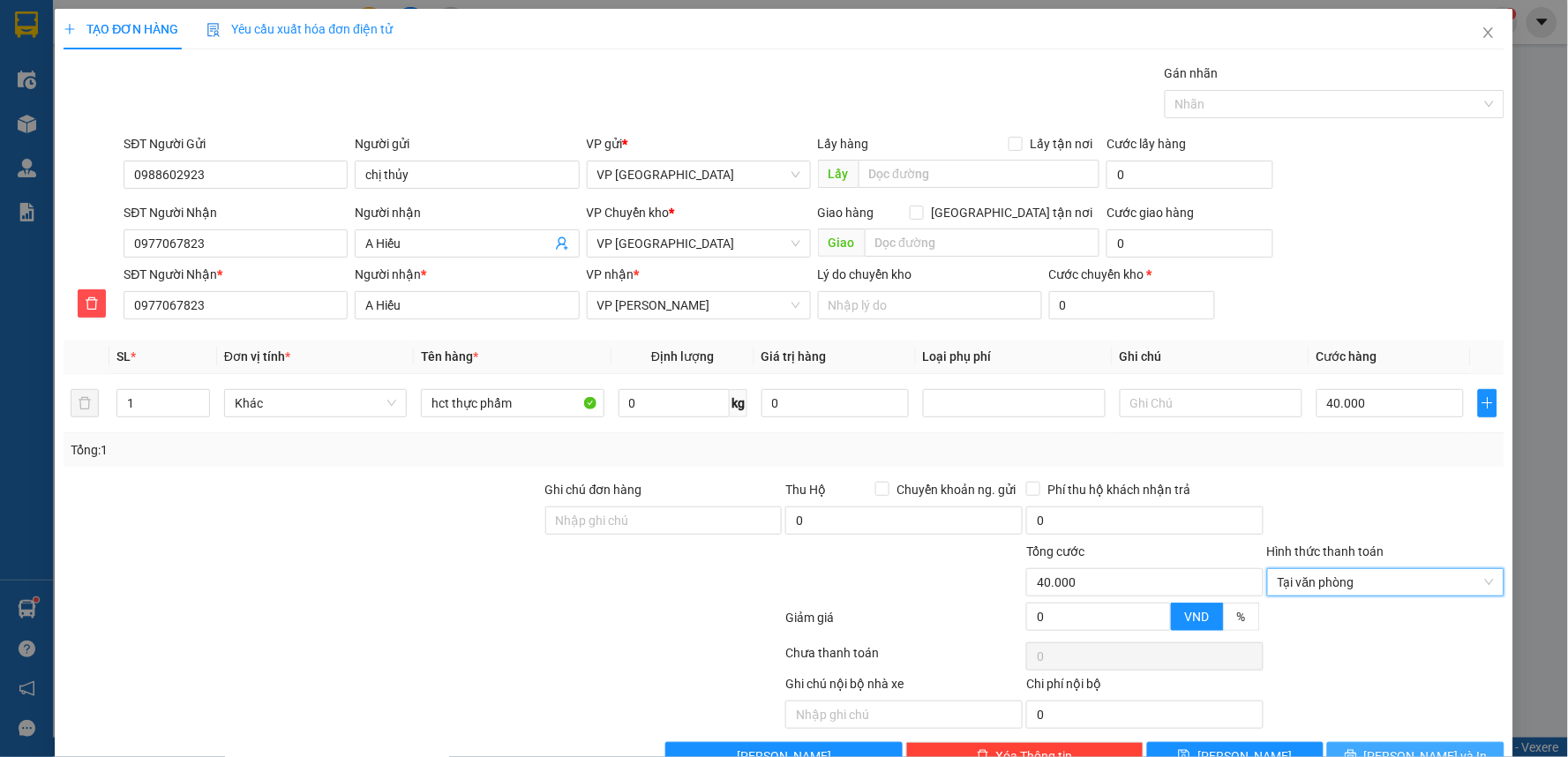
click at [1400, 746] on button "[PERSON_NAME] và In" at bounding box center [1415, 756] width 177 height 28
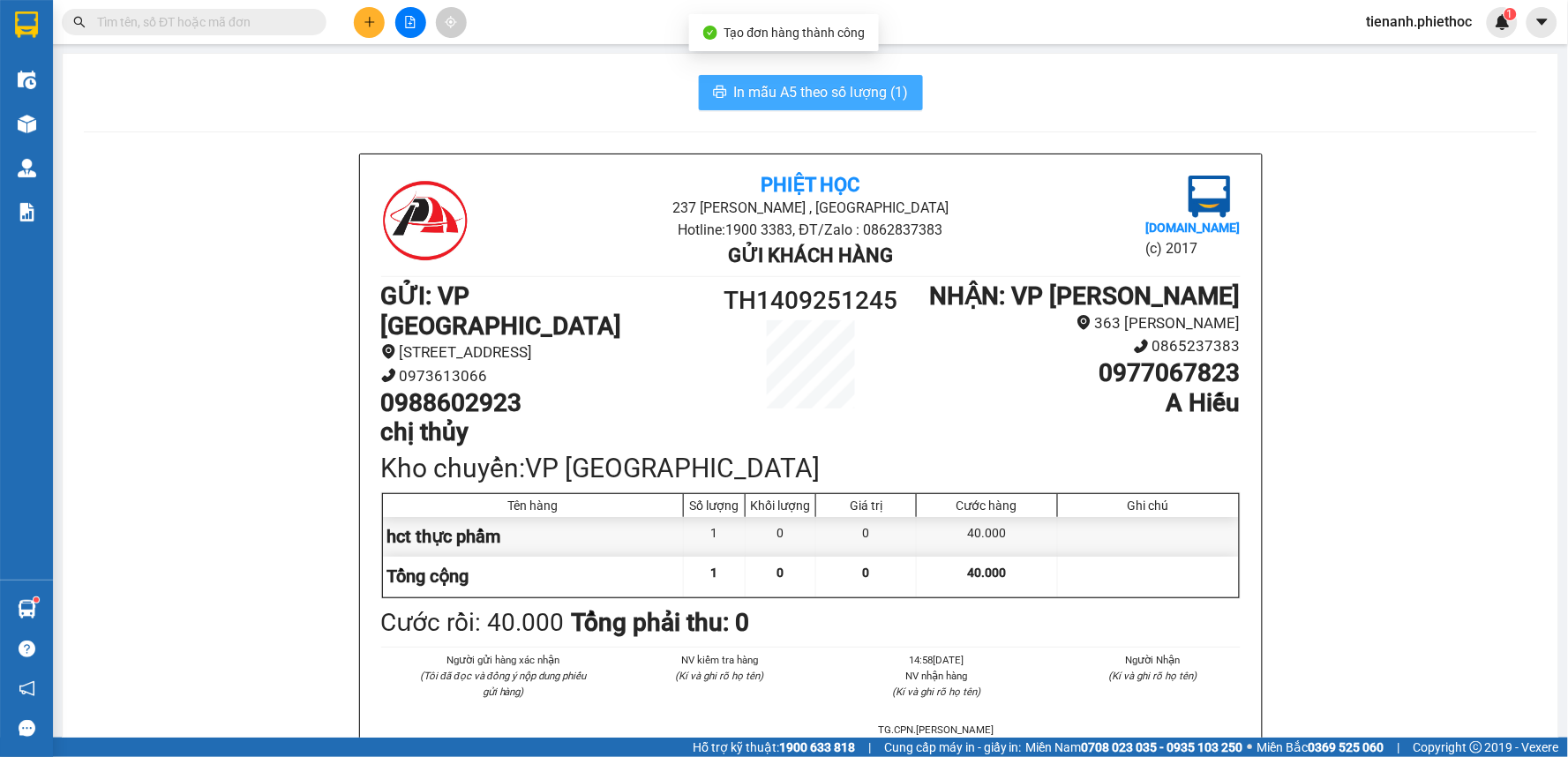
click at [867, 95] on span "In mẫu A5 theo số lượng (1)" at bounding box center [821, 92] width 175 height 22
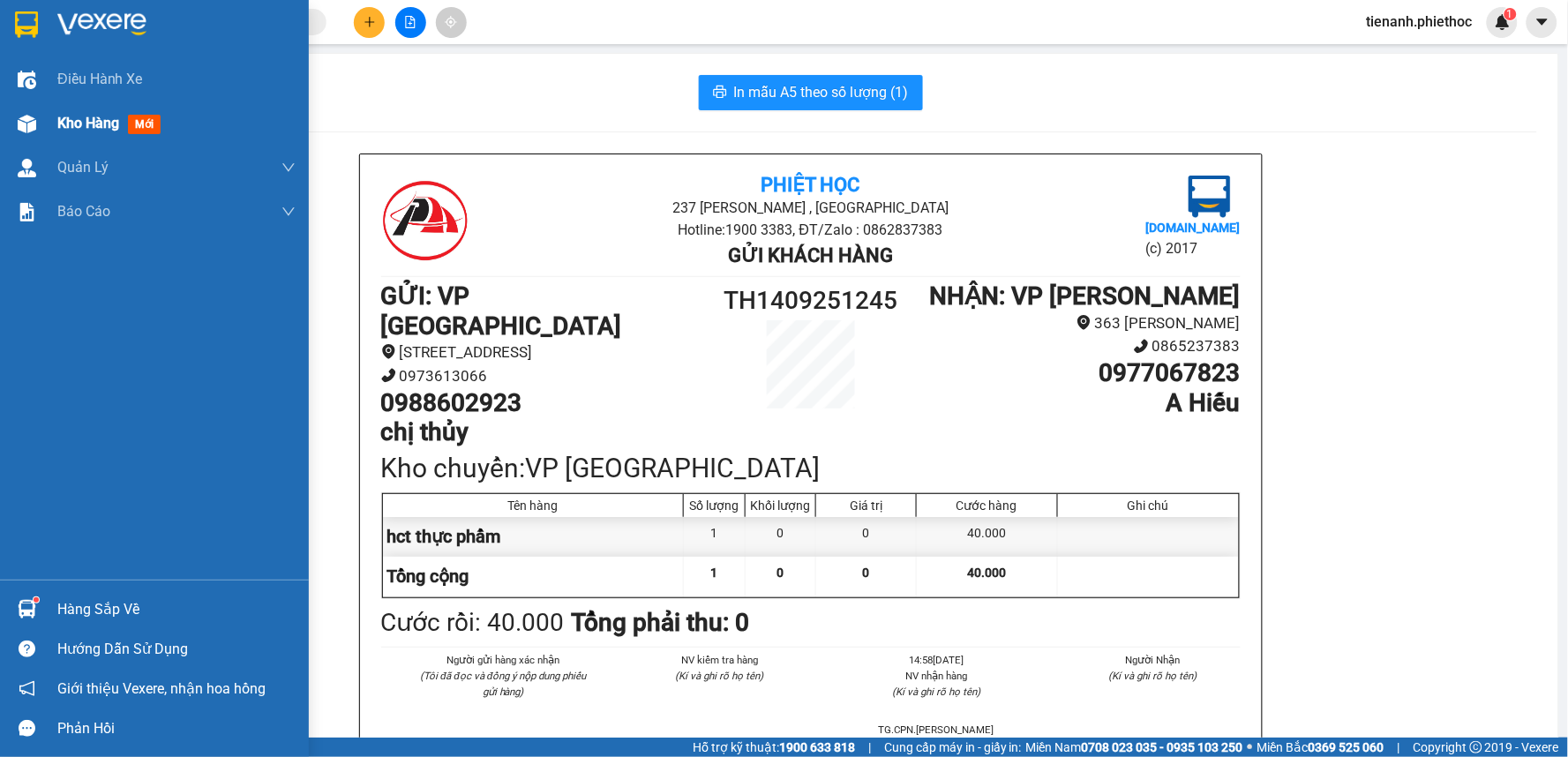
click at [107, 122] on span "Kho hàng" at bounding box center [88, 123] width 62 height 16
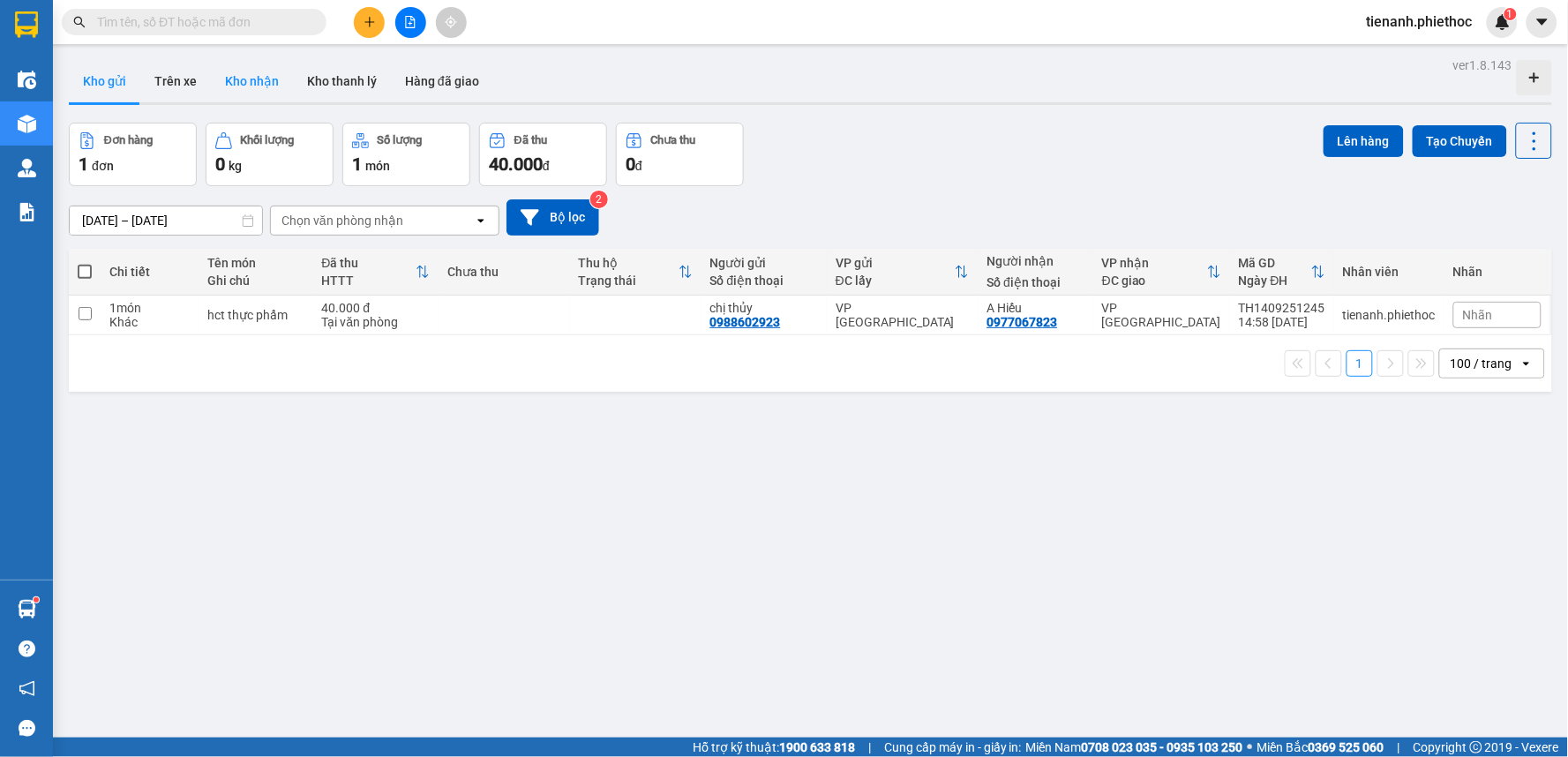
click at [240, 81] on button "Kho nhận" at bounding box center [251, 81] width 82 height 43
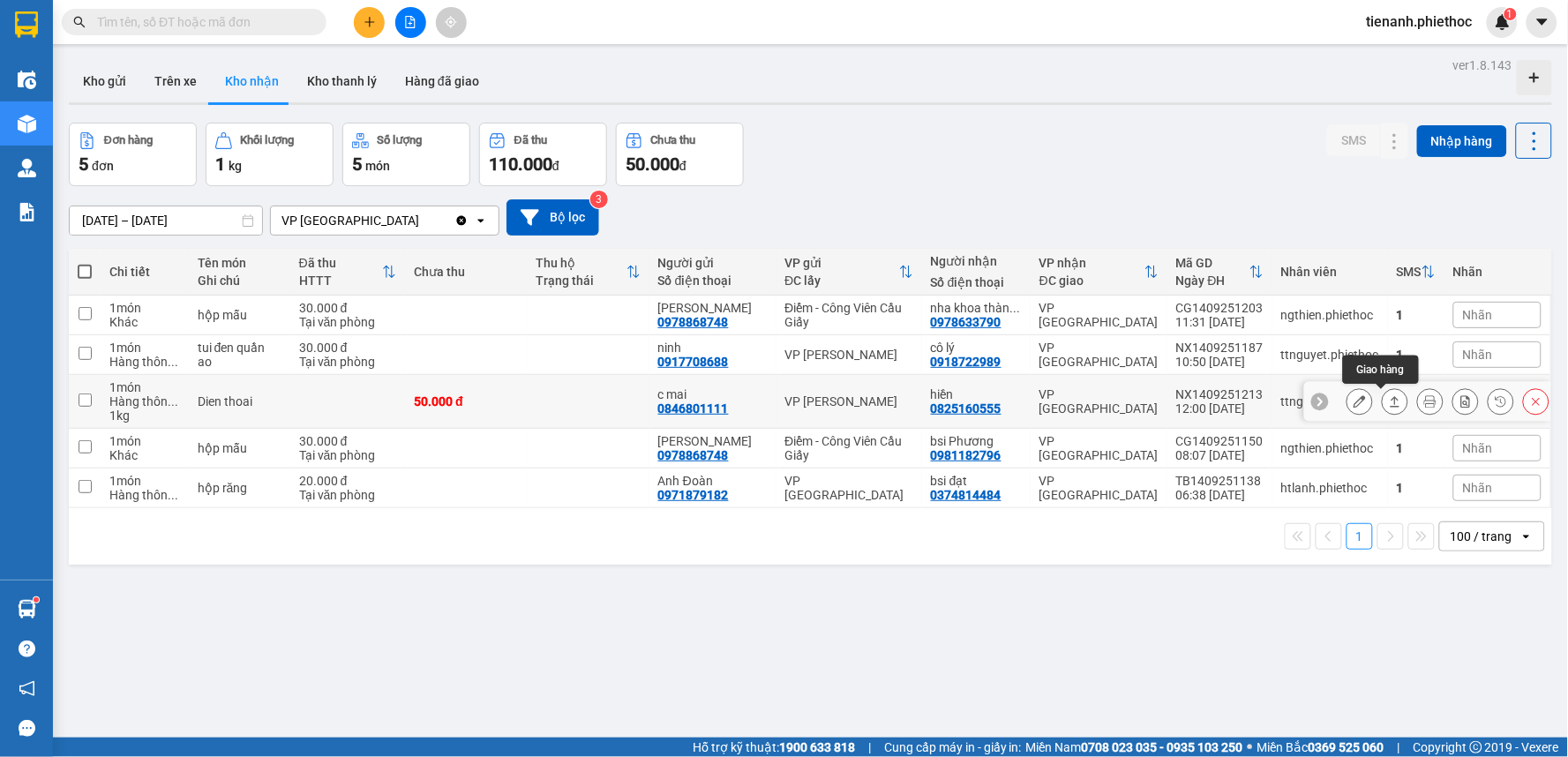
click at [1388, 407] on icon at bounding box center [1395, 402] width 13 height 13
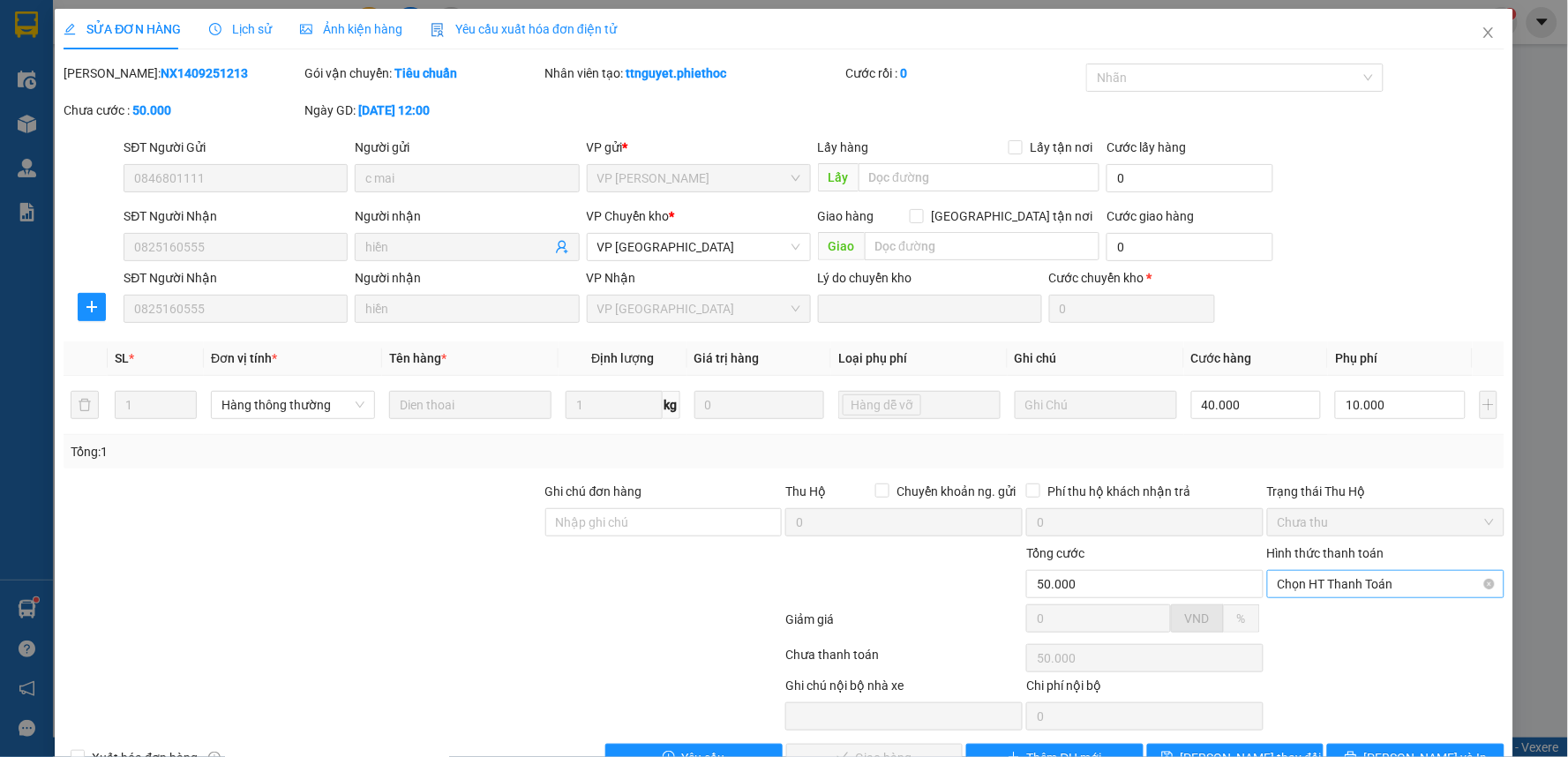
click at [1328, 586] on span "Chọn HT Thanh Toán" at bounding box center [1386, 584] width 216 height 26
click at [1318, 614] on div "Tại văn phòng" at bounding box center [1373, 619] width 213 height 19
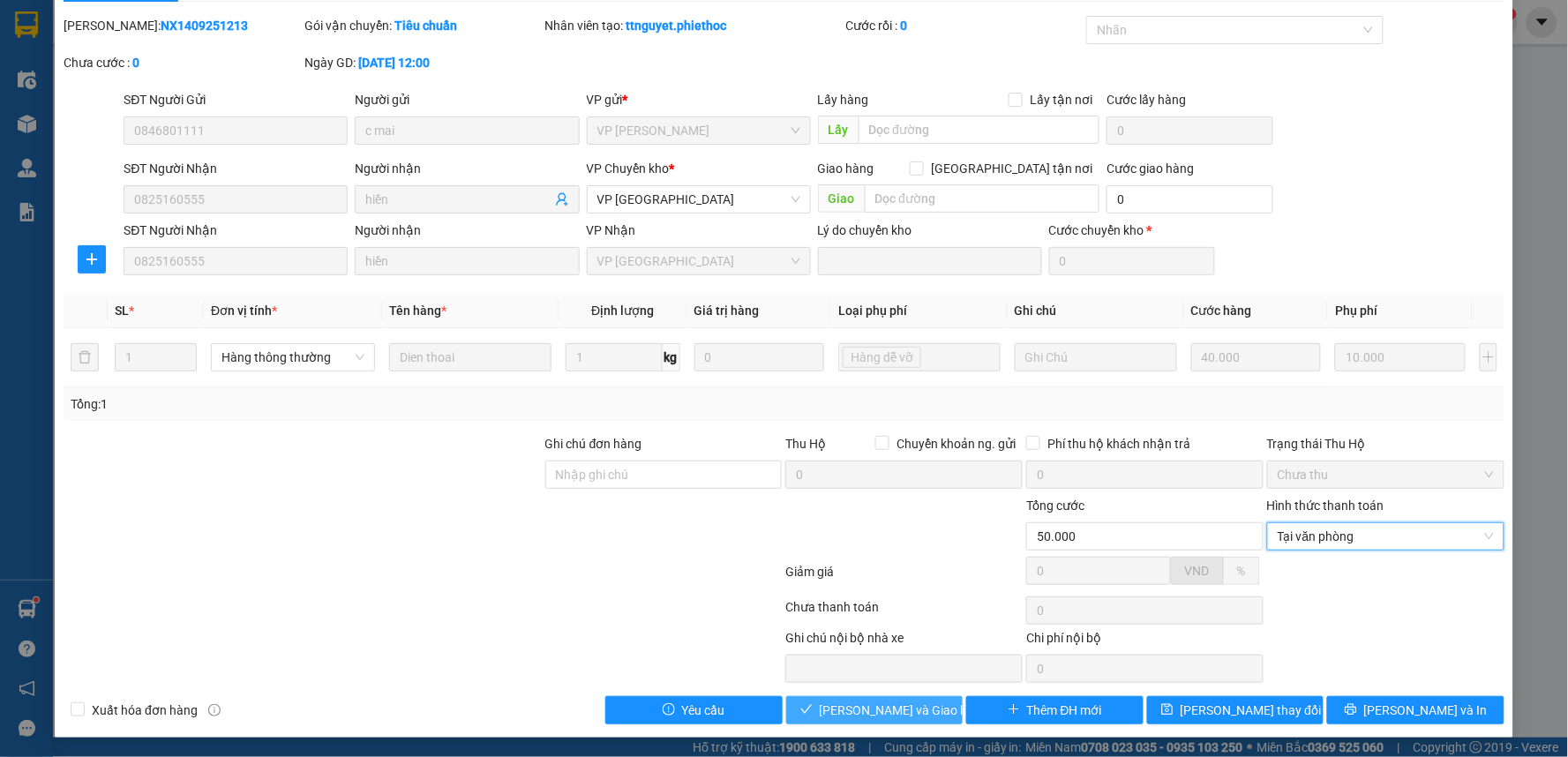
scroll to position [48, 0]
click at [925, 708] on button "[PERSON_NAME] và Giao hàng" at bounding box center [874, 709] width 177 height 28
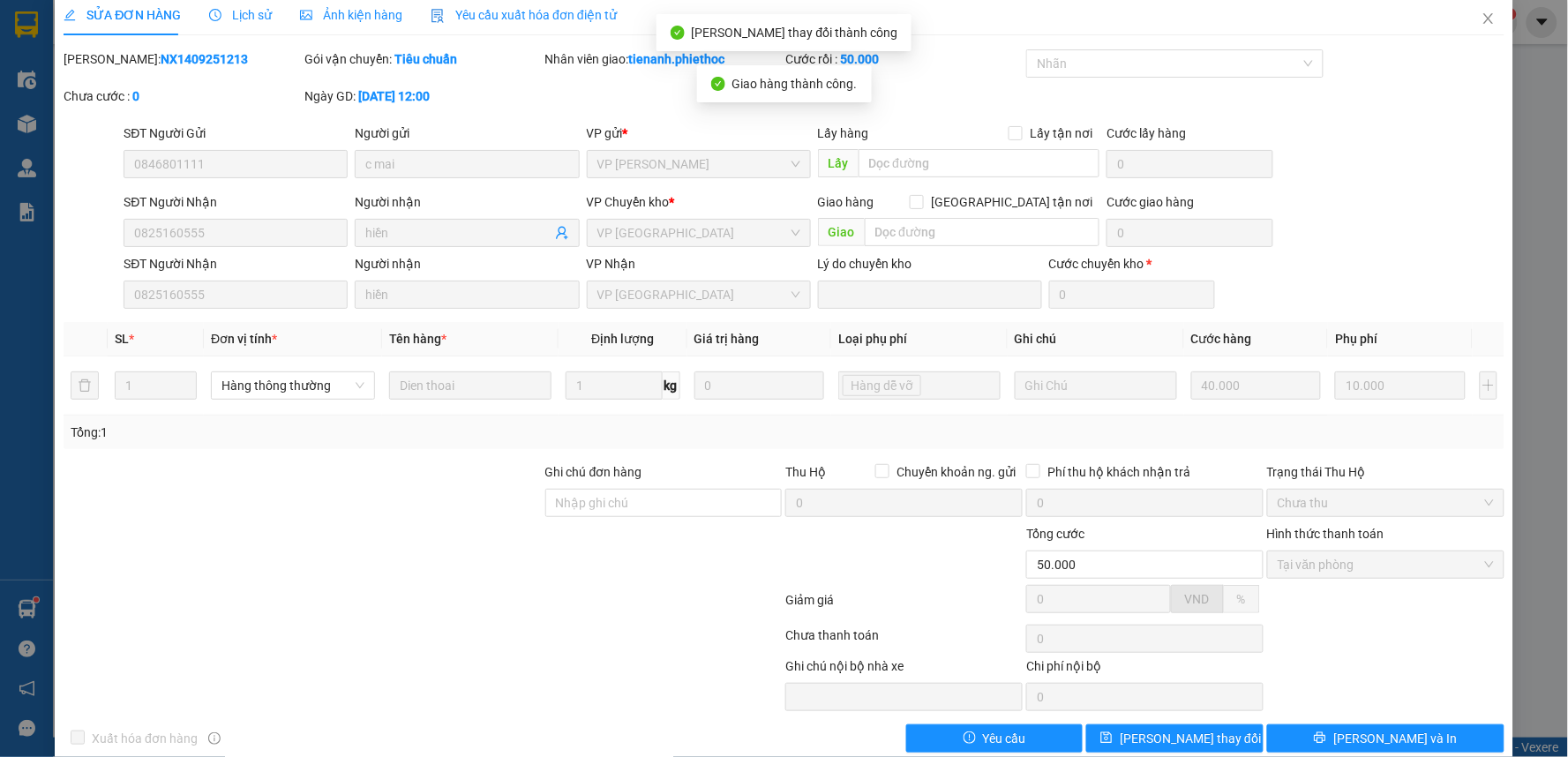
scroll to position [0, 0]
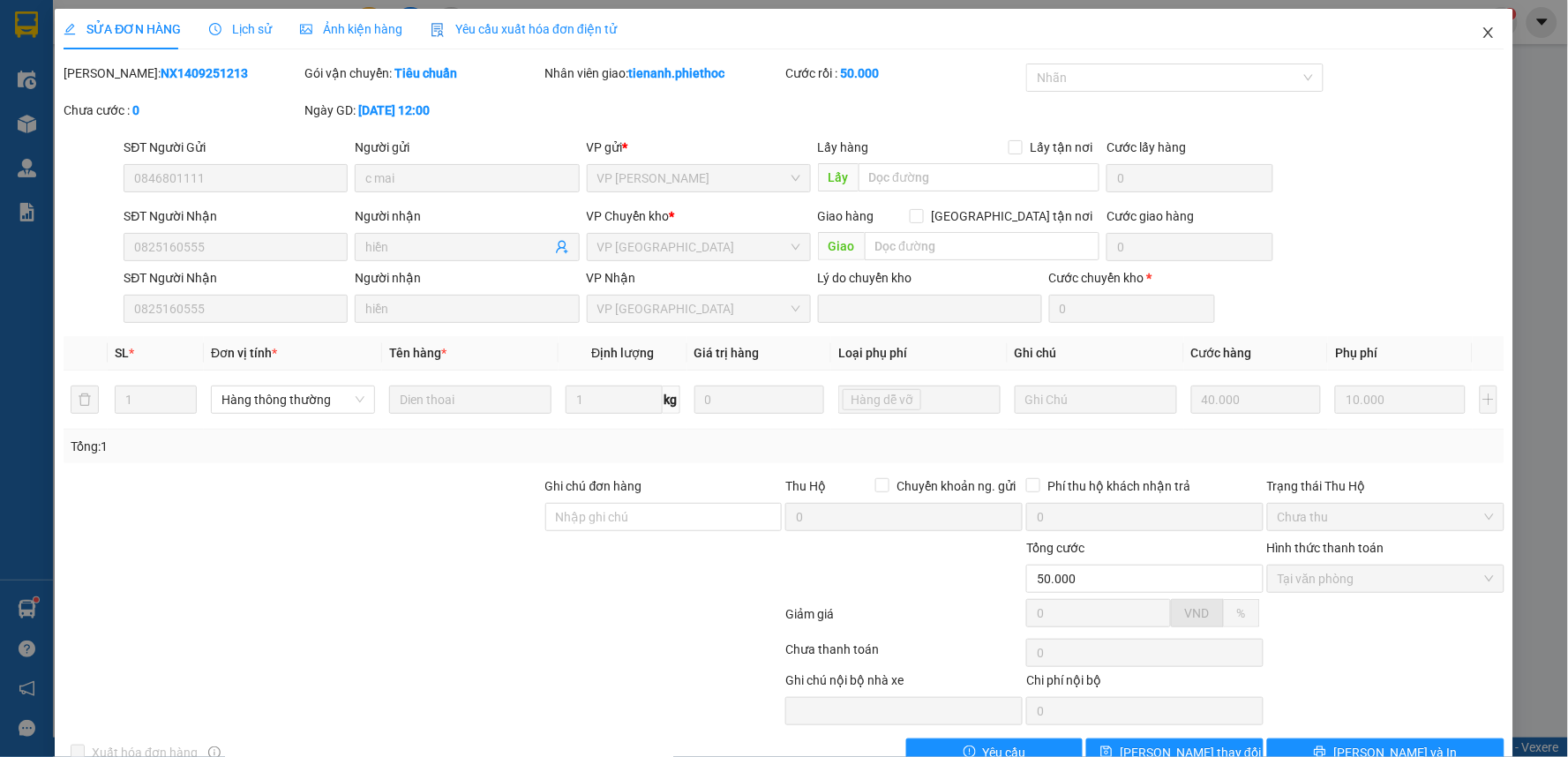
click at [1482, 26] on icon "close" at bounding box center [1489, 33] width 15 height 15
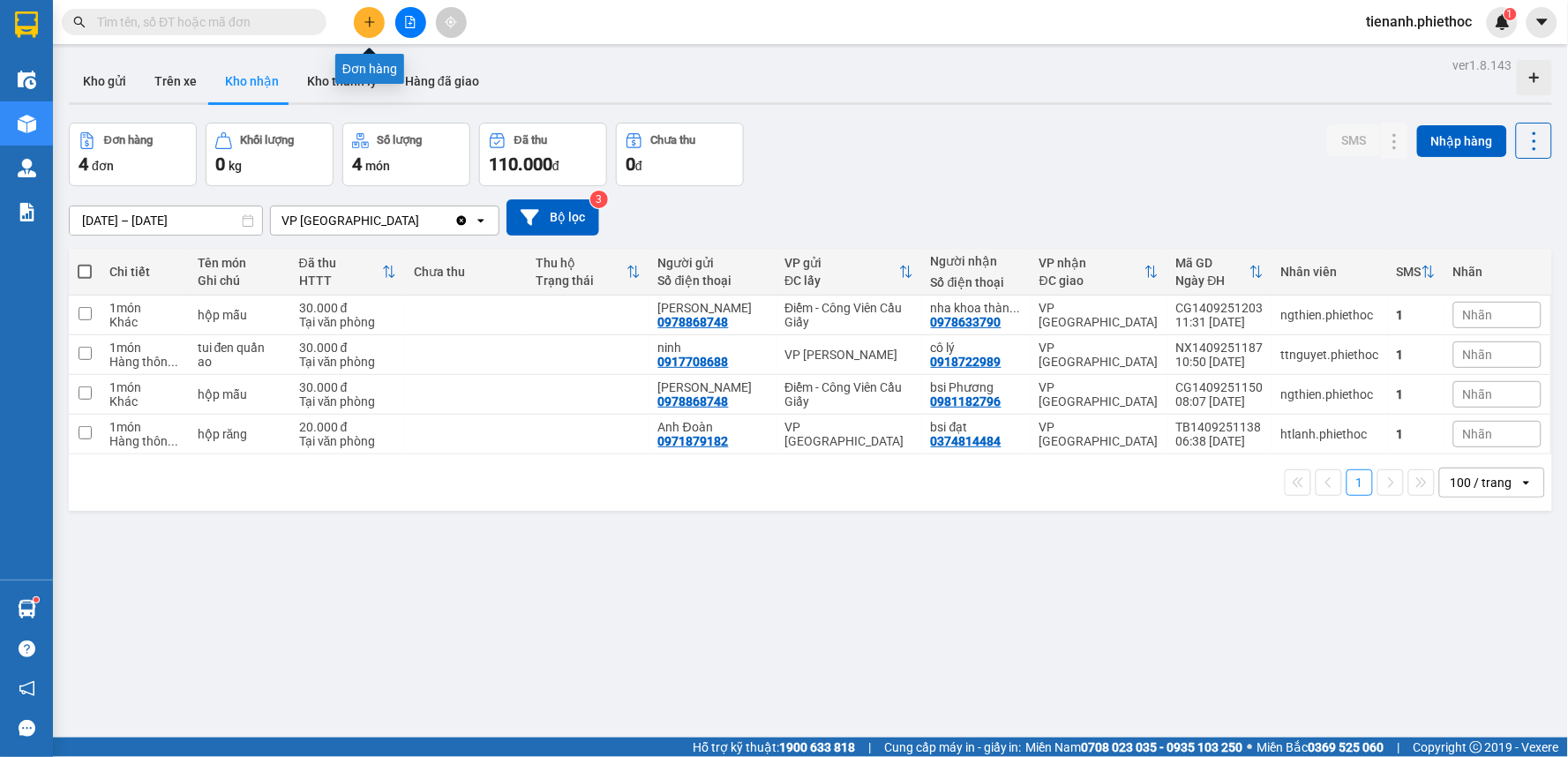
click at [376, 23] on button at bounding box center [369, 23] width 31 height 31
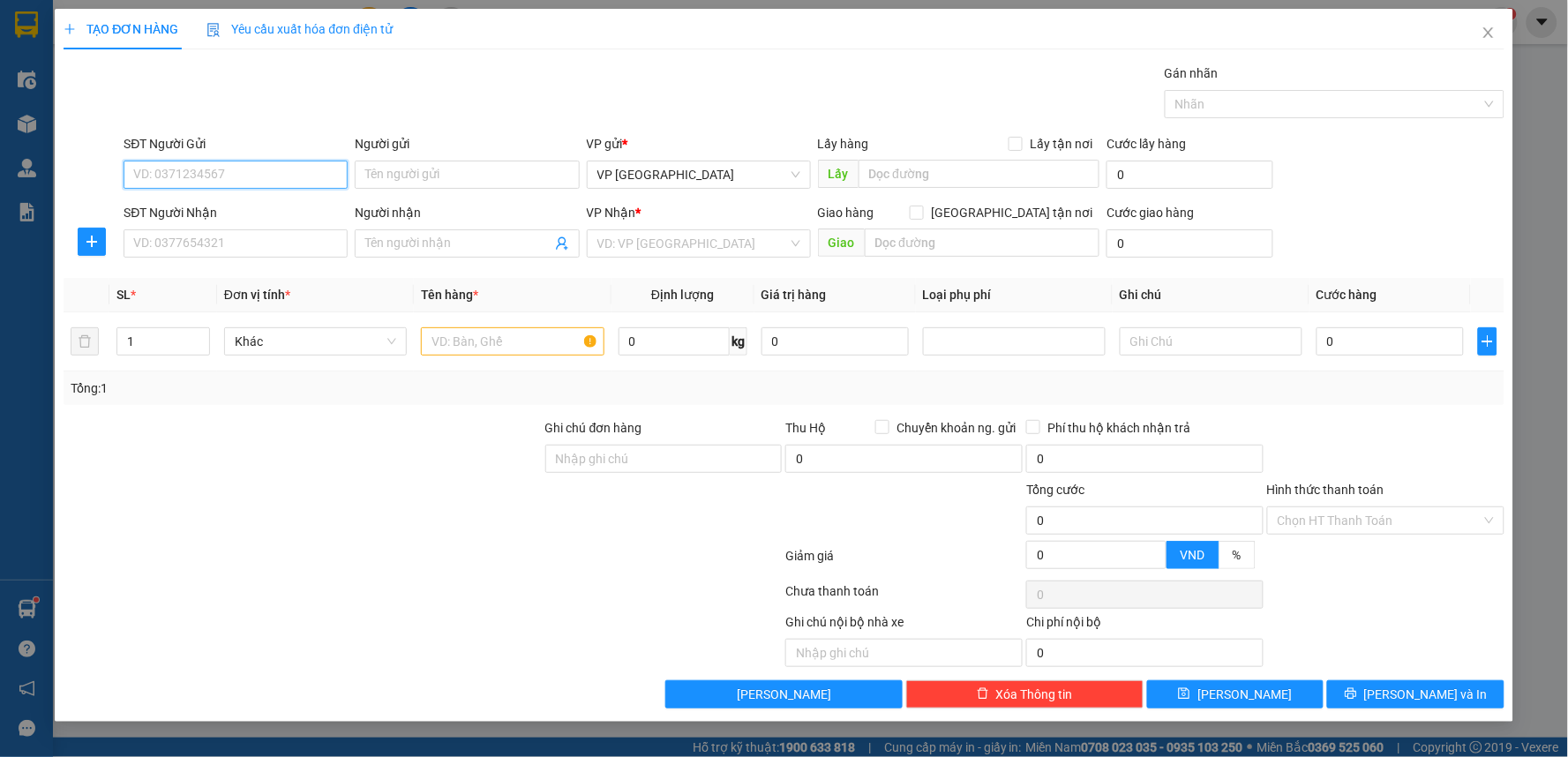
click at [243, 172] on input "SĐT Người Gửi" at bounding box center [235, 174] width 224 height 28
click at [203, 176] on input "SĐT Người Gửi" at bounding box center [235, 174] width 224 height 28
click at [237, 241] on input "SĐT Người Nhận" at bounding box center [235, 243] width 224 height 28
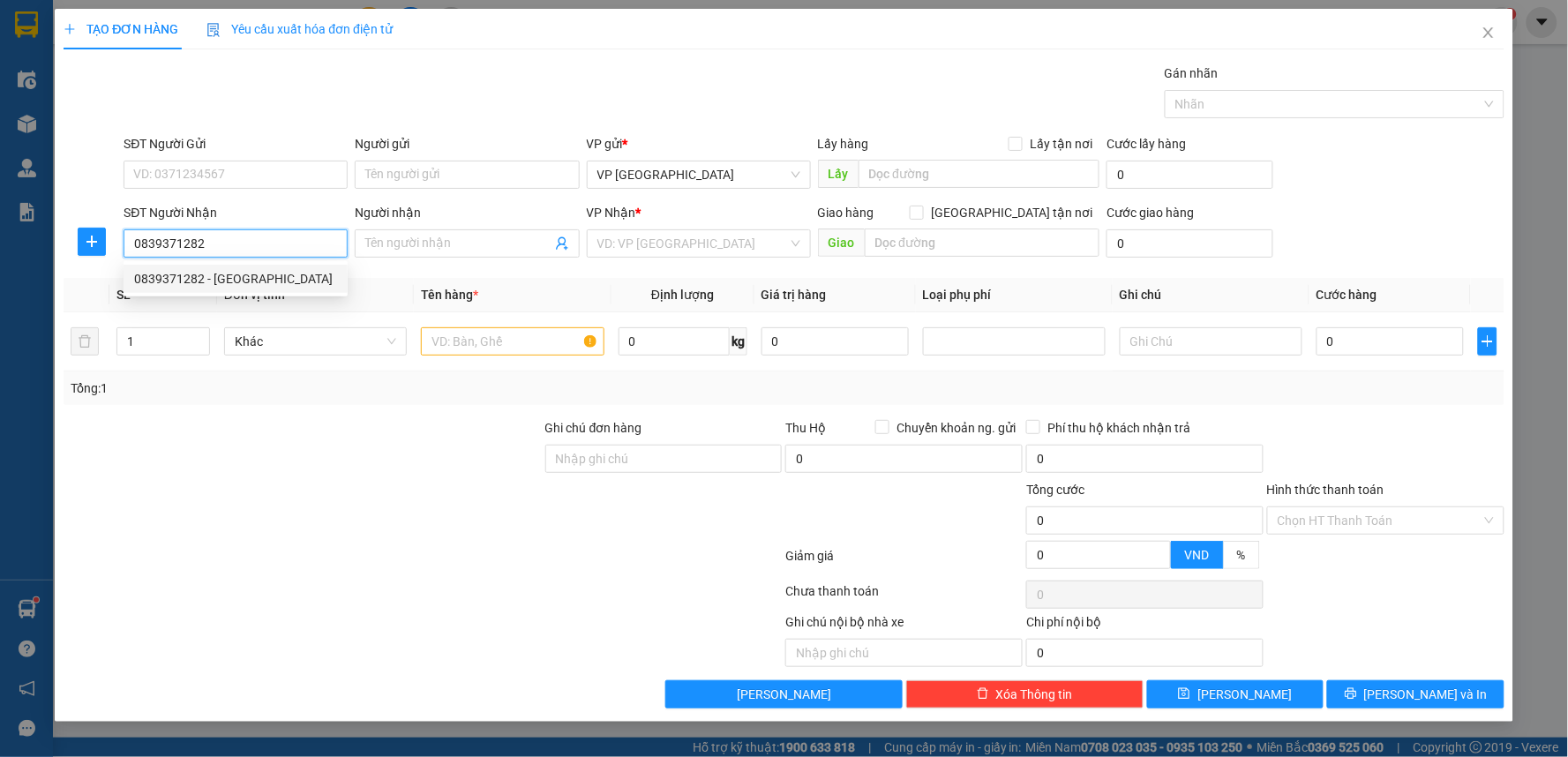
click at [270, 288] on div "0839371282 - Lan Anh" at bounding box center [236, 279] width 203 height 19
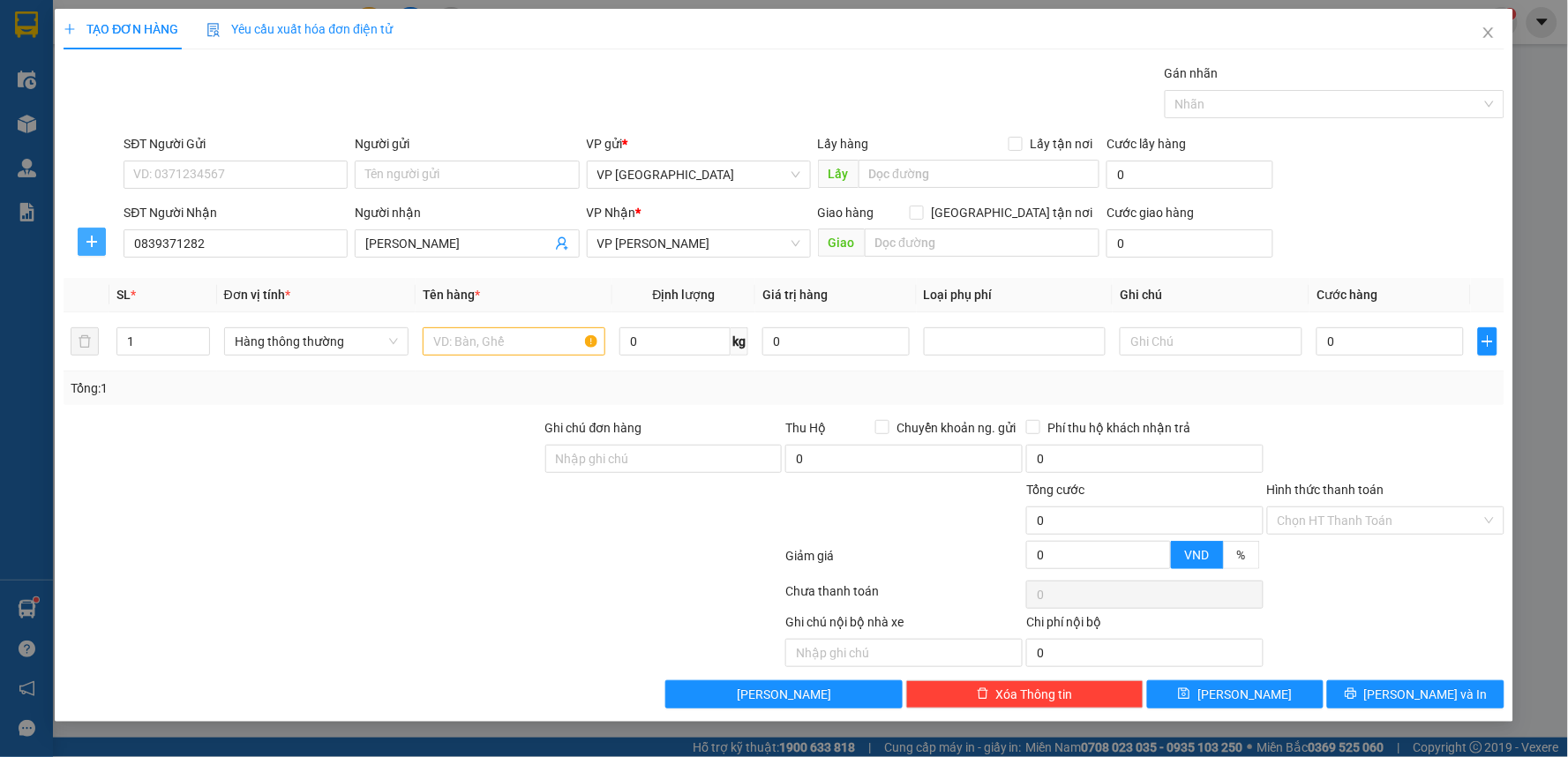
click at [90, 240] on icon "plus" at bounding box center [92, 242] width 15 height 15
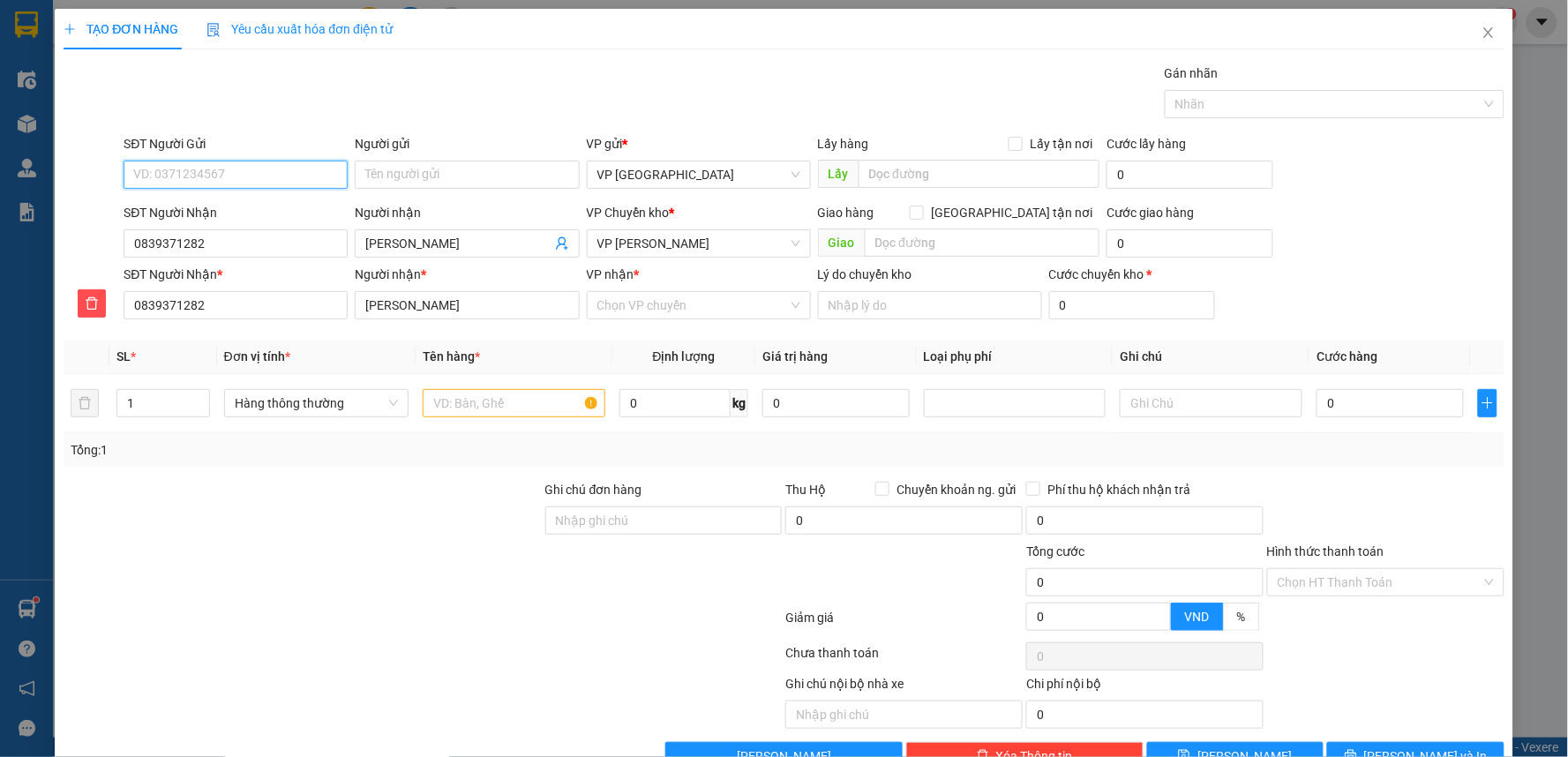
click at [219, 172] on input "SĐT Người Gửi" at bounding box center [235, 174] width 224 height 28
click at [700, 245] on span "VP [PERSON_NAME]" at bounding box center [699, 243] width 203 height 26
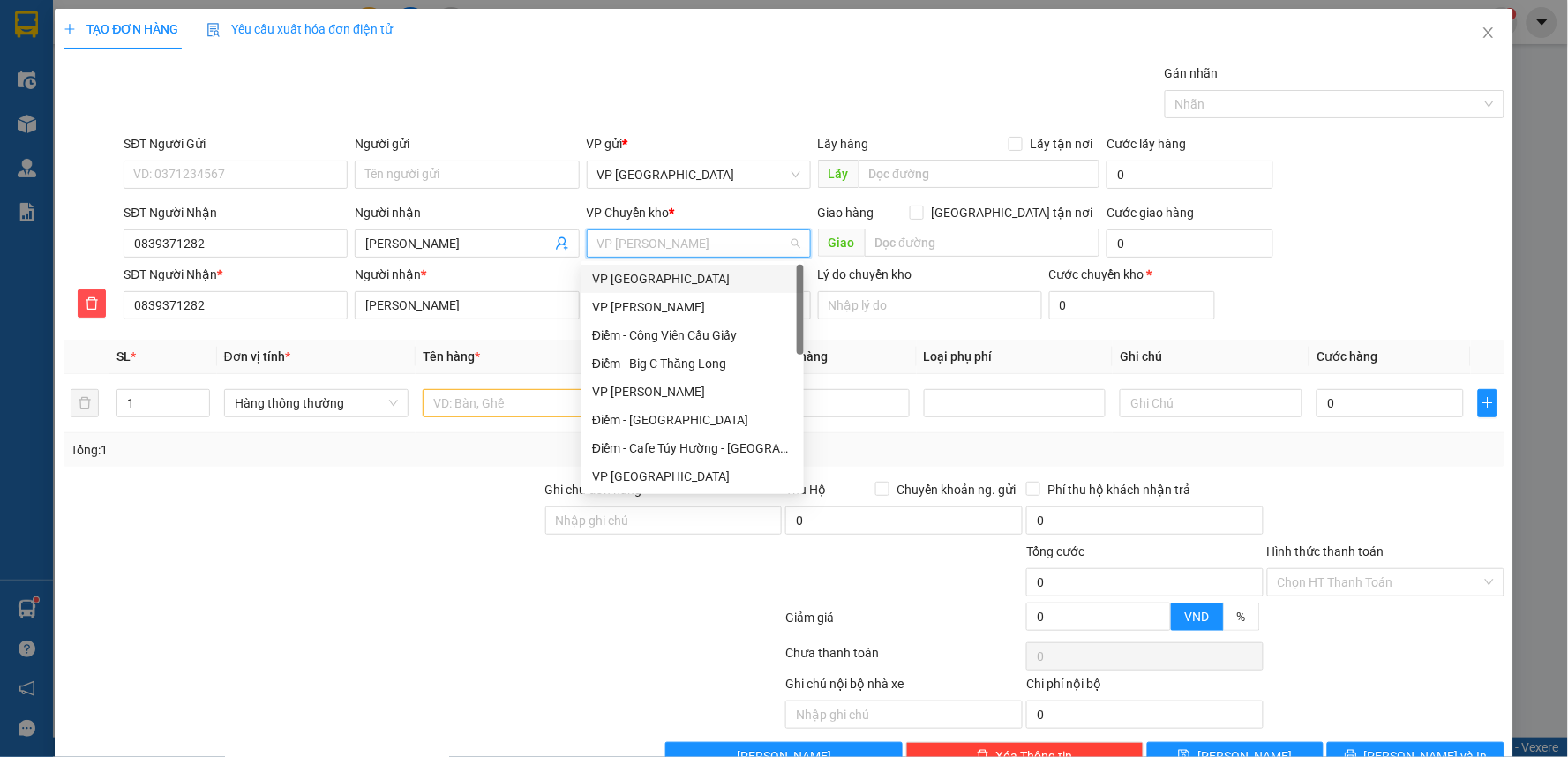
click at [676, 275] on div "VP [GEOGRAPHIC_DATA]" at bounding box center [692, 279] width 201 height 19
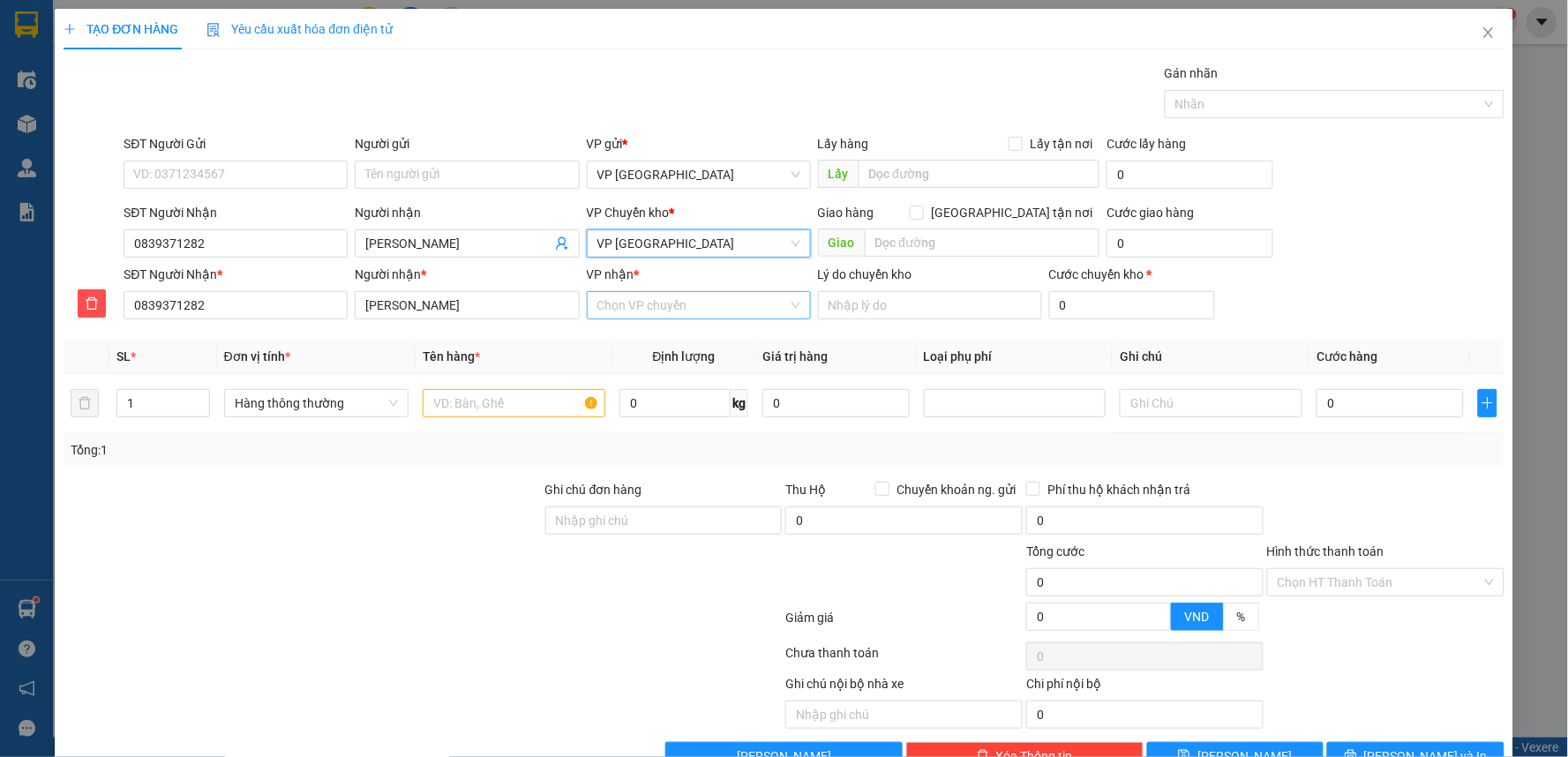
click at [659, 310] on input "VP nhận *" at bounding box center [692, 305] width 191 height 26
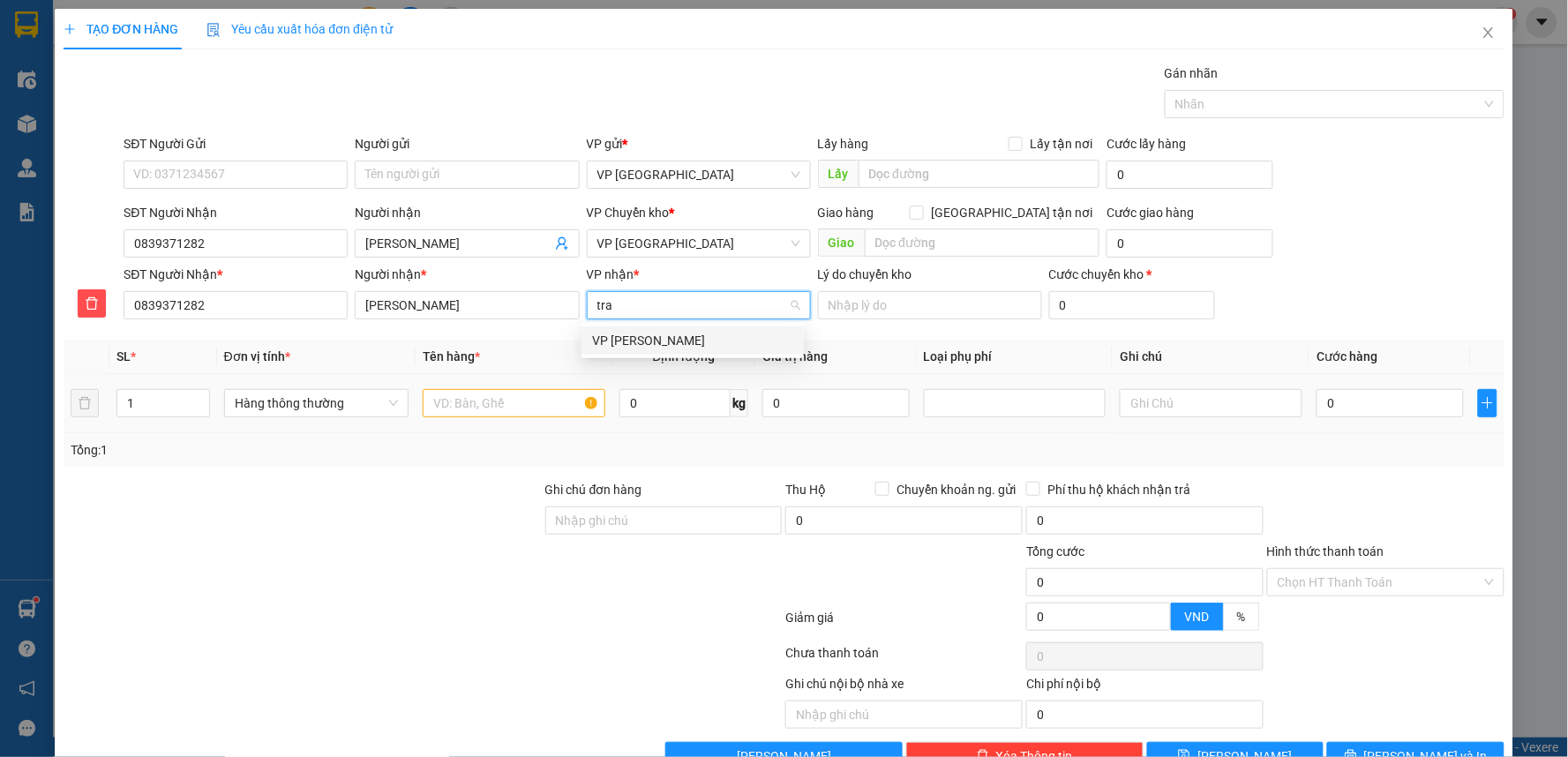
drag, startPoint x: 683, startPoint y: 335, endPoint x: 569, endPoint y: 386, distance: 124.9
click at [682, 335] on div "VP [PERSON_NAME]" at bounding box center [692, 340] width 201 height 19
click at [492, 402] on input "text" at bounding box center [514, 403] width 182 height 28
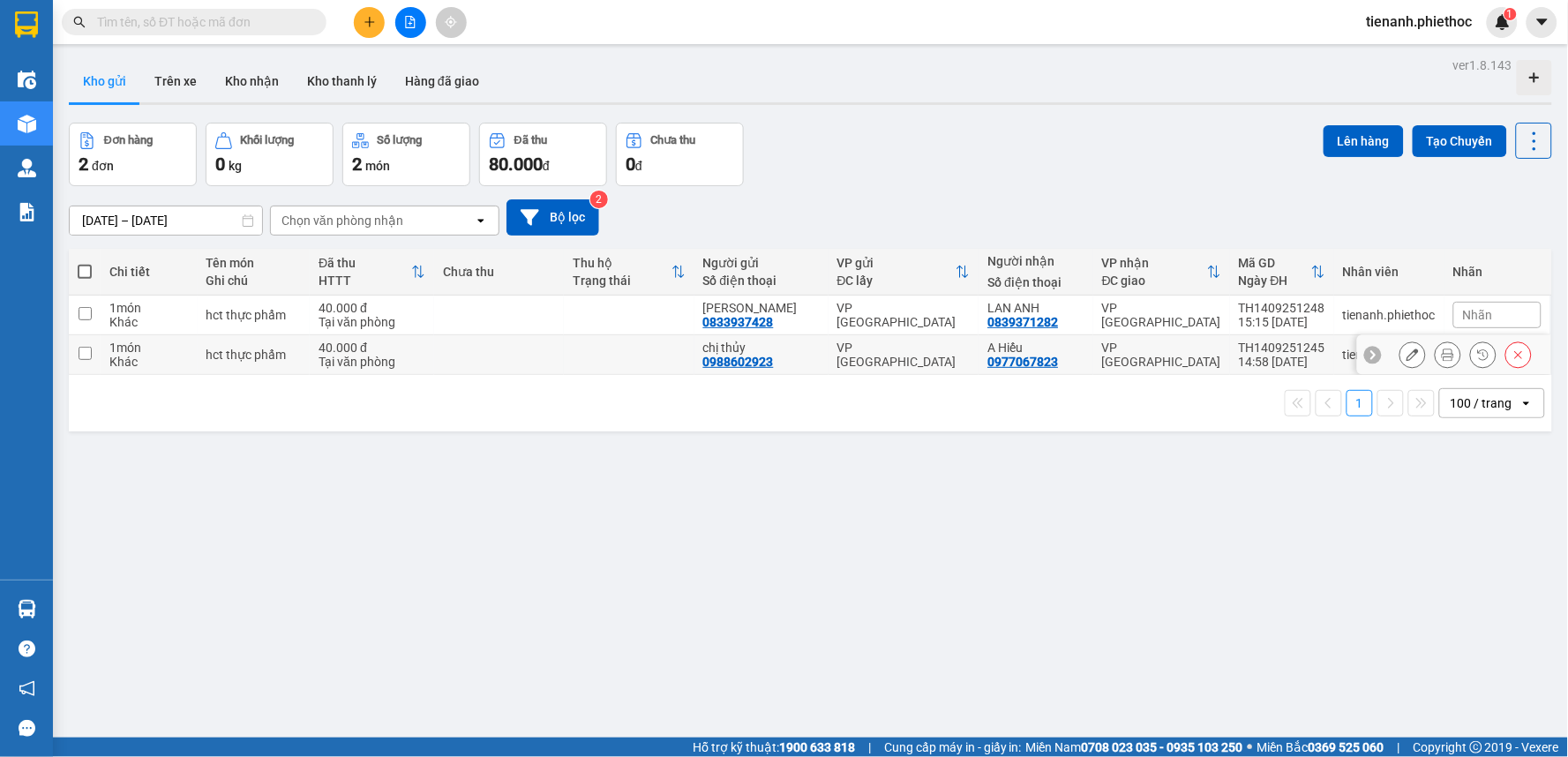
click at [487, 368] on td at bounding box center [498, 355] width 130 height 40
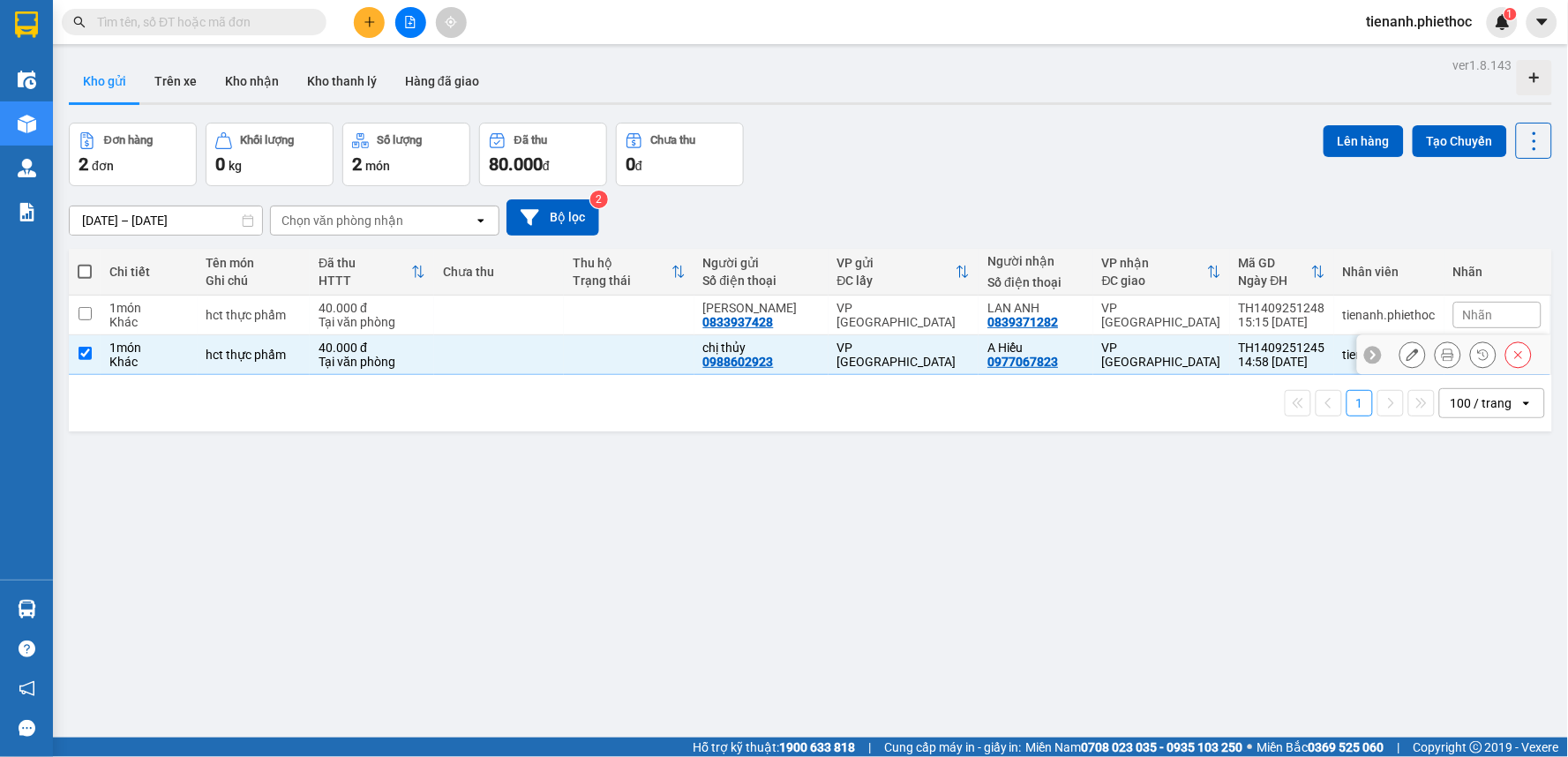
checkbox input "true"
click at [1358, 143] on button "Lên hàng" at bounding box center [1363, 141] width 80 height 32
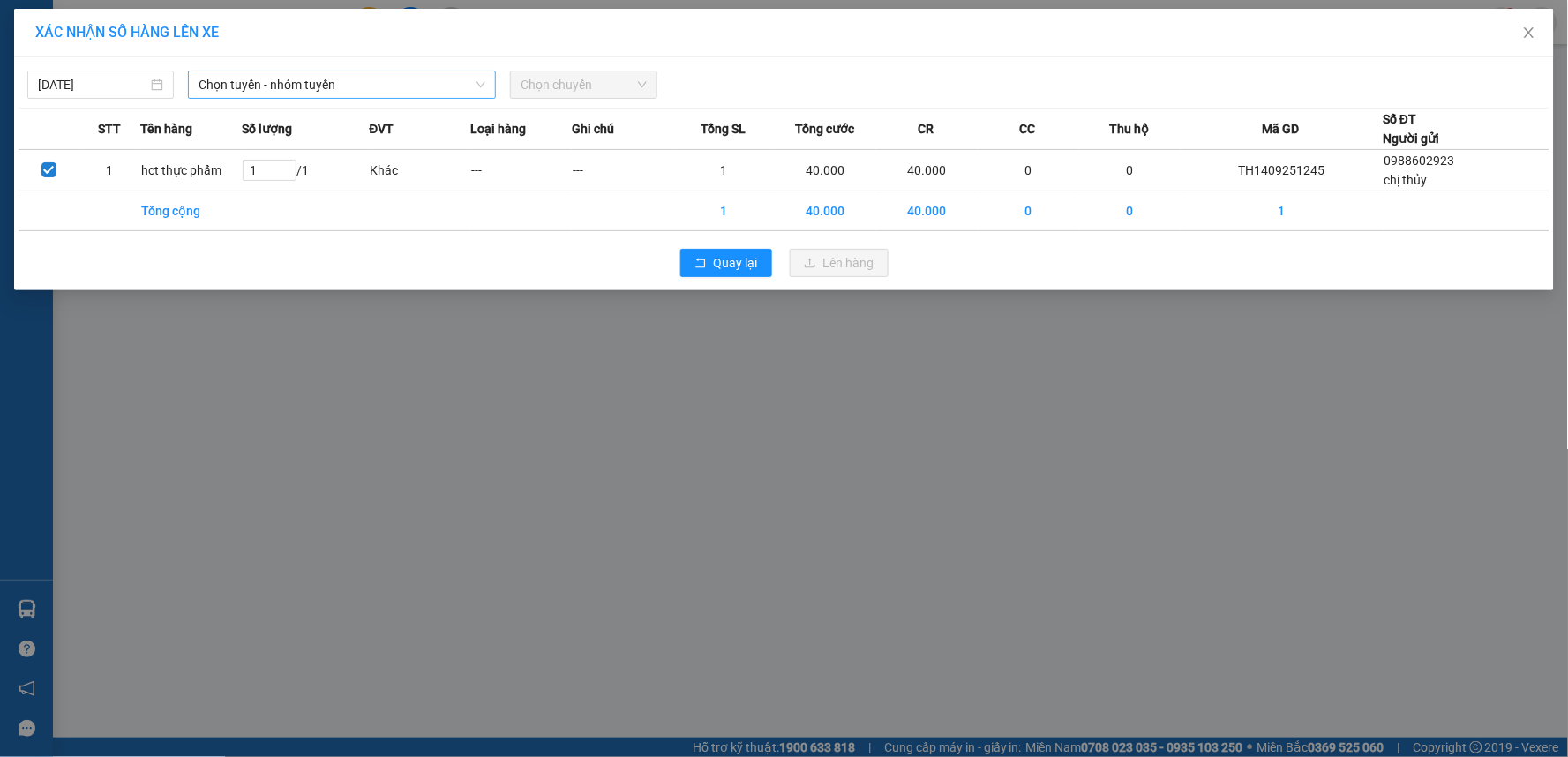
click at [368, 84] on span "Chọn tuyến - nhóm tuyến" at bounding box center [342, 84] width 287 height 26
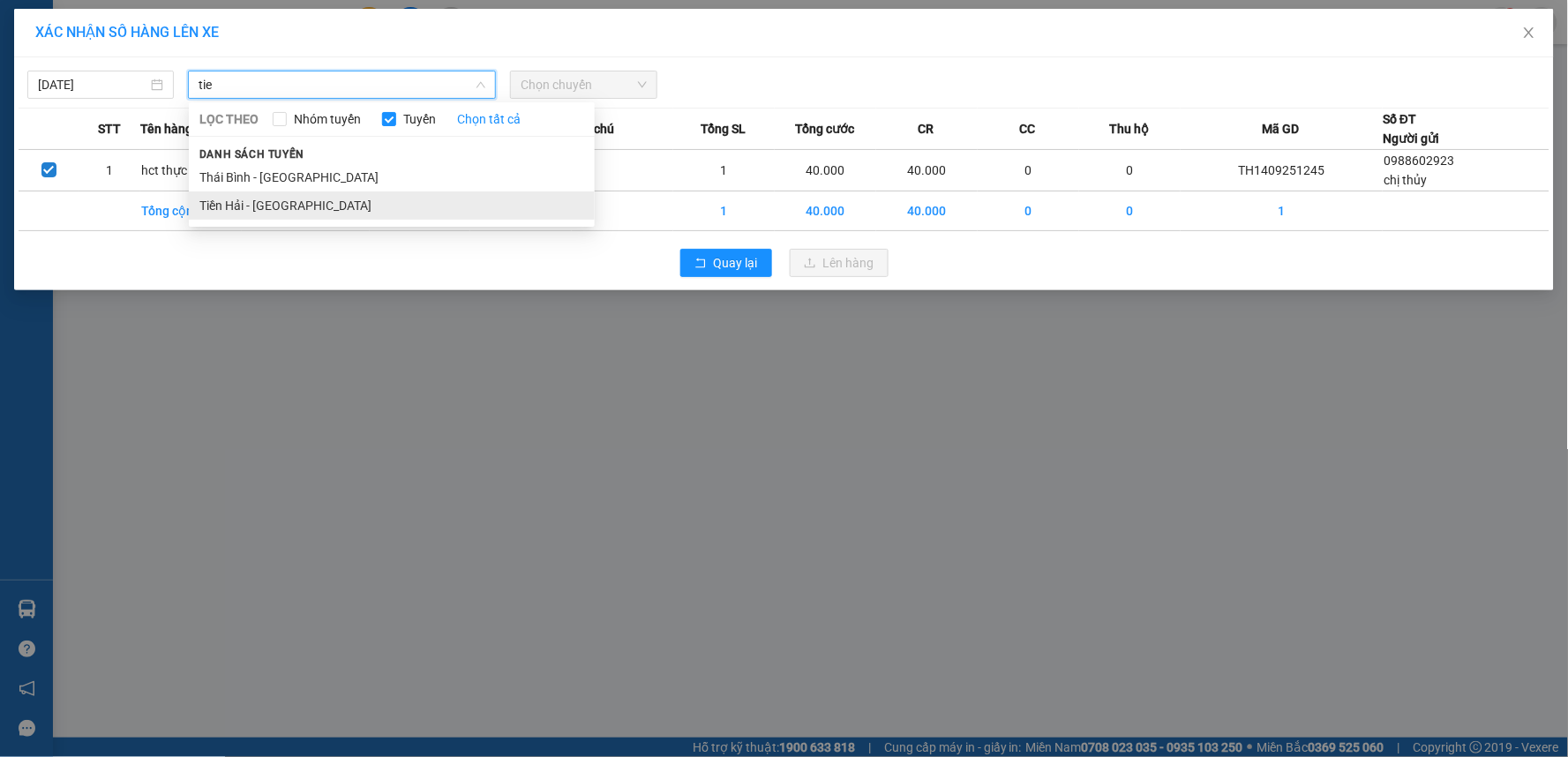
type input "tie"
click at [293, 202] on li "Tiền Hải - [GEOGRAPHIC_DATA]" at bounding box center [391, 205] width 406 height 28
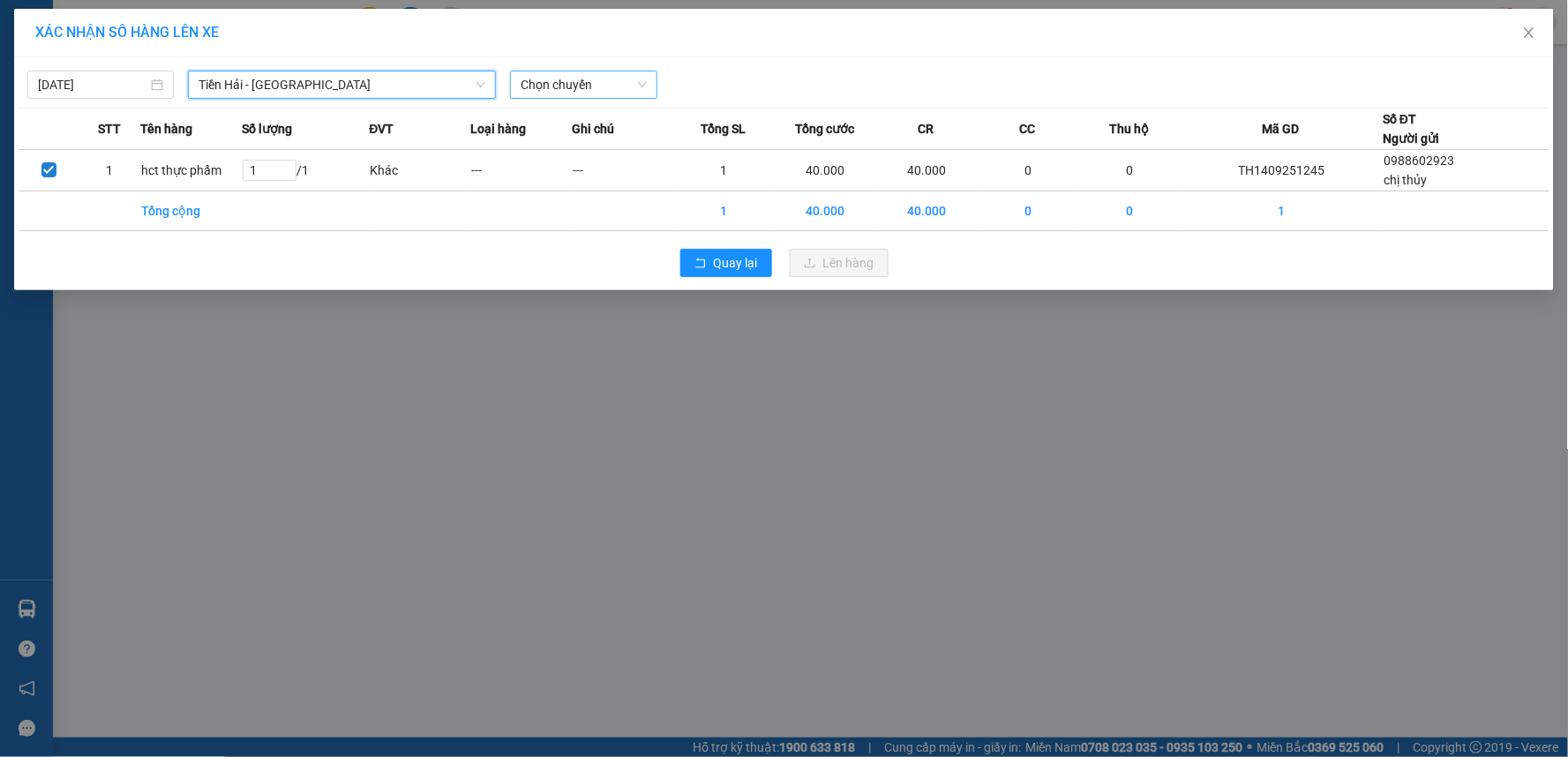
click at [545, 93] on span "Chọn chuyến" at bounding box center [583, 84] width 125 height 26
type input "1"
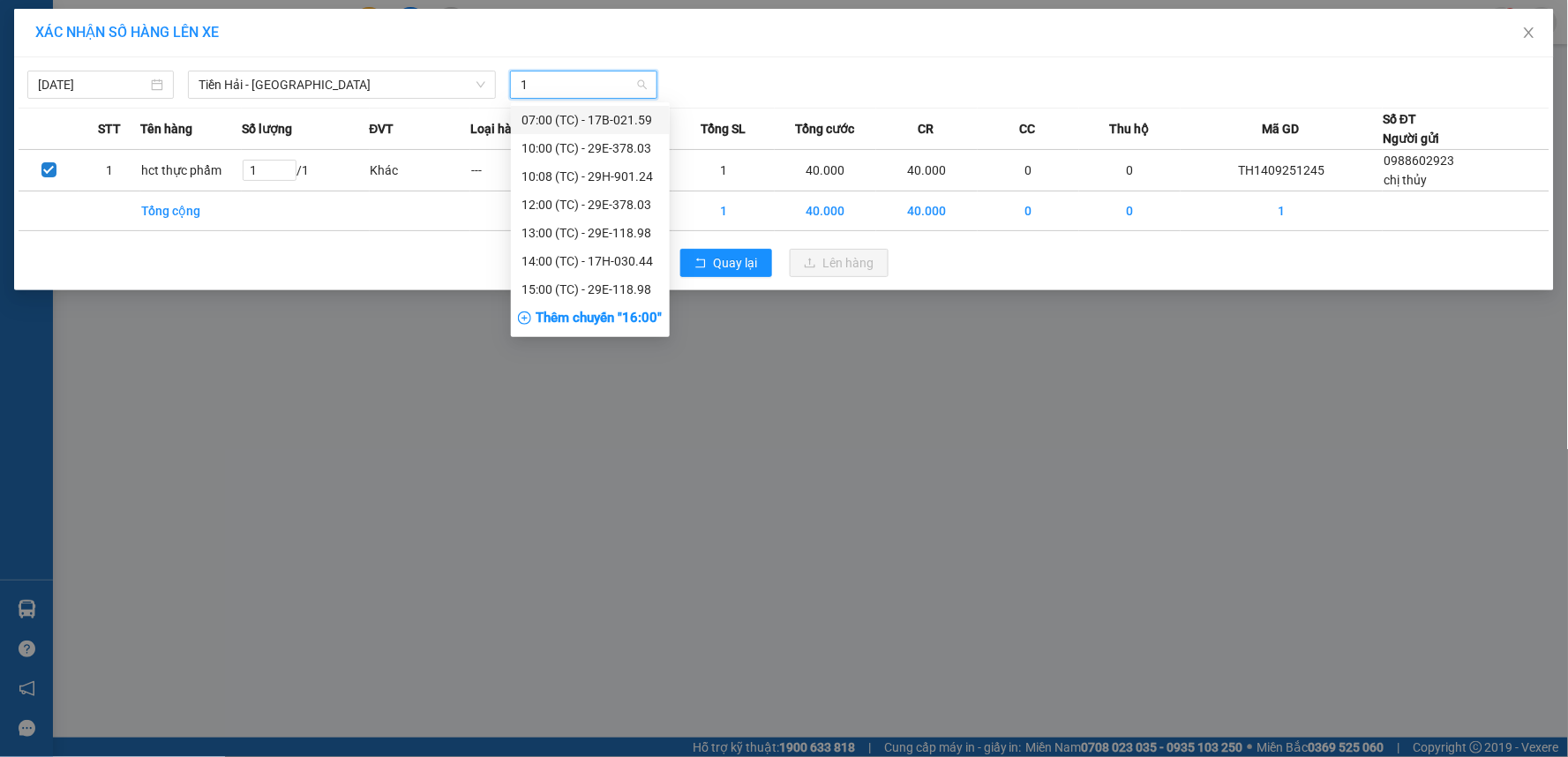
type input "15"
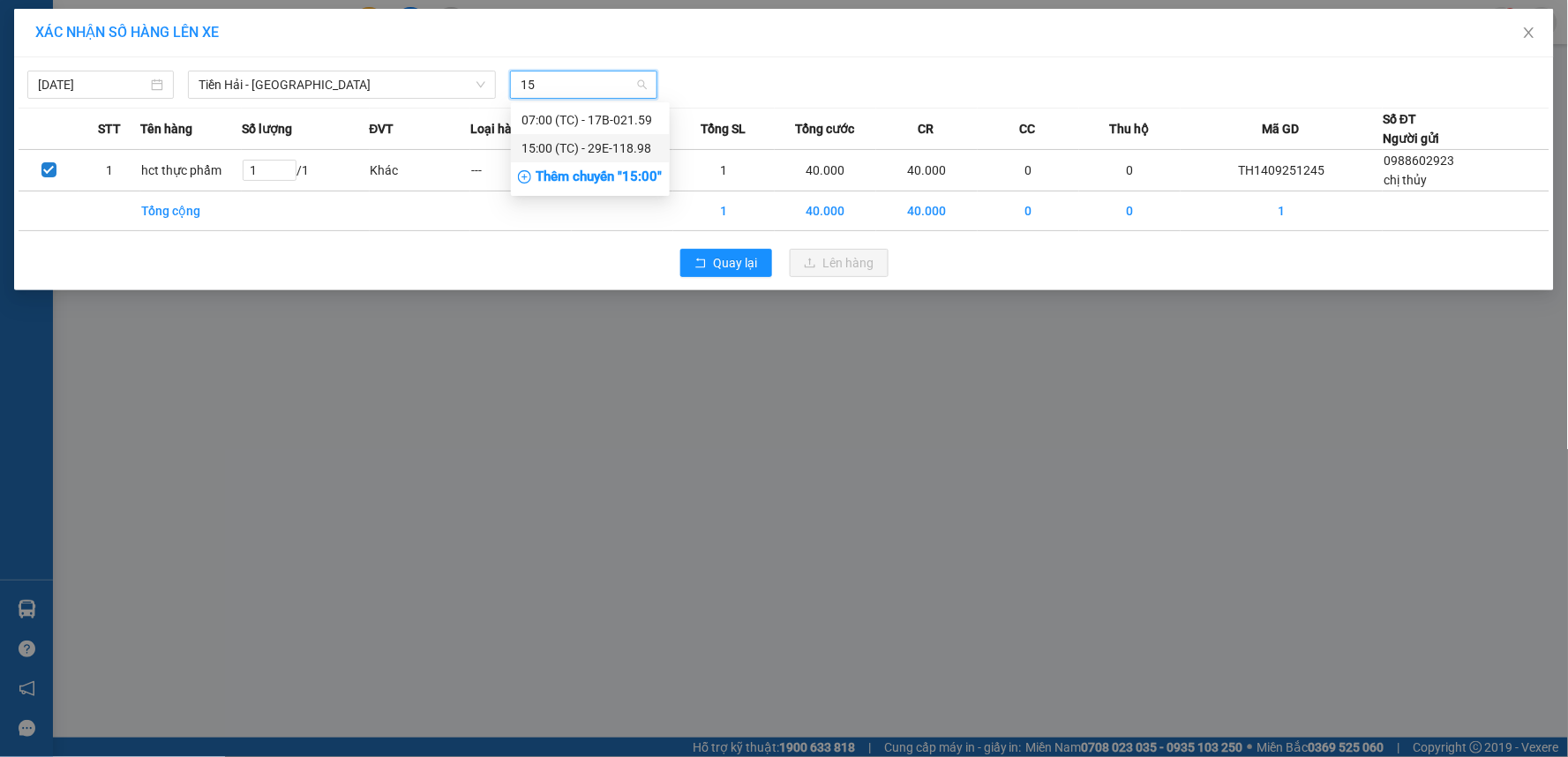
click at [592, 152] on div "15:00 (TC) - 29E-118.98" at bounding box center [591, 148] width 138 height 19
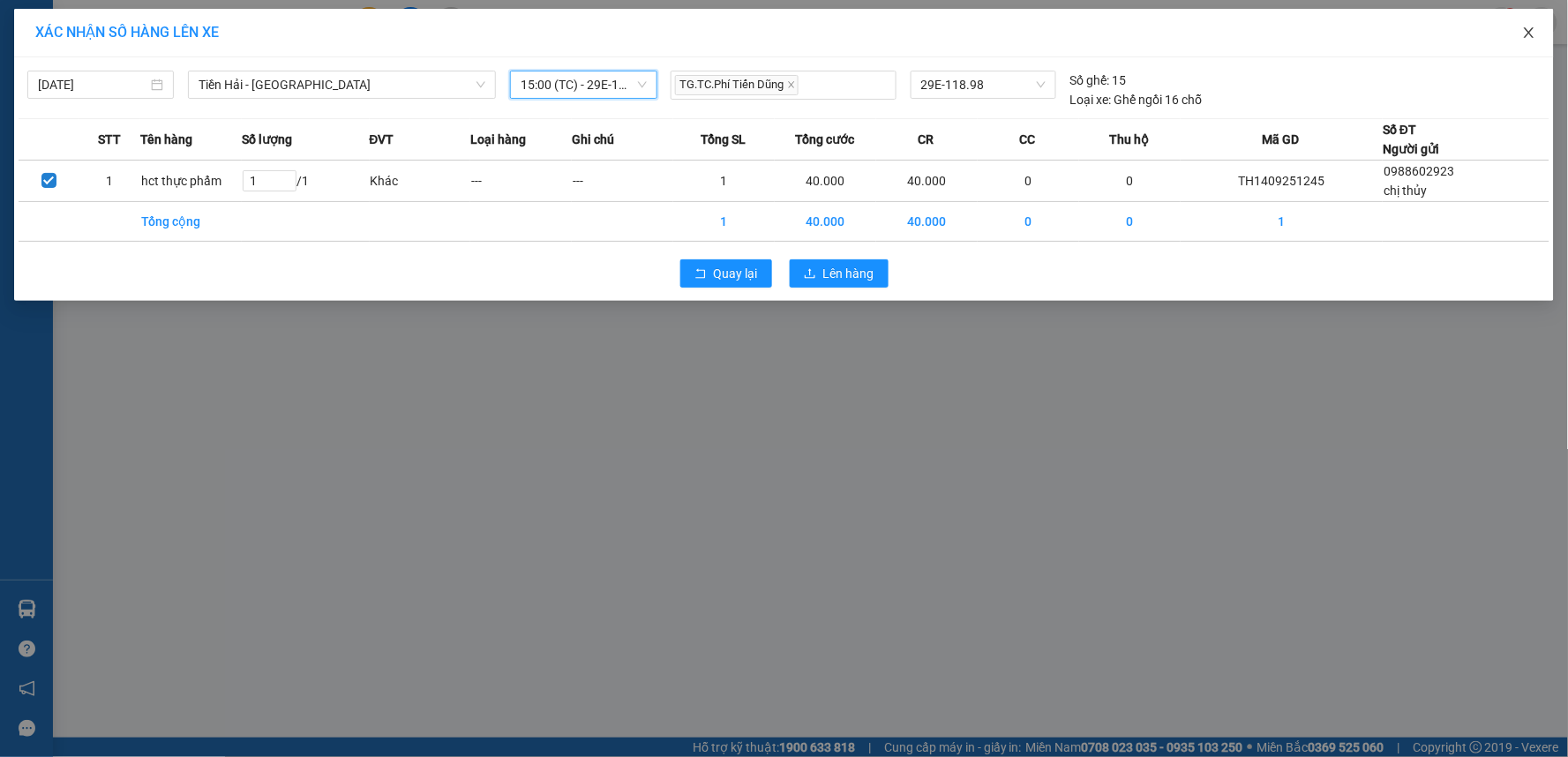
click at [1534, 40] on icon "close" at bounding box center [1529, 33] width 15 height 15
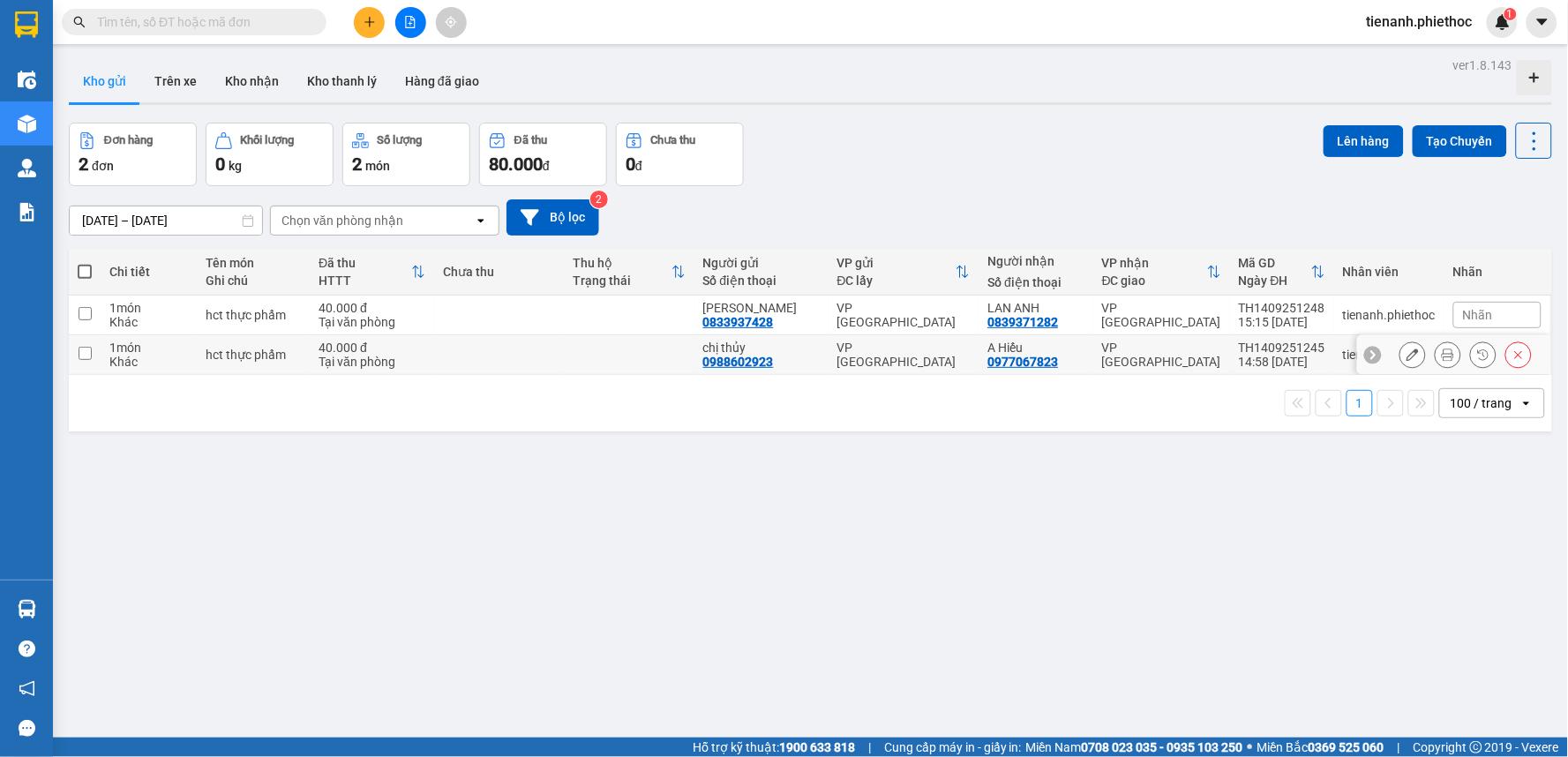
click at [1080, 362] on div "A Hiếu 0977067823" at bounding box center [1035, 354] width 97 height 28
checkbox input "true"
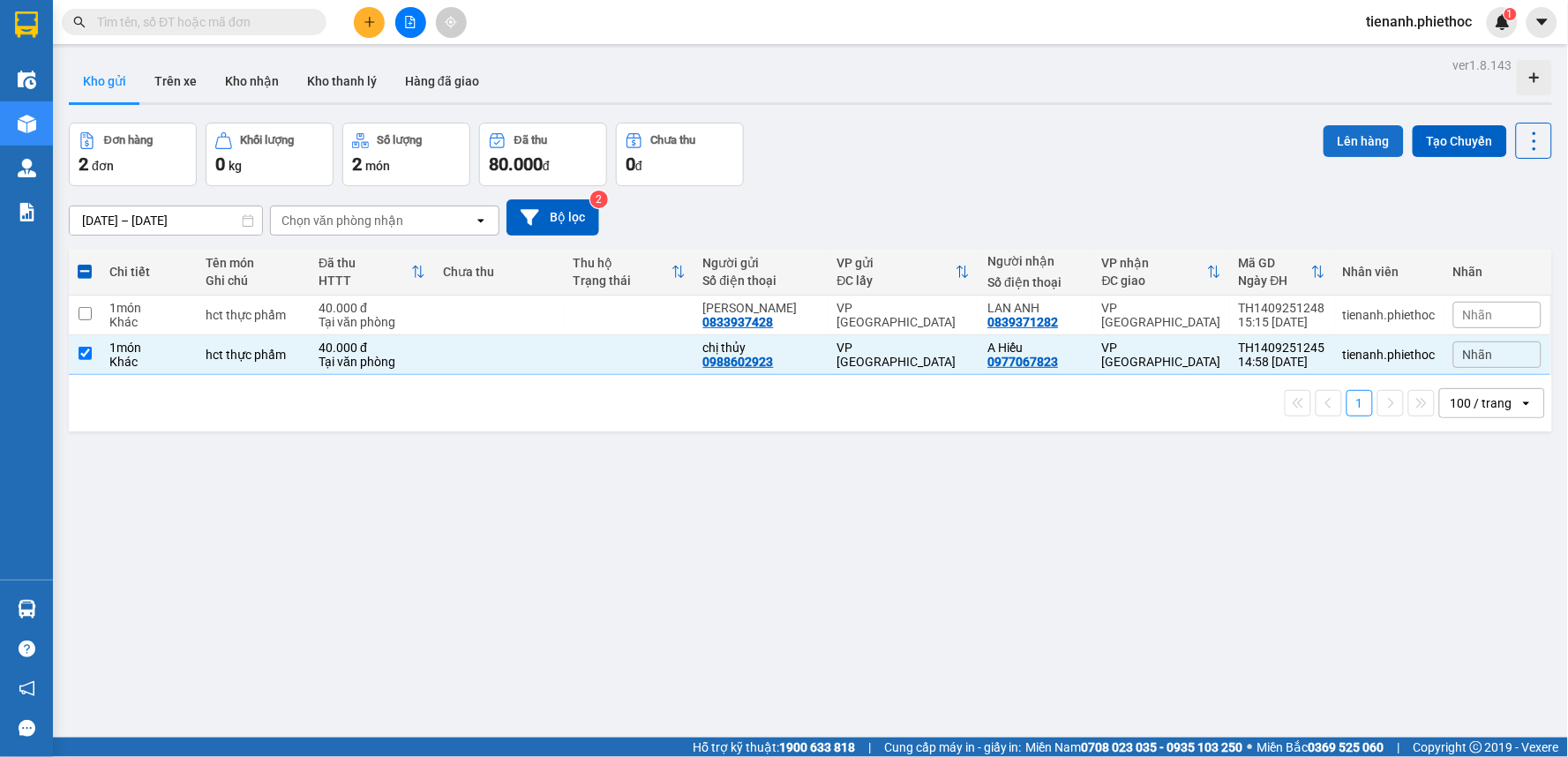
click at [1358, 147] on button "Lên hàng" at bounding box center [1363, 141] width 80 height 32
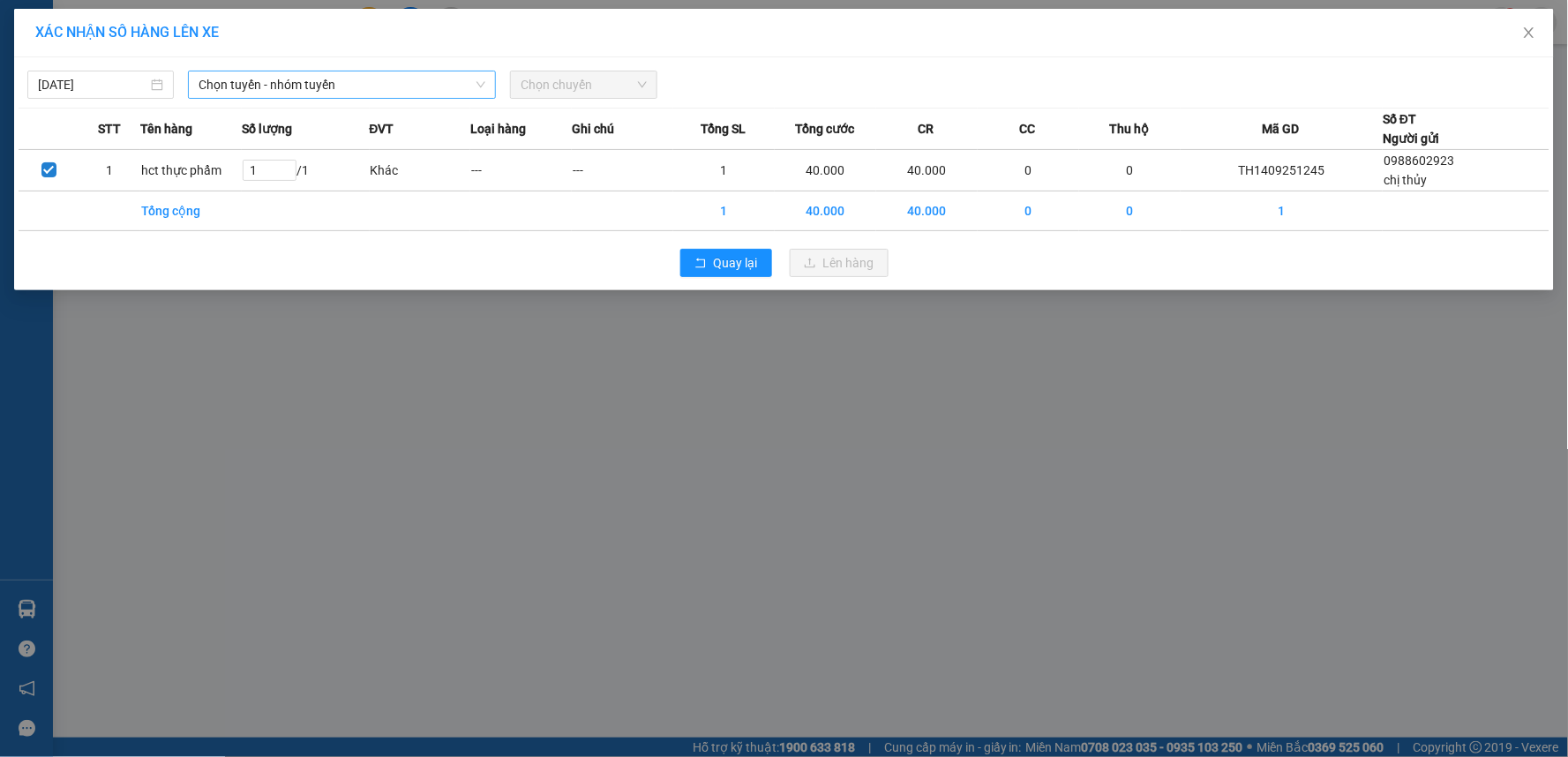
click at [443, 89] on span "Chọn tuyến - nhóm tuyến" at bounding box center [342, 84] width 287 height 26
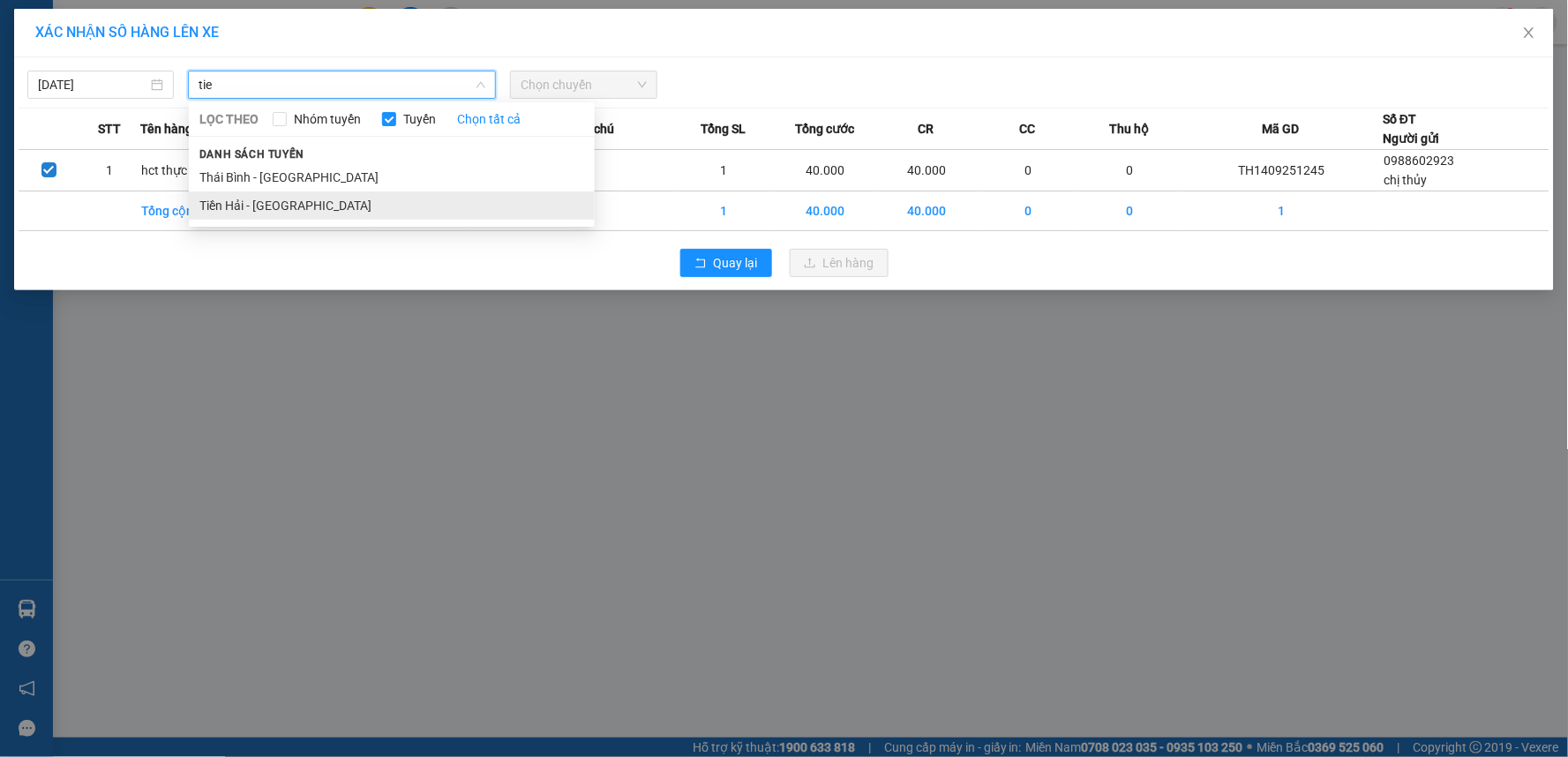
type input "tie"
click at [327, 212] on li "Tiền Hải - [GEOGRAPHIC_DATA]" at bounding box center [391, 205] width 406 height 28
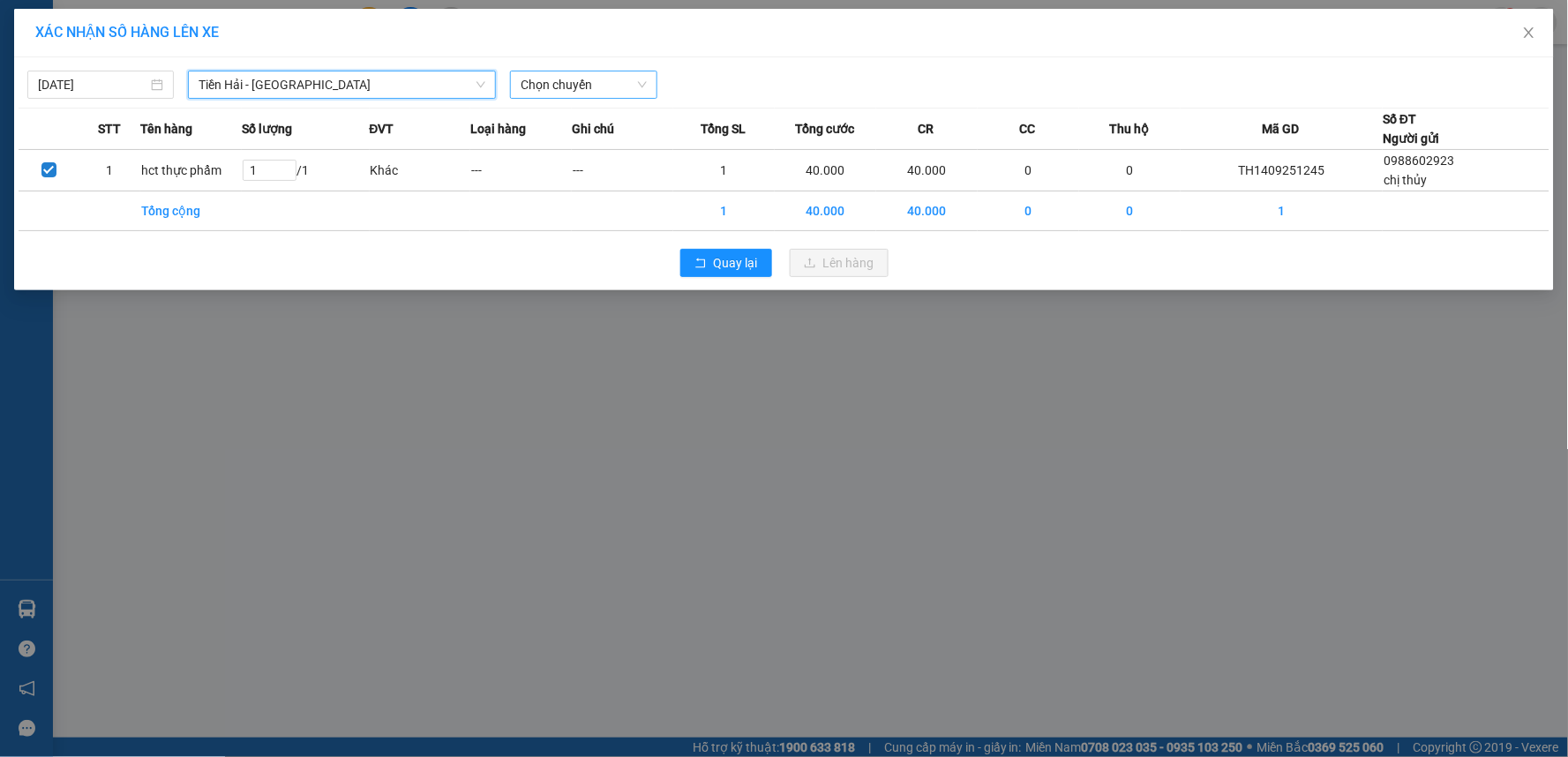
click at [551, 89] on span "Chọn chuyến" at bounding box center [583, 84] width 125 height 26
type input "16"
click at [576, 148] on div "Thêm chuyến " 16:00 "" at bounding box center [604, 149] width 188 height 30
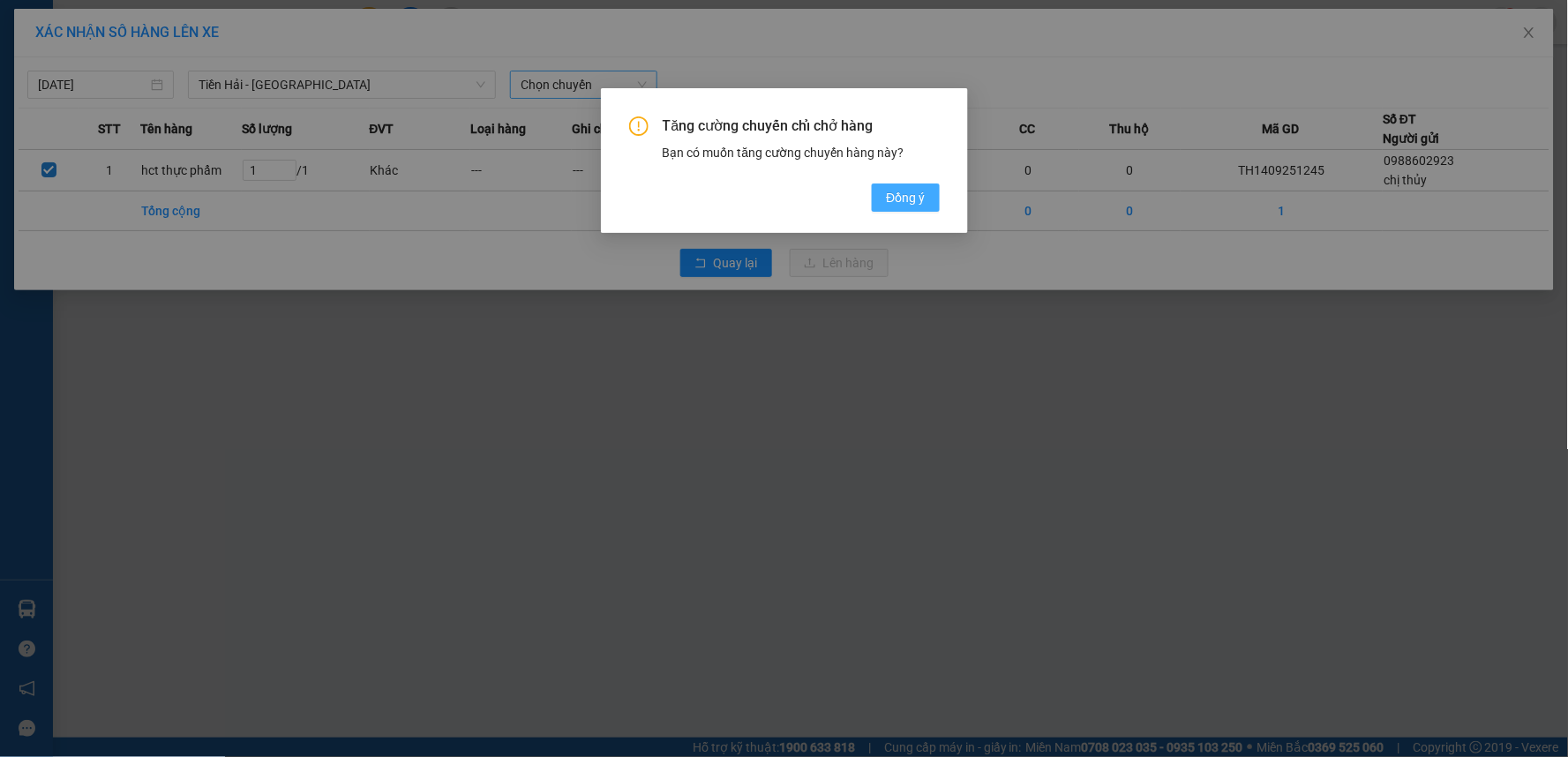
click at [878, 197] on button "Đồng ý" at bounding box center [906, 197] width 67 height 28
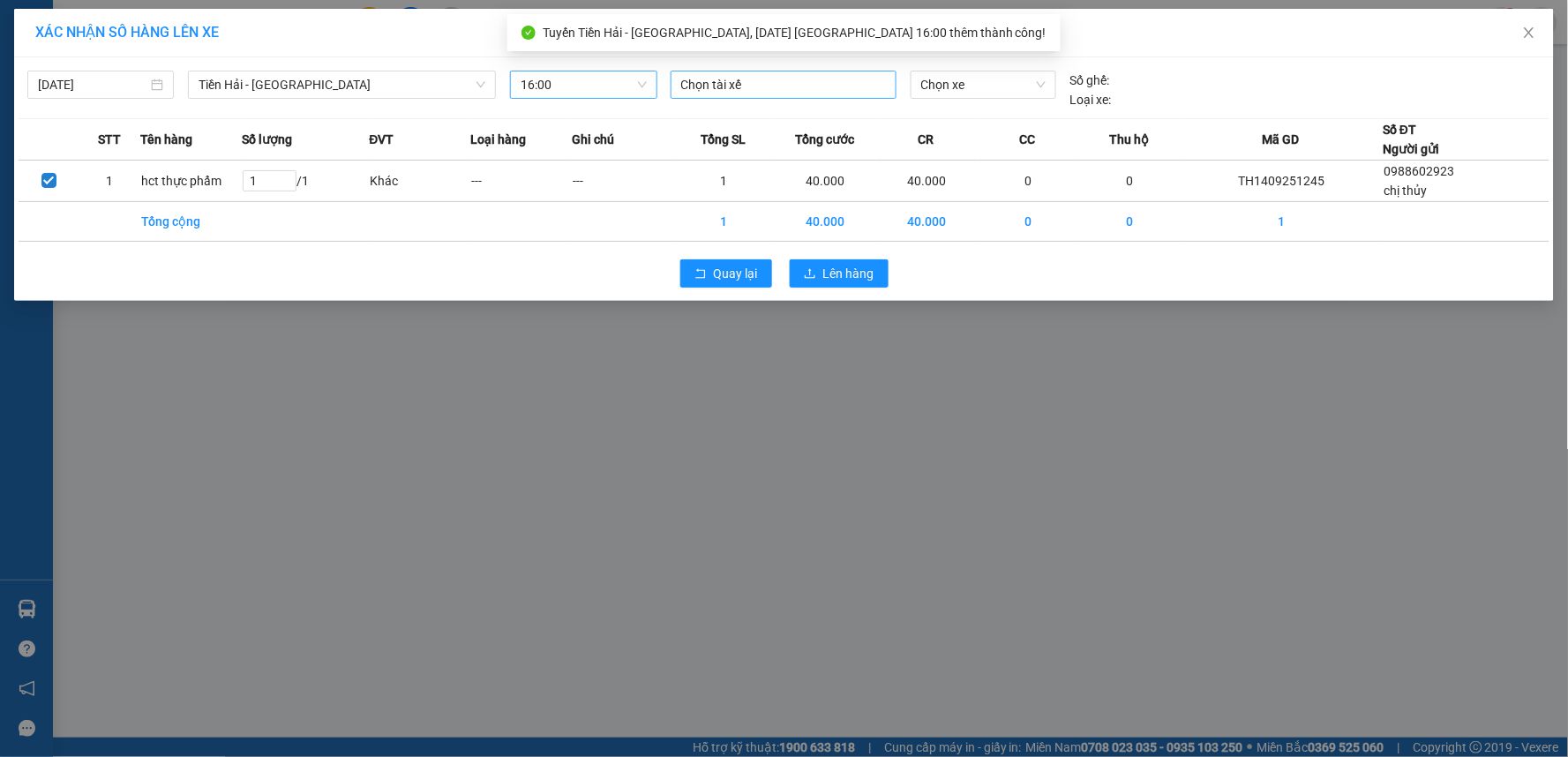
click at [757, 93] on div at bounding box center [783, 84] width 217 height 21
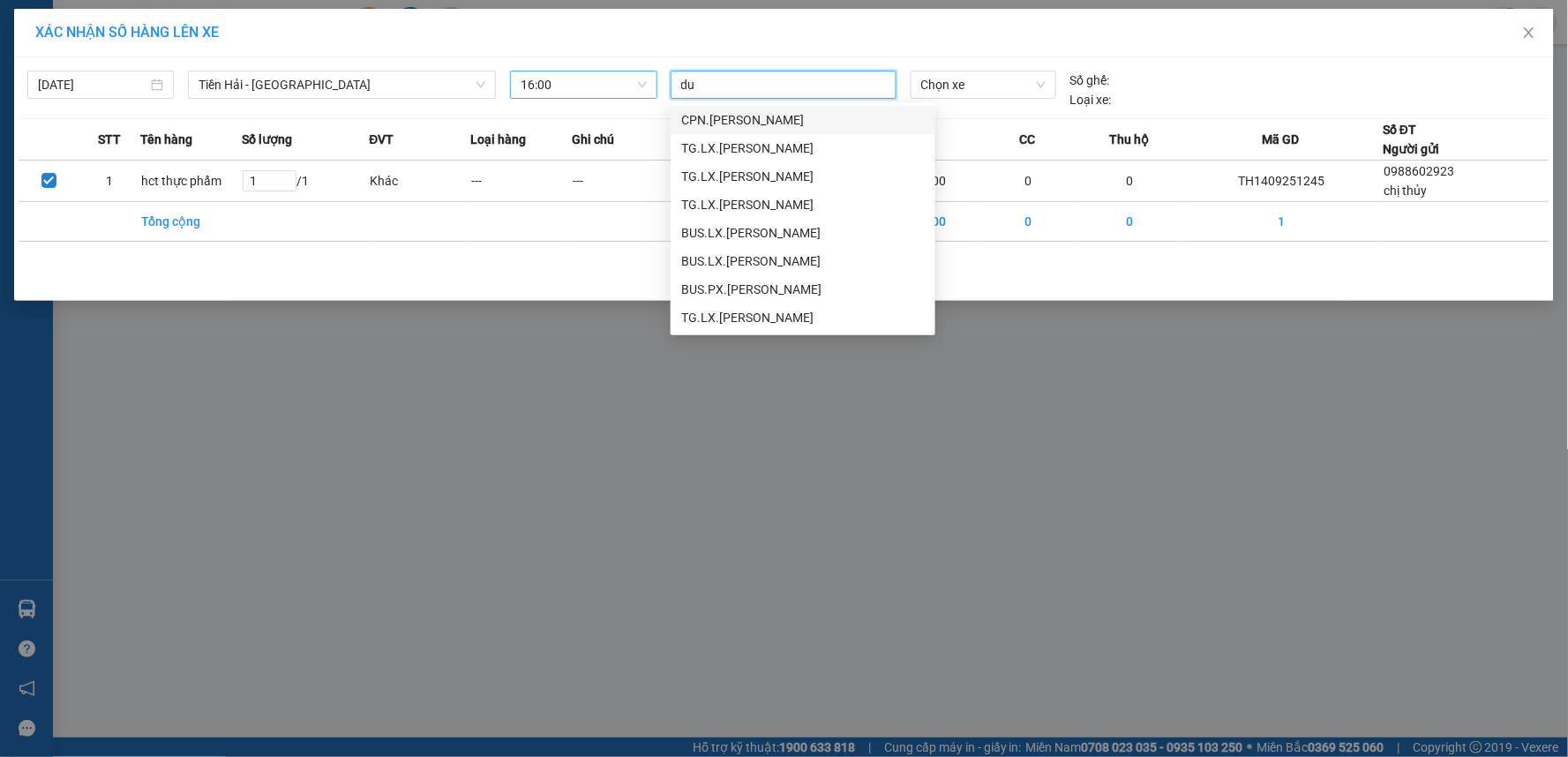
type input "d"
click at [854, 463] on div "XÁC NHẬN SỐ HÀNG LÊN XE 14/09/2025 Tiền Hải - Thái Bình LỌC THEO Nhóm tuyến Tuy…" at bounding box center [784, 378] width 1568 height 757
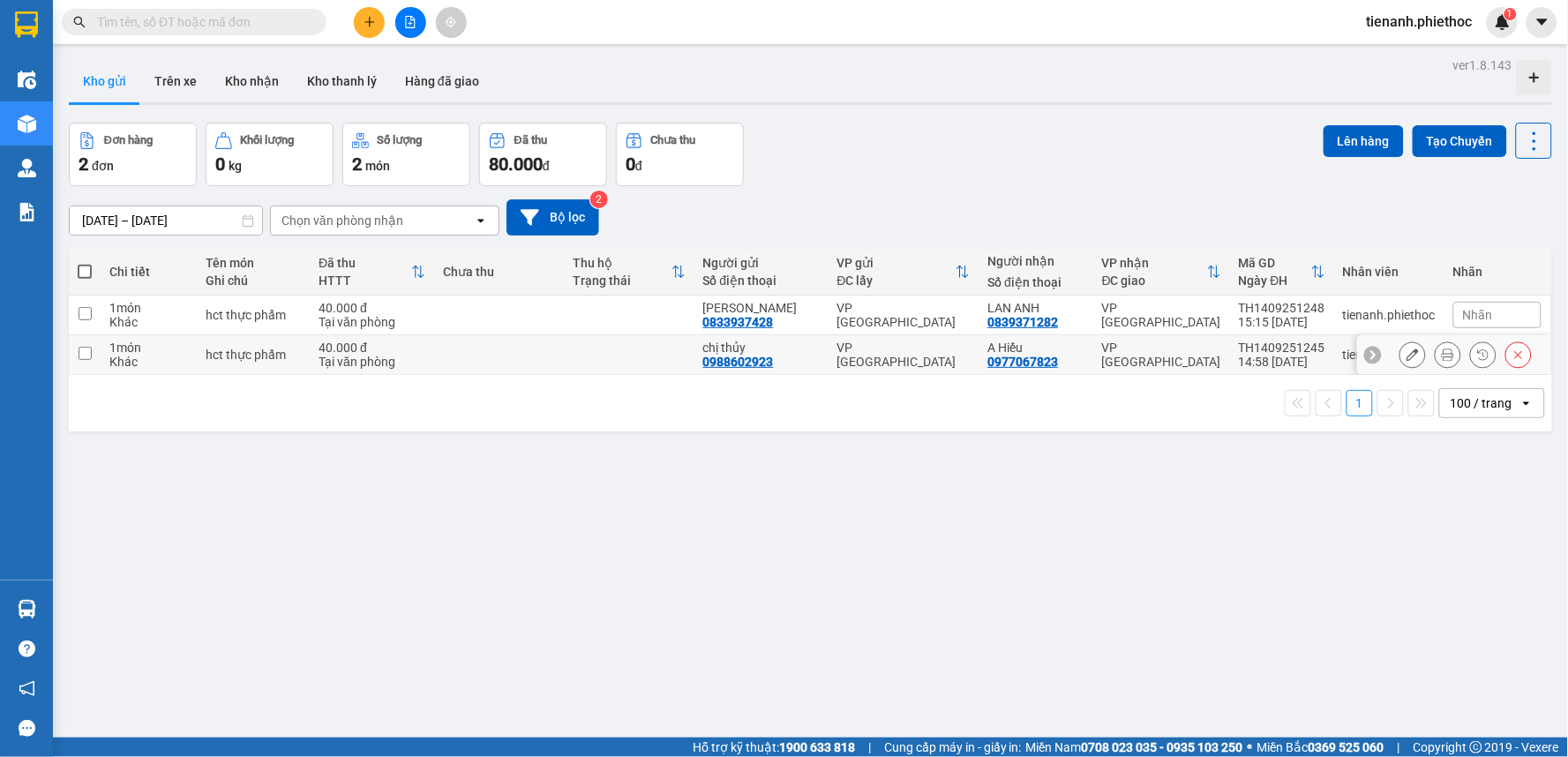
click at [1152, 355] on div "VP [GEOGRAPHIC_DATA]" at bounding box center [1161, 354] width 119 height 28
checkbox input "true"
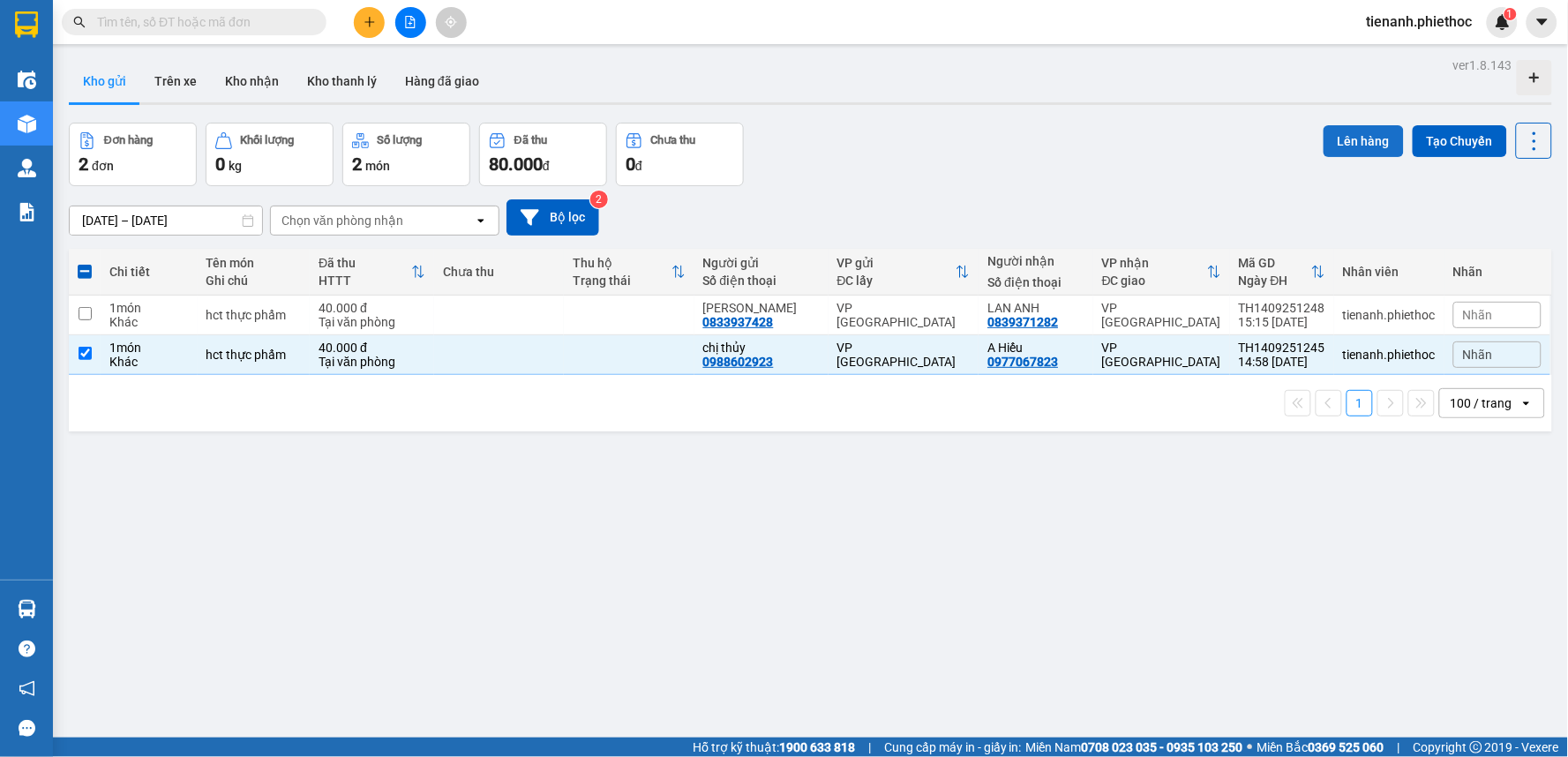
click at [1346, 139] on button "Lên hàng" at bounding box center [1363, 141] width 80 height 32
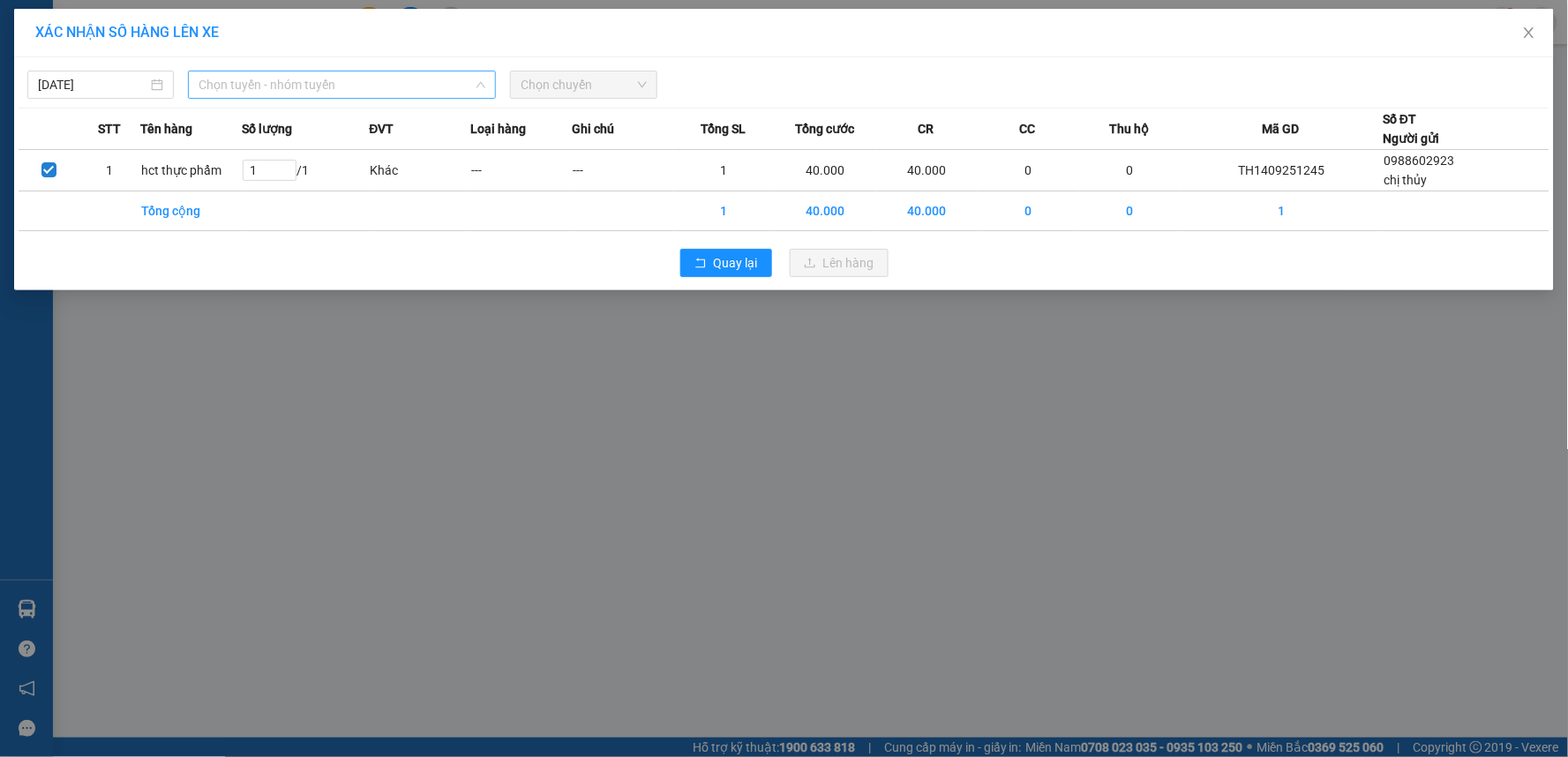
click at [404, 74] on span "Chọn tuyến - nhóm tuyến" at bounding box center [342, 84] width 287 height 26
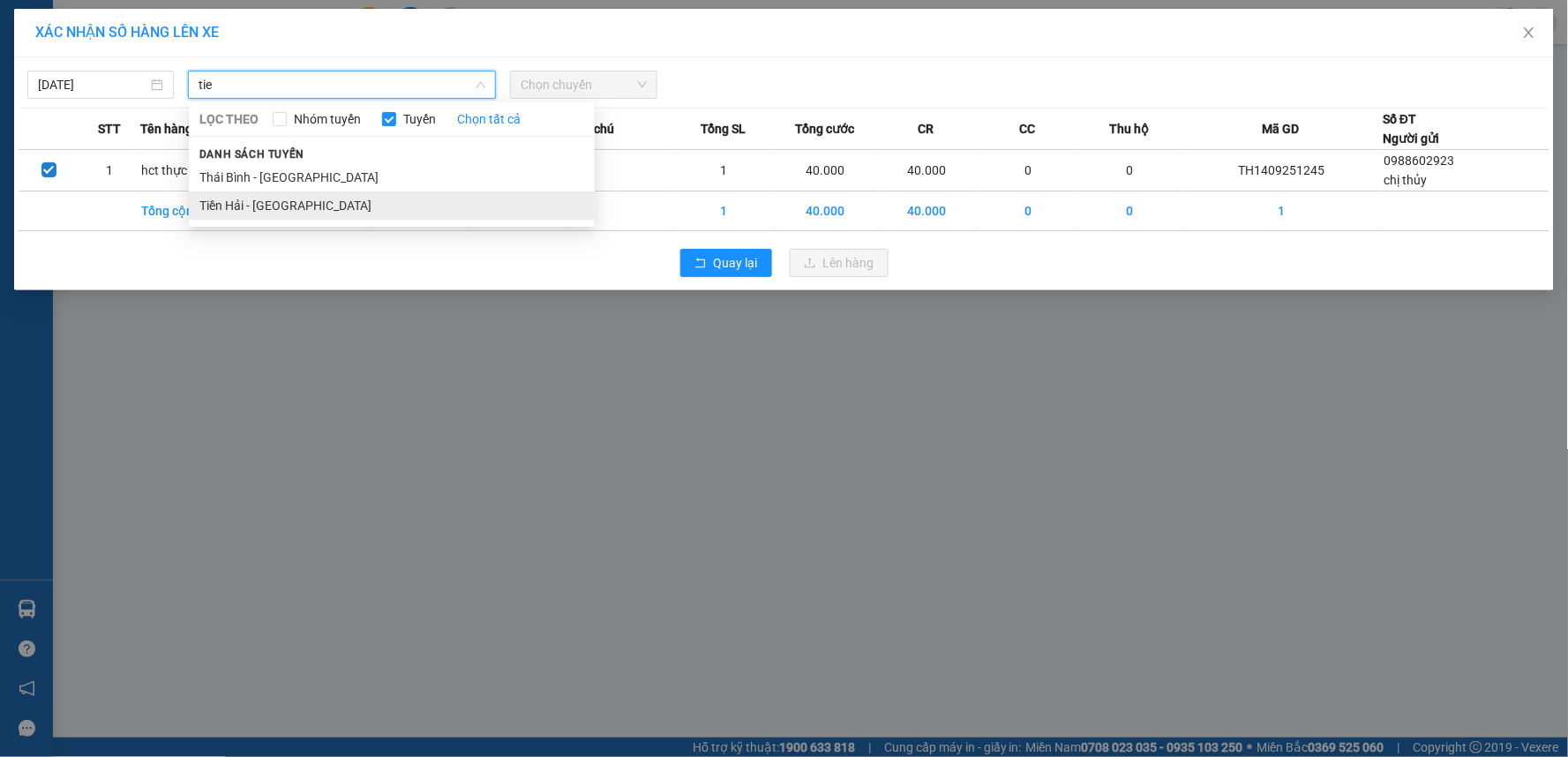
type input "tie"
click at [327, 208] on li "Tiền Hải - [GEOGRAPHIC_DATA]" at bounding box center [391, 205] width 406 height 28
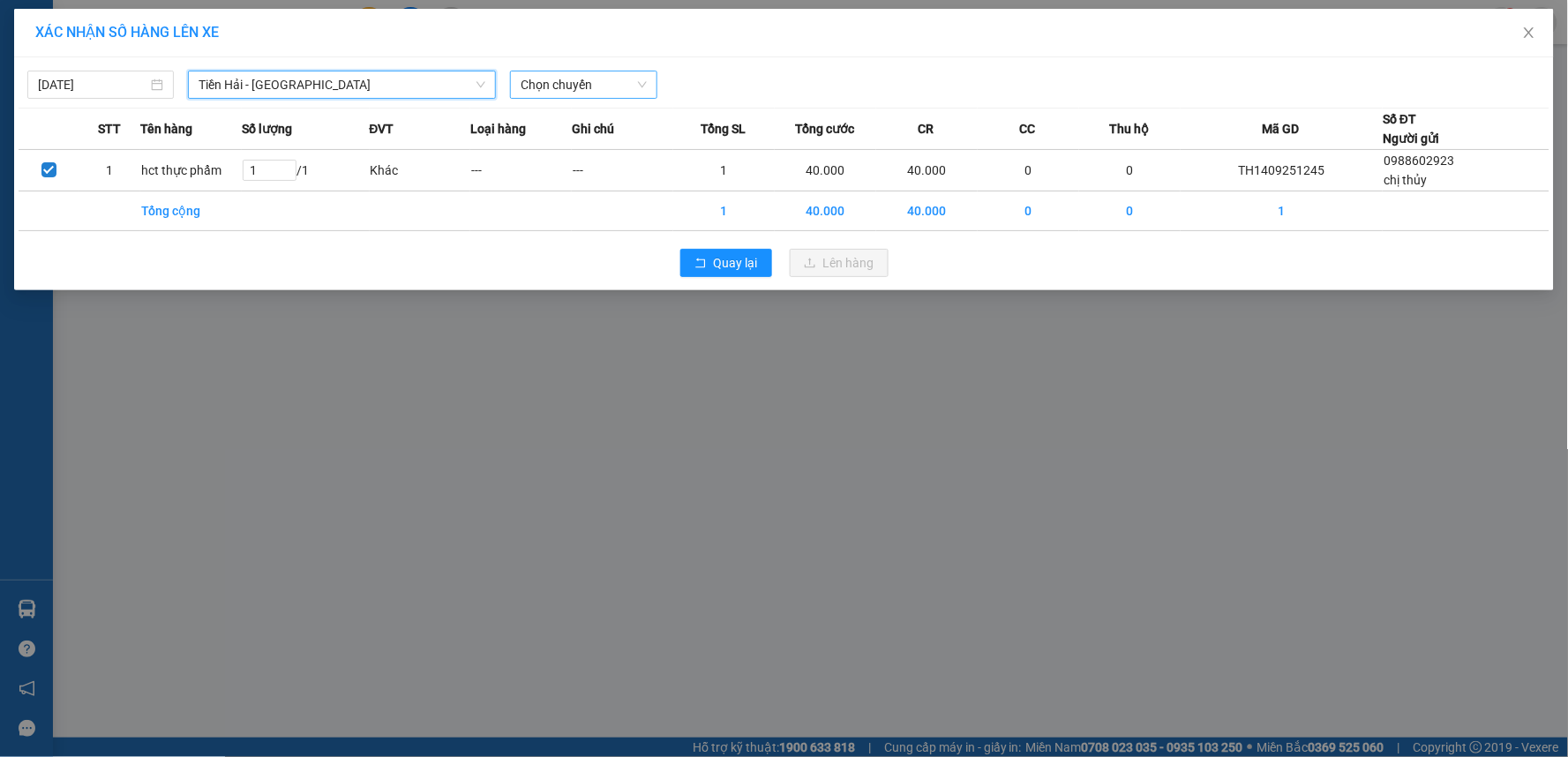
click at [622, 84] on span "Chọn chuyến" at bounding box center [583, 84] width 125 height 26
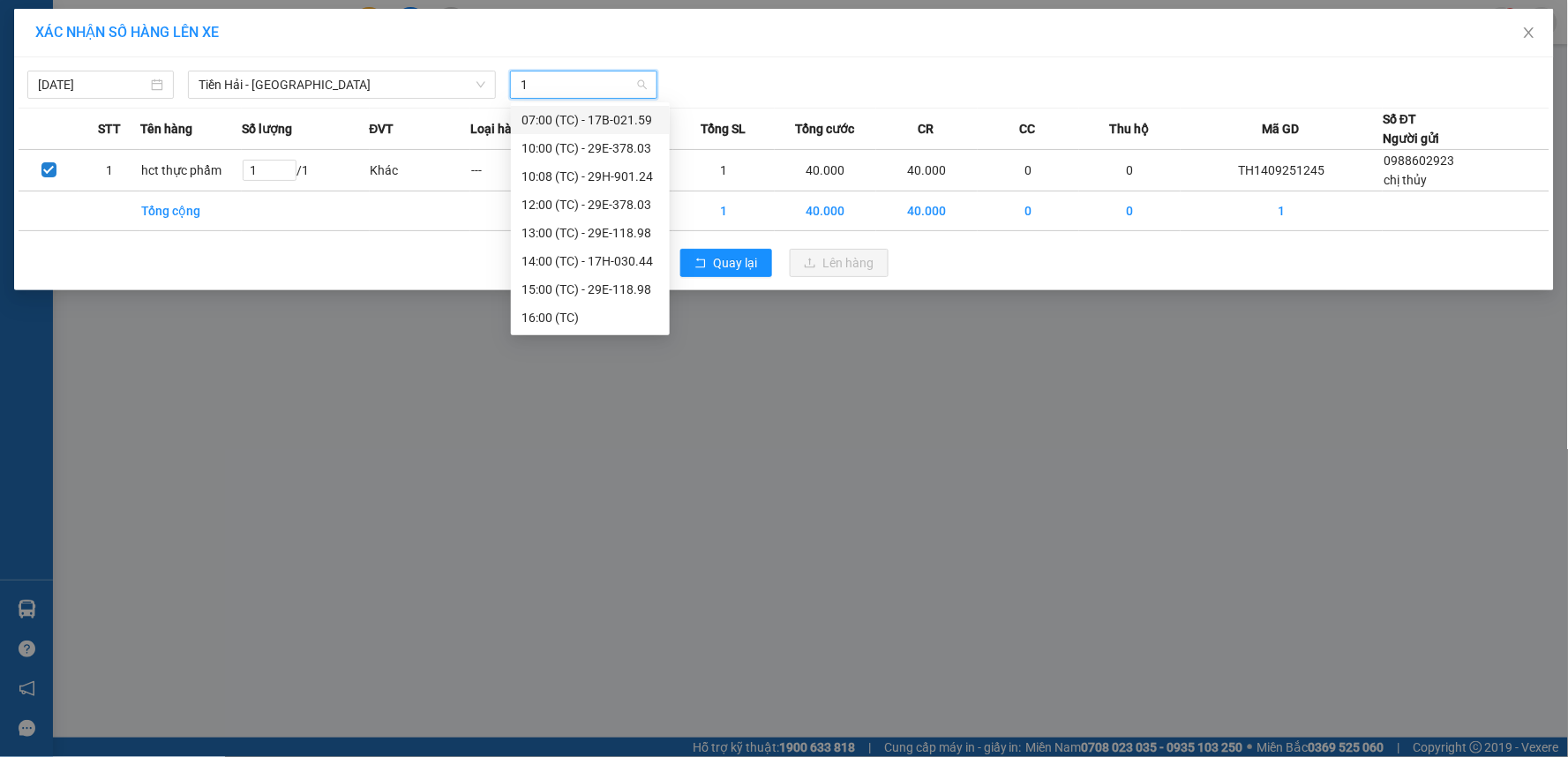
type input "15"
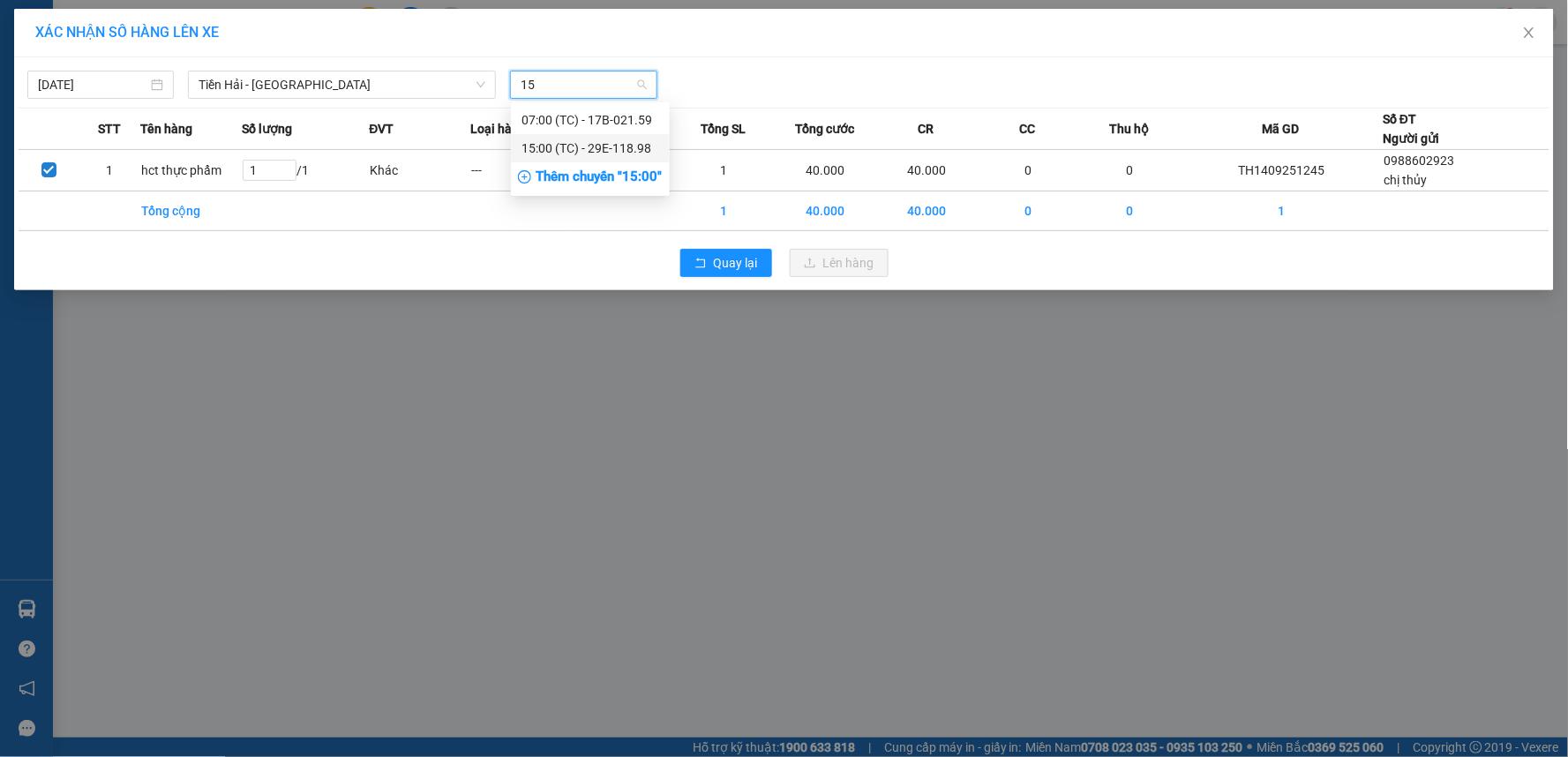
click at [613, 160] on div "15:00 (TC) - 29E-118.98" at bounding box center [590, 148] width 159 height 28
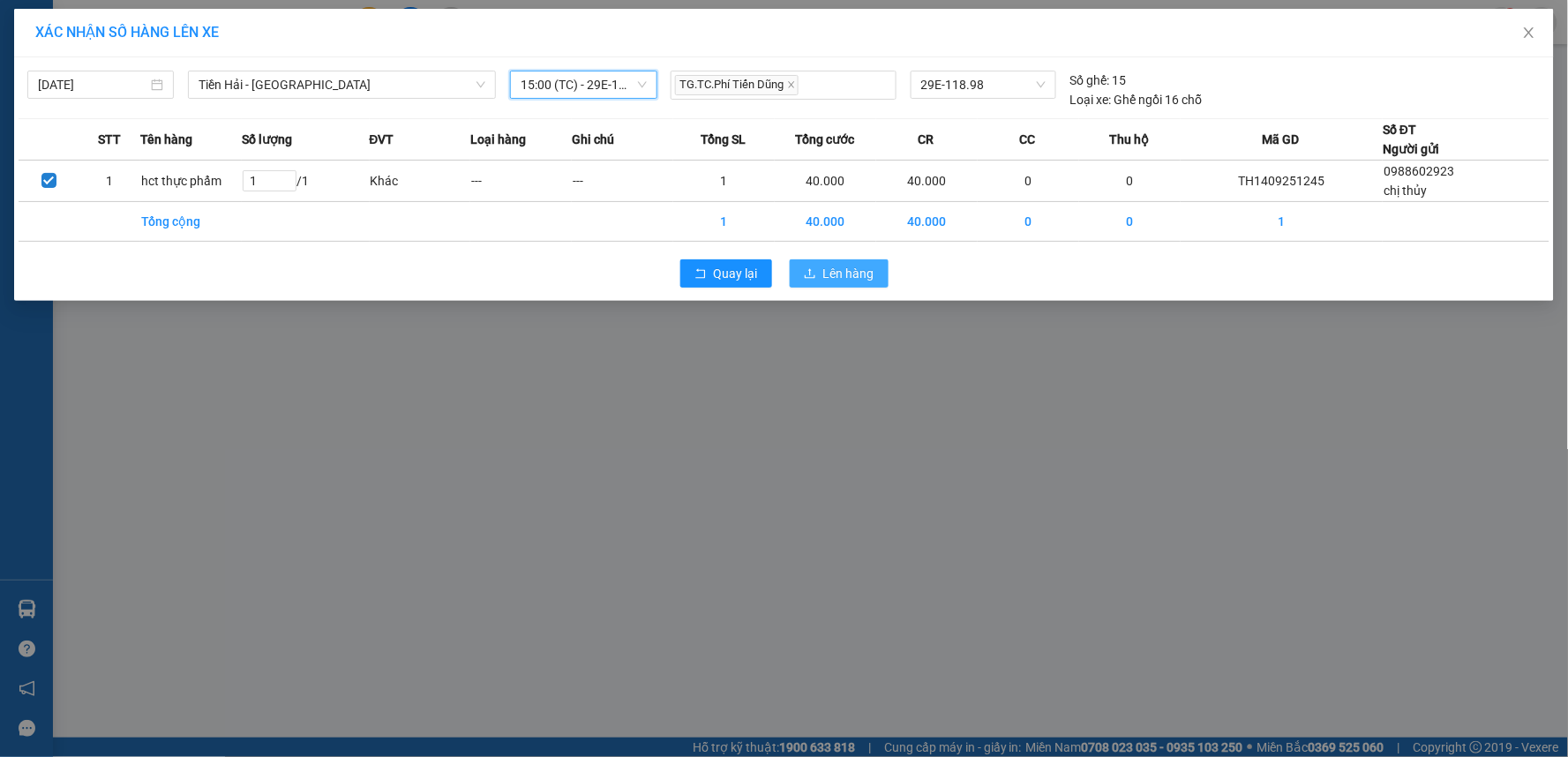
click at [844, 276] on span "Lên hàng" at bounding box center [848, 273] width 51 height 19
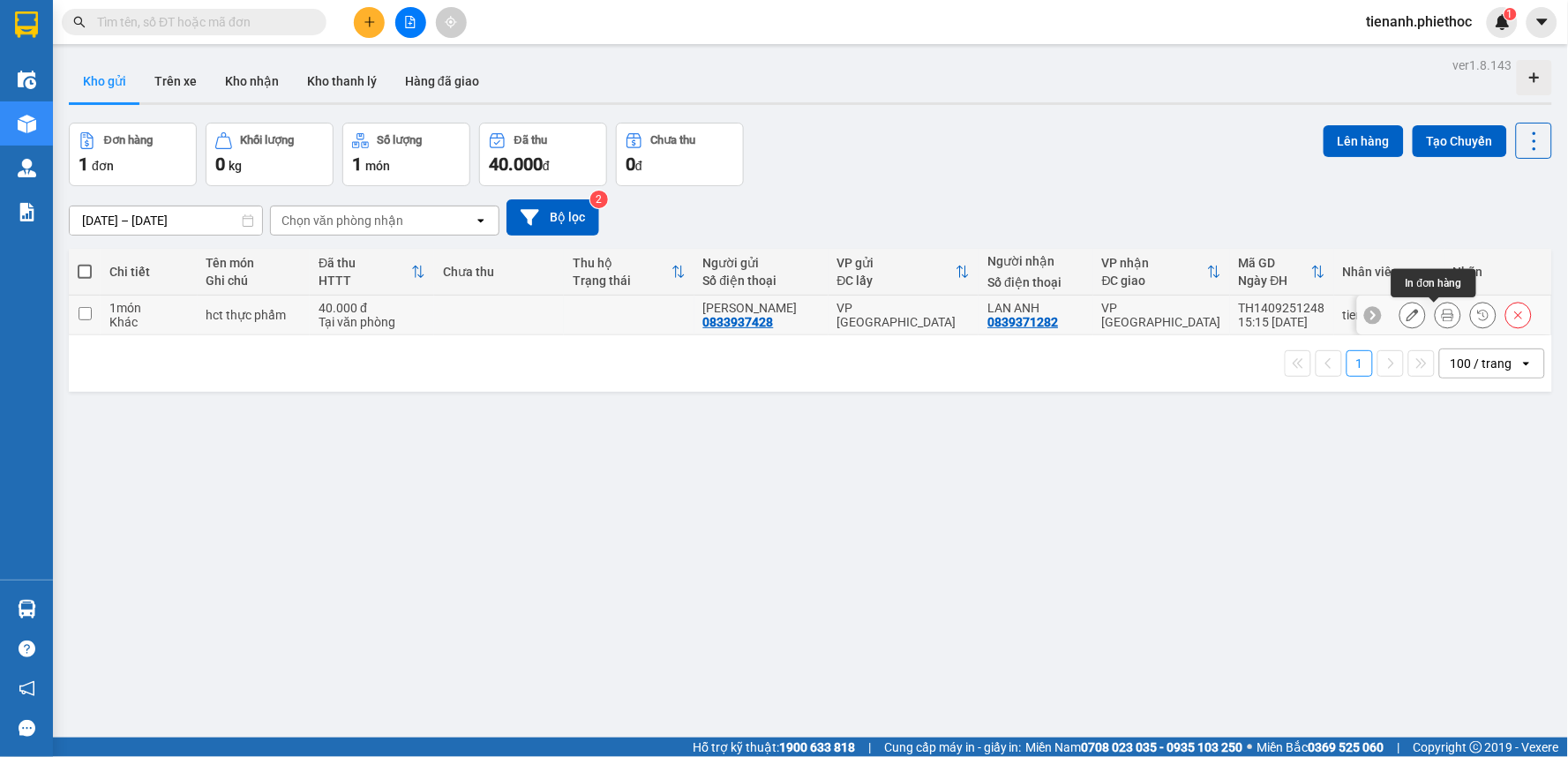
click at [1442, 318] on icon at bounding box center [1448, 315] width 13 height 13
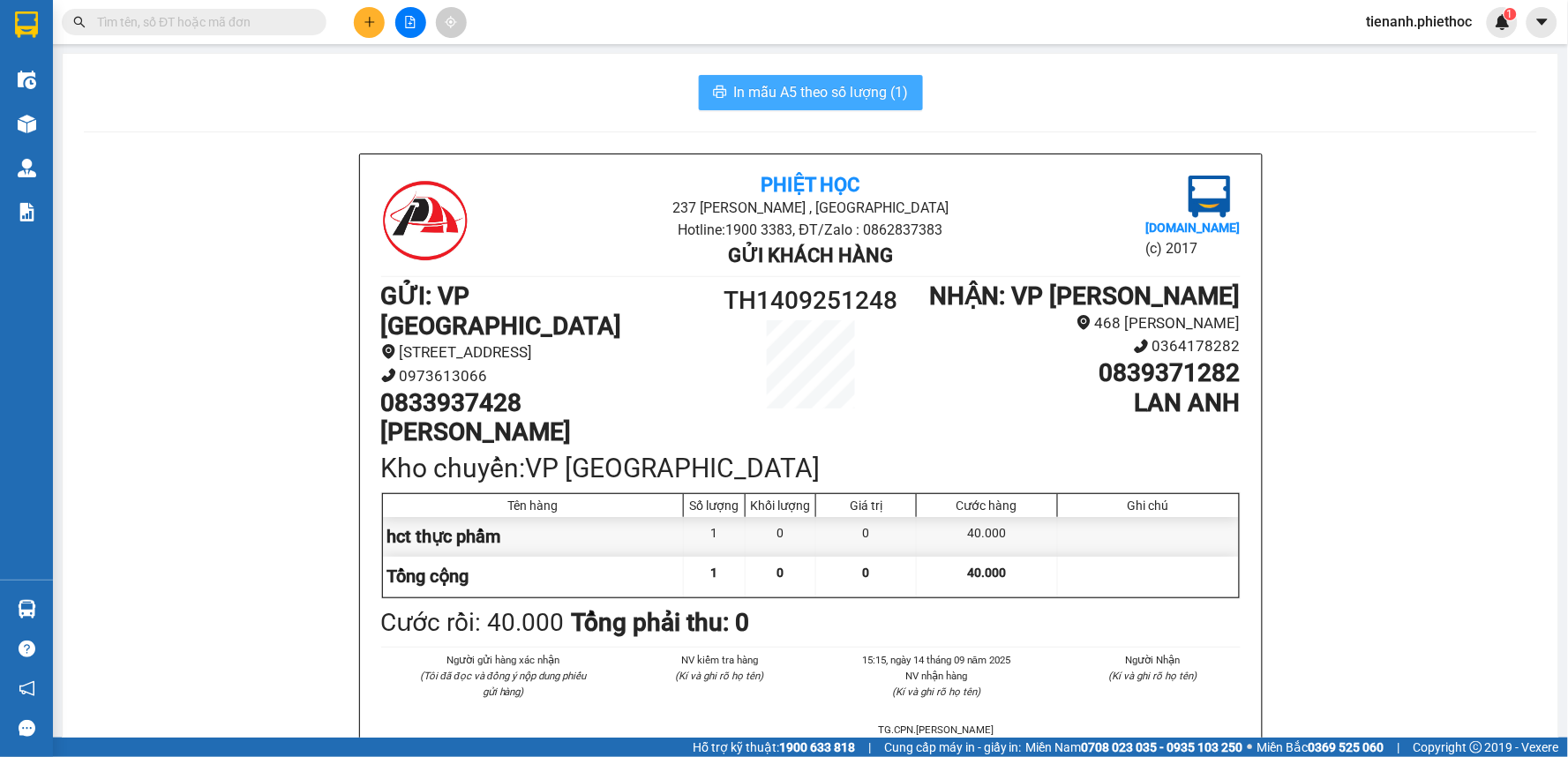
click at [808, 99] on span "In mẫu A5 theo số lượng (1)" at bounding box center [821, 92] width 175 height 22
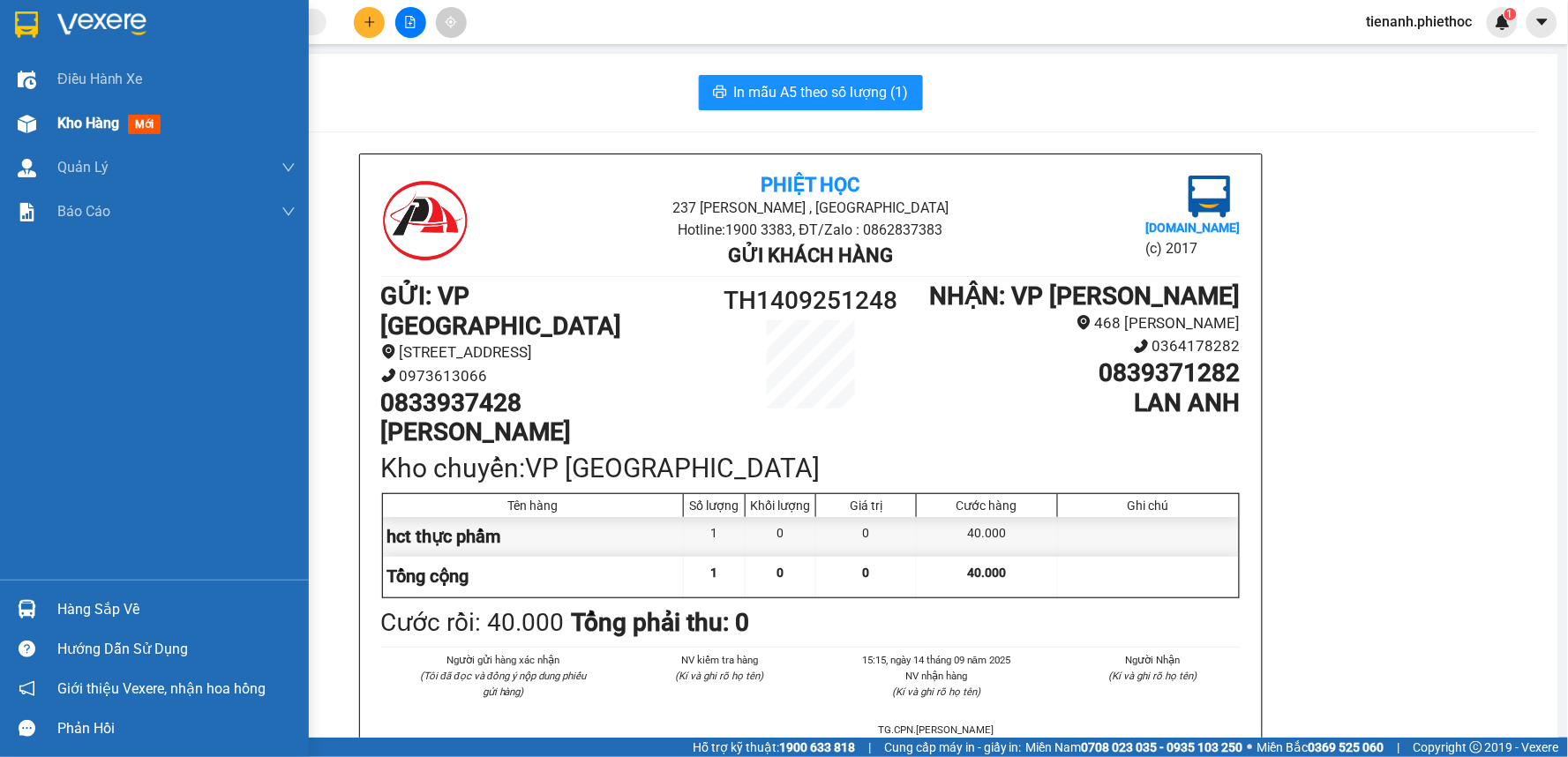
click at [104, 125] on span "Kho hàng" at bounding box center [88, 123] width 62 height 16
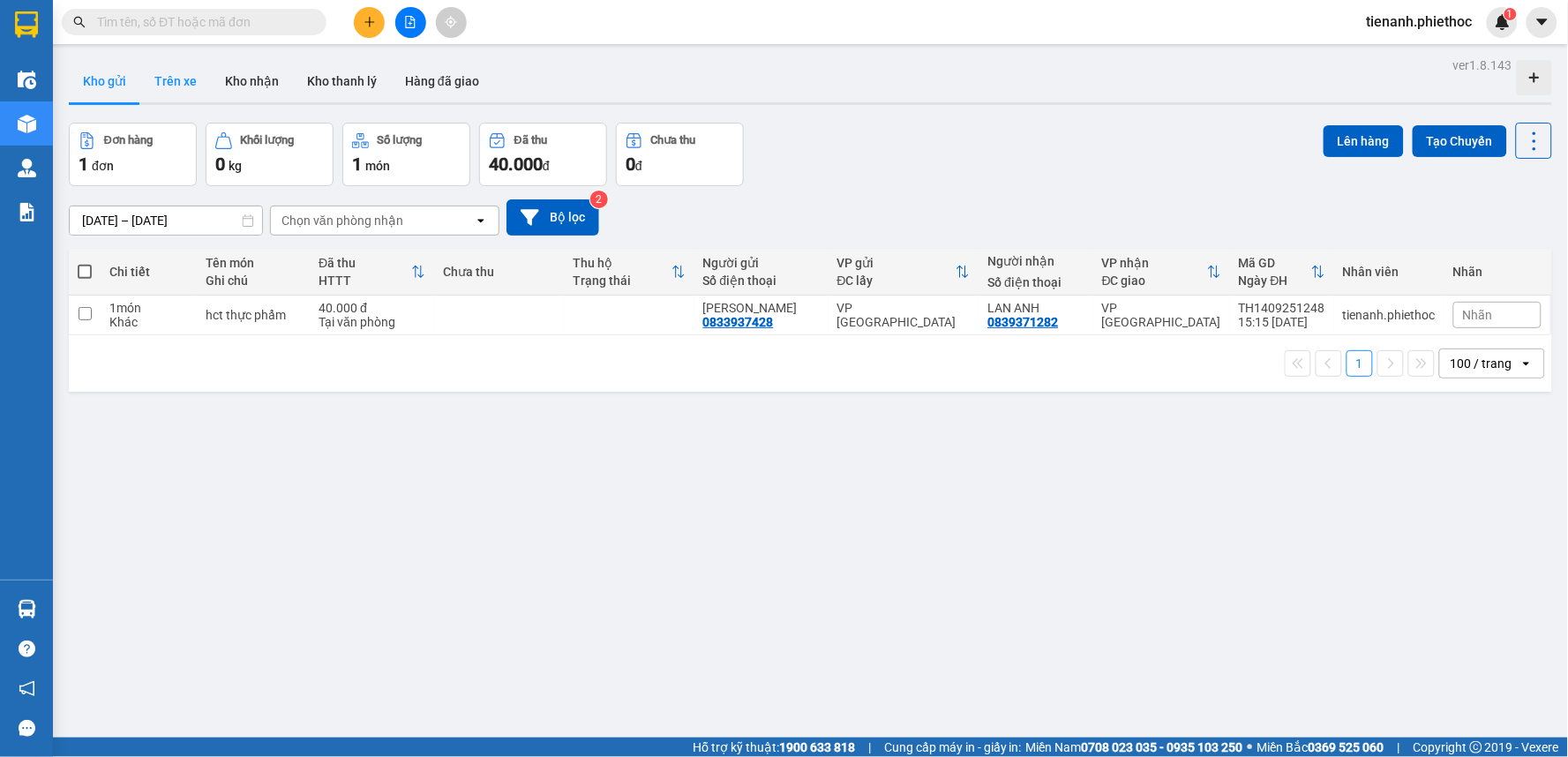
click at [146, 68] on button "Trên xe" at bounding box center [176, 81] width 71 height 43
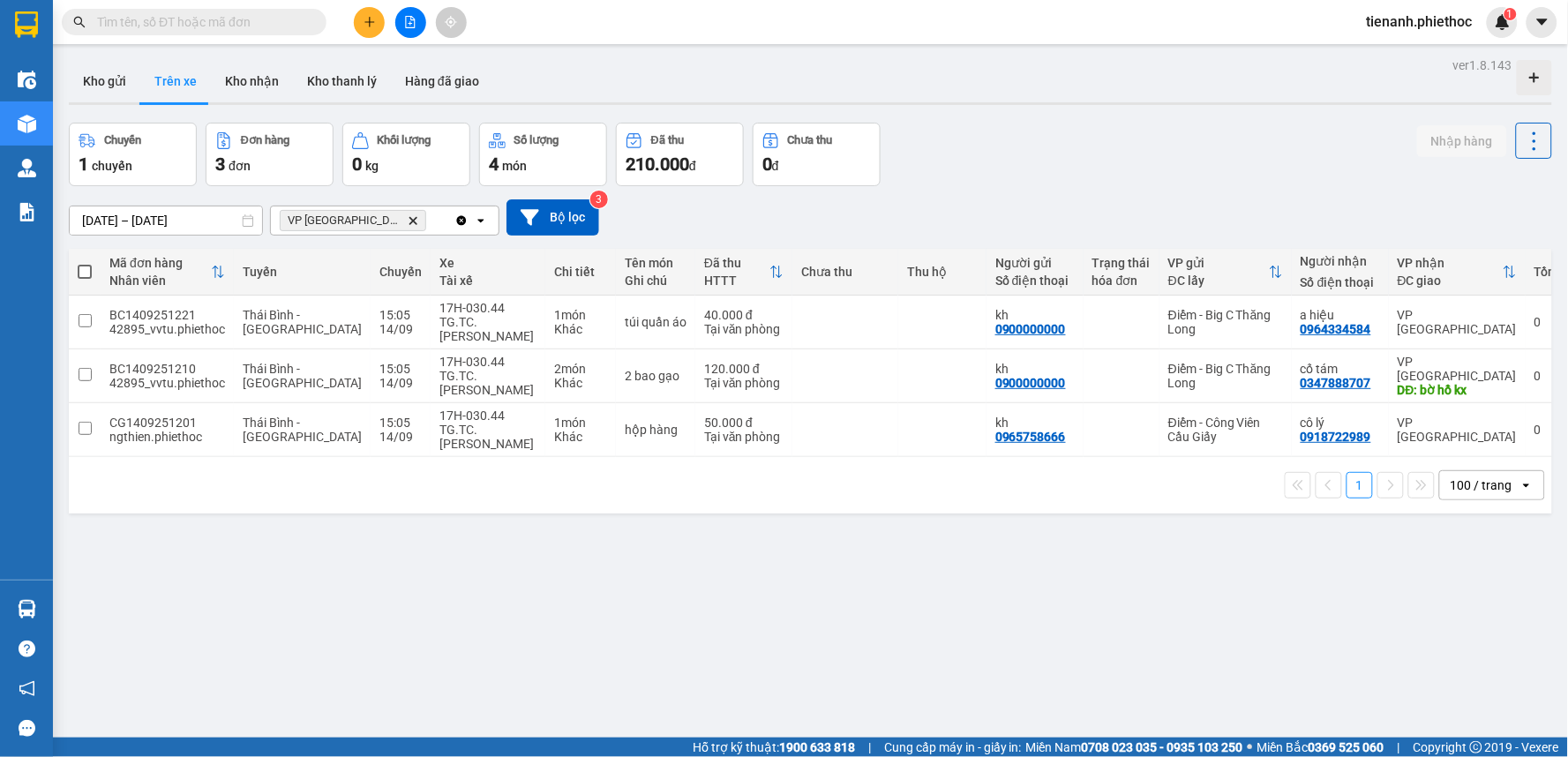
click at [219, 13] on input "text" at bounding box center [201, 22] width 208 height 19
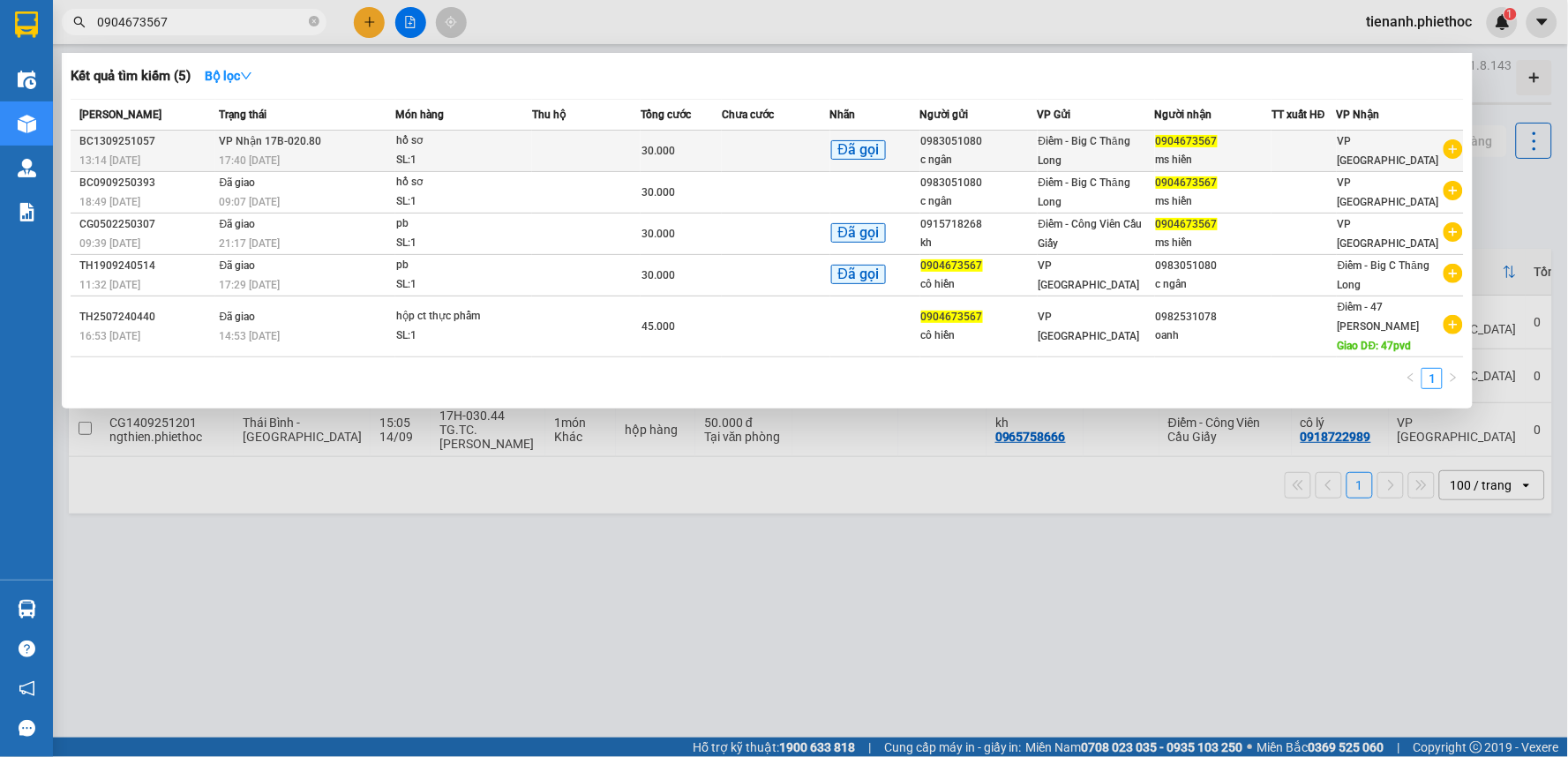
type input "0904673567"
click at [601, 163] on td at bounding box center [586, 152] width 109 height 42
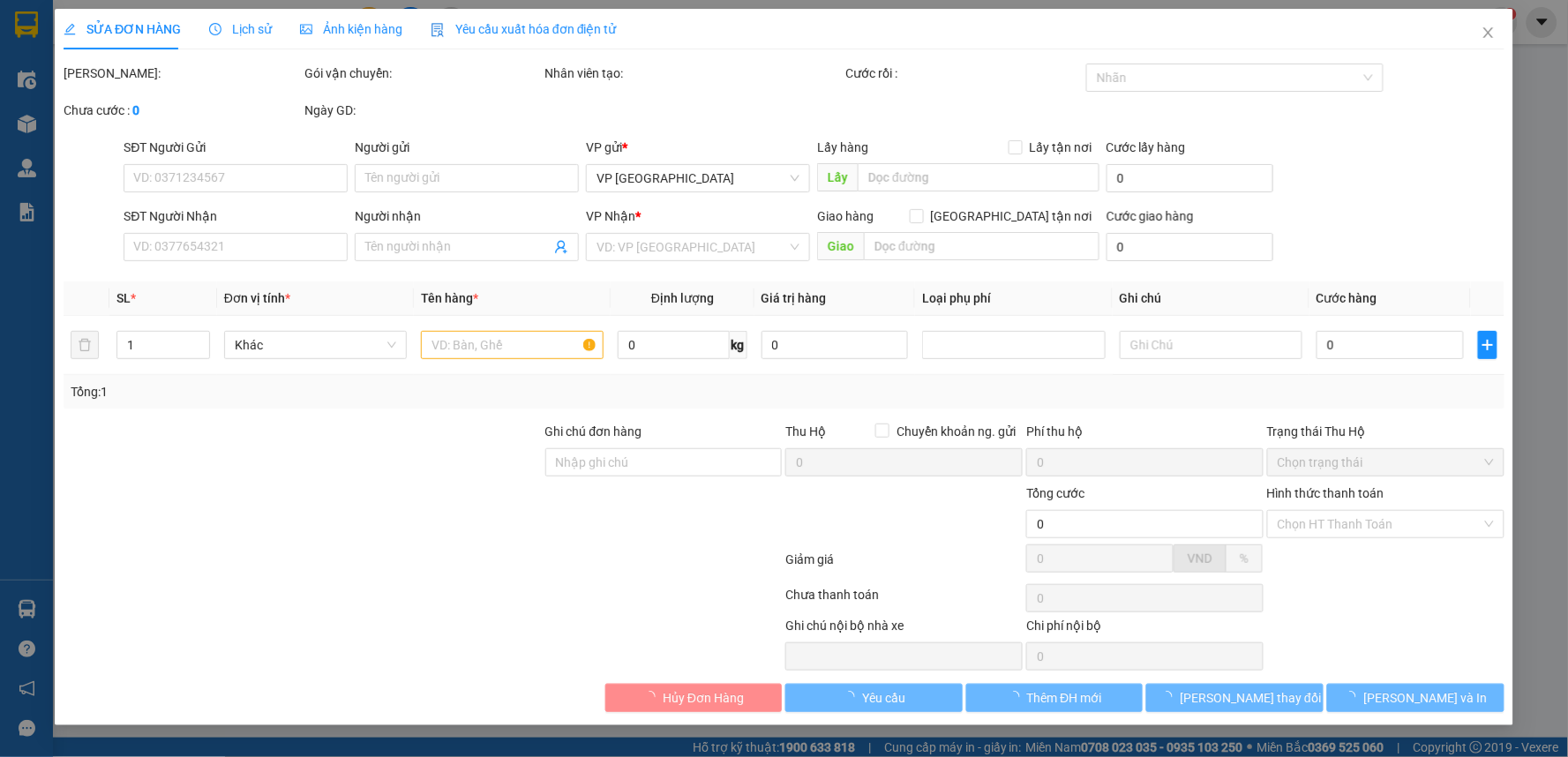
type input "0983051080"
type input "c ngân"
type input "0904673567"
type input "ms hiền"
type input "30.000"
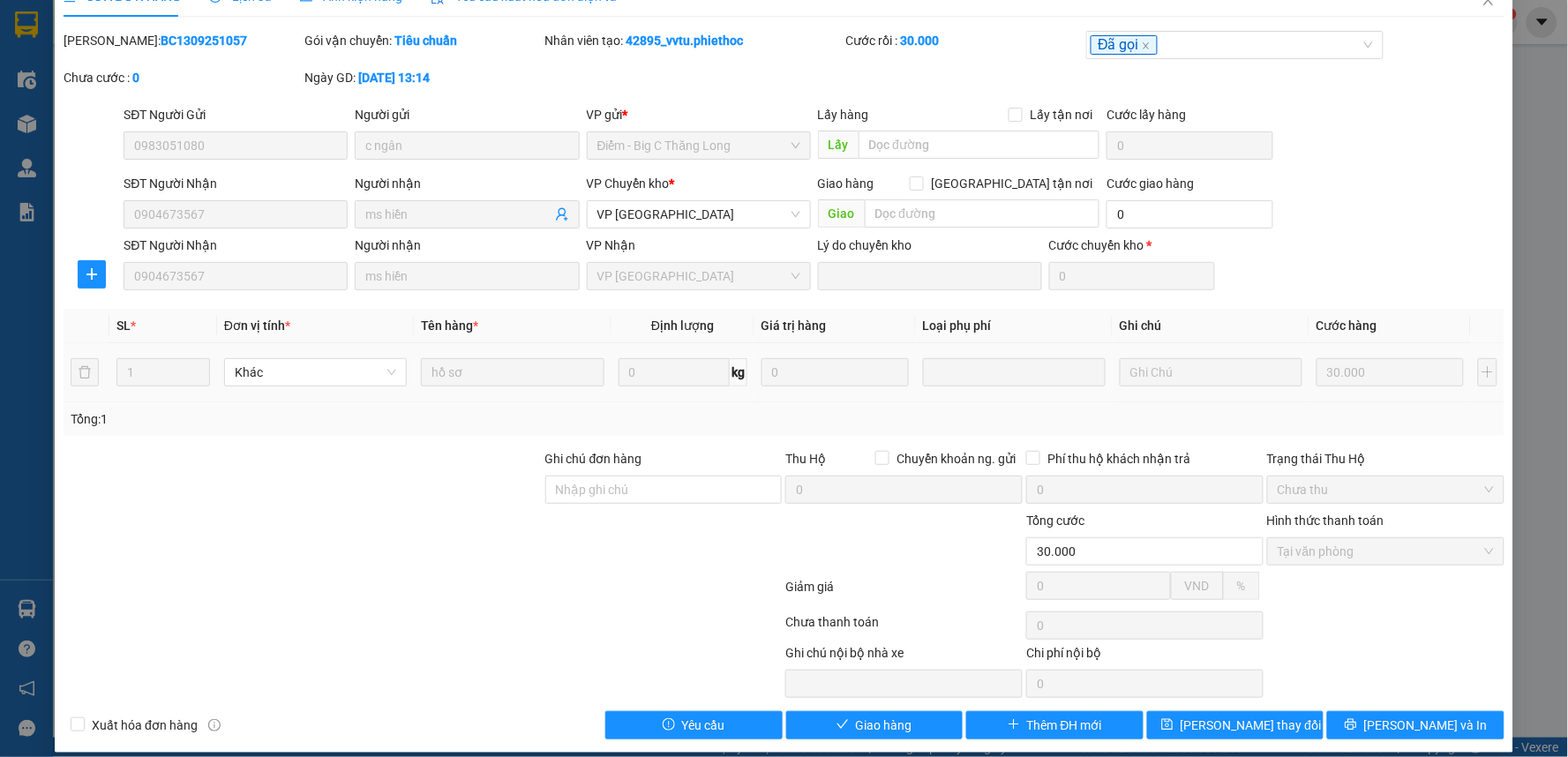
scroll to position [48, 0]
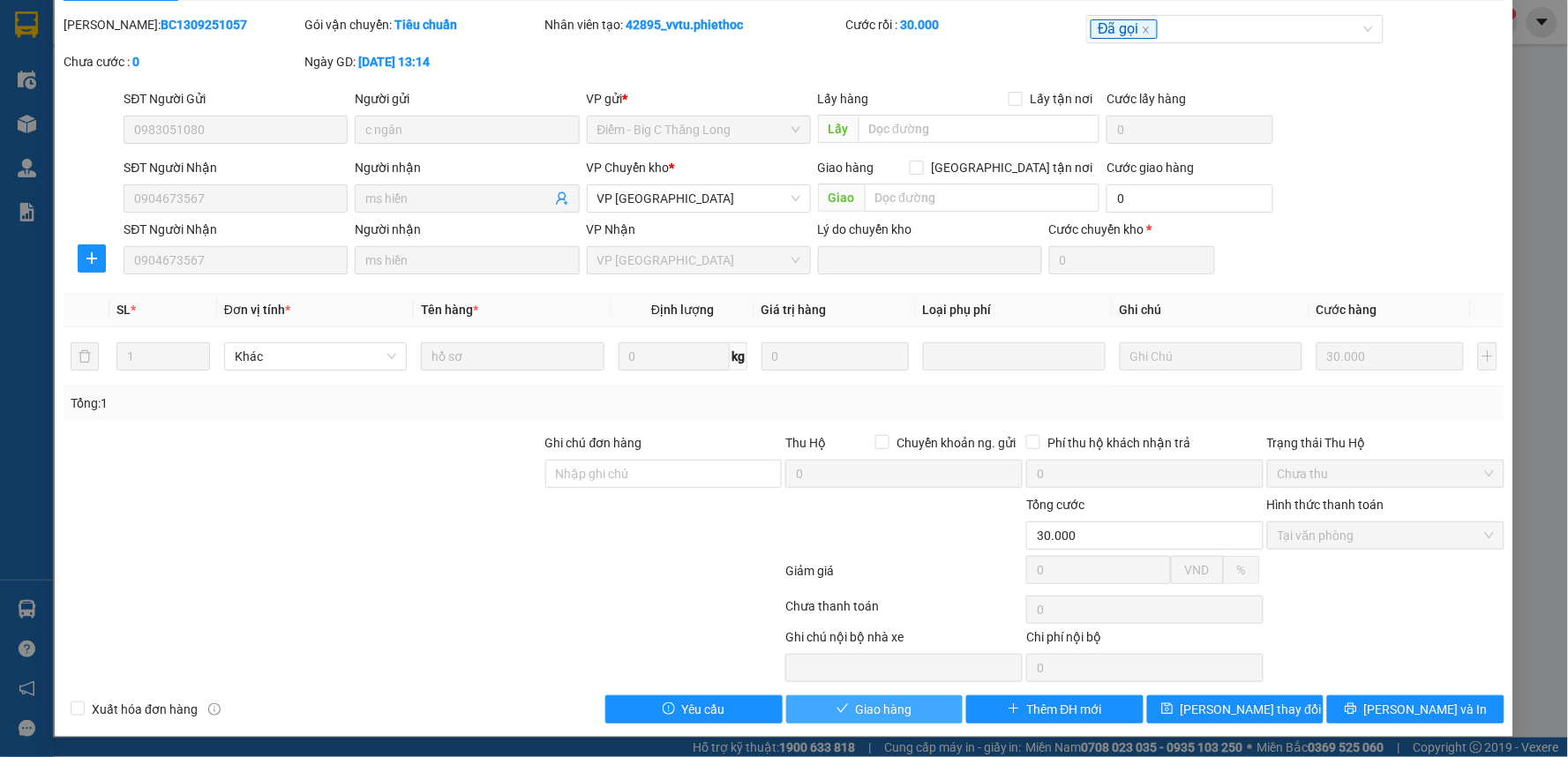
click at [880, 711] on span "Giao hàng" at bounding box center [884, 709] width 56 height 19
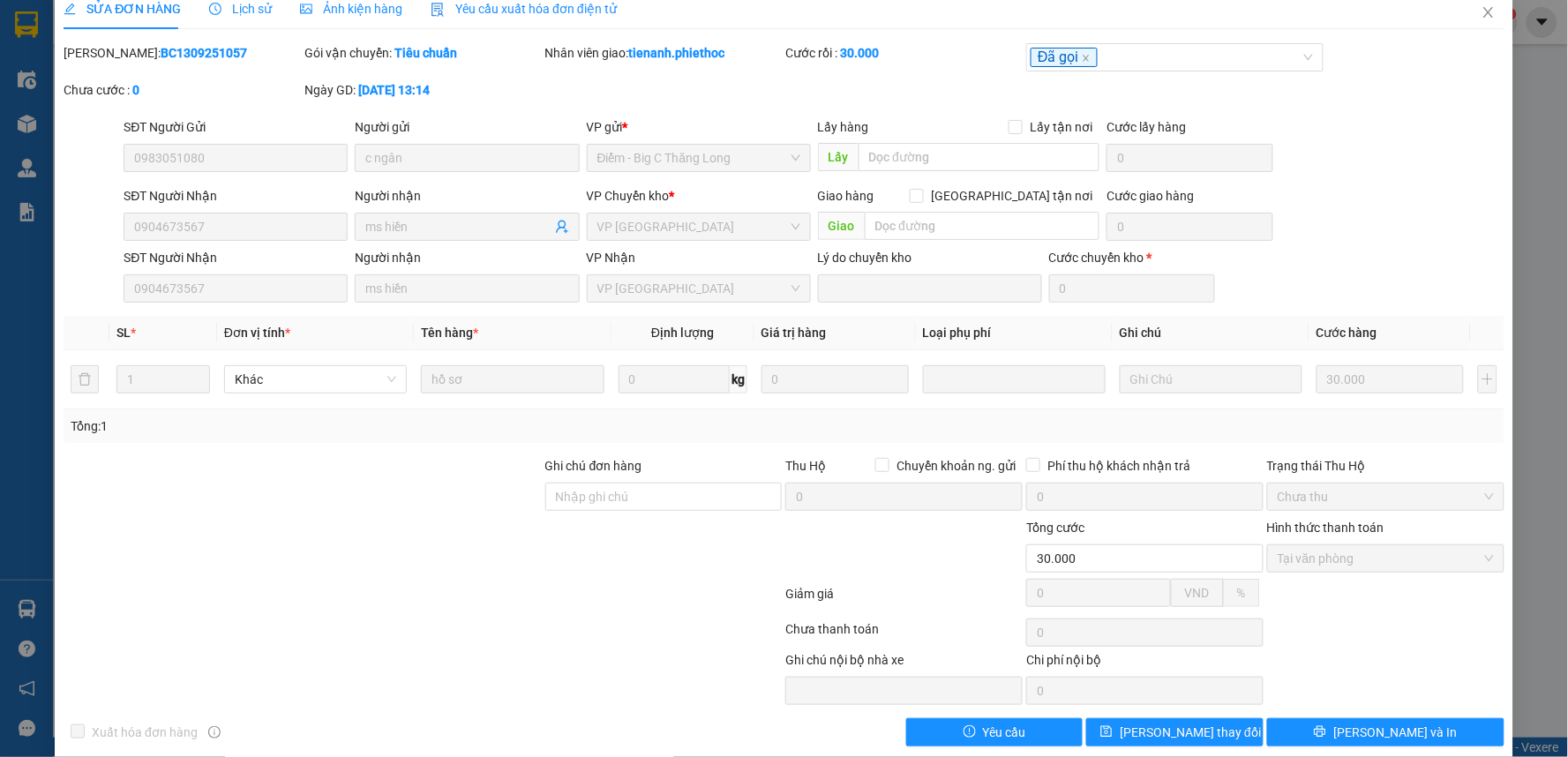
scroll to position [0, 0]
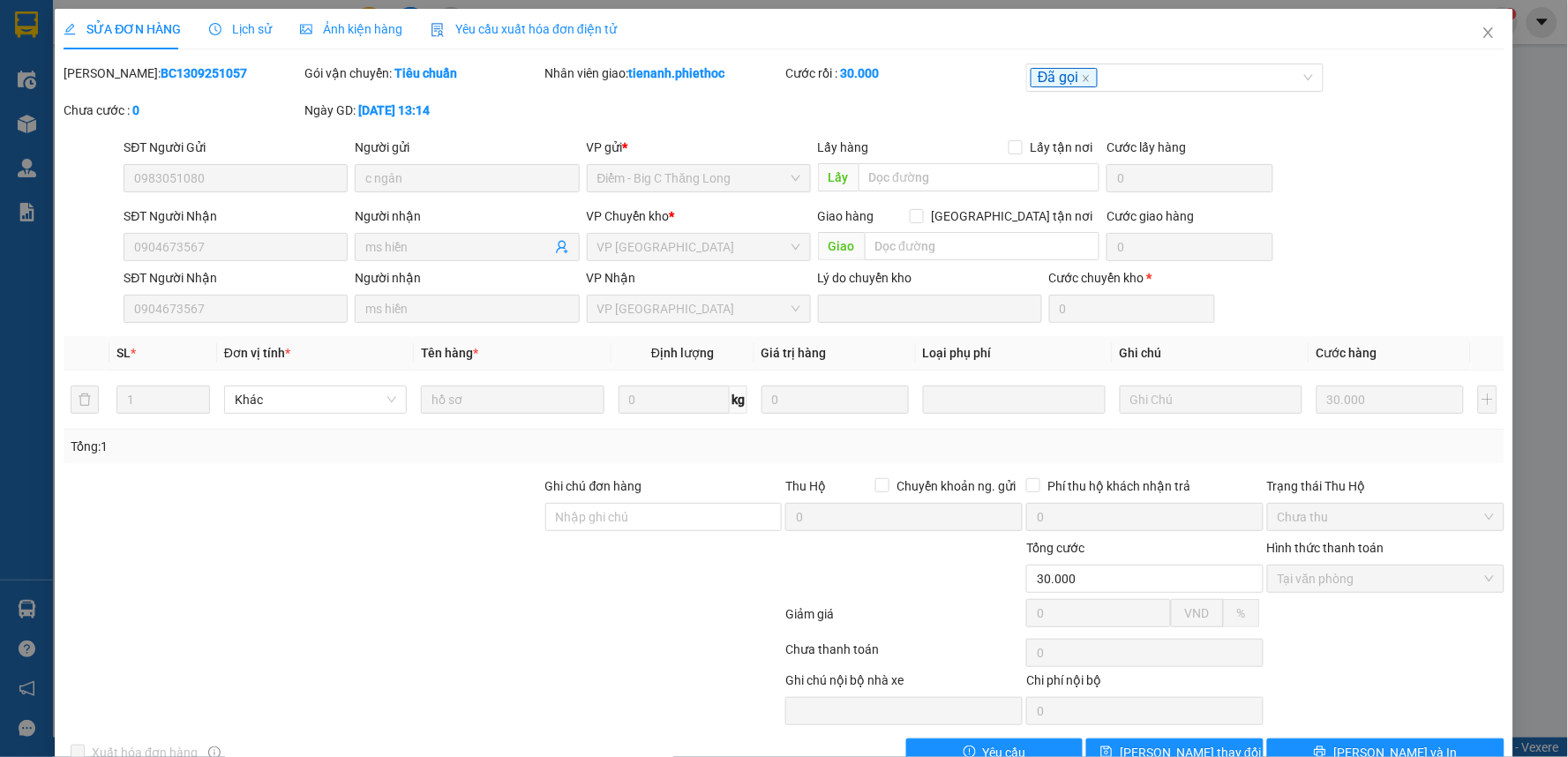
click at [1530, 460] on div "SỬA ĐƠN HÀNG Lịch sử Ảnh kiện hàng Yêu cầu xuất hóa đơn điện tử Total Paid Fee …" at bounding box center [784, 378] width 1568 height 757
click at [1483, 35] on icon "close" at bounding box center [1487, 33] width 10 height 11
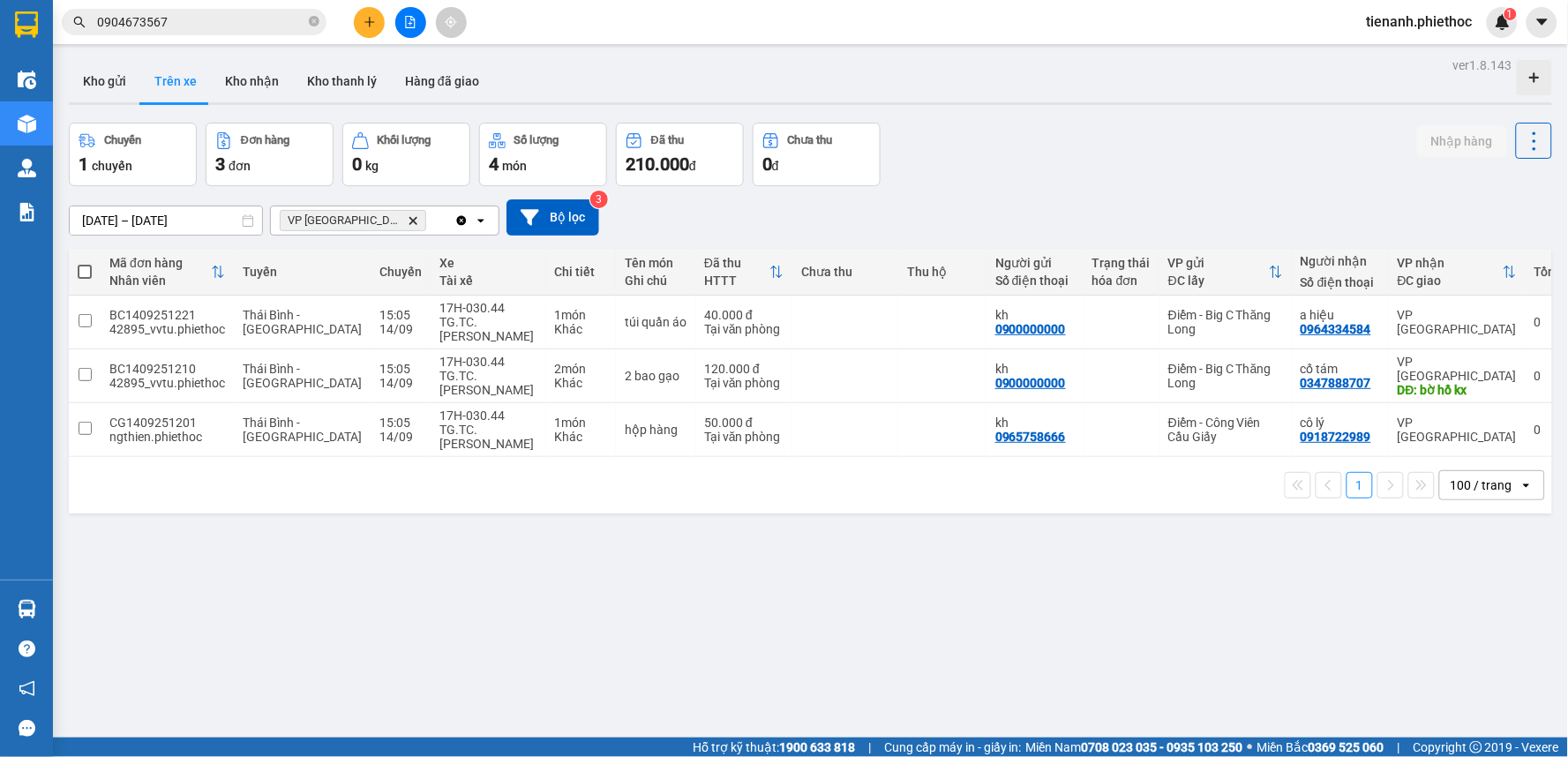
click at [375, 17] on icon "plus" at bounding box center [370, 23] width 13 height 13
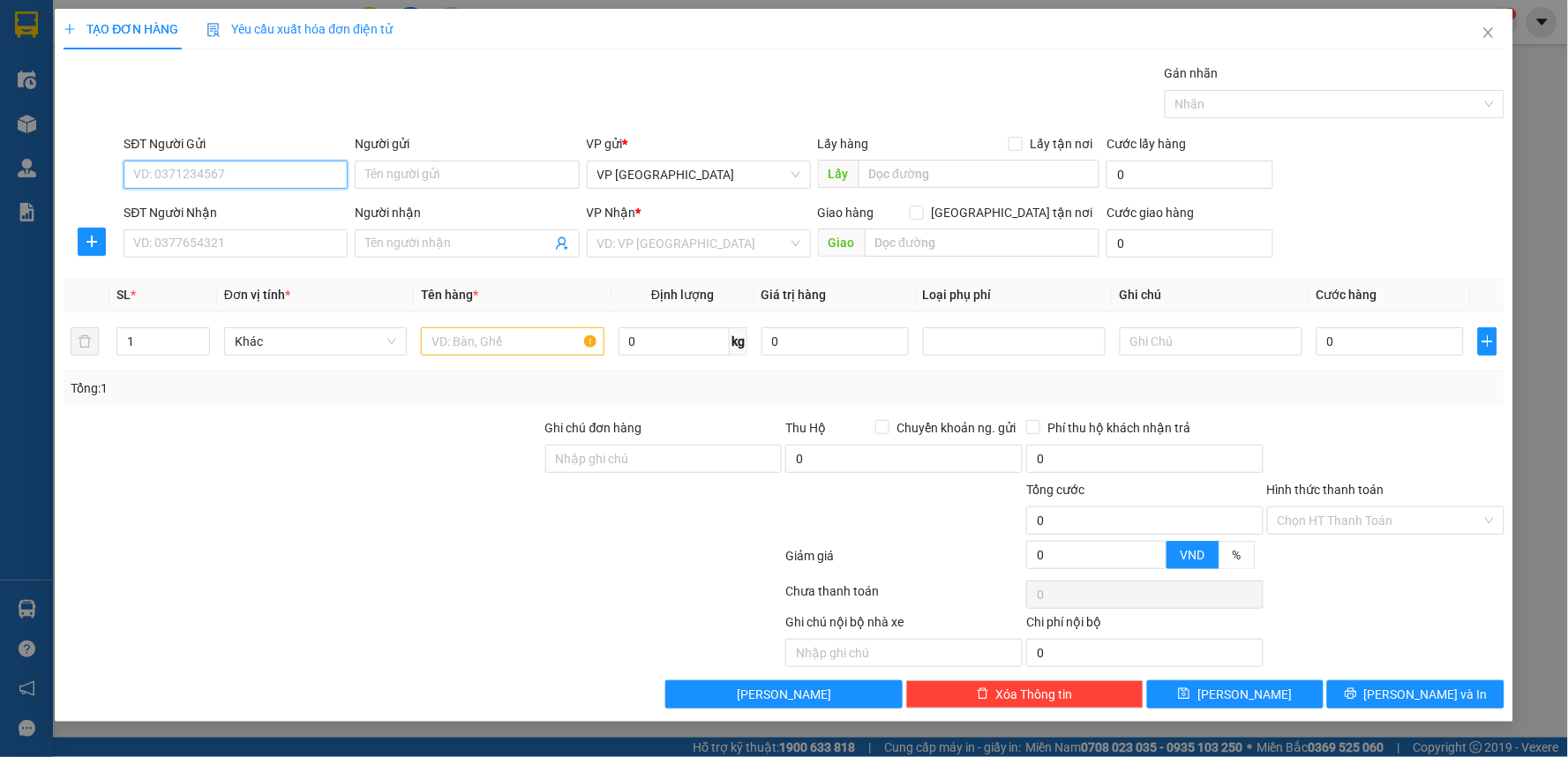
click at [261, 180] on input "SĐT Người Gửi" at bounding box center [235, 174] width 224 height 28
click at [85, 247] on icon "plus" at bounding box center [92, 242] width 15 height 15
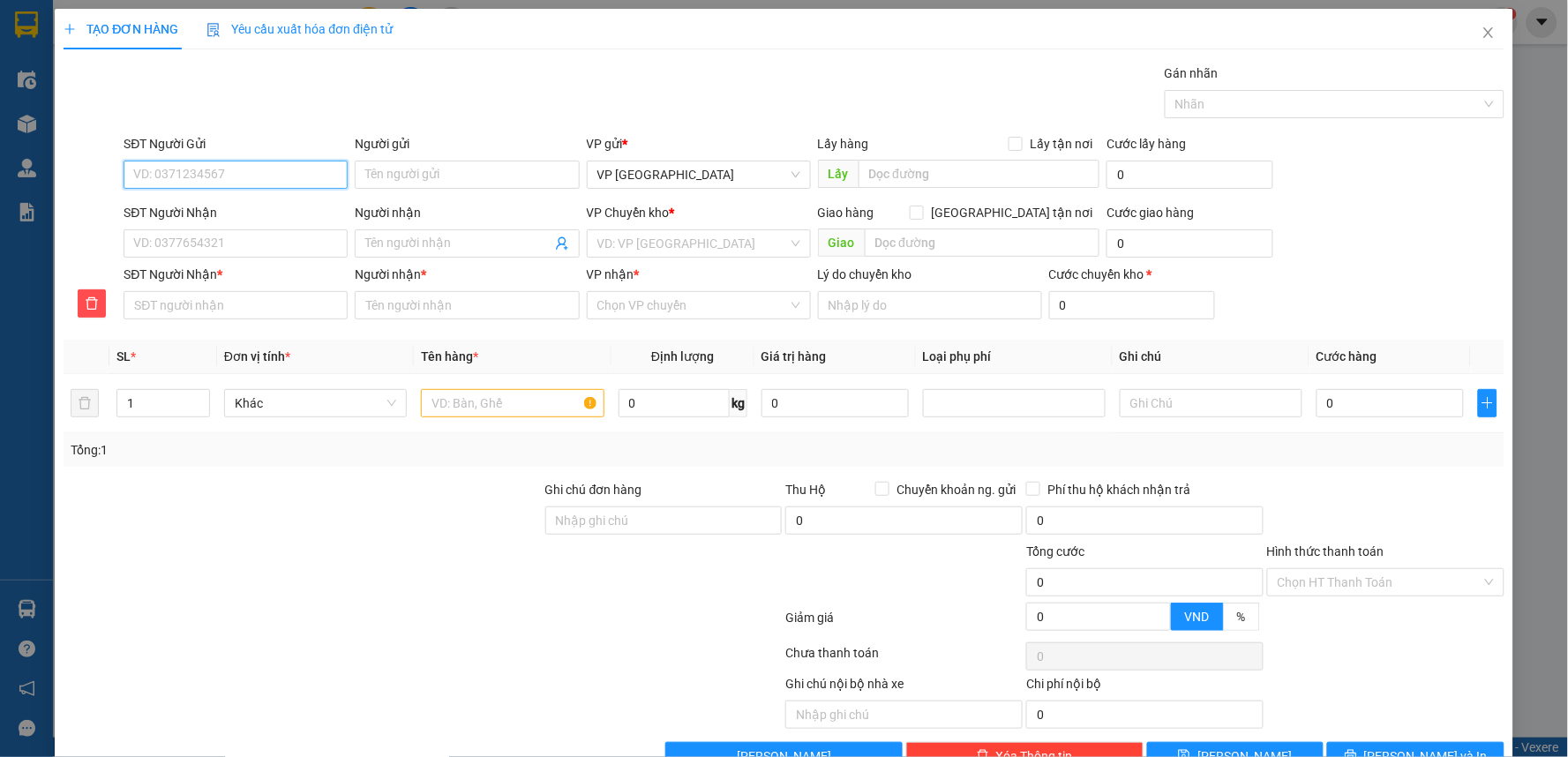
click at [241, 171] on input "SĐT Người Gửi" at bounding box center [235, 174] width 224 height 28
type input "0914321841"
click at [232, 218] on div "0914321841 - anh minh" at bounding box center [234, 210] width 201 height 19
type input "anh minh"
type input "0914321841"
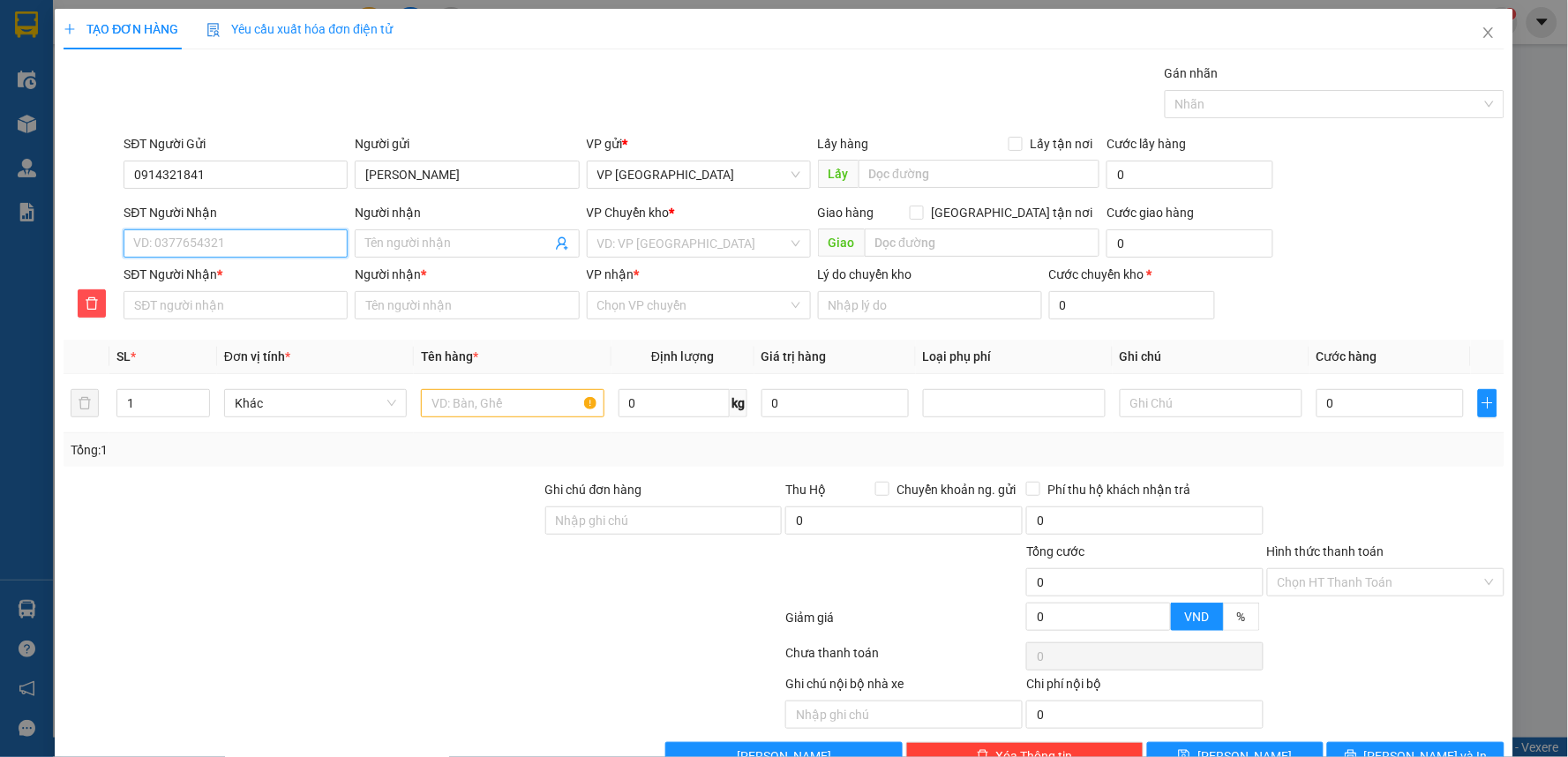
click at [207, 252] on input "SĐT Người Nhận" at bounding box center [235, 243] width 224 height 28
click at [219, 250] on input "SĐT Người Nhận" at bounding box center [235, 243] width 224 height 28
type input "0"
type input "03"
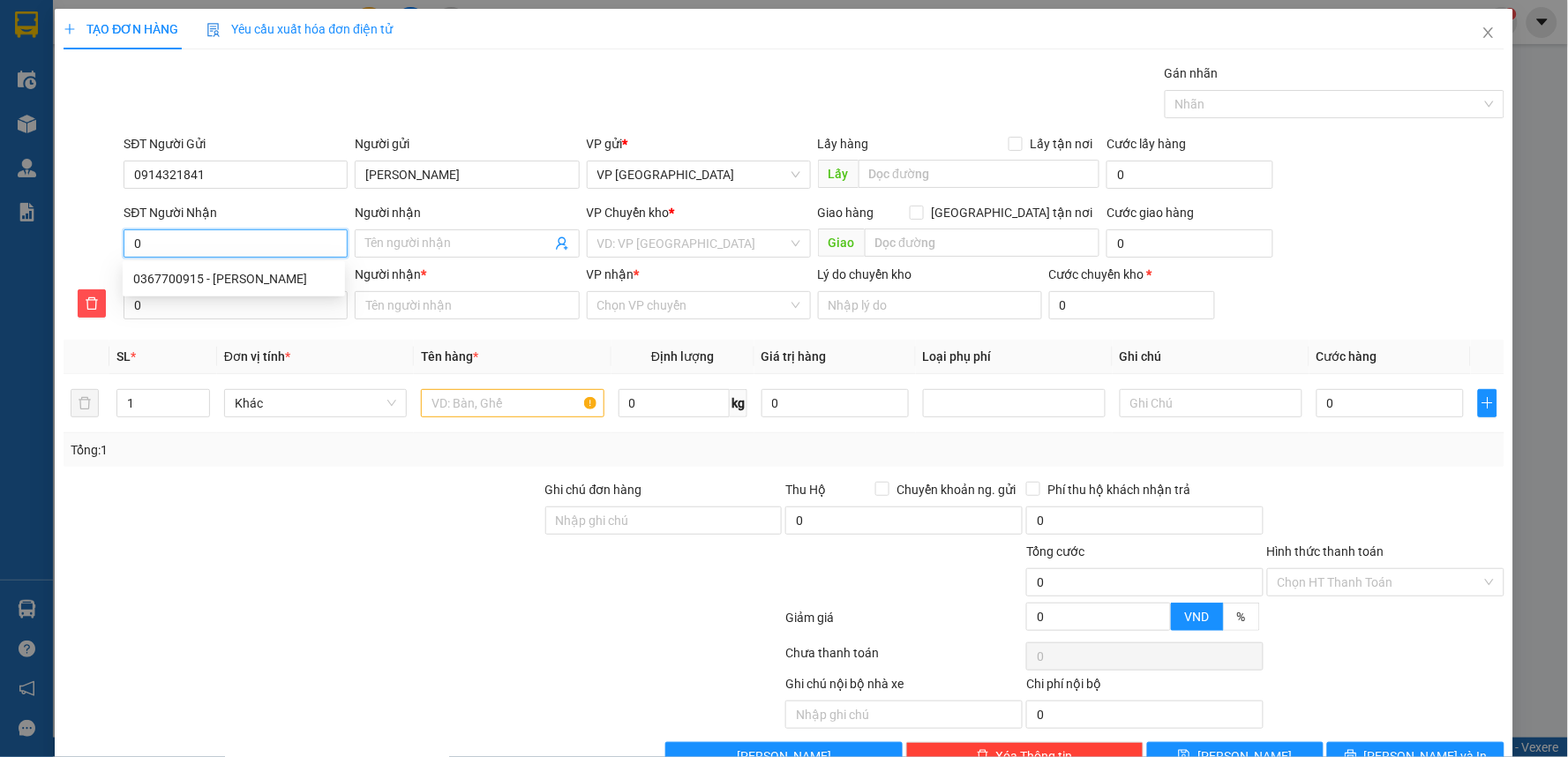
type input "03"
type input "036"
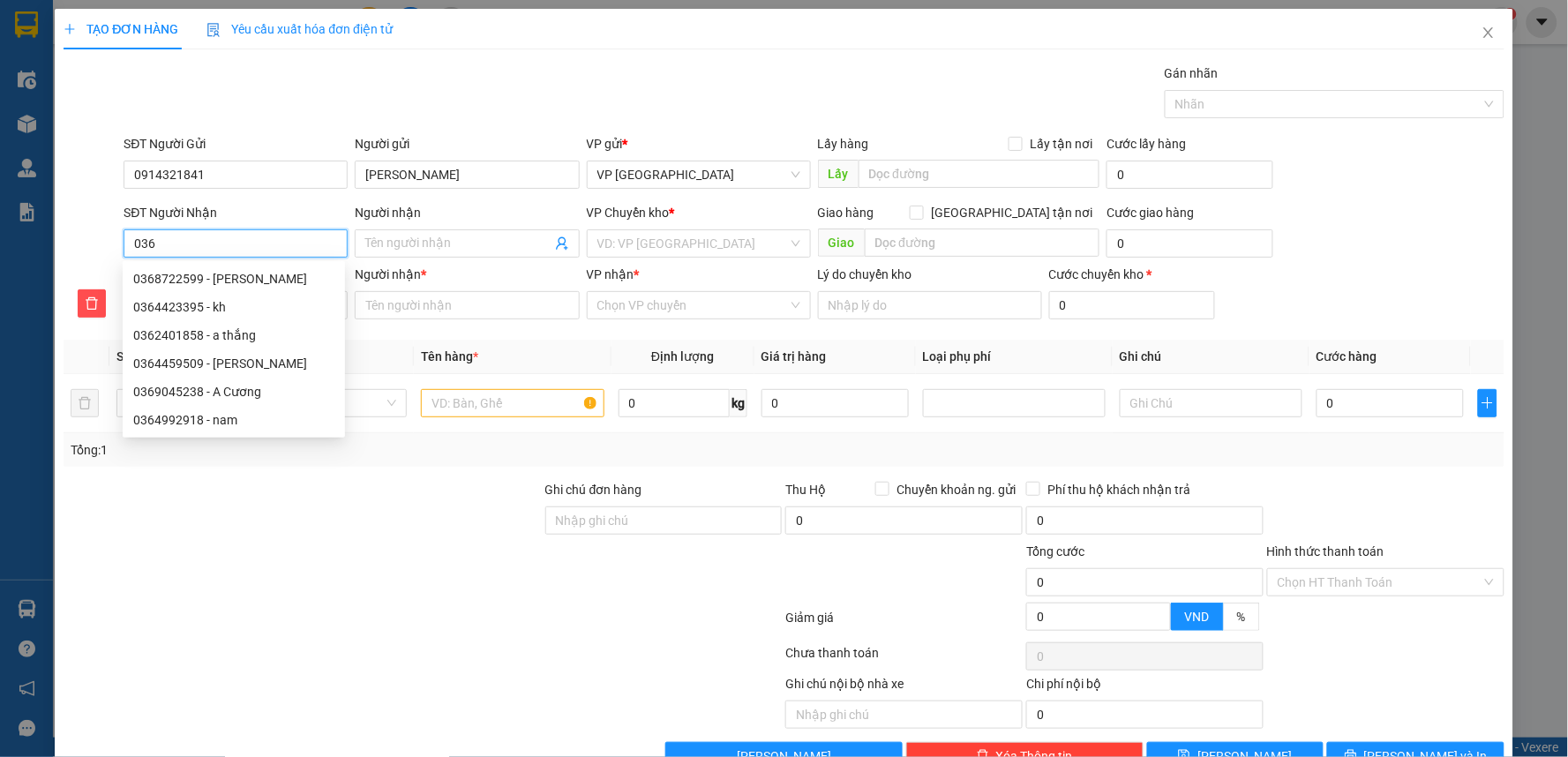
type input "0365"
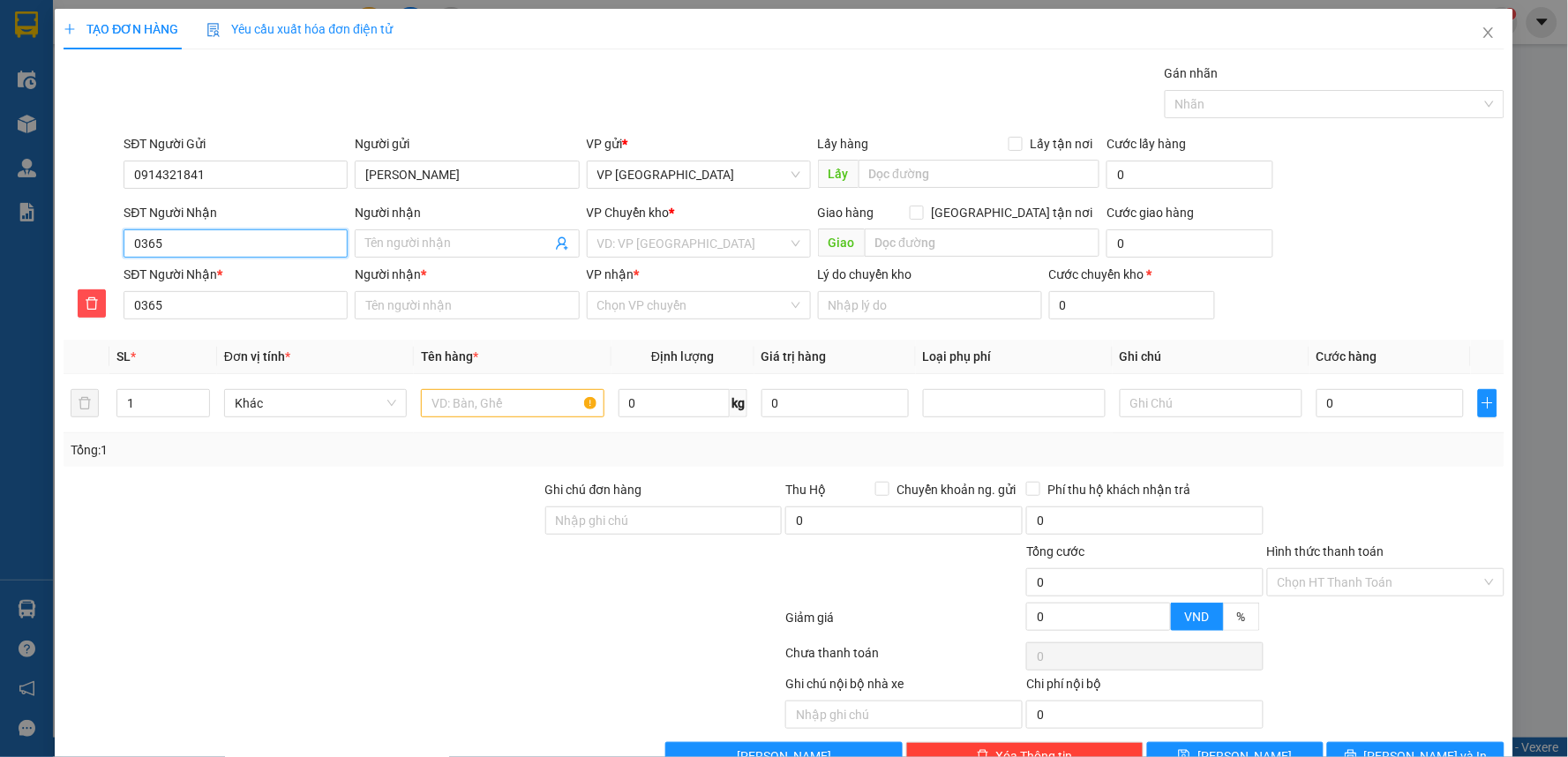
type input "03655"
type input "036555"
type input "0365558"
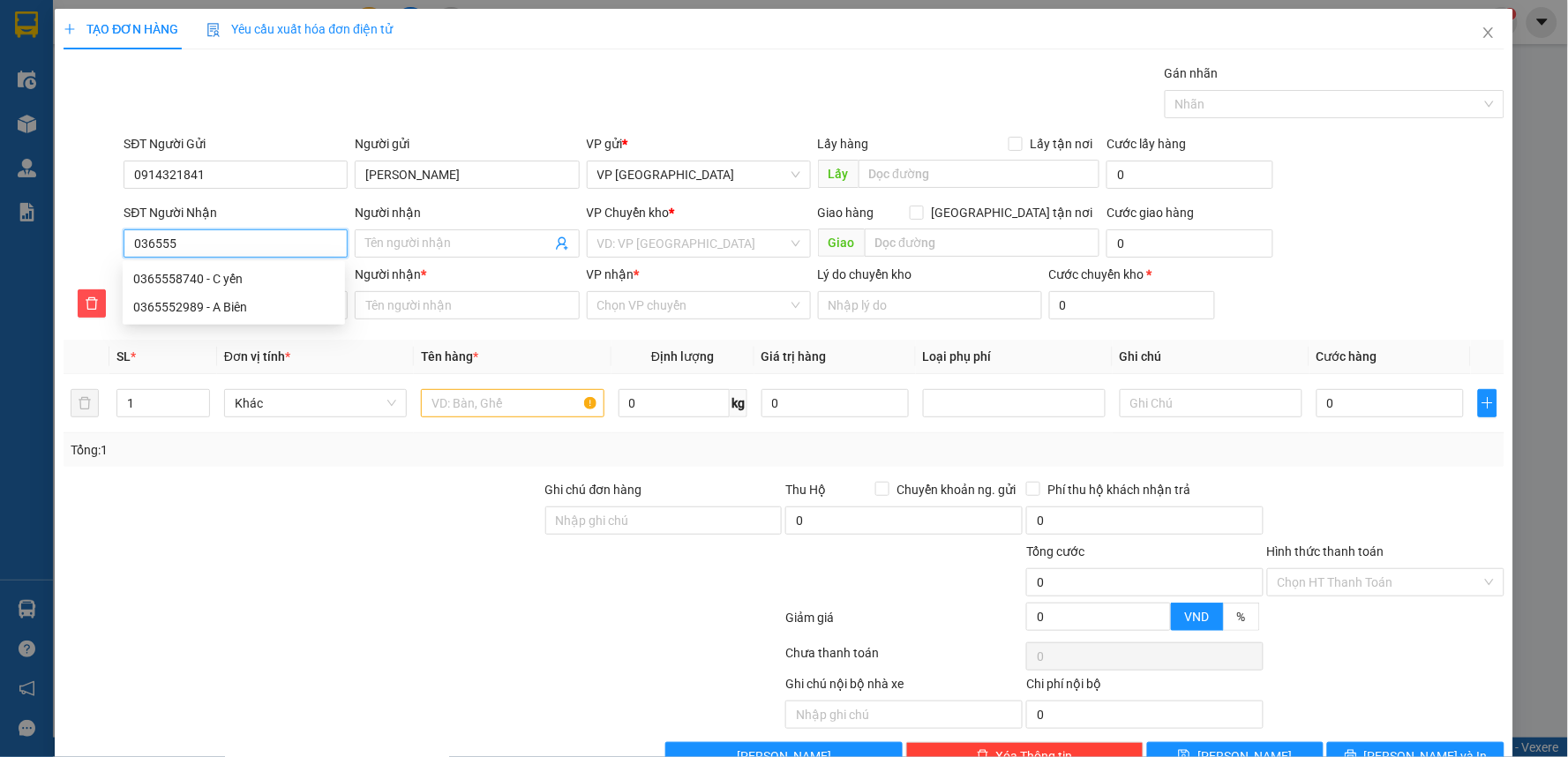
type input "0365558"
type input "03655589"
type input "036555896"
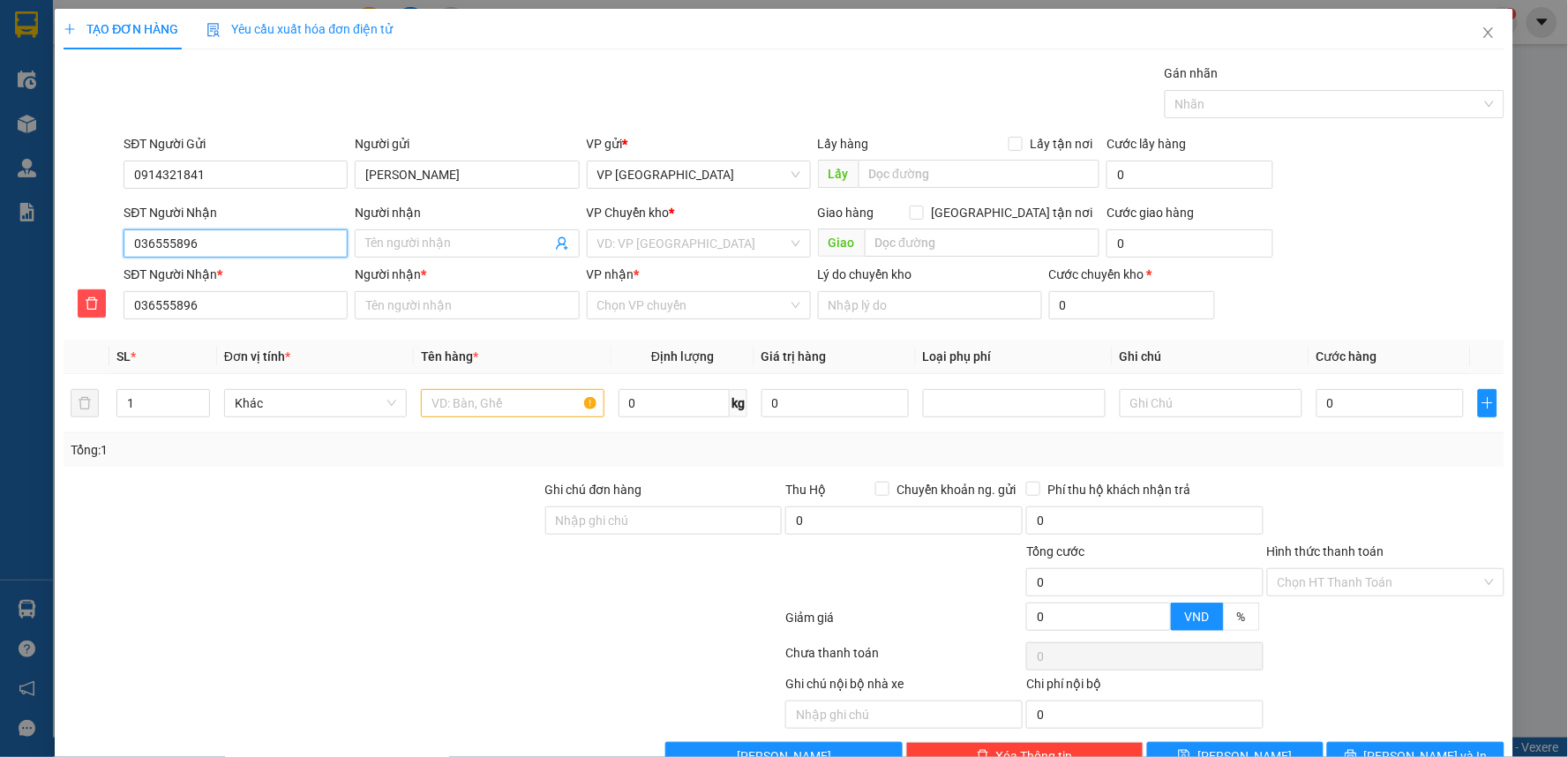
type input "0365558963"
click at [395, 232] on span at bounding box center [466, 243] width 224 height 28
click at [394, 241] on input "Người nhận" at bounding box center [458, 243] width 185 height 19
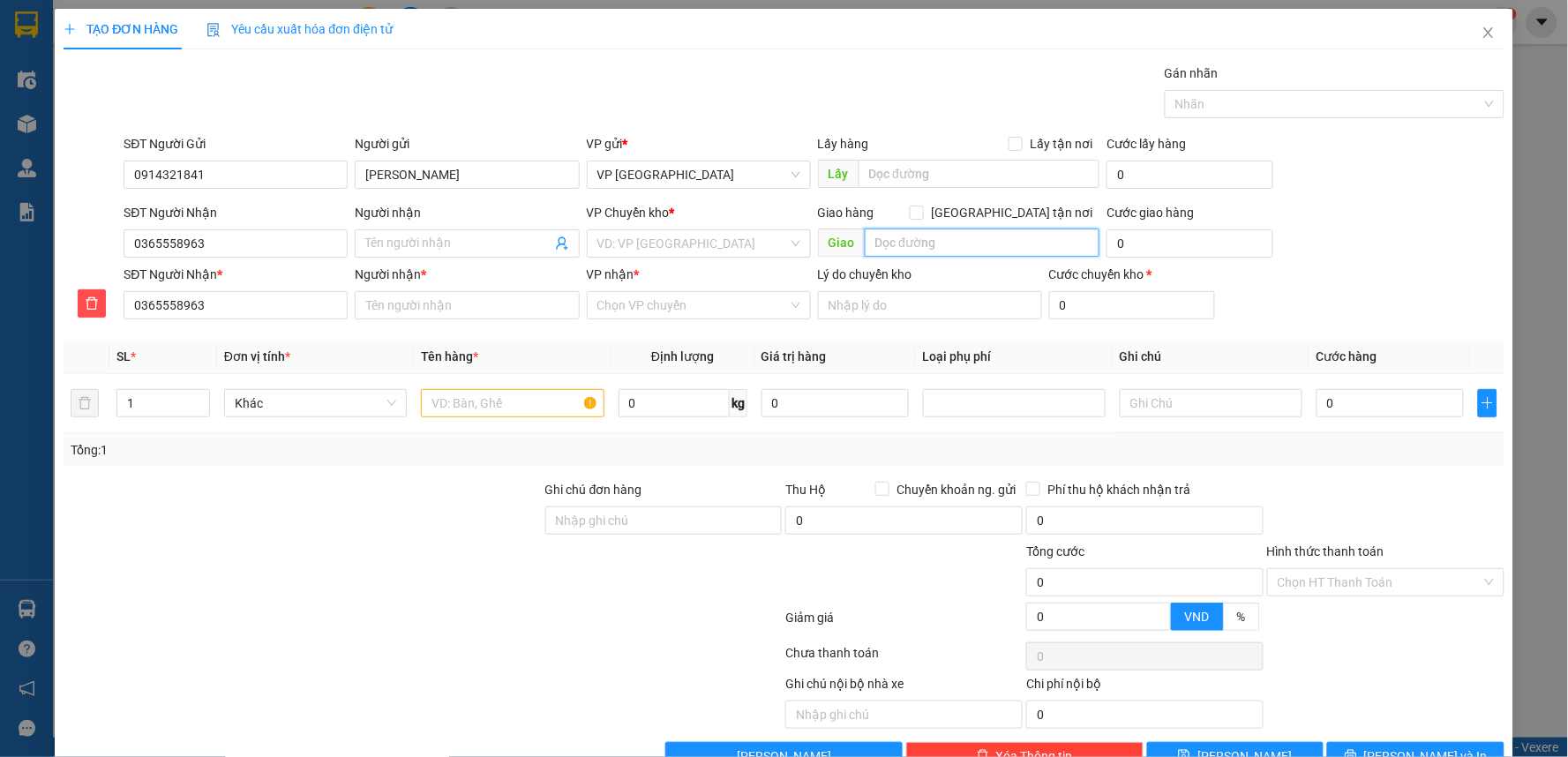
click at [936, 256] on input "text" at bounding box center [983, 242] width 236 height 28
type input "tkc"
click at [1132, 240] on input "0" at bounding box center [1190, 243] width 167 height 28
type input "5"
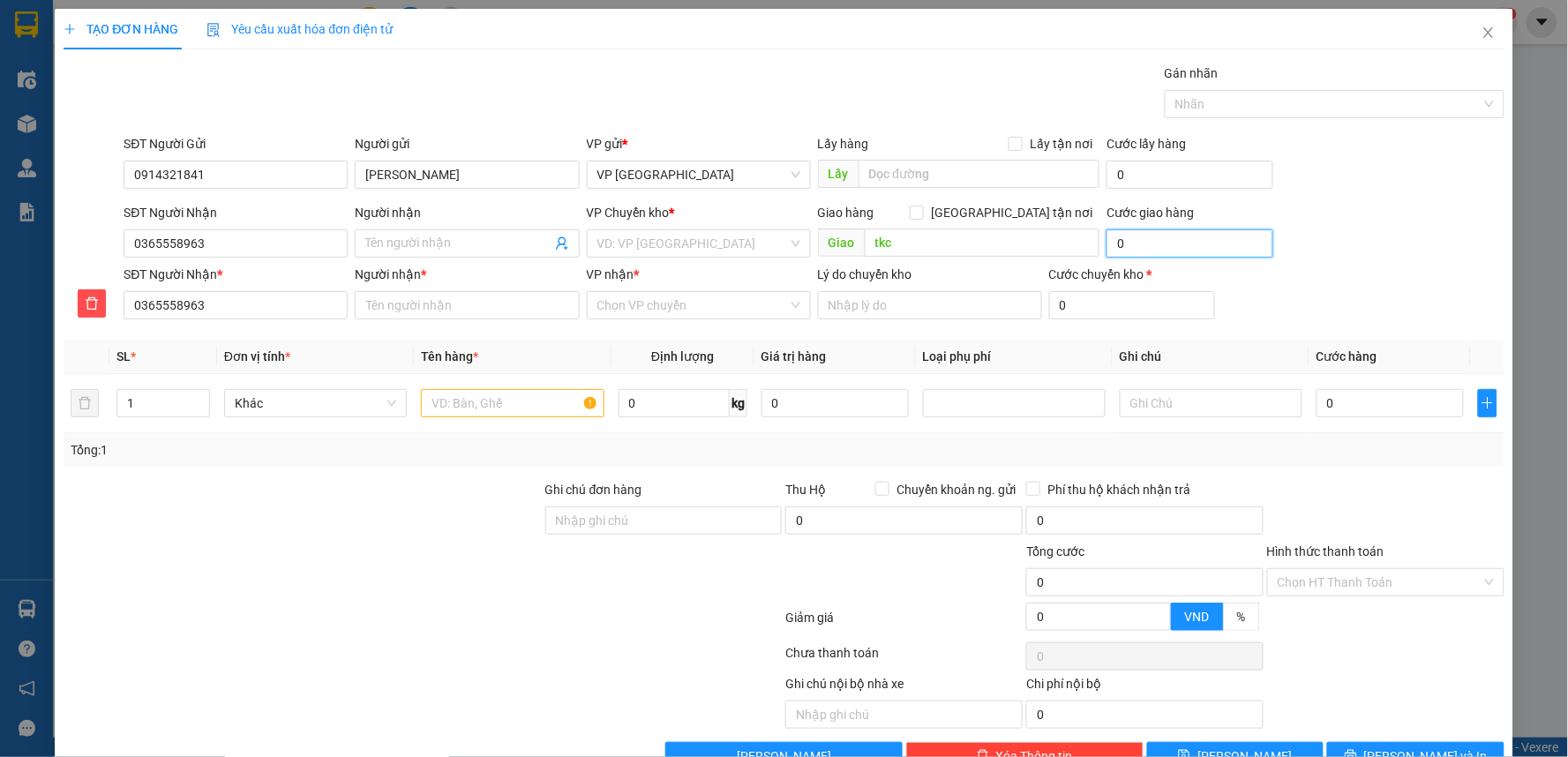
type input "5"
type input "5.000"
click at [1396, 207] on div "SĐT Người Nhận 0365558963 Người nhận Tên người nhận VP Chuyển kho * VD: VP Sài …" at bounding box center [813, 234] width 1387 height 62
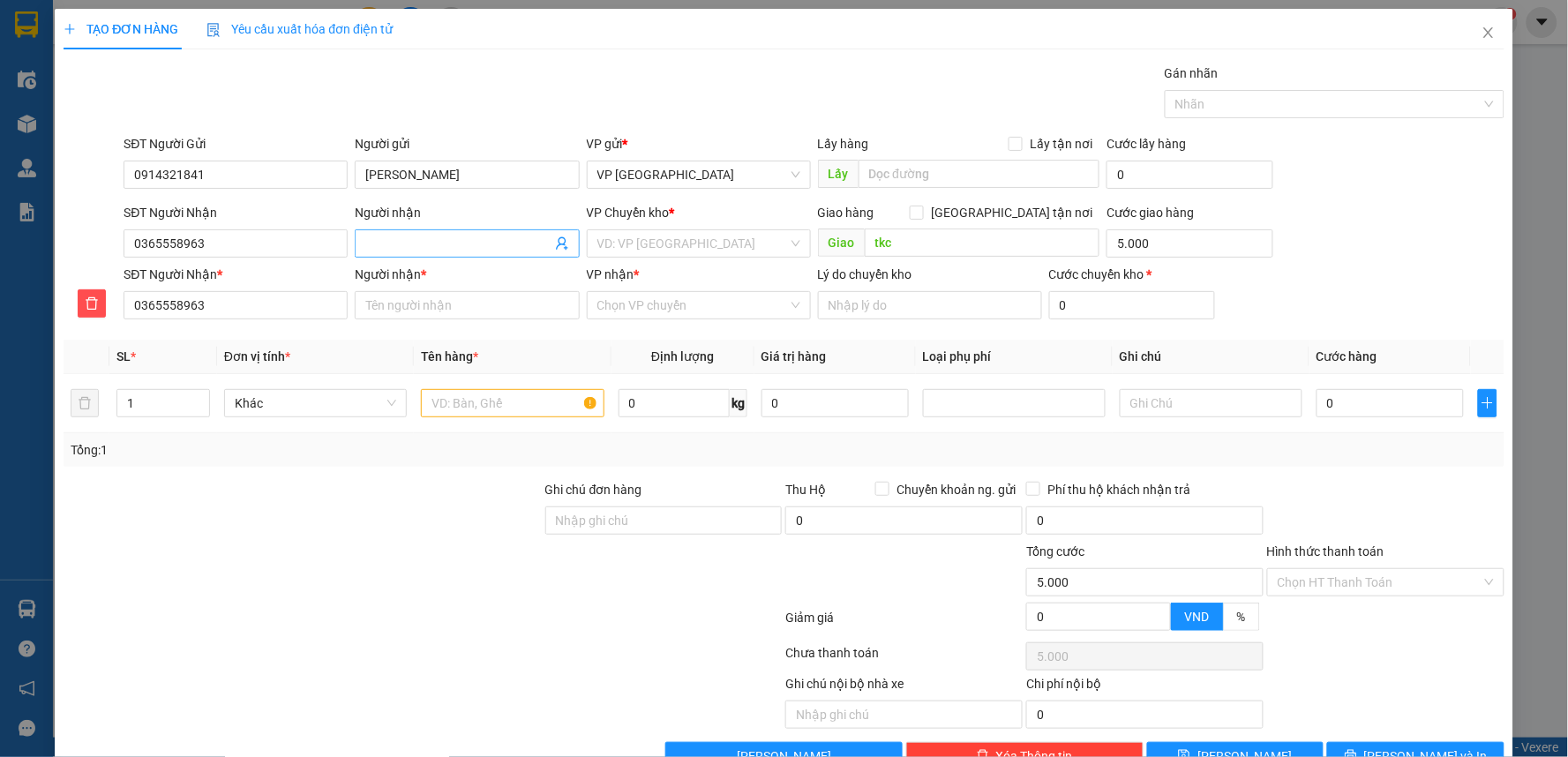
click at [436, 239] on input "Người nhận" at bounding box center [458, 243] width 185 height 19
type input "n"
type input "ng"
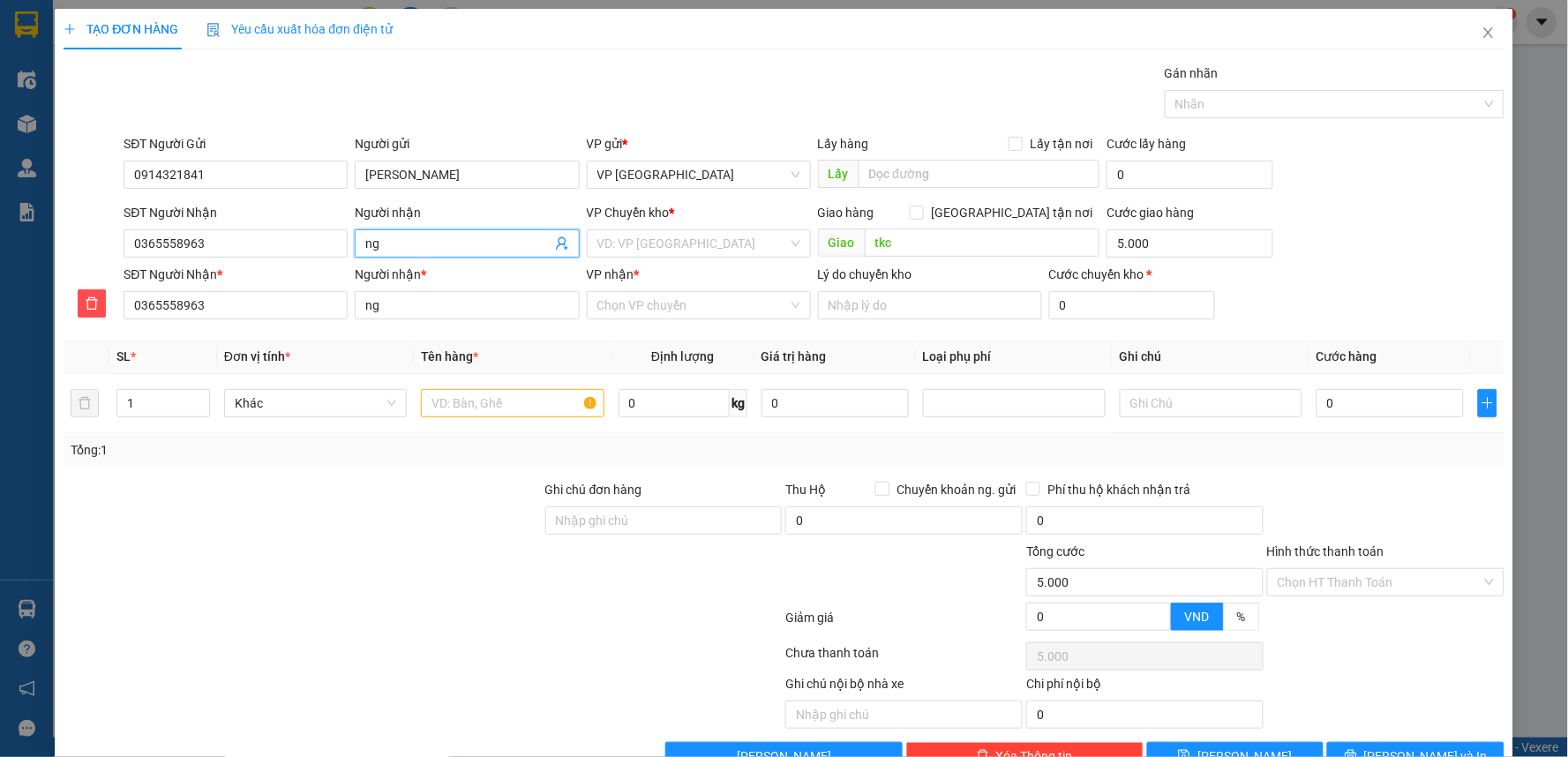
type input "ngu"
type input "nguy"
type input "nguye"
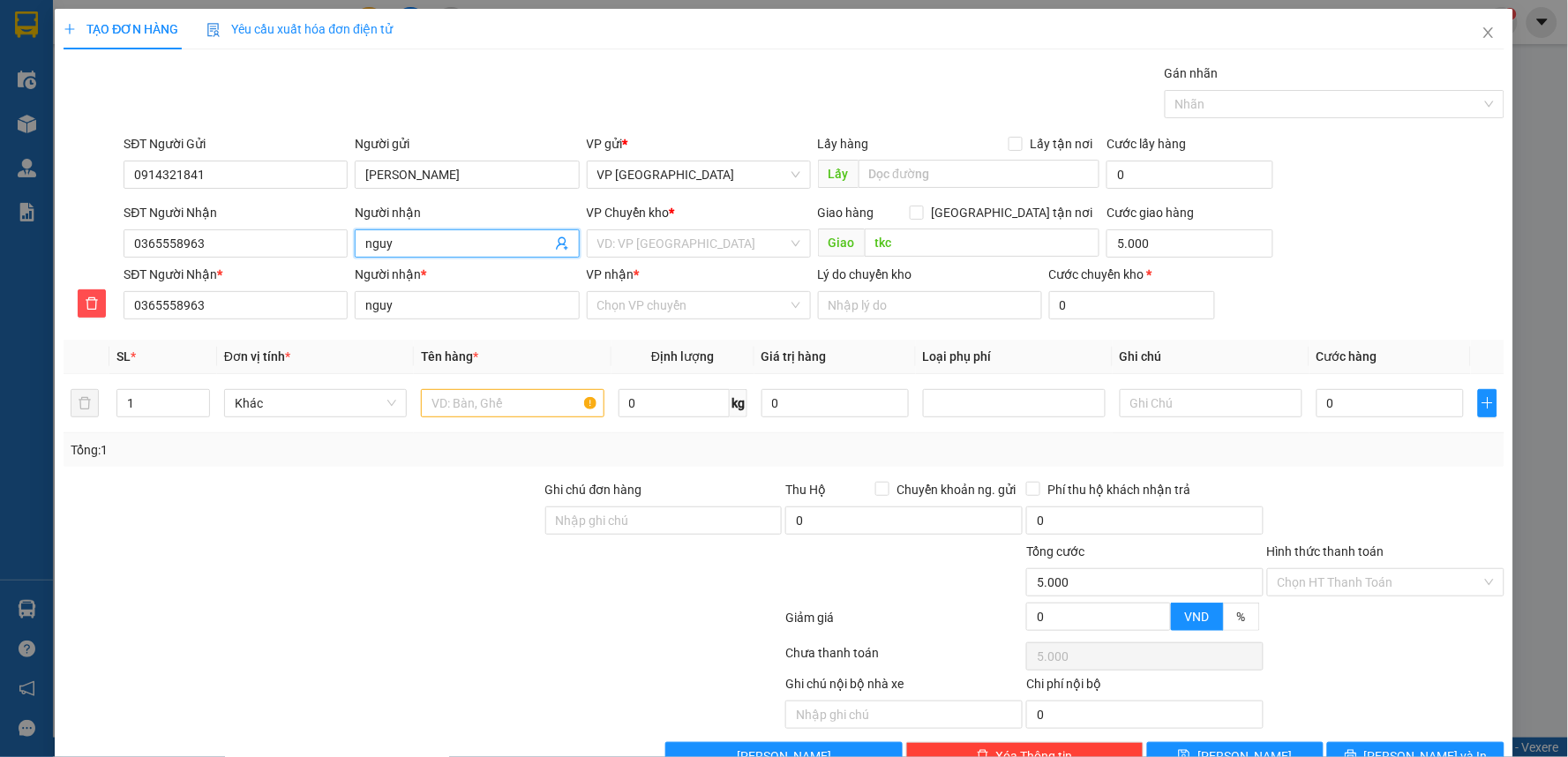
type input "nguye"
type input "nguyê"
type input "nguyên"
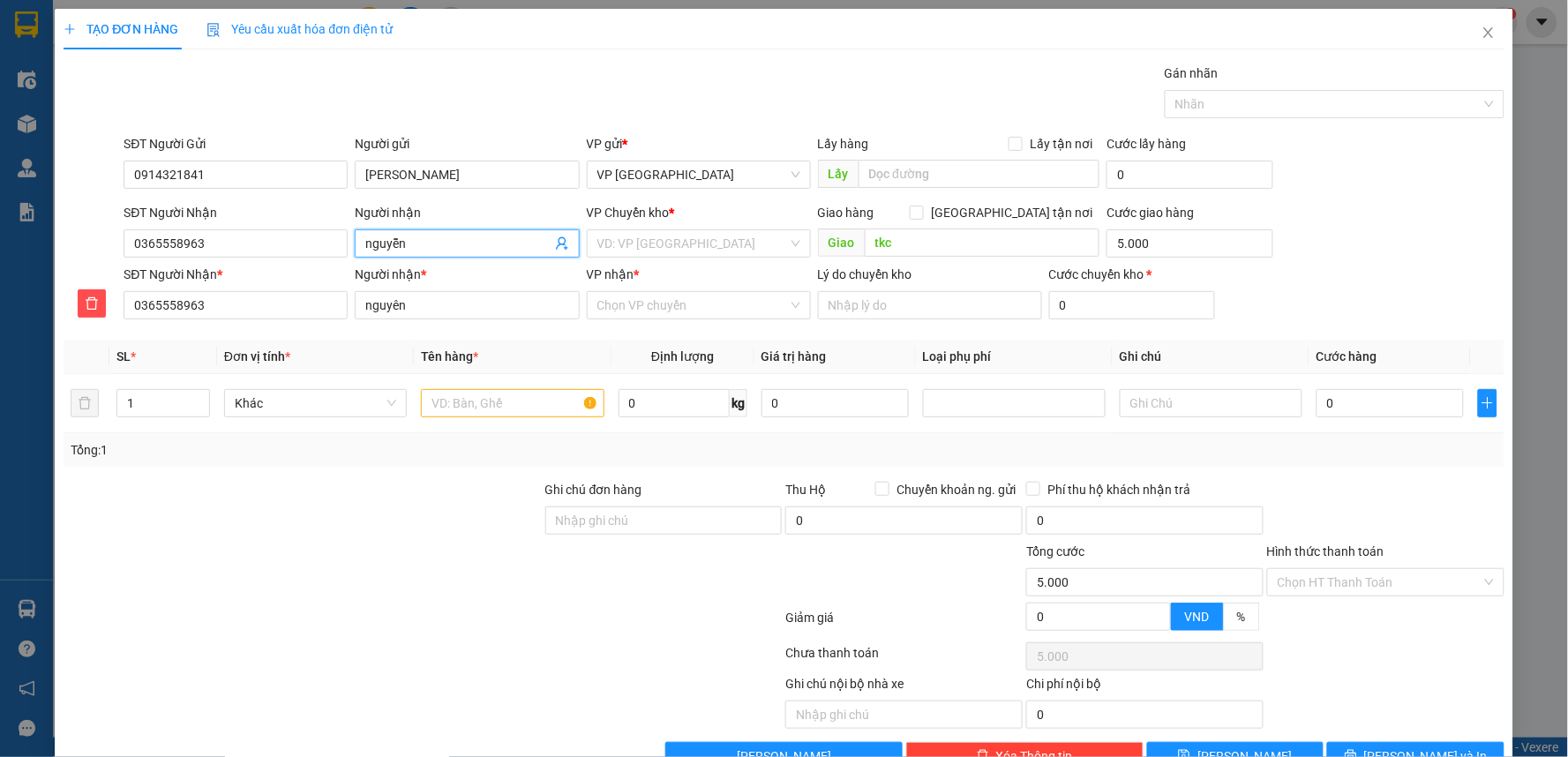
type input "nguyễn"
type input "nguyễn h"
type input "nguyễn ha"
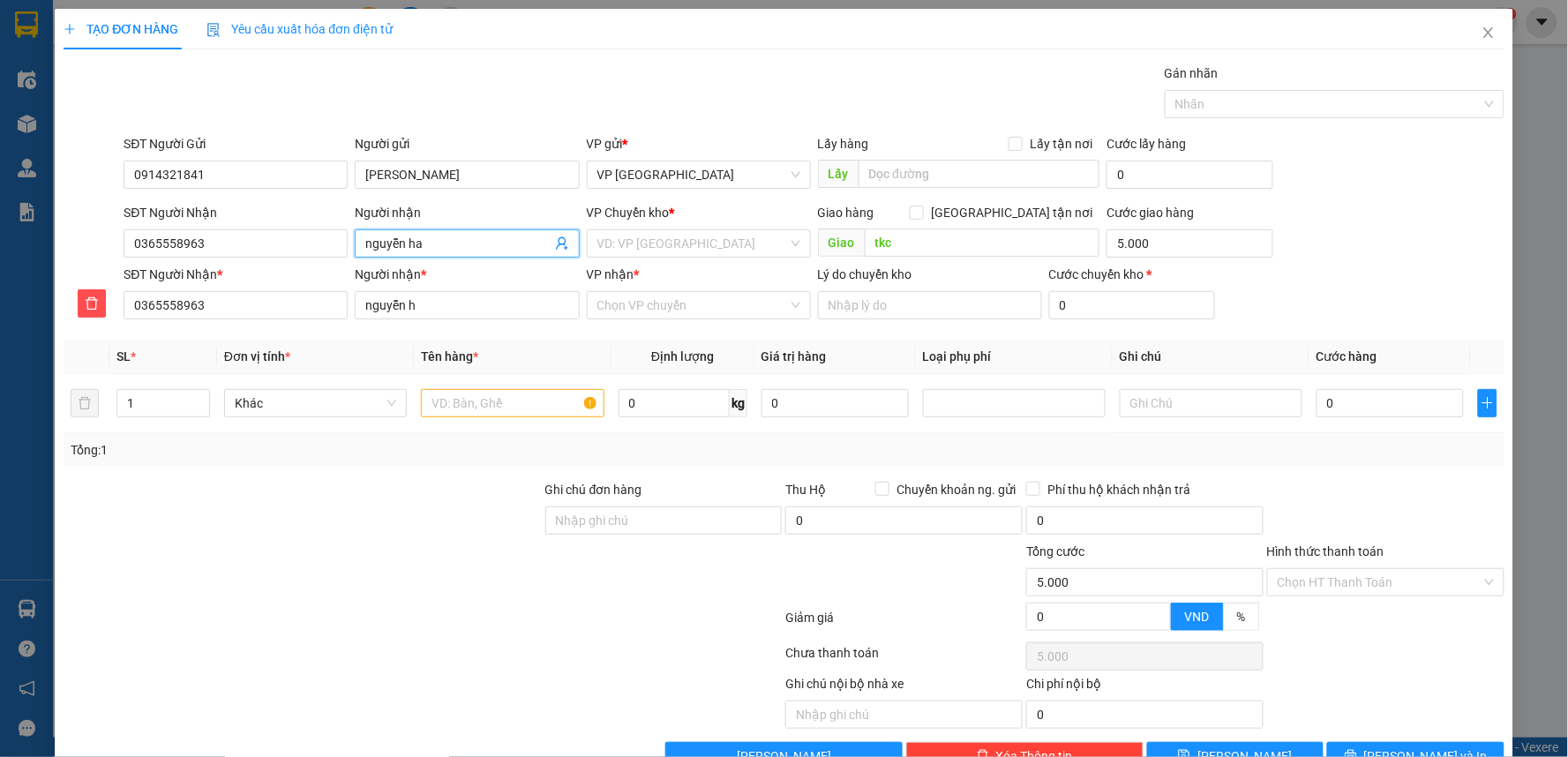
type input "nguyễn ha"
type input "nguyễn hà"
type input "nguyễn hà d"
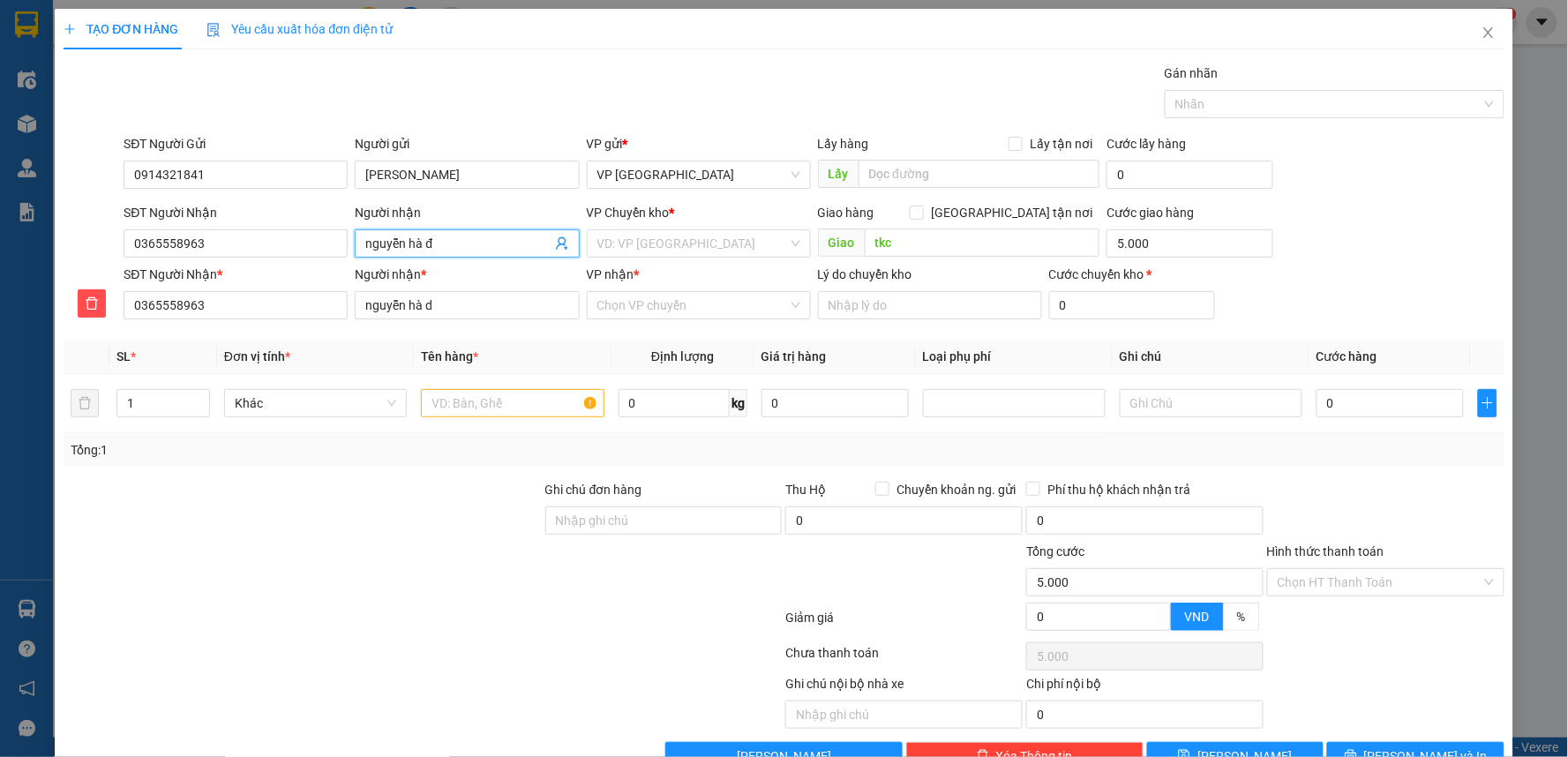
type input "nguyễn hà đa"
type input "nguyễn hà đă"
type input "nguyễn hà đăn"
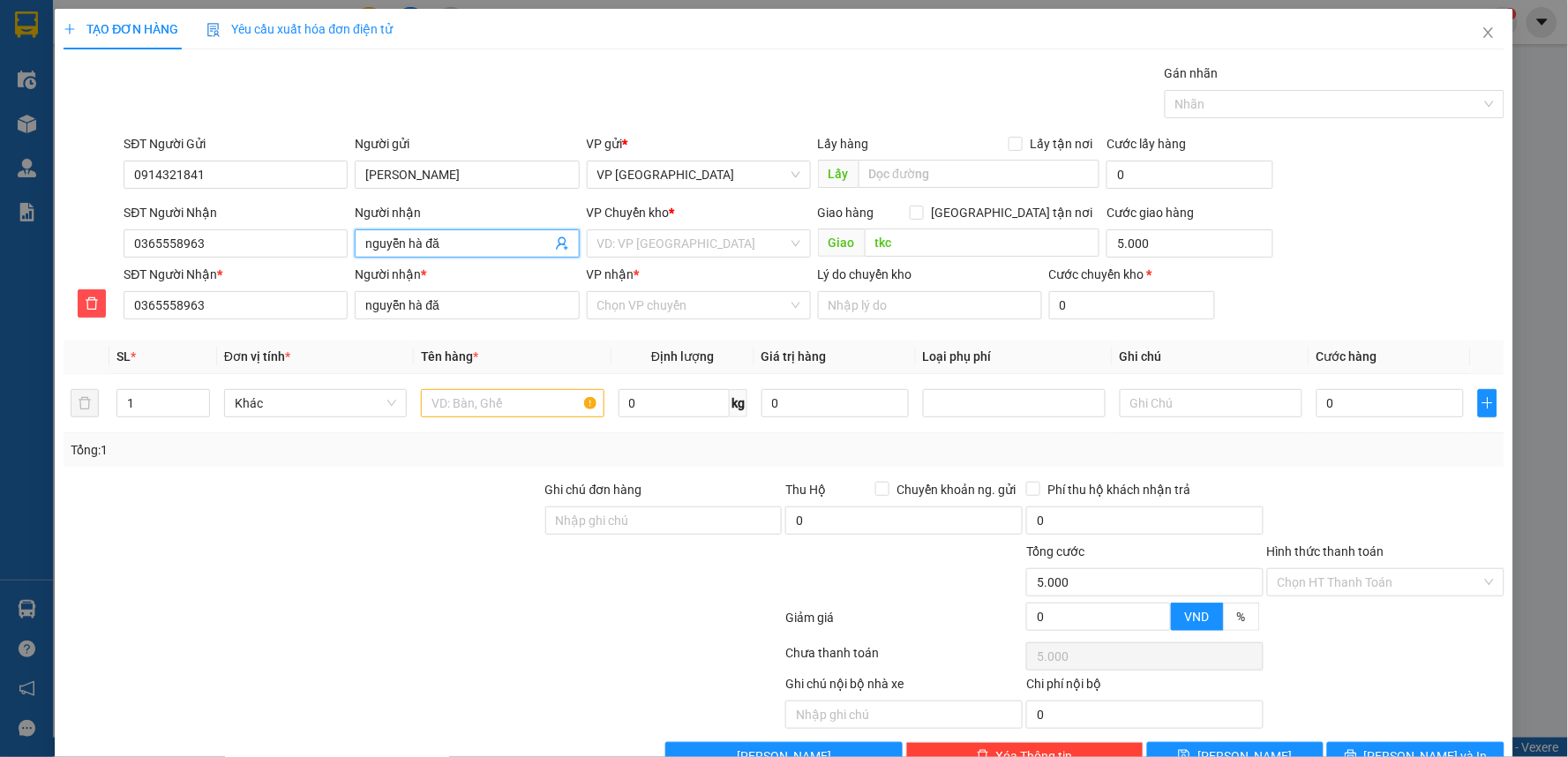
type input "nguyễn hà đăn"
type input "nguyễn hà đăng"
click at [1352, 415] on input "0" at bounding box center [1390, 403] width 147 height 28
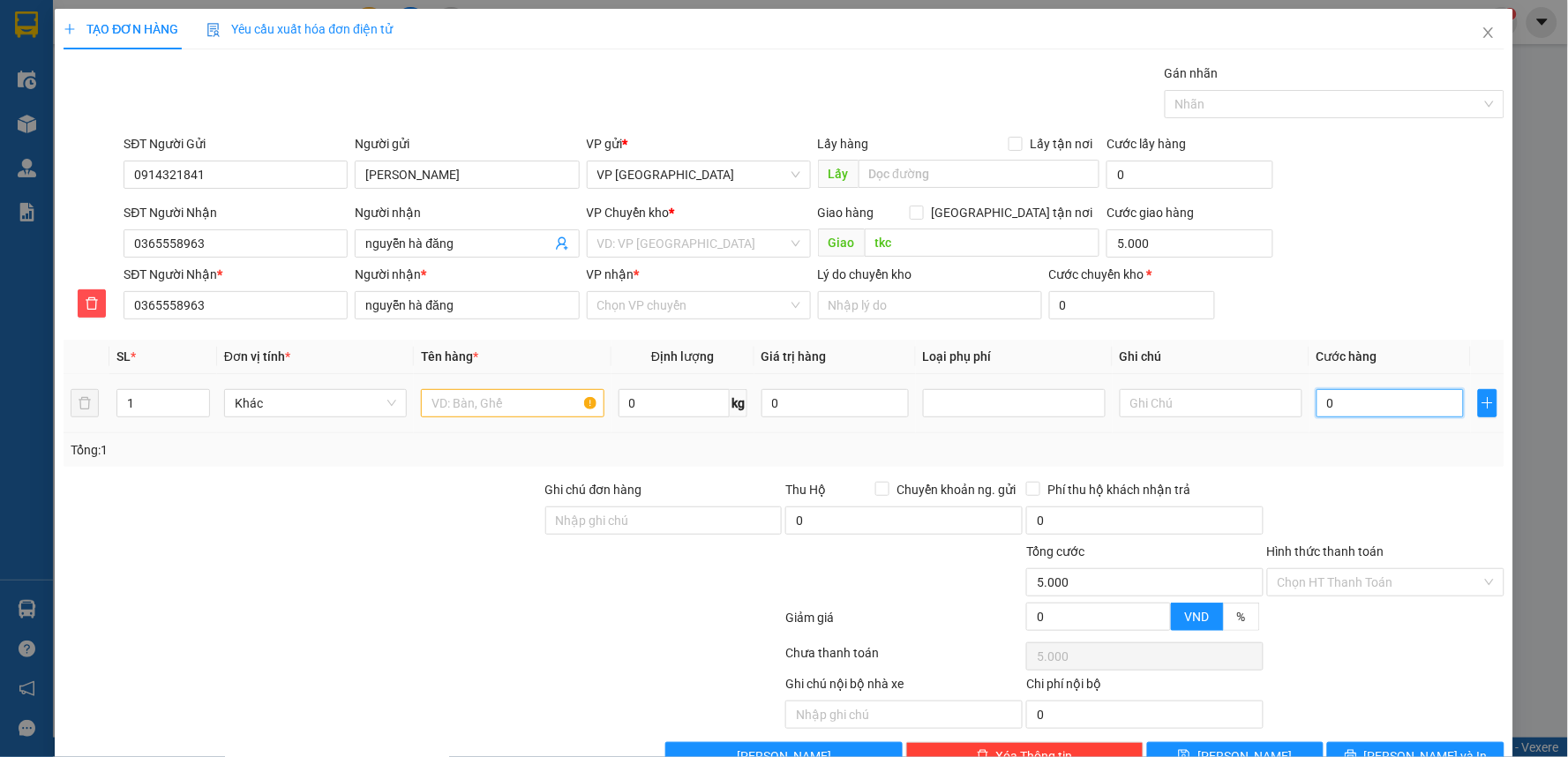
type input "3"
type input "5.003"
type input "30"
type input "5.030"
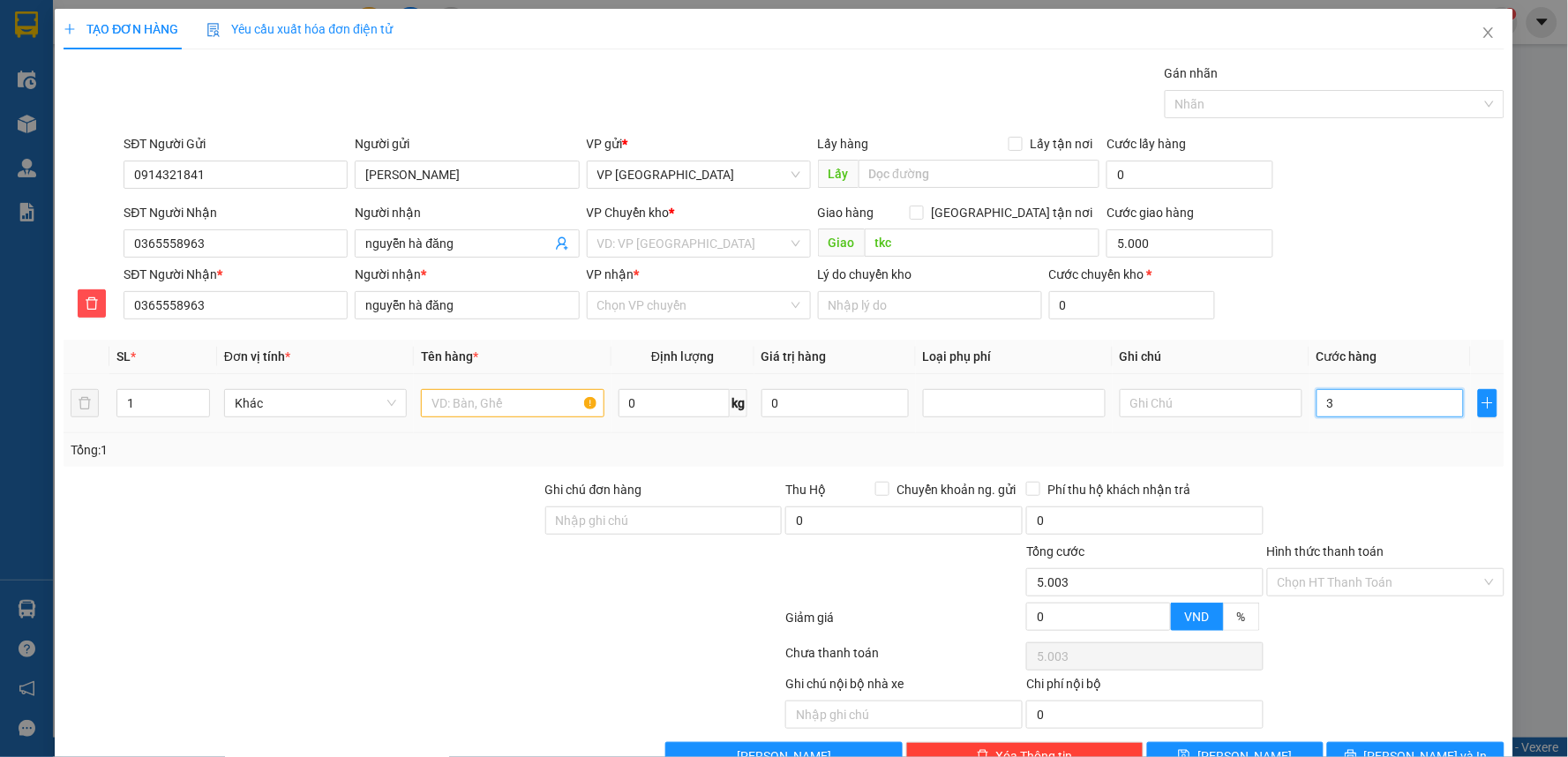
type input "5.030"
type input "30.000"
type input "35.000"
click at [1356, 462] on div "Tổng: 1" at bounding box center [784, 449] width 1441 height 34
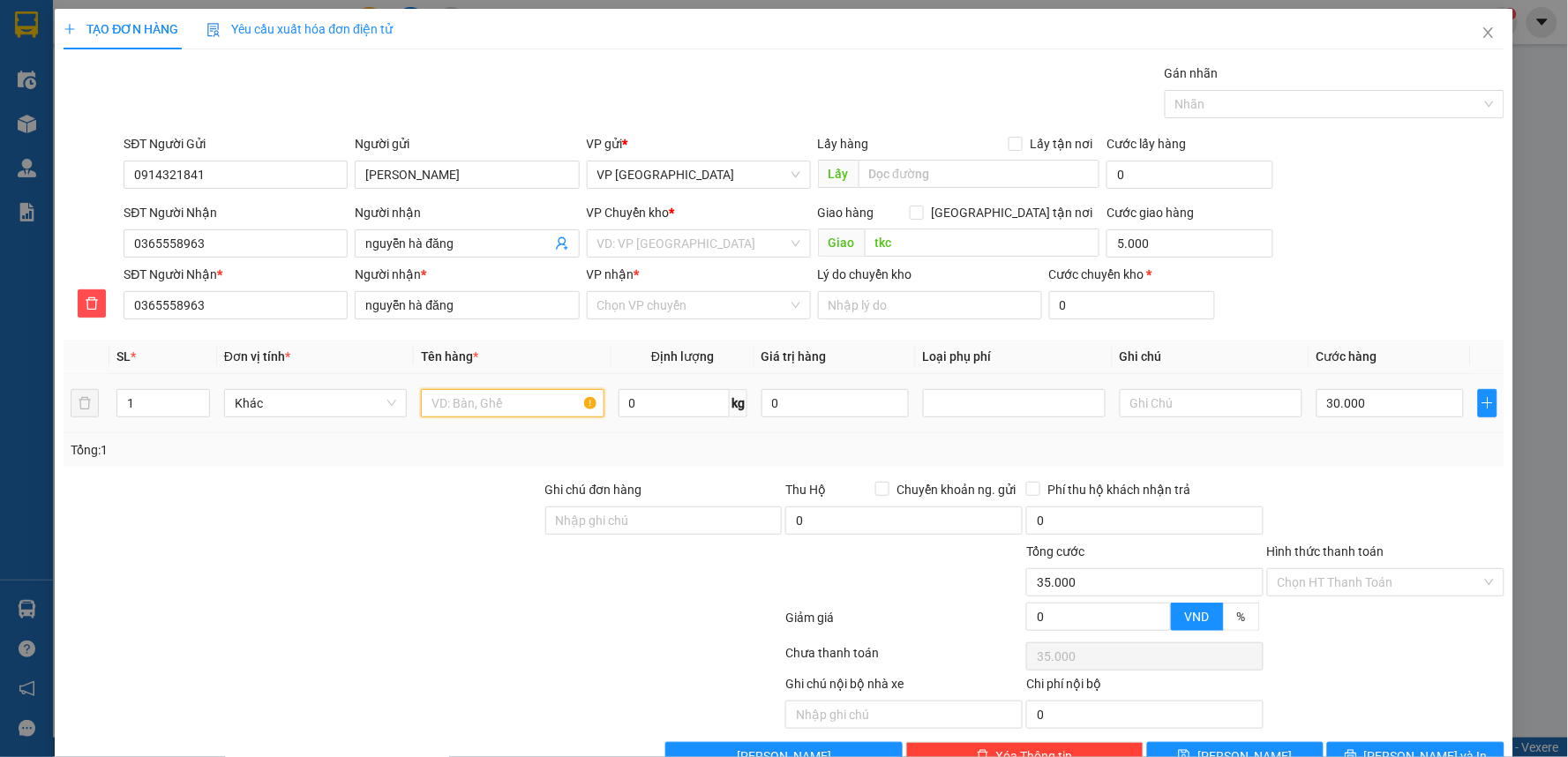
click at [498, 408] on input "text" at bounding box center [512, 403] width 182 height 28
type input "h"
type input "bọc đỏ nhỏ"
click at [1373, 583] on input "Hình thức thanh toán" at bounding box center [1379, 582] width 204 height 26
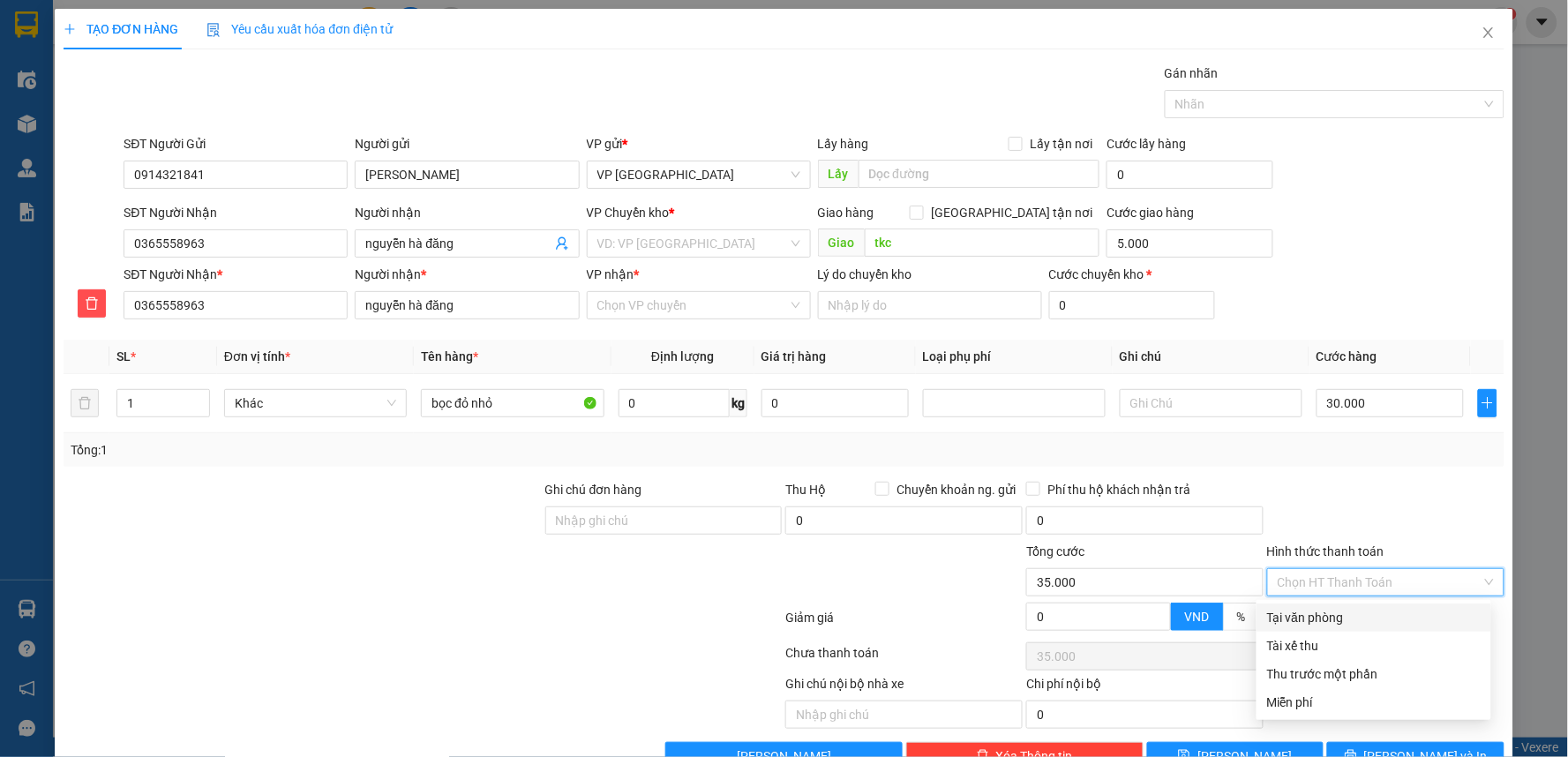
click at [1356, 611] on div "Tại văn phòng" at bounding box center [1373, 617] width 213 height 19
type input "0"
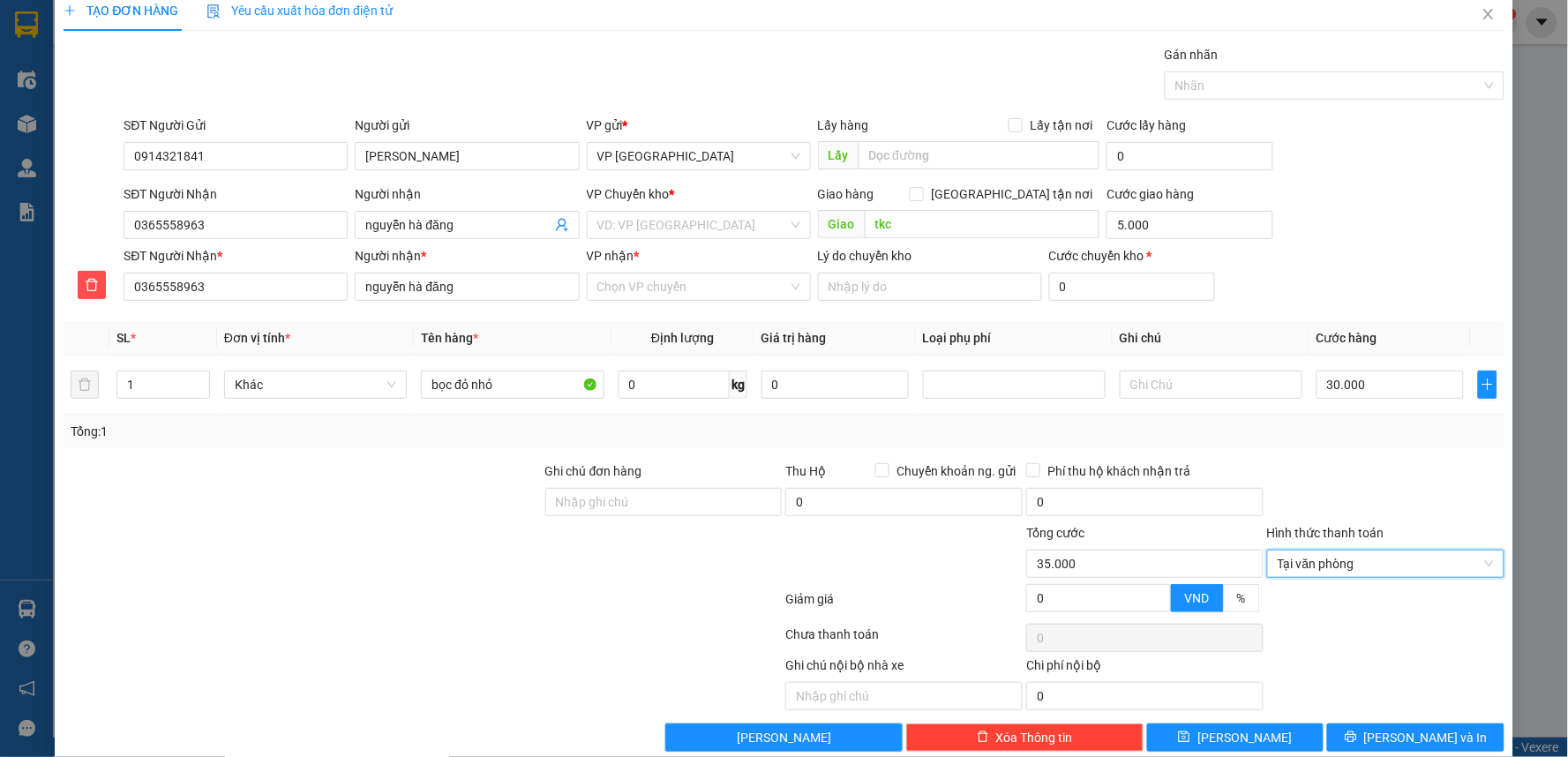
scroll to position [47, 0]
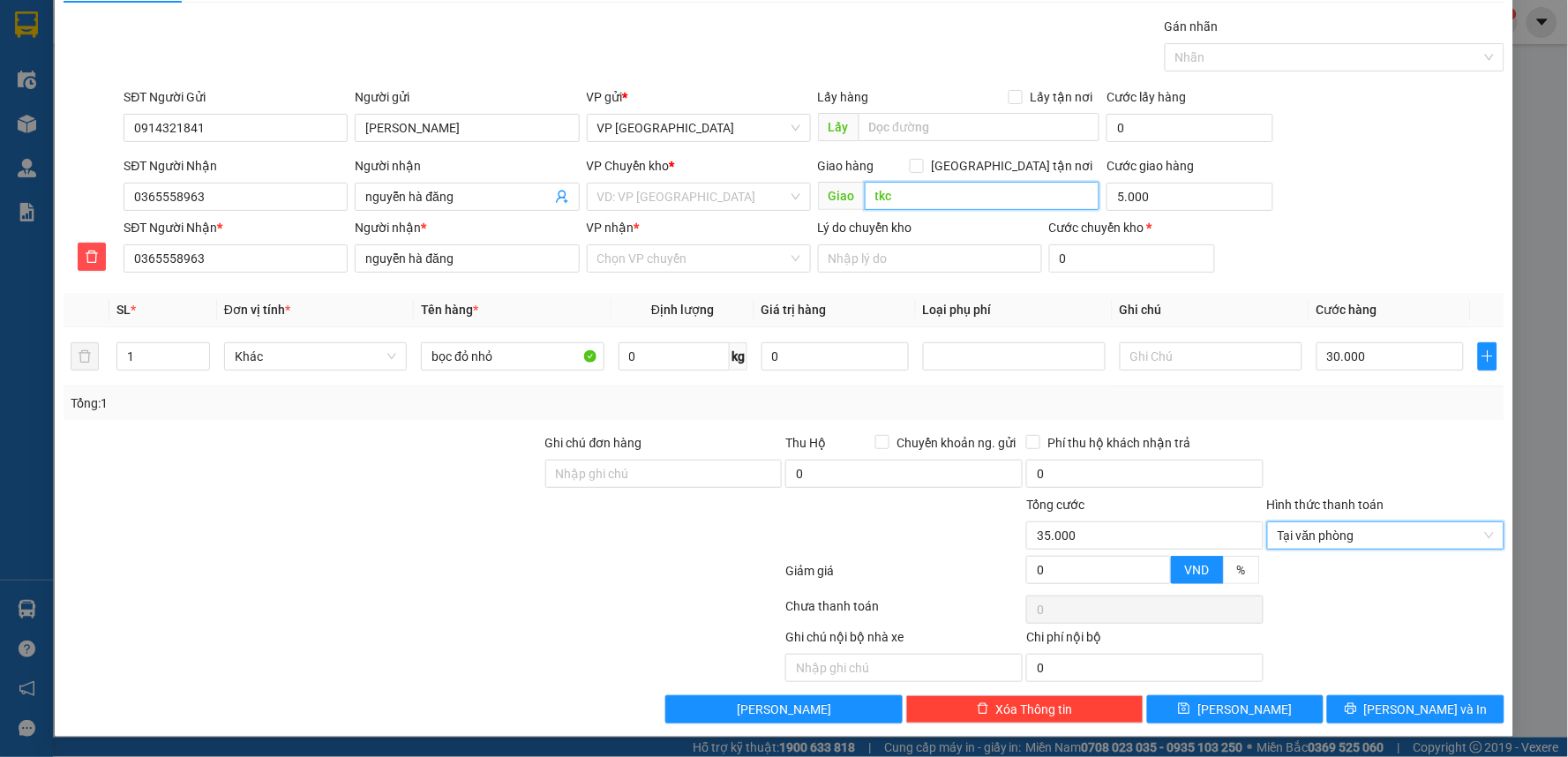
click at [940, 199] on input "tkc" at bounding box center [983, 195] width 236 height 28
type input "vp tkc"
click at [1332, 236] on div "SĐT Người Nhận * 0365558963 Người nhận * nguyễn hà đăng VP nhận * Chọn VP chu…" at bounding box center [813, 249] width 1387 height 62
click at [697, 194] on input "search" at bounding box center [692, 196] width 191 height 26
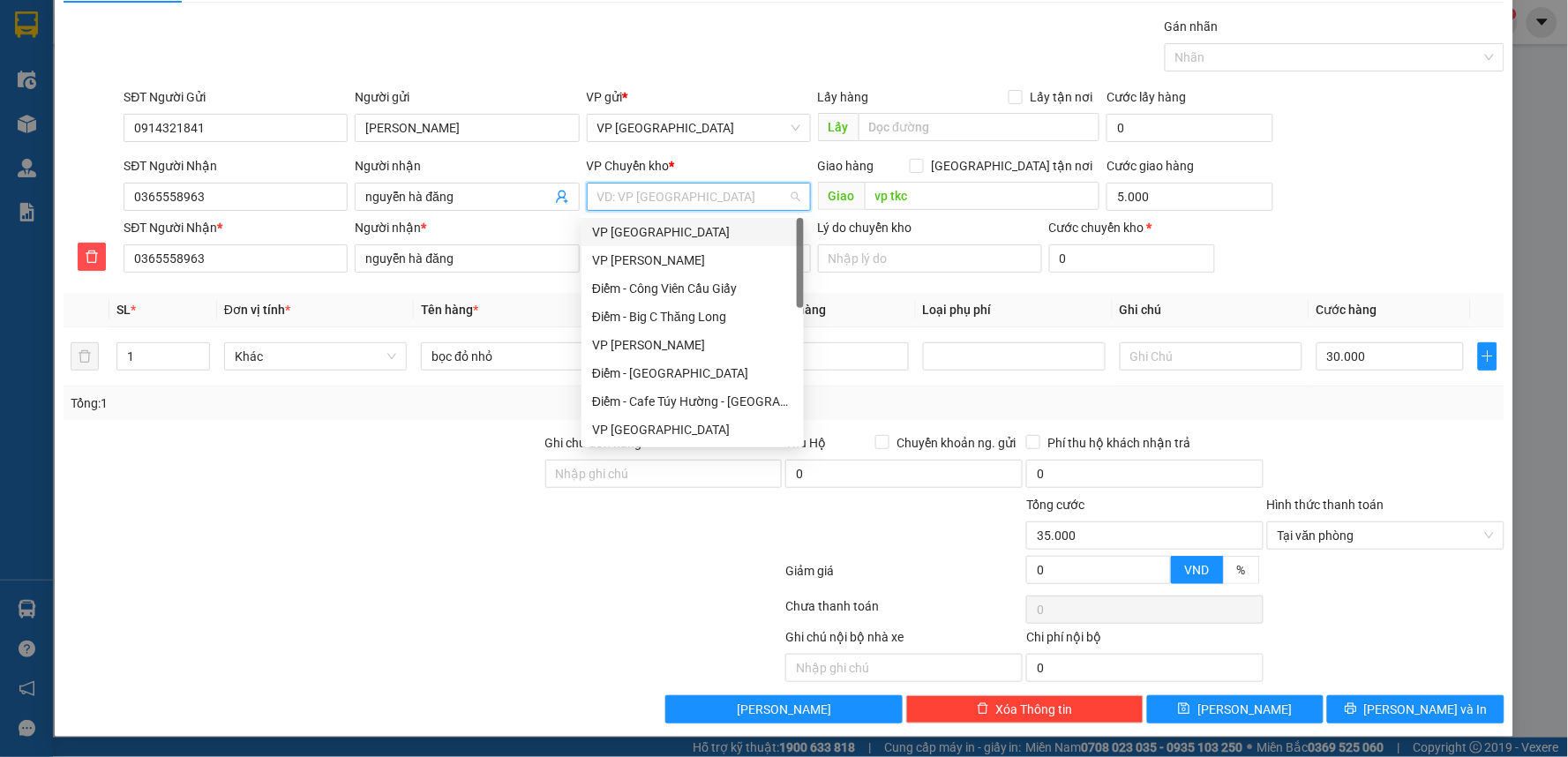
click at [662, 235] on div "VP [GEOGRAPHIC_DATA]" at bounding box center [692, 231] width 201 height 19
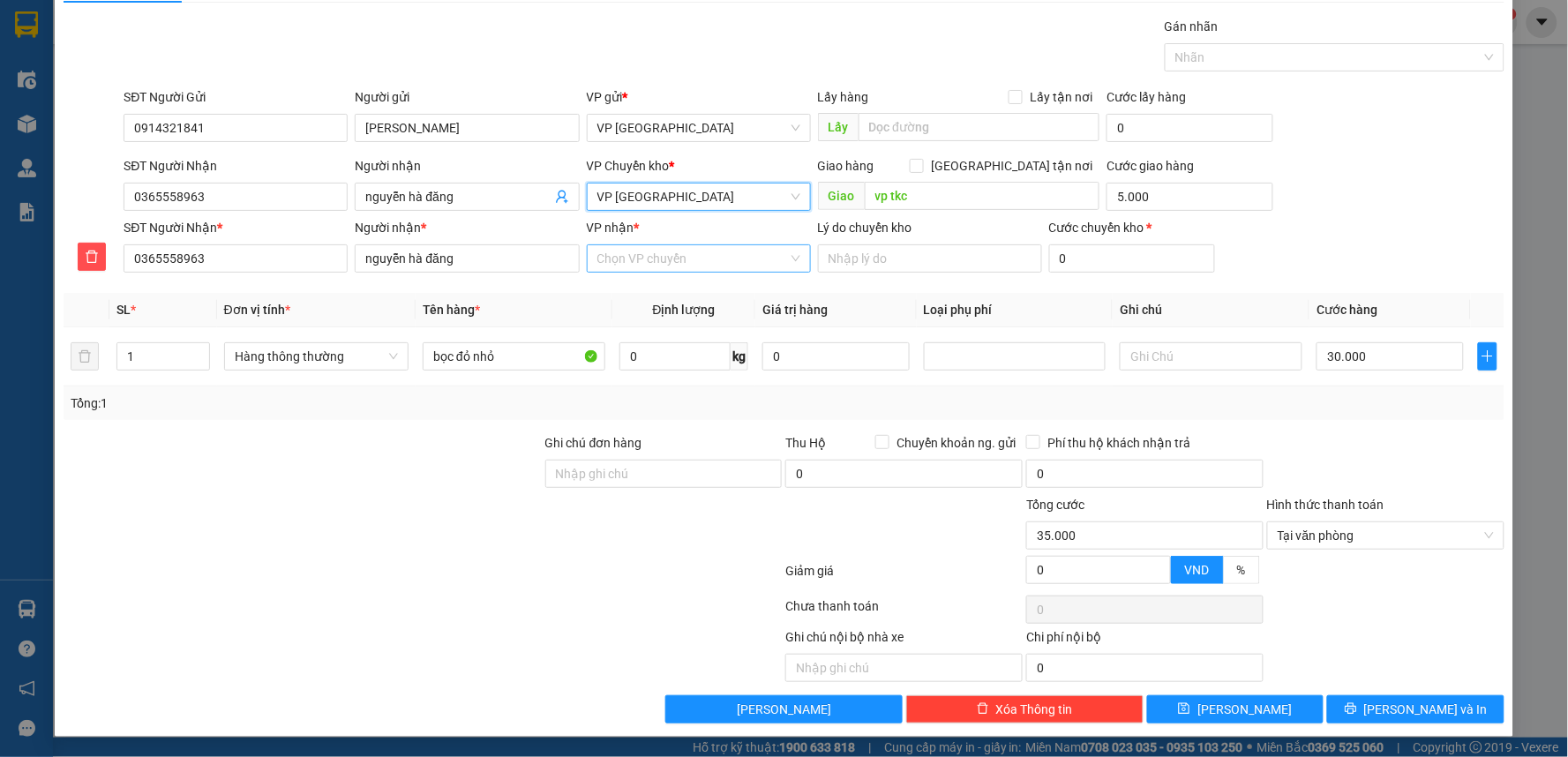
click at [673, 268] on input "VP nhận *" at bounding box center [692, 258] width 191 height 26
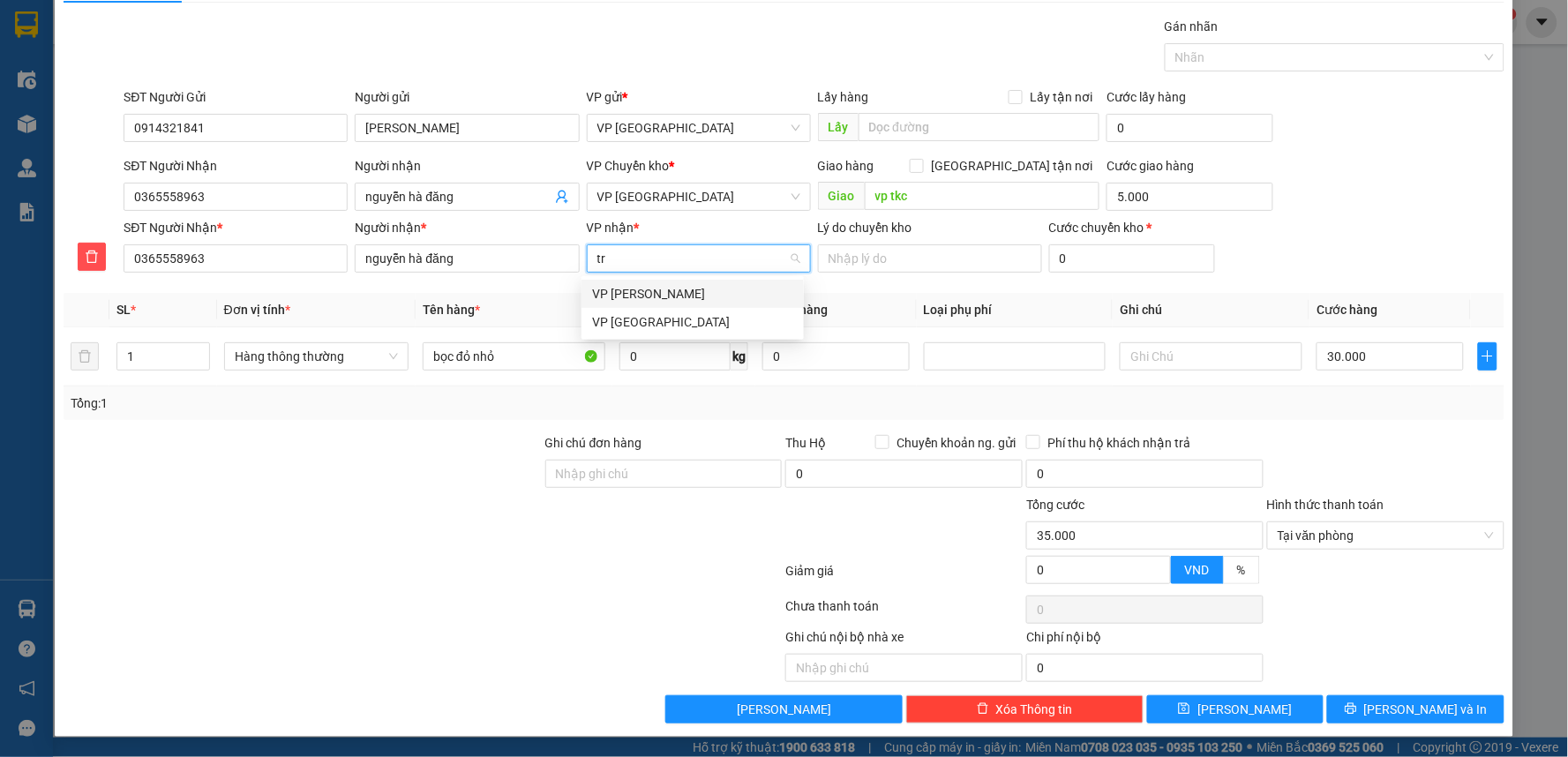
type input "tra"
click at [674, 291] on div "VP [PERSON_NAME]" at bounding box center [692, 293] width 201 height 19
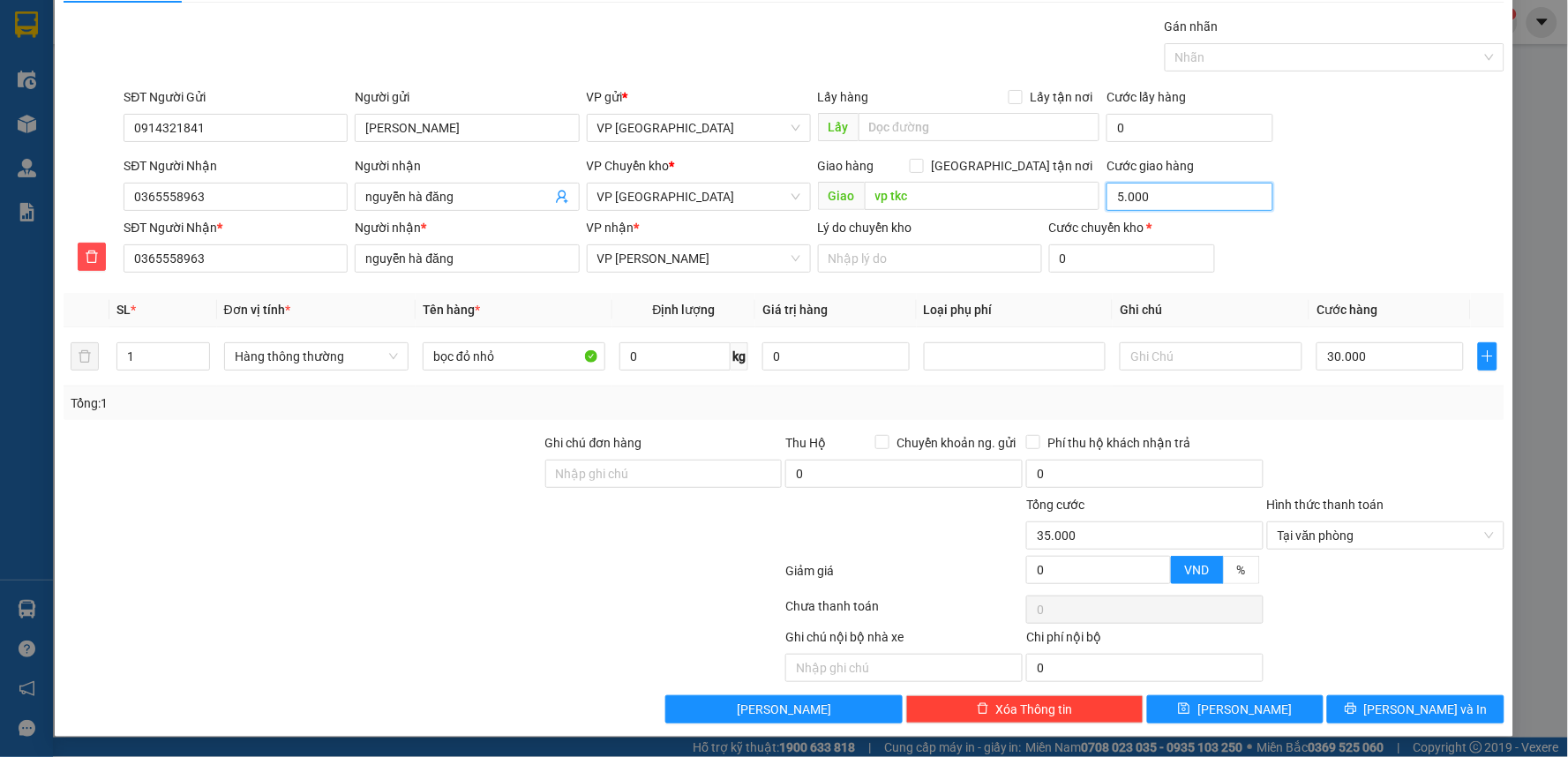
click at [1158, 199] on input "5.000" at bounding box center [1190, 196] width 167 height 28
type input "0"
type input "30.000"
type input "0"
click at [956, 198] on input "vp tkc" at bounding box center [983, 195] width 236 height 28
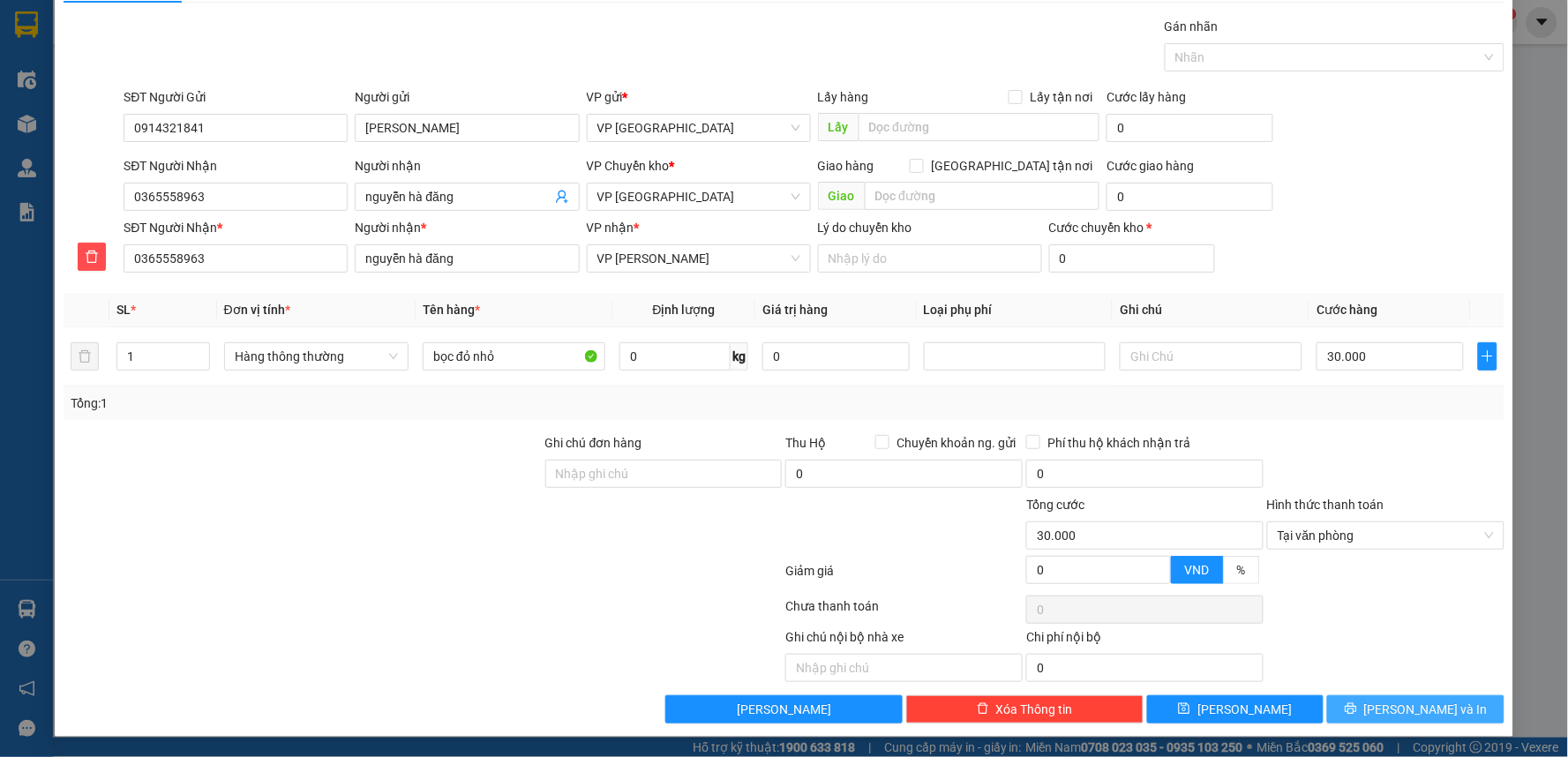
click at [1396, 703] on span "[PERSON_NAME] và In" at bounding box center [1426, 709] width 123 height 19
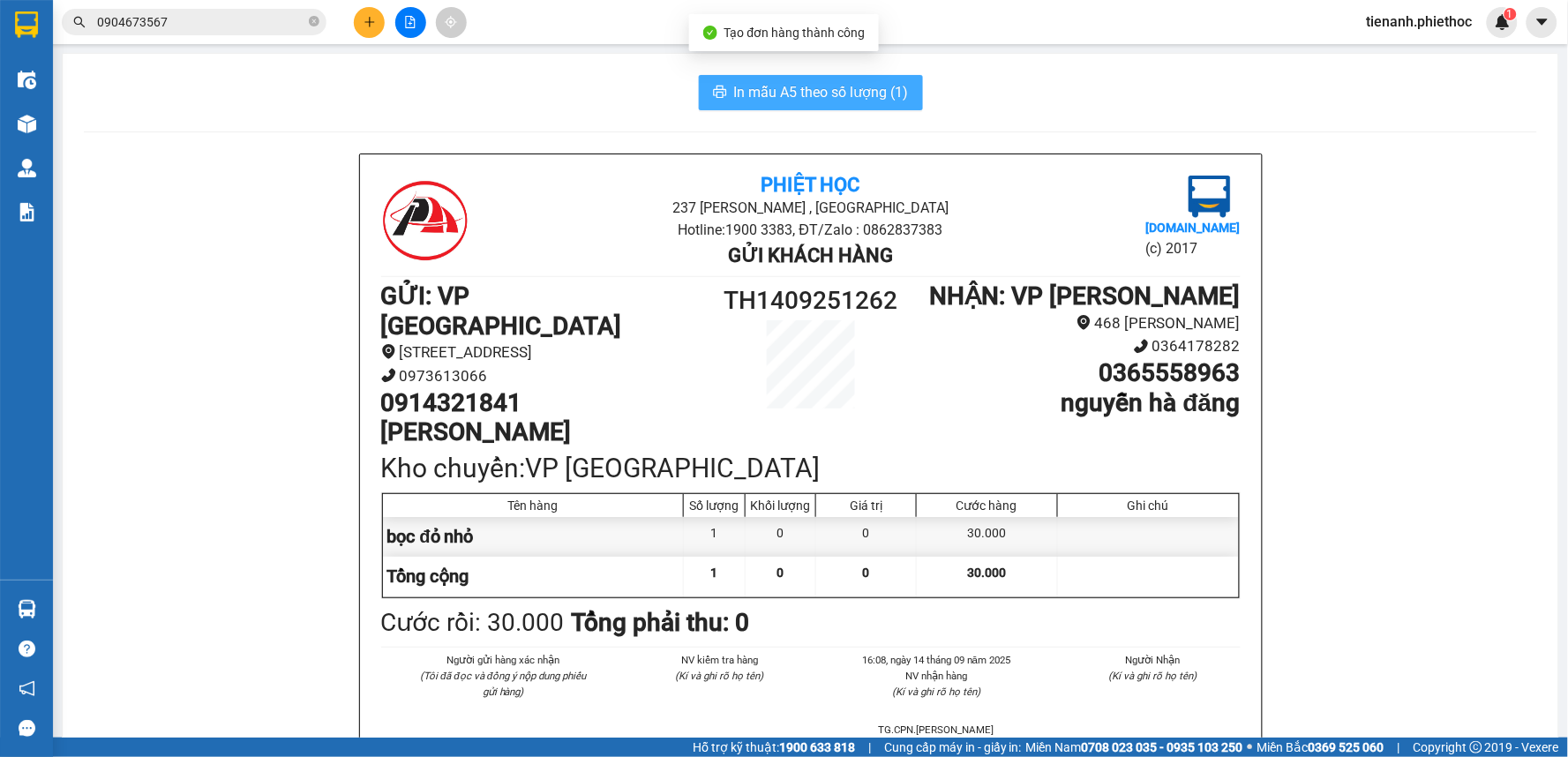
drag, startPoint x: 799, startPoint y: 82, endPoint x: 973, endPoint y: 208, distance: 214.8
click at [801, 82] on span "In mẫu A5 theo số lượng (1)" at bounding box center [821, 92] width 175 height 22
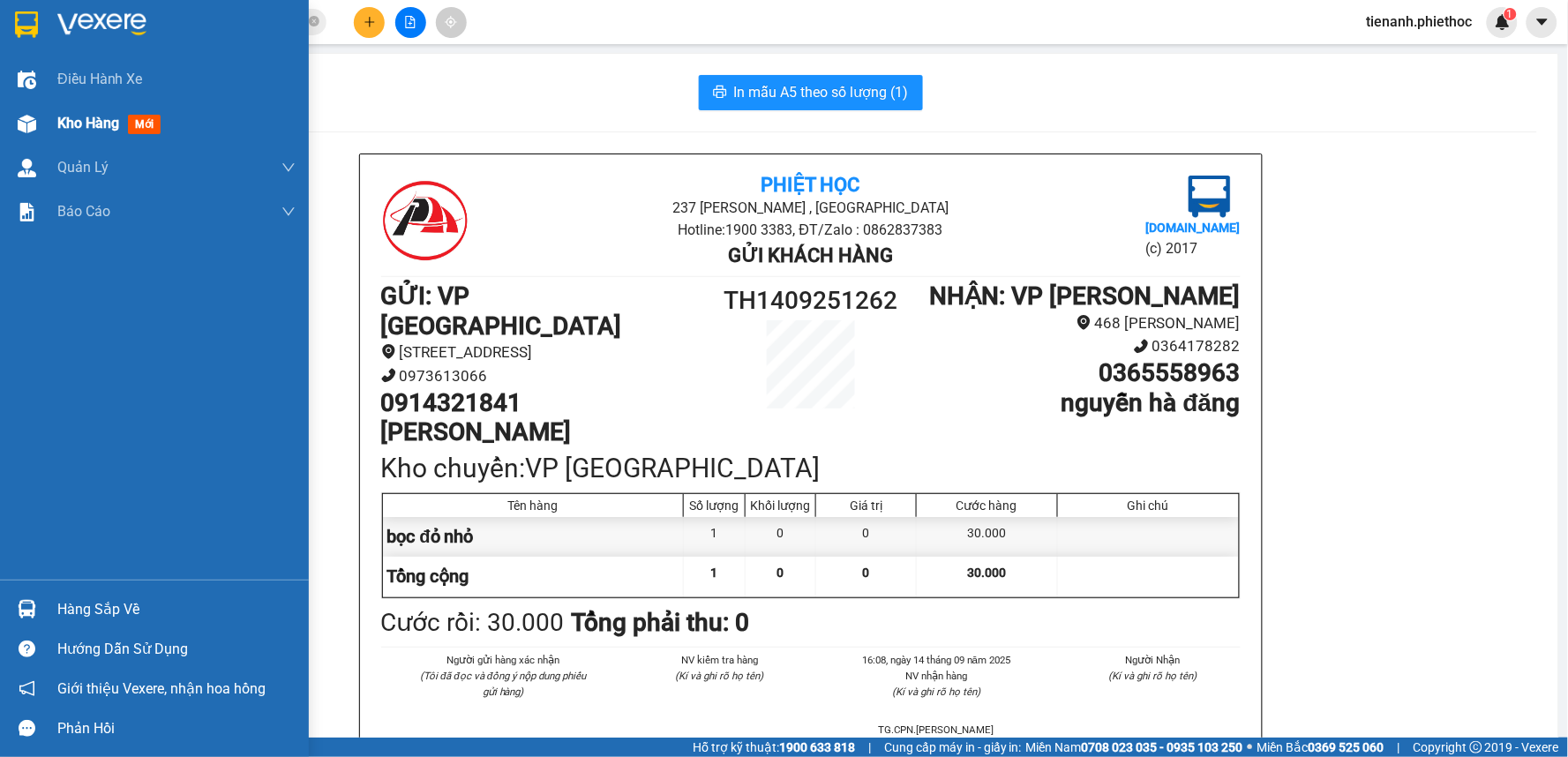
click at [92, 116] on span "Kho hàng" at bounding box center [88, 123] width 62 height 16
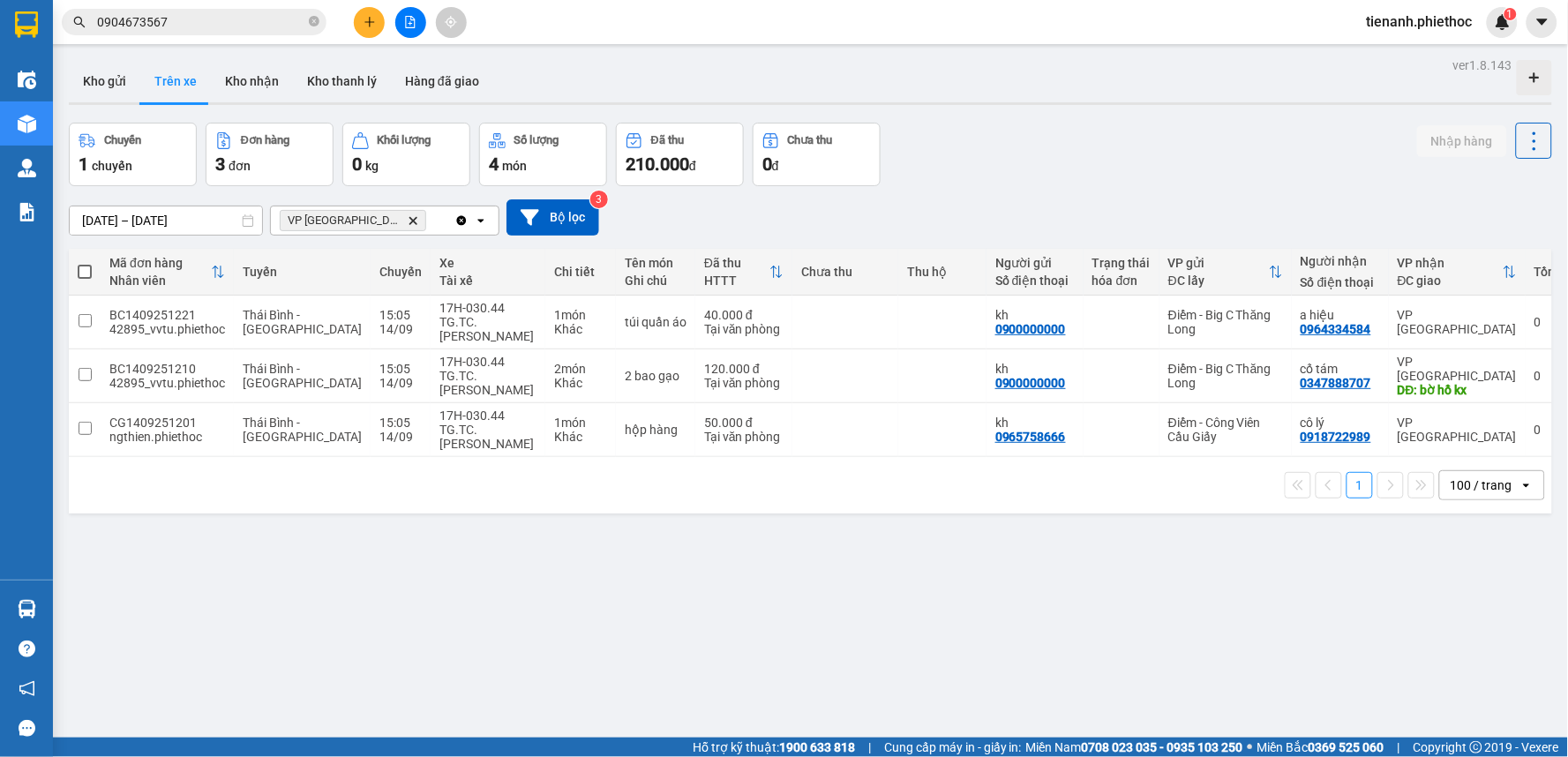
click at [358, 25] on button at bounding box center [369, 23] width 31 height 31
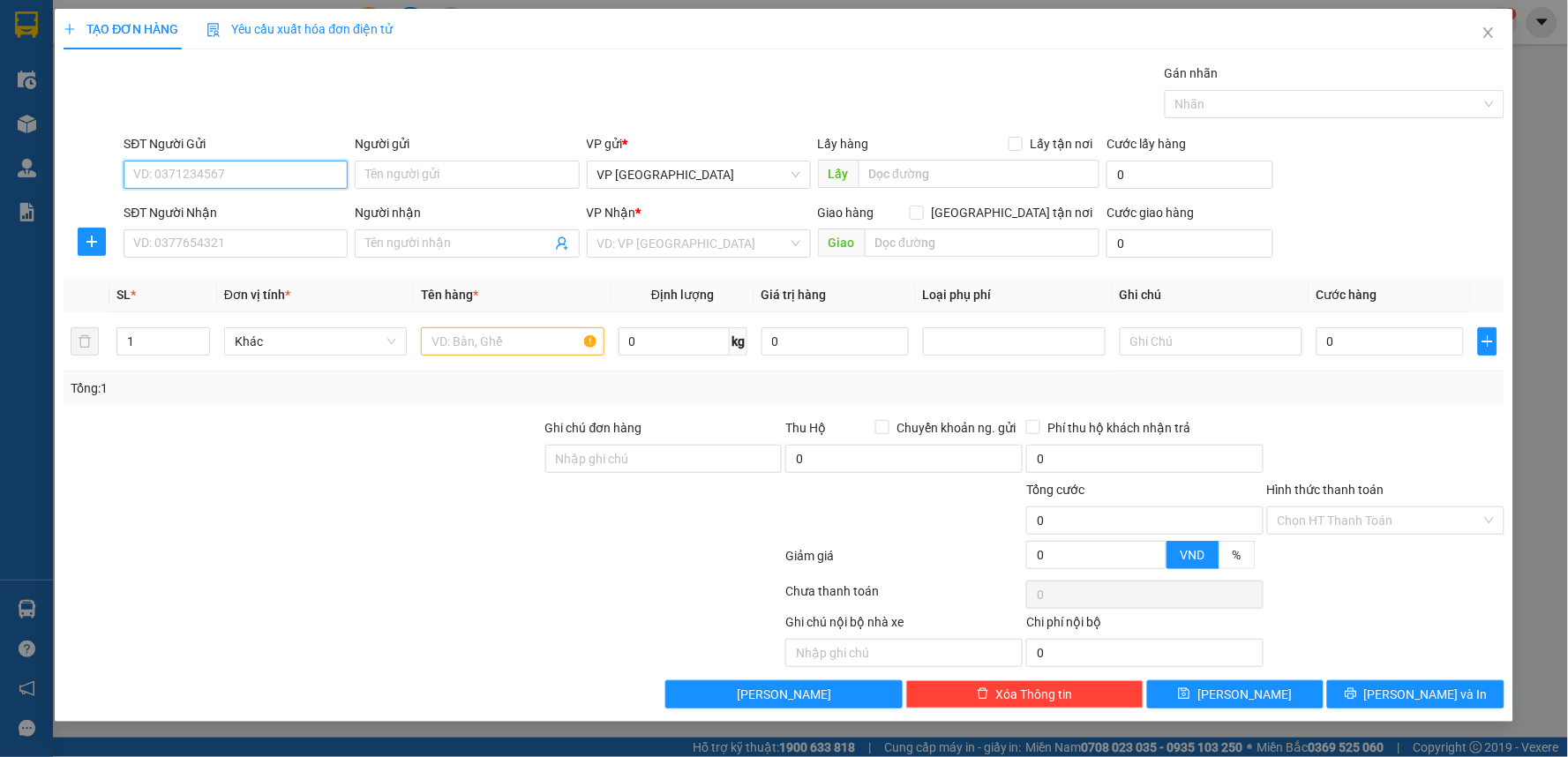
click at [298, 173] on input "SĐT Người Gửi" at bounding box center [235, 174] width 224 height 28
click at [95, 248] on icon "plus" at bounding box center [92, 242] width 15 height 15
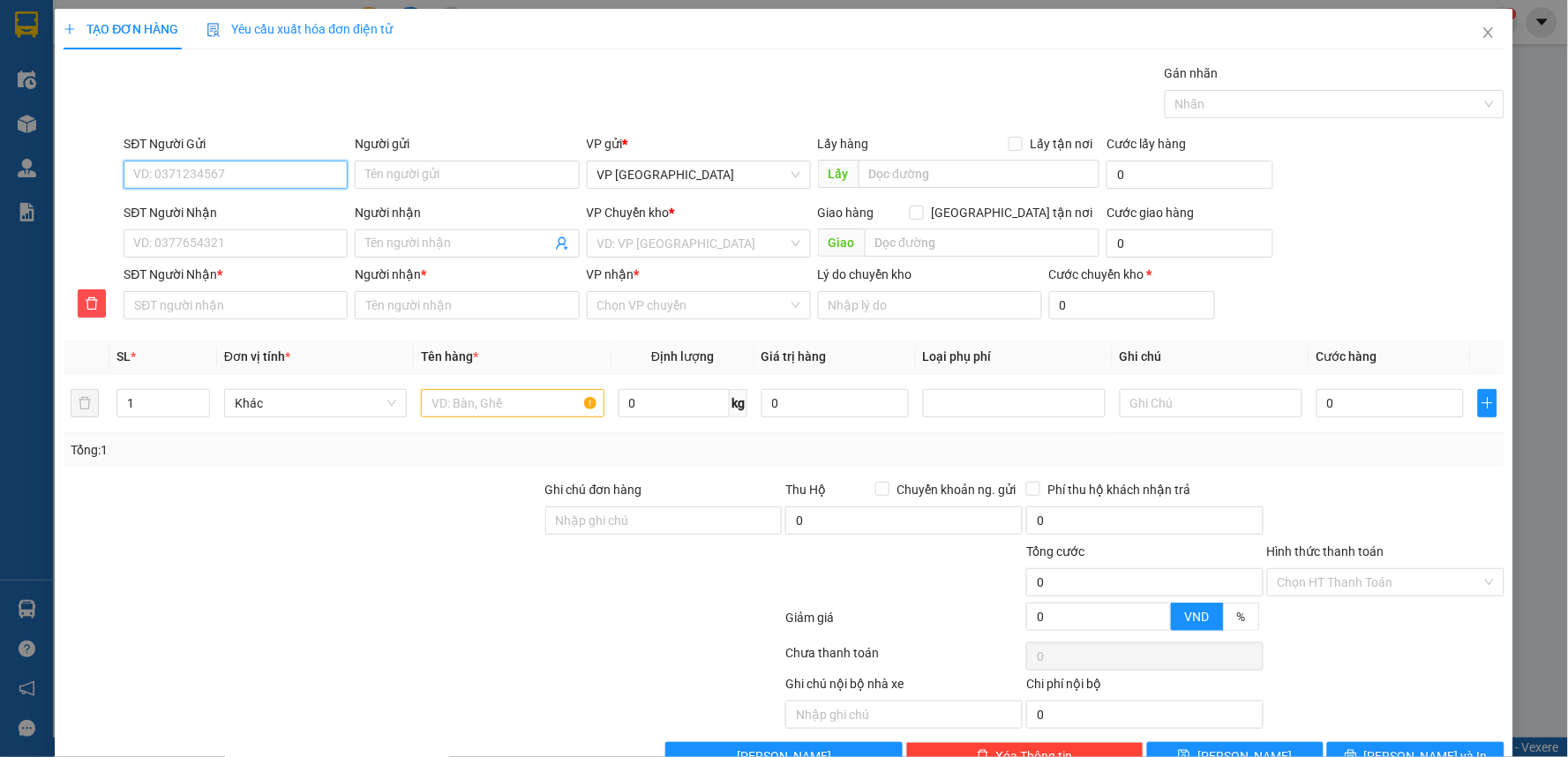
click at [241, 175] on input "SĐT Người Gửi" at bounding box center [235, 174] width 224 height 28
click at [221, 169] on input "SĐT Người Gửi" at bounding box center [235, 174] width 224 height 28
click at [252, 209] on div "0339107138 - anh chiến" at bounding box center [234, 210] width 201 height 19
type input "0339107138"
type input "anh chiến"
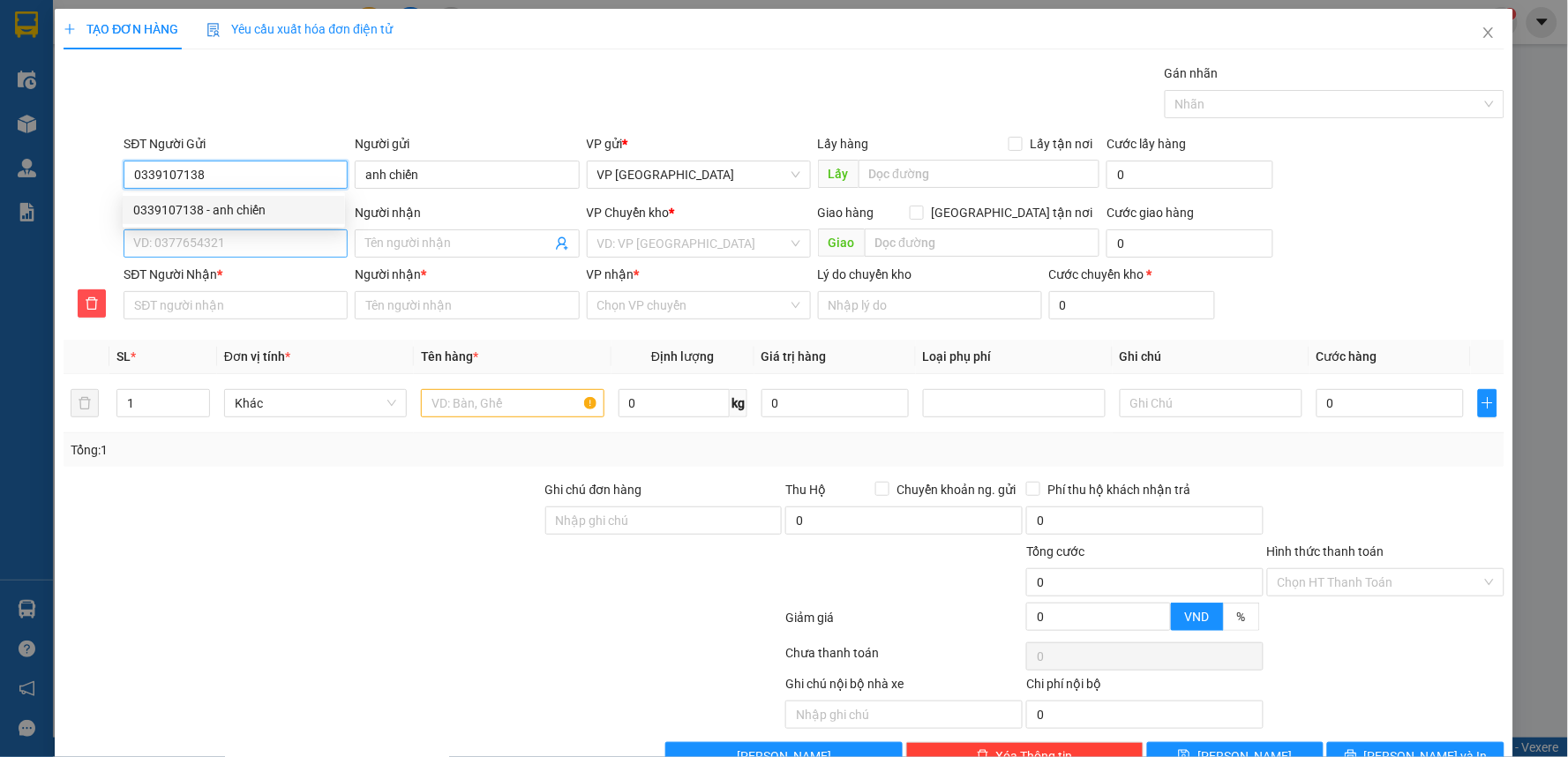
type input "0339107138"
click at [239, 244] on input "SĐT Người Nhận" at bounding box center [235, 243] width 224 height 28
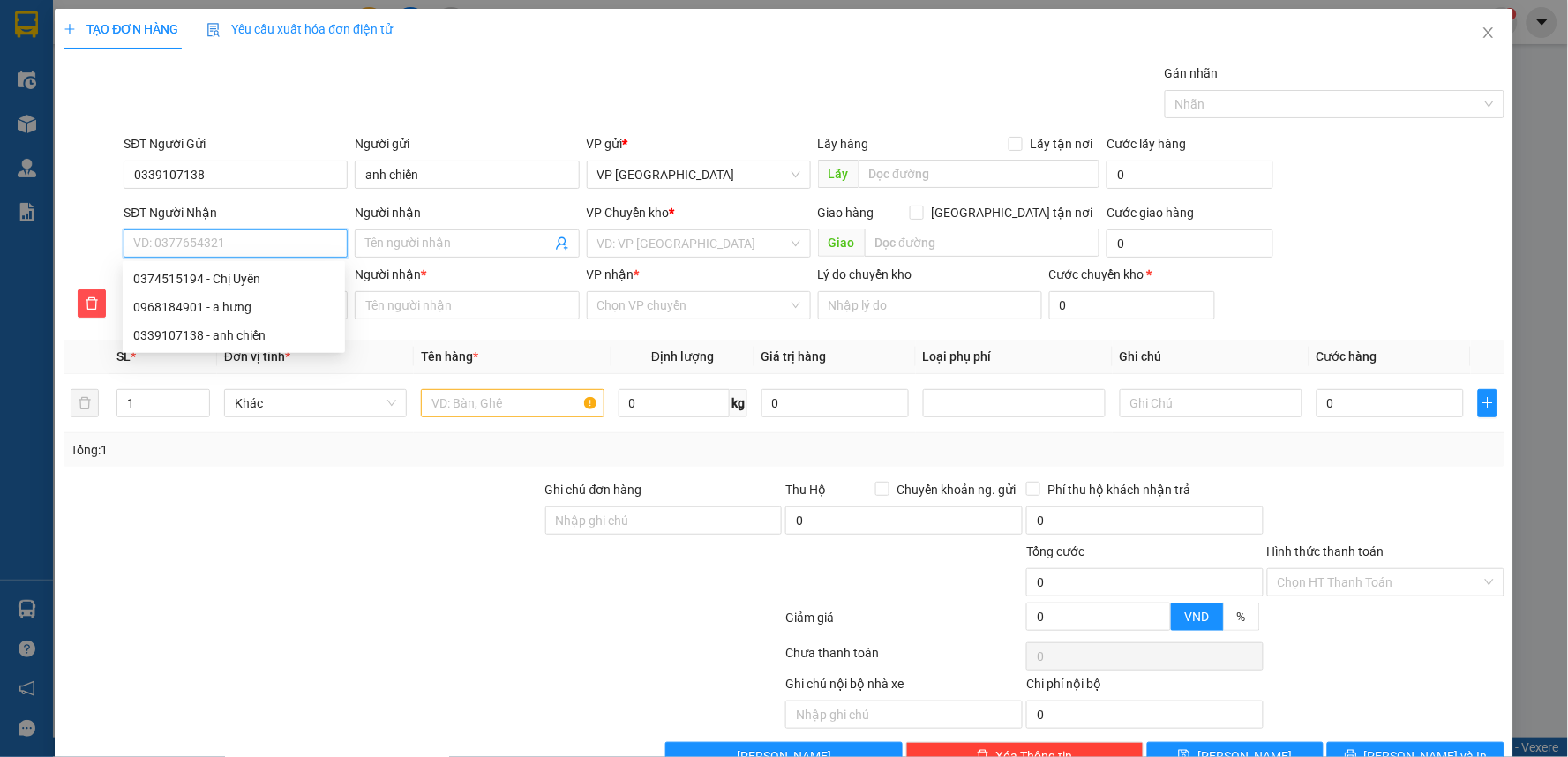
type input "0"
type input "03"
type input "037"
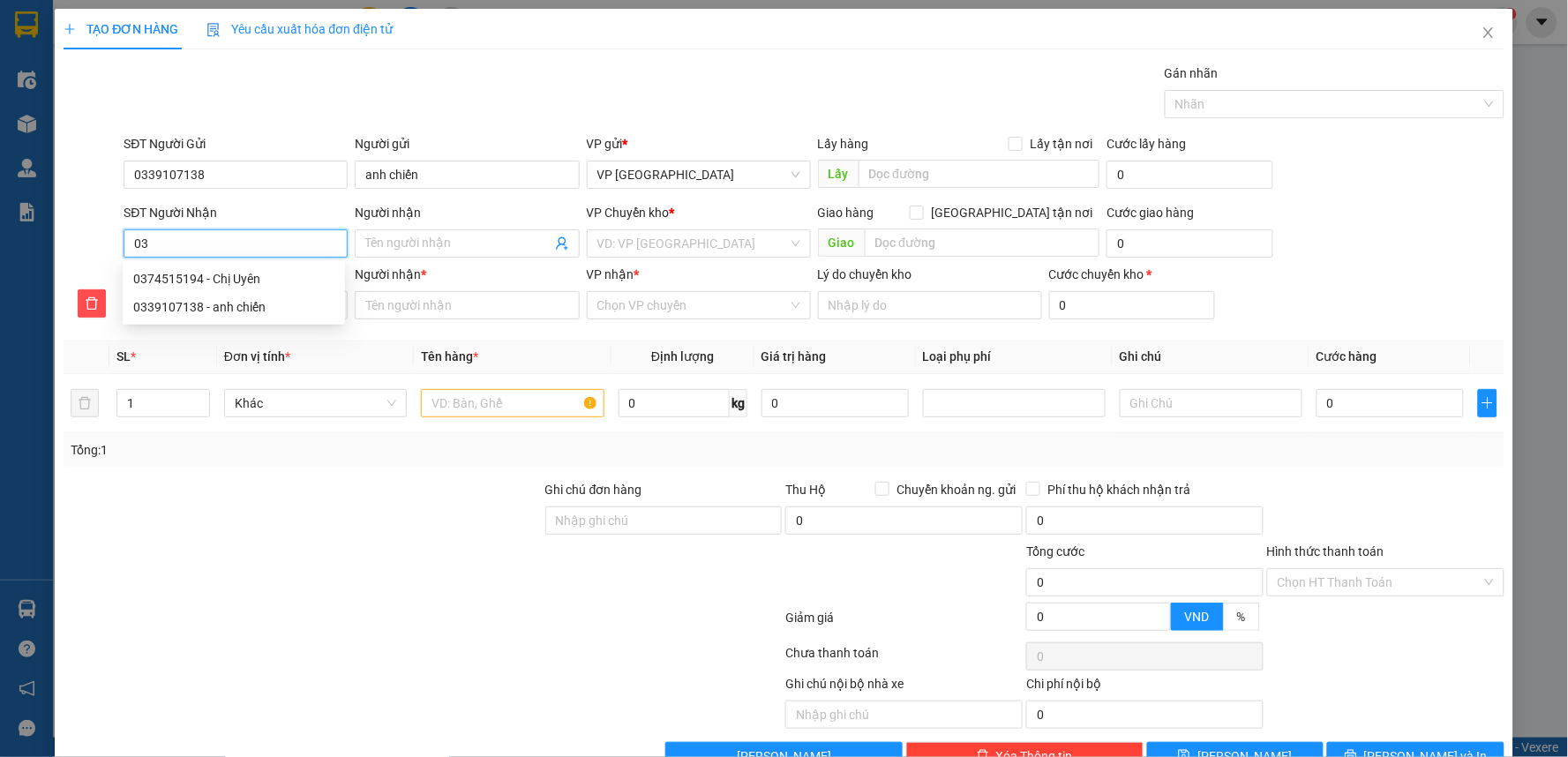
type input "037"
type input "0375"
type input "03751"
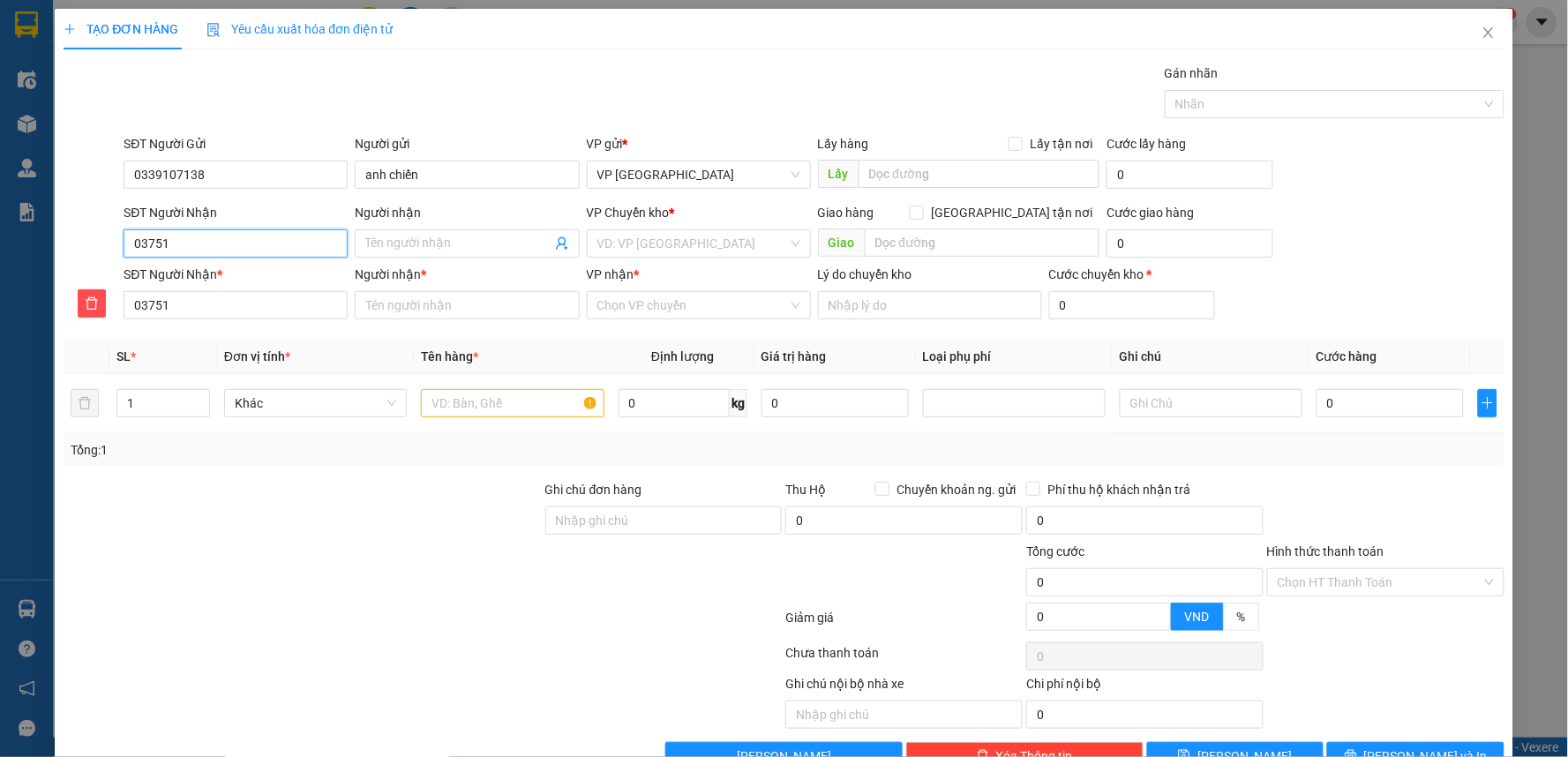
type input "037515"
type input "0375151"
type input "03751519"
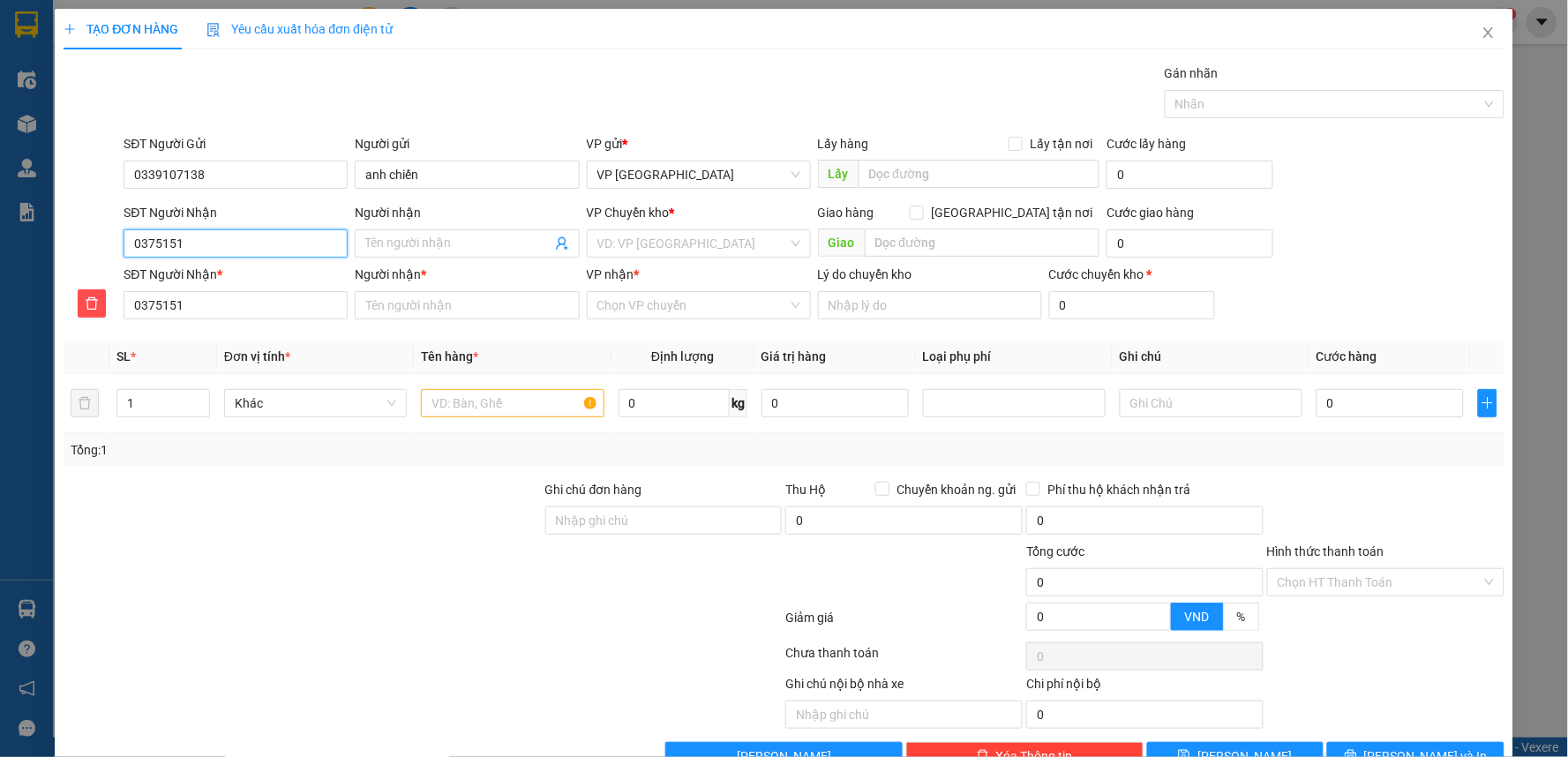
type input "03751519"
type input "037515194"
click at [271, 248] on input "037515194" at bounding box center [235, 243] width 224 height 28
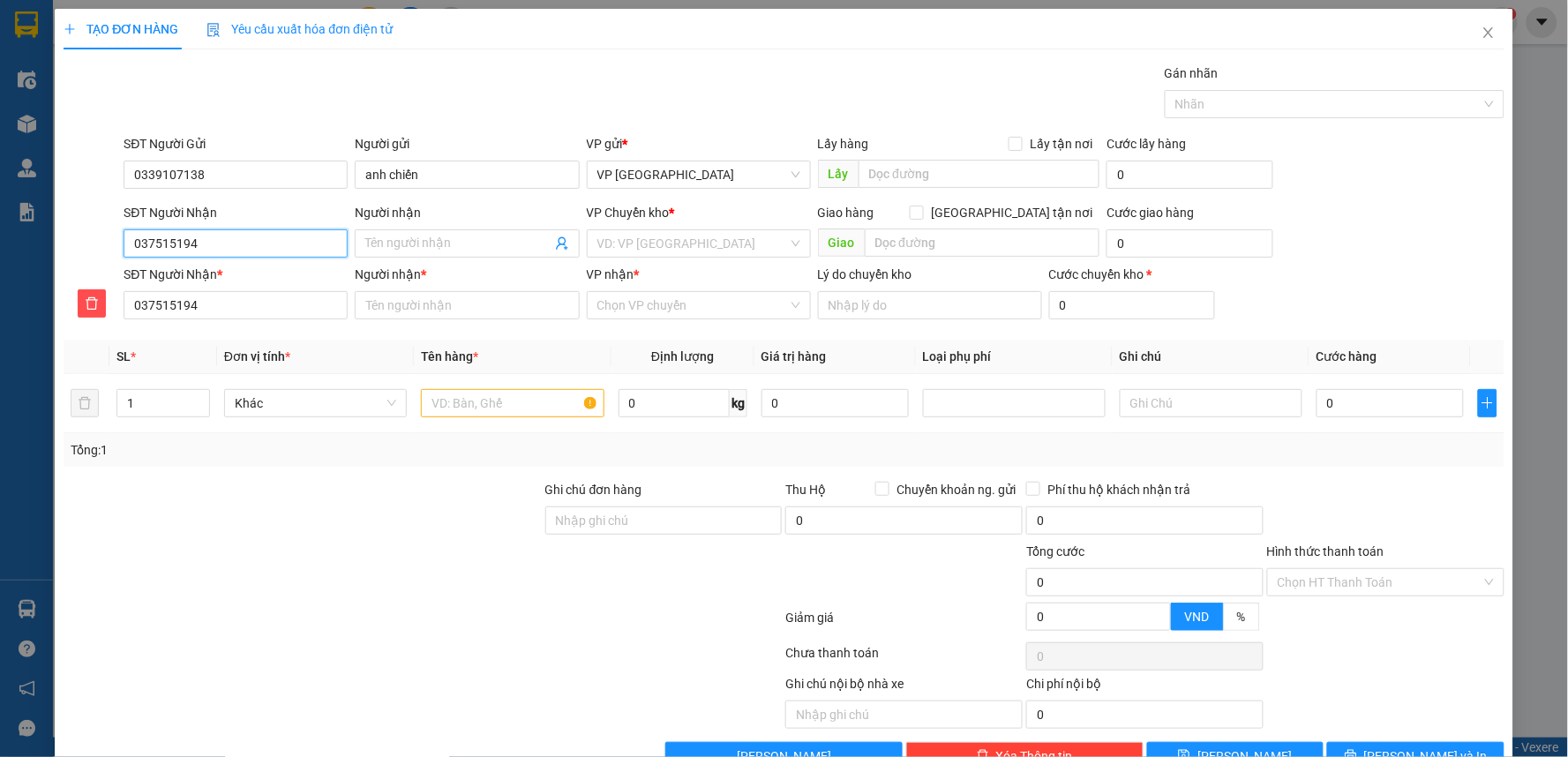
click at [271, 247] on input "037515194" at bounding box center [235, 243] width 224 height 28
type input "03751519"
click at [271, 247] on input "03751519" at bounding box center [235, 243] width 224 height 28
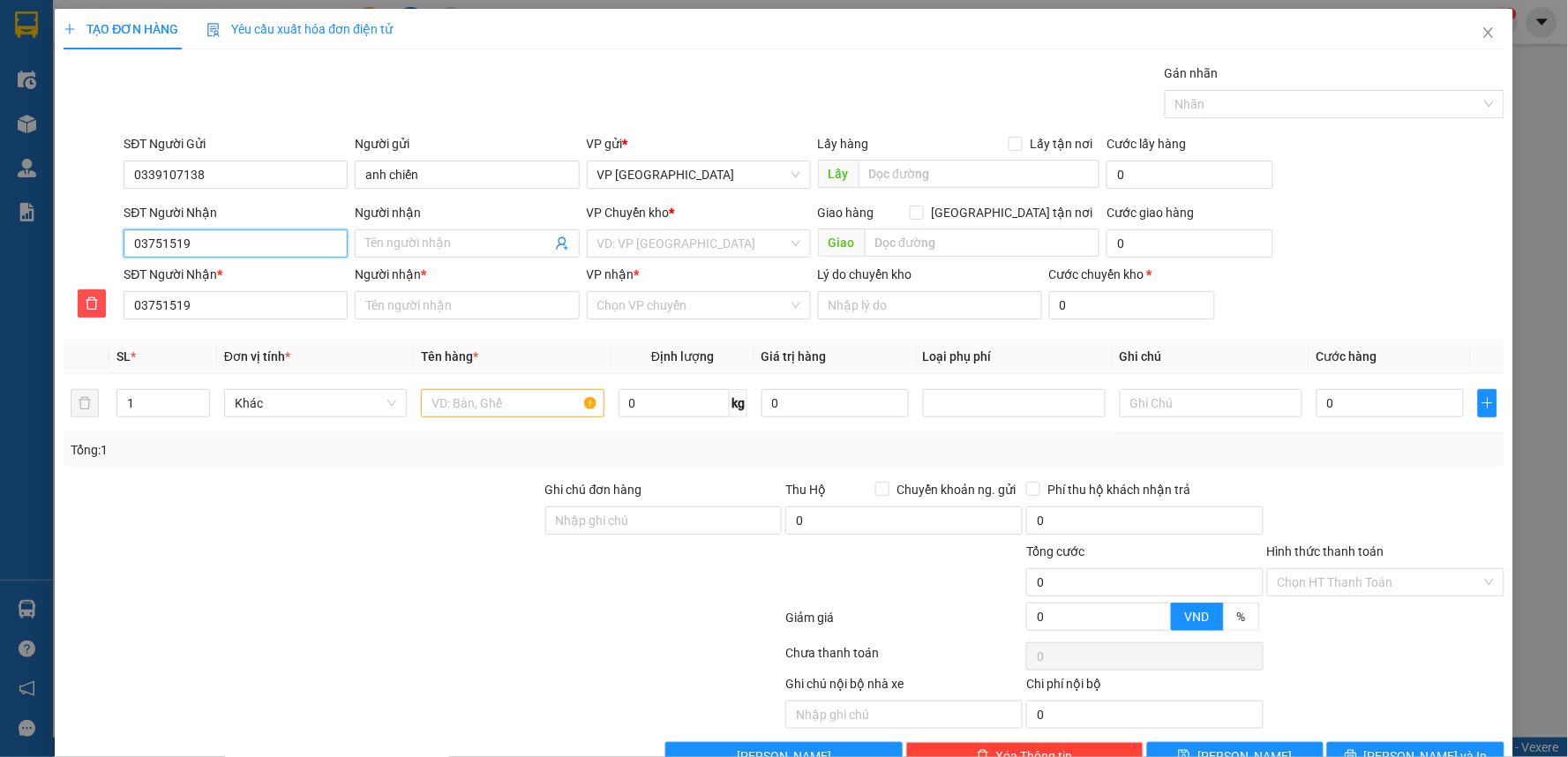
click at [271, 247] on input "03751519" at bounding box center [235, 243] width 224 height 28
type input "0"
type input "03"
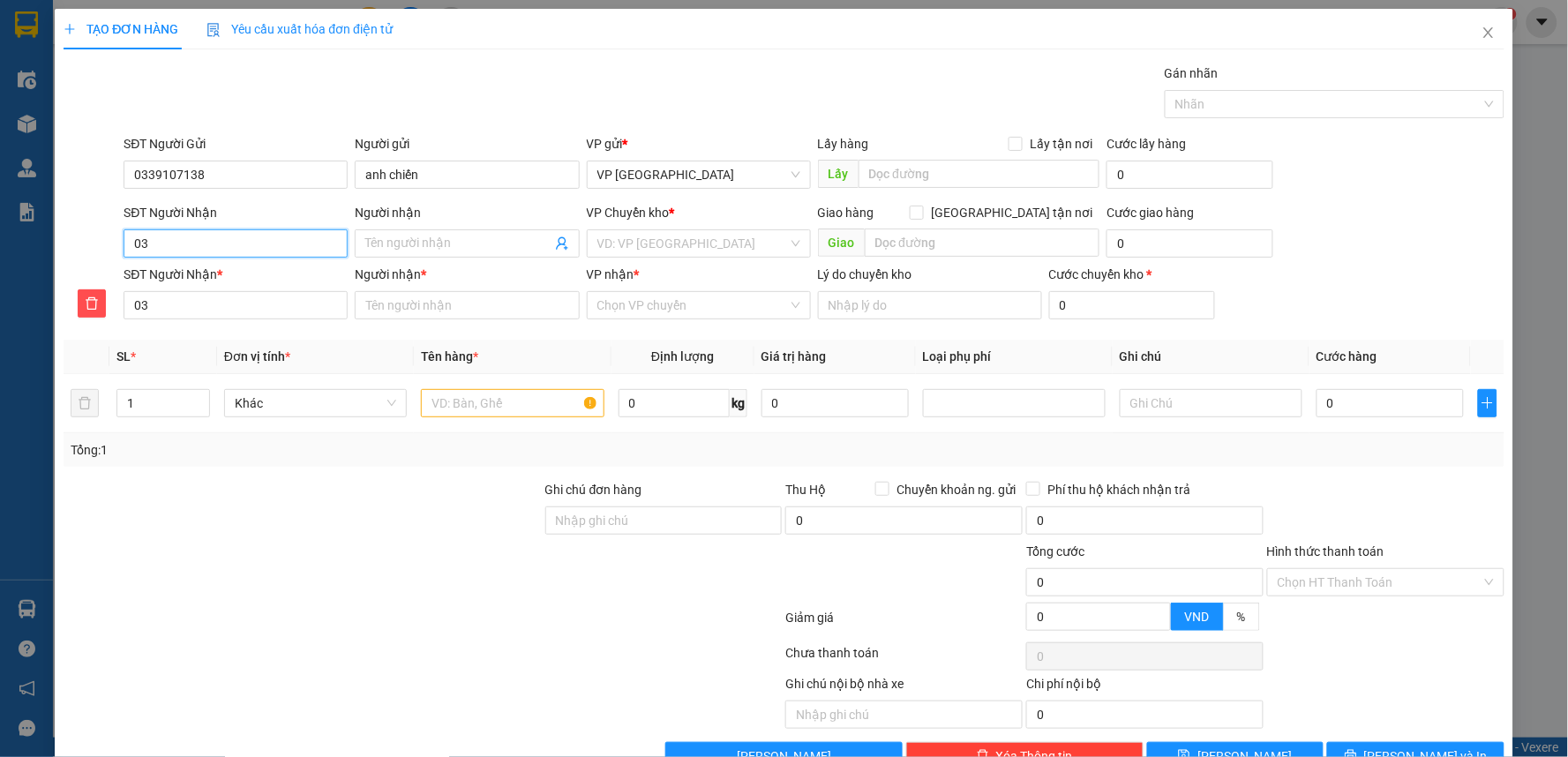
type input "037"
type input "0374"
type input "03745"
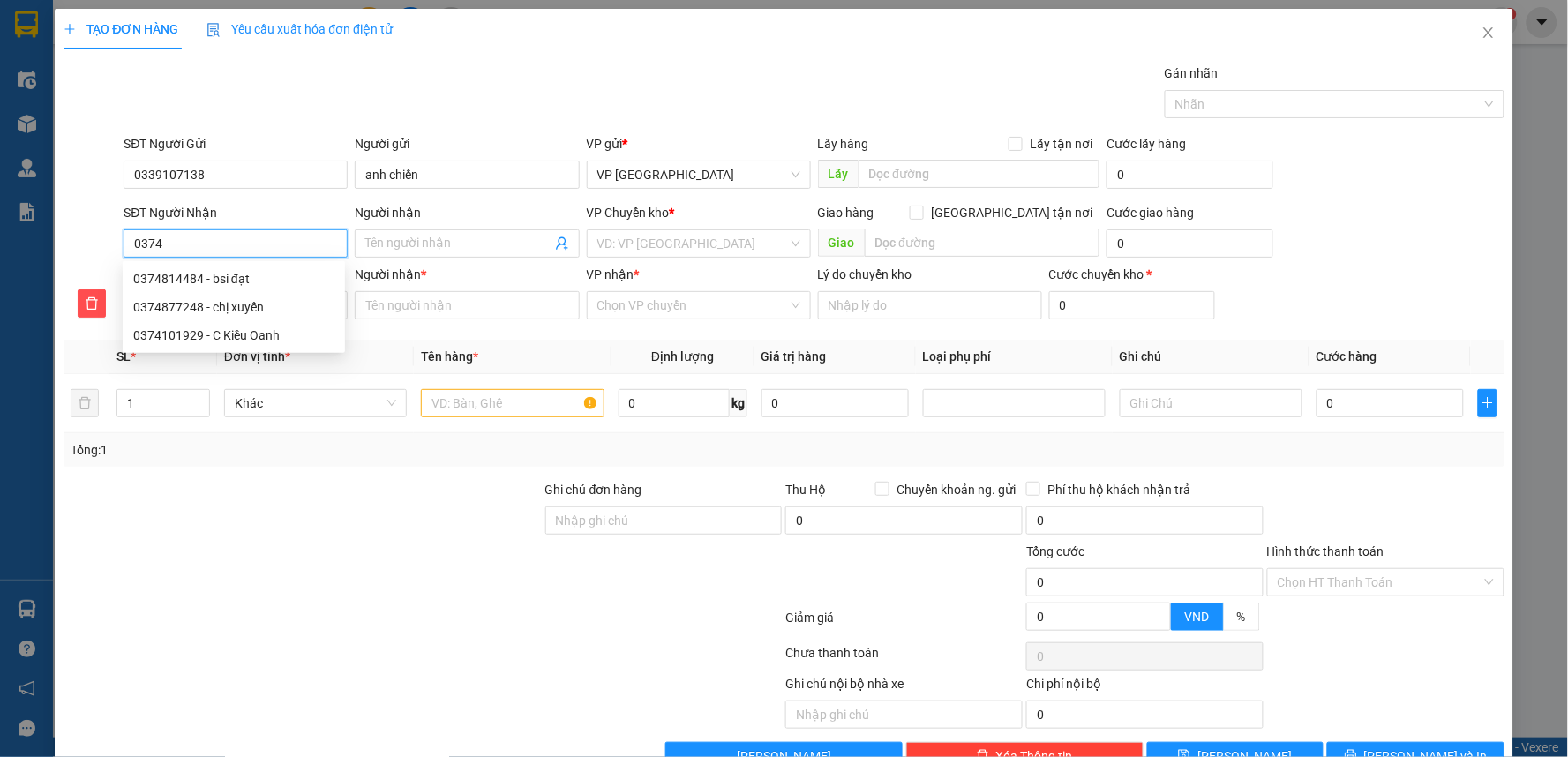
type input "03745"
type input "037451"
type input "0374515"
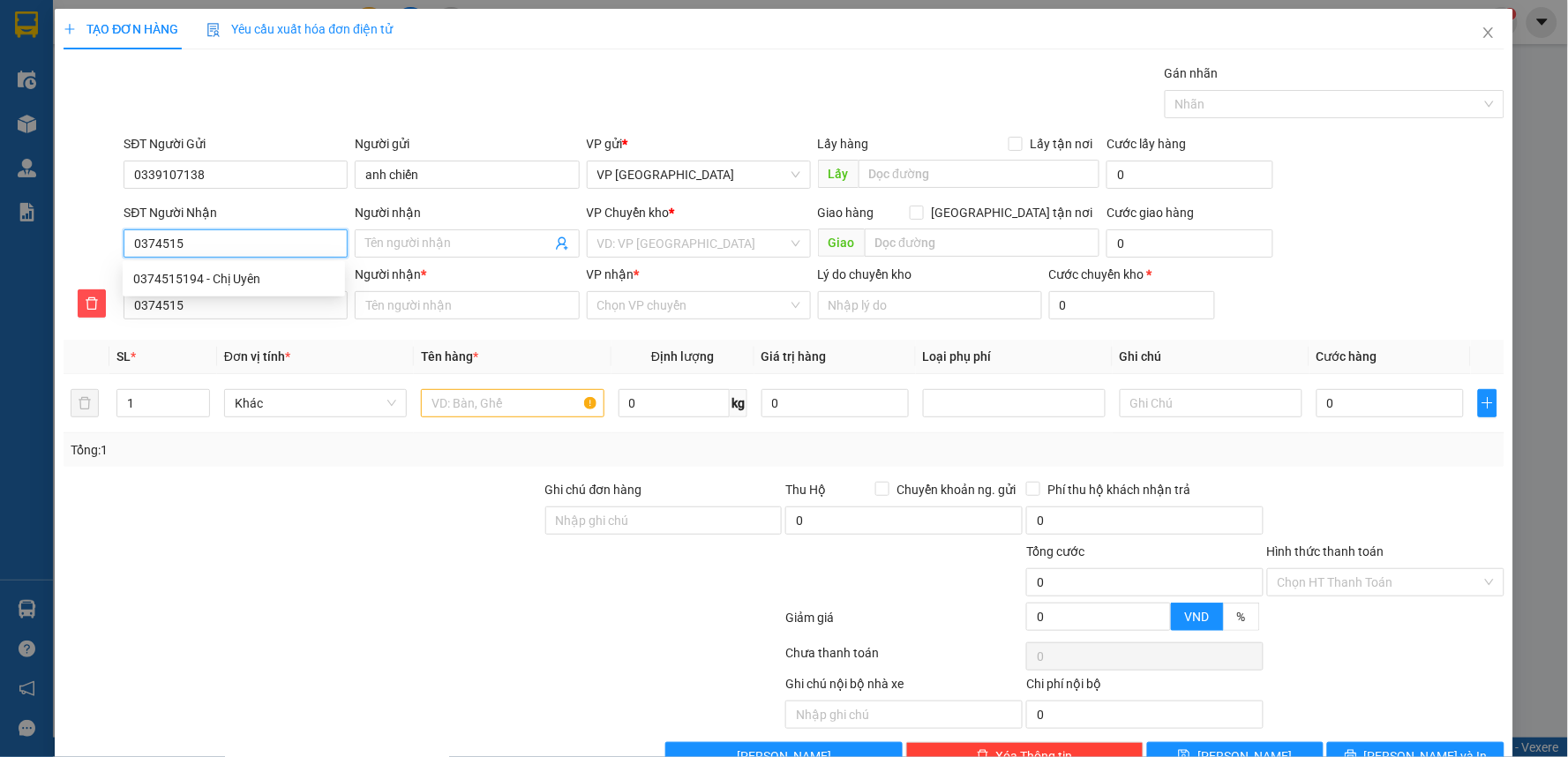
type input "03745151"
type input "037451519"
type input "0374515194"
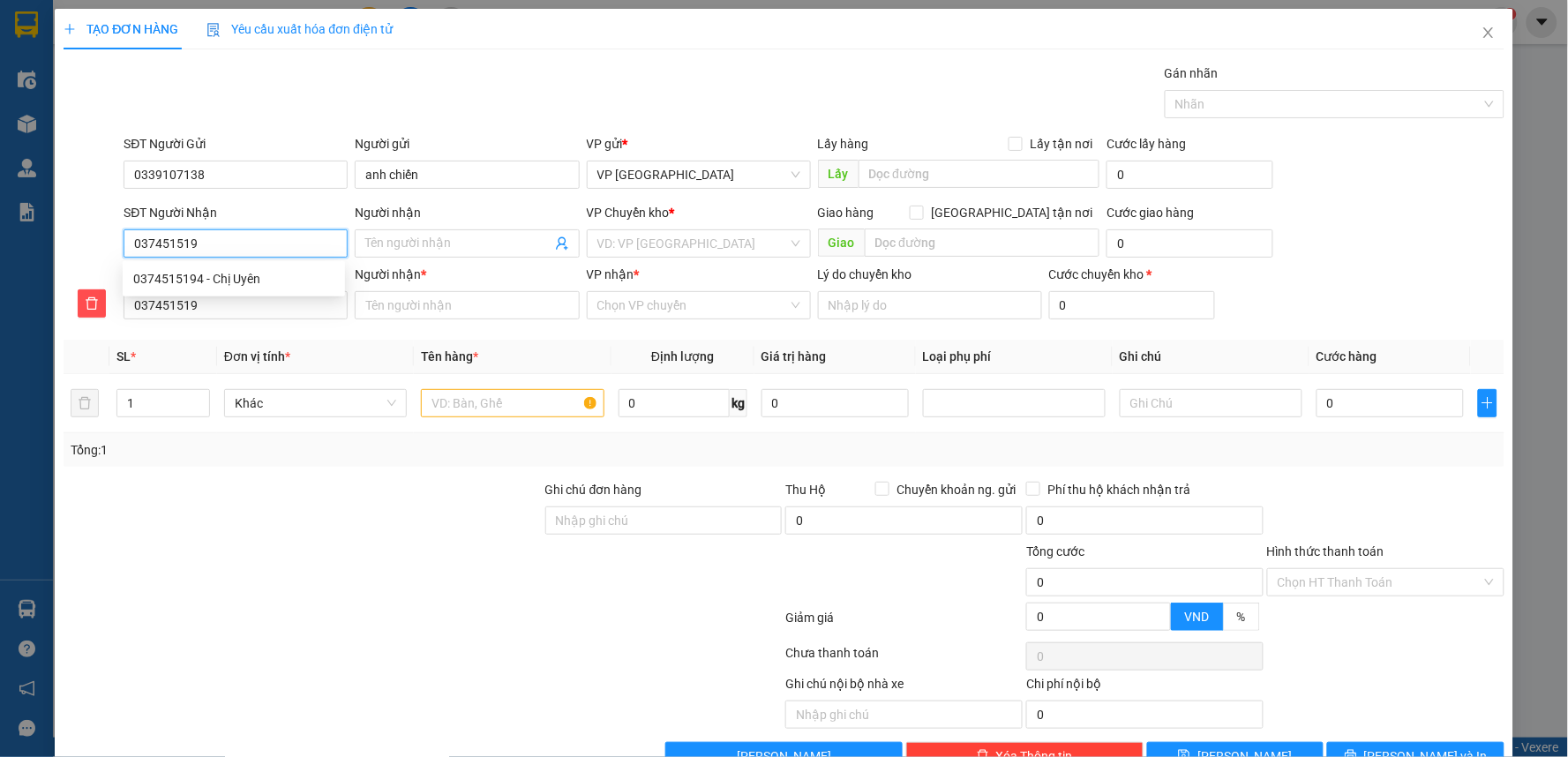
type input "0374515194"
click at [268, 280] on div "0374515194 - Chị Uyên" at bounding box center [234, 279] width 201 height 19
type input "Chị Uyên"
checkbox input "true"
type input "cần gấp"
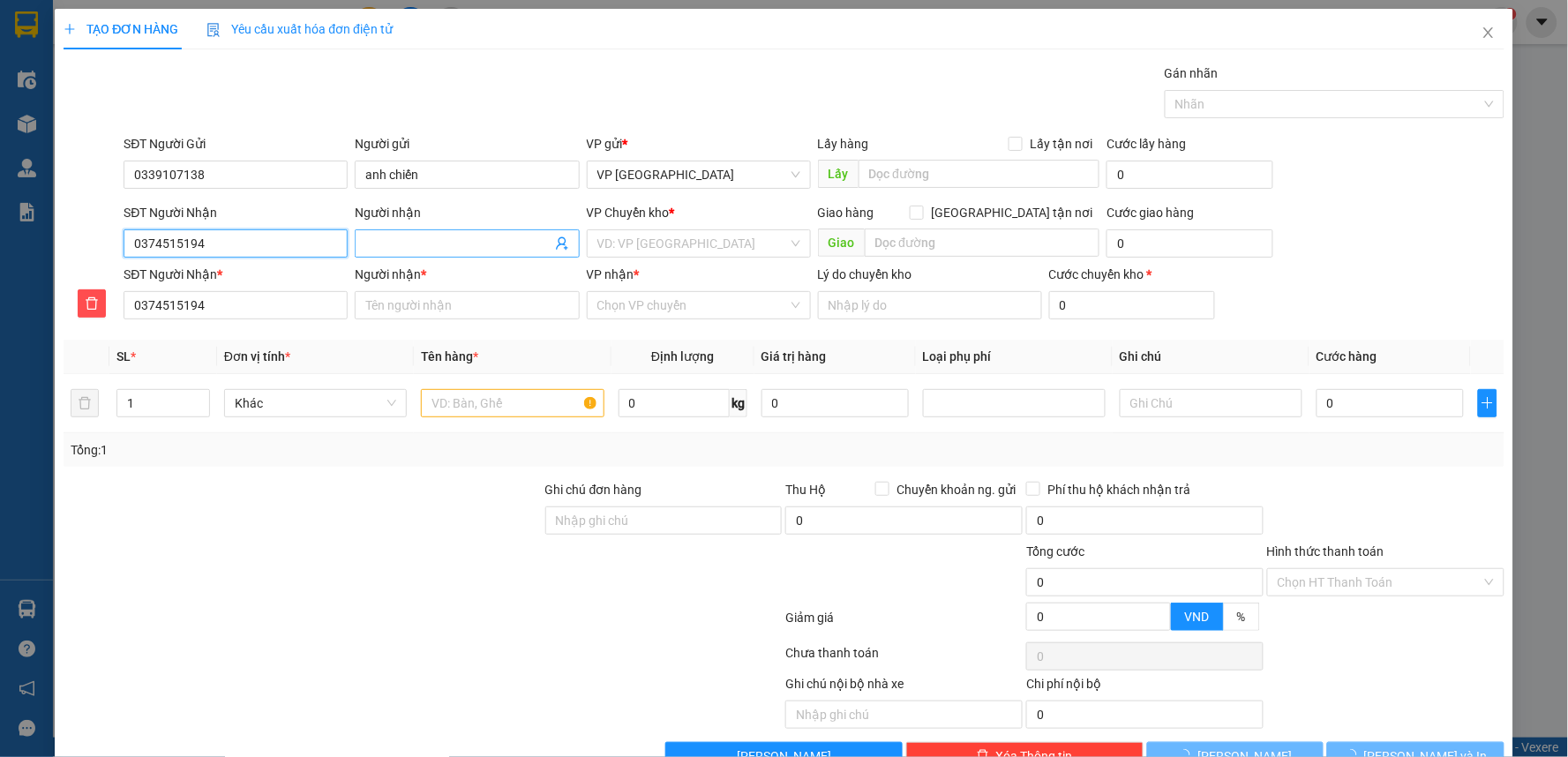
type input "5.000"
type input "Chị Uyên"
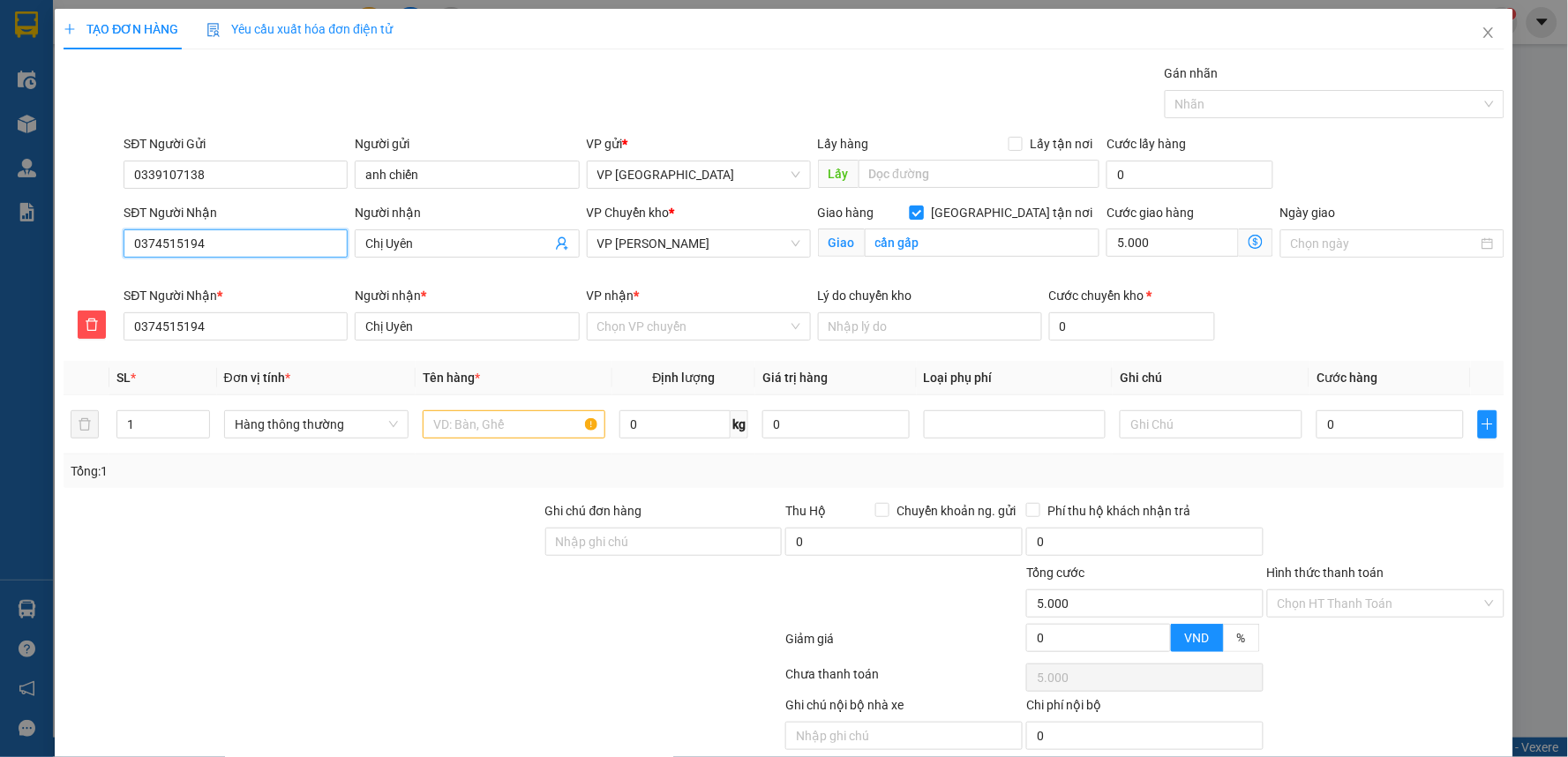
type input "0374515194"
click at [1017, 209] on span "[GEOGRAPHIC_DATA] tận nơi" at bounding box center [1011, 212] width 175 height 19
click at [922, 209] on input "[GEOGRAPHIC_DATA] tận nơi" at bounding box center [916, 212] width 13 height 13
checkbox input "false"
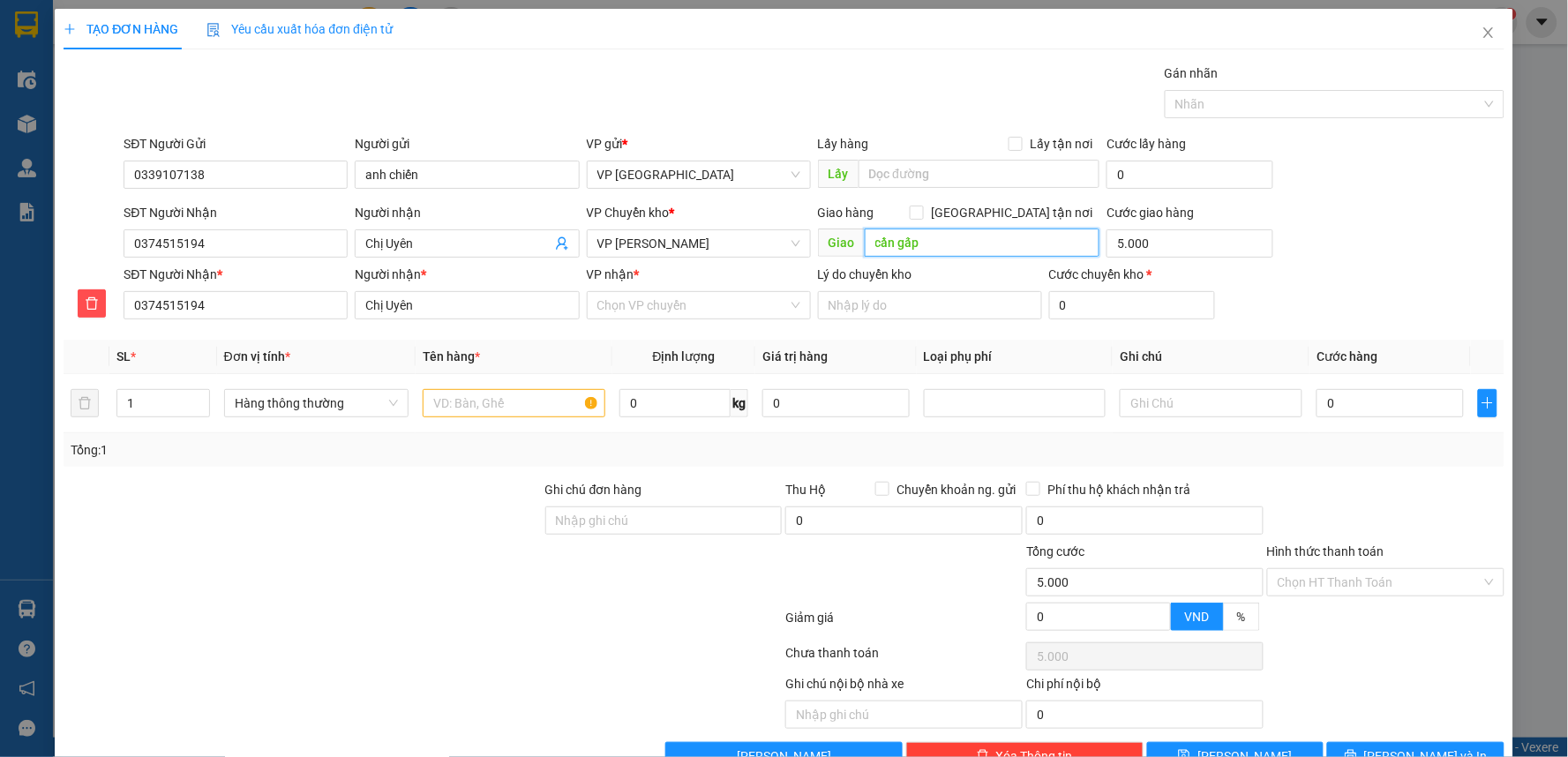
click at [964, 245] on input "cần gấp" at bounding box center [983, 242] width 236 height 28
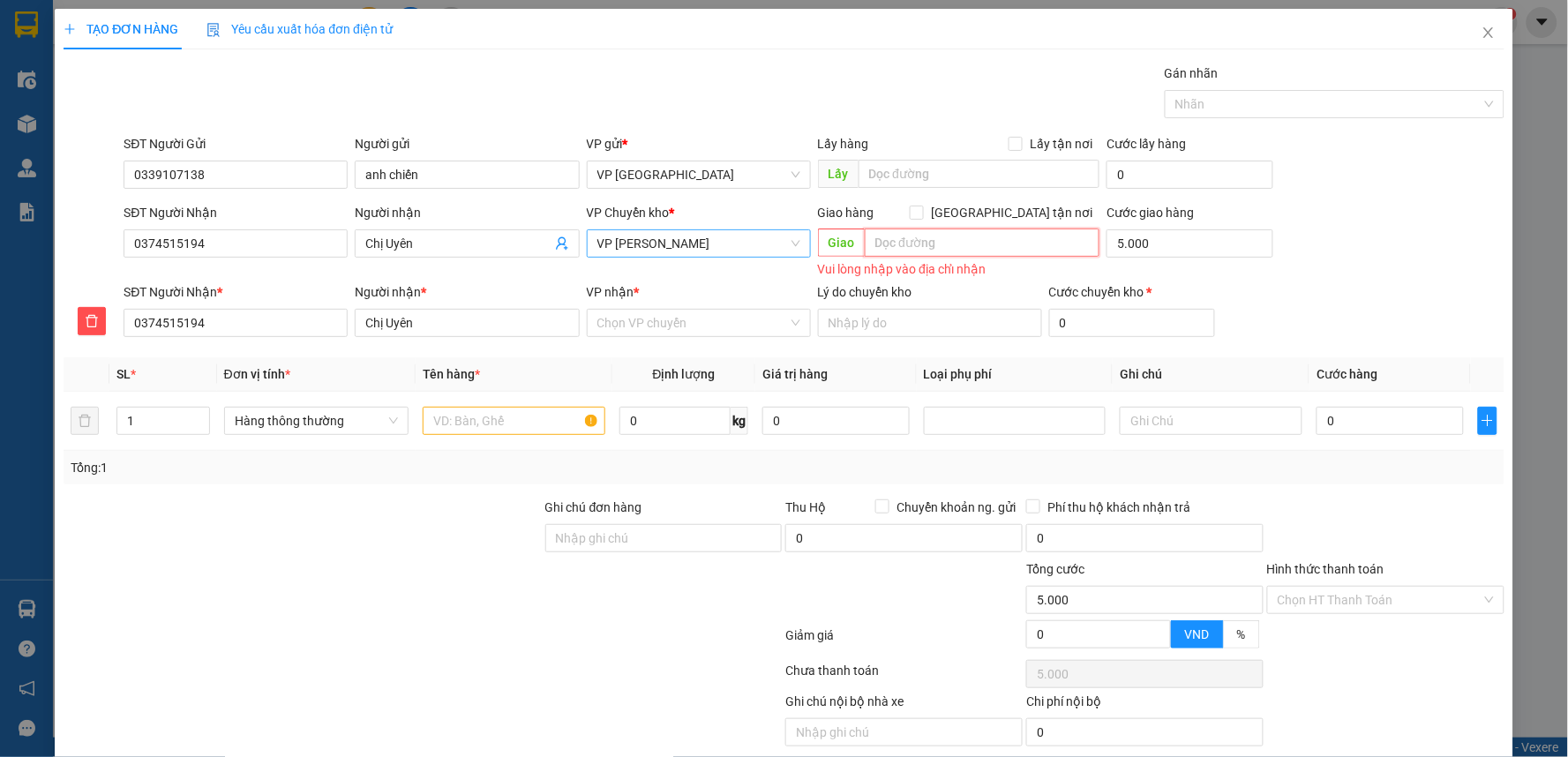
click at [701, 245] on span "VP [PERSON_NAME]" at bounding box center [699, 243] width 203 height 26
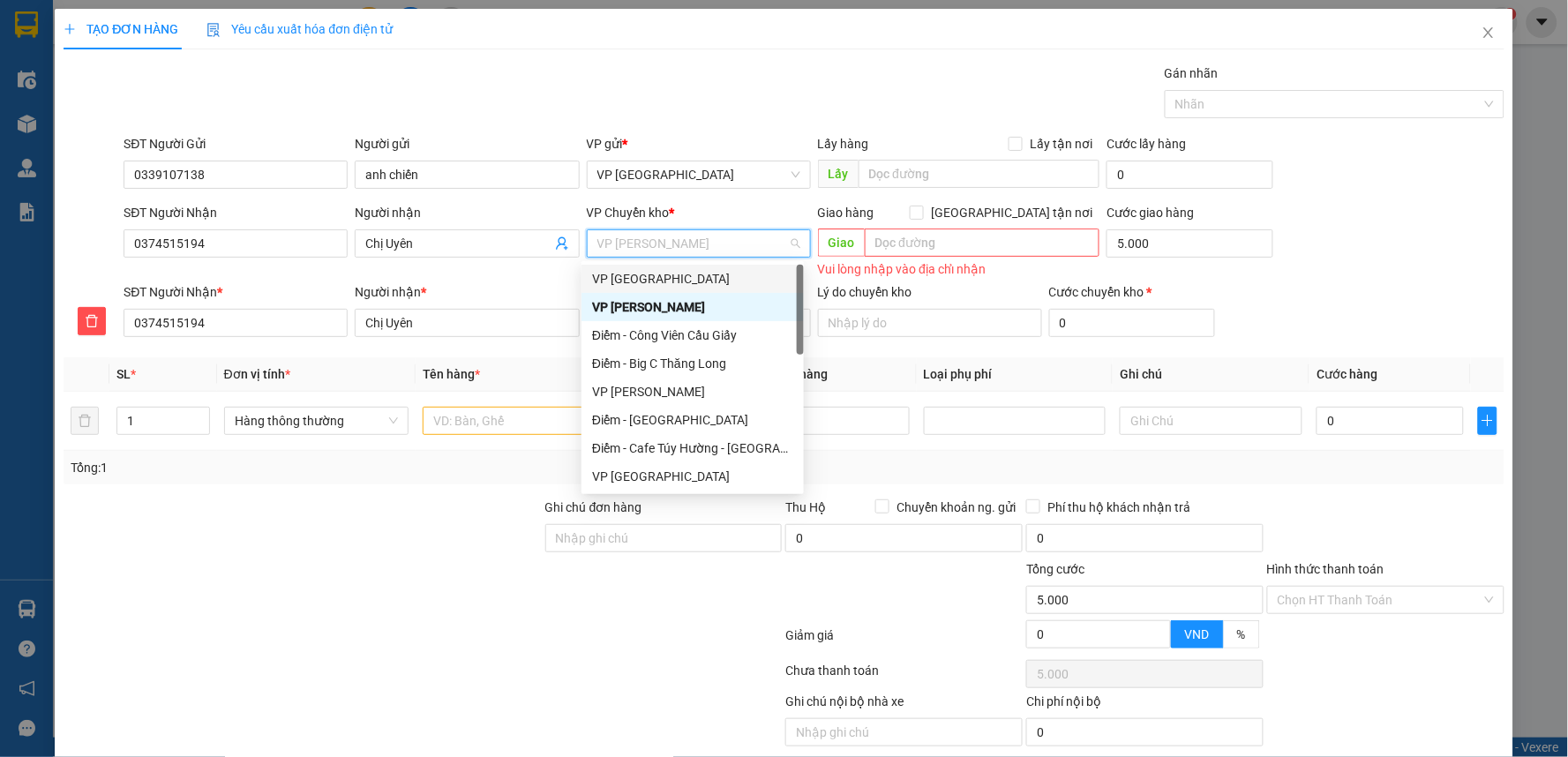
click at [669, 278] on div "VP [GEOGRAPHIC_DATA]" at bounding box center [692, 279] width 201 height 19
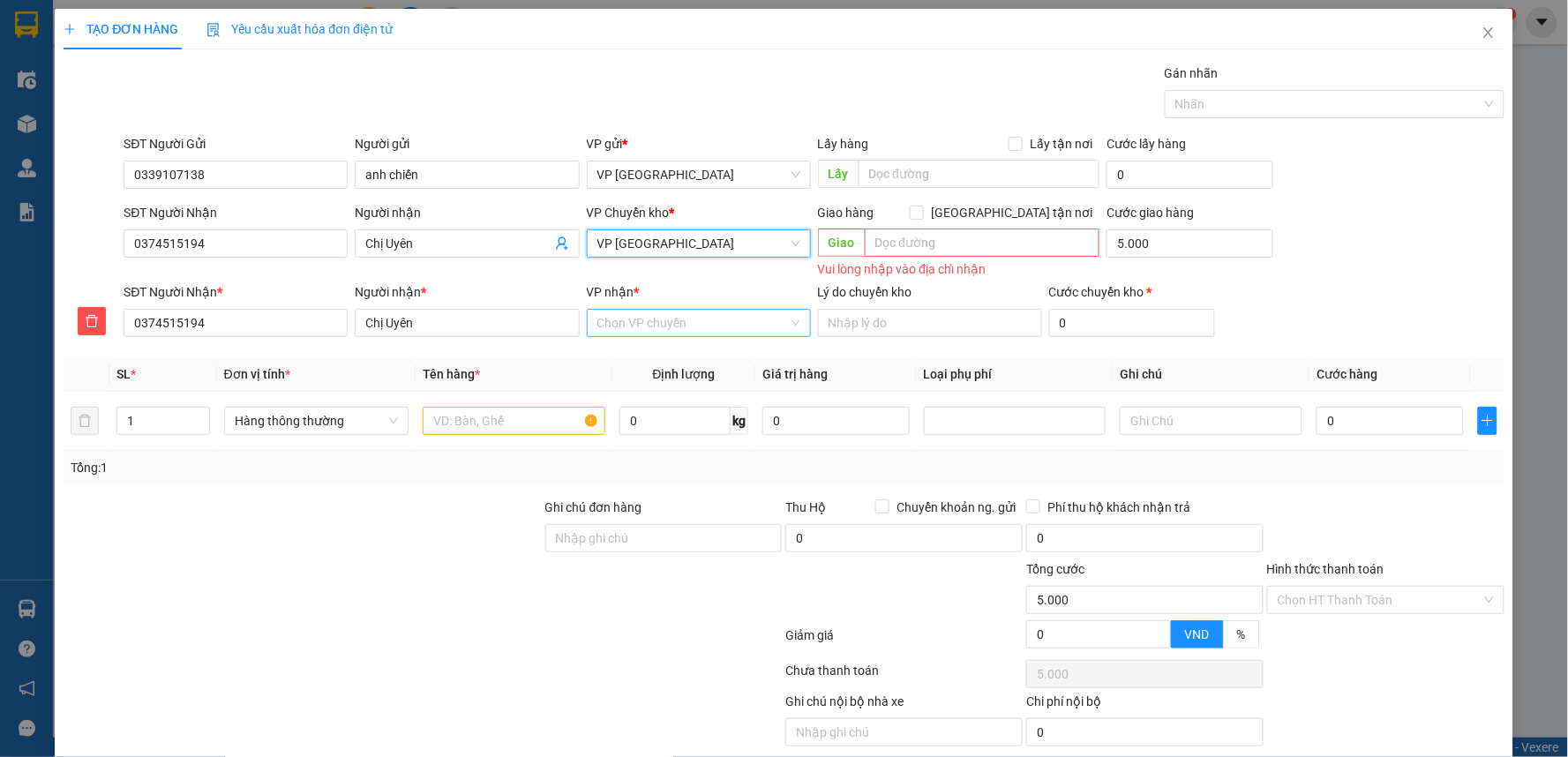
click at [675, 323] on input "VP nhận *" at bounding box center [692, 322] width 191 height 26
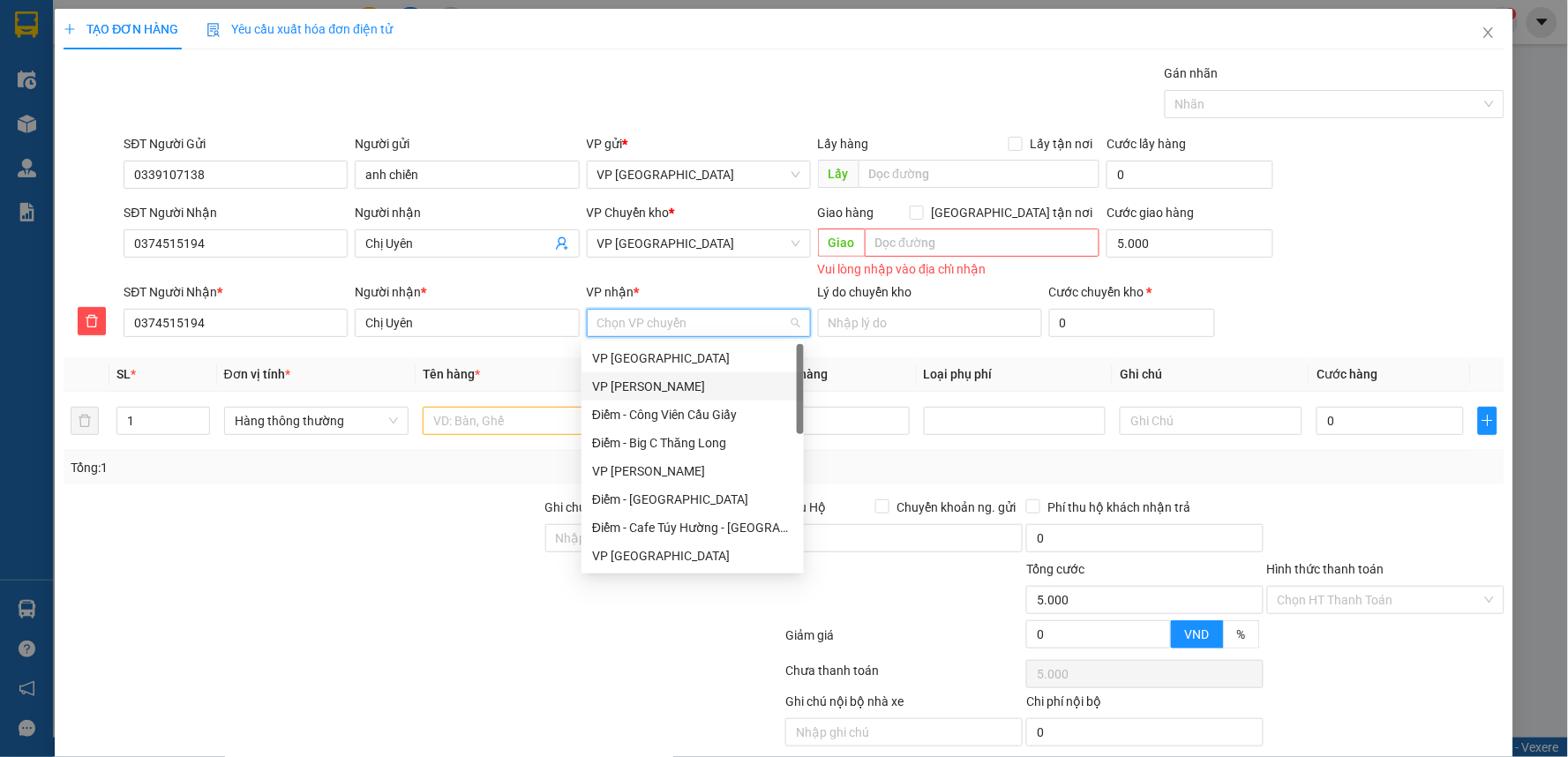
click at [684, 390] on div "VP [PERSON_NAME]" at bounding box center [692, 386] width 201 height 19
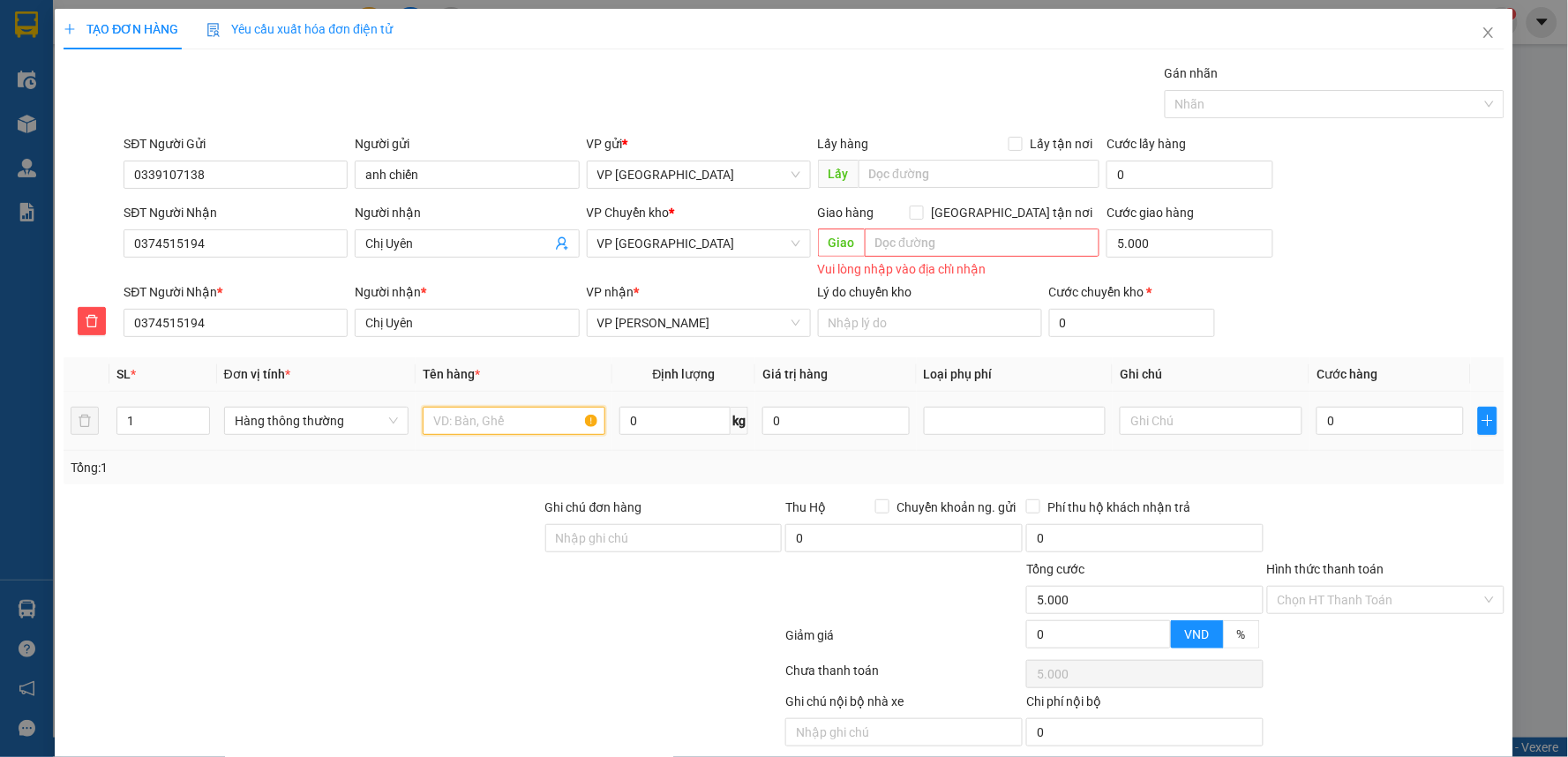
click at [521, 427] on input "text" at bounding box center [514, 420] width 182 height 28
click at [140, 420] on input "1" at bounding box center [162, 420] width 92 height 26
click at [1481, 422] on icon "plus" at bounding box center [1488, 421] width 15 height 15
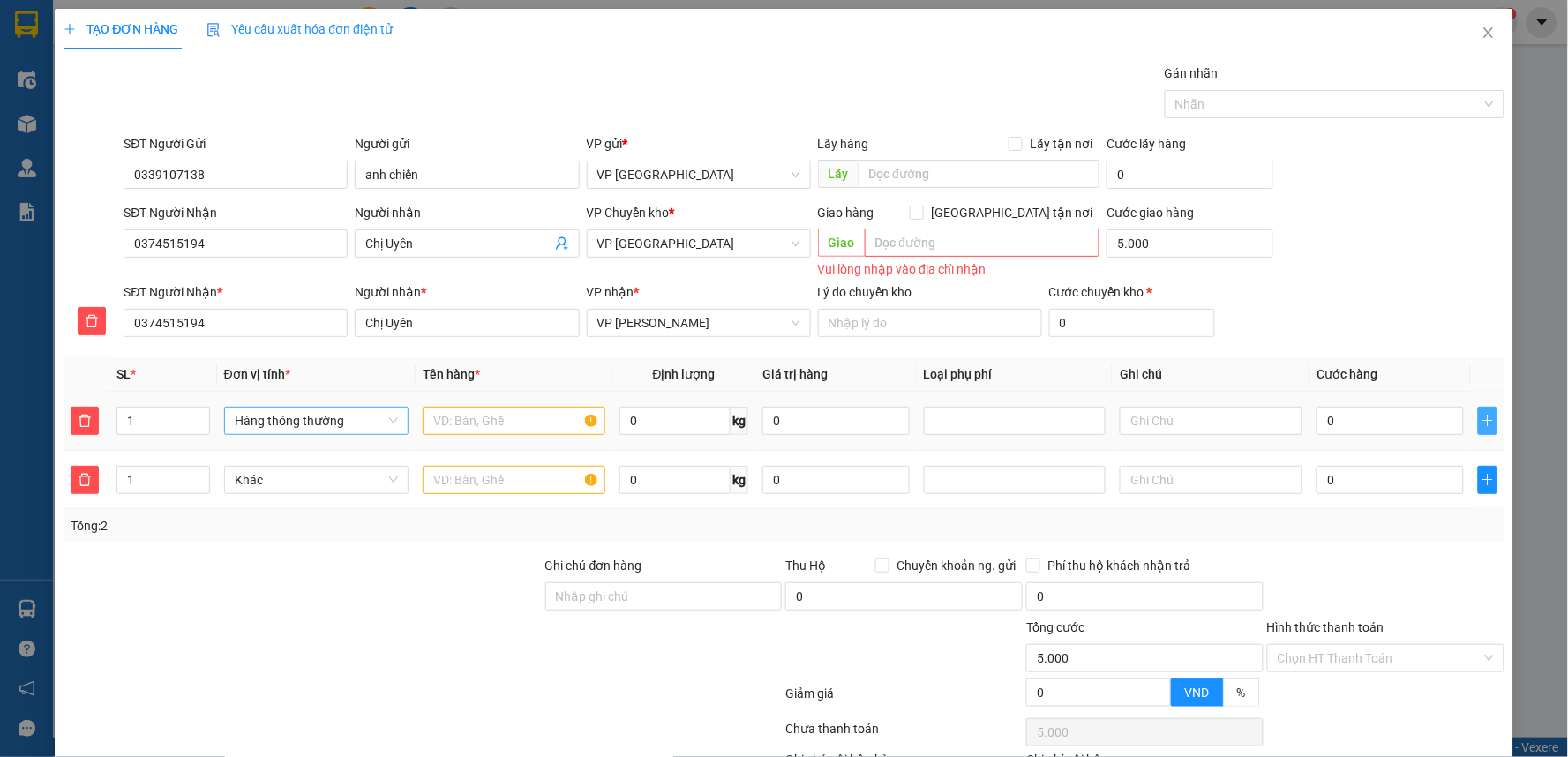
click at [373, 424] on span "Hàng thông thường" at bounding box center [317, 420] width 163 height 26
click at [476, 422] on input "text" at bounding box center [514, 420] width 182 height 28
type input "bao gạo"
click at [493, 474] on input "text" at bounding box center [514, 479] width 182 height 28
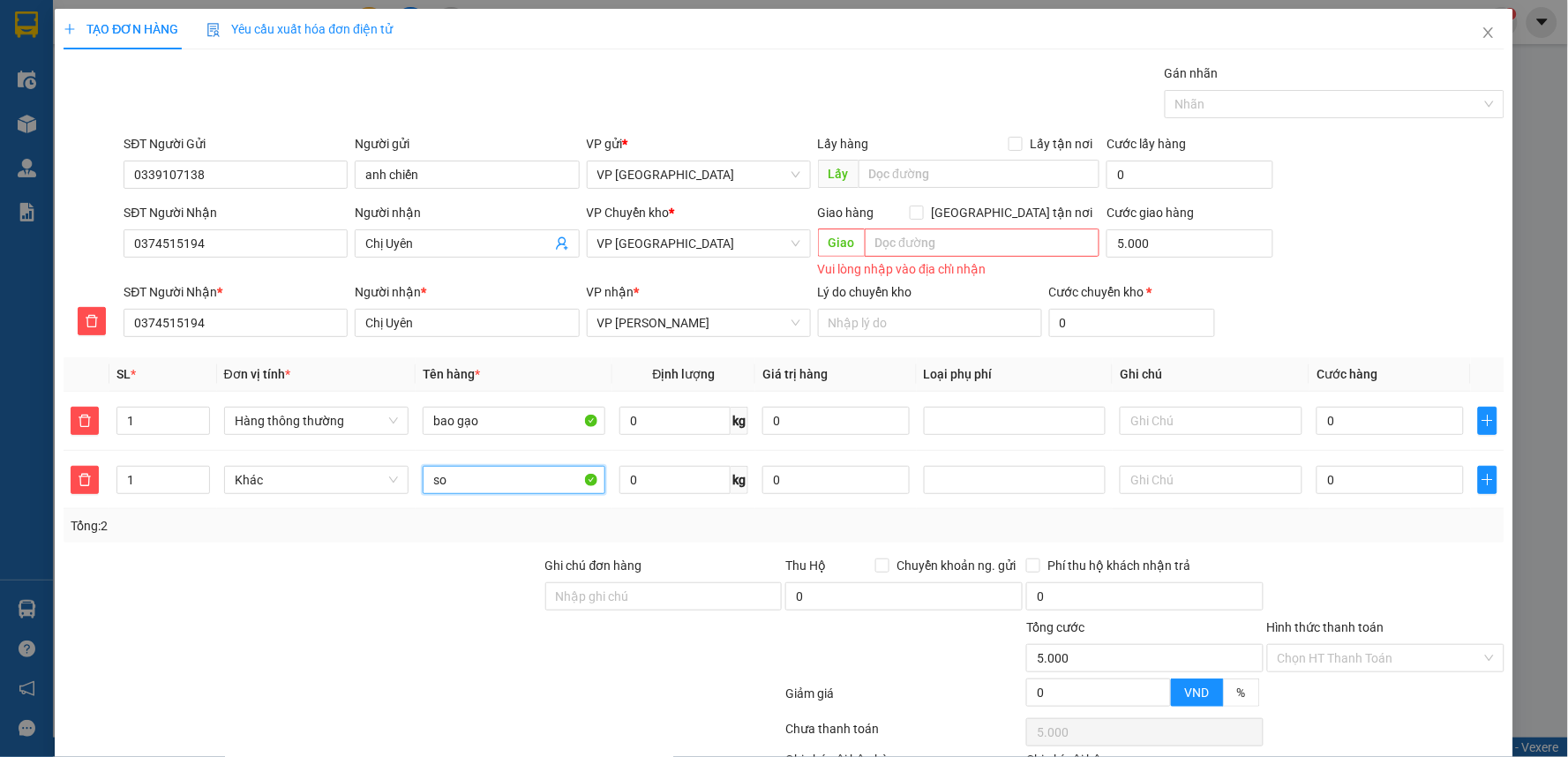
type input "s"
type input "t"
type input "xọt hồng thực phẩm"
click at [1344, 426] on input "0" at bounding box center [1389, 420] width 146 height 28
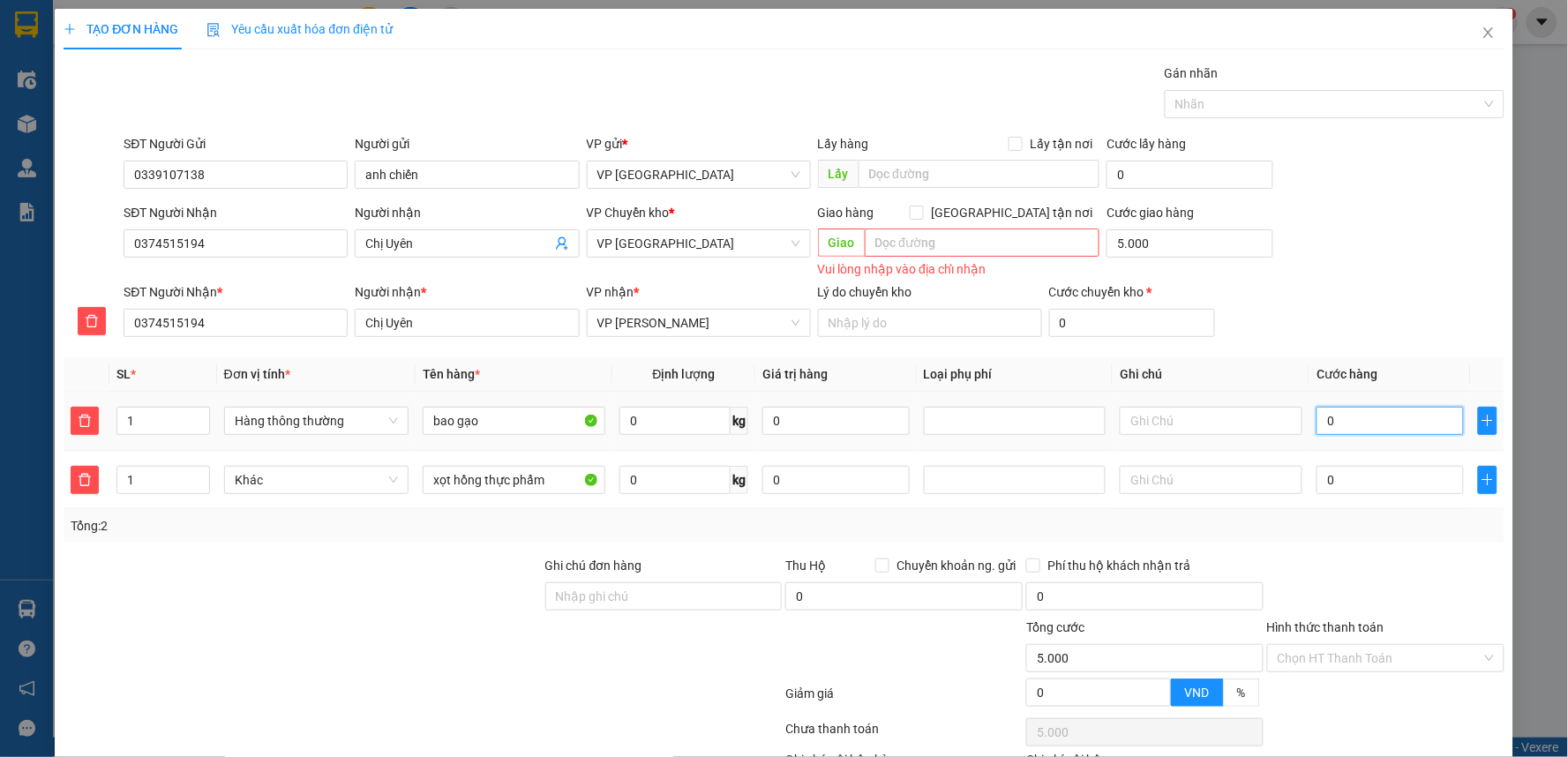
type input "4"
type input "5.004"
type input "40"
type input "5.040"
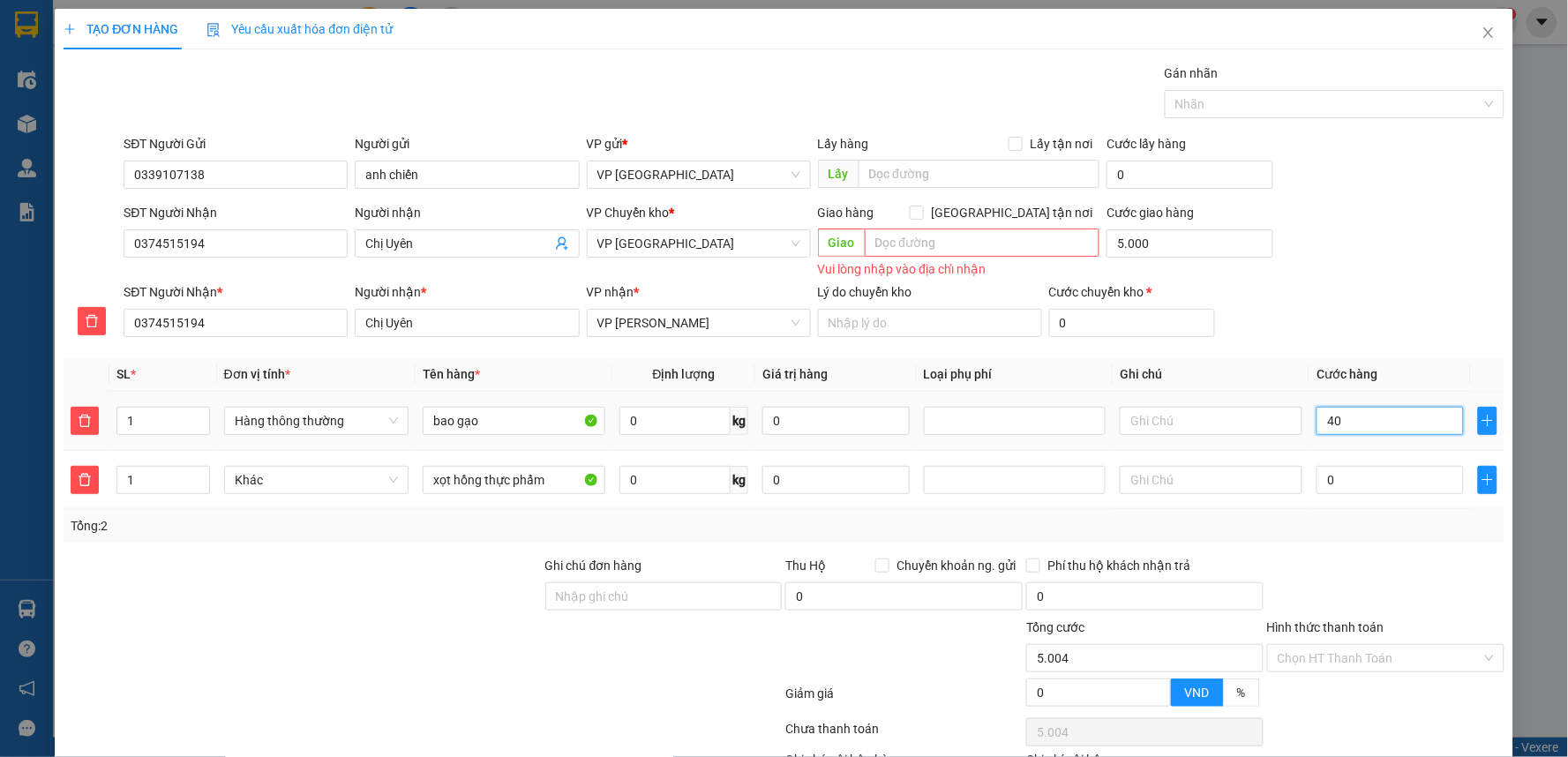
type input "5.040"
type input "40.000"
type input "45.000"
click at [1179, 253] on input "5.000" at bounding box center [1190, 243] width 167 height 28
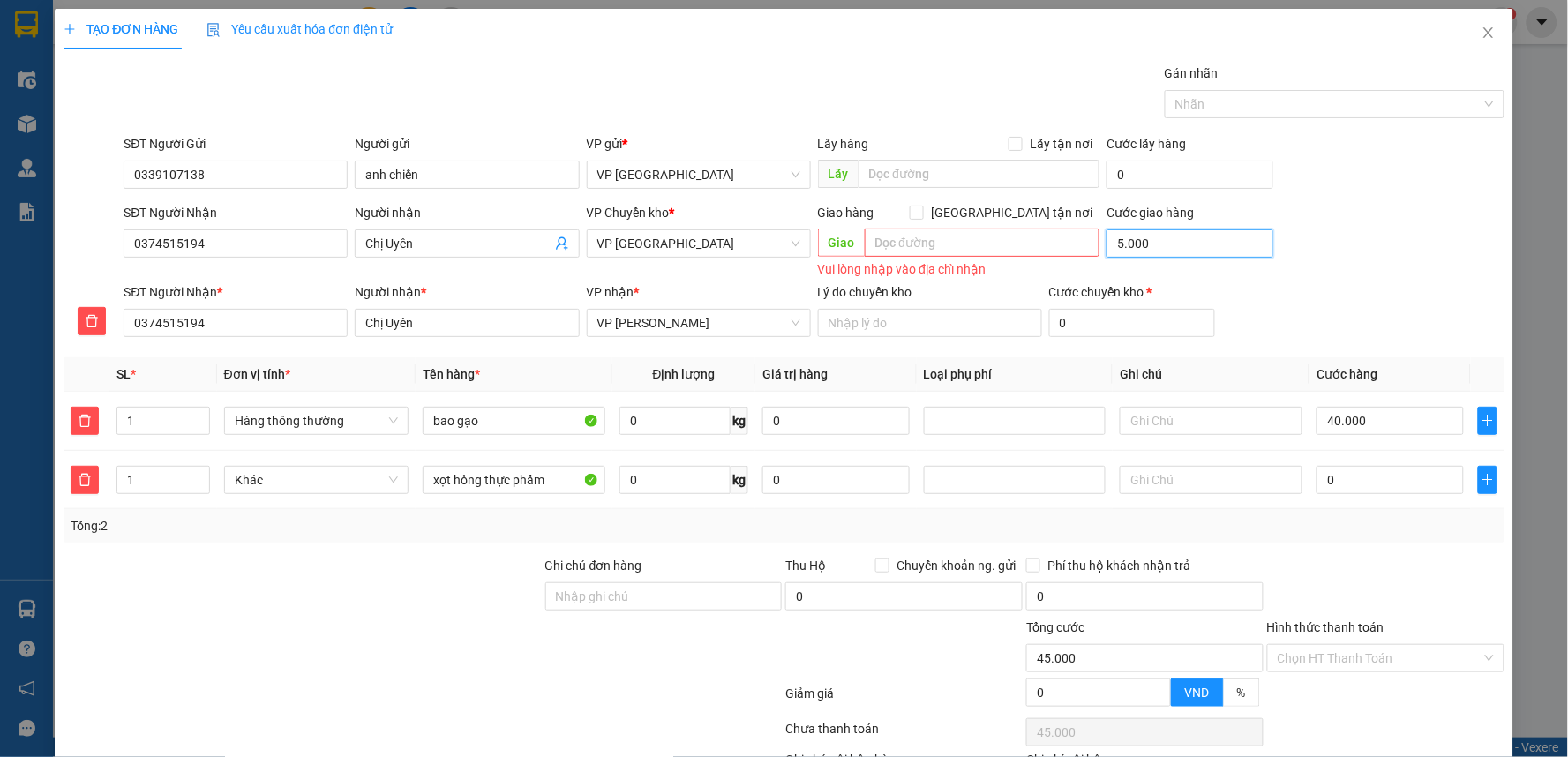
type input "40.000"
type input "0"
click at [1336, 486] on input "0" at bounding box center [1389, 479] width 146 height 28
type input "40.004"
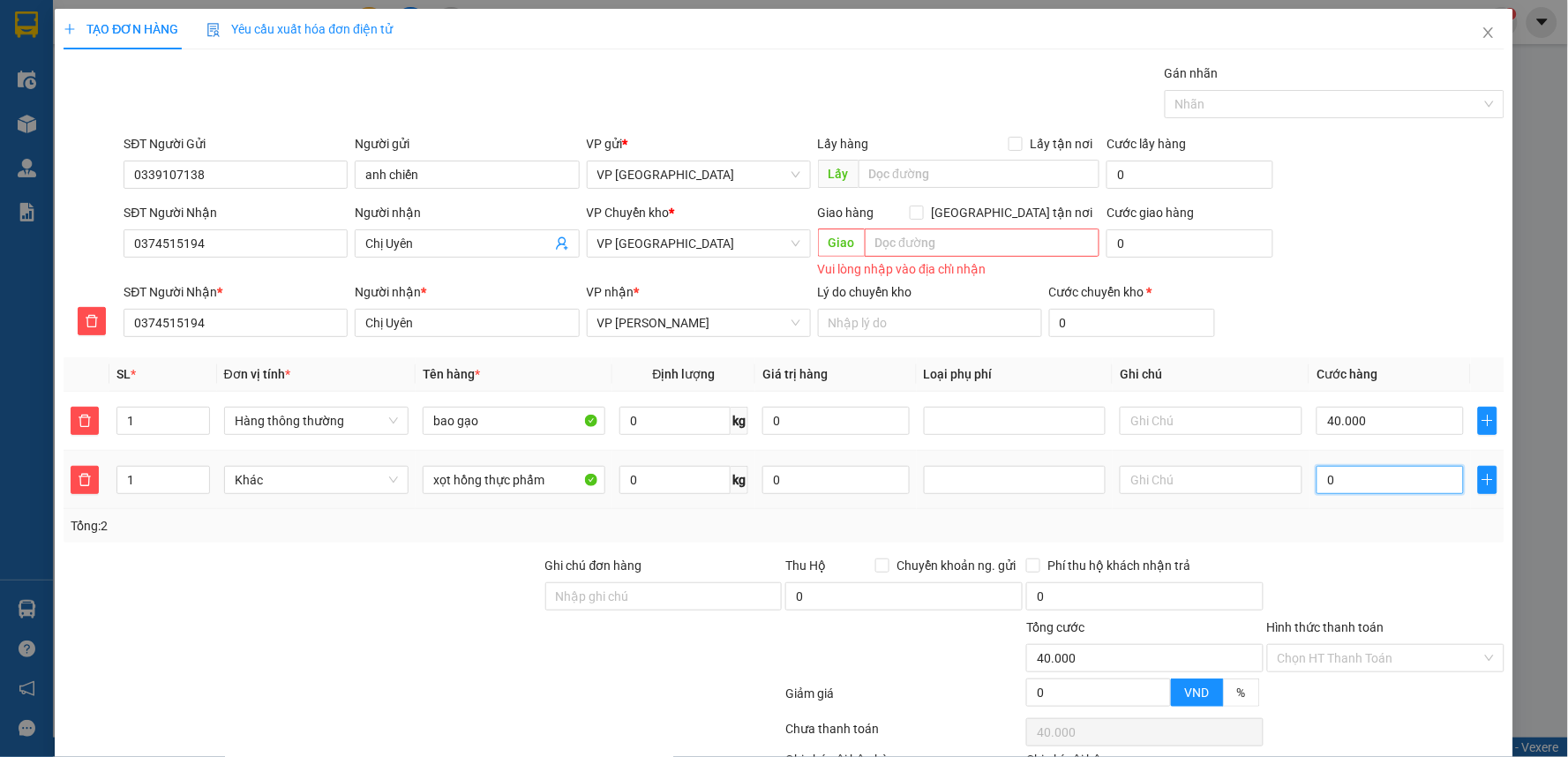
type input "40.004"
type input "40"
type input "40.040"
type input "40.004"
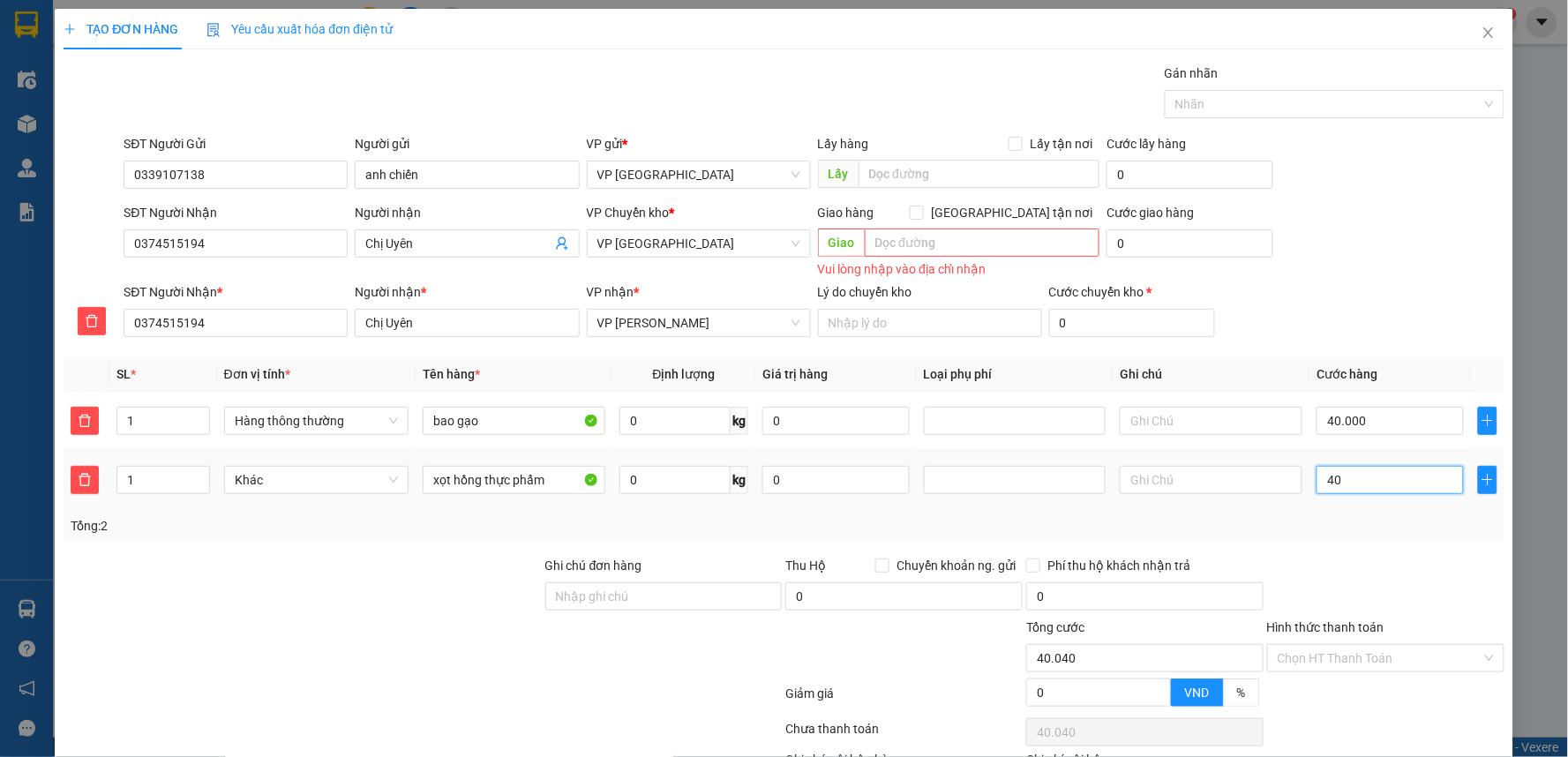
type input "40.004"
type input "4"
type input "40.000"
type input "0"
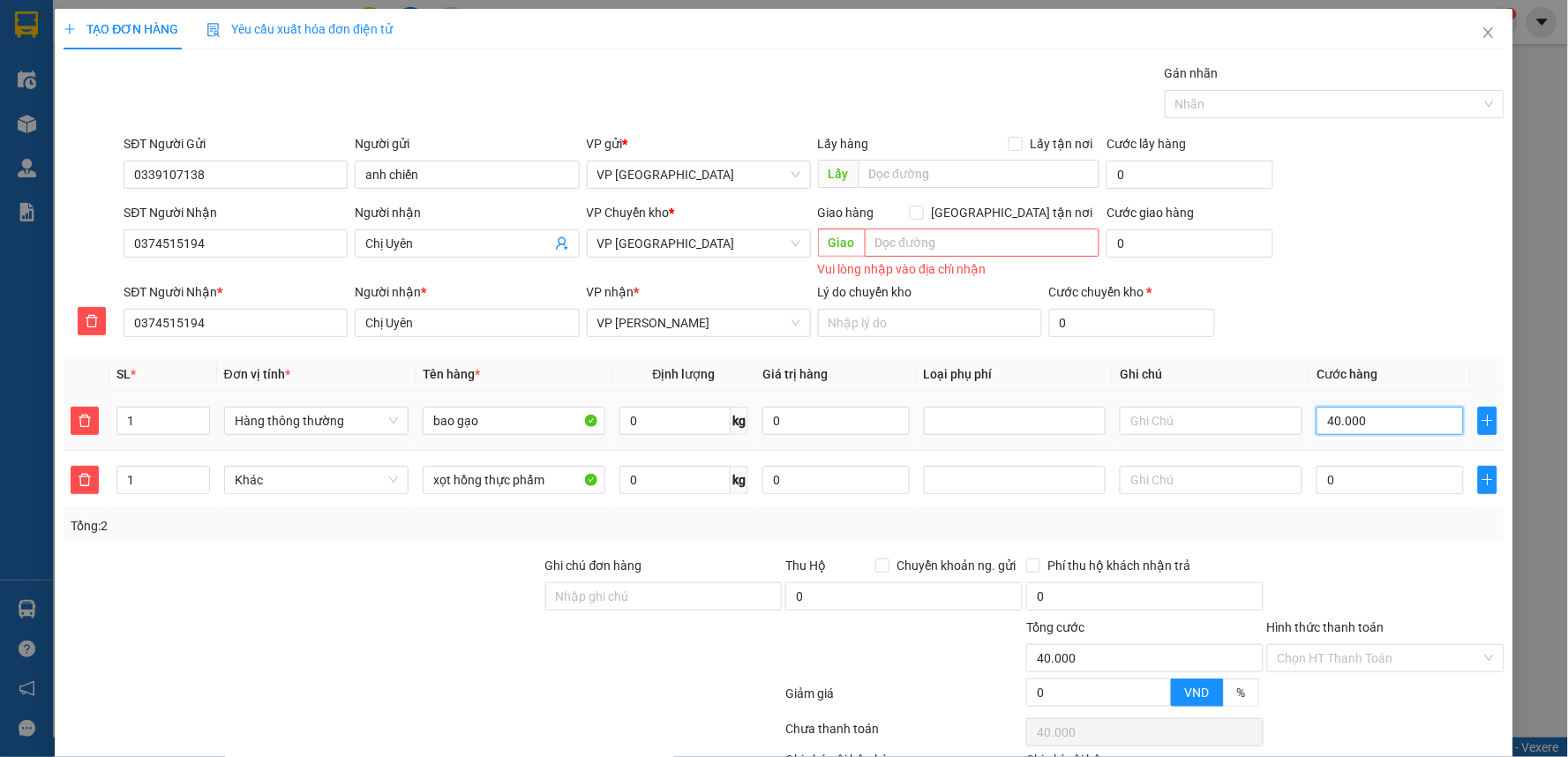
click at [1365, 408] on input "40.000" at bounding box center [1389, 420] width 146 height 28
type input "0"
type input "03"
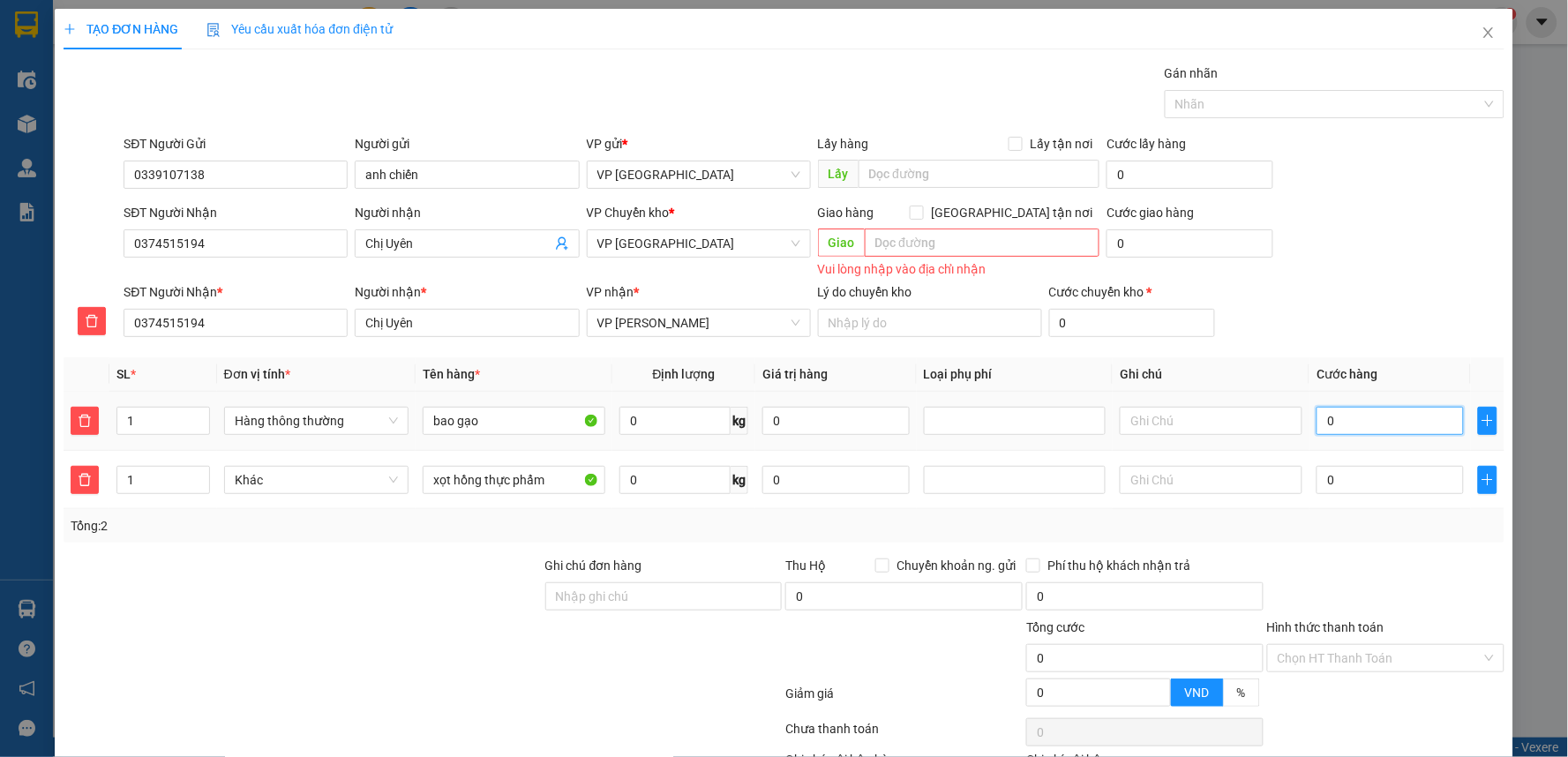
type input "3"
type input "035"
type input "35"
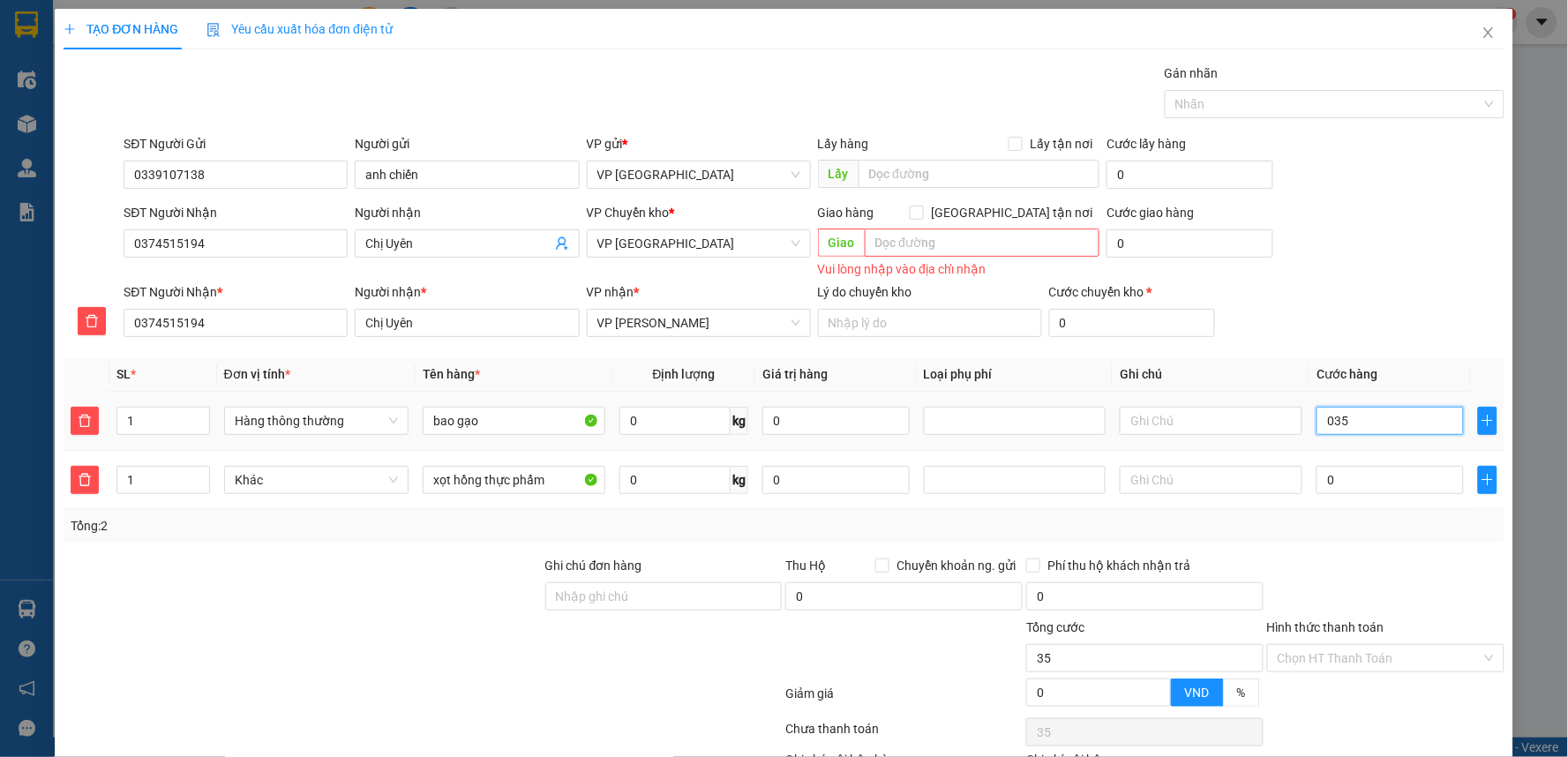
type input "03"
type input "3"
click at [1348, 478] on input "0" at bounding box center [1389, 479] width 146 height 28
click at [1318, 546] on div "Transit Pickup Surcharge Ids Transit Deliver Surcharge Ids Transit Deliver Surc…" at bounding box center [784, 455] width 1441 height 782
click at [1326, 658] on input "Hình thức thanh toán" at bounding box center [1379, 658] width 204 height 26
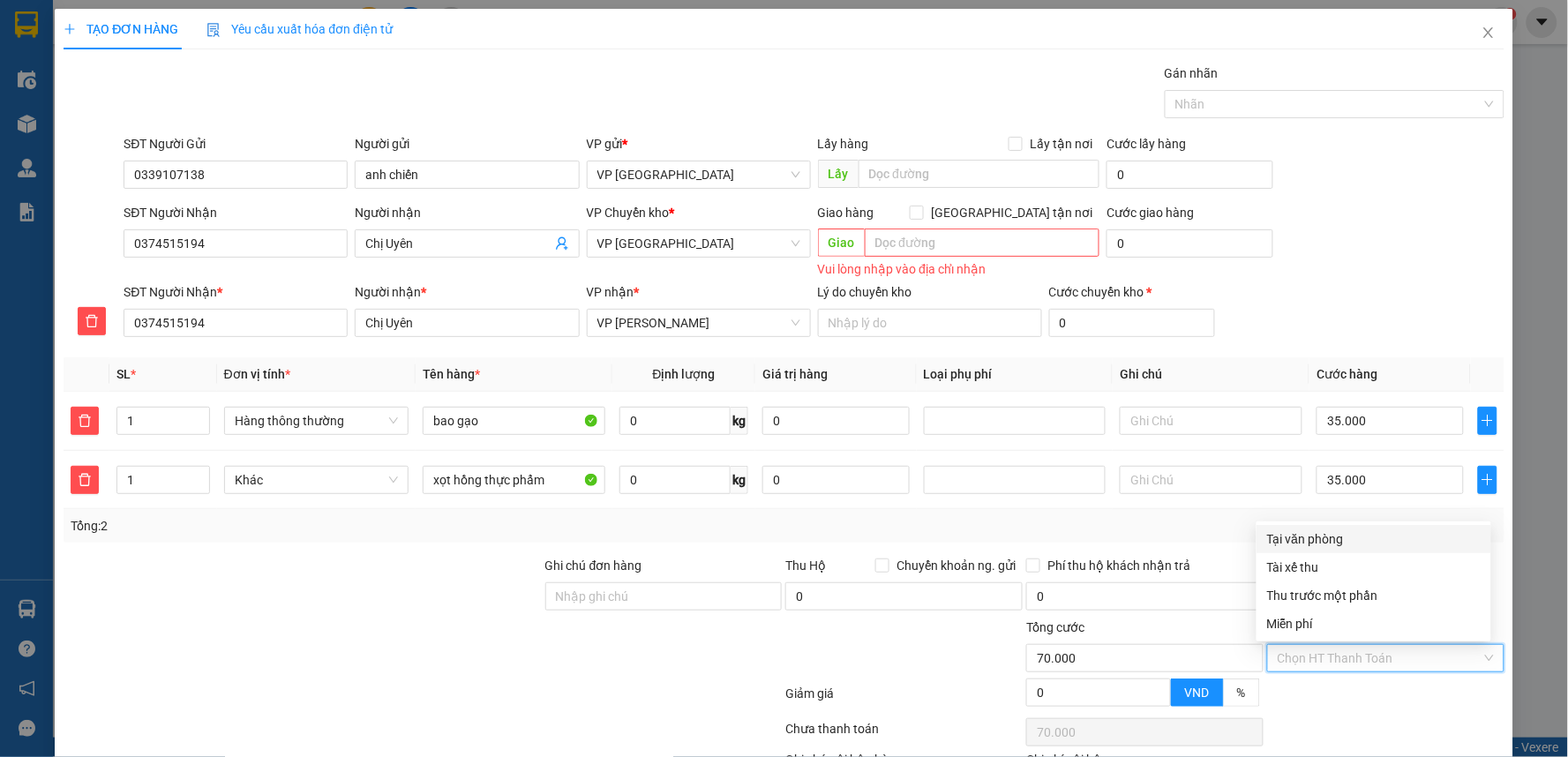
click at [1338, 542] on div "Tại văn phòng" at bounding box center [1373, 538] width 213 height 19
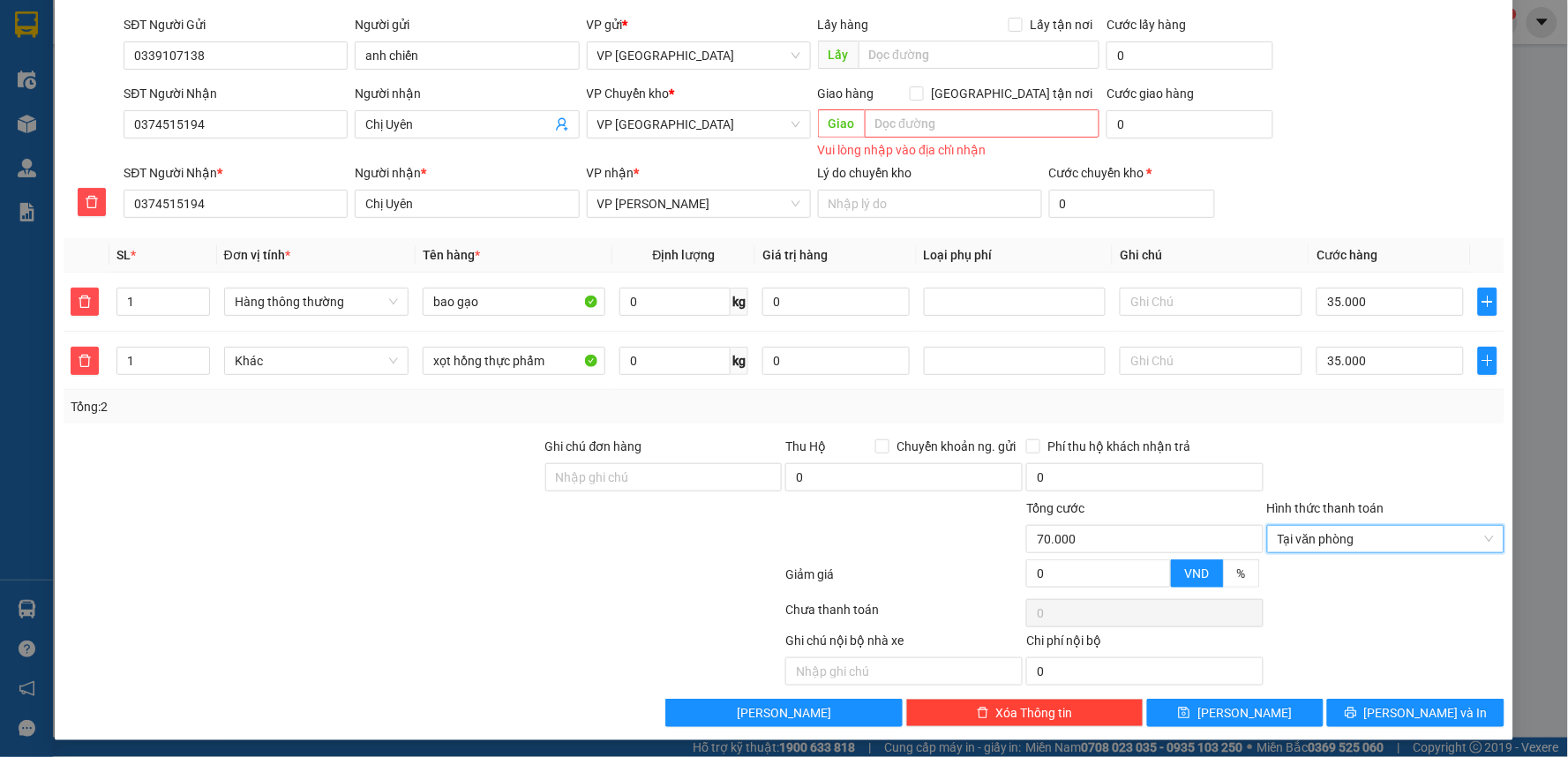
scroll to position [123, 0]
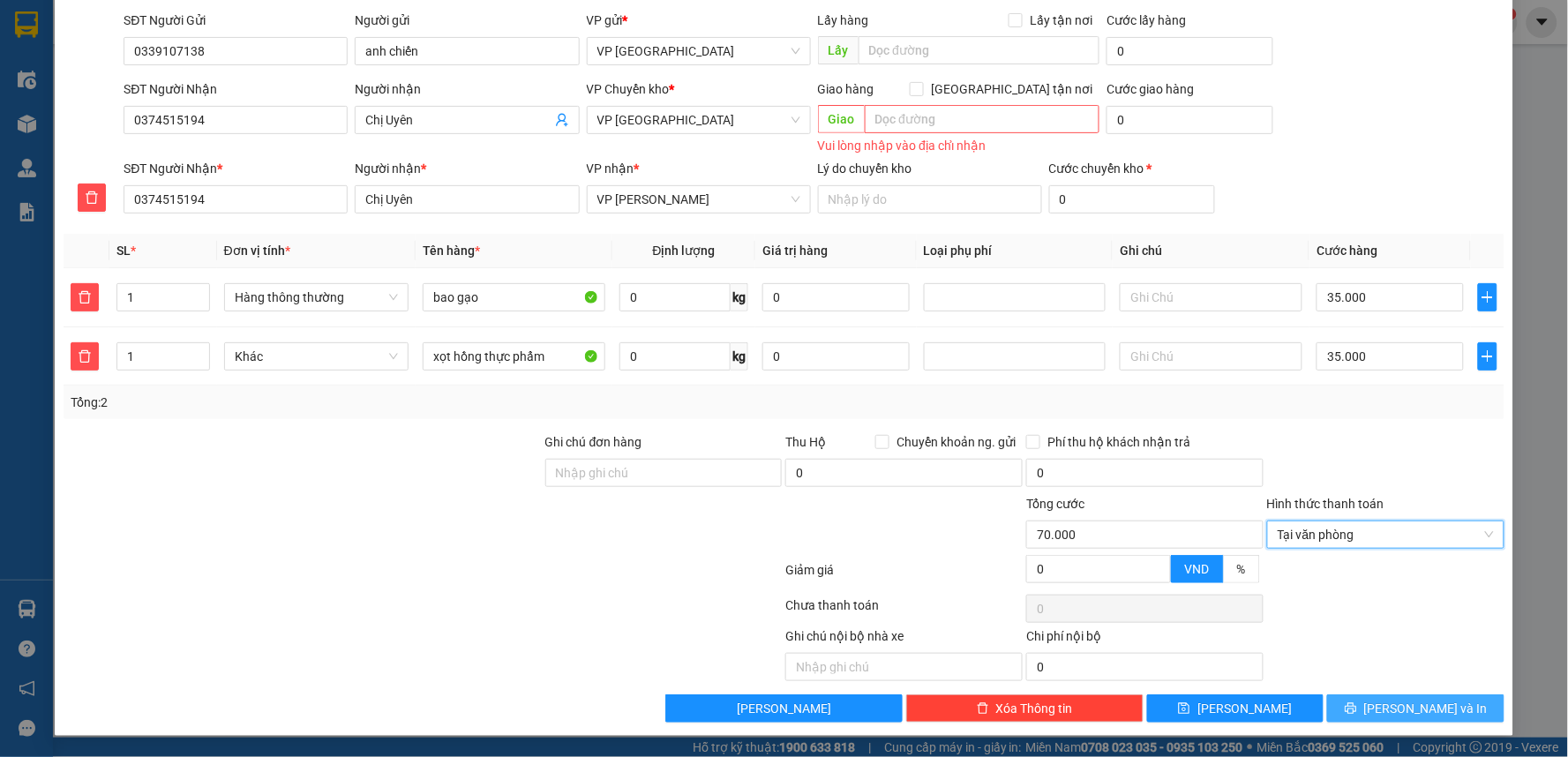
click at [1357, 709] on icon "printer" at bounding box center [1351, 709] width 13 height 13
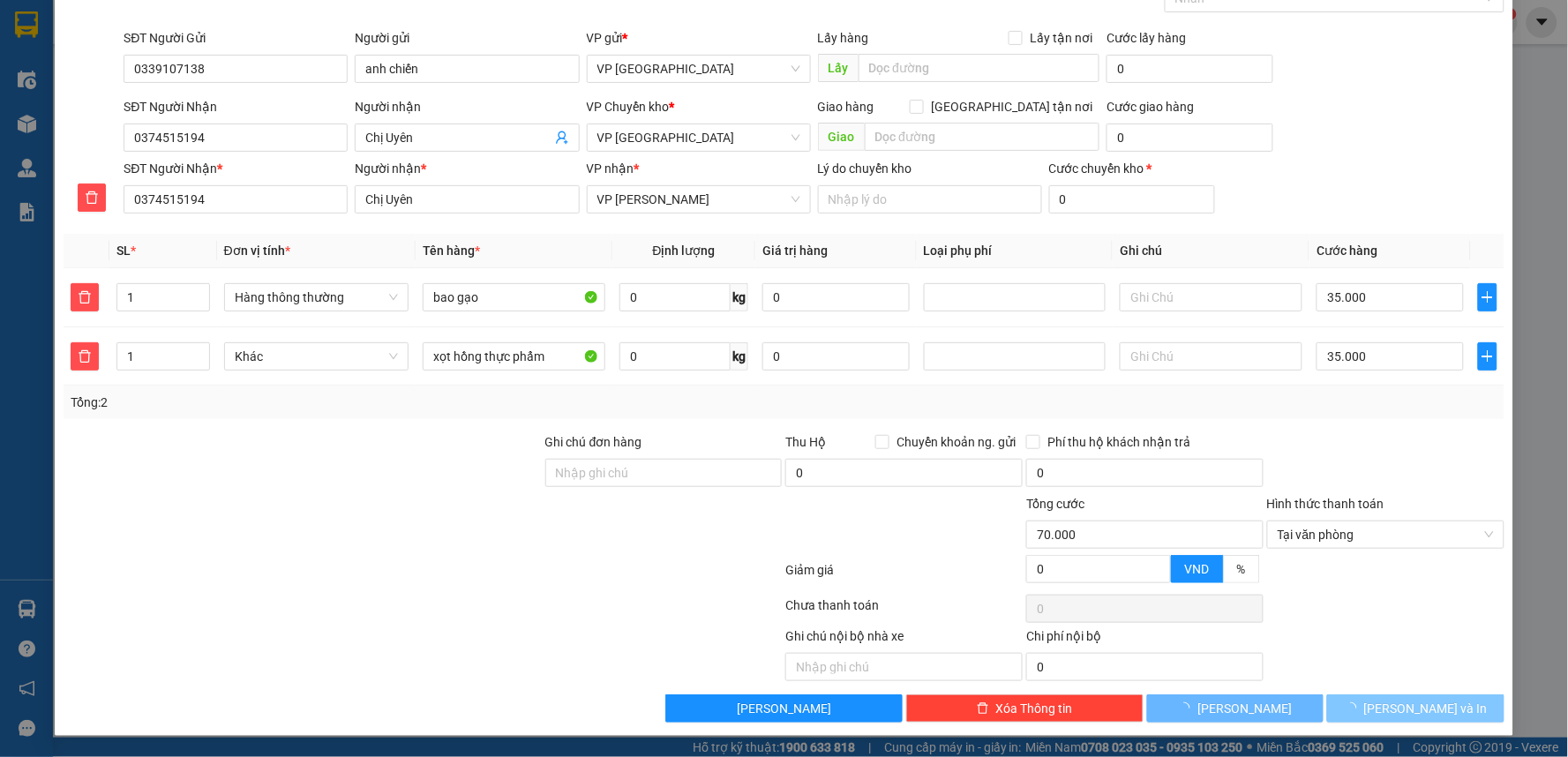
scroll to position [106, 0]
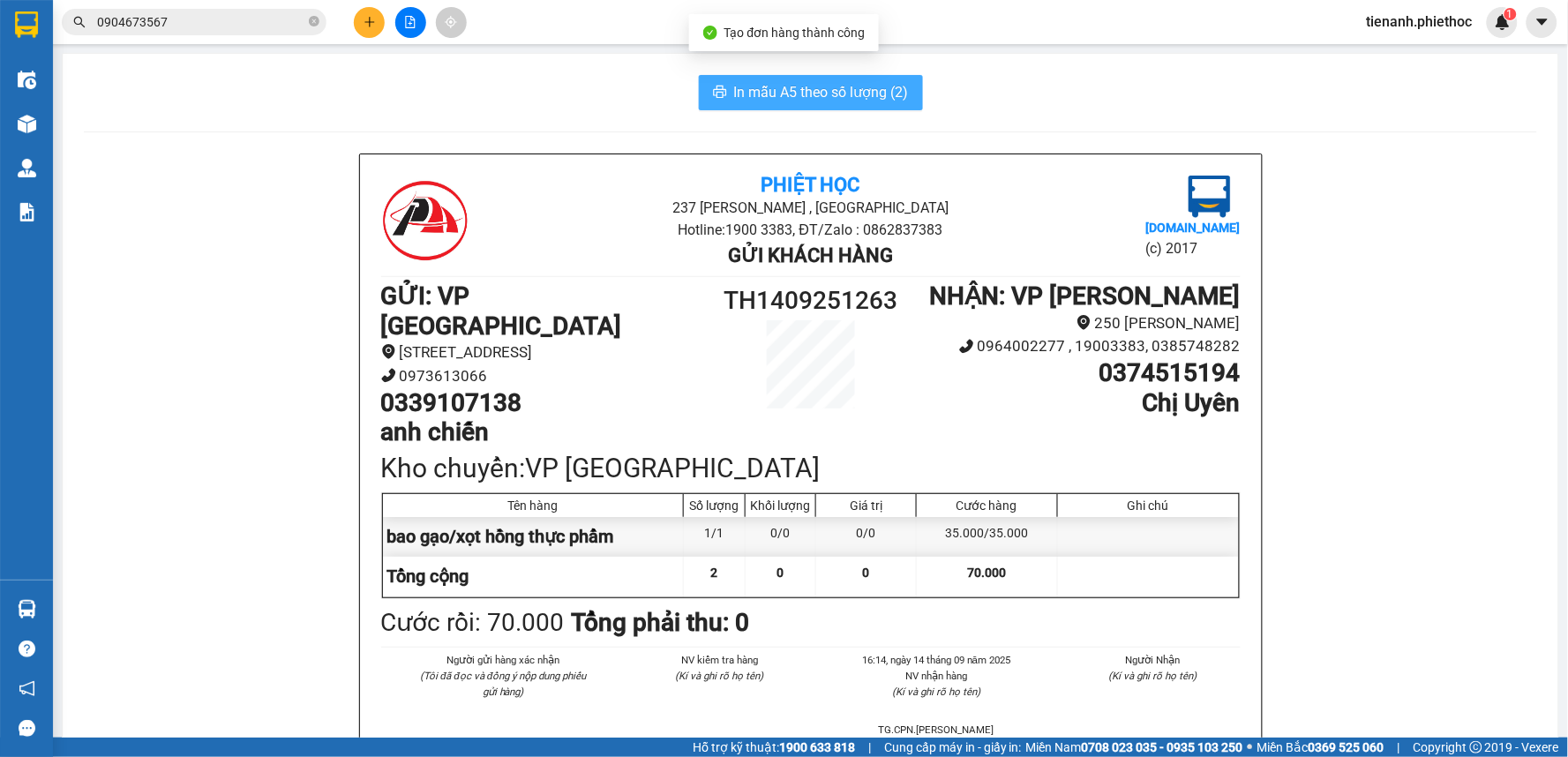
click at [856, 91] on span "In mẫu A5 theo số lượng (2)" at bounding box center [821, 92] width 175 height 22
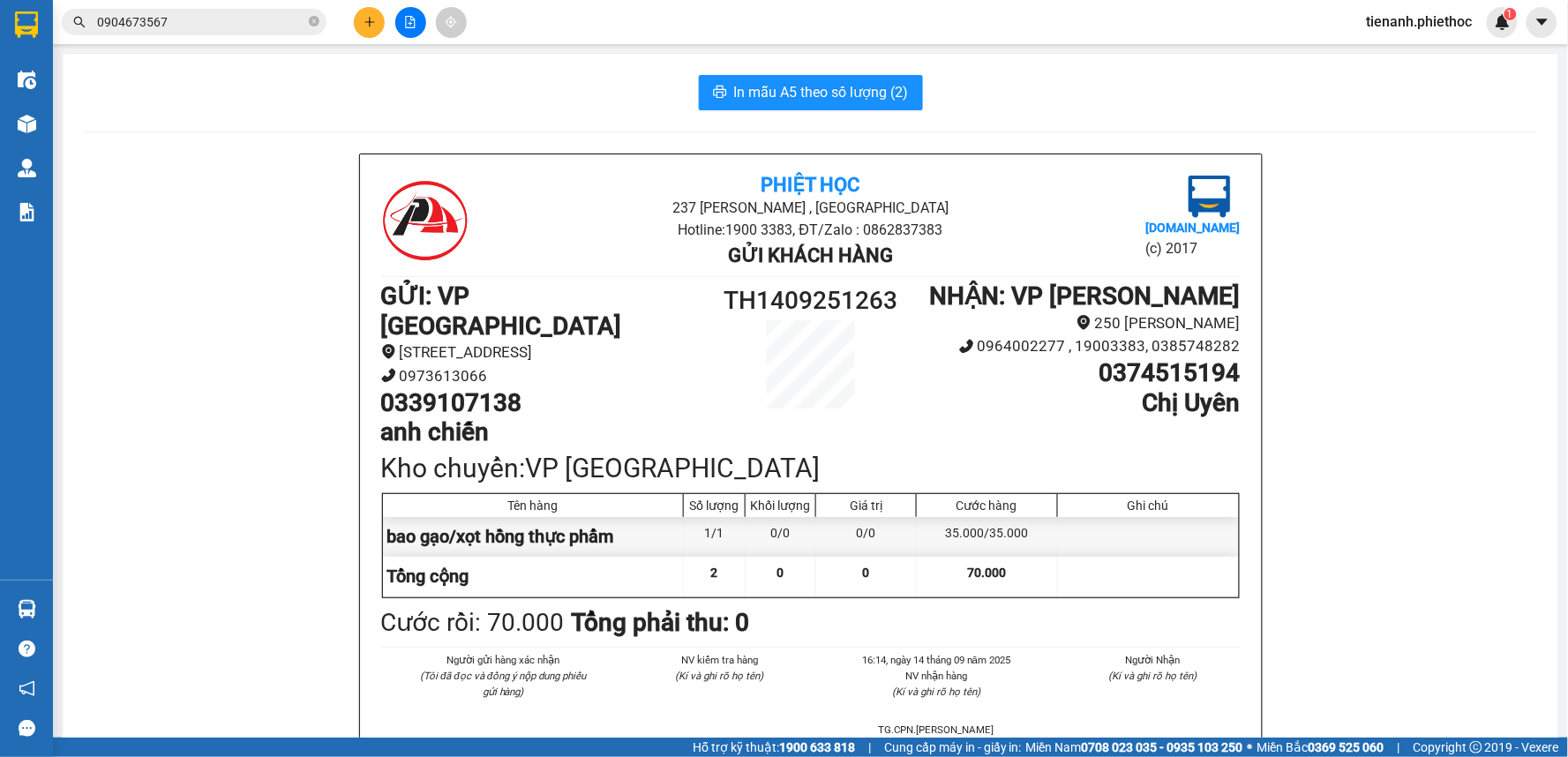
scroll to position [98, 0]
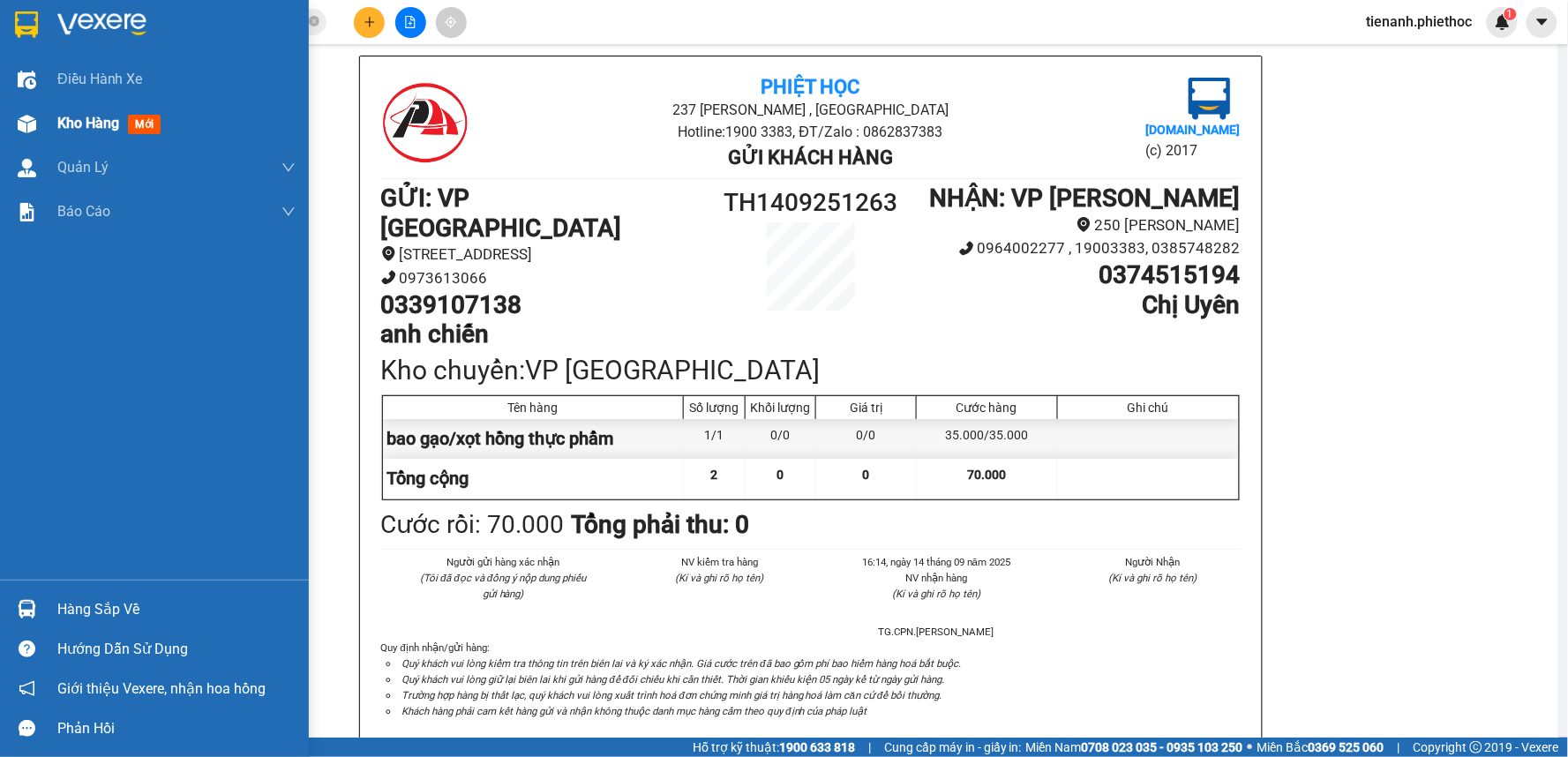
click at [123, 126] on div "Kho hàng mới" at bounding box center [113, 123] width 111 height 22
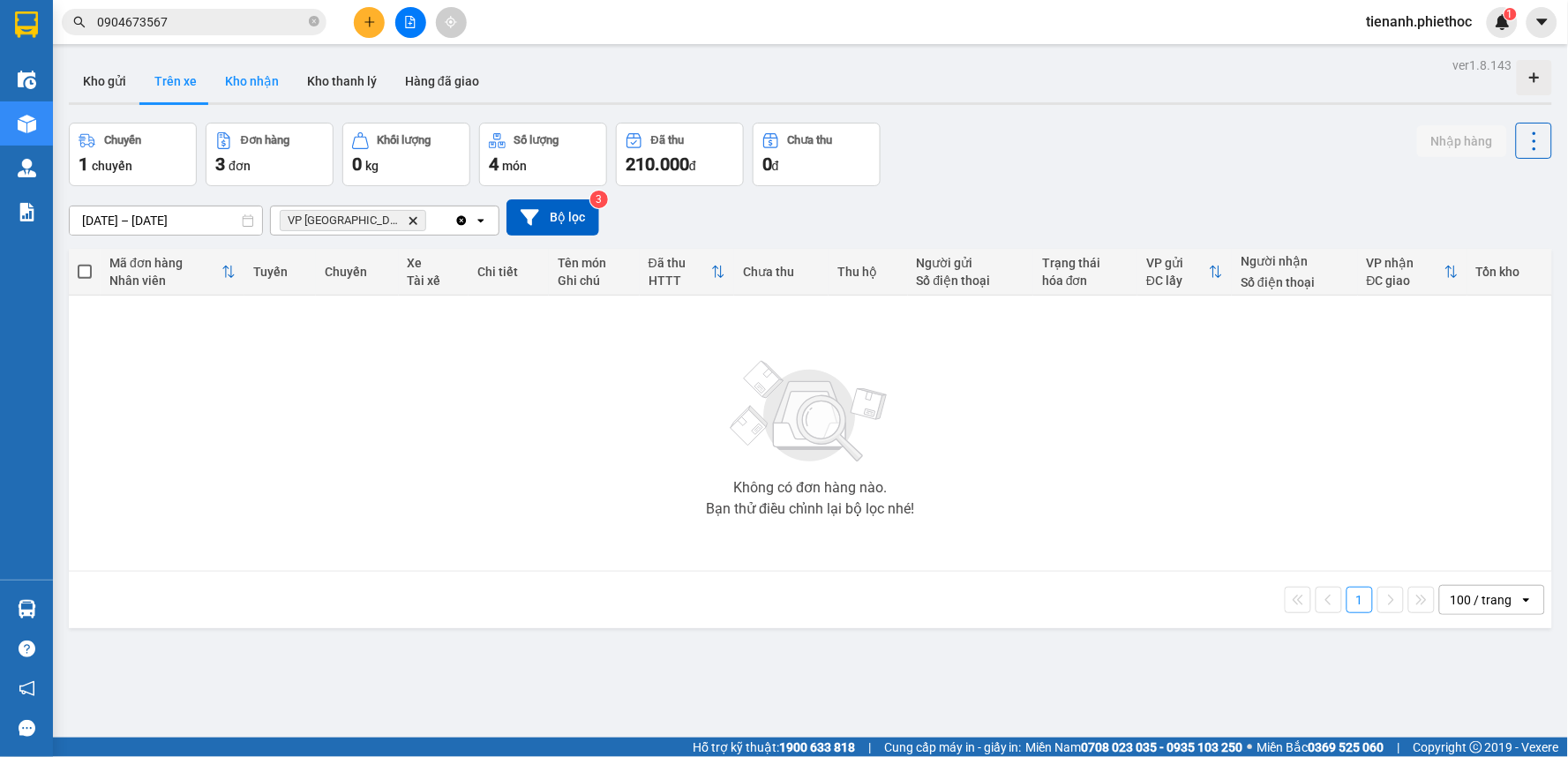
click at [240, 81] on button "Kho nhận" at bounding box center [251, 81] width 82 height 43
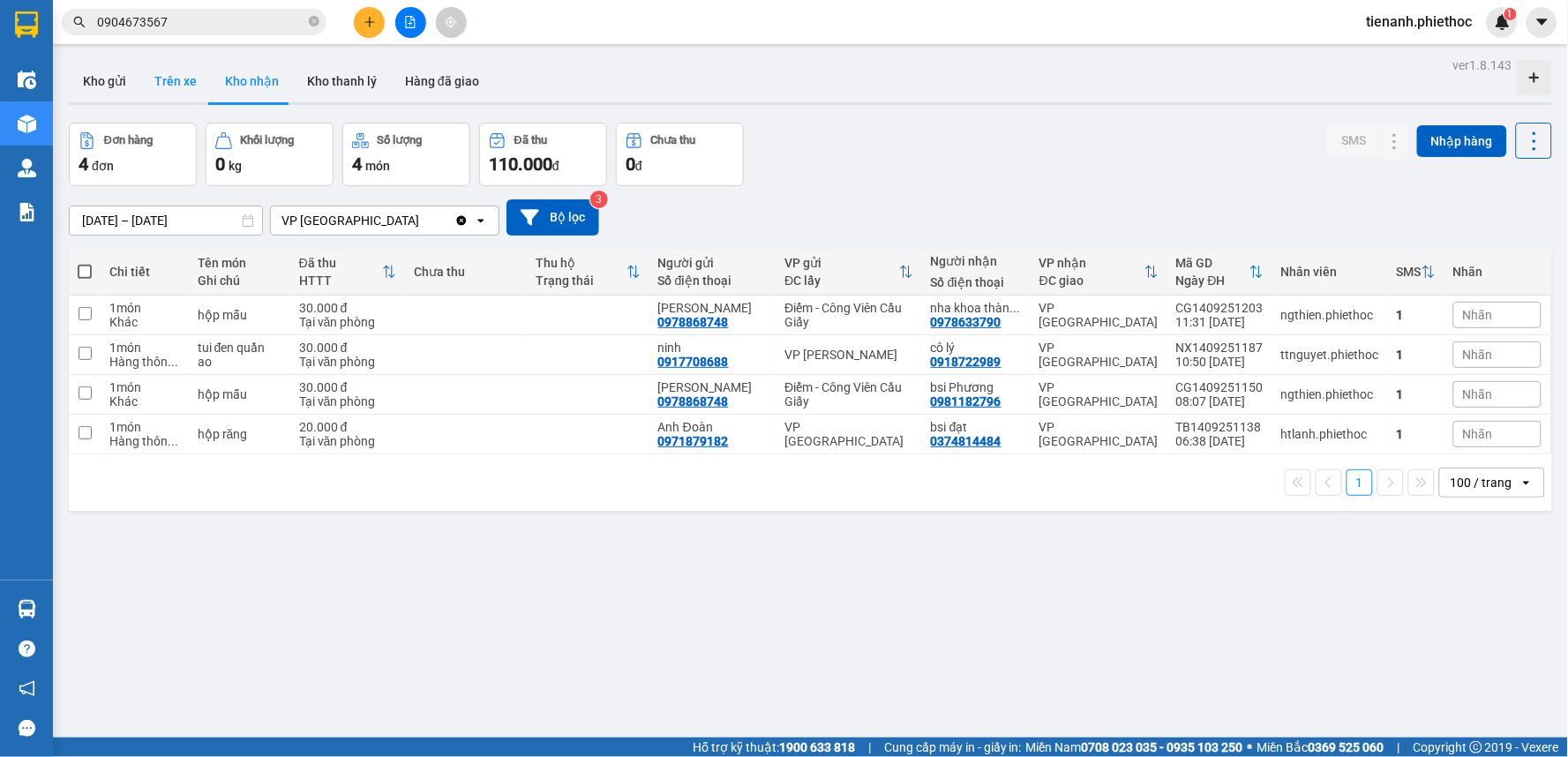
click at [177, 84] on button "Trên xe" at bounding box center [176, 81] width 71 height 43
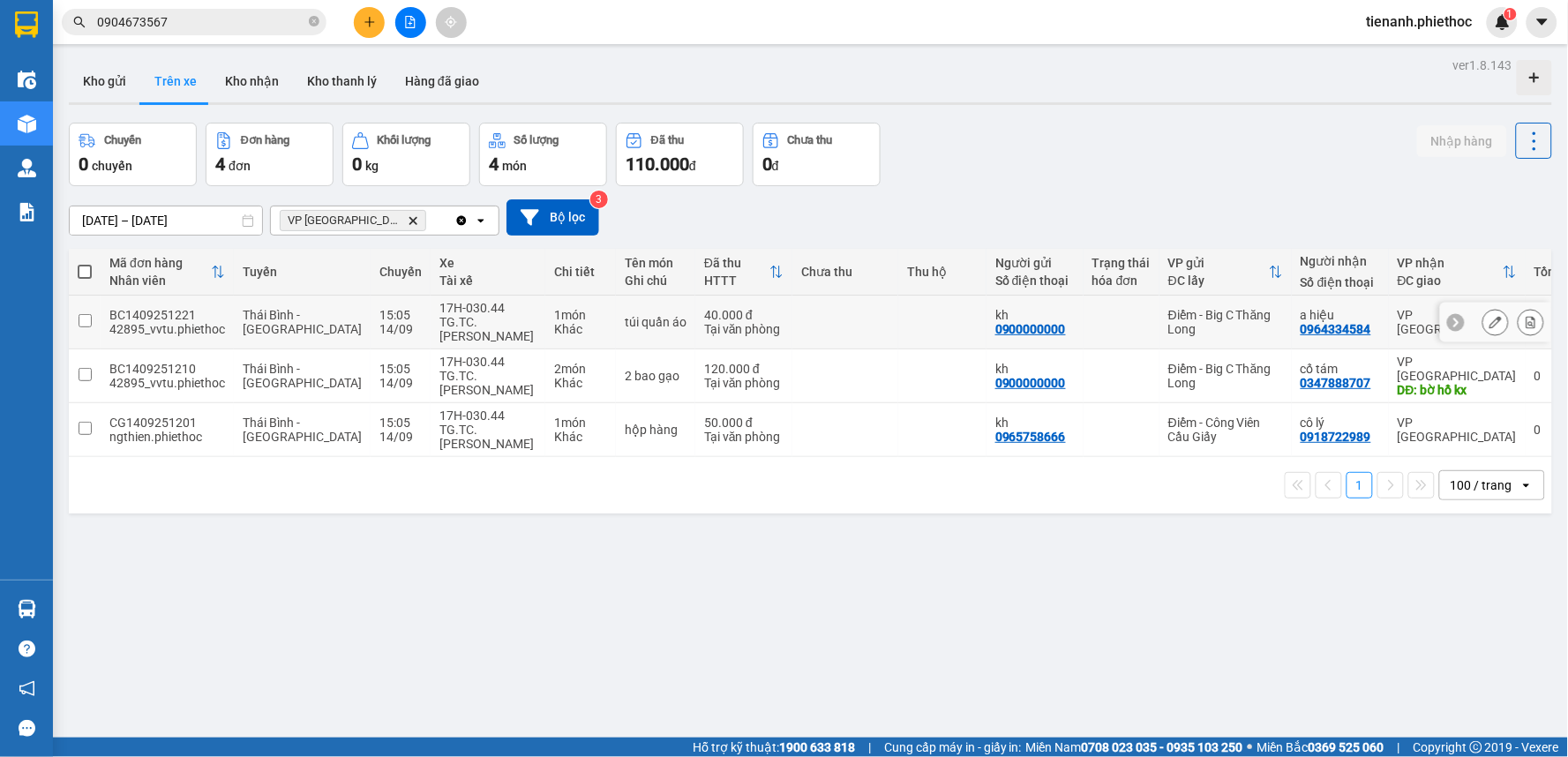
click at [792, 328] on td at bounding box center [845, 322] width 106 height 54
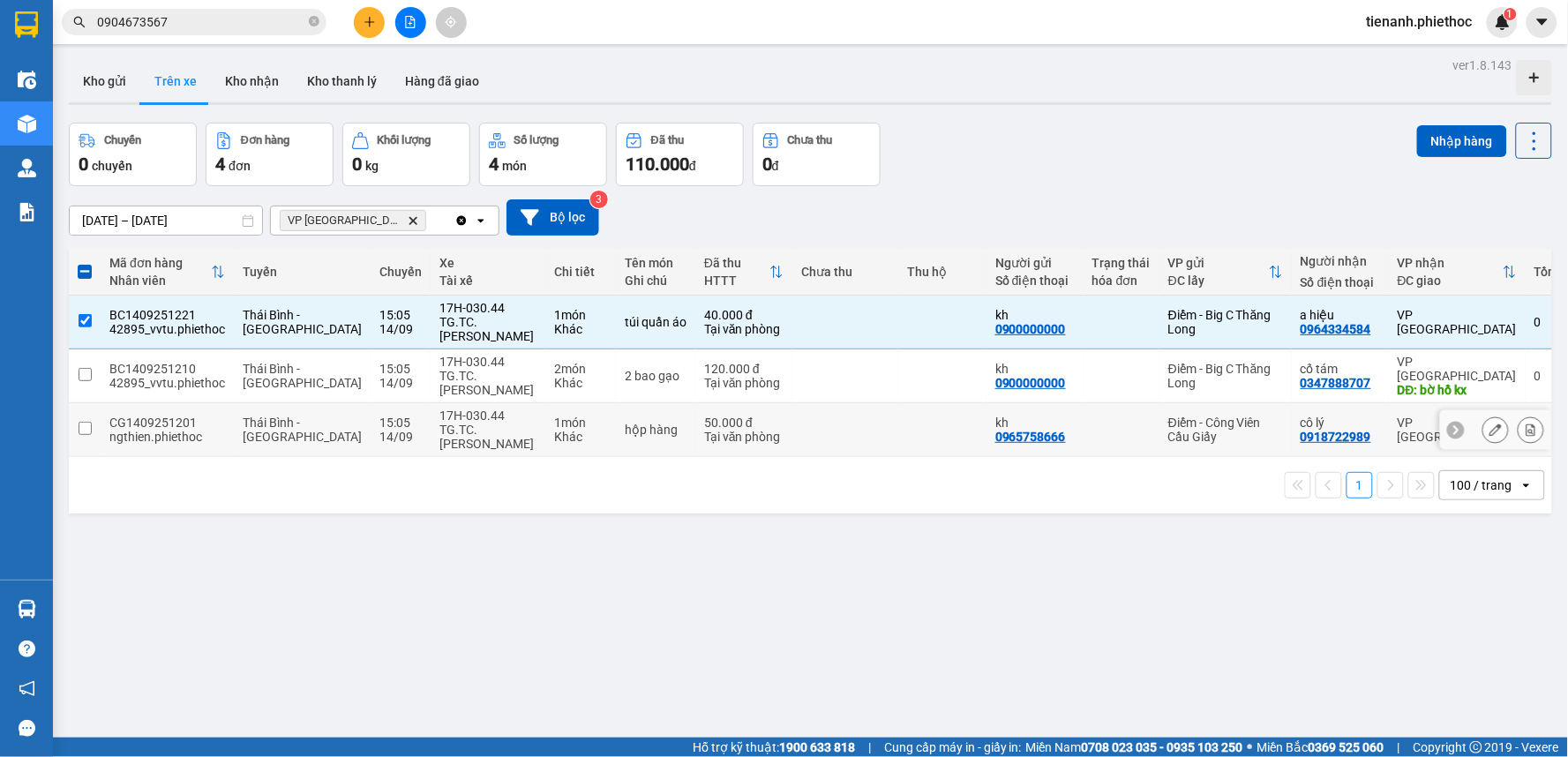
click at [792, 435] on td at bounding box center [845, 429] width 106 height 54
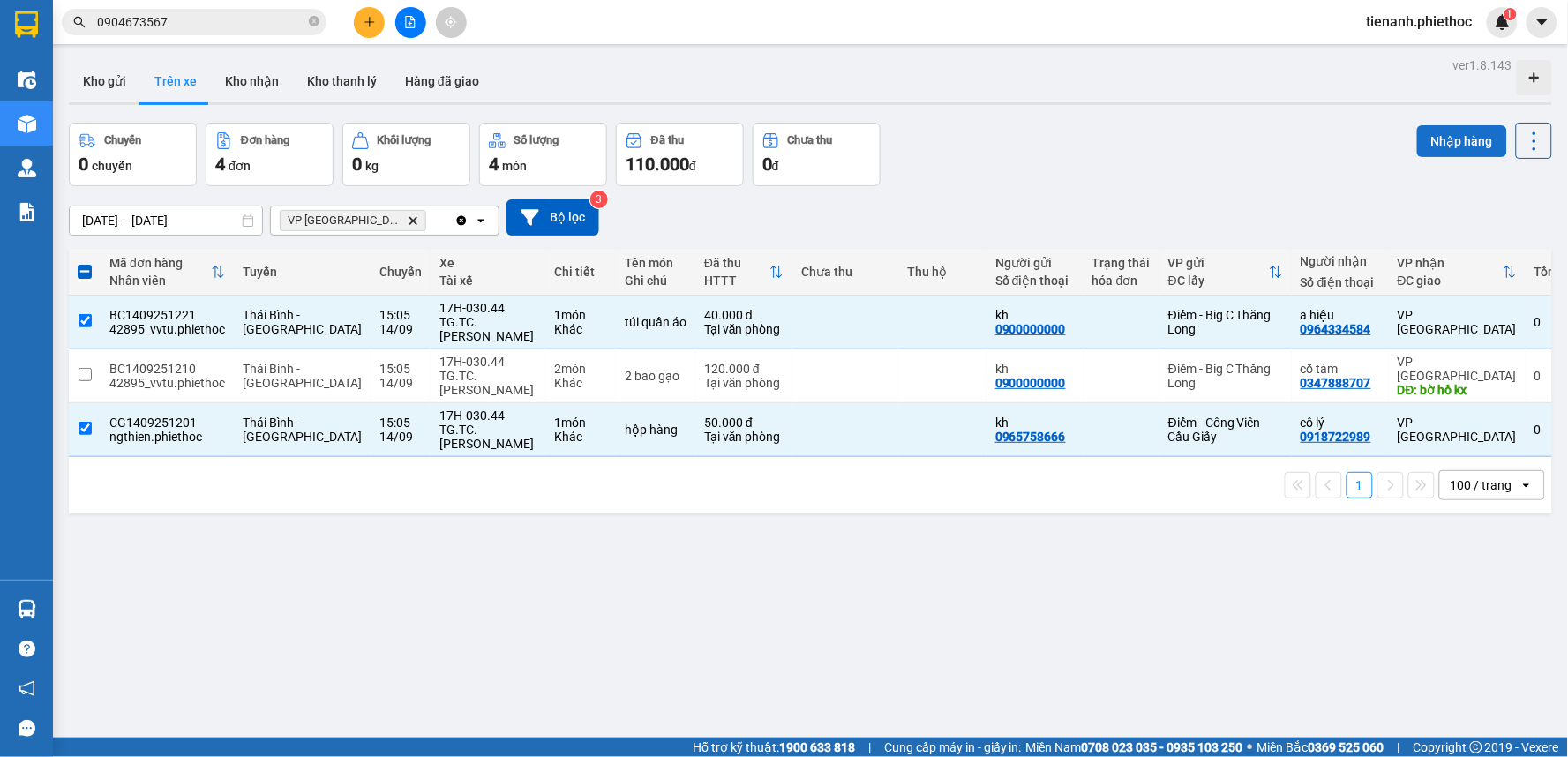
click at [1448, 143] on button "Nhập hàng" at bounding box center [1462, 141] width 90 height 32
